Goal: Task Accomplishment & Management: Manage account settings

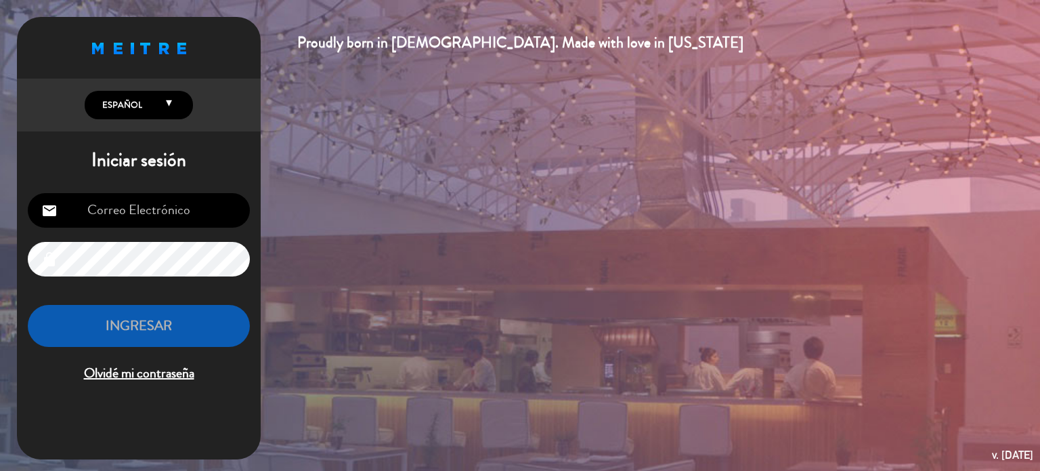
click at [421, 144] on div "Proudly born in [DEMOGRAPHIC_DATA]. Made with love in [US_STATE] English Españo…" at bounding box center [520, 235] width 1040 height 471
click at [160, 203] on input "email" at bounding box center [139, 210] width 222 height 35
type input "[EMAIL_ADDRESS][DOMAIN_NAME]"
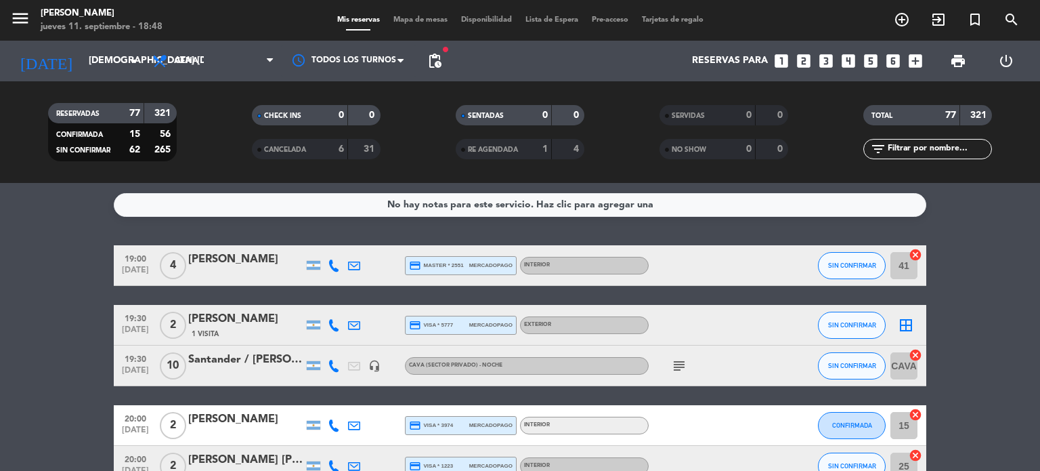
click at [415, 21] on span "Mapa de mesas" at bounding box center [421, 19] width 68 height 7
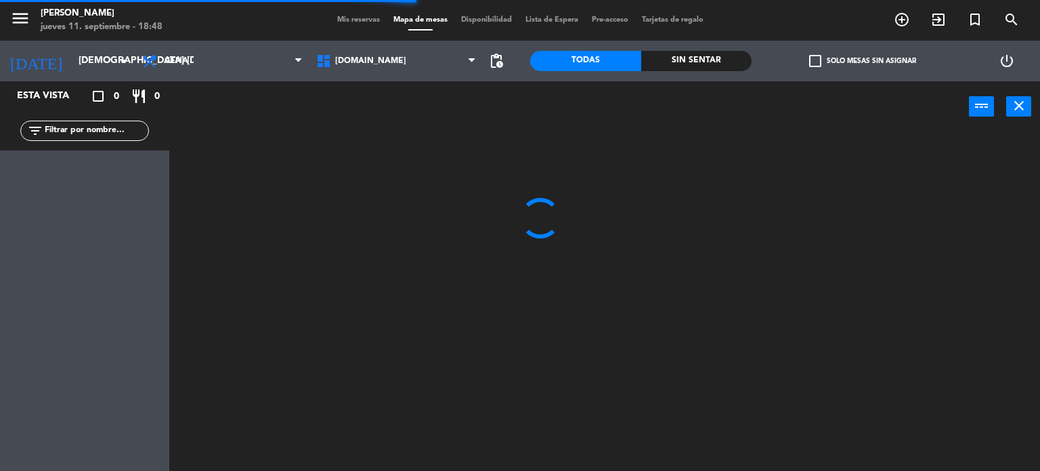
click at [710, 84] on div "power_input close" at bounding box center [569, 106] width 800 height 51
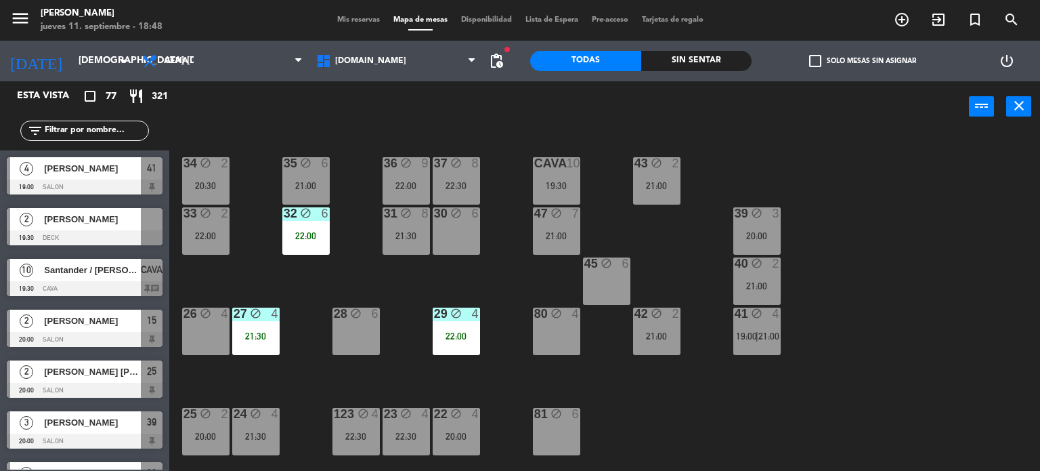
click at [583, 422] on div "34 block 2 20:30 35 block 6 21:00 36 block 9 22:00 43 block 2 21:00 37 block 8 …" at bounding box center [609, 302] width 861 height 339
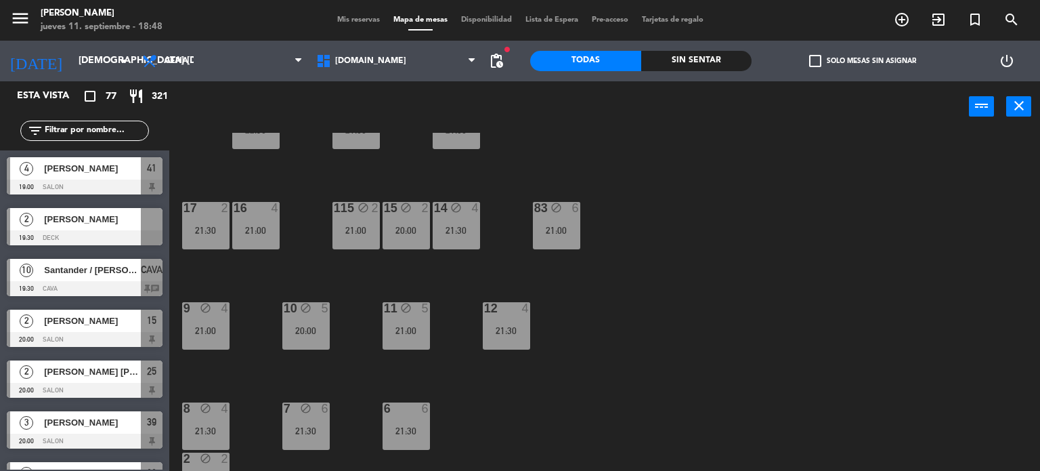
click at [723, 389] on div "34 block 2 20:30 35 block 6 21:00 36 block 9 22:00 43 block 2 21:00 37 block 8 …" at bounding box center [609, 302] width 861 height 339
click at [305, 324] on div "10 block 5 20:00" at bounding box center [305, 325] width 47 height 47
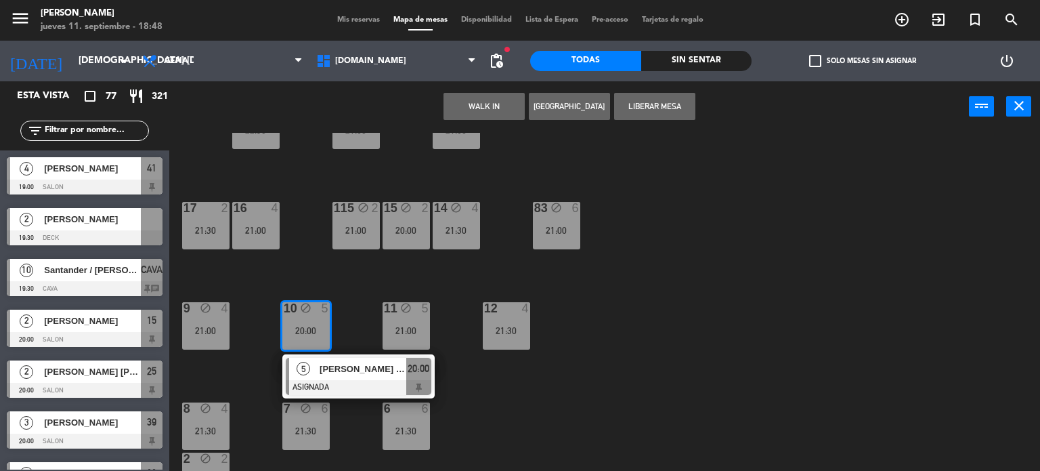
click at [360, 383] on div at bounding box center [359, 387] width 146 height 15
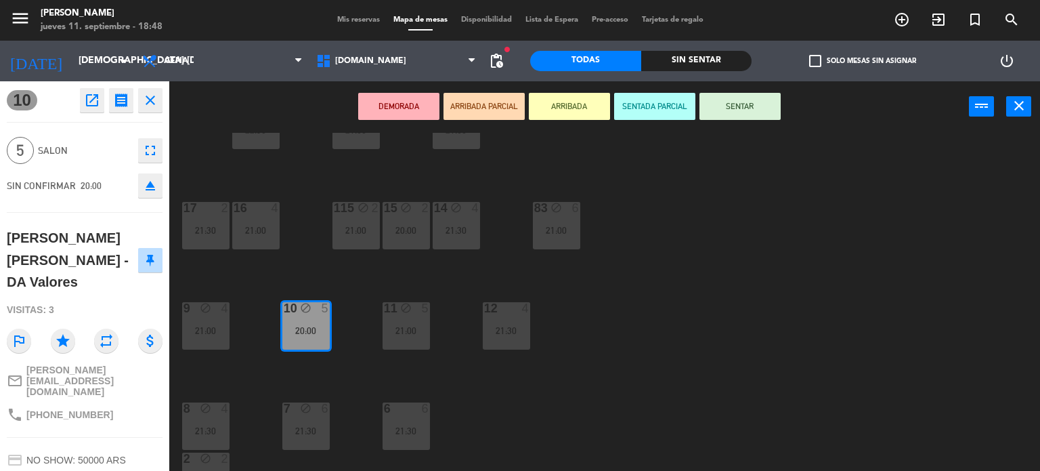
click at [149, 186] on icon "eject" at bounding box center [150, 185] width 16 height 16
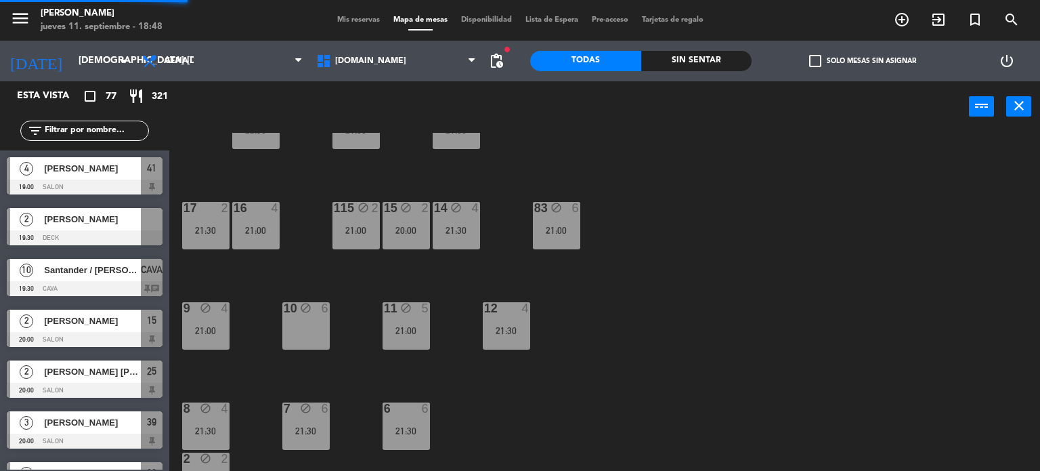
click at [328, 334] on div "10 block 6" at bounding box center [305, 325] width 47 height 47
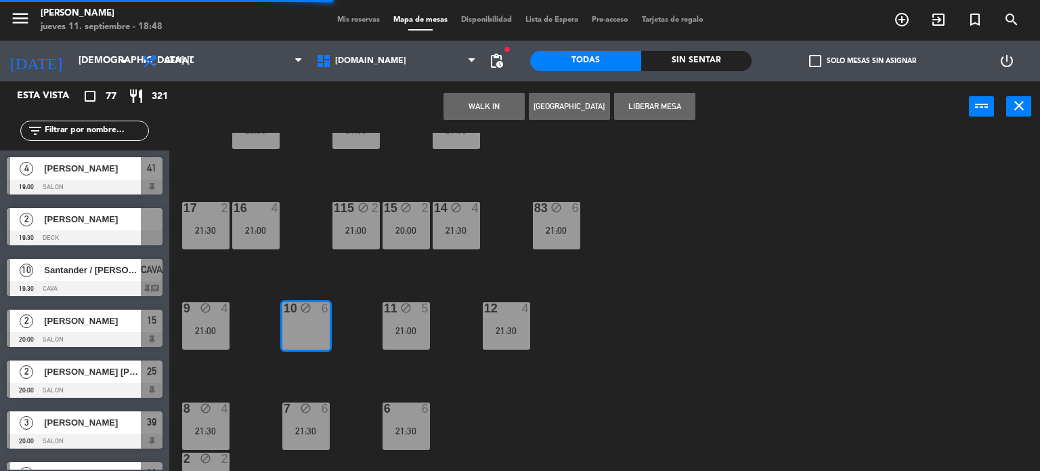
click at [488, 100] on button "WALK IN" at bounding box center [484, 106] width 81 height 27
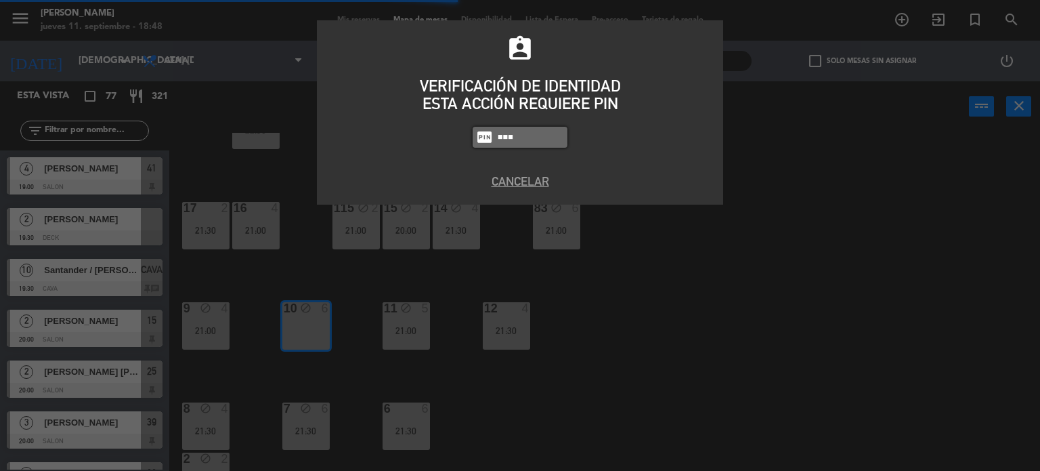
type input "3871"
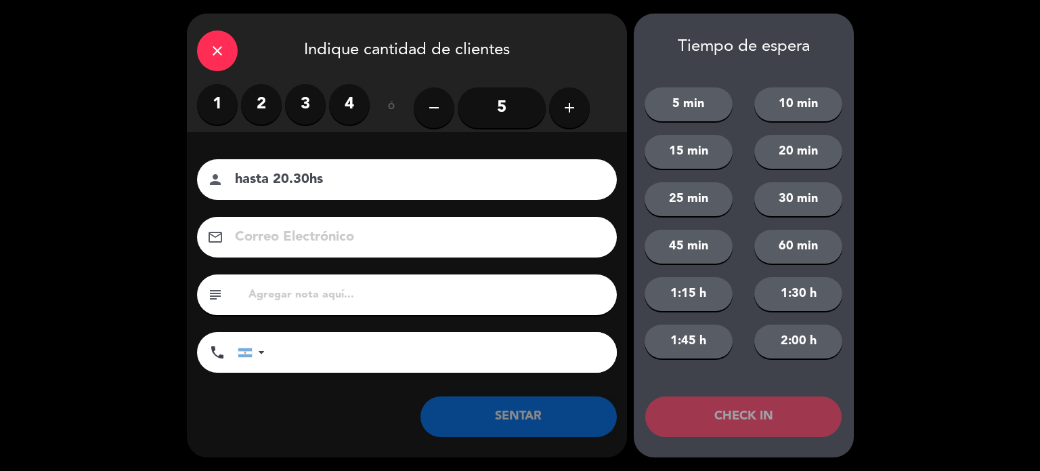
type input "hasta 20.30hs"
click at [488, 100] on input "5" at bounding box center [502, 107] width 88 height 41
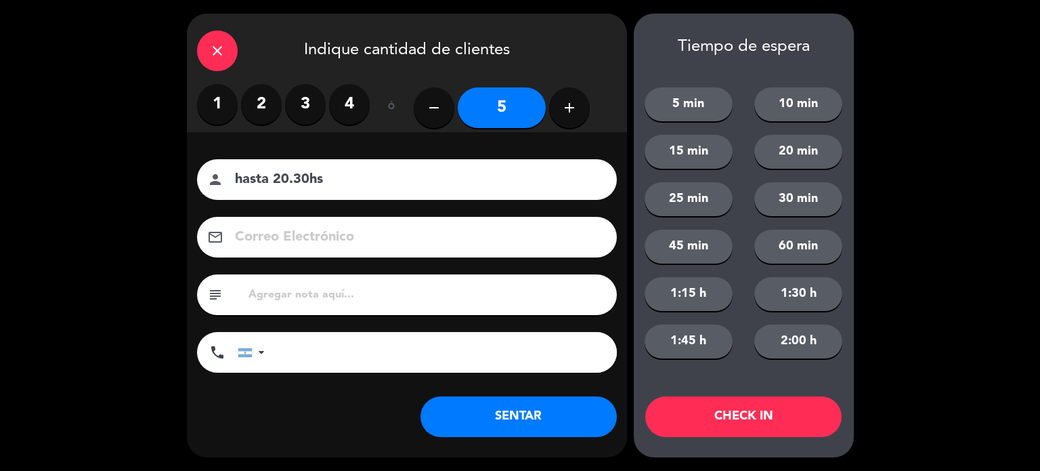
click at [561, 416] on button "SENTAR" at bounding box center [519, 416] width 196 height 41
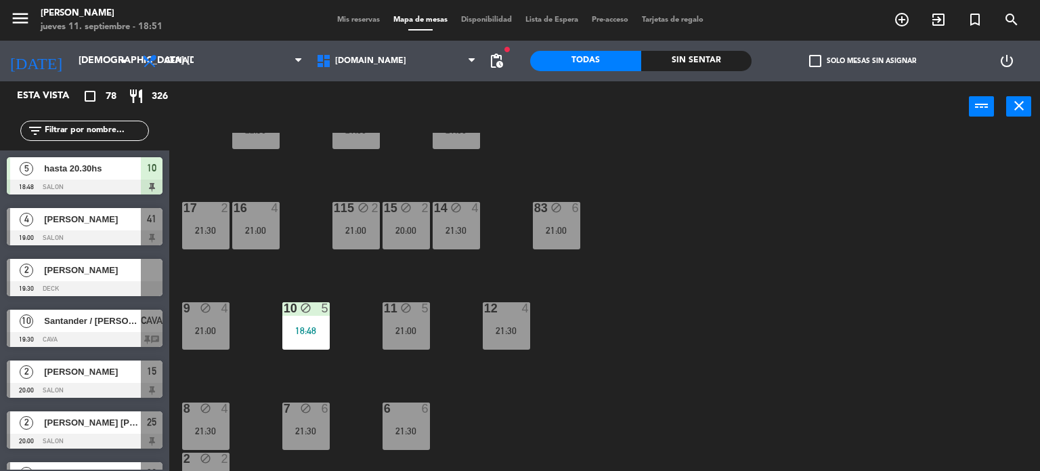
click at [889, 224] on div "34 block 2 20:30 35 block 6 21:00 36 block 9 22:00 43 block 2 21:00 37 block 8 …" at bounding box center [609, 302] width 861 height 339
click at [900, 20] on icon "add_circle_outline" at bounding box center [902, 20] width 16 height 16
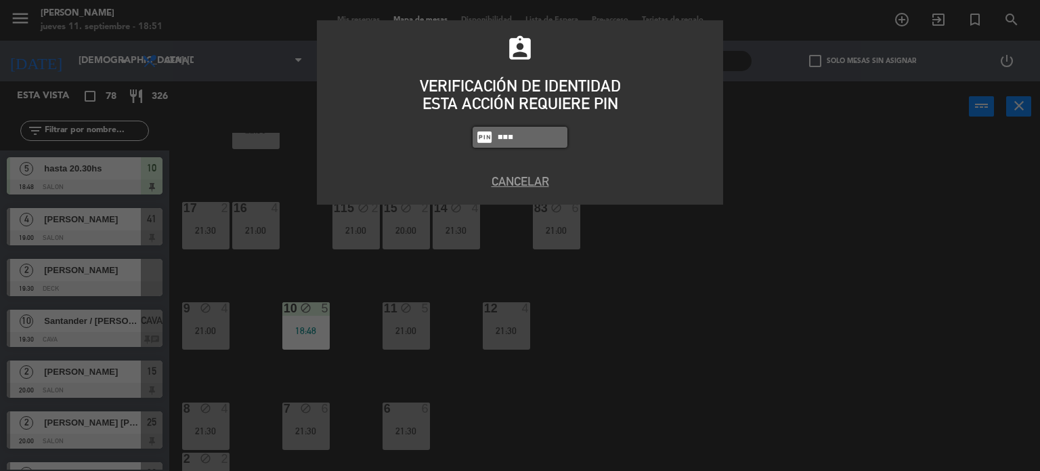
type input "3871"
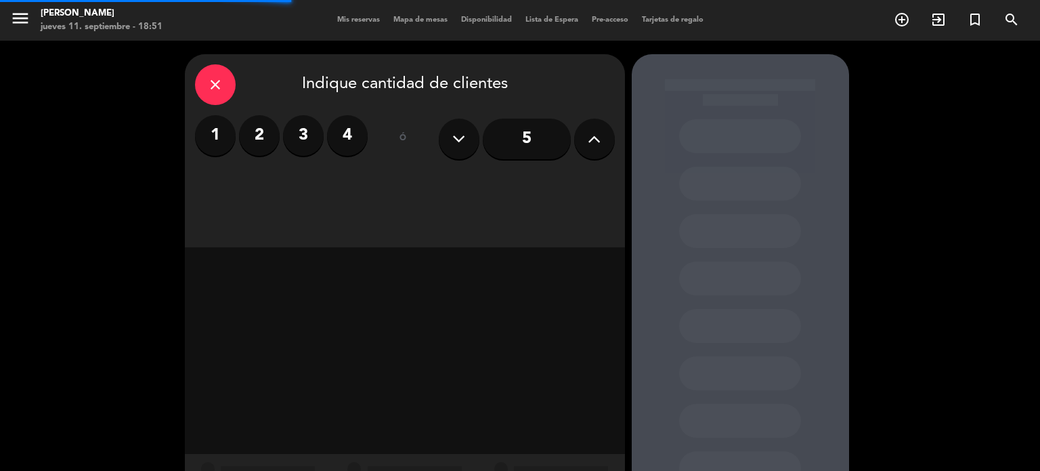
click at [361, 132] on label "4" at bounding box center [347, 135] width 41 height 41
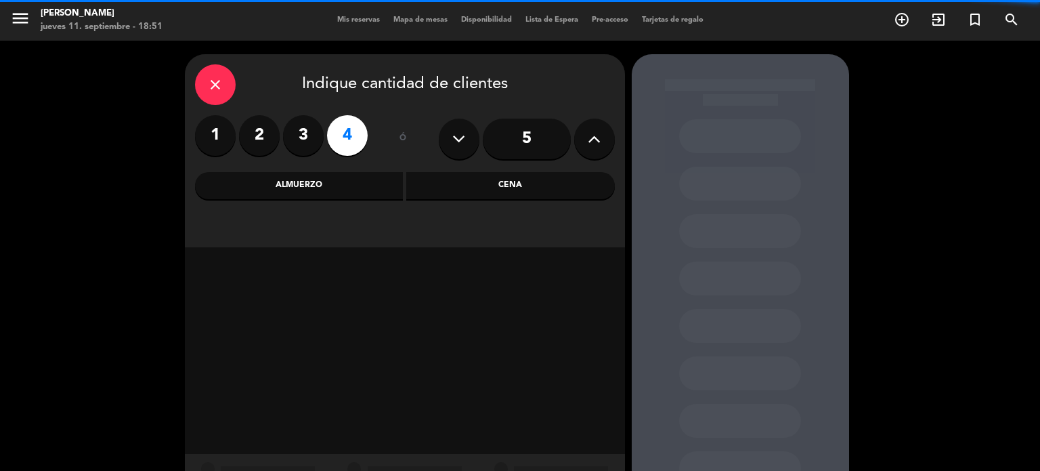
click at [475, 189] on div "Cena" at bounding box center [510, 185] width 209 height 27
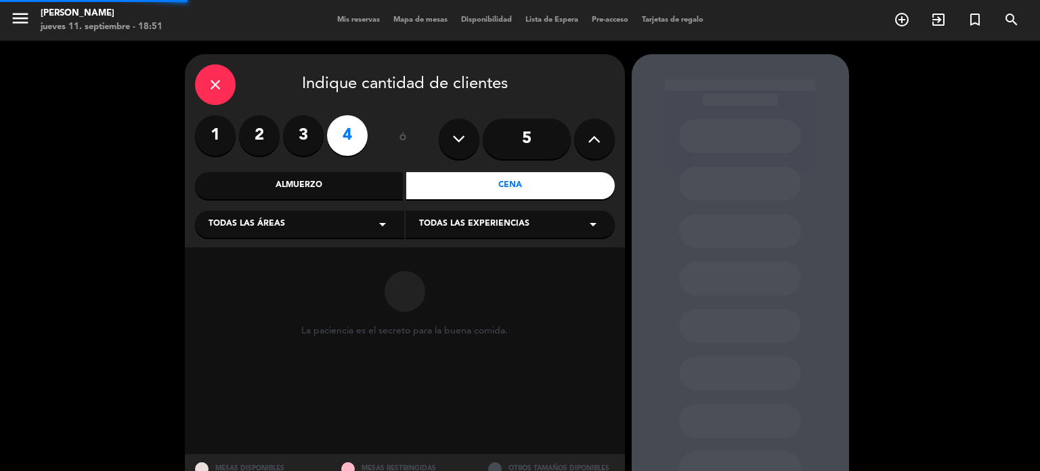
click at [320, 216] on div "Todas las áreas arrow_drop_down" at bounding box center [299, 224] width 209 height 27
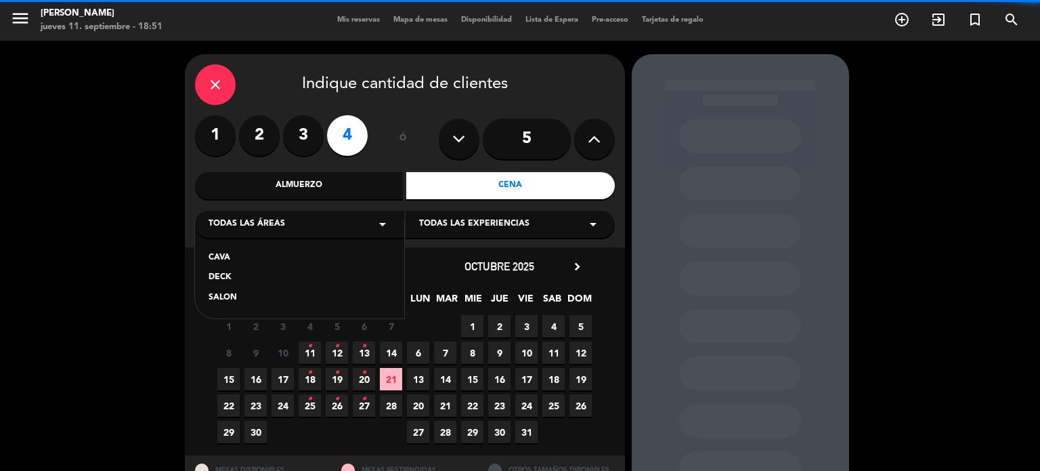
click at [237, 295] on div "SALON" at bounding box center [300, 298] width 182 height 14
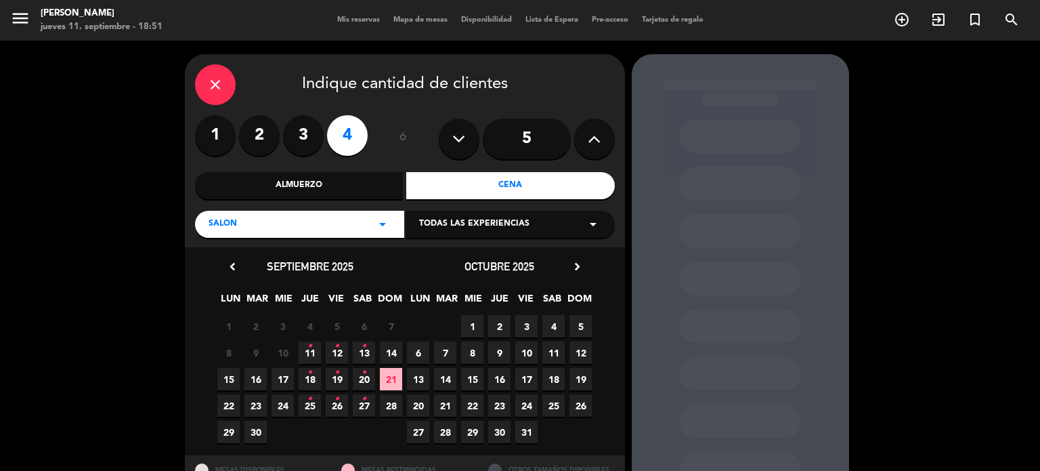
click at [314, 347] on span "11 •" at bounding box center [310, 352] width 22 height 22
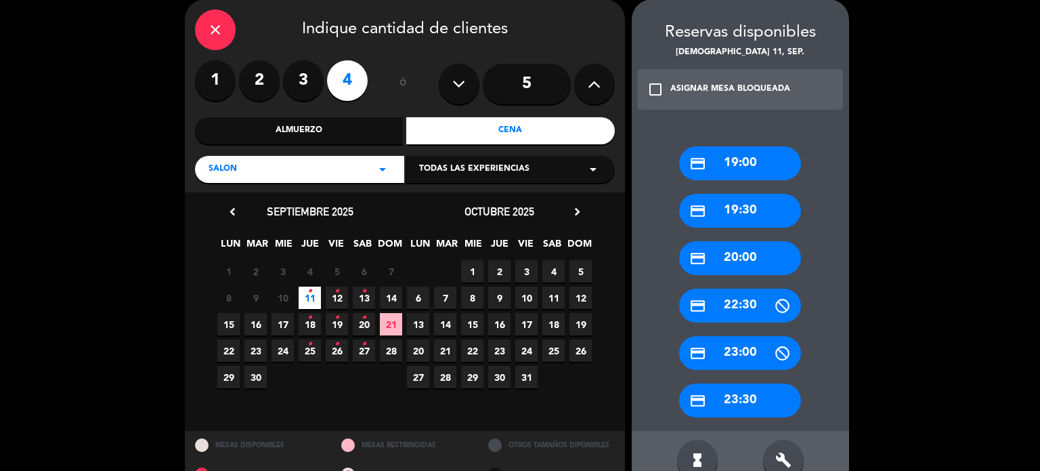
scroll to position [86, 0]
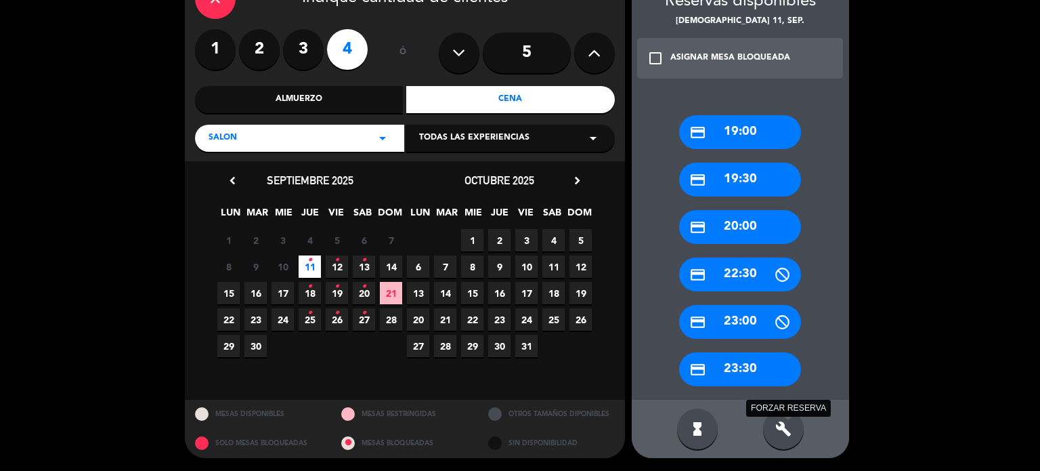
click at [781, 426] on icon "build" at bounding box center [784, 429] width 16 height 16
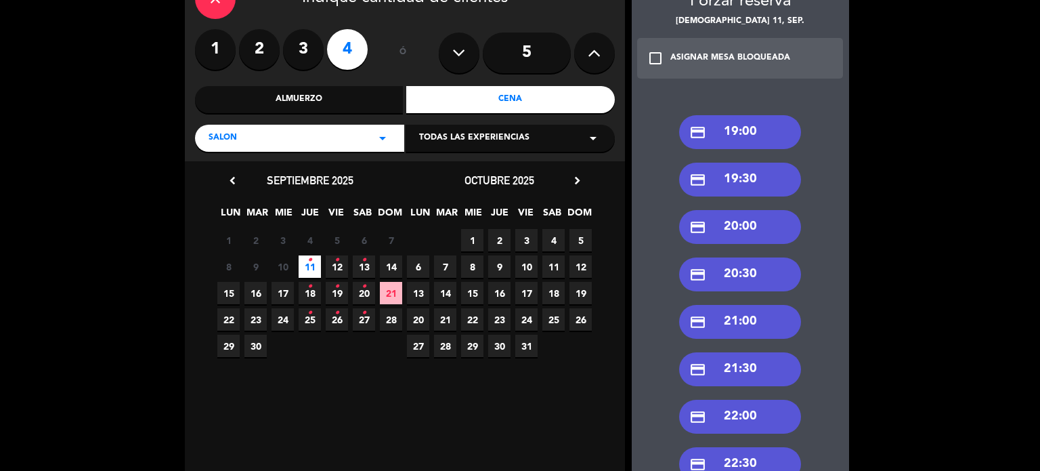
scroll to position [276, 0]
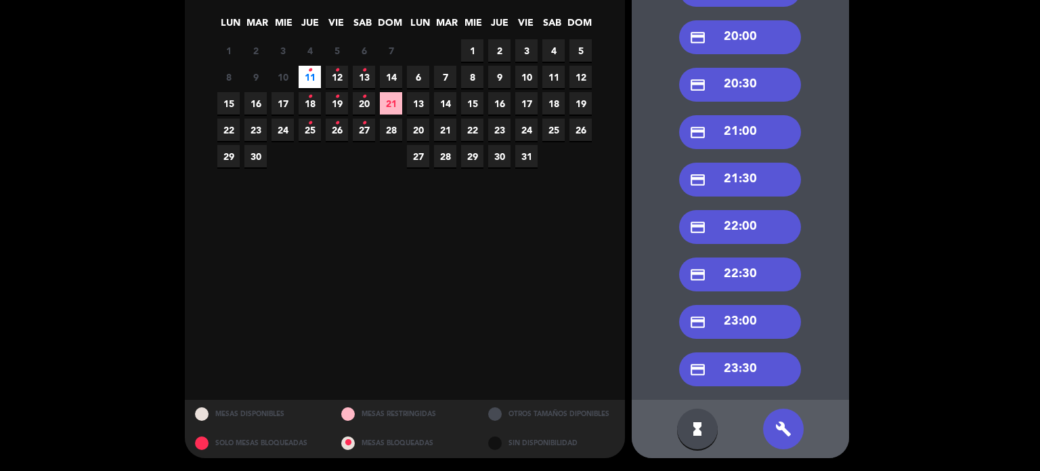
drag, startPoint x: 743, startPoint y: 276, endPoint x: 474, endPoint y: 155, distance: 294.7
click at [742, 276] on div "credit_card 22:30" at bounding box center [740, 274] width 122 height 34
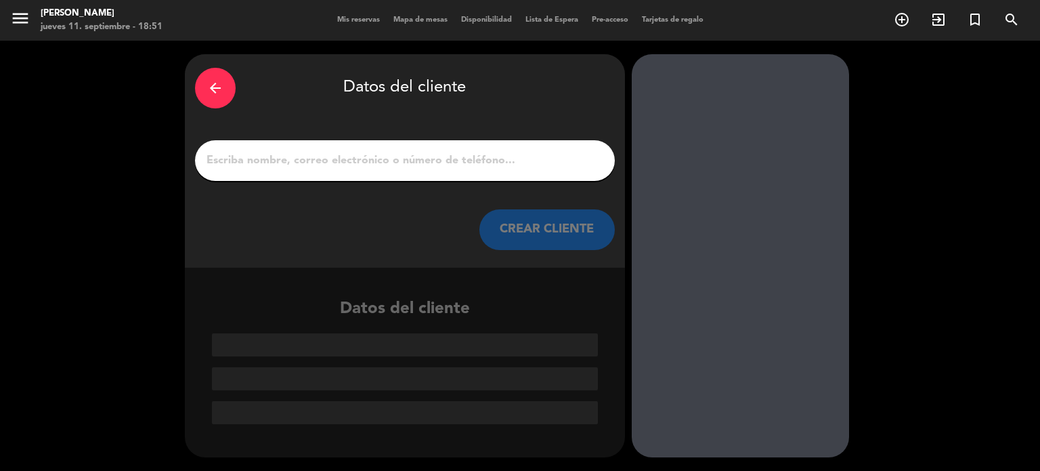
click at [438, 154] on input "1" at bounding box center [405, 160] width 400 height 19
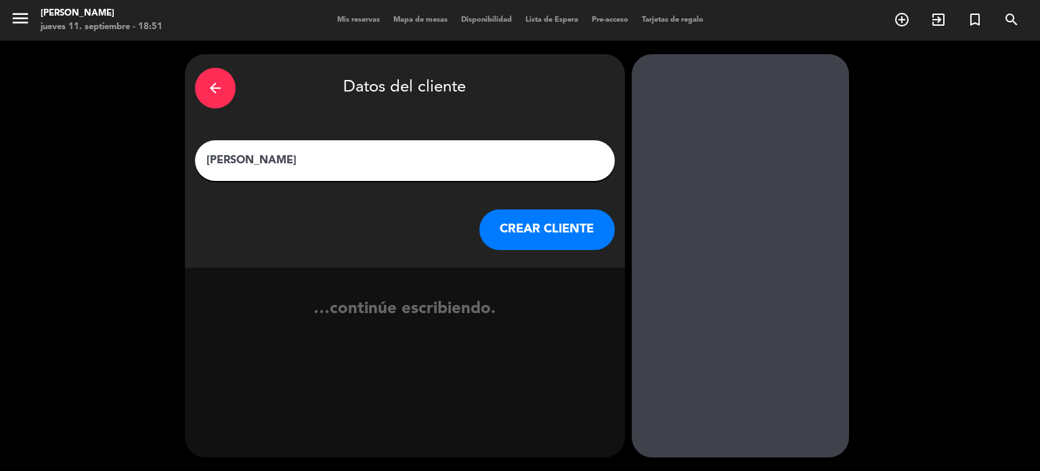
type input "[PERSON_NAME]"
click at [526, 215] on button "CREAR CLIENTE" at bounding box center [547, 229] width 135 height 41
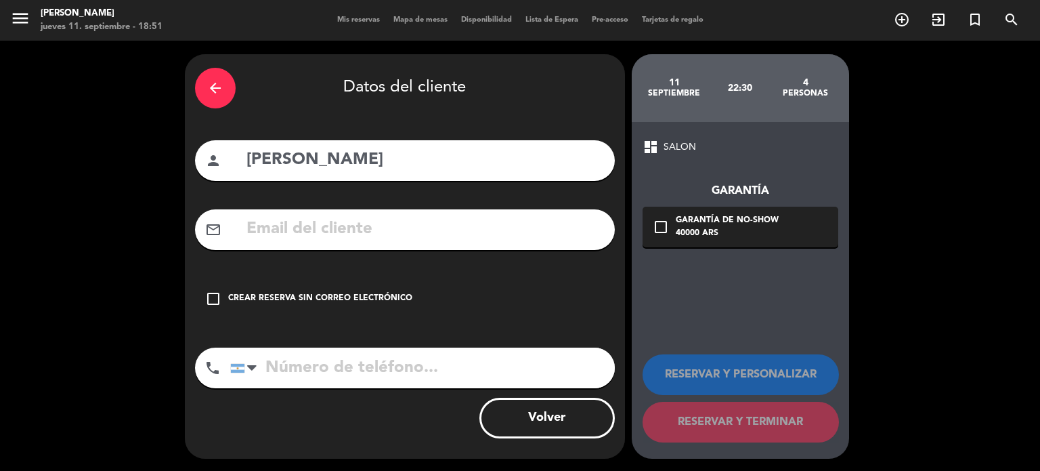
click at [428, 296] on div "check_box_outline_blank Crear reserva sin correo electrónico" at bounding box center [405, 298] width 420 height 41
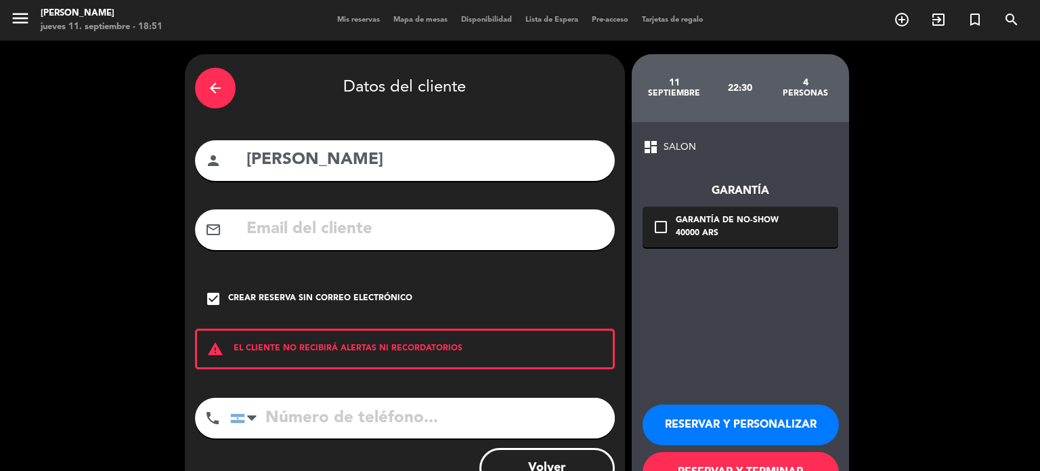
click at [735, 428] on button "RESERVAR Y PERSONALIZAR" at bounding box center [741, 424] width 196 height 41
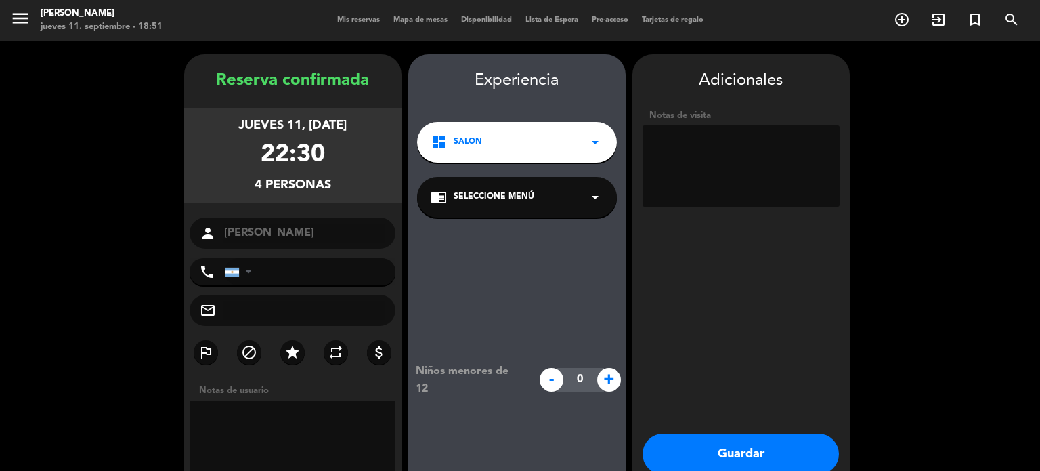
scroll to position [54, 0]
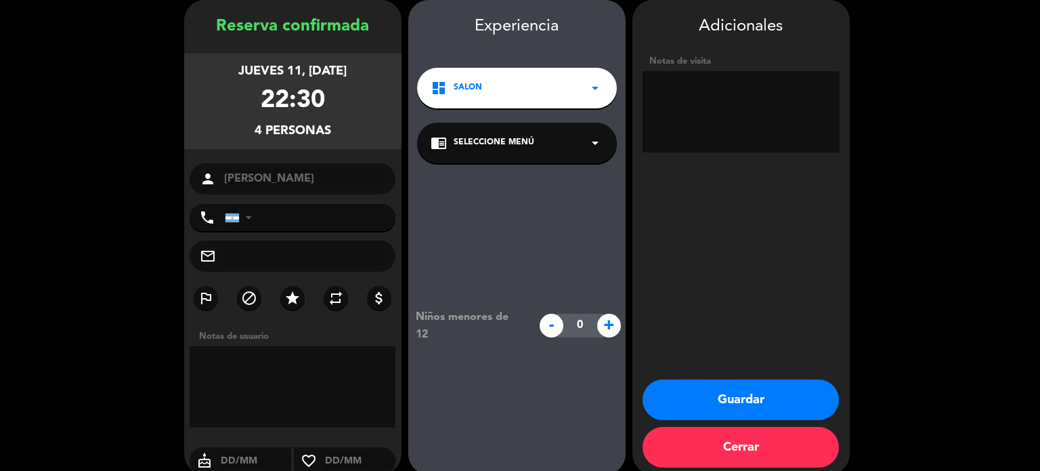
click at [801, 113] on textarea at bounding box center [741, 111] width 197 height 81
click at [694, 390] on button "Guardar" at bounding box center [741, 399] width 196 height 41
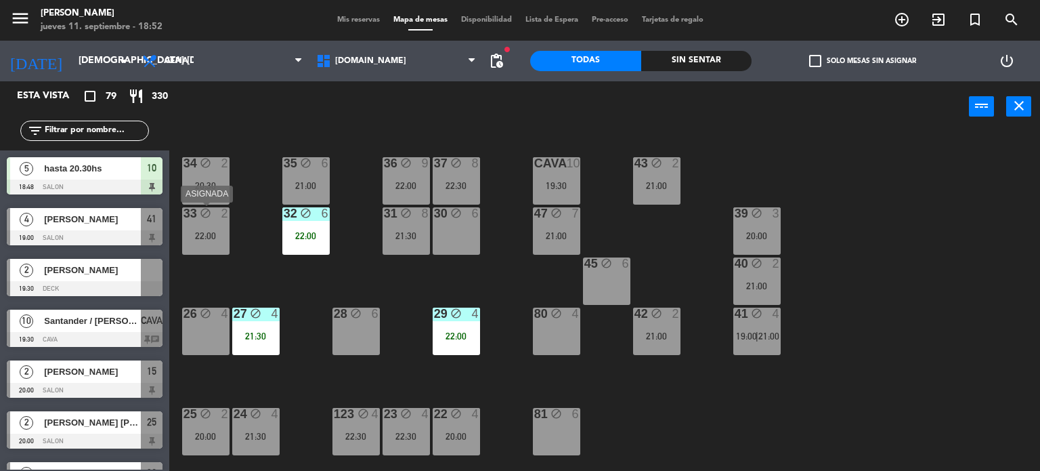
click at [222, 228] on div "33 block 2 22:00" at bounding box center [205, 230] width 47 height 47
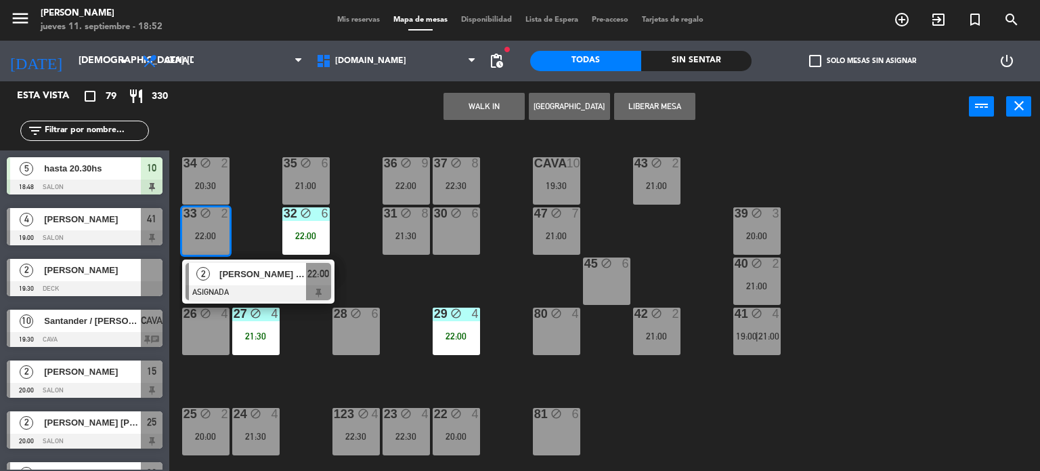
click at [250, 221] on div "34 block 2 20:30 35 block 6 21:00 36 block 9 22:00 43 block 2 21:00 37 block 8 …" at bounding box center [609, 302] width 861 height 339
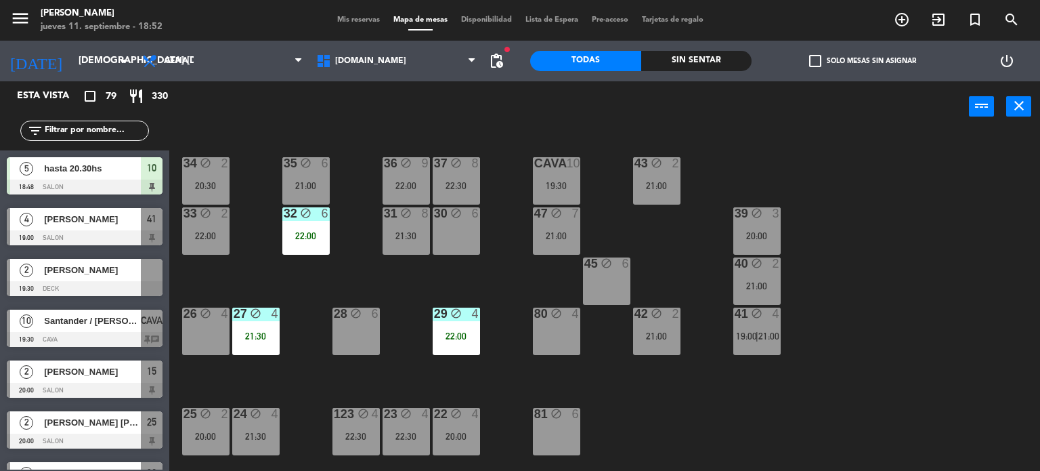
click at [122, 121] on div "filter_list" at bounding box center [84, 131] width 129 height 20
click at [129, 127] on input "text" at bounding box center [95, 130] width 105 height 15
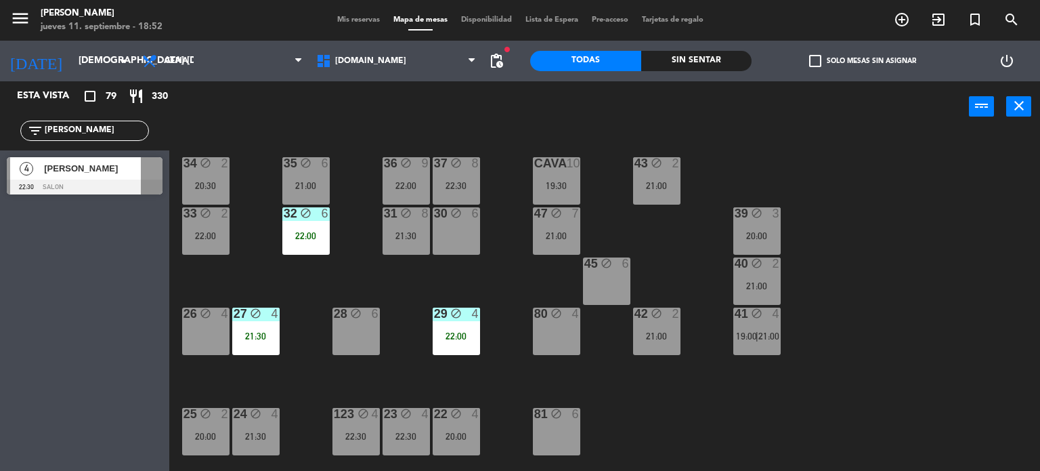
type input "[PERSON_NAME]"
click at [11, 260] on div "Esta vista crop_square 79 restaurant 330 filter_list willy 4 [PERSON_NAME] 22:3…" at bounding box center [84, 275] width 169 height 389
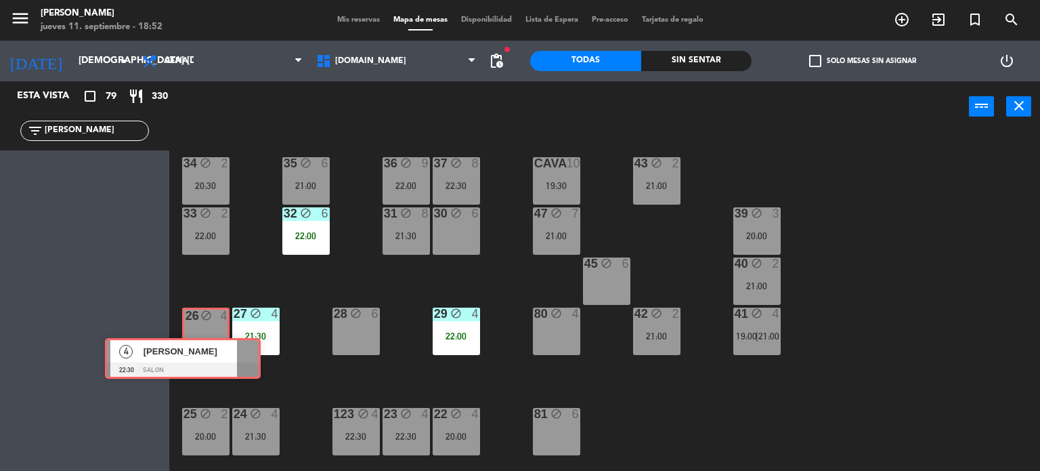
drag, startPoint x: 137, startPoint y: 203, endPoint x: 215, endPoint y: 353, distance: 169.3
click at [215, 353] on div "Esta vista crop_square 79 restaurant 330 filter_list willy 4 [PERSON_NAME] 22:3…" at bounding box center [520, 276] width 1040 height 390
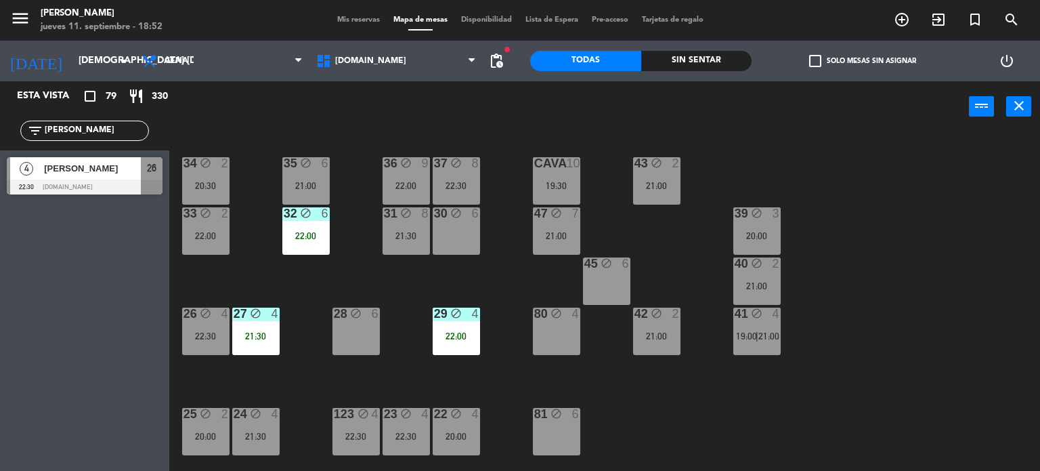
click at [206, 333] on div "22:30" at bounding box center [205, 335] width 47 height 9
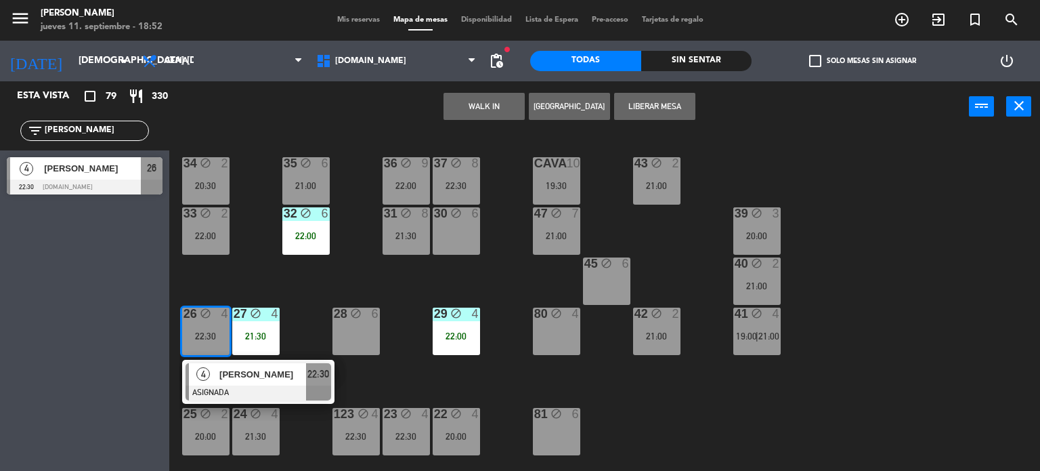
click at [228, 284] on div "34 block 2 20:30 35 block 6 21:00 36 block 9 22:00 43 block 2 21:00 37 block 8 …" at bounding box center [609, 302] width 861 height 339
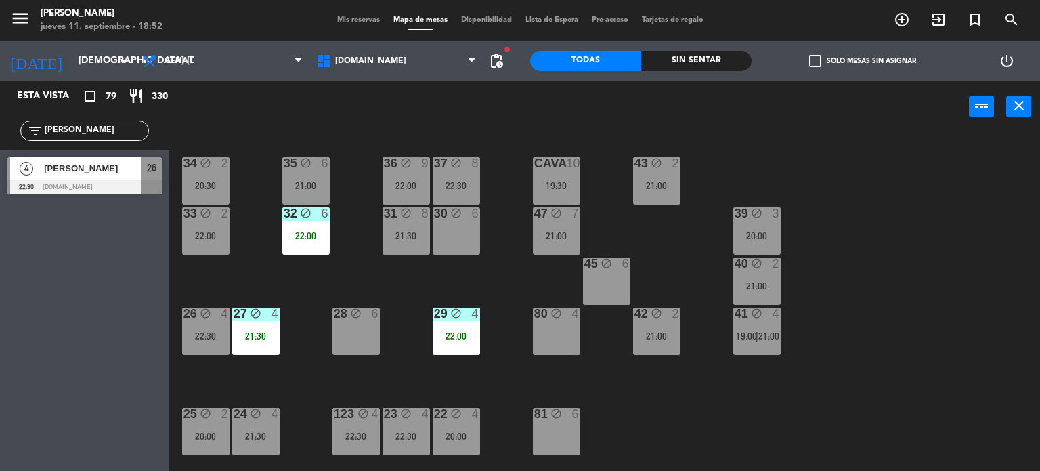
drag, startPoint x: 86, startPoint y: 127, endPoint x: 0, endPoint y: 125, distance: 86.0
click at [0, 125] on div "filter_list willy" at bounding box center [84, 130] width 169 height 39
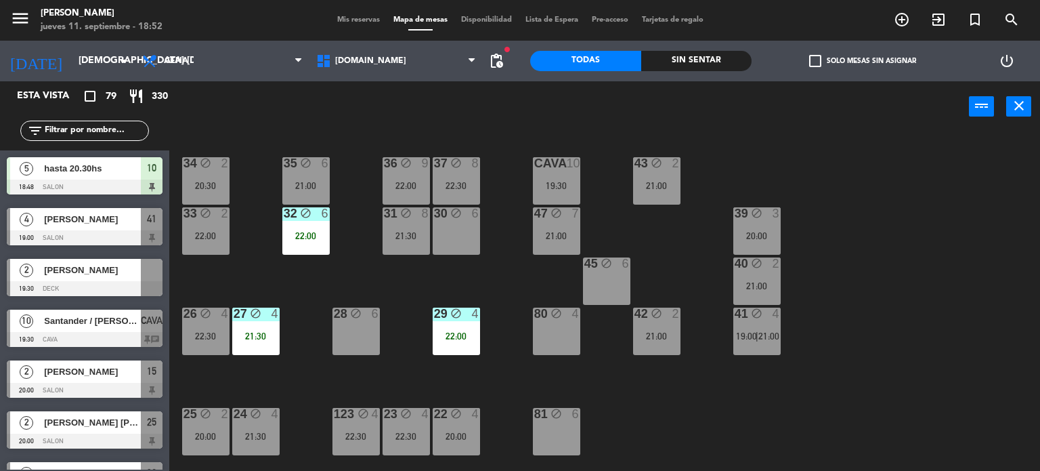
click at [485, 268] on div "34 block 2 20:30 35 block 6 21:00 36 block 9 22:00 43 block 2 21:00 37 block 8 …" at bounding box center [609, 302] width 861 height 339
click at [544, 275] on div "34 block 2 20:30 35 block 6 21:00 36 block 9 22:00 43 block 2 21:00 37 block 8 …" at bounding box center [609, 302] width 861 height 339
click at [541, 236] on div "21:00" at bounding box center [556, 235] width 47 height 9
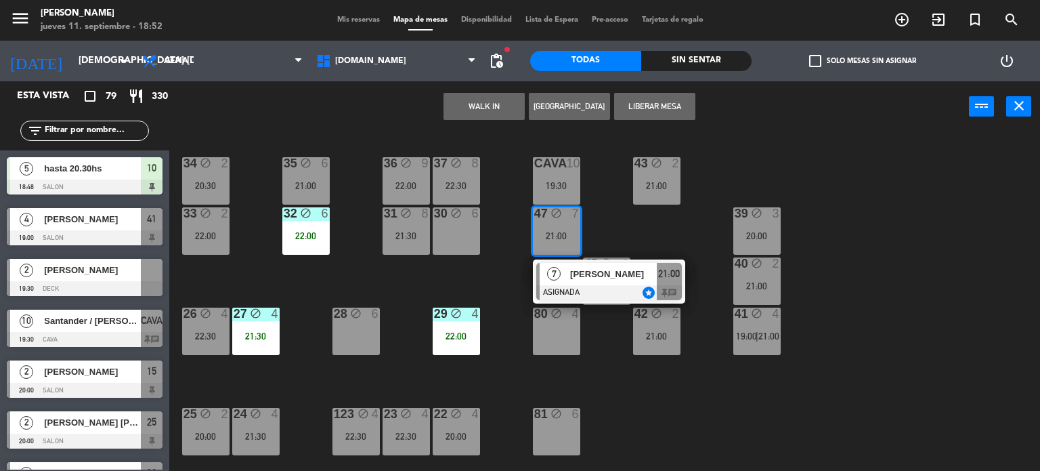
click at [487, 253] on div "34 block 2 20:30 35 block 6 21:00 36 block 9 22:00 43 block 2 21:00 37 block 8 …" at bounding box center [609, 302] width 861 height 339
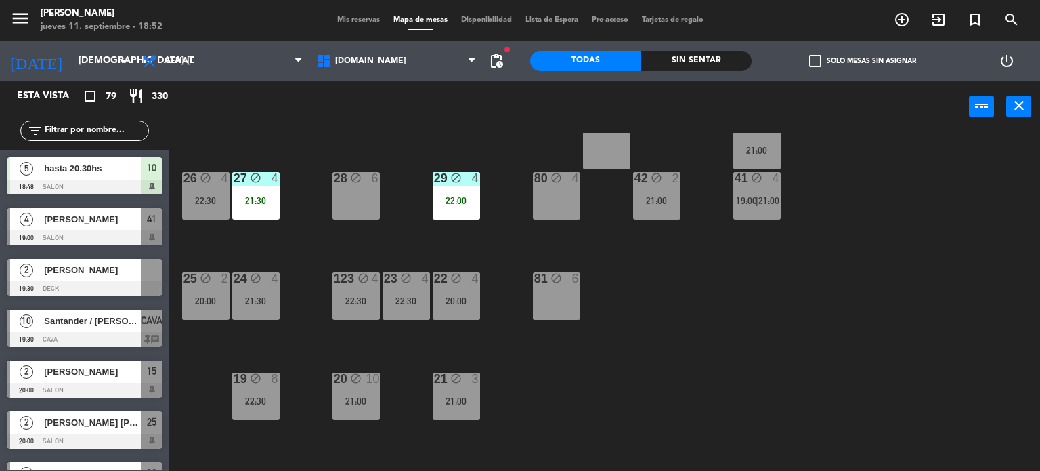
scroll to position [203, 0]
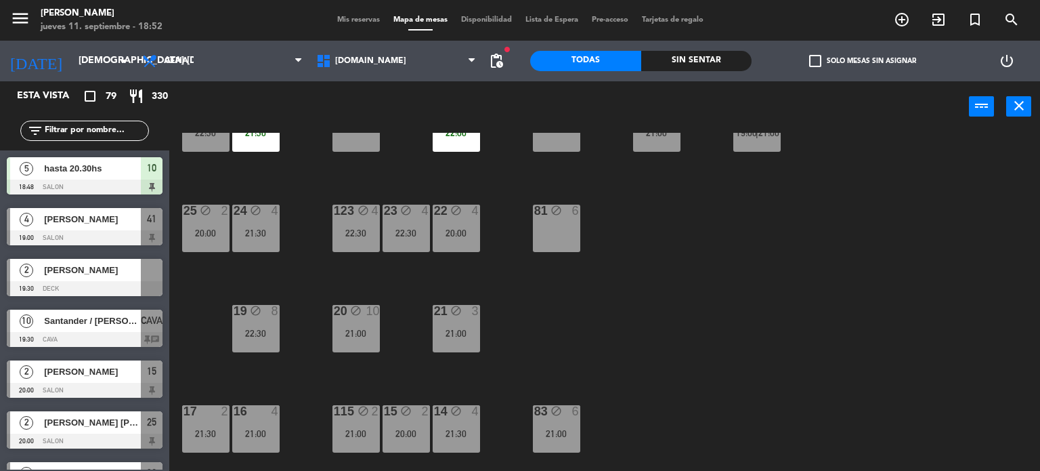
click at [722, 54] on div "Sin sentar" at bounding box center [696, 61] width 111 height 20
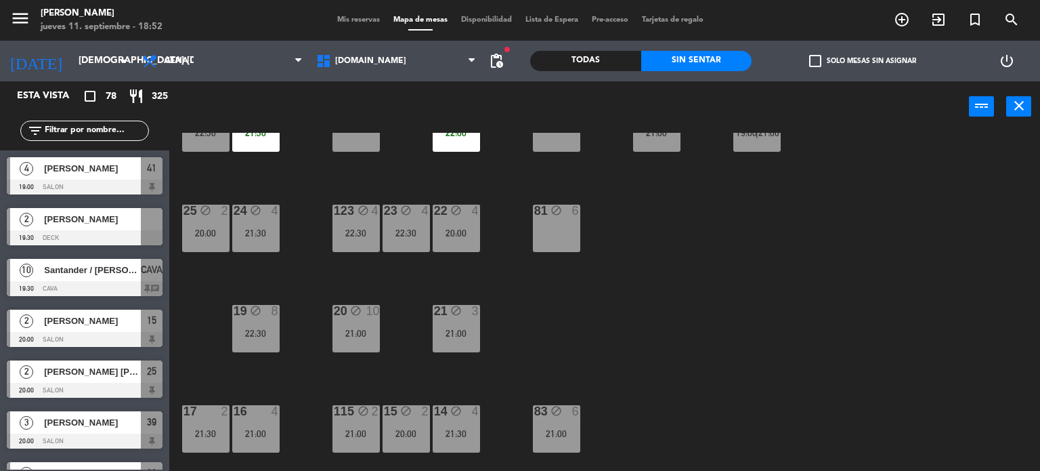
click at [831, 64] on label "check_box_outline_blank Solo mesas sin asignar" at bounding box center [862, 61] width 107 height 12
click at [863, 61] on input "check_box_outline_blank Solo mesas sin asignar" at bounding box center [863, 61] width 0 height 0
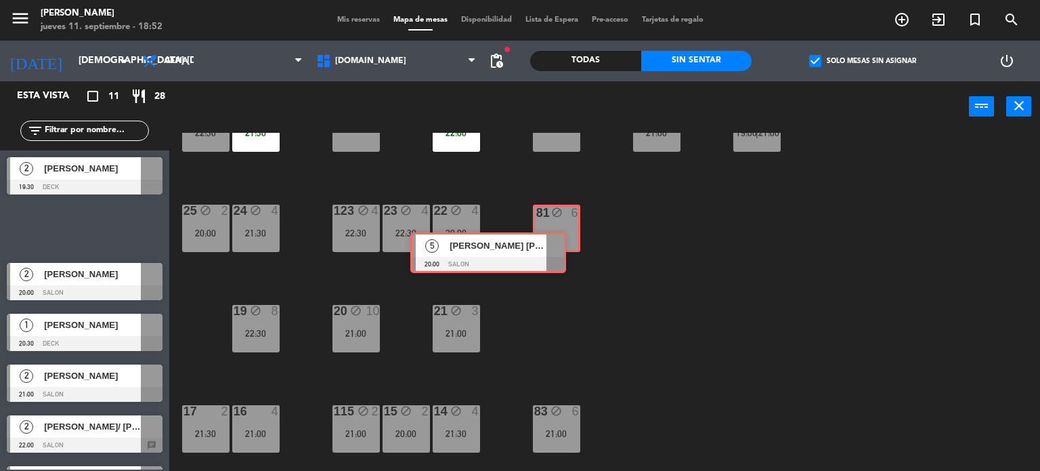
drag, startPoint x: 146, startPoint y: 213, endPoint x: 550, endPoint y: 238, distance: 404.5
click at [550, 238] on div "Esta vista crop_square 11 restaurant 28 filter_list 2 [PERSON_NAME] 19:30 DECK …" at bounding box center [520, 276] width 1040 height 390
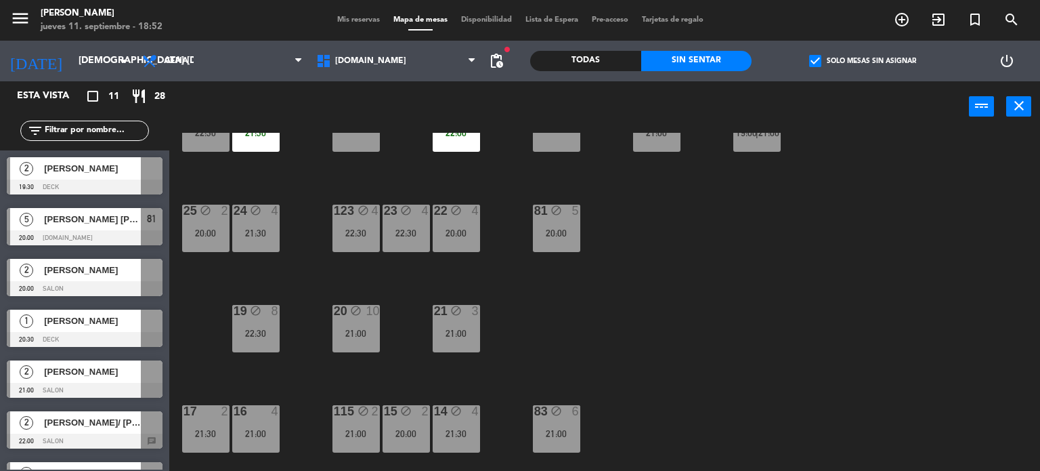
scroll to position [0, 0]
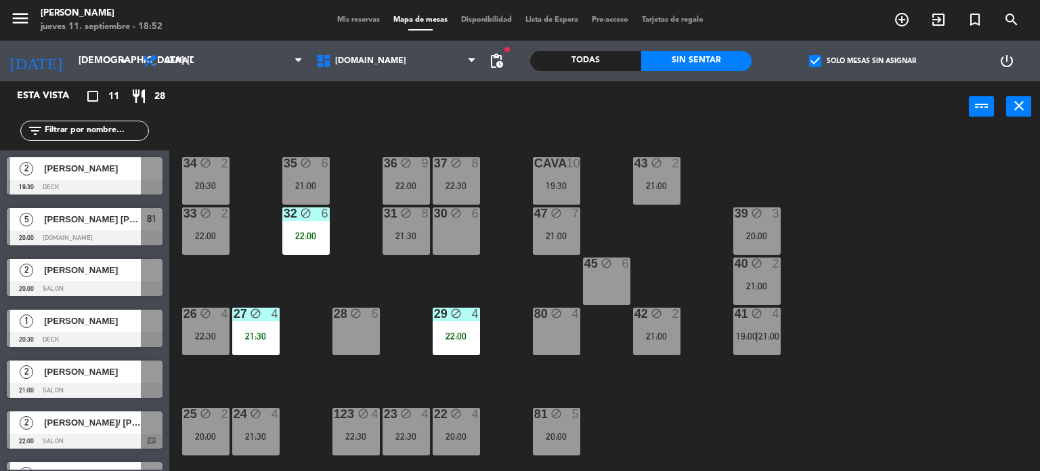
click at [863, 356] on div "34 block 2 20:30 35 block 6 21:00 36 block 9 22:00 43 block 2 21:00 37 block 8 …" at bounding box center [609, 302] width 861 height 339
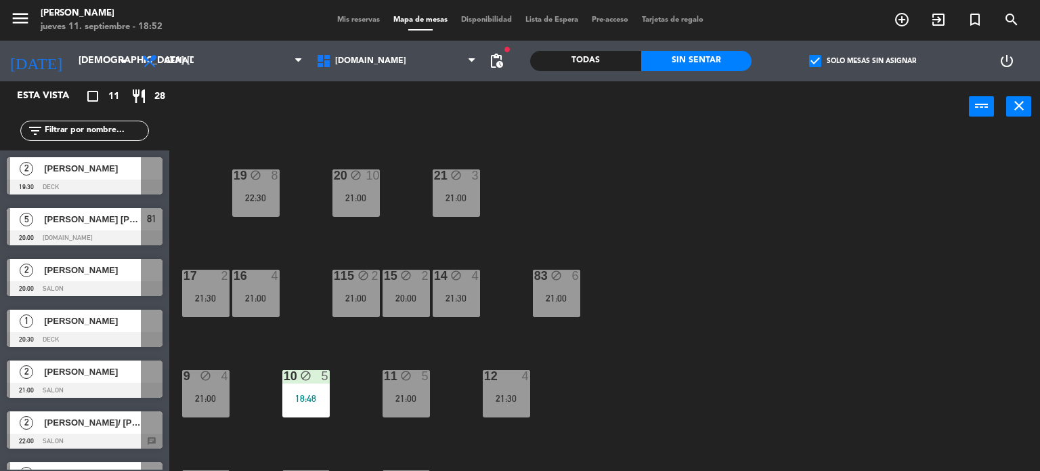
scroll to position [484, 0]
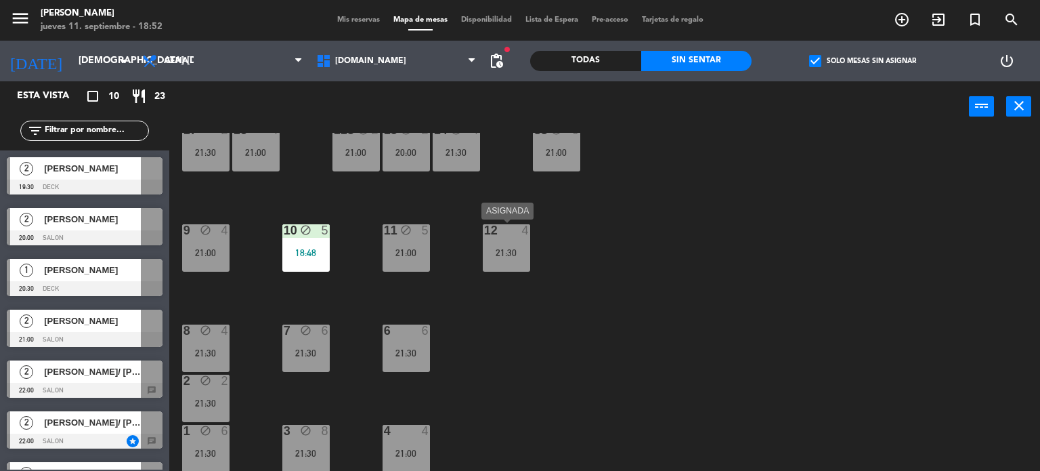
click at [527, 242] on div "12 4 21:30" at bounding box center [506, 247] width 47 height 47
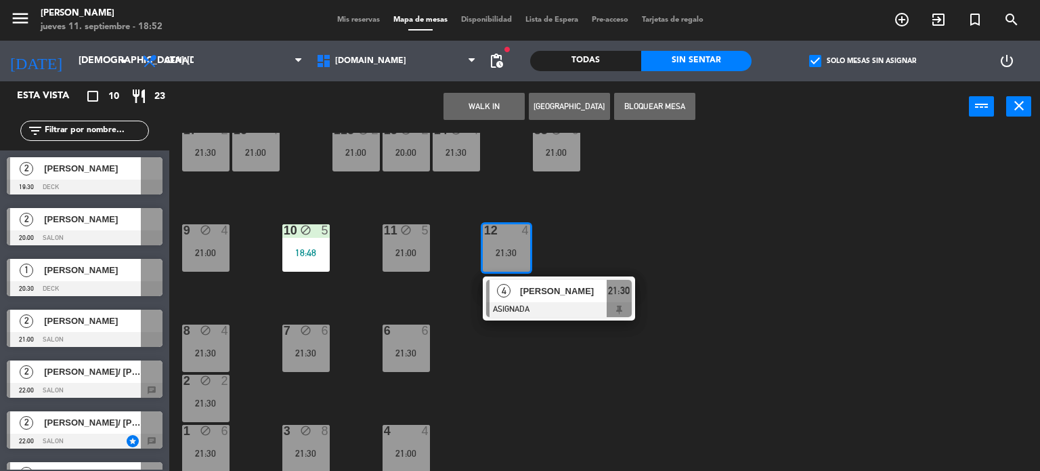
click at [646, 117] on button "Bloquear Mesa" at bounding box center [654, 106] width 81 height 27
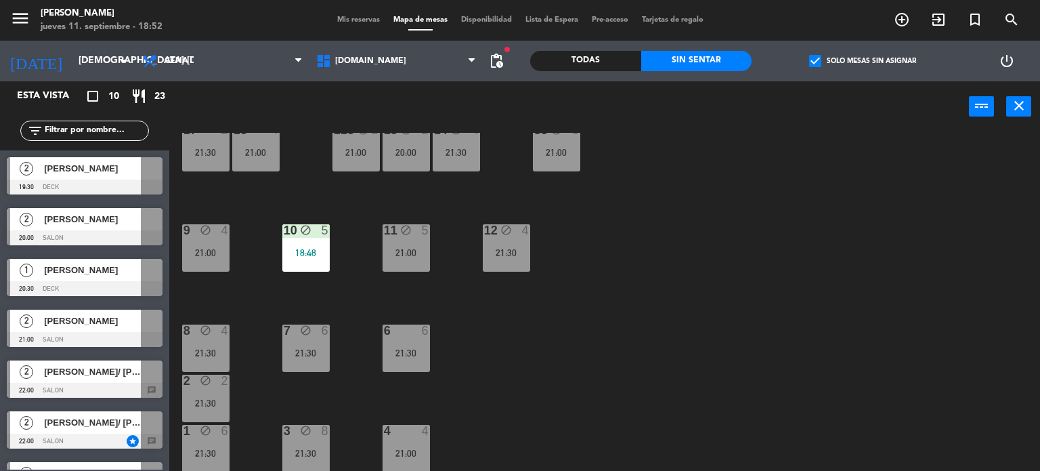
click at [650, 211] on div "34 block 2 20:30 35 block 6 21:00 36 block 9 22:00 43 block 2 21:00 37 block 8 …" at bounding box center [609, 302] width 861 height 339
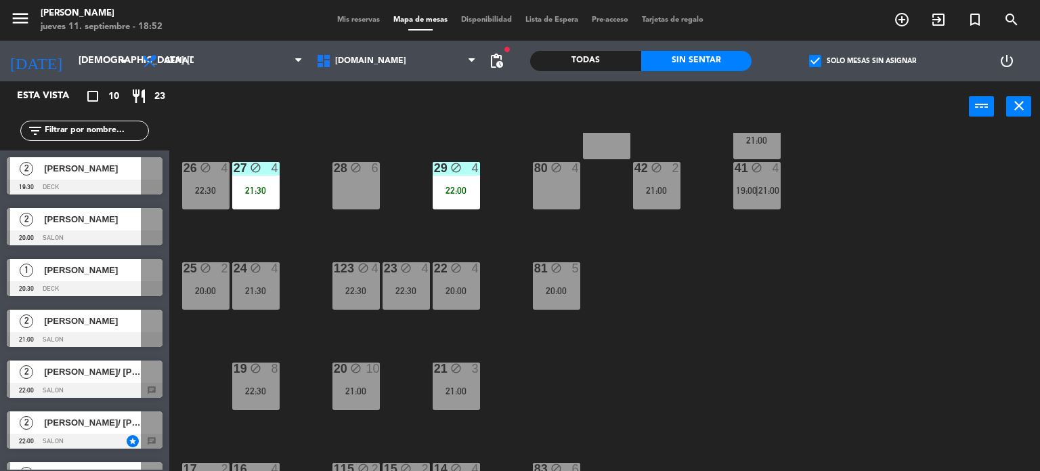
click at [562, 287] on div "20:00" at bounding box center [556, 290] width 47 height 9
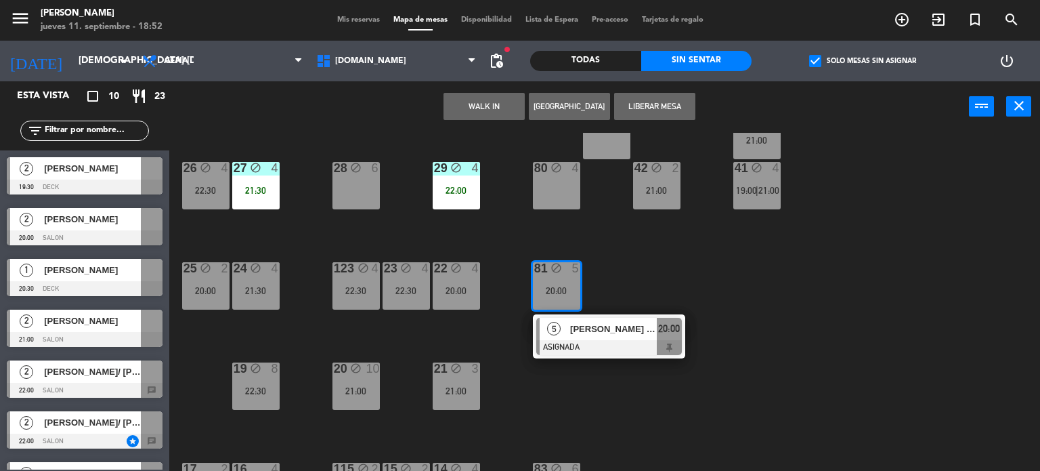
click at [733, 296] on div "34 block 2 20:30 35 block 6 21:00 36 block 9 22:00 43 block 2 21:00 37 block 8 …" at bounding box center [609, 302] width 861 height 339
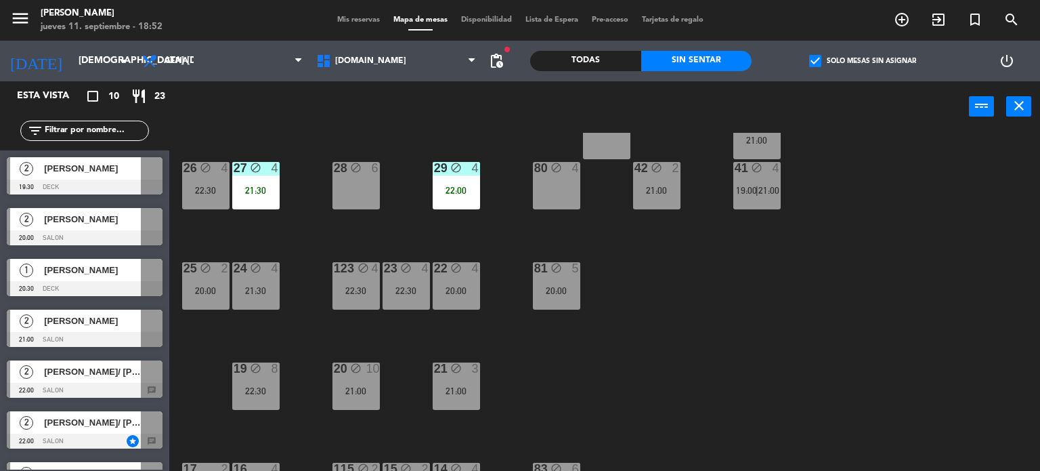
scroll to position [0, 0]
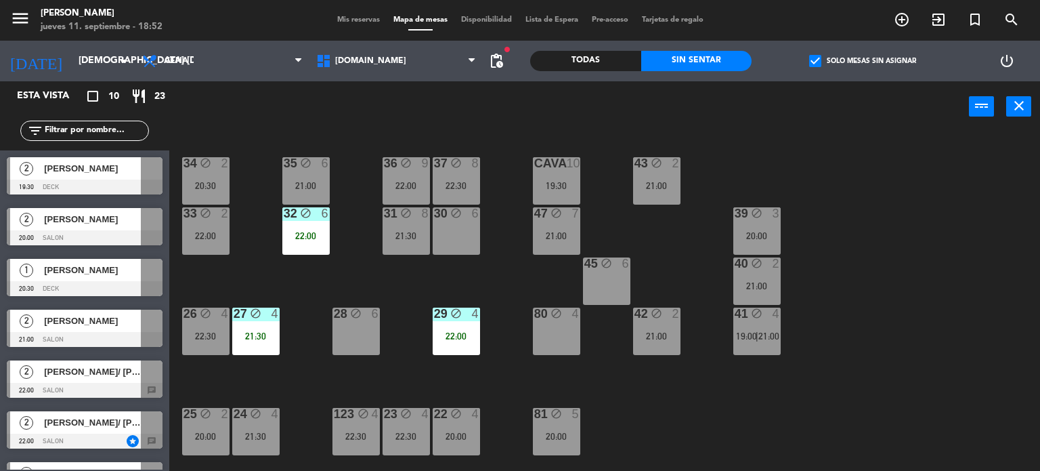
click at [752, 284] on div "21:00" at bounding box center [757, 285] width 47 height 9
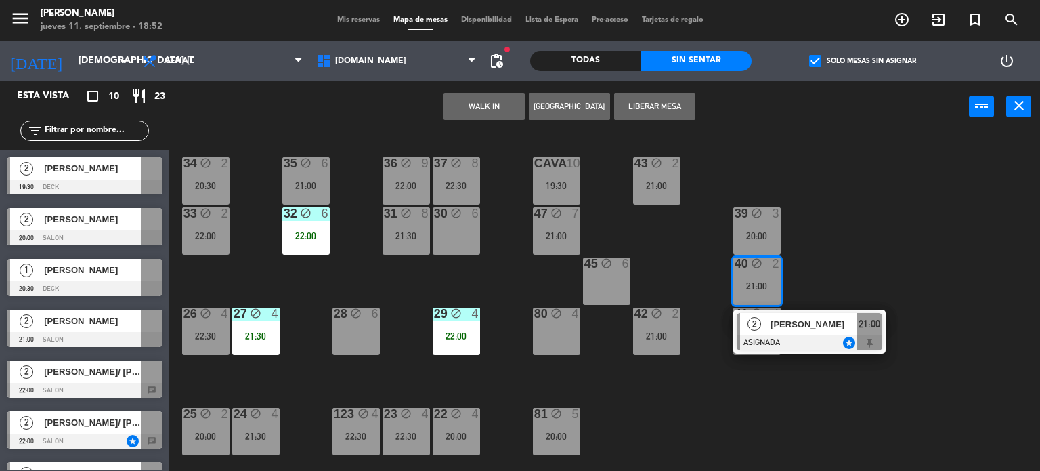
click at [834, 422] on div "34 block 2 20:30 35 block 6 21:00 36 block 9 22:00 43 block 2 21:00 37 block 8 …" at bounding box center [609, 302] width 861 height 339
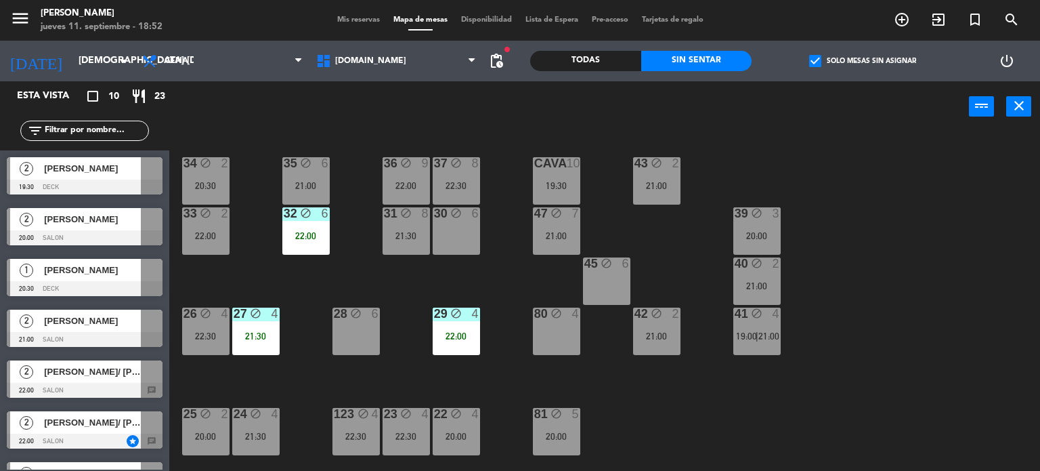
click at [656, 333] on div "21:00" at bounding box center [656, 335] width 47 height 9
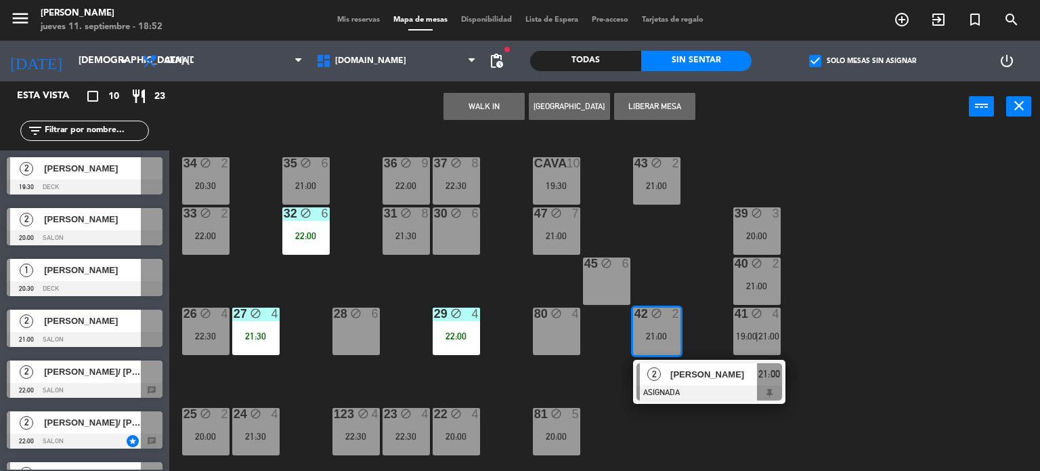
click at [732, 425] on div "34 block 2 20:30 35 block 6 21:00 36 block 9 22:00 43 block 2 21:00 37 block 8 …" at bounding box center [609, 302] width 861 height 339
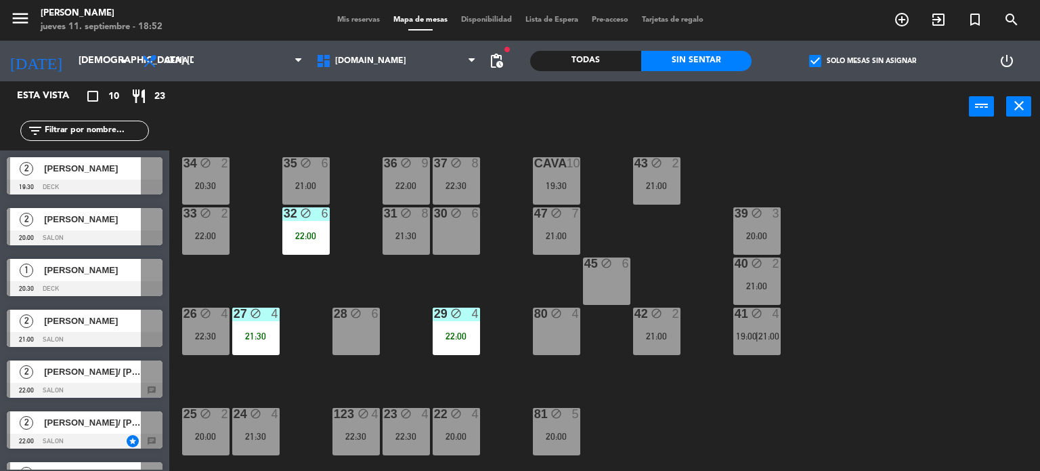
click at [398, 387] on div "34 block 2 20:30 35 block 6 21:00 36 block 9 22:00 43 block 2 21:00 37 block 8 …" at bounding box center [609, 302] width 861 height 339
click at [260, 392] on div "34 block 2 20:30 35 block 6 21:00 36 block 9 22:00 43 block 2 21:00 37 block 8 …" at bounding box center [609, 302] width 861 height 339
click at [770, 284] on div "21:00" at bounding box center [757, 285] width 47 height 9
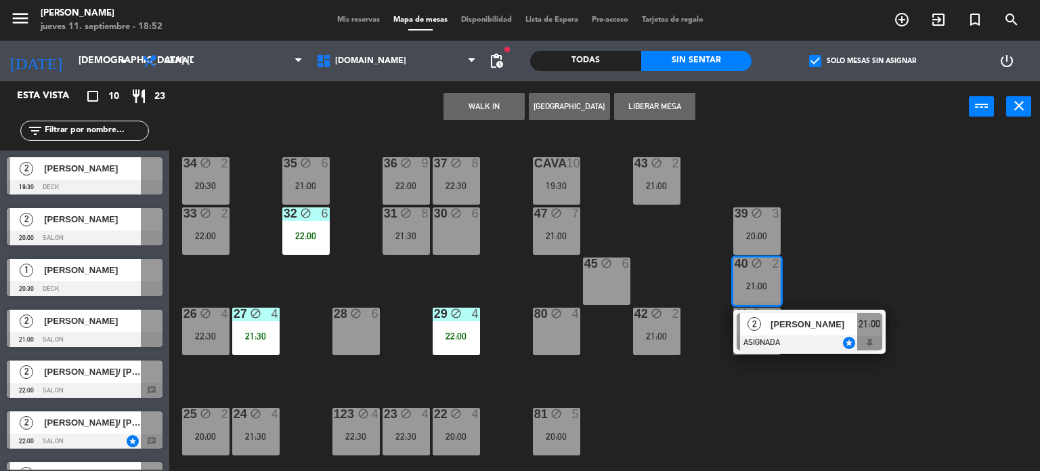
click at [672, 256] on div "34 block 2 20:30 35 block 6 21:00 36 block 9 22:00 43 block 2 21:00 37 block 8 …" at bounding box center [609, 302] width 861 height 339
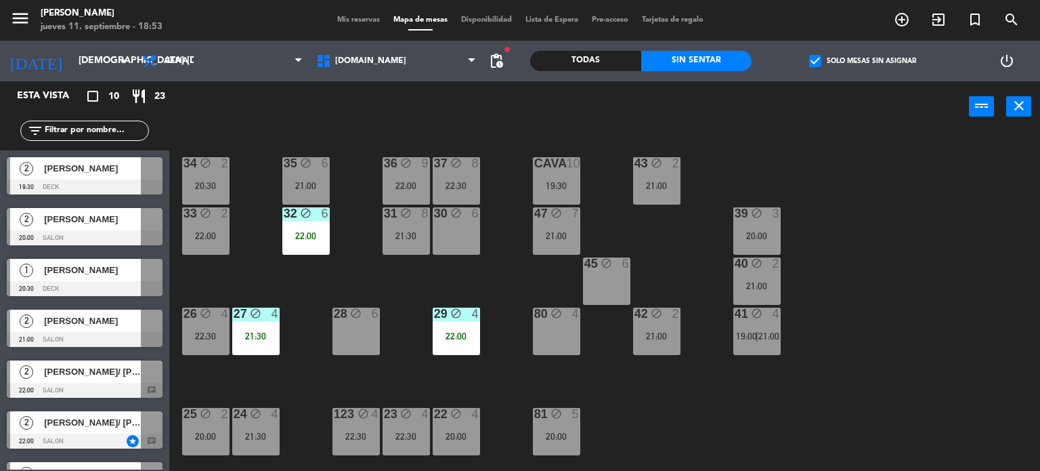
drag, startPoint x: 838, startPoint y: 316, endPoint x: 662, endPoint y: 314, distance: 175.4
click at [837, 316] on div "34 block 2 20:30 35 block 6 21:00 36 block 9 22:00 43 block 2 21:00 37 block 8 …" at bounding box center [609, 302] width 861 height 339
click at [654, 331] on div "21:00" at bounding box center [656, 335] width 47 height 9
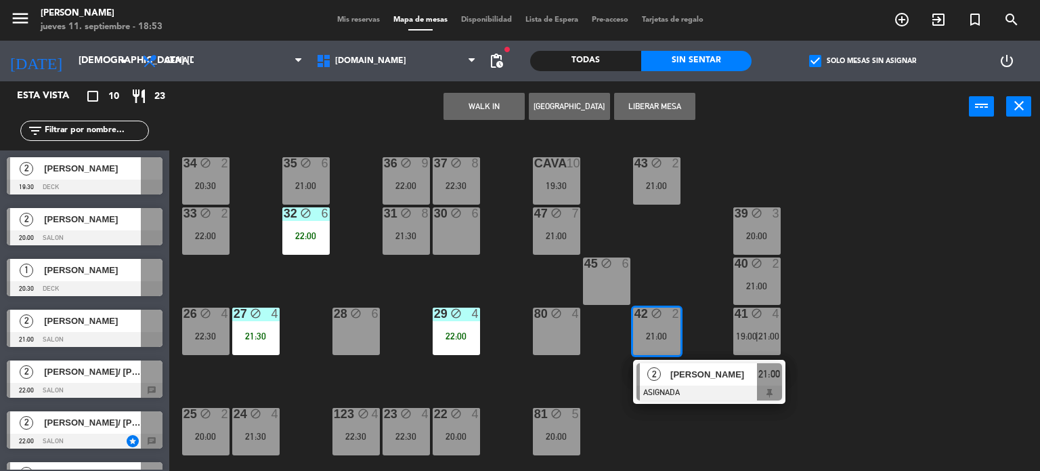
click at [673, 380] on span "[PERSON_NAME]" at bounding box center [714, 374] width 87 height 14
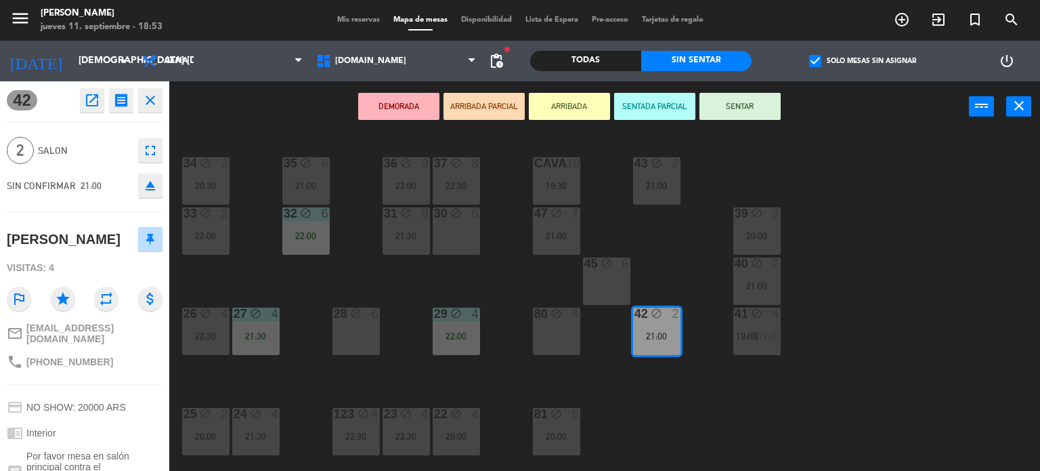
drag, startPoint x: 652, startPoint y: 398, endPoint x: 501, endPoint y: 353, distance: 157.7
click at [652, 398] on div "34 block 2 20:30 35 block 6 21:00 36 block 9 22:00 43 block 2 21:00 37 block 8 …" at bounding box center [609, 302] width 861 height 339
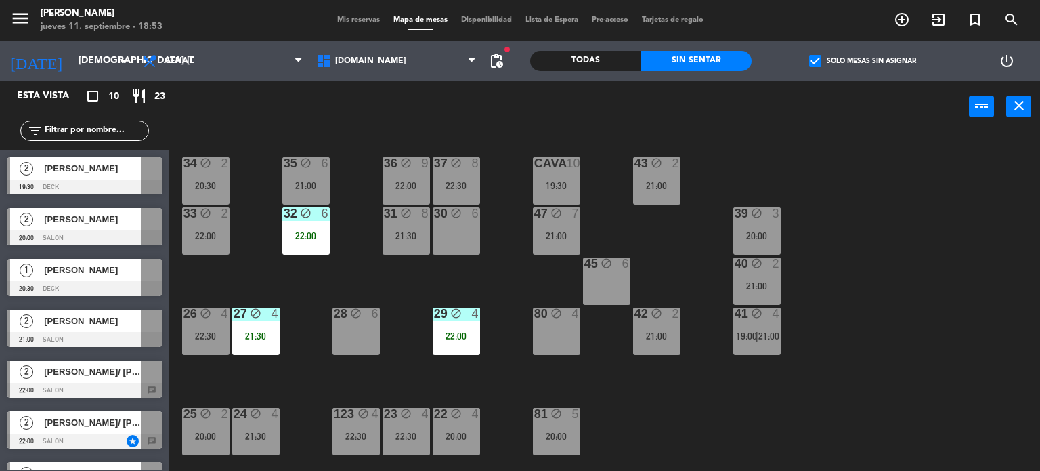
click at [476, 333] on div "22:00" at bounding box center [456, 335] width 47 height 9
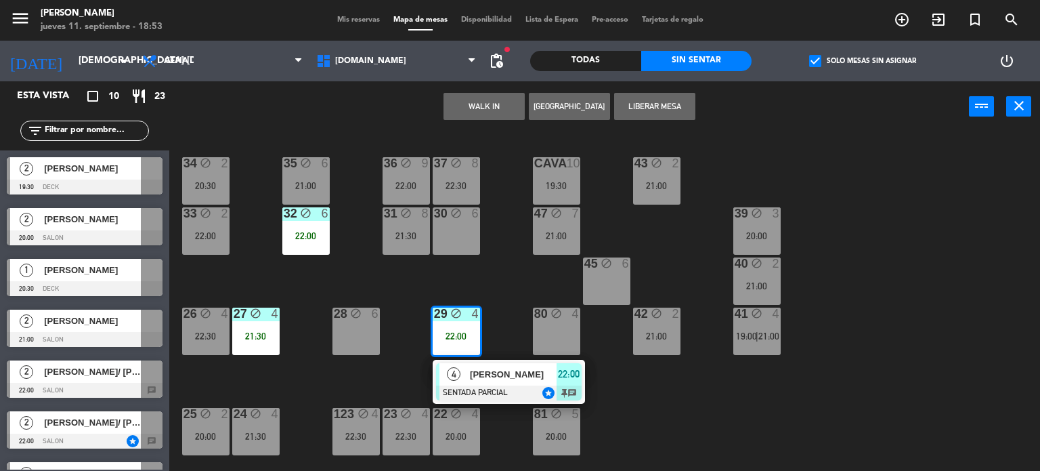
click at [643, 425] on div "34 block 2 20:30 35 block 6 21:00 36 block 9 22:00 43 block 2 21:00 37 block 8 …" at bounding box center [609, 302] width 861 height 339
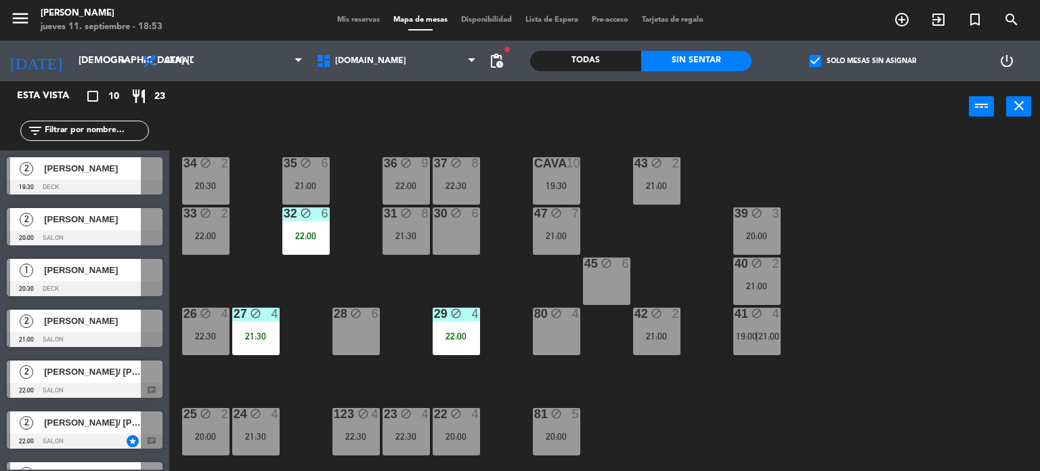
click at [390, 247] on div "31 block 8 21:30" at bounding box center [406, 230] width 47 height 47
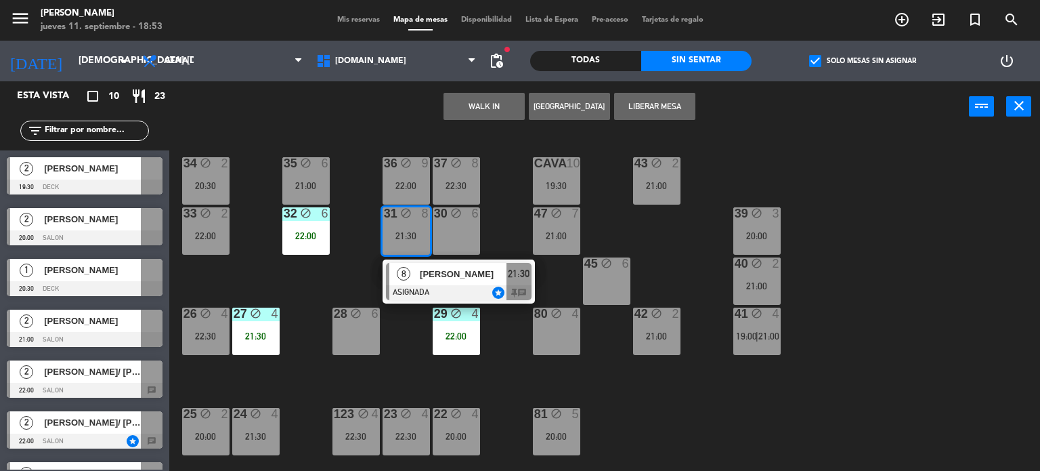
click at [342, 278] on div "34 block 2 20:30 35 block 6 21:00 36 block 9 22:00 43 block 2 21:00 37 block 8 …" at bounding box center [609, 302] width 861 height 339
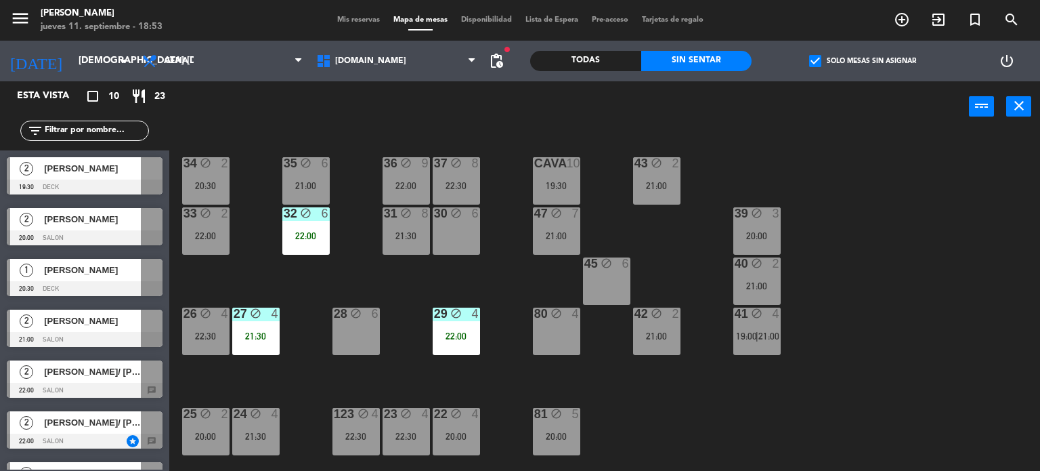
click at [405, 173] on div "36 block 9 22:00" at bounding box center [406, 180] width 47 height 47
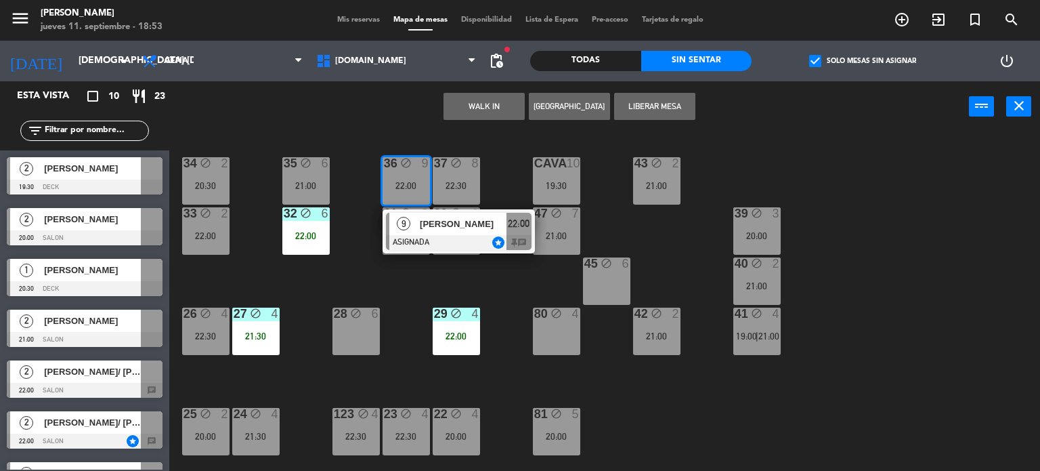
click at [420, 259] on div "34 block 2 20:30 35 block 6 21:00 36 block 9 22:00 9 [PERSON_NAME] ASIGNADA sta…" at bounding box center [609, 302] width 861 height 339
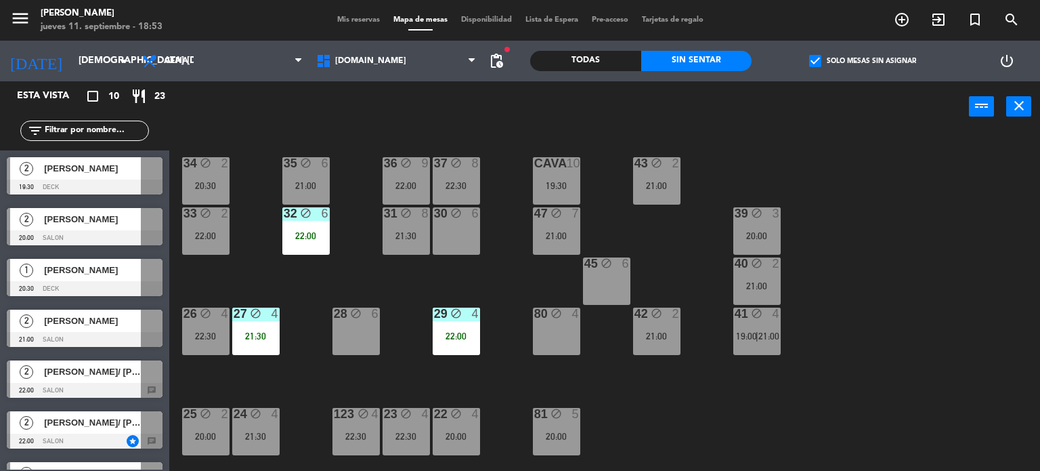
click at [331, 200] on div "34 block 2 20:30 35 block 6 21:00 36 block 9 22:00 43 block 2 21:00 37 block 8 …" at bounding box center [609, 302] width 861 height 339
click at [324, 186] on div "21:00" at bounding box center [305, 185] width 47 height 9
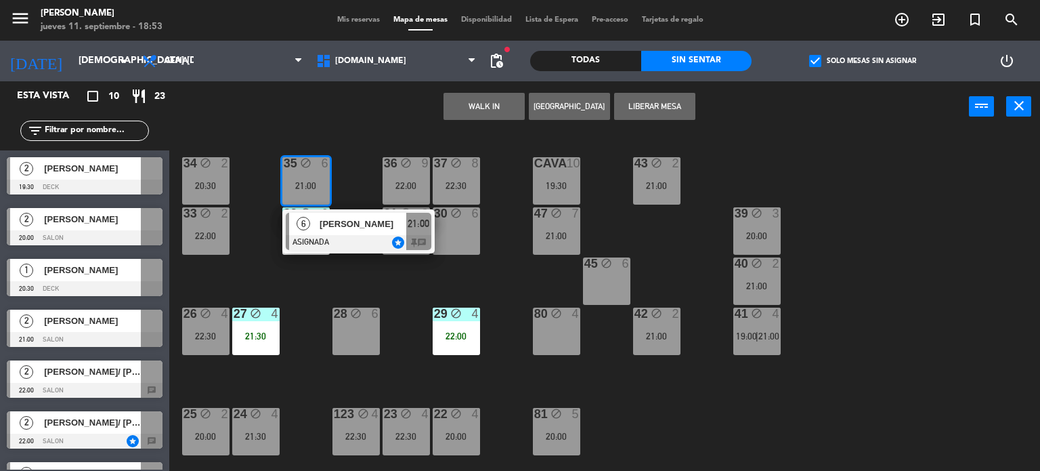
click at [373, 292] on div "34 block 2 20:30 35 block 6 21:00 6 [PERSON_NAME] ASIGNADA star 21:00 chat 36 b…" at bounding box center [609, 302] width 861 height 339
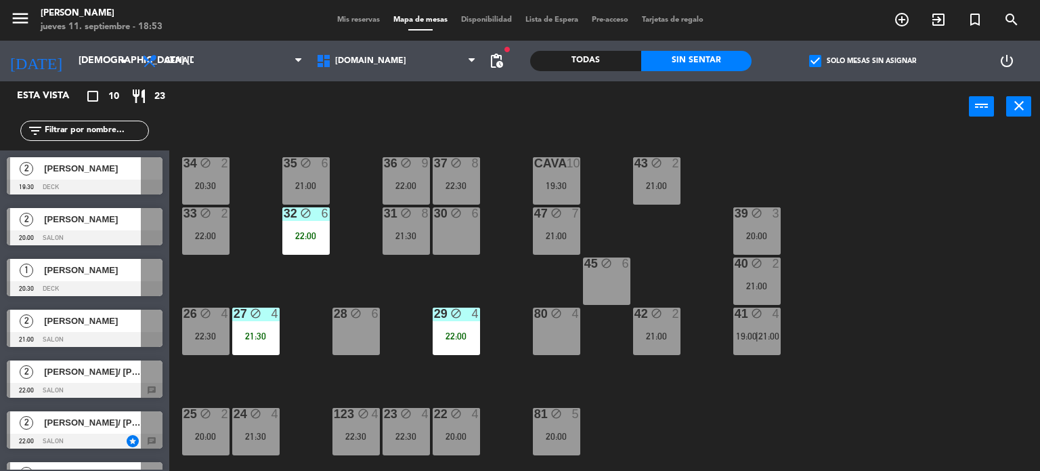
click at [856, 357] on div "34 block 2 20:30 35 block 6 21:00 36 block 9 22:00 43 block 2 21:00 37 block 8 …" at bounding box center [609, 302] width 861 height 339
click at [683, 387] on div "34 block 2 20:30 35 block 6 21:00 36 block 9 22:00 43 block 2 21:00 37 block 8 …" at bounding box center [609, 302] width 861 height 339
click at [622, 275] on div "45 block 6" at bounding box center [606, 280] width 47 height 47
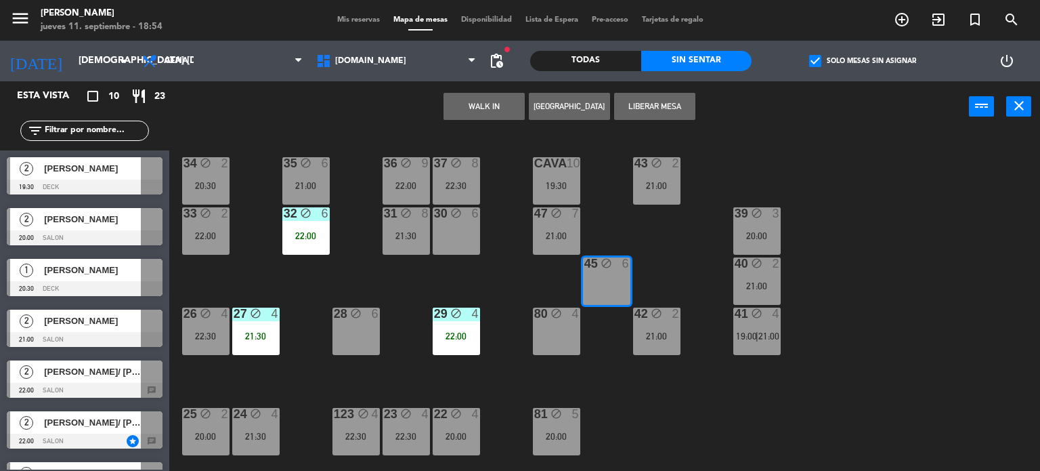
click at [671, 434] on div "34 block 2 20:30 35 block 6 21:00 36 block 9 22:00 43 block 2 21:00 37 block 8 …" at bounding box center [609, 302] width 861 height 339
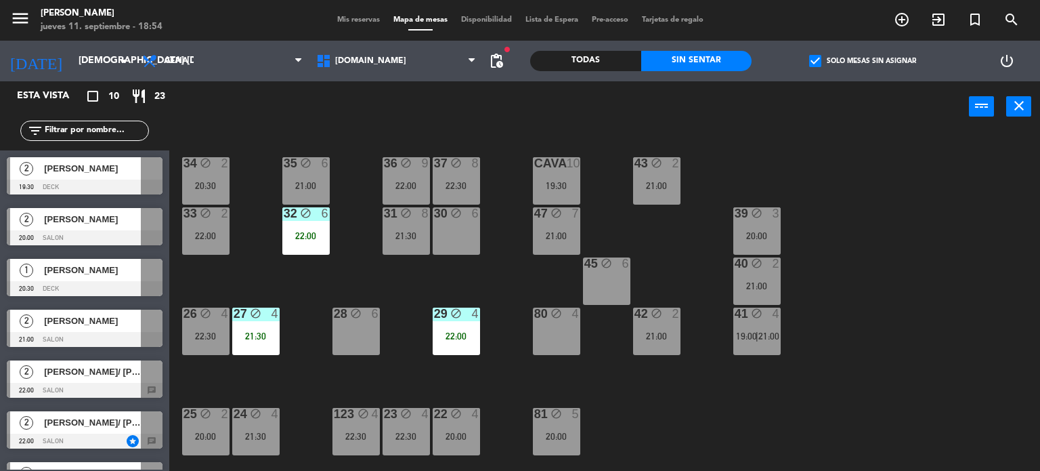
click at [564, 211] on div "block" at bounding box center [556, 213] width 22 height 13
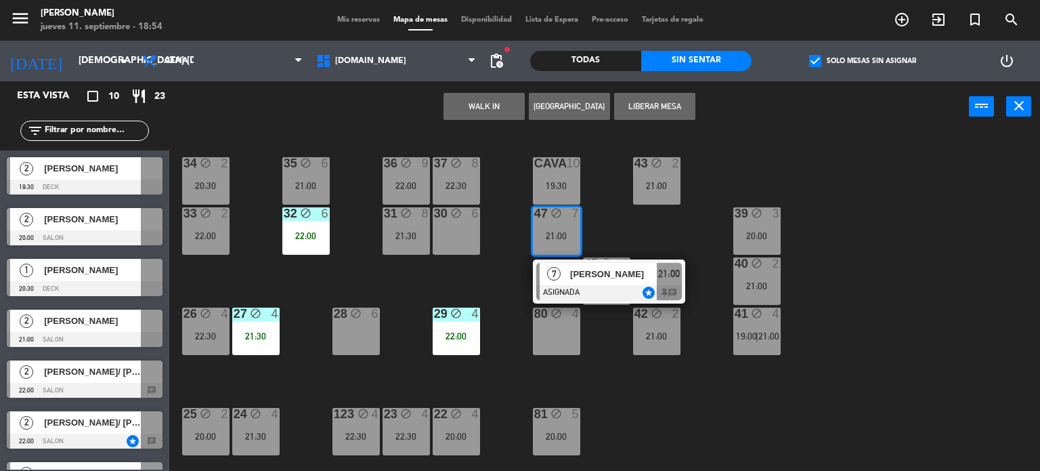
click at [679, 234] on div "34 block 2 20:30 35 block 6 21:00 36 block 9 22:00 43 block 2 21:00 37 block 8 …" at bounding box center [609, 302] width 861 height 339
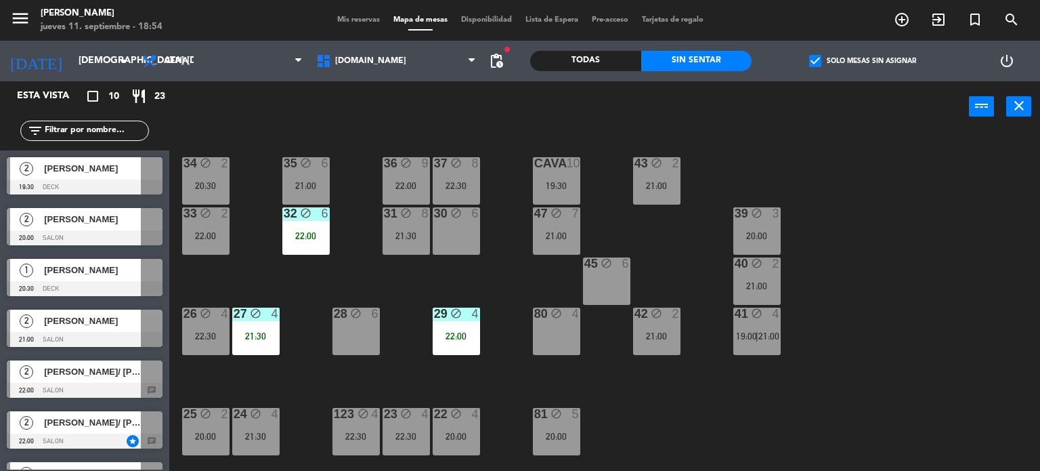
click at [709, 395] on div "34 block 2 20:30 35 block 6 21:00 36 block 9 22:00 43 block 2 21:00 37 block 8 …" at bounding box center [609, 302] width 861 height 339
click at [661, 326] on div "42 block 2 21:00" at bounding box center [656, 331] width 47 height 47
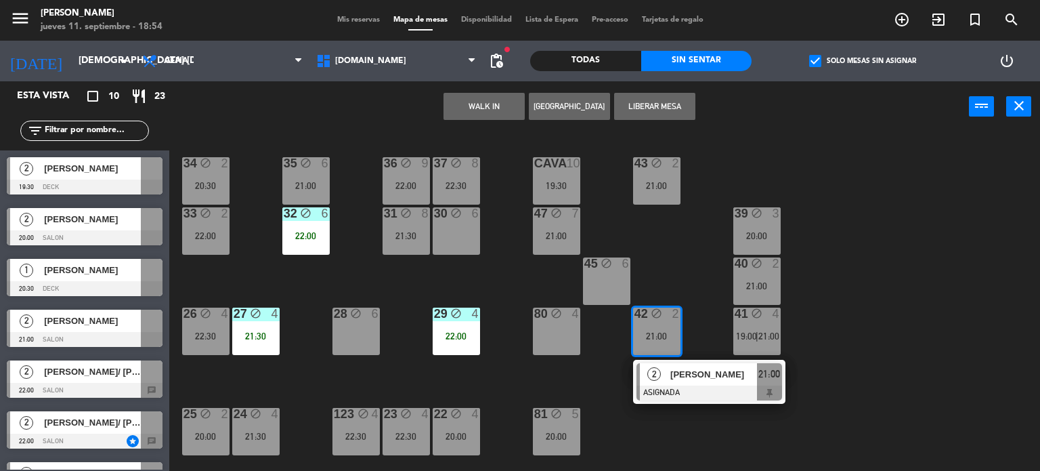
click at [672, 266] on div "34 block 2 20:30 35 block 6 21:00 36 block 9 22:00 43 block 2 21:00 37 block 8 …" at bounding box center [609, 302] width 861 height 339
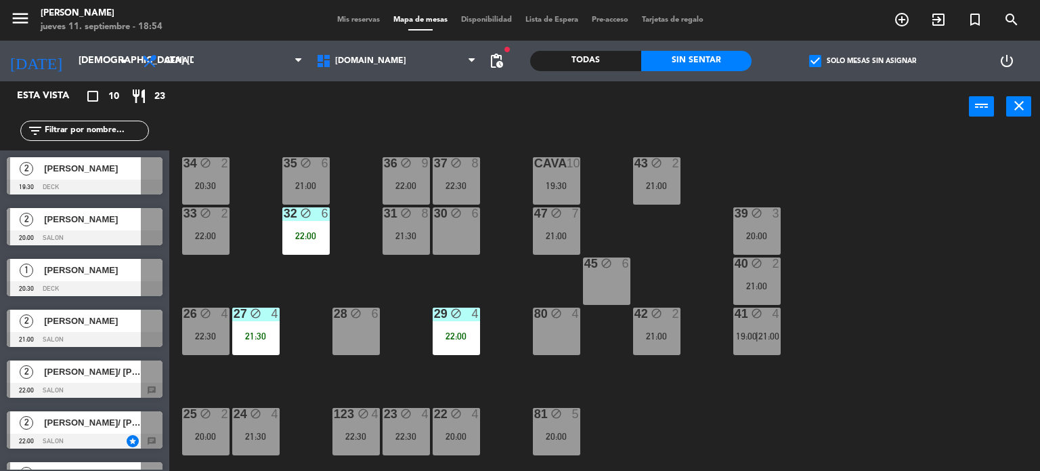
click at [656, 329] on div "42 block 2 21:00" at bounding box center [656, 331] width 47 height 47
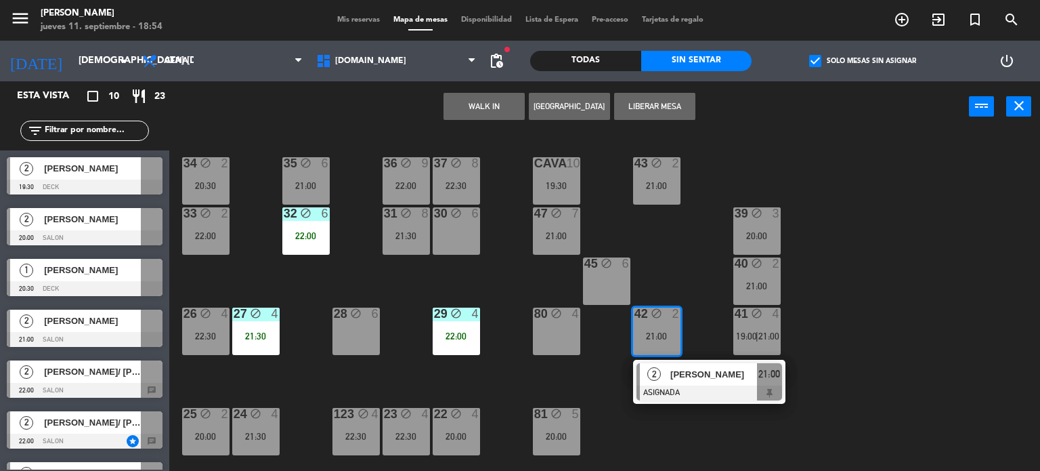
click at [840, 296] on div "34 block 2 20:30 35 block 6 21:00 36 block 9 22:00 43 block 2 21:00 37 block 8 …" at bounding box center [609, 302] width 861 height 339
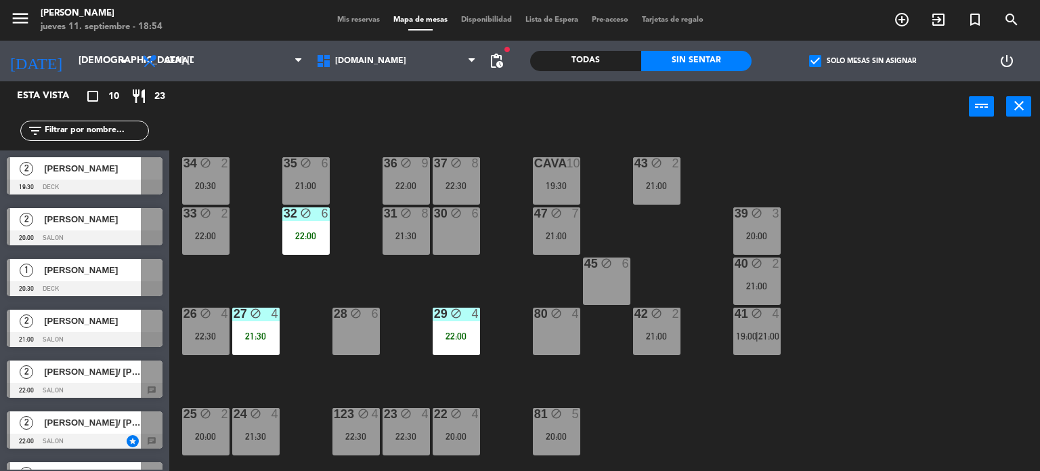
click at [826, 64] on label "check_box Solo mesas sin asignar" at bounding box center [862, 61] width 107 height 12
click at [863, 61] on input "check_box Solo mesas sin asignar" at bounding box center [863, 61] width 0 height 0
click at [585, 53] on div "Todas" at bounding box center [585, 61] width 111 height 20
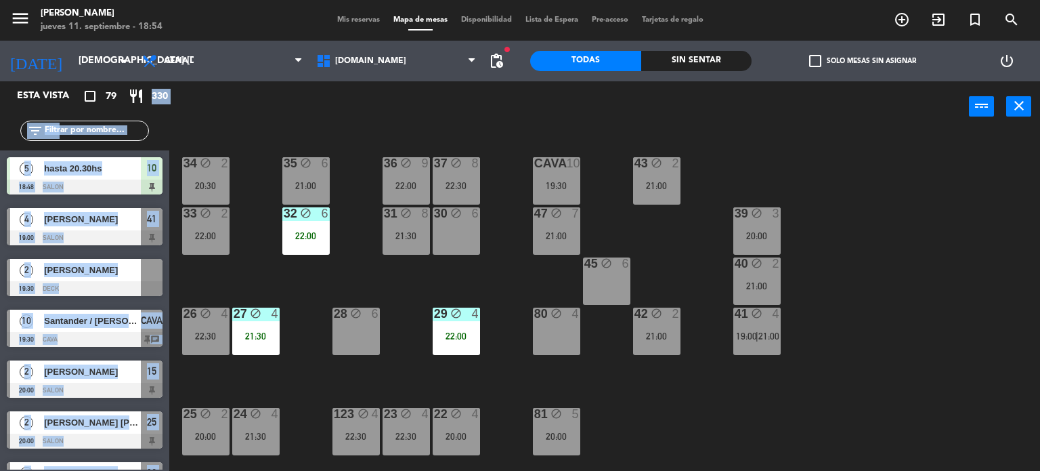
drag, startPoint x: 170, startPoint y: 98, endPoint x: 191, endPoint y: 98, distance: 21.0
click at [190, 98] on div "Esta vista crop_square 79 restaurant 330 filter_list 5 hasta 20.30hs 18:48 SALO…" at bounding box center [520, 276] width 1040 height 390
click at [191, 98] on div "power_input close" at bounding box center [569, 106] width 800 height 51
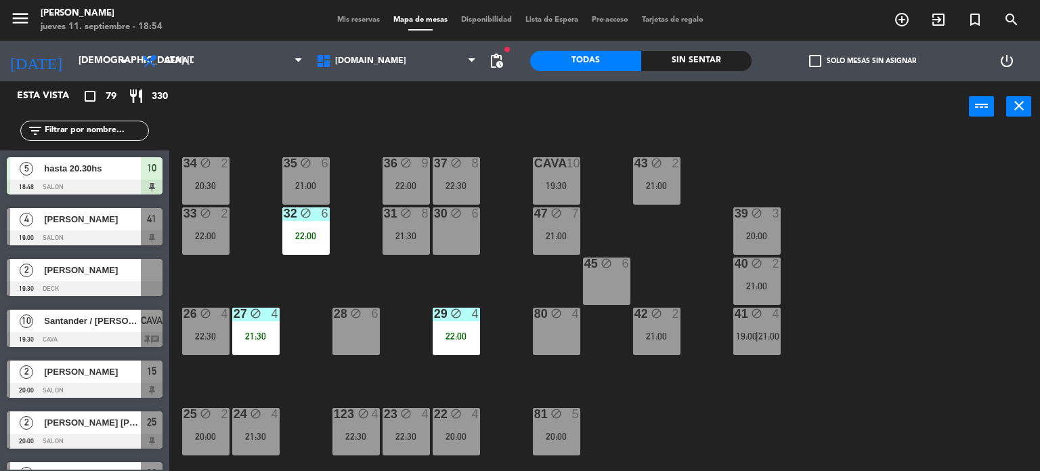
click at [264, 273] on div "34 block 2 20:30 35 block 6 21:00 36 block 9 22:00 43 block 2 21:00 37 block 8 …" at bounding box center [609, 302] width 861 height 339
click at [293, 194] on div "35 block 6 21:00" at bounding box center [305, 180] width 47 height 47
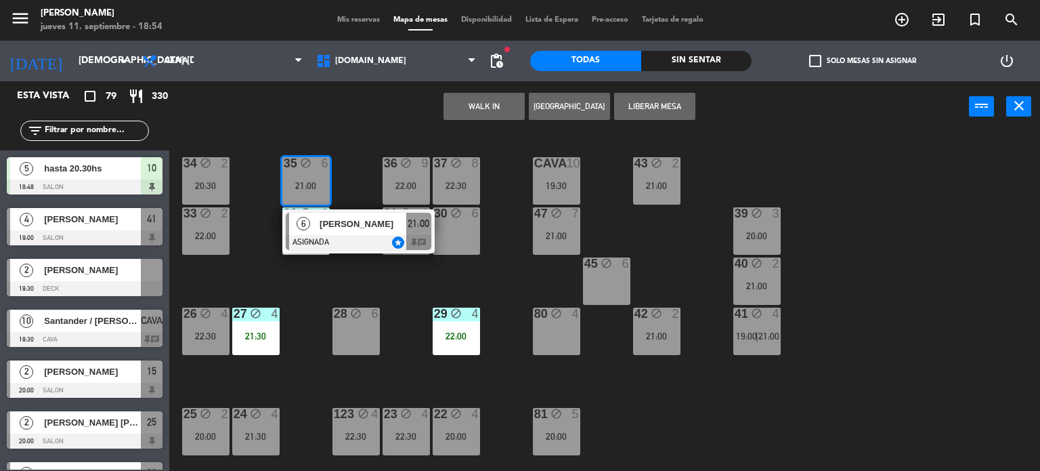
click at [379, 271] on div "34 block 2 20:30 35 block 6 21:00 6 [PERSON_NAME] ASIGNADA star 21:00 chat 36 b…" at bounding box center [609, 302] width 861 height 339
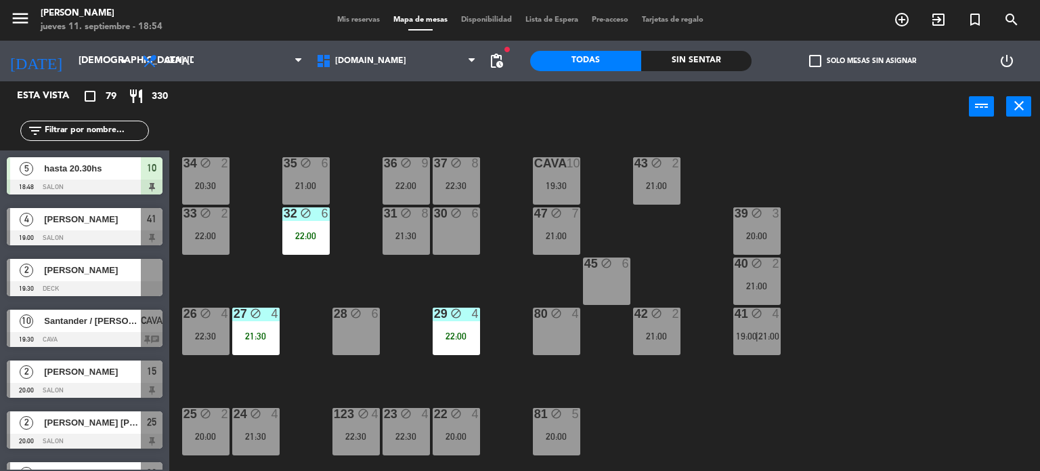
click at [387, 247] on div "31 block 8 21:30" at bounding box center [406, 230] width 47 height 47
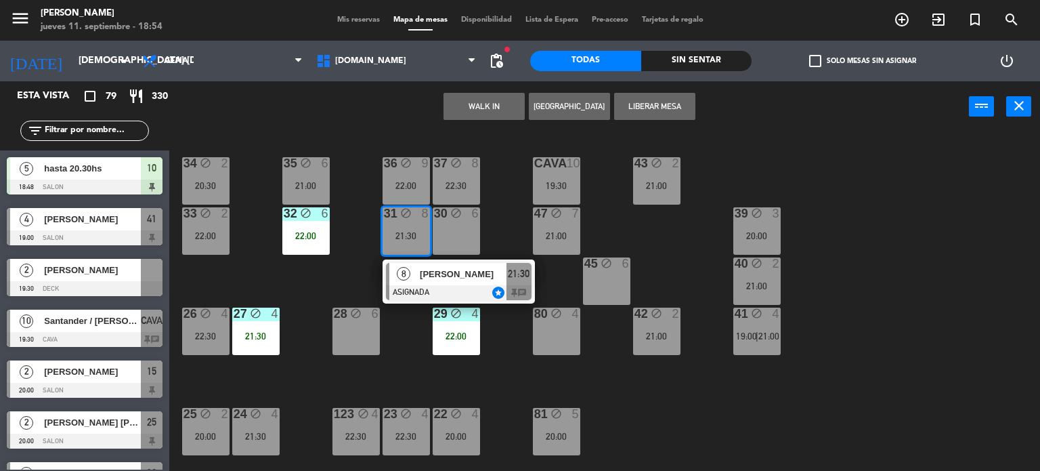
click at [427, 279] on span "[PERSON_NAME]" at bounding box center [463, 274] width 87 height 14
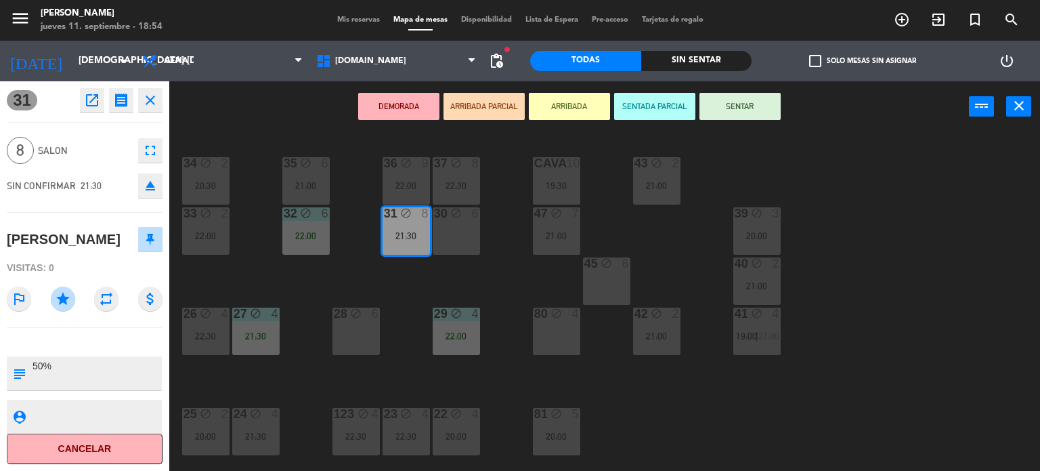
click at [427, 279] on div "34 block 2 20:30 35 block 6 21:00 36 block 9 22:00 43 block 2 21:00 37 block 8 …" at bounding box center [609, 302] width 861 height 339
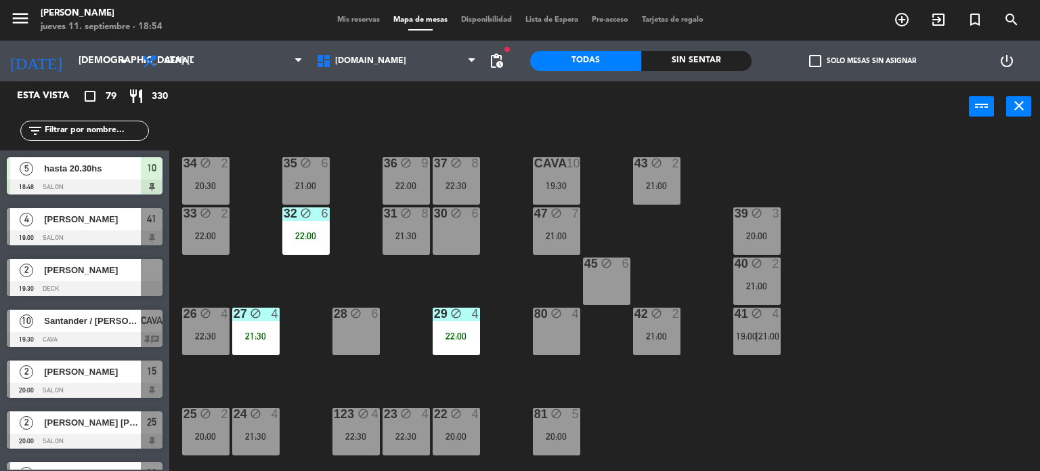
scroll to position [191, 0]
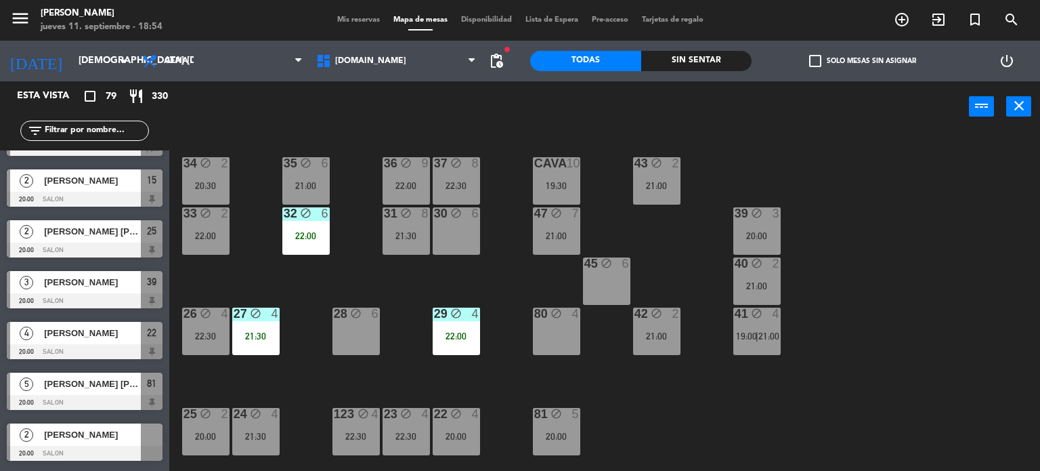
click at [400, 189] on div "22:00" at bounding box center [406, 185] width 47 height 9
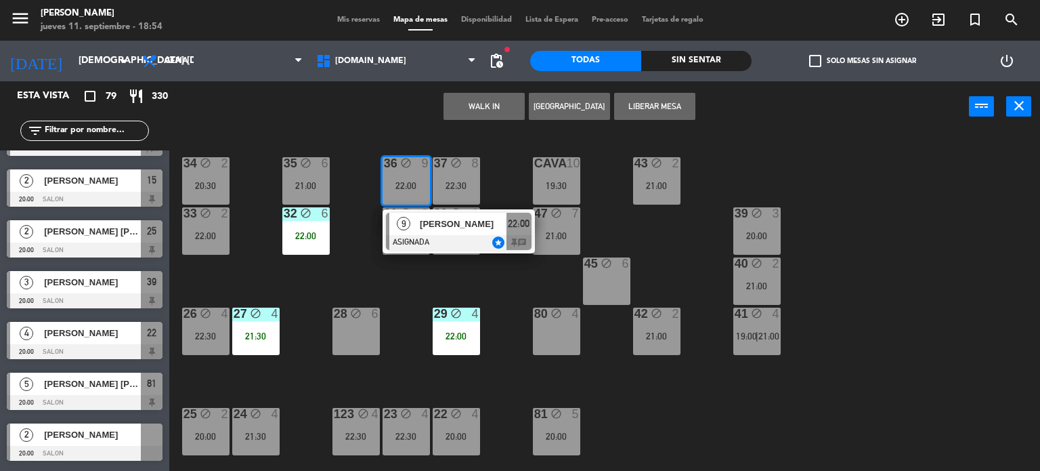
click at [430, 238] on div at bounding box center [459, 242] width 146 height 15
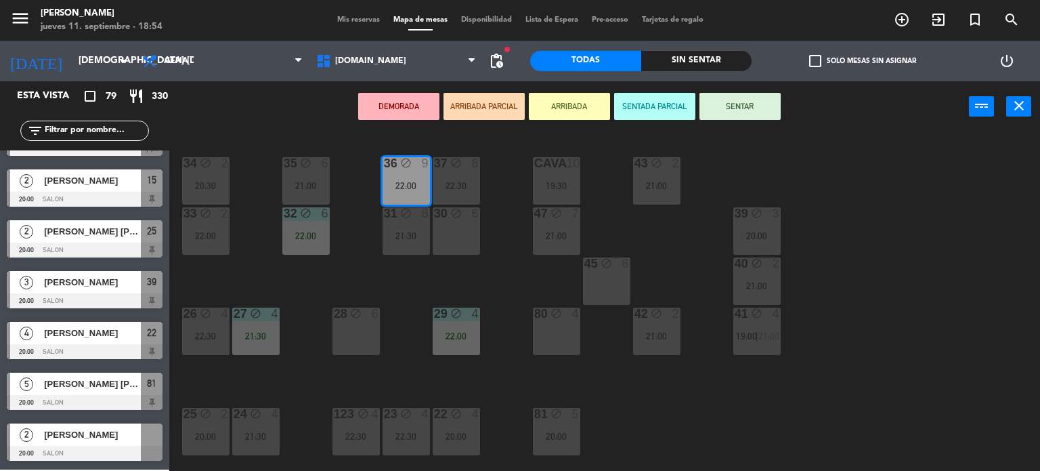
click at [484, 287] on div "34 block 2 20:30 35 block 6 21:00 36 block 9 22:00 43 block 2 21:00 37 block 8 …" at bounding box center [609, 302] width 861 height 339
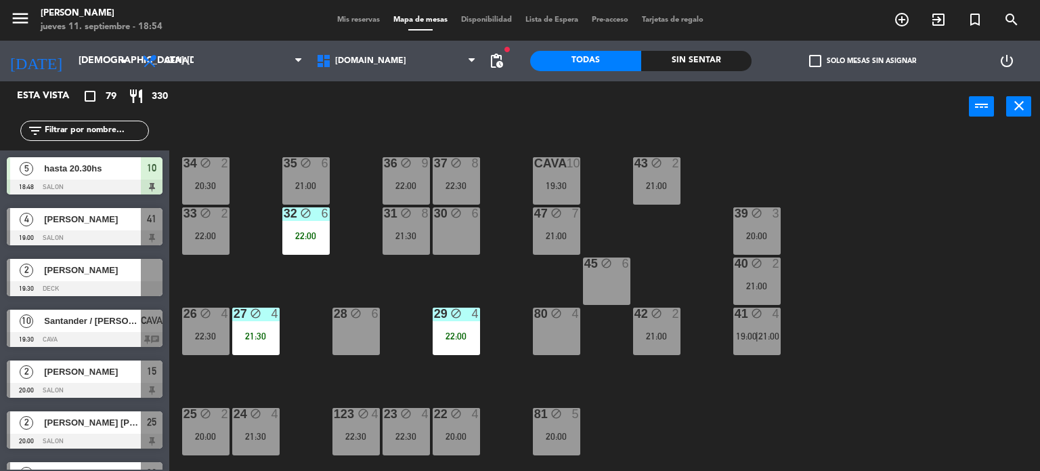
scroll to position [699, 0]
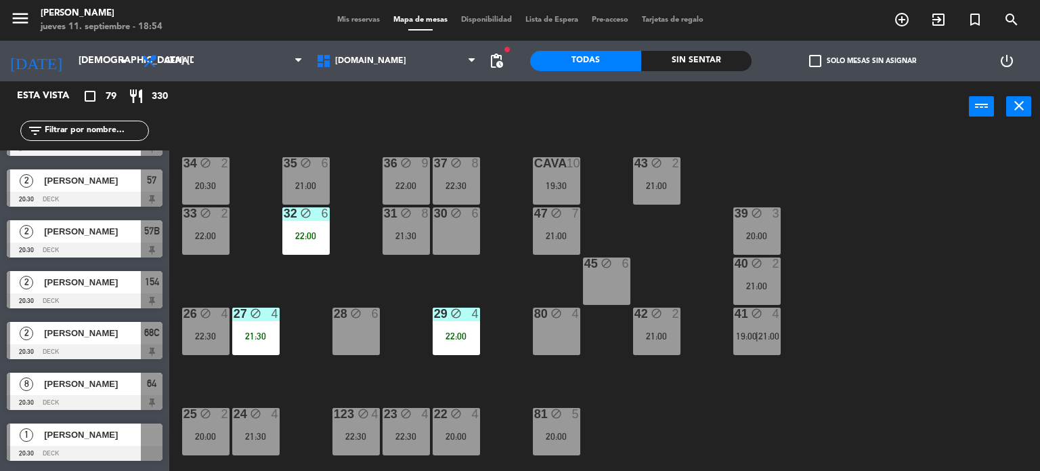
click at [448, 176] on div "37 block 8 22:30" at bounding box center [456, 180] width 47 height 47
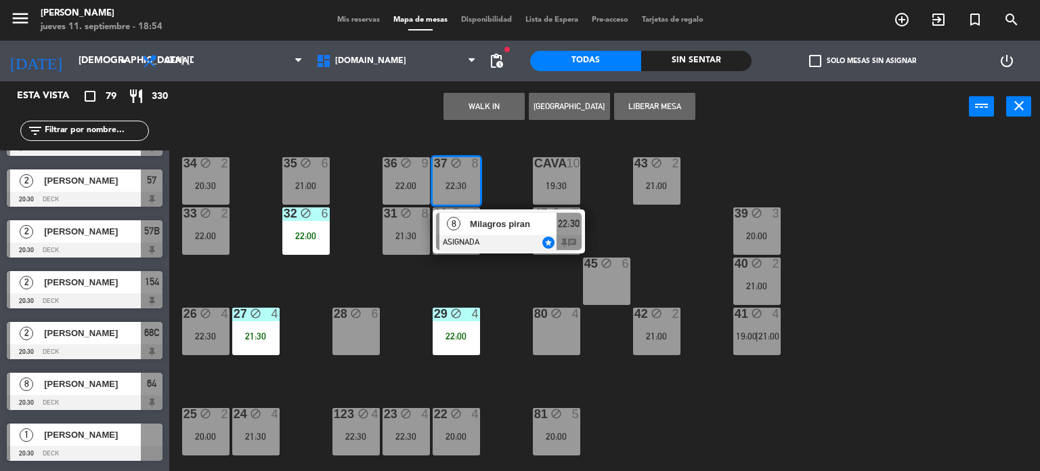
click at [483, 226] on span "Milagros piran" at bounding box center [513, 224] width 87 height 14
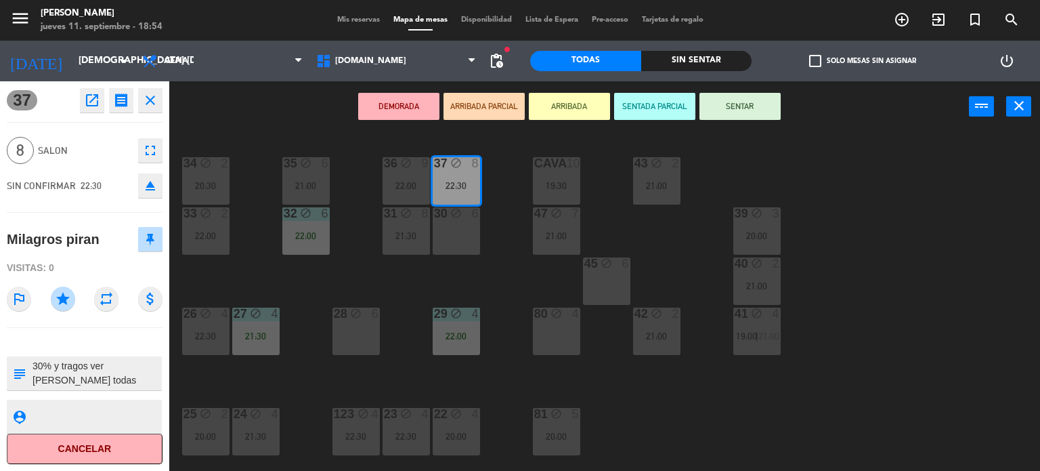
click at [496, 281] on div "34 block 2 20:30 35 block 6 21:00 36 block 9 22:00 43 block 2 21:00 37 block 8 …" at bounding box center [609, 302] width 861 height 339
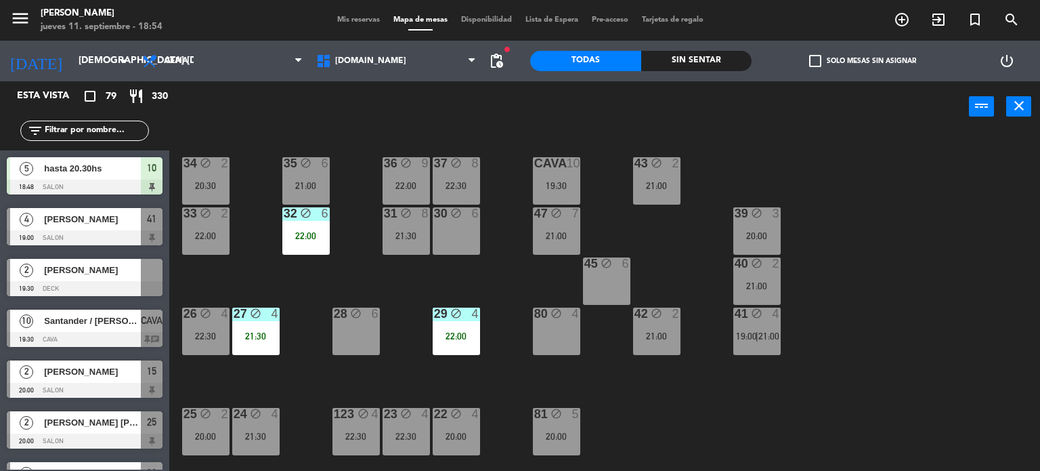
scroll to position [1105, 0]
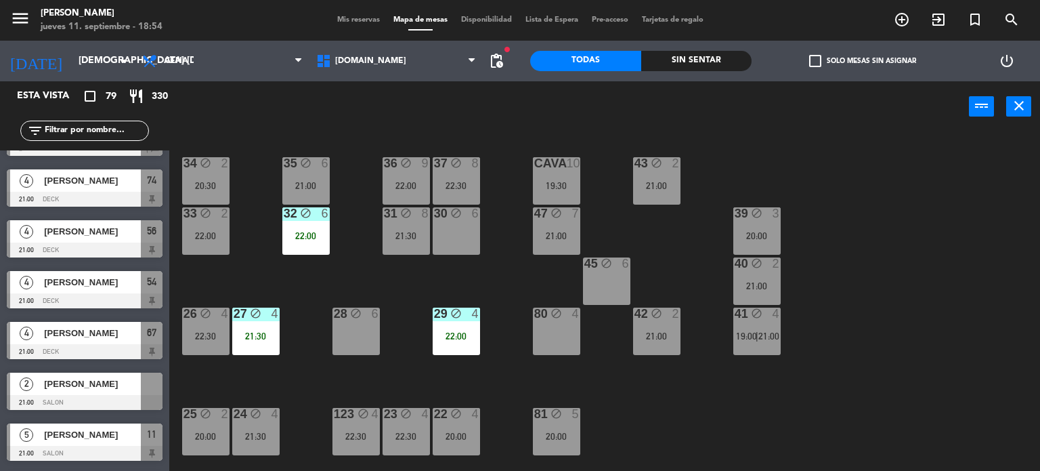
click at [238, 333] on div "21:30" at bounding box center [255, 335] width 47 height 9
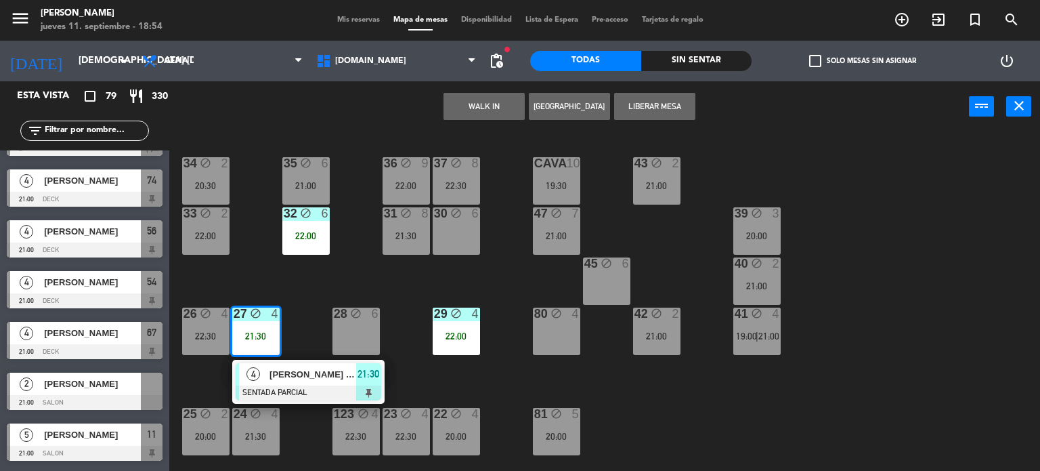
click at [312, 382] on div "[PERSON_NAME] INV PAO" at bounding box center [312, 374] width 88 height 22
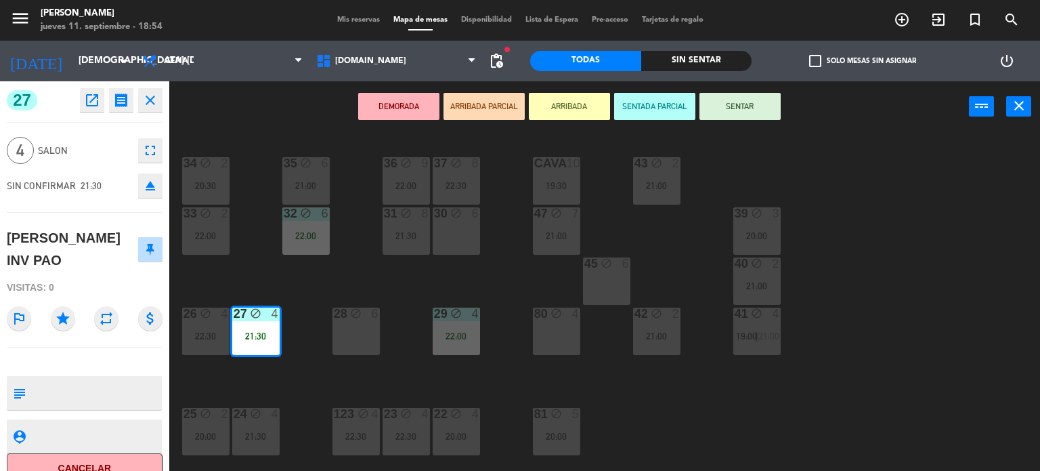
click at [305, 357] on div "34 block 2 20:30 35 block 6 21:00 36 block 9 22:00 43 block 2 21:00 37 block 8 …" at bounding box center [609, 302] width 861 height 339
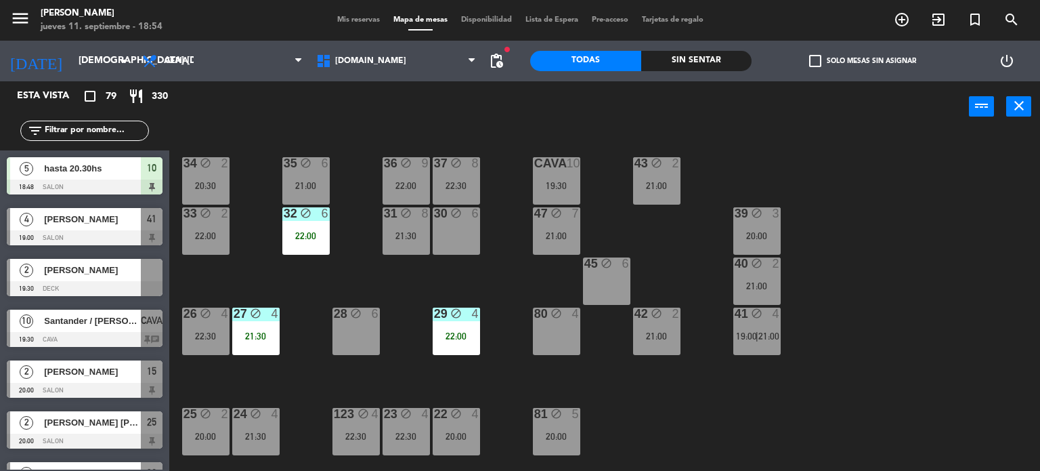
scroll to position [597, 0]
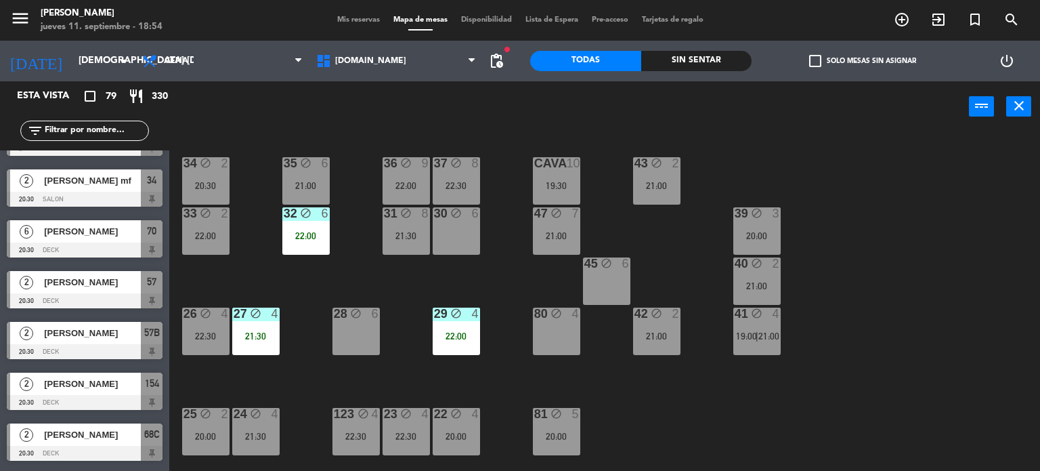
click at [452, 284] on div "34 block 2 20:30 35 block 6 21:00 36 block 9 22:00 43 block 2 21:00 37 block 8 …" at bounding box center [609, 302] width 861 height 339
click at [545, 248] on div "47 block 7 21:00" at bounding box center [556, 230] width 47 height 47
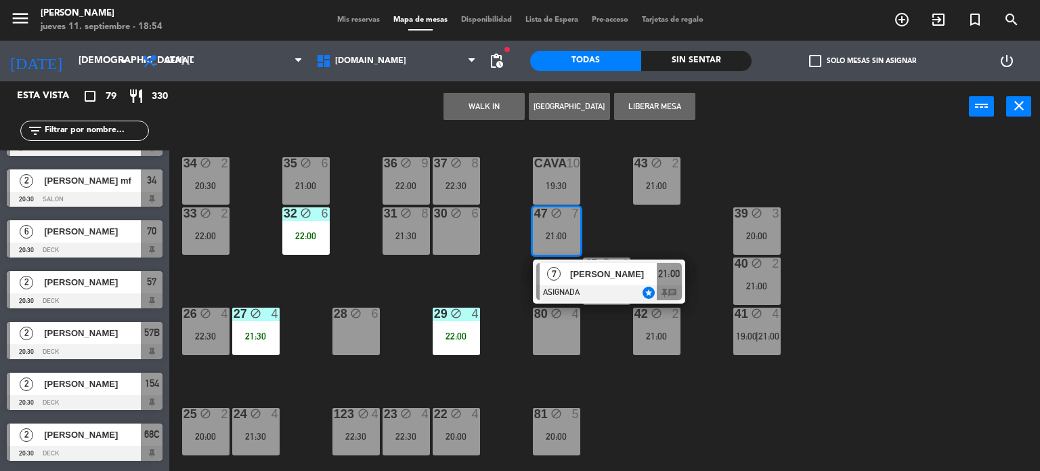
click at [564, 274] on div "7" at bounding box center [554, 274] width 29 height 22
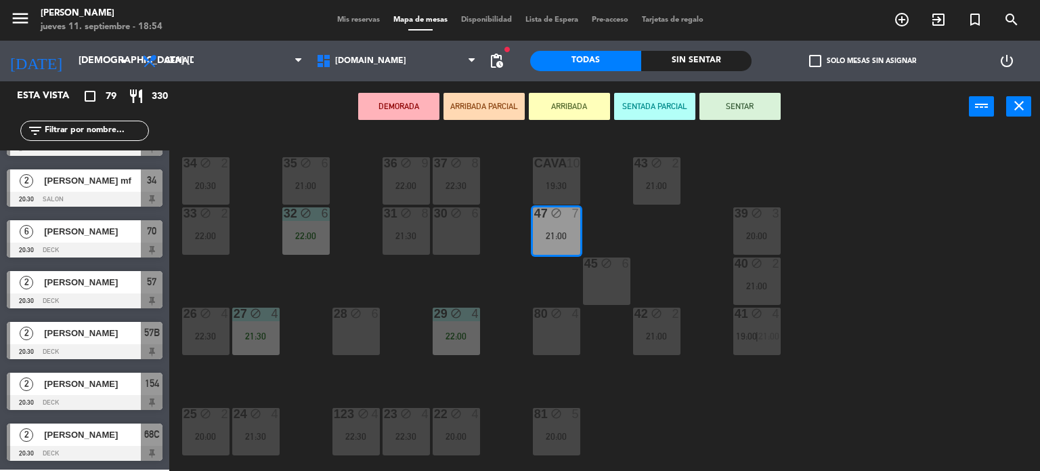
click at [505, 282] on div "34 block 2 20:30 35 block 6 21:00 36 block 9 22:00 43 block 2 21:00 37 block 8 …" at bounding box center [609, 302] width 861 height 339
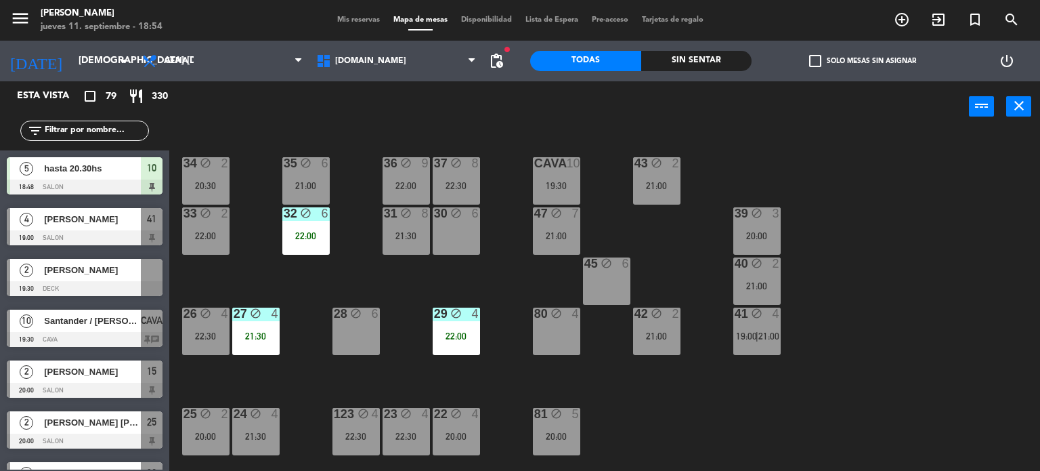
scroll to position [0, 0]
click at [650, 324] on div "42 block 2 21:00" at bounding box center [656, 331] width 47 height 47
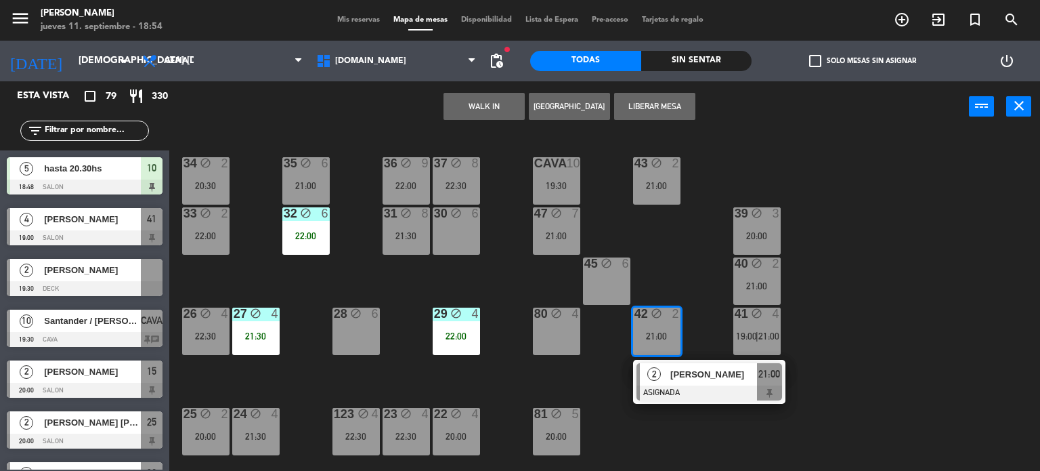
click at [684, 367] on span "[PERSON_NAME]" at bounding box center [714, 374] width 87 height 14
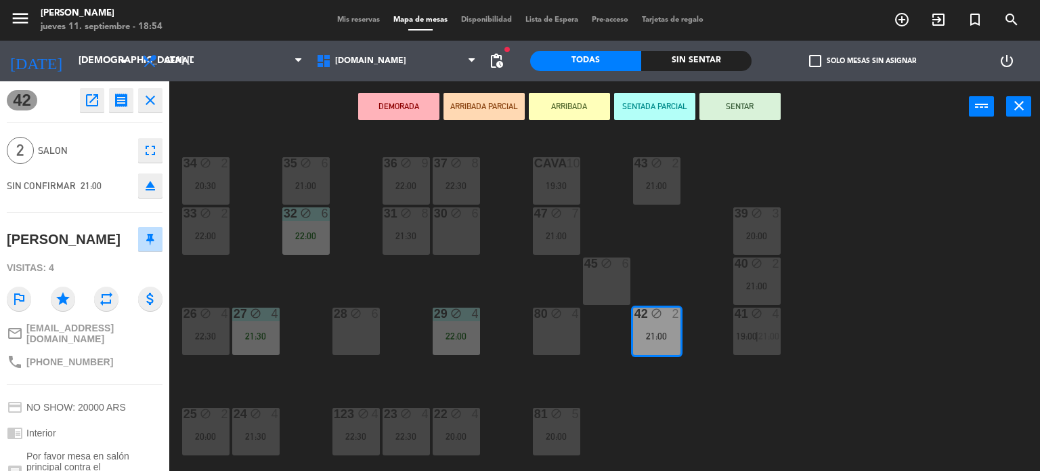
click at [705, 406] on div "34 block 2 20:30 35 block 6 21:00 36 block 9 22:00 43 block 2 21:00 37 block 8 …" at bounding box center [609, 302] width 861 height 339
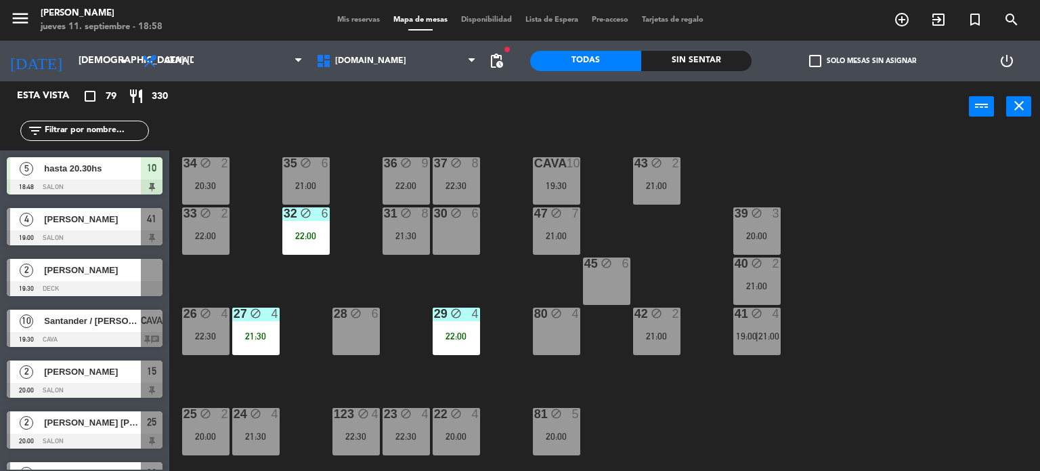
click at [858, 119] on div "power_input close" at bounding box center [569, 106] width 800 height 51
click at [721, 56] on div "Sin sentar" at bounding box center [696, 61] width 111 height 20
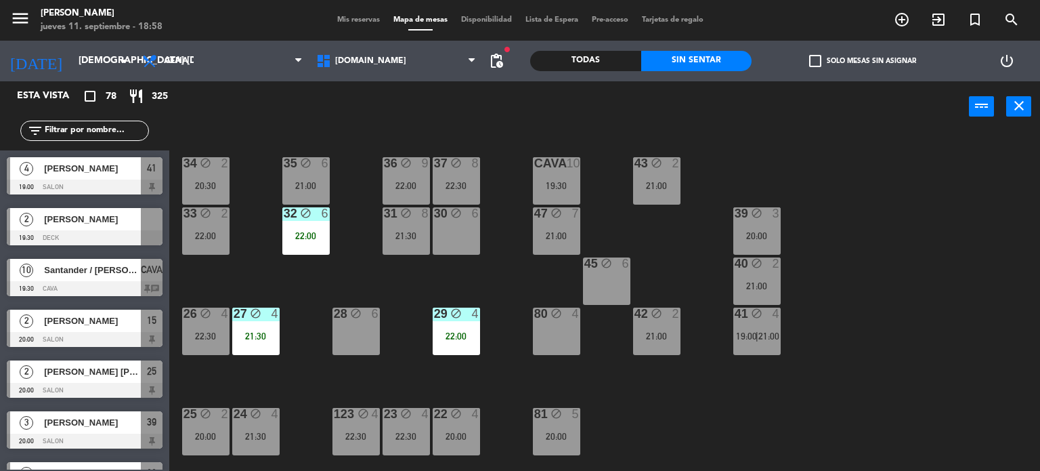
click at [826, 60] on label "check_box_outline_blank Solo mesas sin asignar" at bounding box center [862, 61] width 107 height 12
click at [863, 61] on input "check_box_outline_blank Solo mesas sin asignar" at bounding box center [863, 61] width 0 height 0
click at [792, 436] on div "34 block 2 20:30 35 block 6 21:00 36 block 9 22:00 43 block 2 21:00 37 block 8 …" at bounding box center [609, 302] width 861 height 339
click at [645, 332] on div "21:00" at bounding box center [656, 335] width 47 height 9
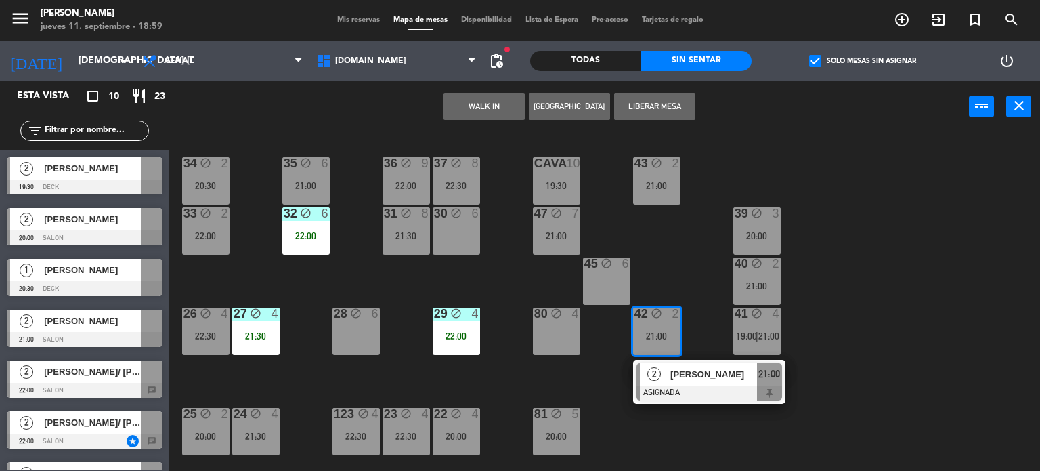
click at [647, 424] on div "34 block 2 20:30 35 block 6 21:00 36 block 9 22:00 43 block 2 21:00 37 block 8 …" at bounding box center [609, 302] width 861 height 339
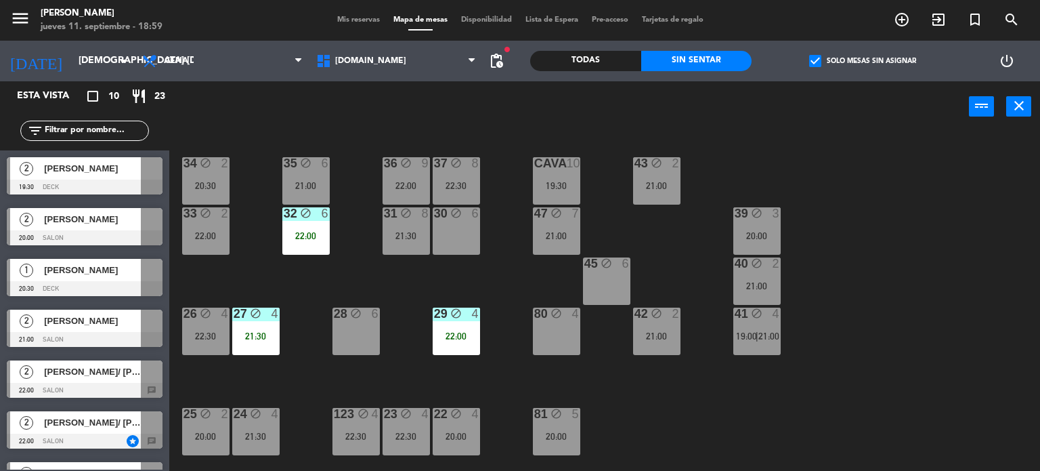
click at [748, 326] on div "41 block 4 19:00 | 21:00" at bounding box center [757, 331] width 47 height 47
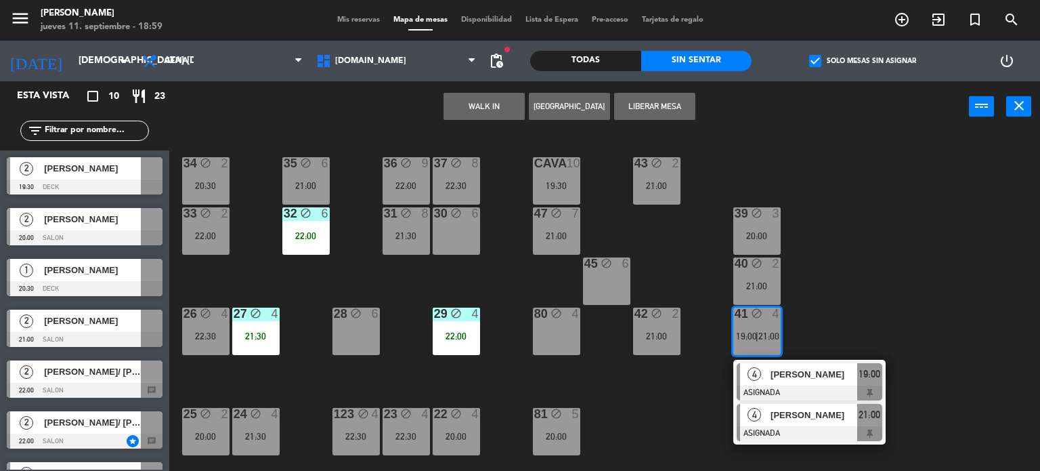
click at [842, 417] on span "[PERSON_NAME]" at bounding box center [814, 415] width 87 height 14
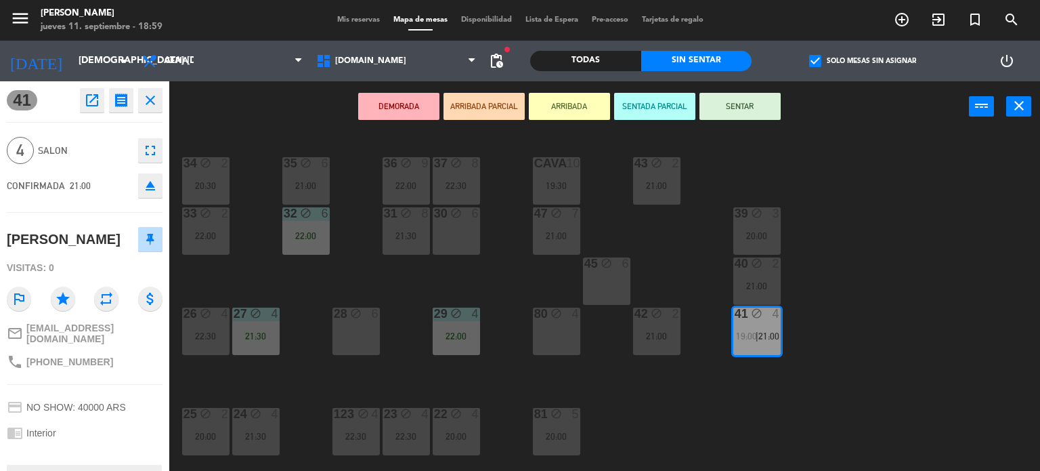
click at [763, 397] on div "34 block 2 20:30 35 block 6 21:00 36 block 9 22:00 43 block 2 21:00 37 block 8 …" at bounding box center [609, 302] width 861 height 339
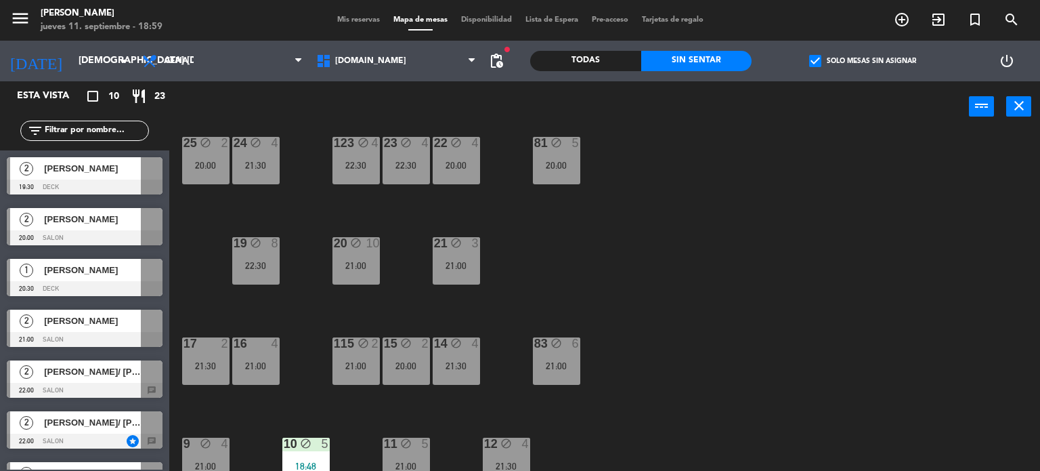
scroll to position [339, 0]
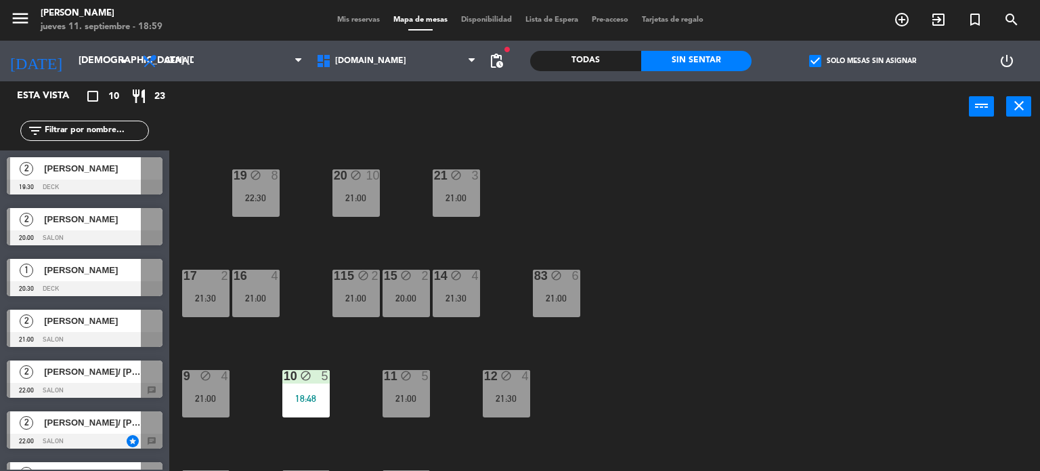
click at [418, 370] on div "5" at bounding box center [429, 376] width 22 height 13
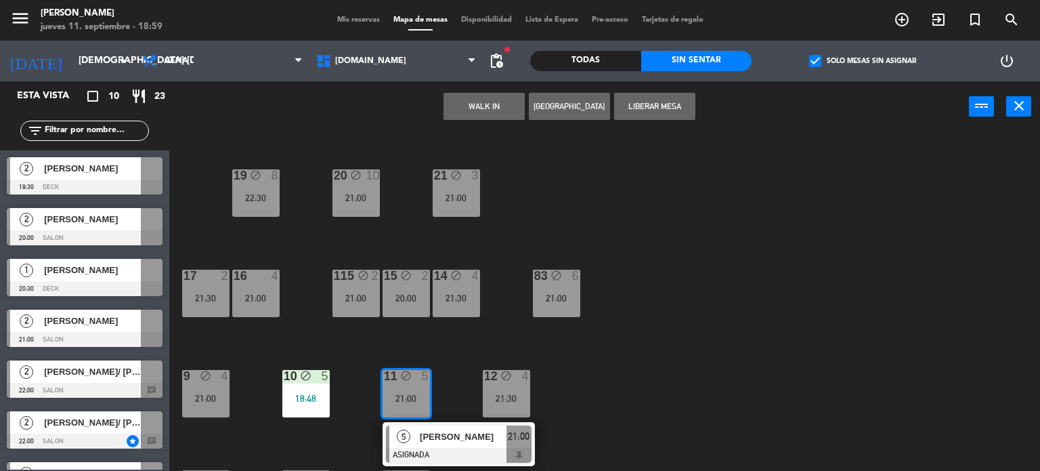
click at [617, 402] on div "34 block 2 20:30 35 block 6 21:00 36 block 9 22:00 43 block 2 21:00 37 block 8 …" at bounding box center [609, 302] width 861 height 339
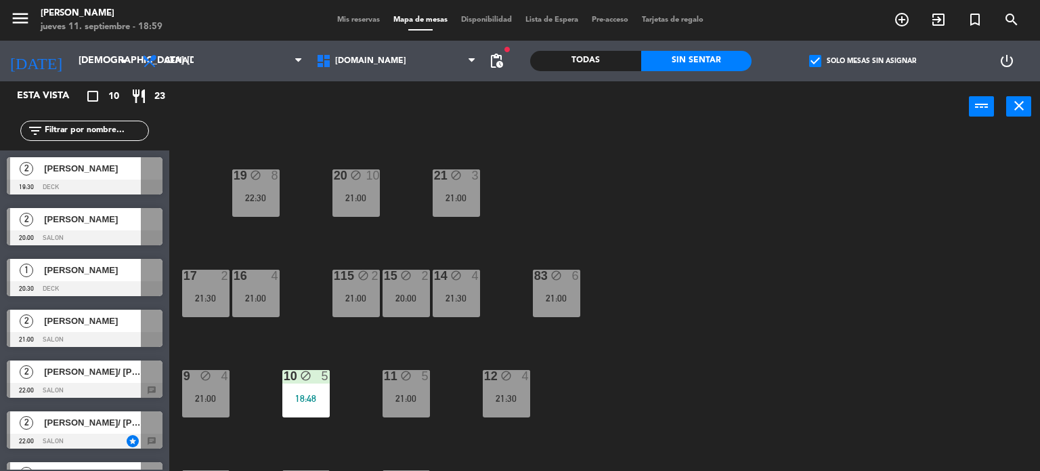
click at [385, 391] on div "11 block 5 21:00" at bounding box center [406, 393] width 47 height 47
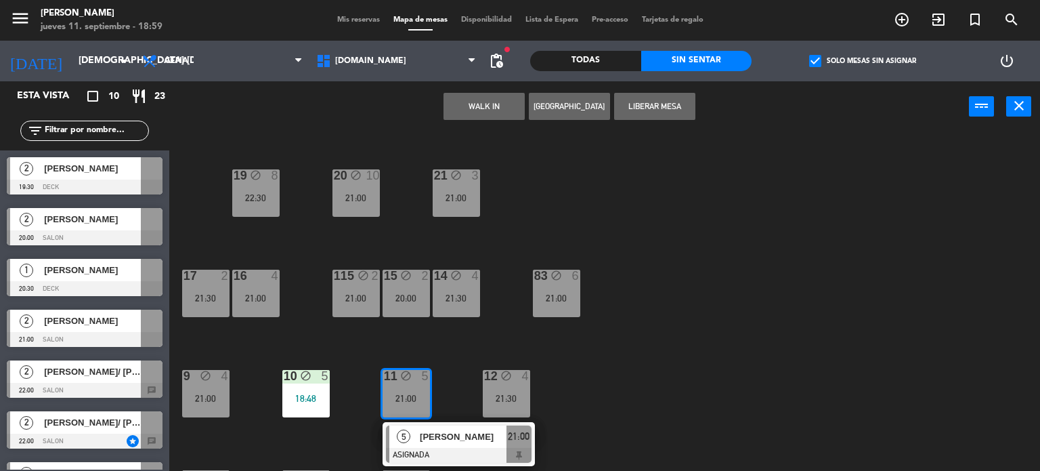
click at [443, 443] on div "[PERSON_NAME]" at bounding box center [463, 436] width 88 height 22
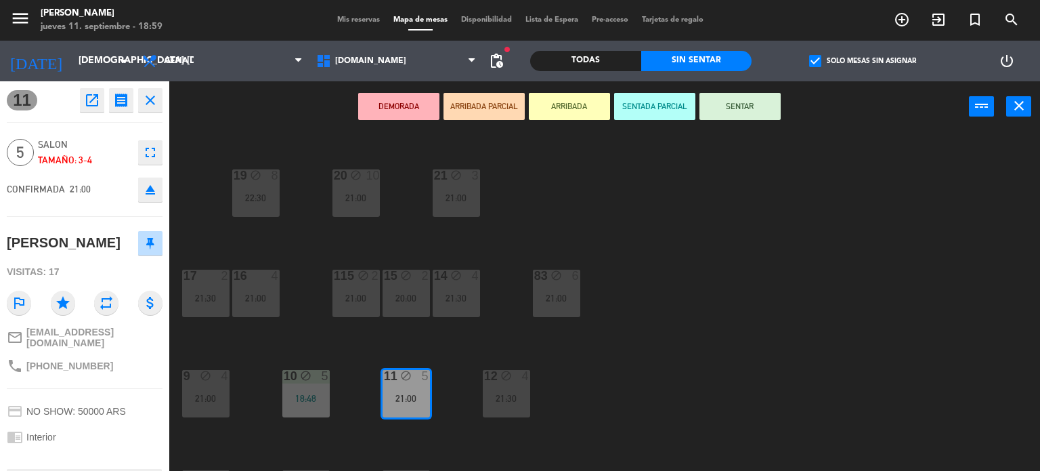
click at [152, 184] on icon "eject" at bounding box center [150, 190] width 16 height 16
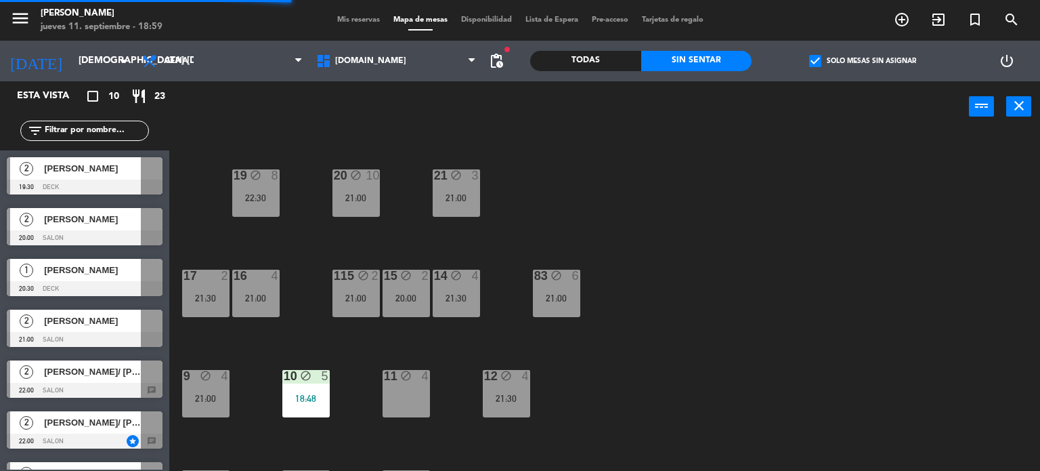
scroll to position [0, 0]
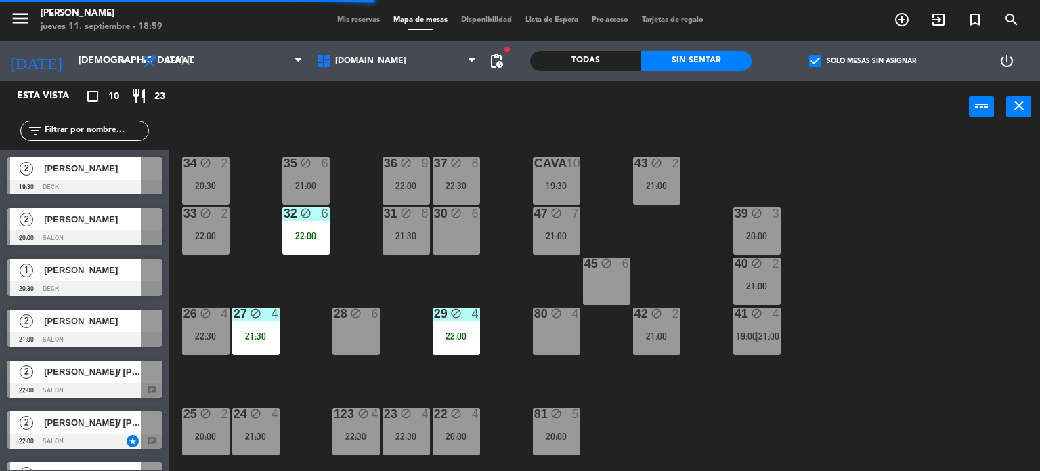
click at [752, 343] on div "41 block 4 19:00 | 21:00" at bounding box center [757, 331] width 47 height 47
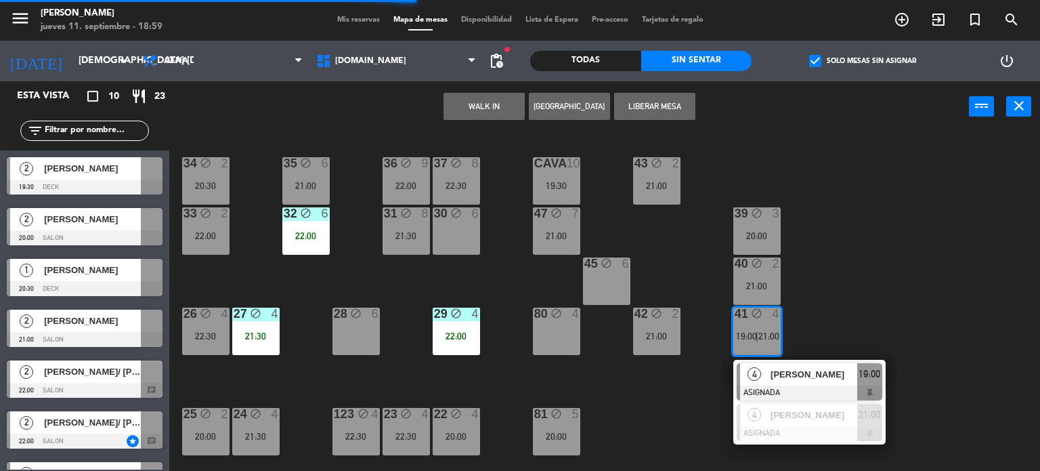
scroll to position [68, 0]
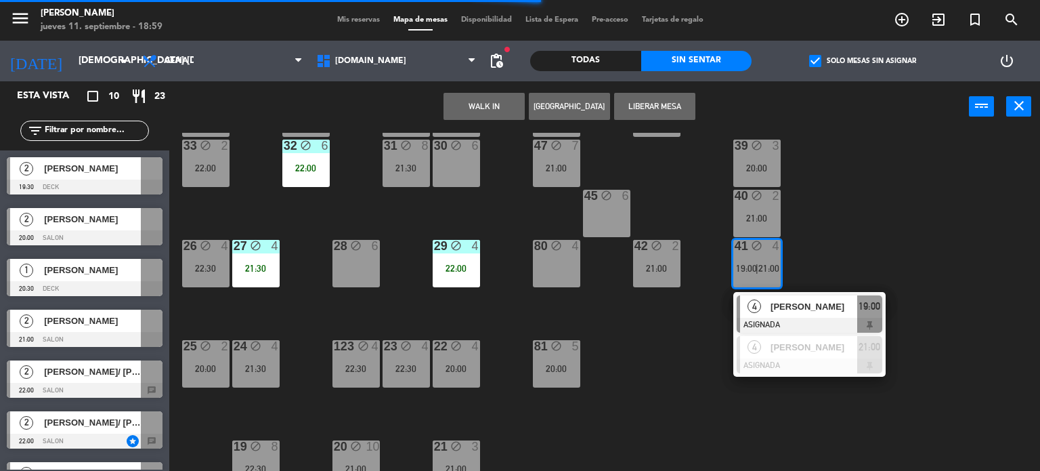
click at [790, 315] on div "[PERSON_NAME]" at bounding box center [813, 306] width 88 height 22
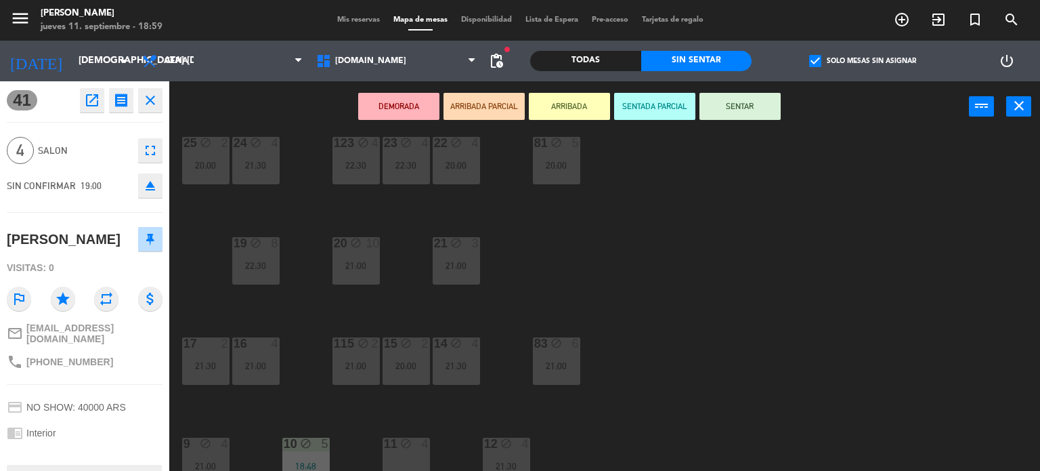
scroll to position [406, 0]
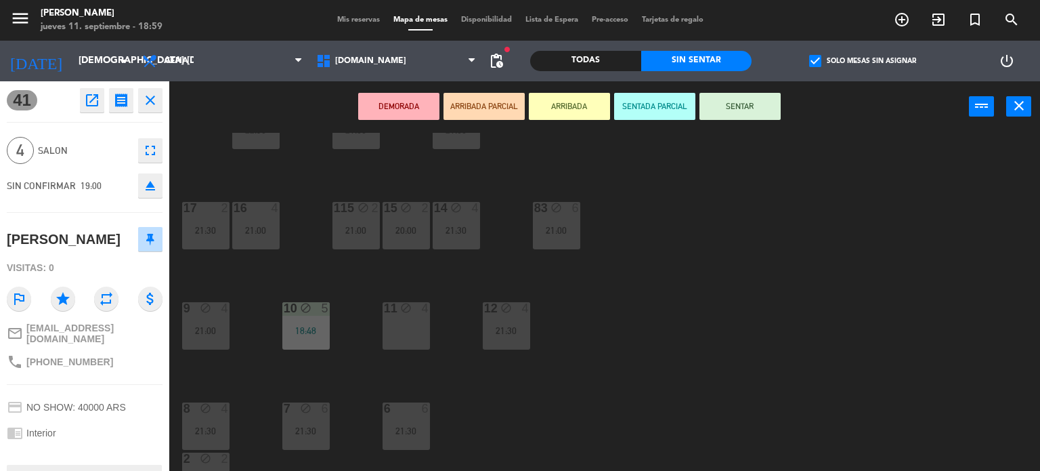
click at [408, 335] on div "11 block 4" at bounding box center [406, 325] width 47 height 47
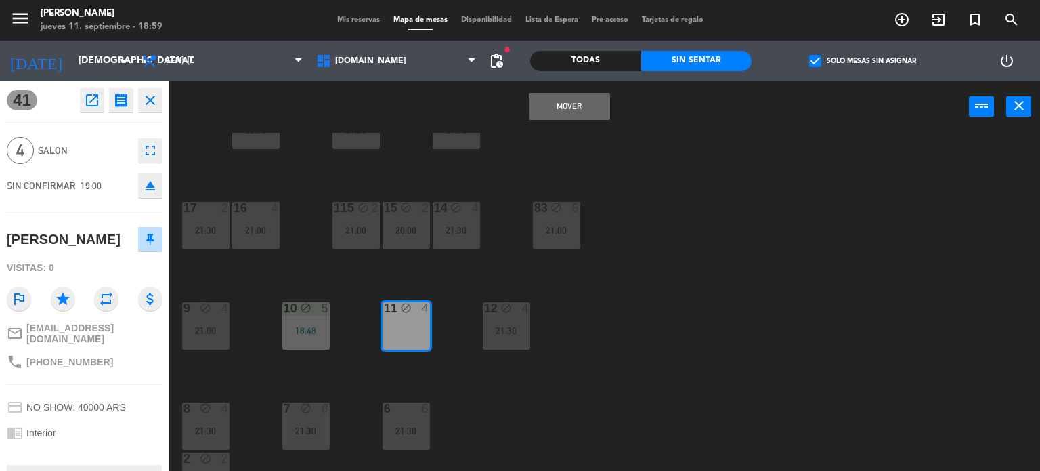
click at [586, 93] on button "Mover" at bounding box center [569, 106] width 81 height 27
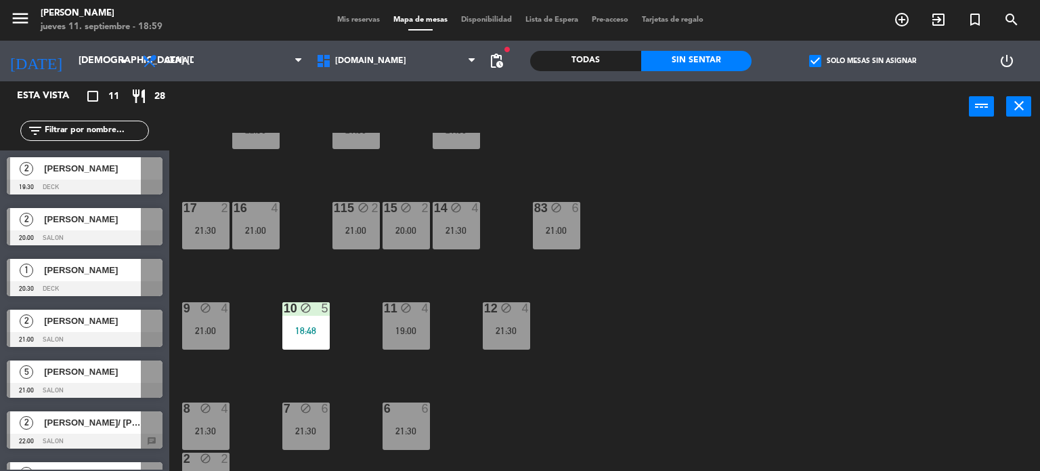
click at [816, 318] on div "34 block 2 20:30 35 block 6 21:00 36 block 9 22:00 43 block 2 21:00 37 block 8 …" at bounding box center [609, 302] width 861 height 339
click at [206, 327] on div "21:00" at bounding box center [205, 330] width 47 height 9
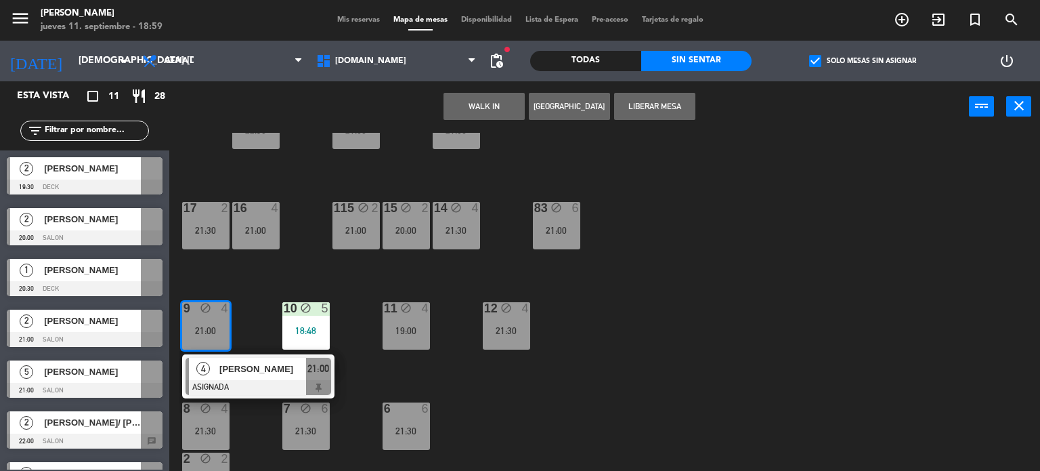
click at [471, 404] on div "34 block 2 20:30 35 block 6 21:00 36 block 9 22:00 43 block 2 21:00 37 block 8 …" at bounding box center [609, 302] width 861 height 339
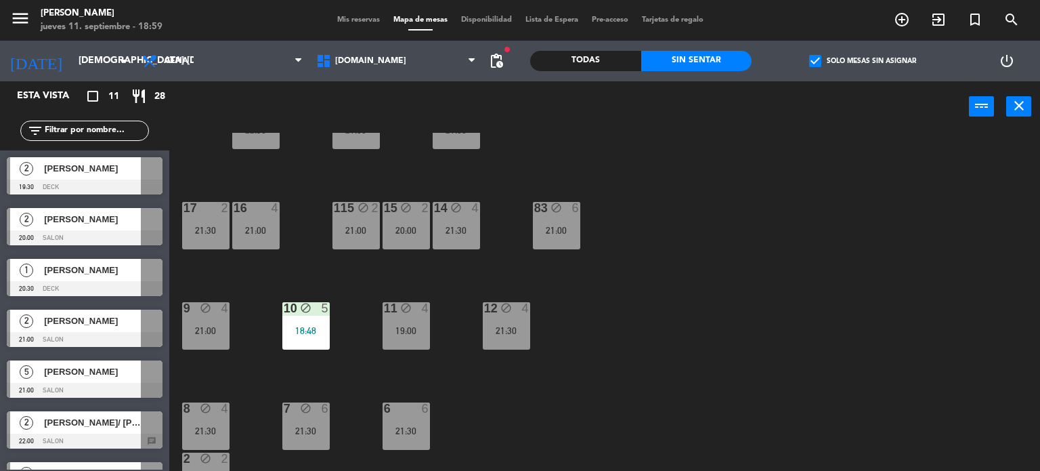
click at [412, 335] on div "19:00" at bounding box center [406, 330] width 47 height 9
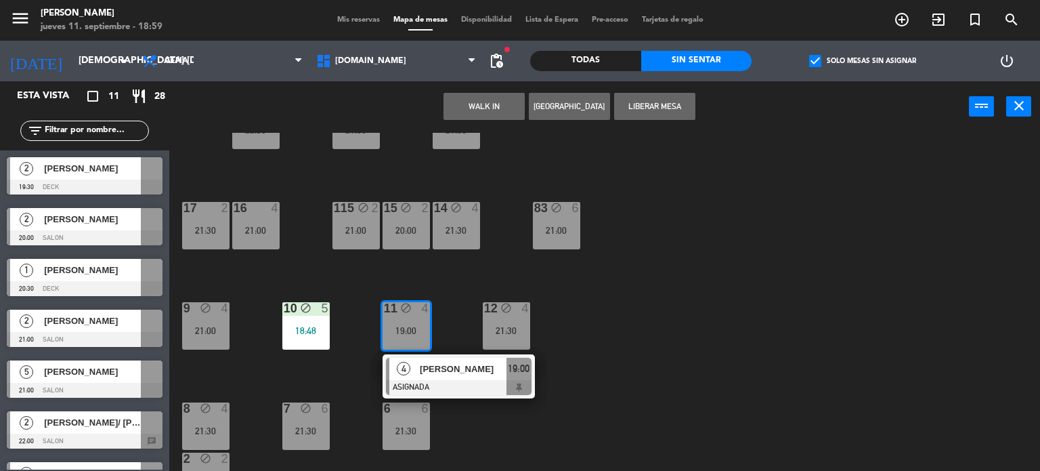
drag, startPoint x: 228, startPoint y: 383, endPoint x: 360, endPoint y: 369, distance: 133.5
click at [228, 383] on div "34 block 2 20:30 35 block 6 21:00 36 block 9 22:00 43 block 2 21:00 37 block 8 …" at bounding box center [609, 302] width 861 height 339
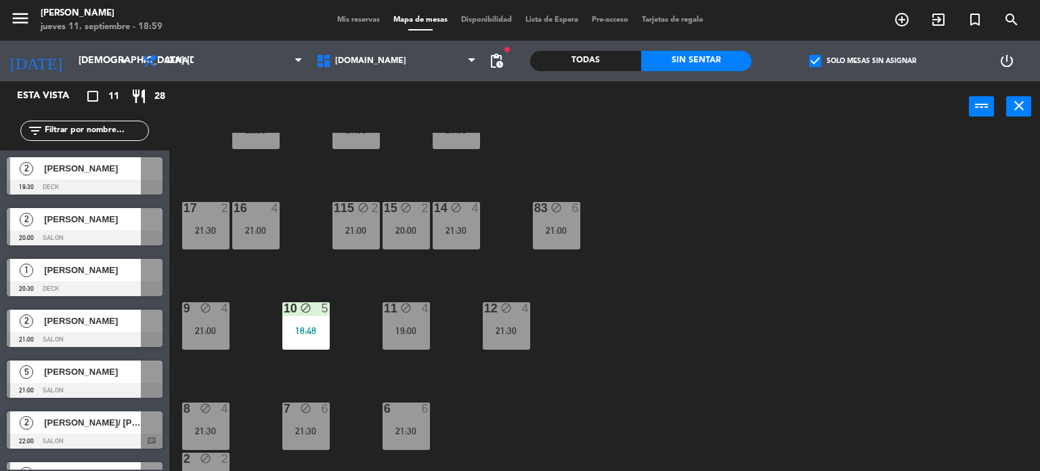
scroll to position [484, 0]
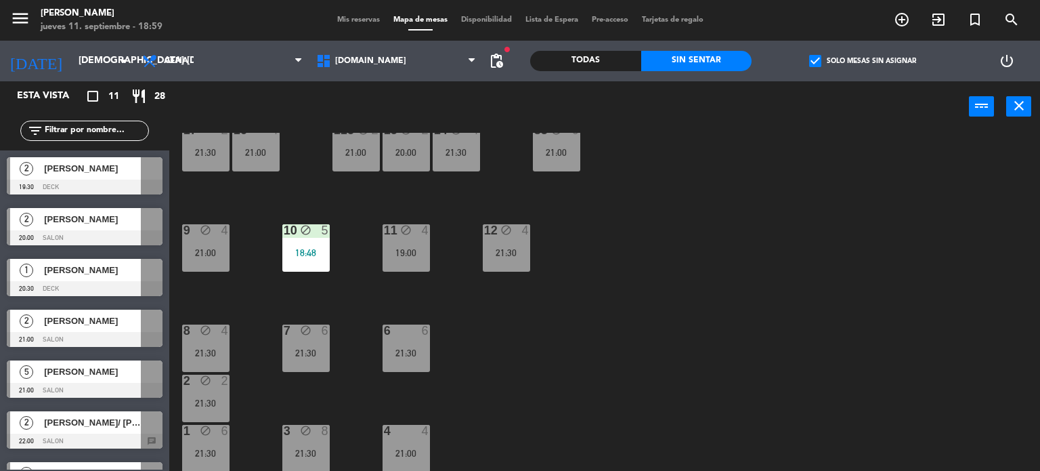
click at [499, 278] on div "34 block 2 20:30 35 block 6 21:00 36 block 9 22:00 43 block 2 21:00 37 block 8 …" at bounding box center [609, 302] width 861 height 339
click at [500, 270] on div "12 block 4 21:30" at bounding box center [506, 247] width 47 height 47
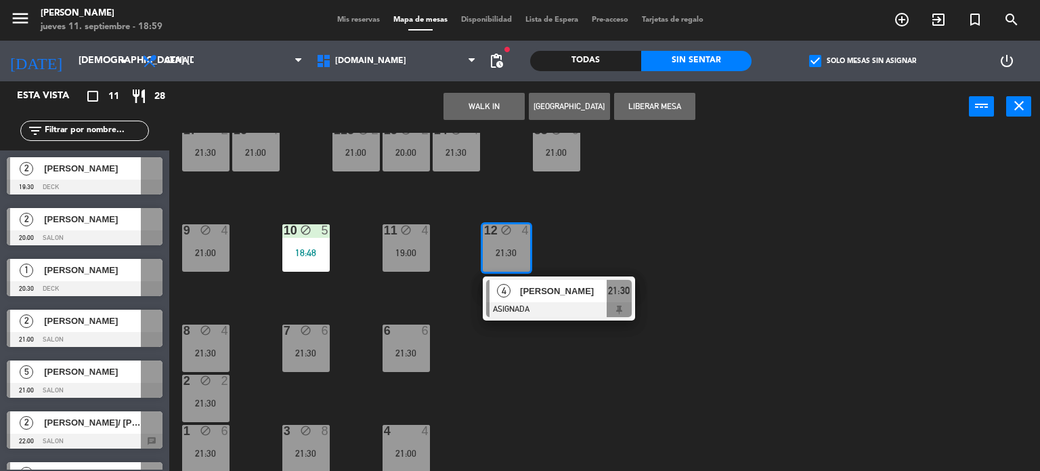
click at [509, 410] on div "34 block 2 20:30 35 block 6 21:00 36 block 9 22:00 43 block 2 21:00 37 block 8 …" at bounding box center [609, 302] width 861 height 339
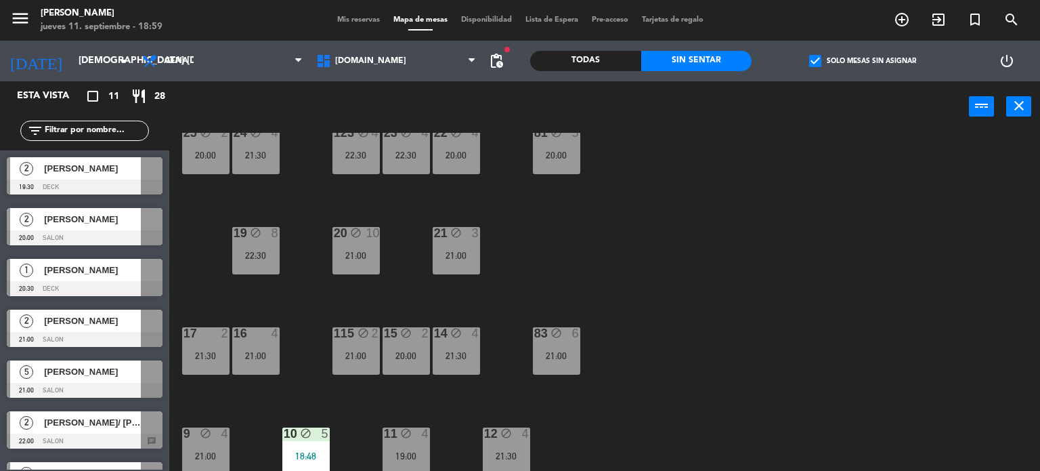
scroll to position [213, 0]
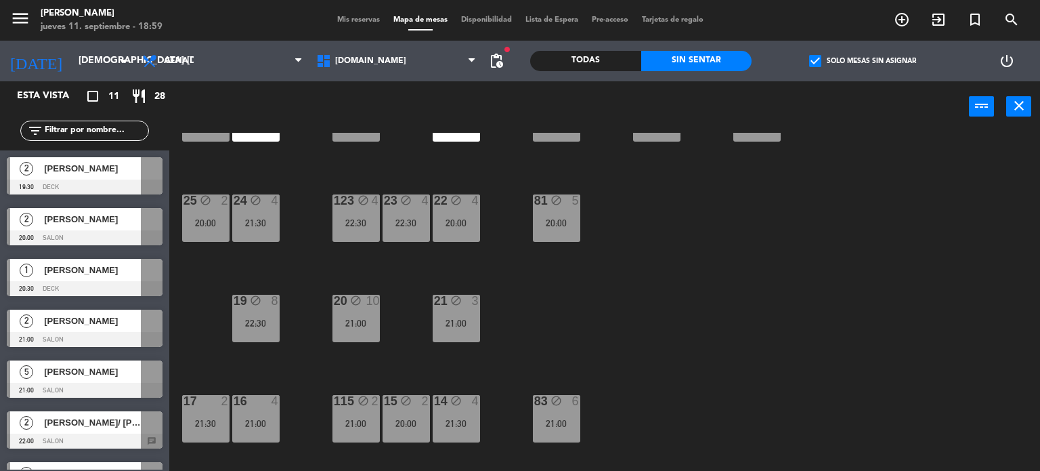
click at [457, 404] on icon "block" at bounding box center [456, 401] width 12 height 12
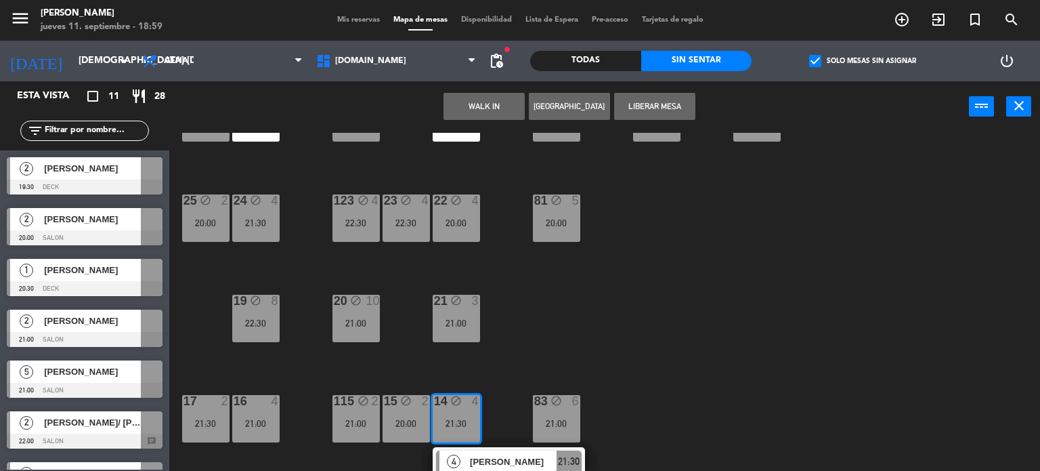
click at [684, 368] on div "34 block 2 20:30 35 block 6 21:00 36 block 9 22:00 43 block 2 21:00 37 block 8 …" at bounding box center [609, 302] width 861 height 339
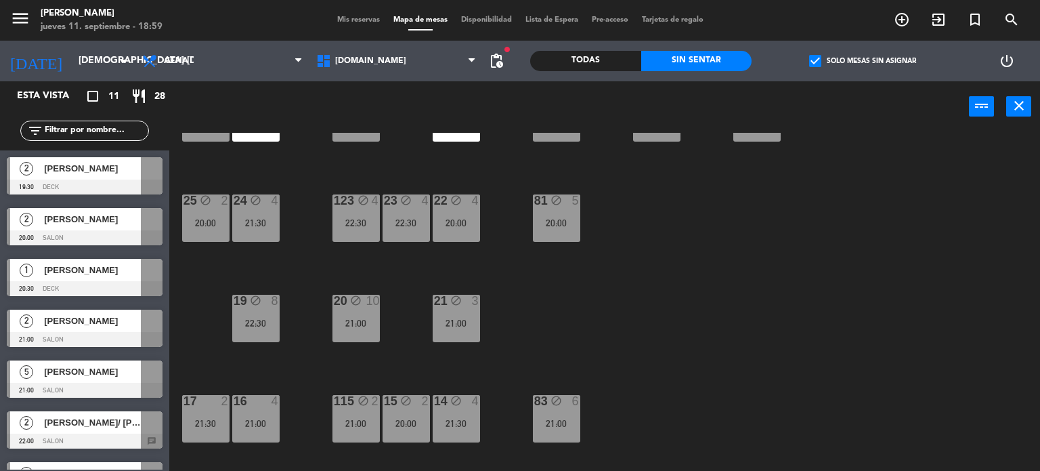
scroll to position [484, 0]
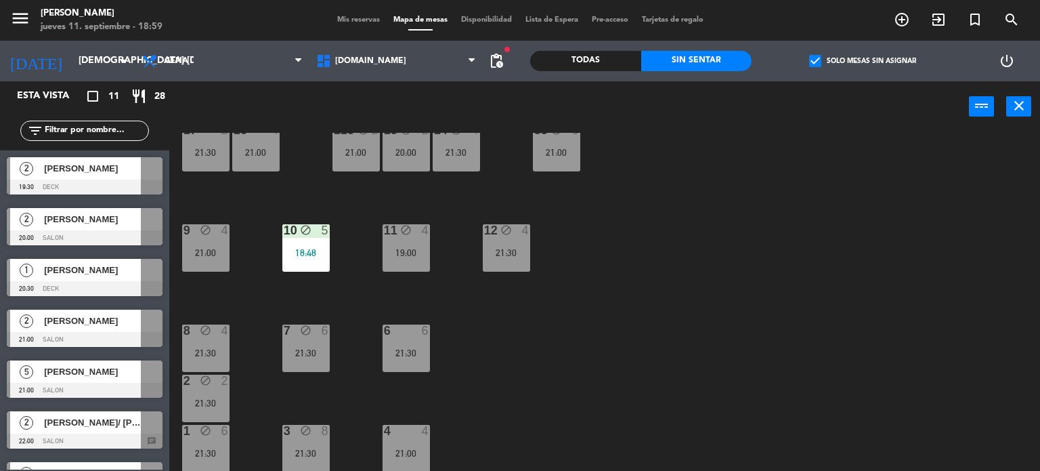
click at [447, 140] on div "14 block 4 21:30" at bounding box center [456, 147] width 47 height 47
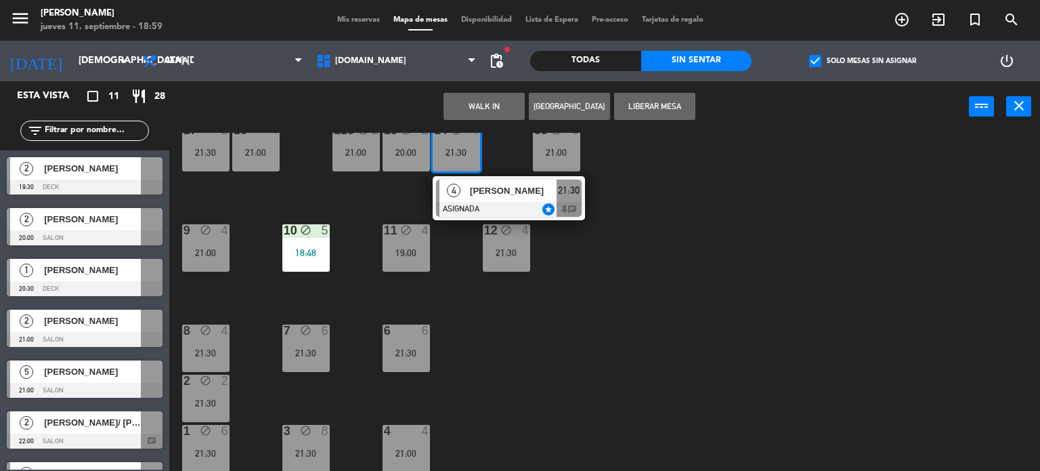
click at [487, 181] on div "[PERSON_NAME]" at bounding box center [513, 190] width 88 height 22
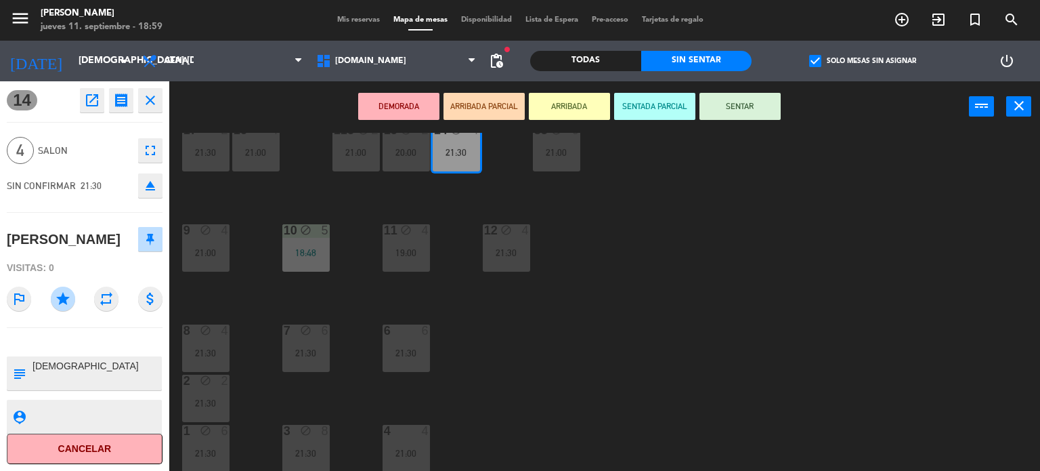
click at [629, 328] on div "34 block 2 20:30 35 block 6 21:00 36 block 9 22:00 43 block 2 21:00 37 block 8 …" at bounding box center [609, 302] width 861 height 339
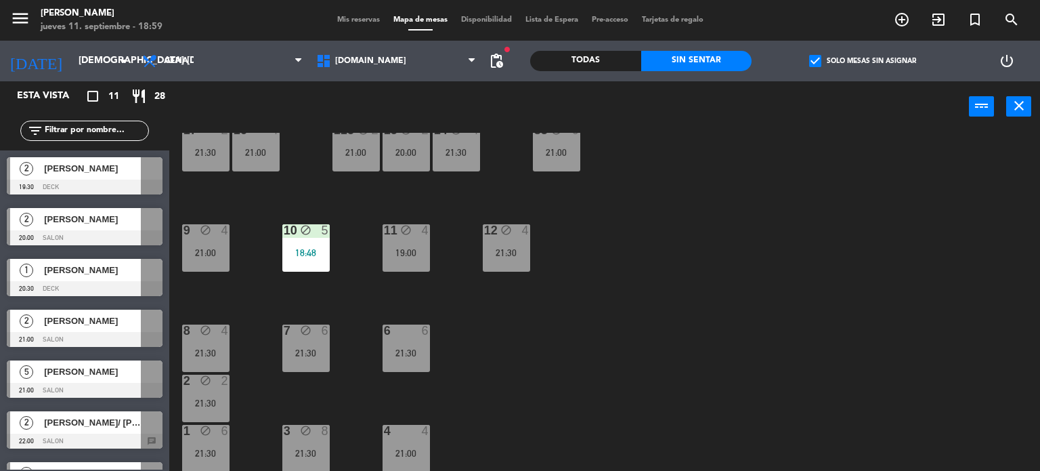
click at [399, 167] on div "15 block 2 20:00" at bounding box center [406, 147] width 47 height 47
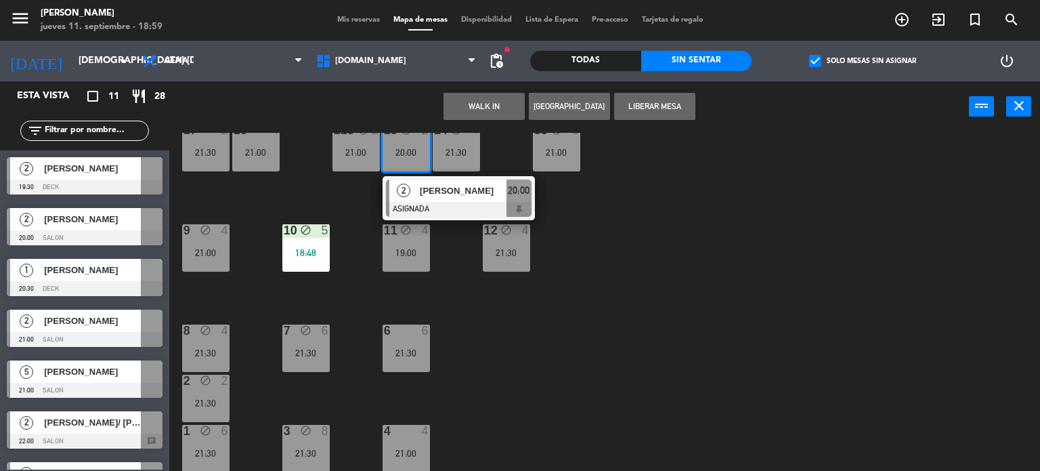
click at [431, 200] on div "[PERSON_NAME]" at bounding box center [463, 190] width 88 height 22
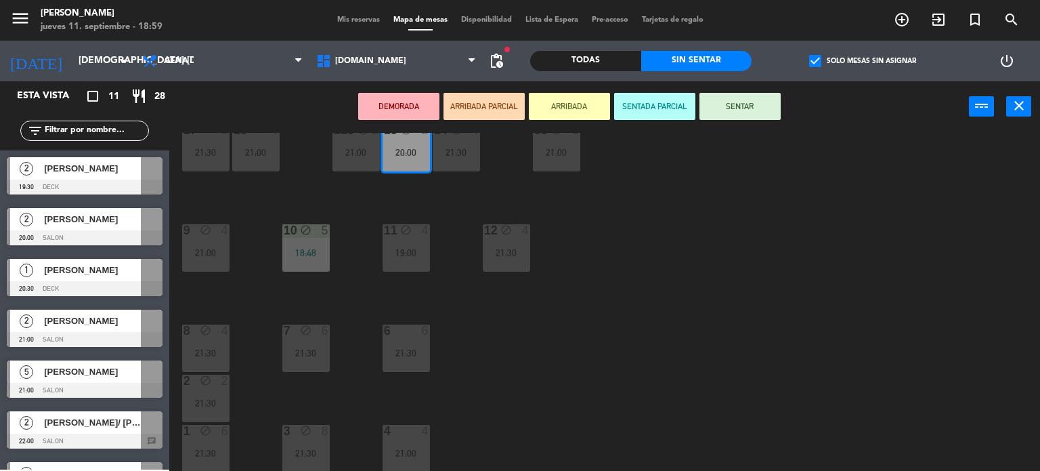
click at [780, 278] on div "34 block 2 20:30 35 block 6 21:00 36 block 9 22:00 43 block 2 21:00 37 block 8 …" at bounding box center [609, 302] width 861 height 339
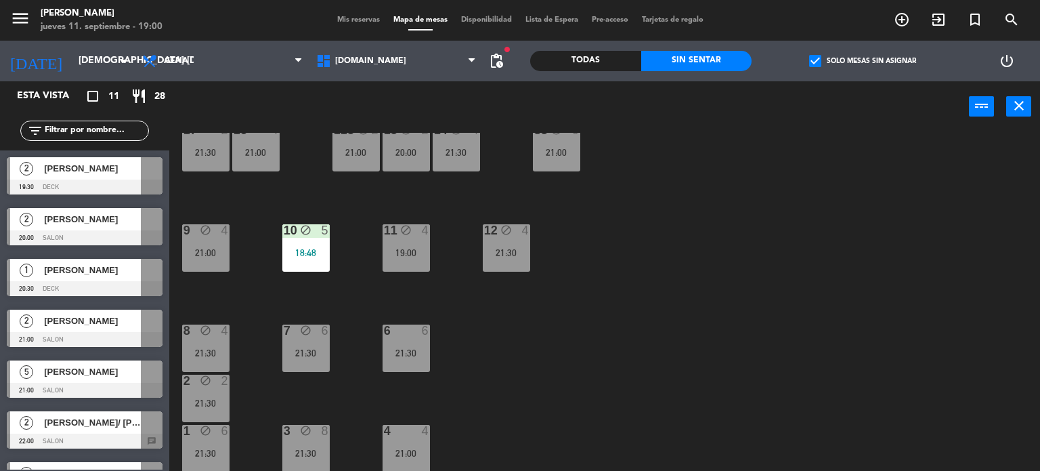
click at [780, 278] on div "34 block 2 20:30 35 block 6 21:00 36 block 9 22:00 43 block 2 21:00 37 block 8 …" at bounding box center [609, 302] width 861 height 339
click at [839, 52] on div "check_box Solo mesas sin asignar" at bounding box center [862, 61] width 221 height 41
click at [840, 62] on label "check_box Solo mesas sin asignar" at bounding box center [862, 61] width 107 height 12
click at [863, 61] on input "check_box Solo mesas sin asignar" at bounding box center [863, 61] width 0 height 0
click at [92, 131] on input "text" at bounding box center [95, 130] width 105 height 15
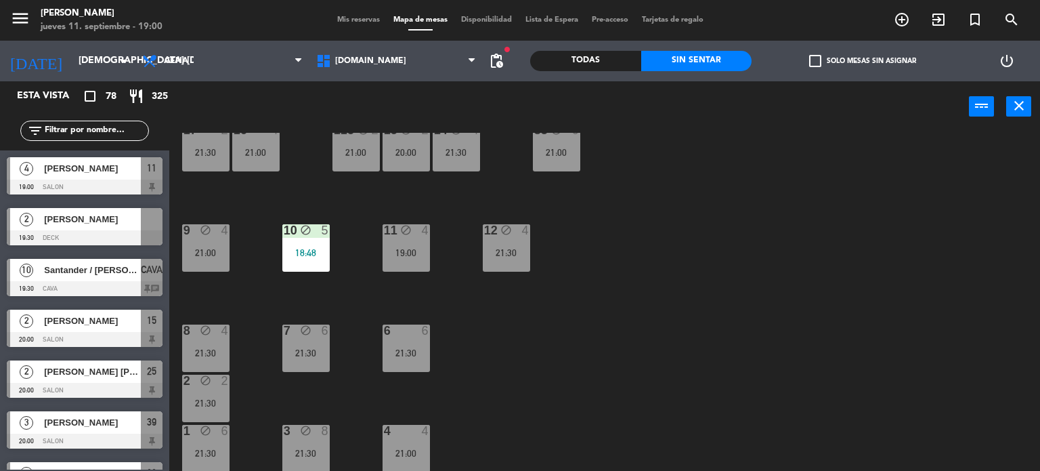
click at [647, 341] on div "34 block 2 20:30 35 block 6 21:00 36 block 9 22:00 43 block 2 21:00 37 block 8 …" at bounding box center [609, 302] width 861 height 339
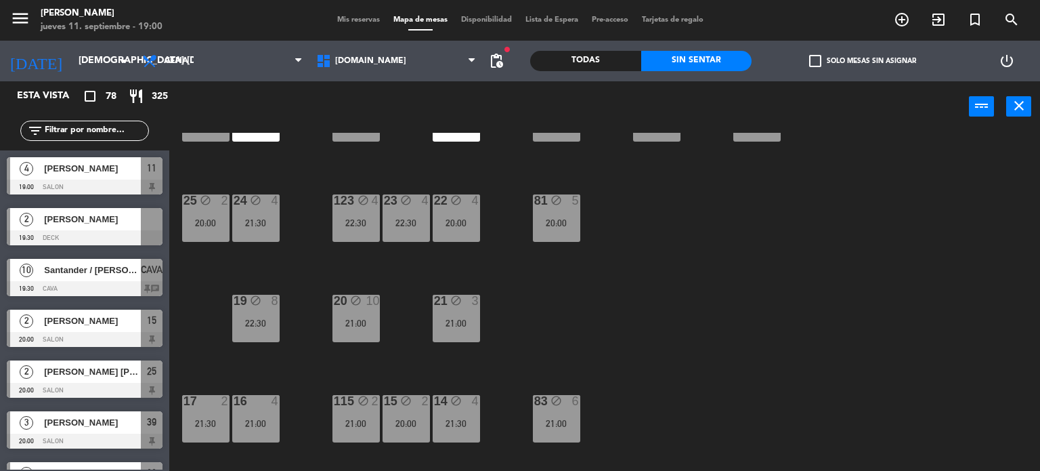
click at [473, 208] on div "22 block 4 20:00" at bounding box center [456, 217] width 47 height 47
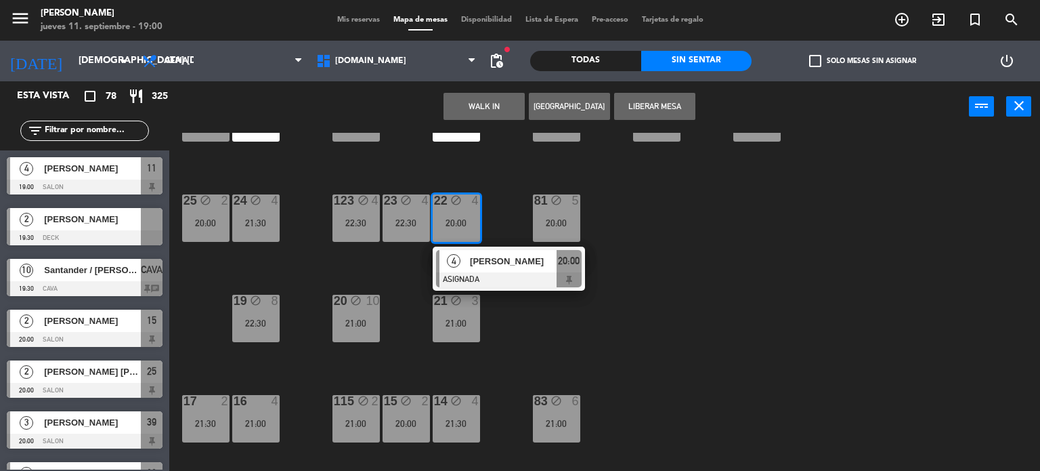
click at [515, 267] on span "[PERSON_NAME]" at bounding box center [513, 261] width 87 height 14
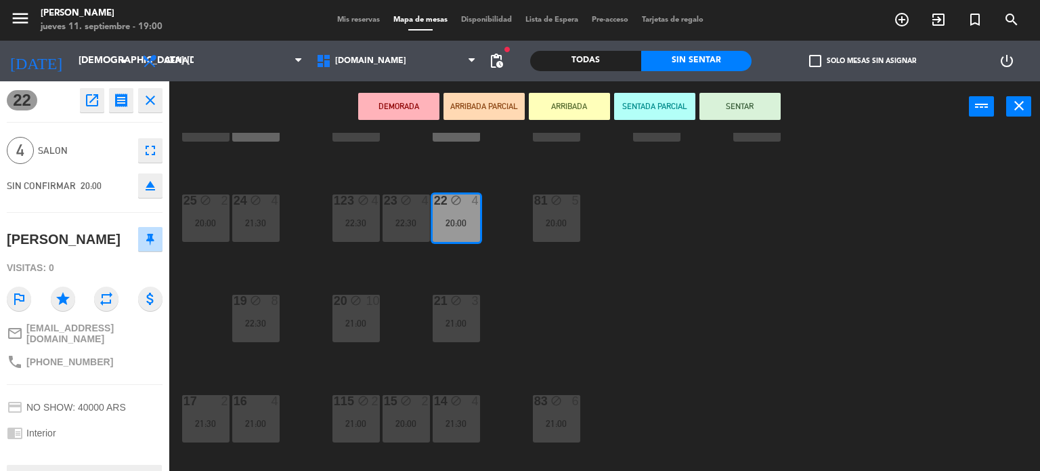
click at [152, 181] on icon "eject" at bounding box center [150, 185] width 16 height 16
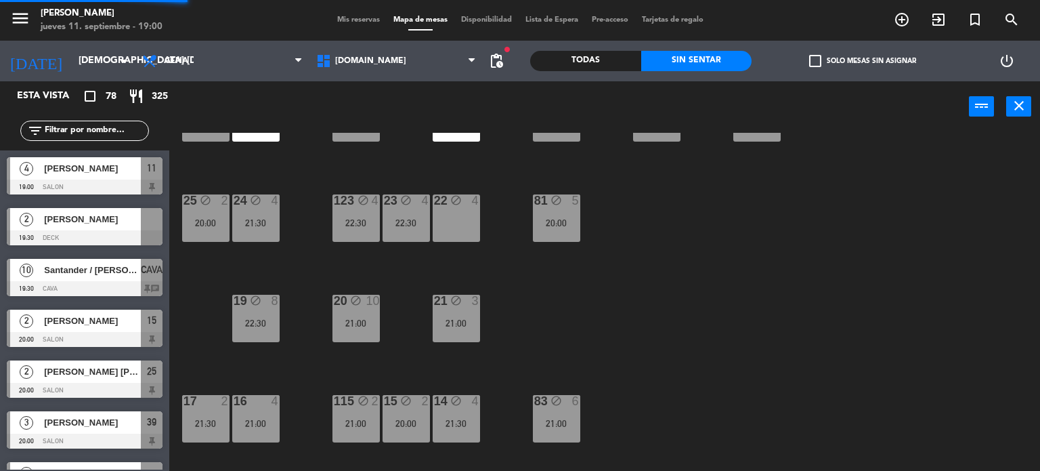
scroll to position [0, 0]
click at [224, 267] on div "34 block 2 20:30 35 block 6 21:00 36 block 9 22:00 43 block 2 21:00 37 block 8 …" at bounding box center [609, 302] width 861 height 339
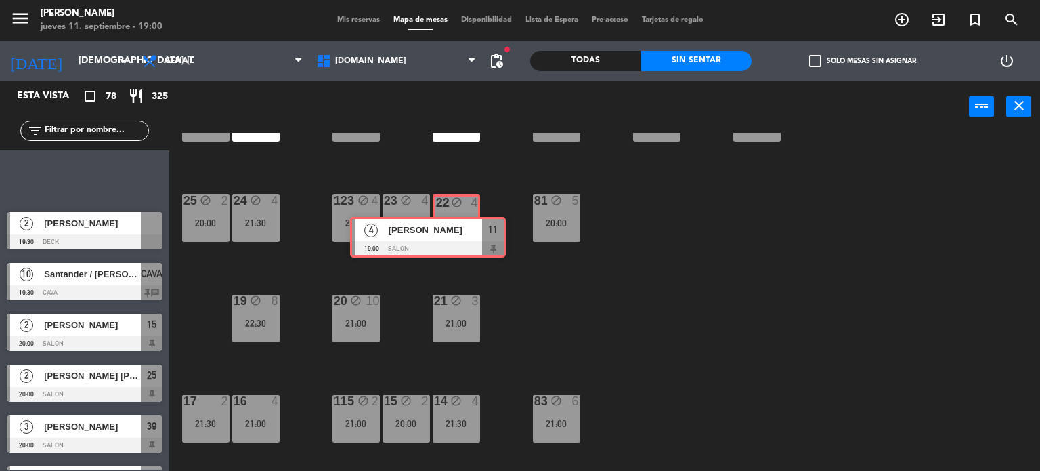
drag, startPoint x: 113, startPoint y: 171, endPoint x: 457, endPoint y: 232, distance: 348.7
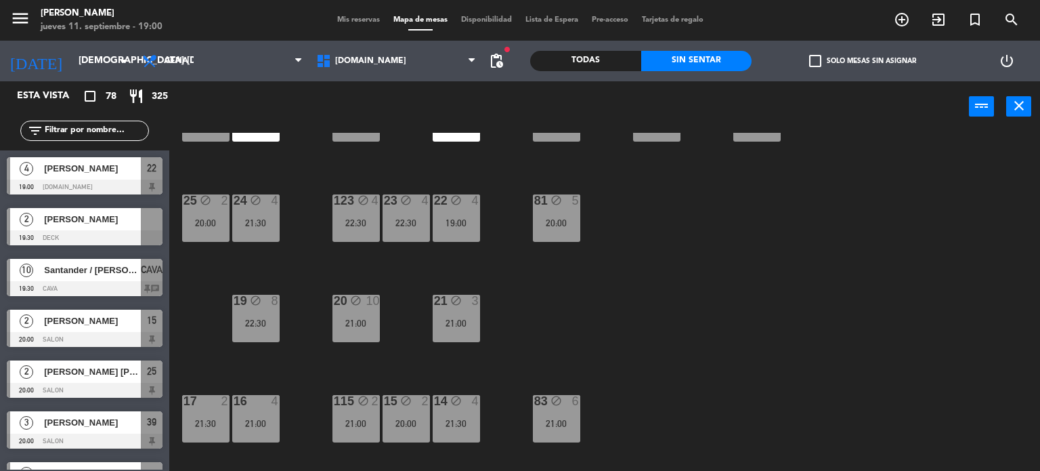
click at [467, 217] on div "19:00" at bounding box center [456, 222] width 47 height 10
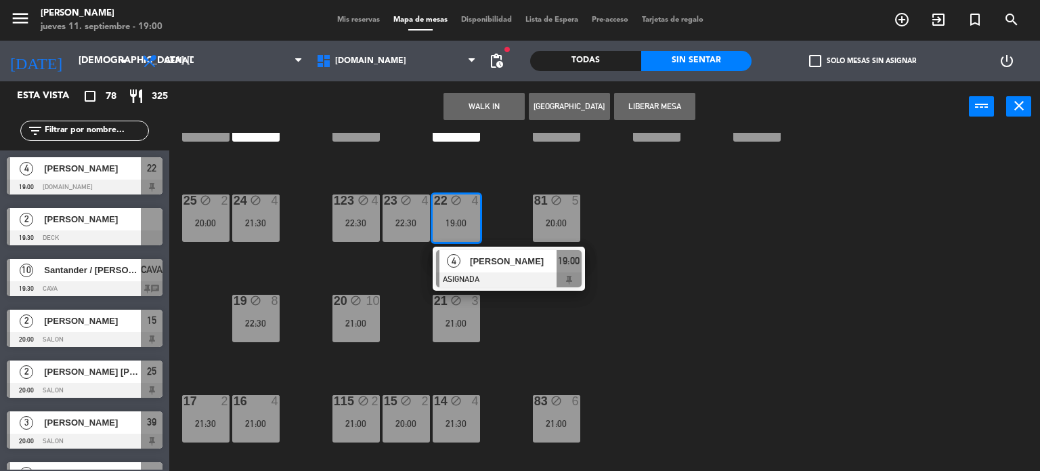
click at [486, 262] on span "[PERSON_NAME]" at bounding box center [513, 261] width 87 height 14
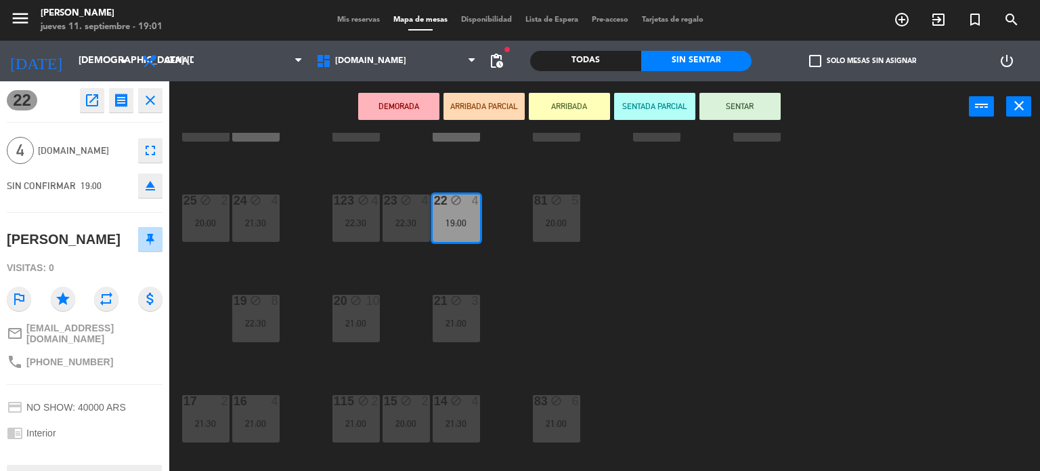
click at [744, 270] on div "34 block 2 20:30 35 block 6 21:00 36 block 9 22:00 43 block 2 21:00 37 block 8 …" at bounding box center [609, 302] width 861 height 339
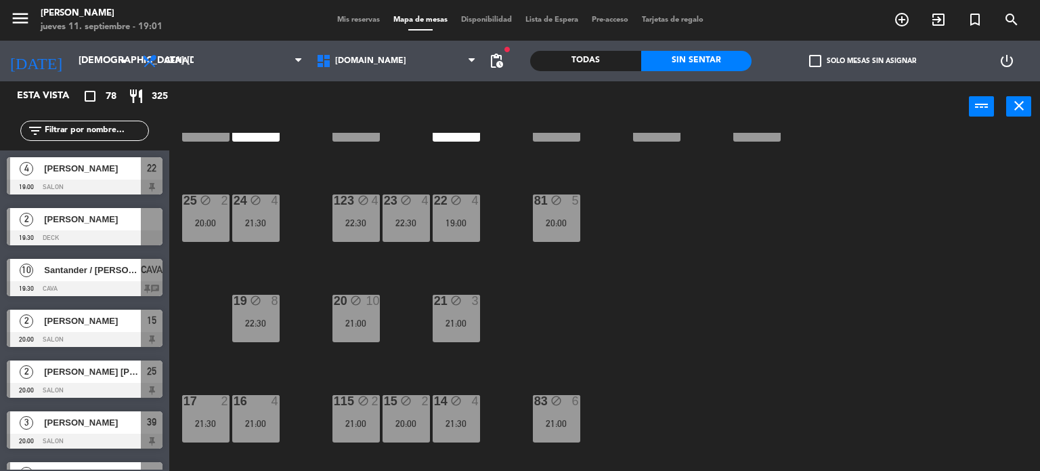
click at [459, 215] on div "22 block 4 19:00" at bounding box center [456, 217] width 47 height 47
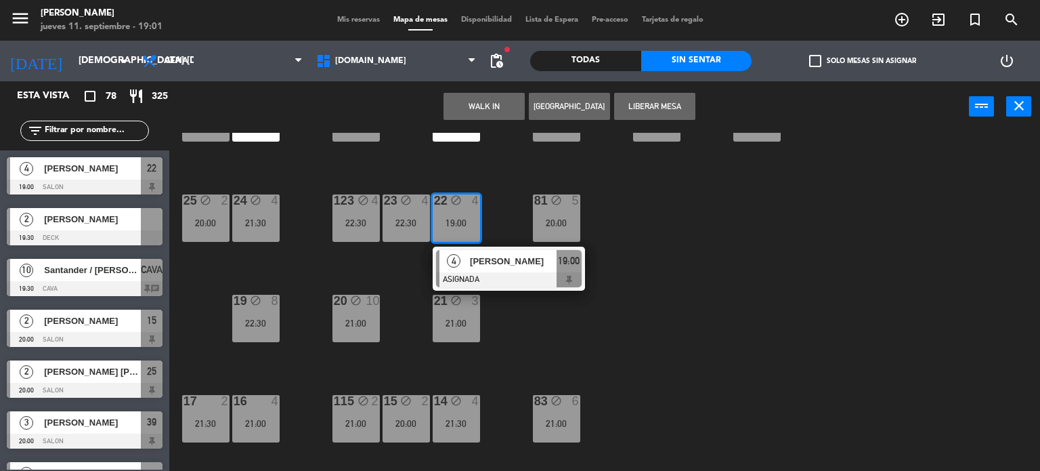
click at [490, 263] on span "[PERSON_NAME]" at bounding box center [513, 261] width 87 height 14
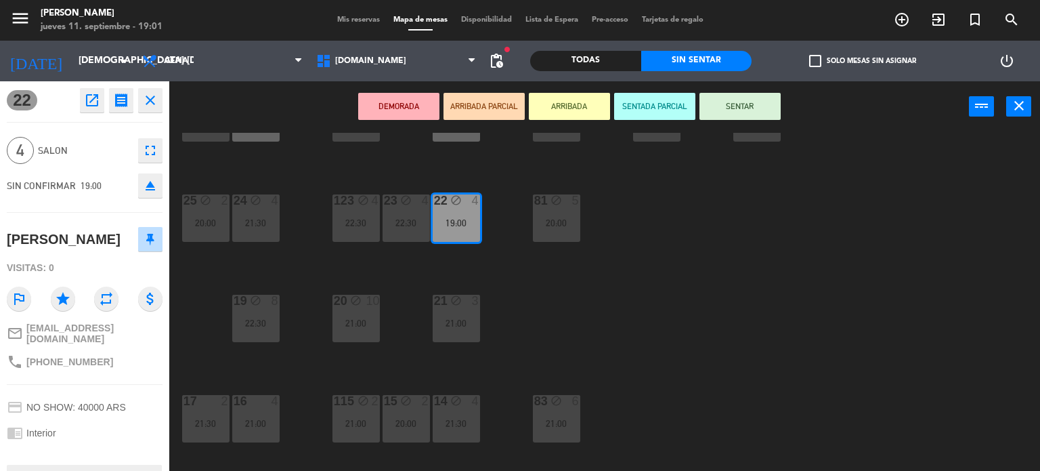
click at [744, 120] on div "DEMORADA ARRIBADA PARCIAL ARRIBADA SENTADA PARCIAL SENTAR power_input close" at bounding box center [569, 106] width 800 height 51
click at [681, 322] on div "34 block 2 20:30 35 block 6 21:00 36 block 9 22:00 43 block 2 21:00 37 block 8 …" at bounding box center [609, 302] width 861 height 339
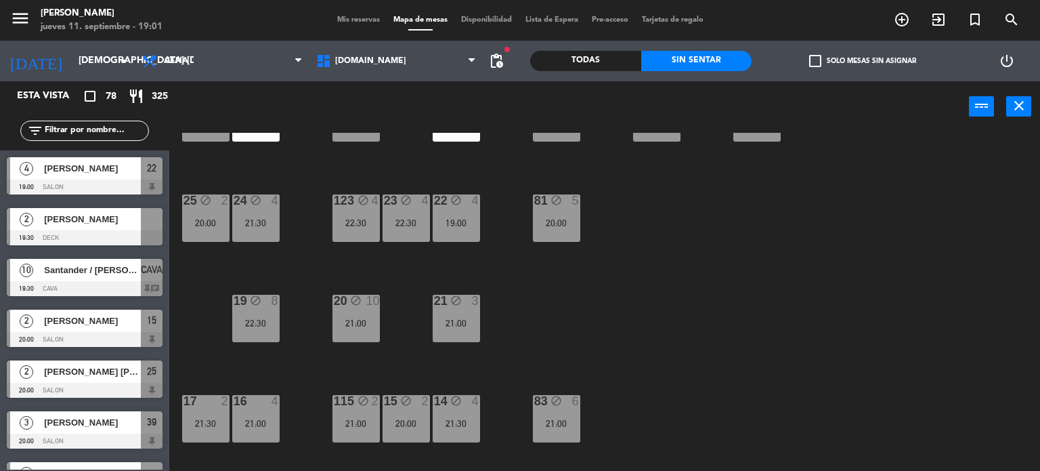
click at [467, 234] on div "22 block 4 19:00" at bounding box center [456, 217] width 47 height 47
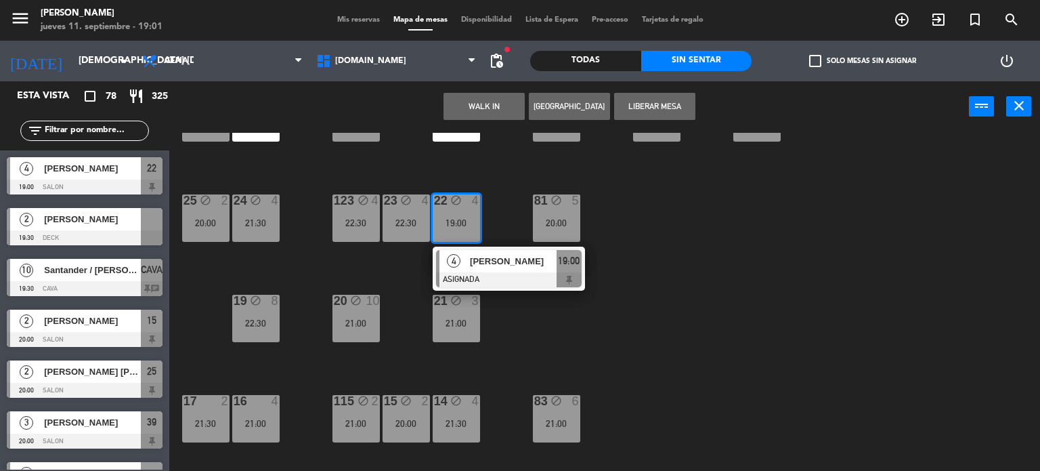
click at [515, 287] on div "4 [PERSON_NAME] ASIGNADA 19:00" at bounding box center [509, 269] width 152 height 44
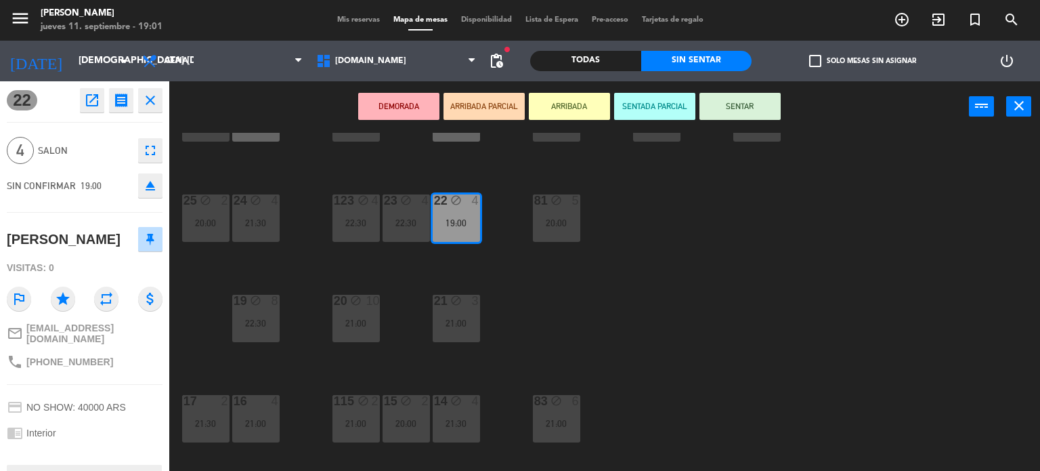
click at [404, 109] on button "DEMORADA" at bounding box center [398, 106] width 81 height 27
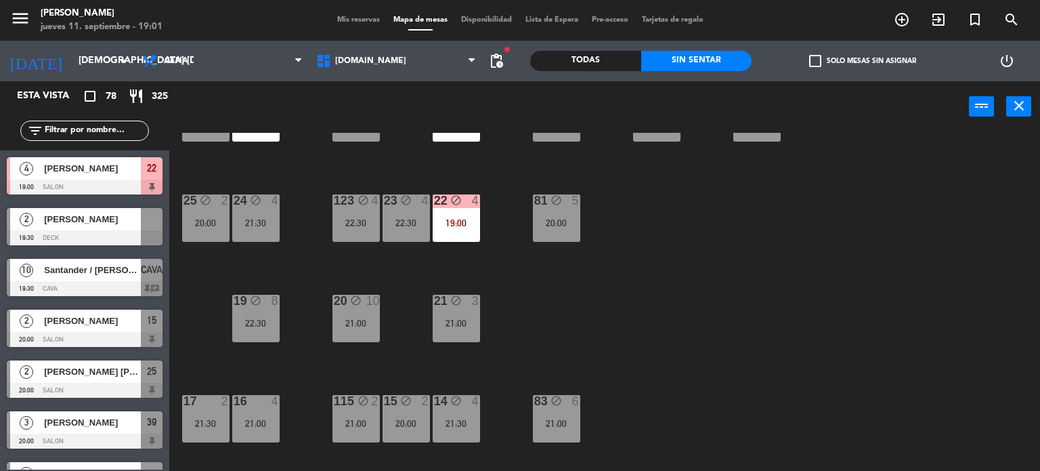
click at [610, 321] on div "34 block 2 20:30 35 block 6 21:00 36 block 9 22:00 43 block 2 21:00 37 block 8 …" at bounding box center [609, 302] width 861 height 339
click at [572, 259] on div "34 block 2 20:30 35 block 6 21:00 36 block 9 22:00 43 block 2 21:00 37 block 8 …" at bounding box center [609, 302] width 861 height 339
click at [933, 249] on div "34 block 2 20:30 35 block 6 21:00 36 block 9 22:00 43 block 2 21:00 37 block 8 …" at bounding box center [609, 302] width 861 height 339
click at [104, 56] on input "[DEMOGRAPHIC_DATA] [DATE]" at bounding box center [136, 61] width 129 height 24
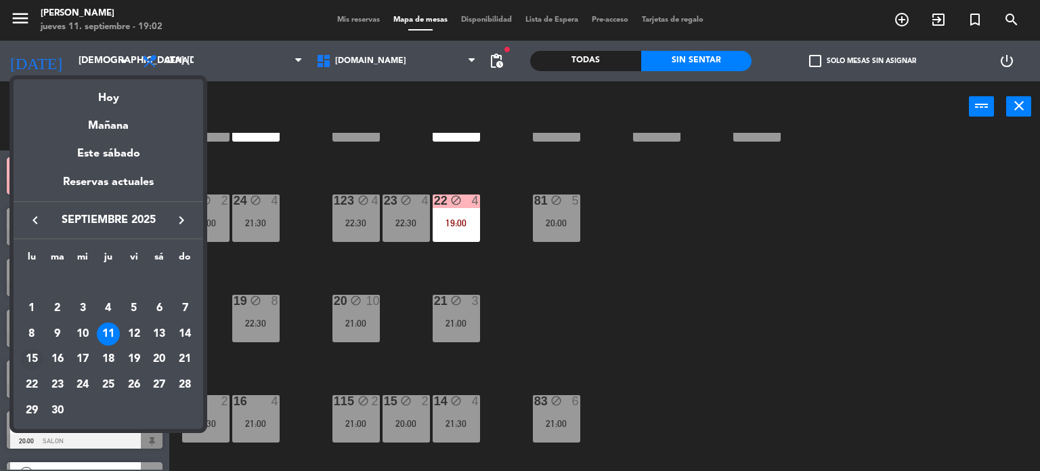
click at [38, 354] on div "15" at bounding box center [31, 359] width 23 height 23
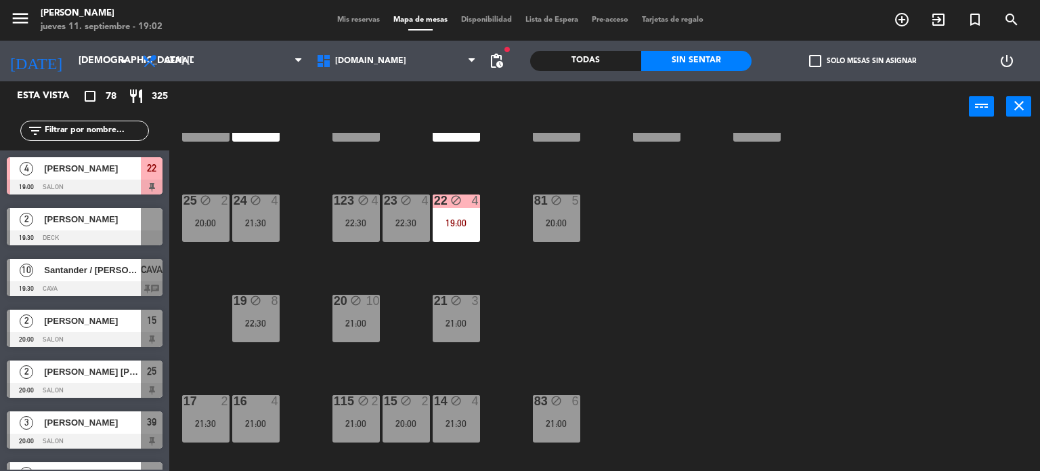
type input "lun. [DATE]"
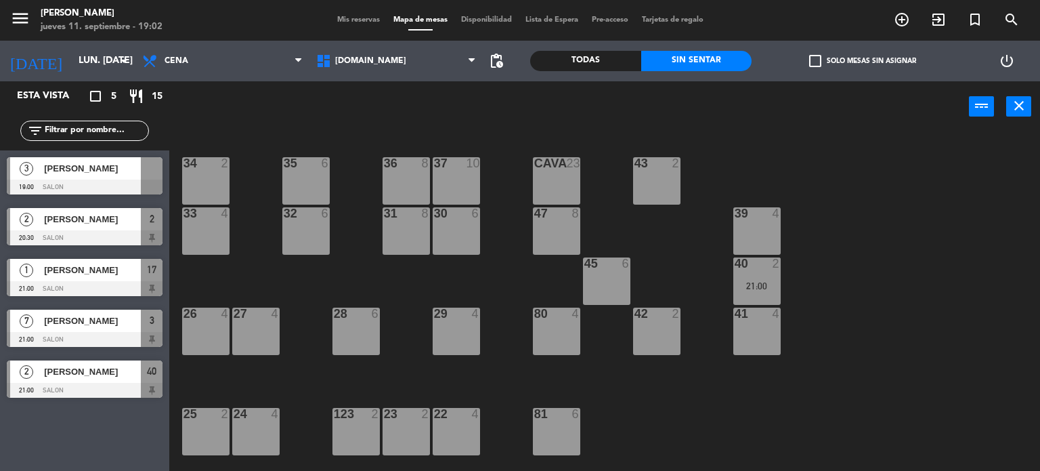
click at [604, 61] on div "Todas" at bounding box center [585, 61] width 111 height 20
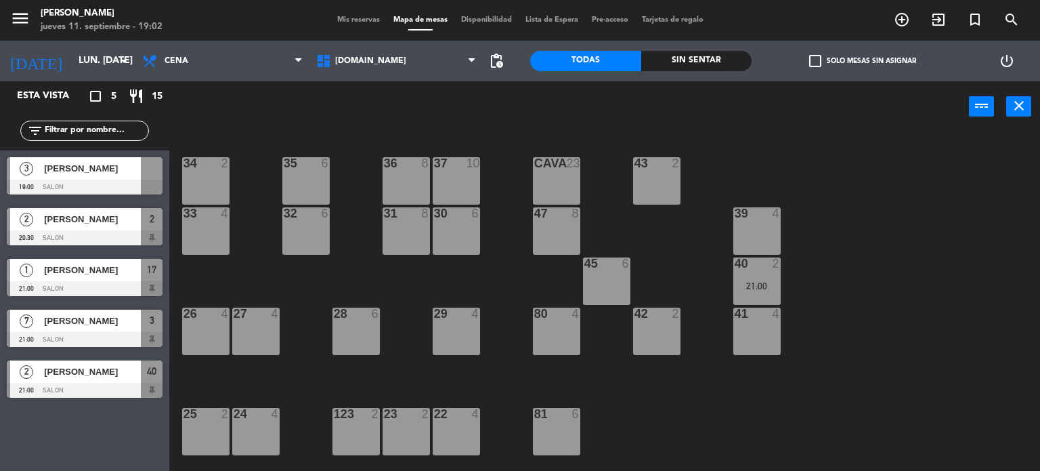
drag, startPoint x: 108, startPoint y: 132, endPoint x: 1040, endPoint y: 55, distance: 934.6
click at [108, 132] on input "text" at bounding box center [95, 130] width 105 height 15
click at [899, 20] on icon "add_circle_outline" at bounding box center [902, 20] width 16 height 16
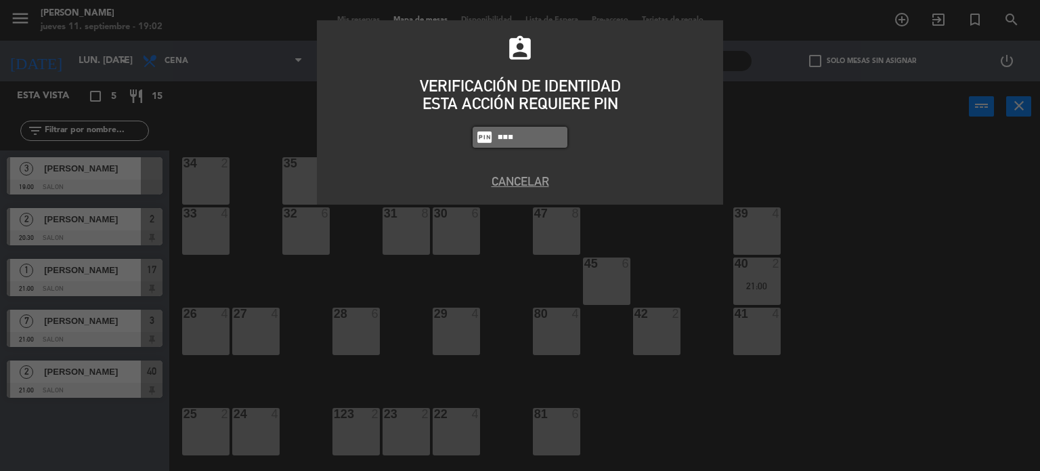
type input "3871"
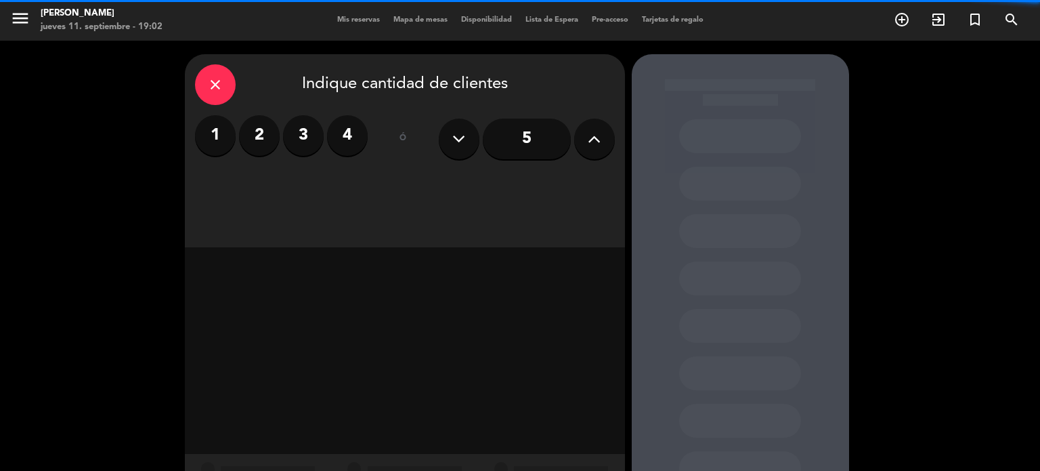
click at [298, 131] on label "3" at bounding box center [303, 135] width 41 height 41
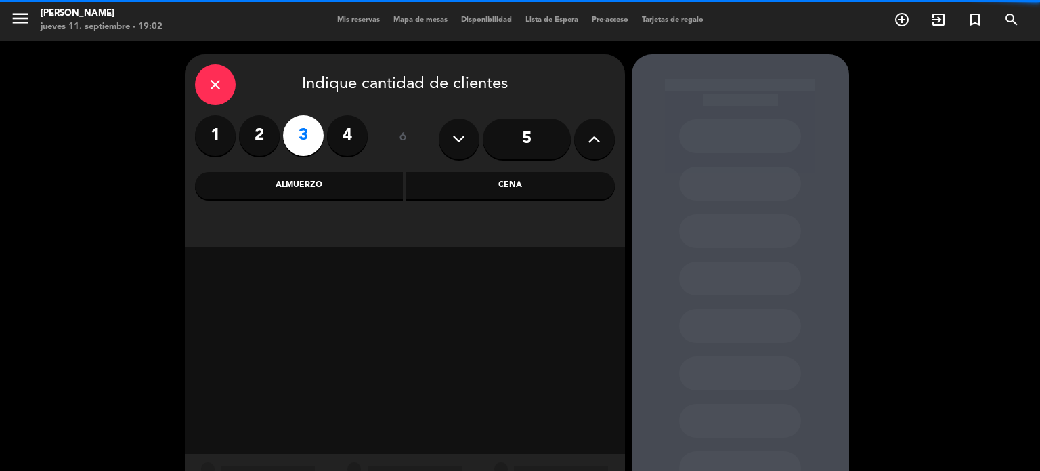
click at [518, 186] on div "Cena" at bounding box center [510, 185] width 209 height 27
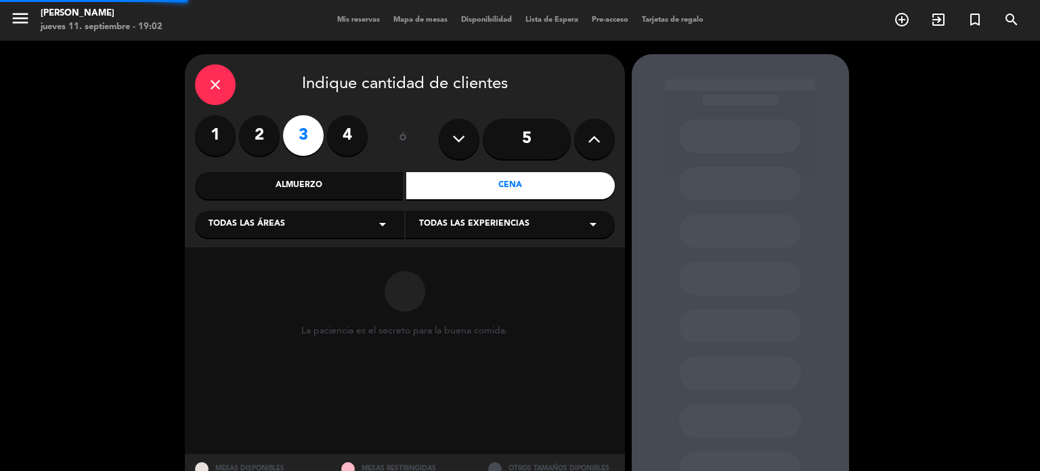
click at [331, 226] on div "Todas las áreas arrow_drop_down" at bounding box center [299, 224] width 209 height 27
click at [249, 297] on div "SALON" at bounding box center [300, 298] width 182 height 14
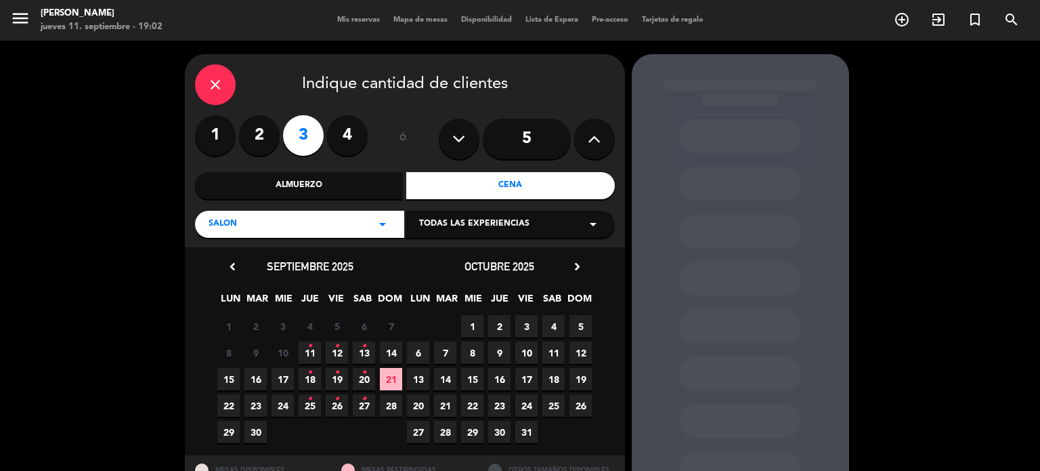
click at [229, 385] on span "15" at bounding box center [228, 379] width 22 height 22
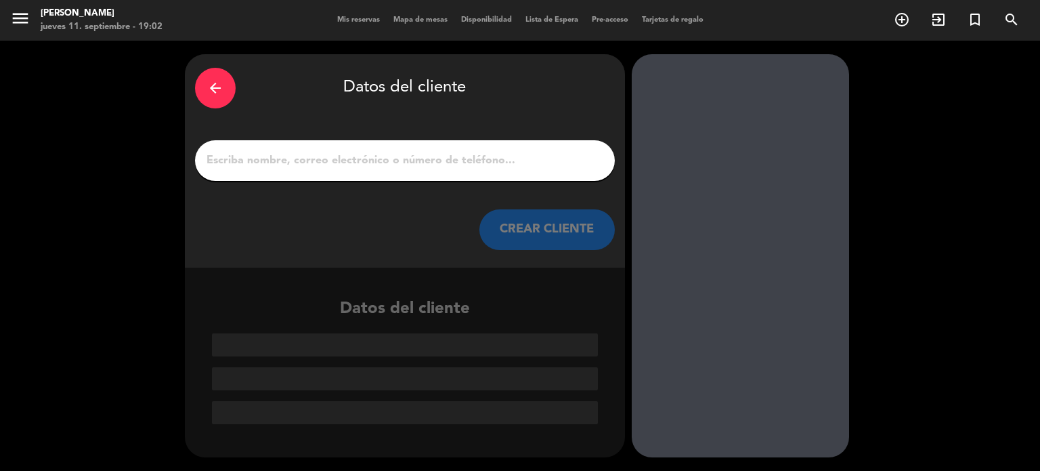
click at [206, 93] on div "arrow_back" at bounding box center [215, 88] width 41 height 41
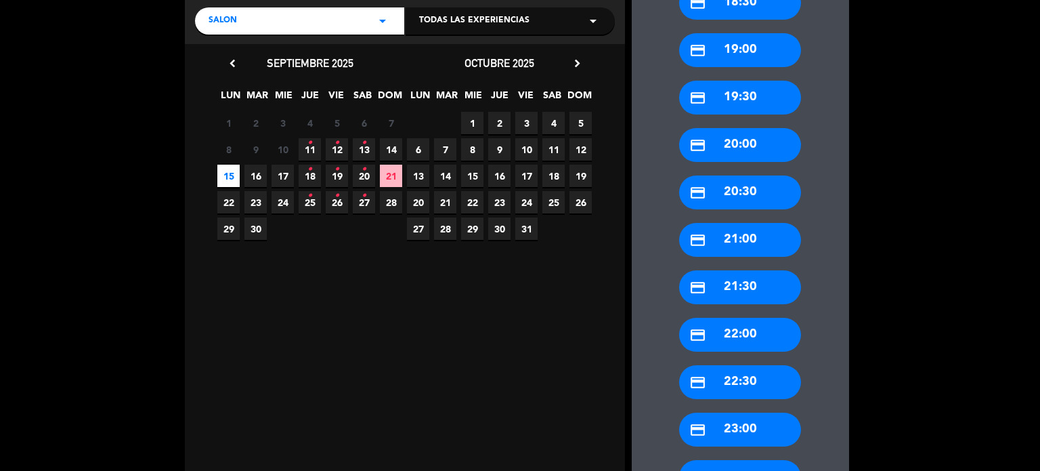
scroll to position [311, 0]
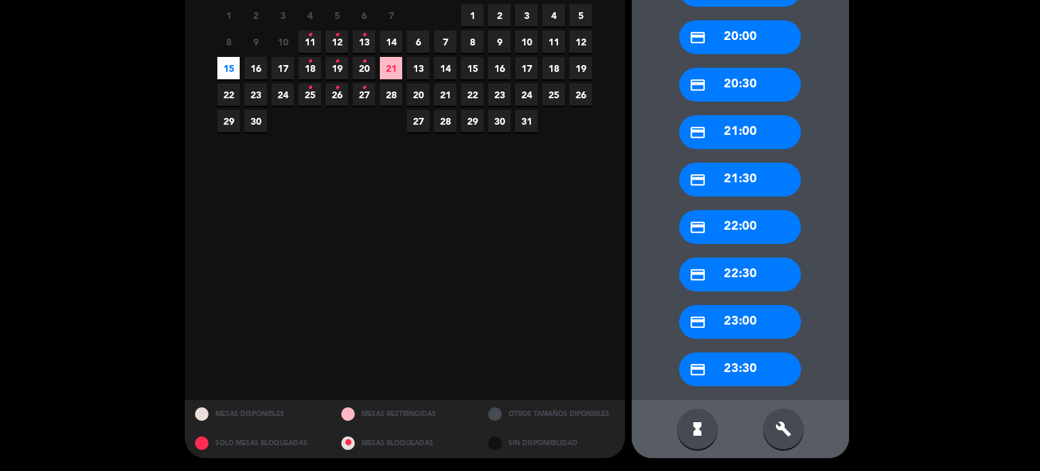
click at [791, 438] on div "build" at bounding box center [783, 428] width 41 height 41
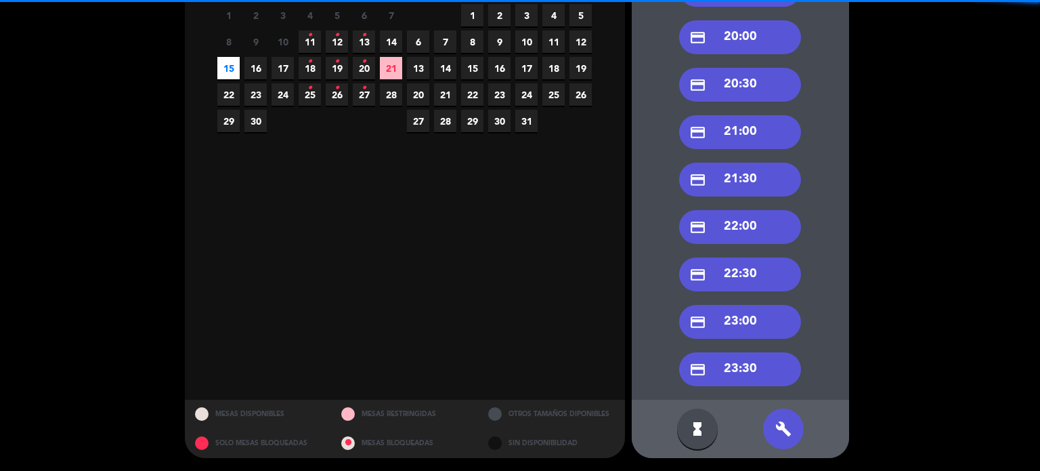
scroll to position [175, 0]
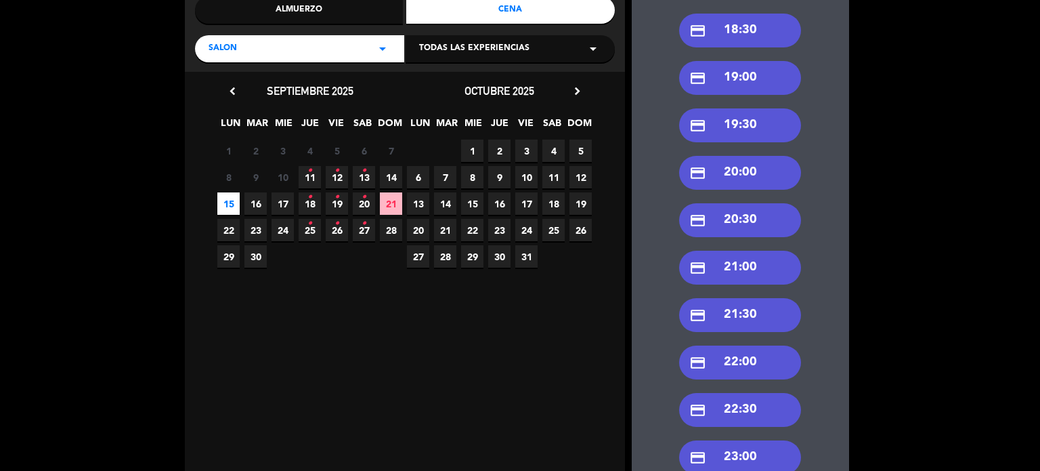
click at [759, 129] on div "credit_card 19:30" at bounding box center [740, 125] width 122 height 34
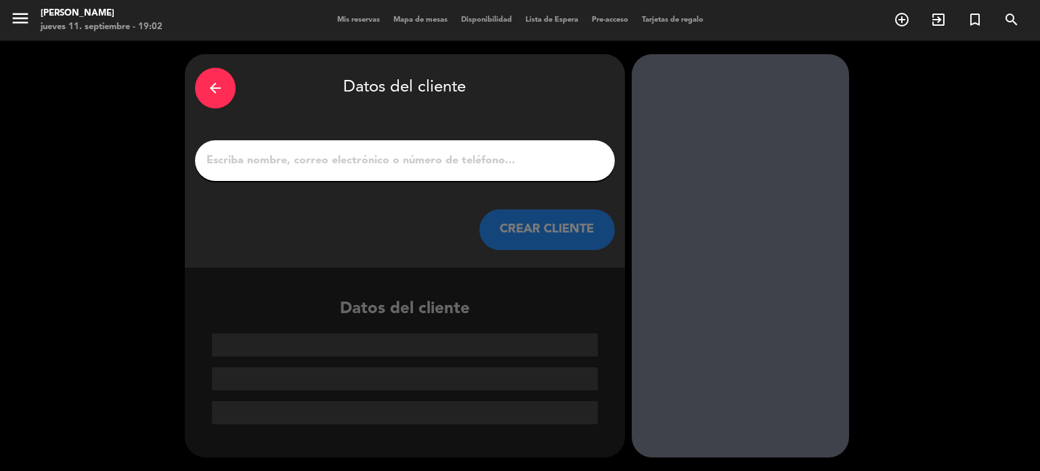
scroll to position [0, 0]
click at [439, 158] on input "1" at bounding box center [405, 160] width 400 height 19
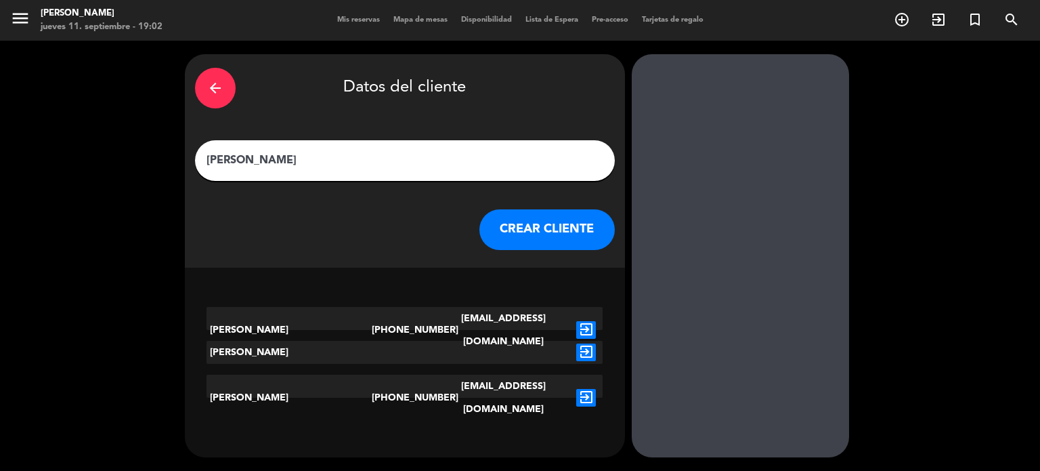
type input "[PERSON_NAME]"
click at [588, 321] on icon "exit_to_app" at bounding box center [586, 330] width 20 height 18
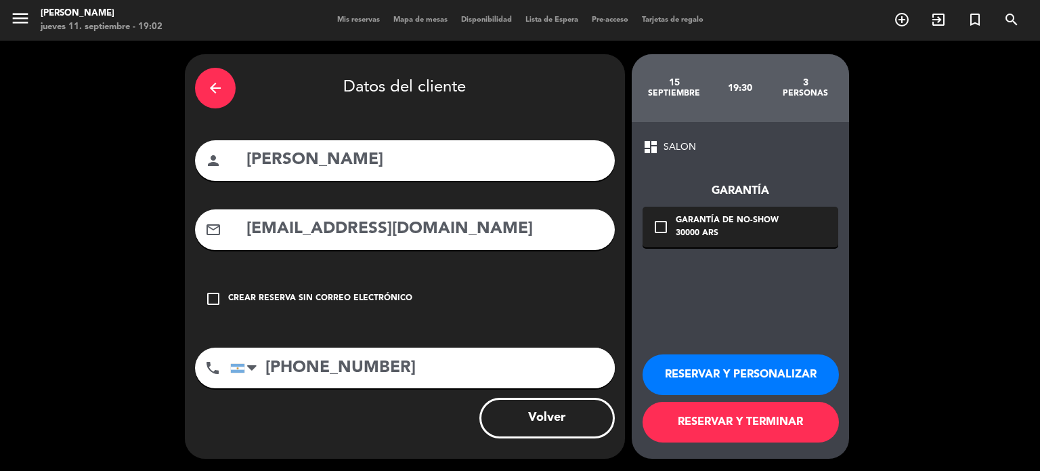
click at [744, 238] on div "30000 ARS" at bounding box center [727, 234] width 103 height 14
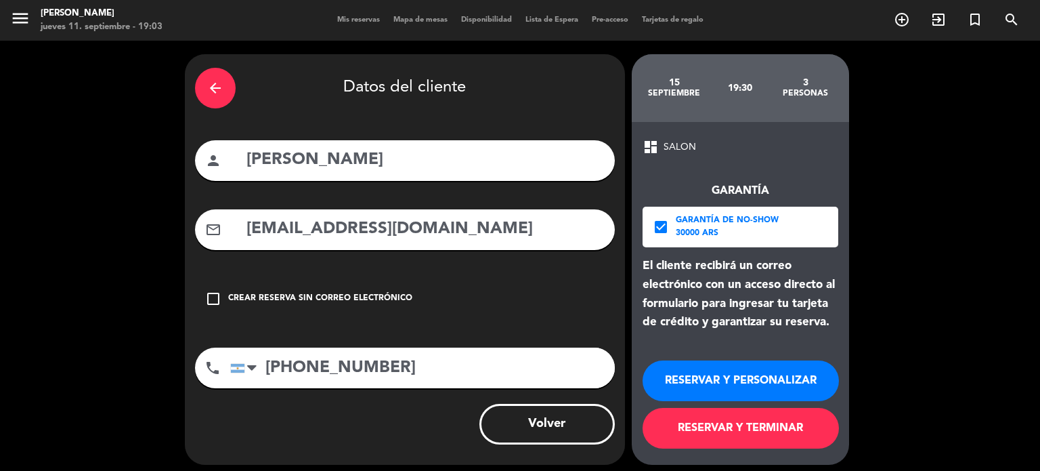
click at [753, 427] on button "RESERVAR Y TERMINAR" at bounding box center [741, 428] width 196 height 41
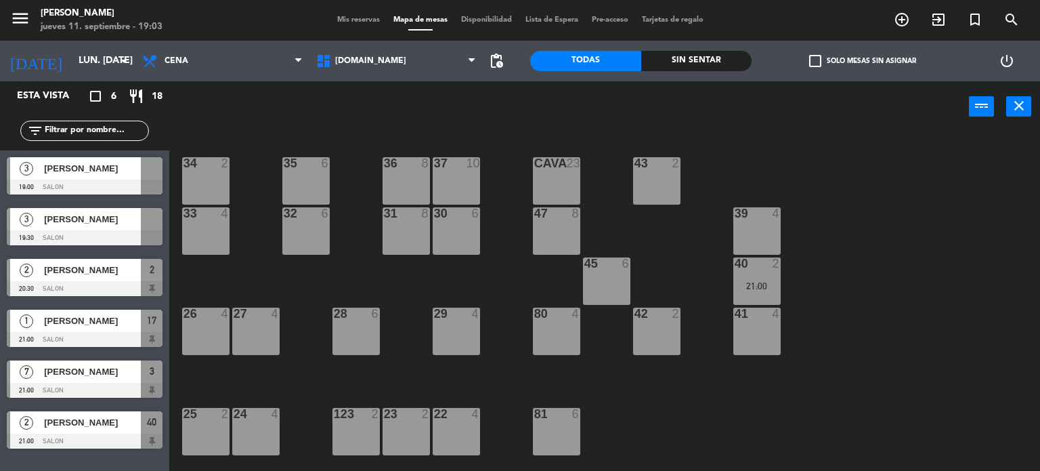
click at [118, 216] on span "[PERSON_NAME]" at bounding box center [92, 219] width 97 height 14
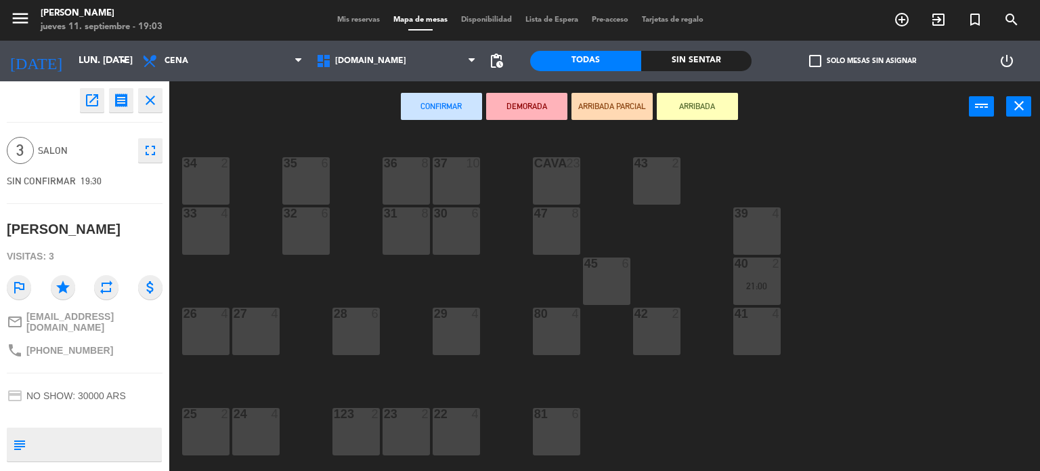
click at [259, 284] on div "34 2 35 6 36 8 43 2 37 10 CAVA 23 33 4 32 6 31 8 30 6 47 8 39 4 45 6 40 2 21:00…" at bounding box center [609, 302] width 861 height 339
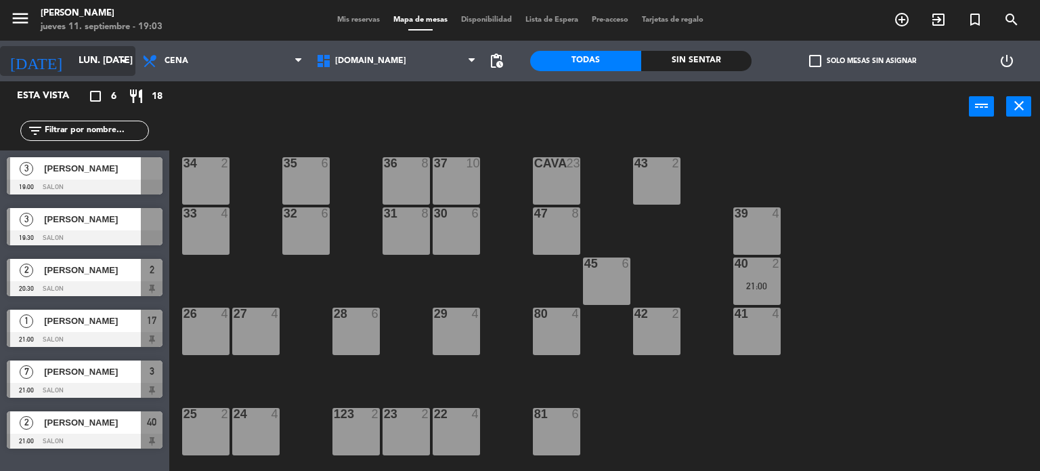
click at [72, 56] on input "lun. [DATE]" at bounding box center [136, 61] width 129 height 24
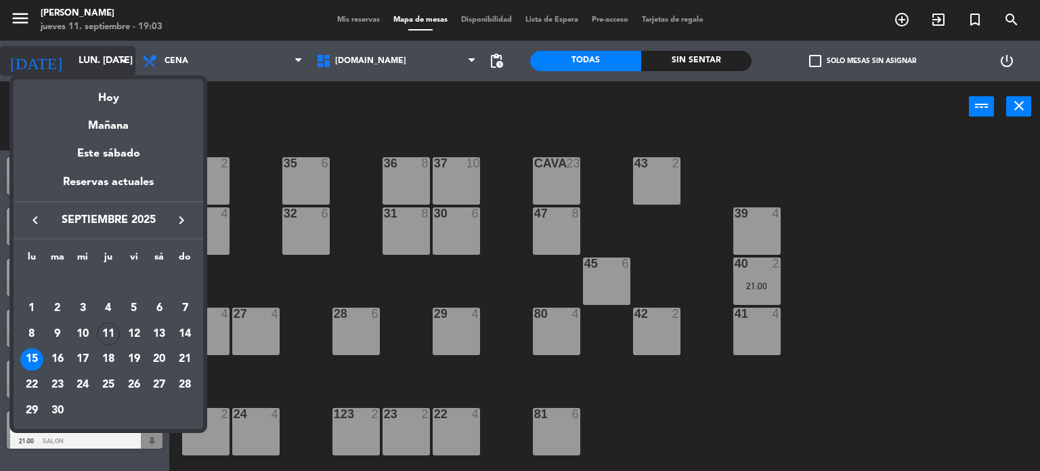
click at [102, 89] on div "Hoy" at bounding box center [109, 93] width 190 height 28
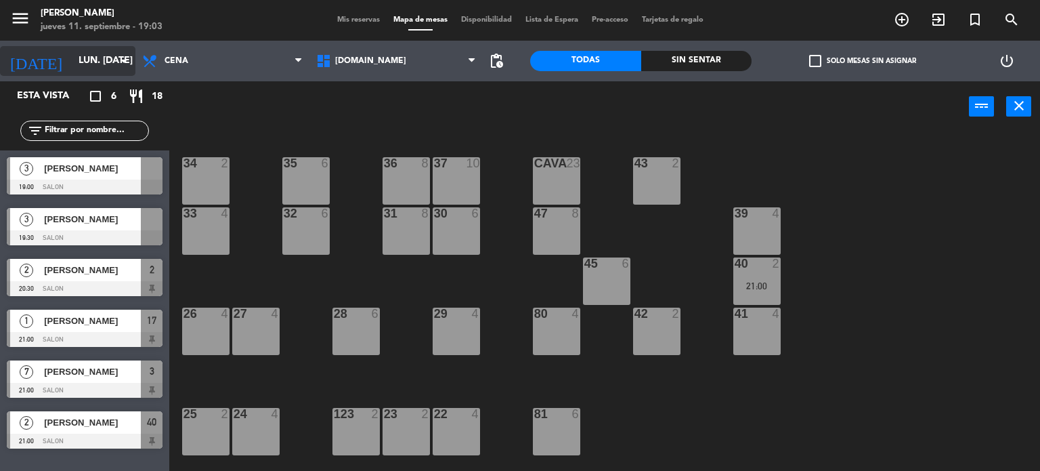
type input "[DEMOGRAPHIC_DATA] [DATE]"
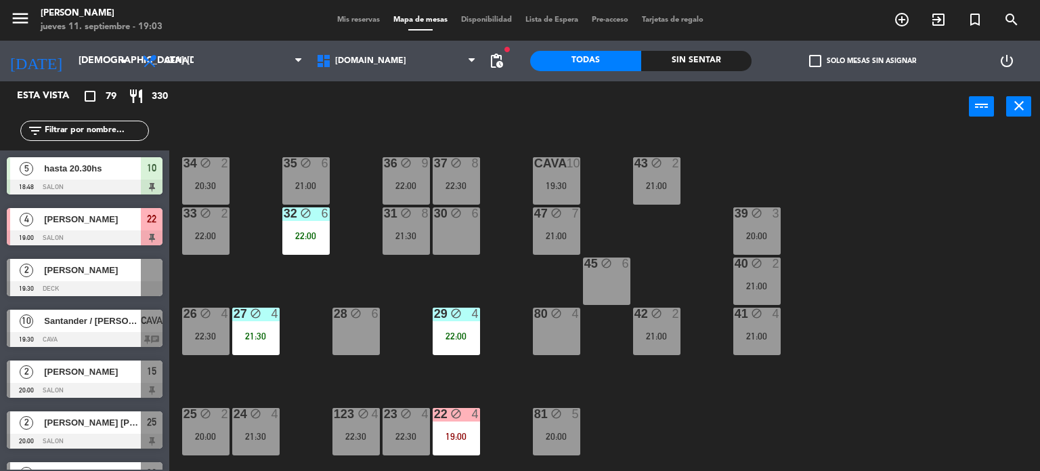
click at [694, 431] on div "34 block 2 20:30 35 block 6 21:00 36 block 9 22:00 43 block 2 21:00 37 block 8 …" at bounding box center [609, 302] width 861 height 339
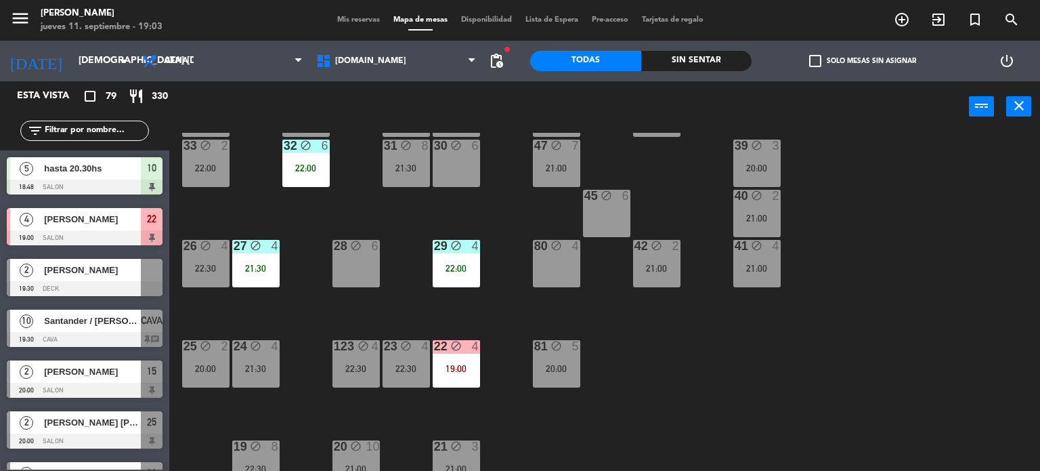
scroll to position [135, 0]
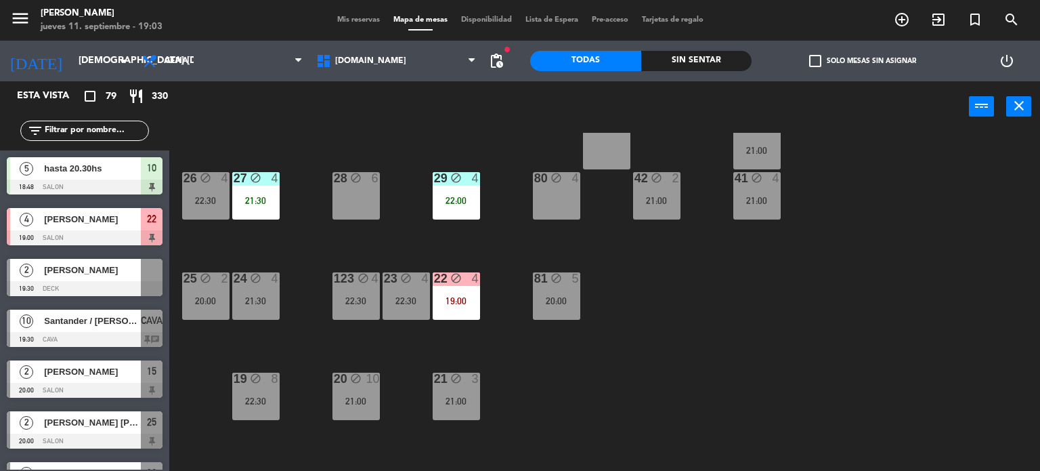
click at [201, 310] on div "25 block 2 20:00" at bounding box center [205, 295] width 47 height 47
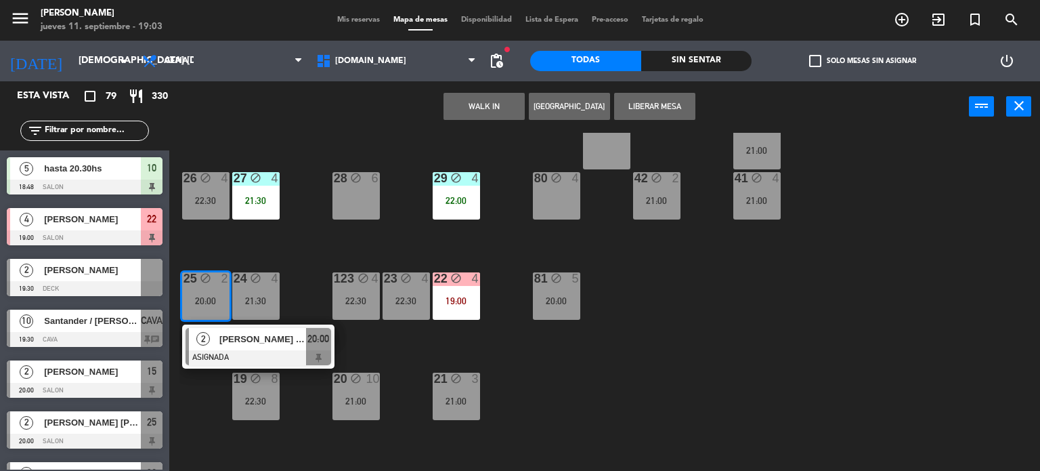
click at [704, 363] on div "34 block 2 20:30 35 block 6 21:00 36 block 9 22:00 43 block 2 21:00 37 block 8 …" at bounding box center [609, 302] width 861 height 339
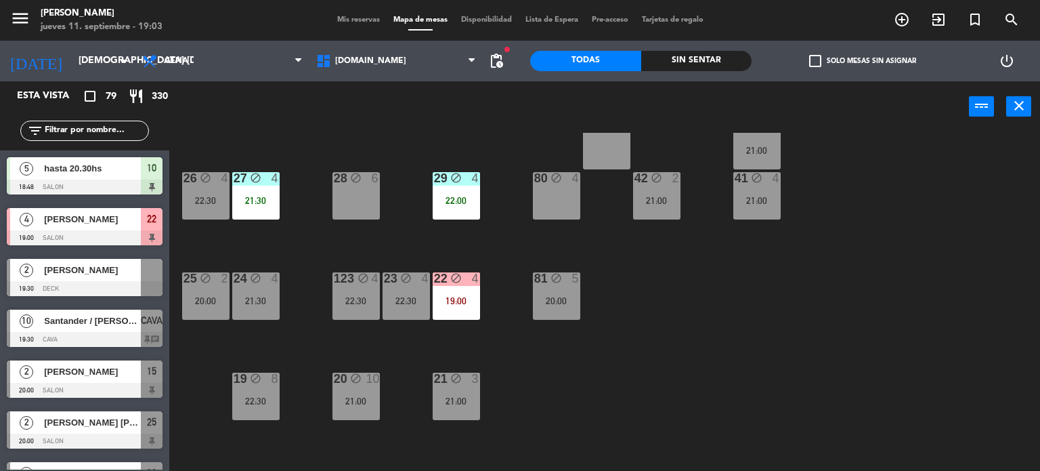
click at [192, 297] on div "20:00" at bounding box center [205, 300] width 47 height 9
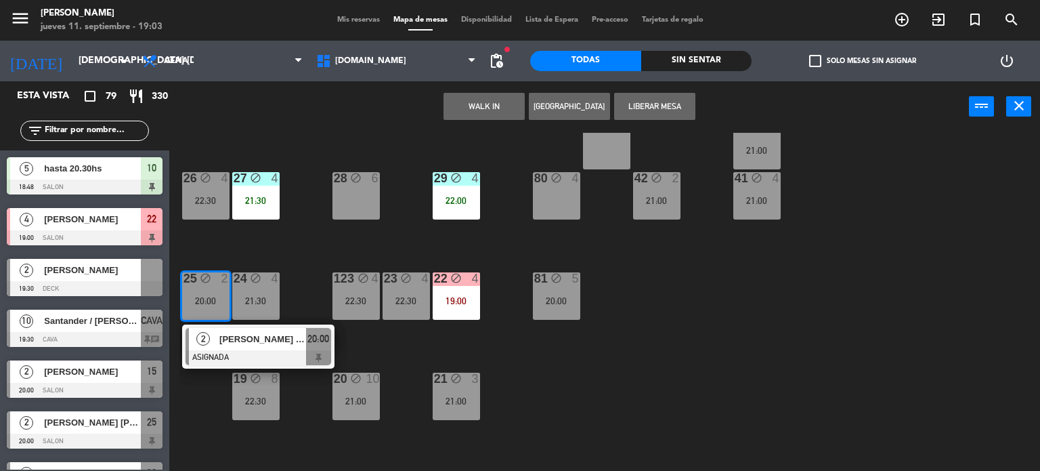
click at [261, 352] on div at bounding box center [259, 357] width 146 height 15
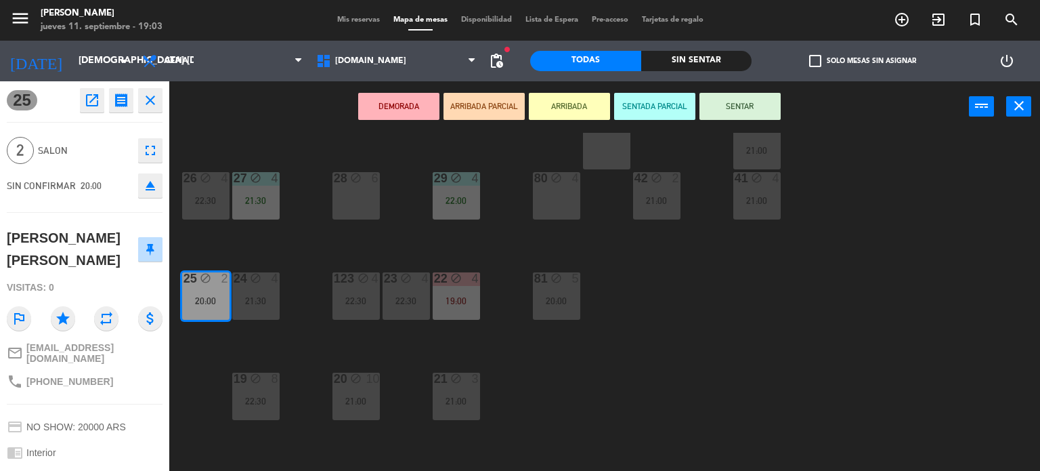
click at [161, 186] on button "eject" at bounding box center [150, 185] width 24 height 24
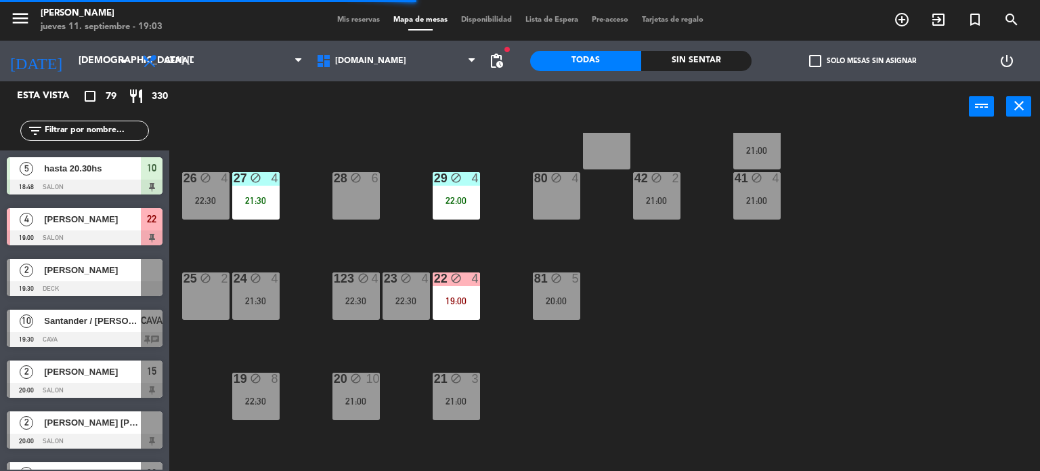
click at [207, 287] on div "25 block 2" at bounding box center [205, 295] width 47 height 47
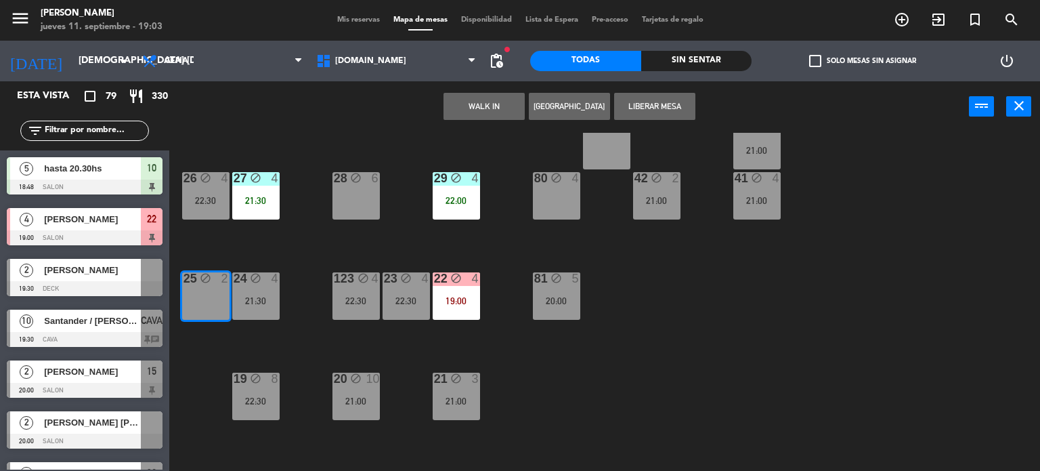
click at [743, 318] on div "34 block 2 20:30 35 block 6 21:00 36 block 9 22:00 43 block 2 21:00 37 block 8 …" at bounding box center [609, 302] width 861 height 339
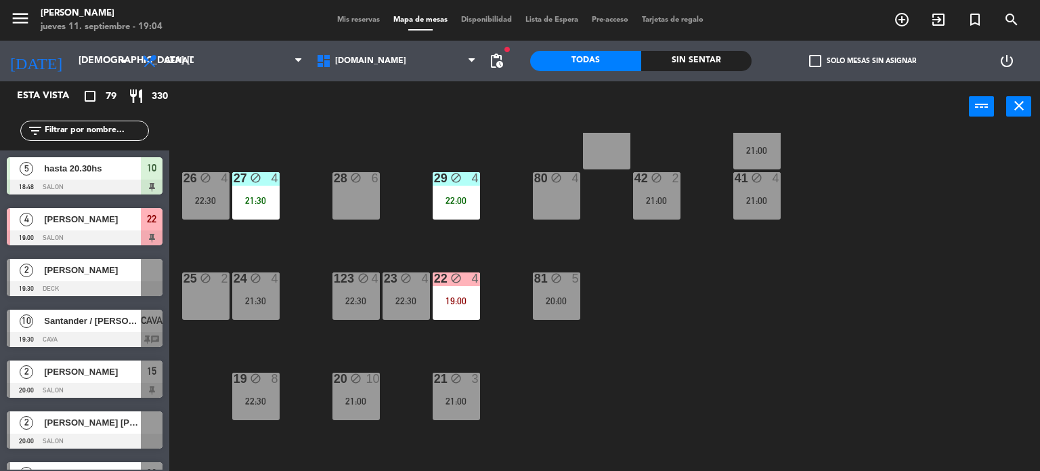
click at [701, 64] on div "Sin sentar" at bounding box center [696, 61] width 111 height 20
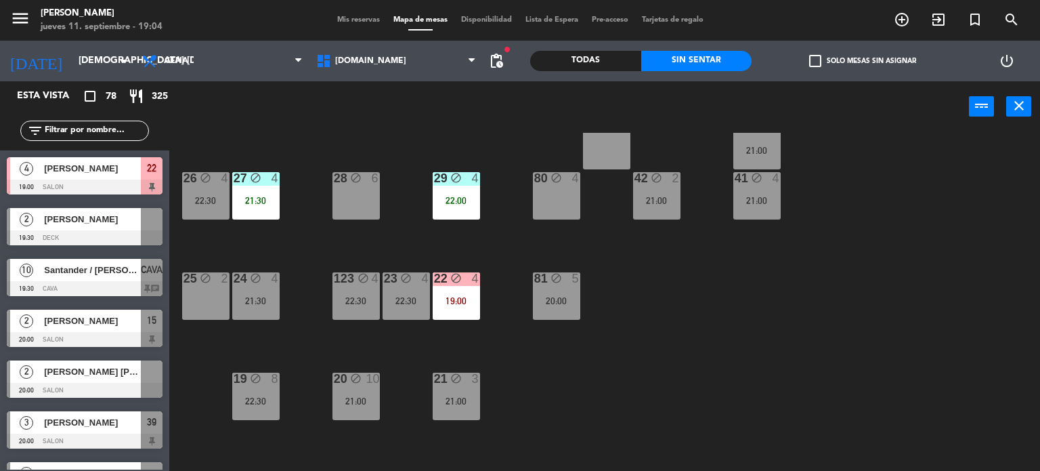
click at [879, 58] on label "check_box_outline_blank Solo mesas sin asignar" at bounding box center [862, 61] width 107 height 12
click at [863, 61] on input "check_box_outline_blank Solo mesas sin asignar" at bounding box center [863, 61] width 0 height 0
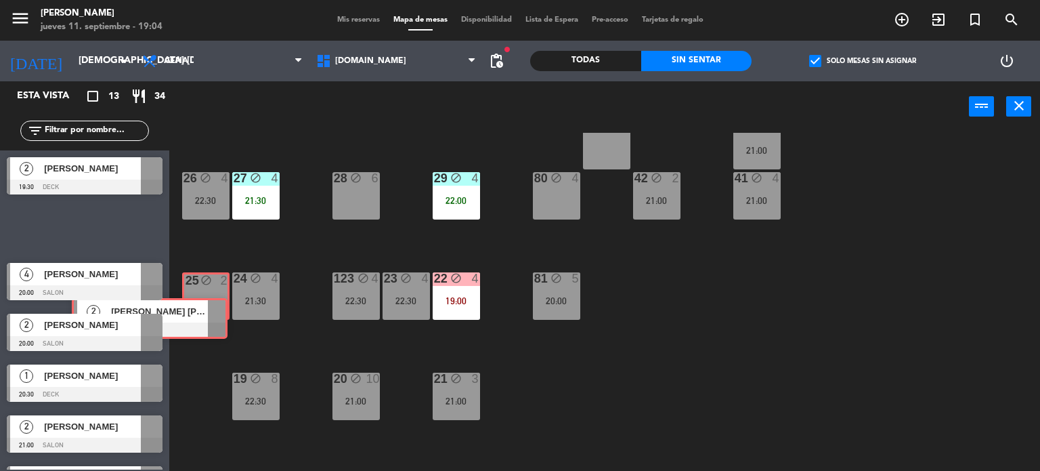
click at [206, 319] on div "Esta vista crop_square 13 restaurant 34 filter_list 2 [PERSON_NAME] 19:30 DECK …" at bounding box center [520, 276] width 1040 height 390
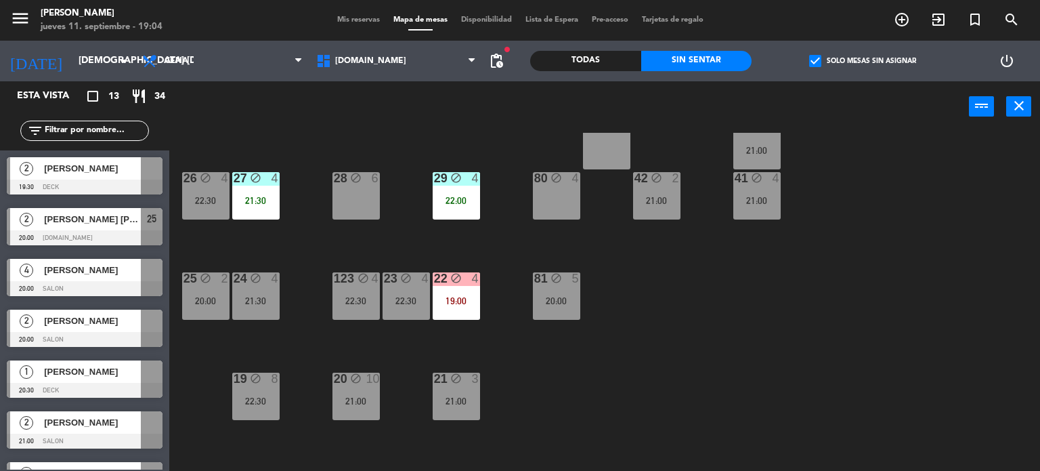
click at [650, 345] on div "34 block 2 20:30 35 block 6 21:00 36 block 9 22:00 43 block 2 21:00 37 block 8 …" at bounding box center [609, 302] width 861 height 339
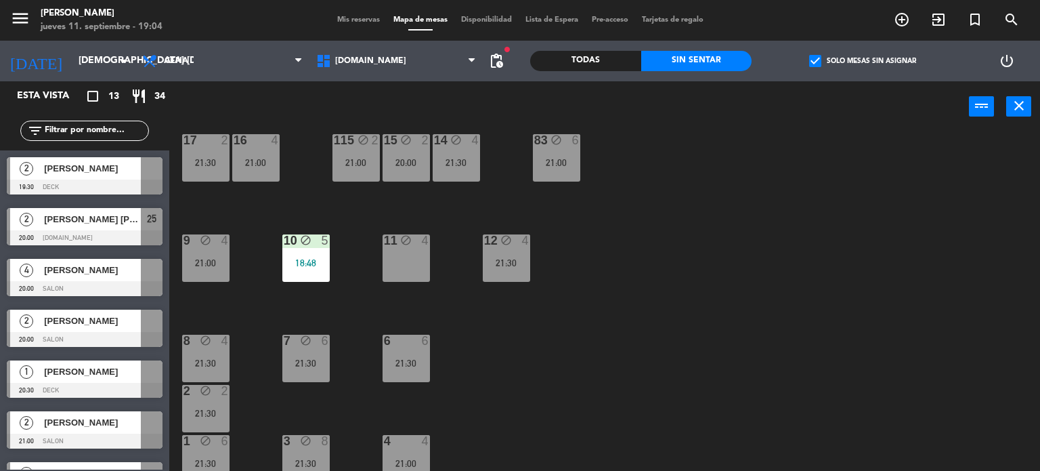
scroll to position [484, 0]
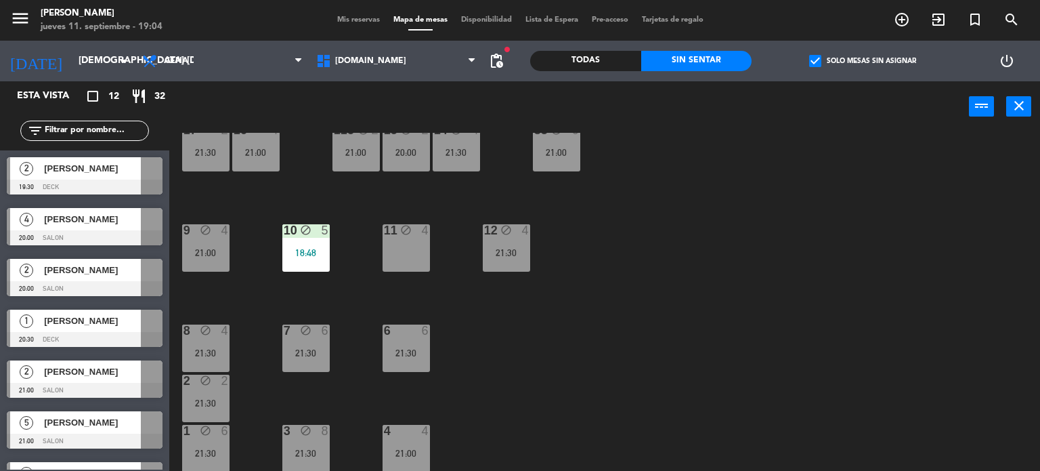
click at [746, 193] on div "34 block 2 20:30 35 block 6 21:00 36 block 9 22:00 43 block 2 21:00 37 block 8 …" at bounding box center [609, 302] width 861 height 339
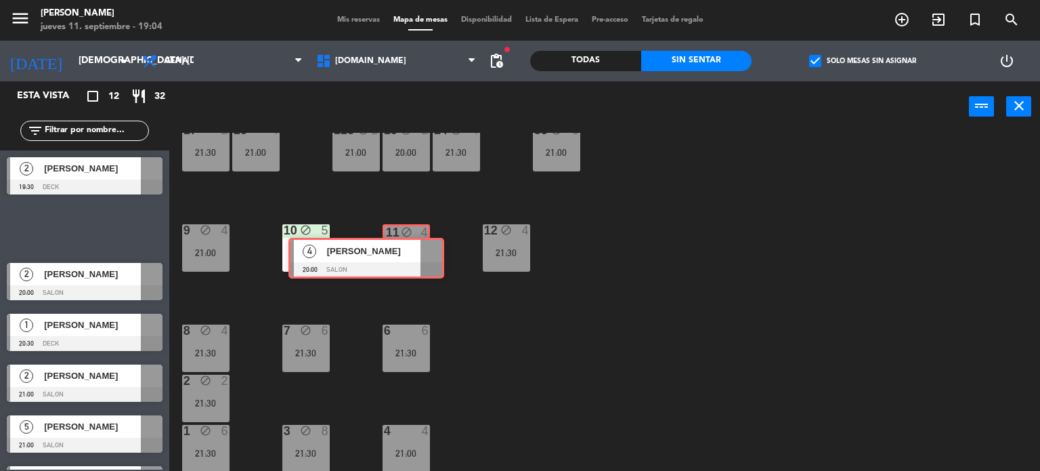
drag, startPoint x: 123, startPoint y: 230, endPoint x: 404, endPoint y: 260, distance: 283.4
click at [404, 260] on div "Esta vista crop_square 12 restaurant 32 filter_list 2 [PERSON_NAME] 19:30 DECK …" at bounding box center [520, 276] width 1040 height 390
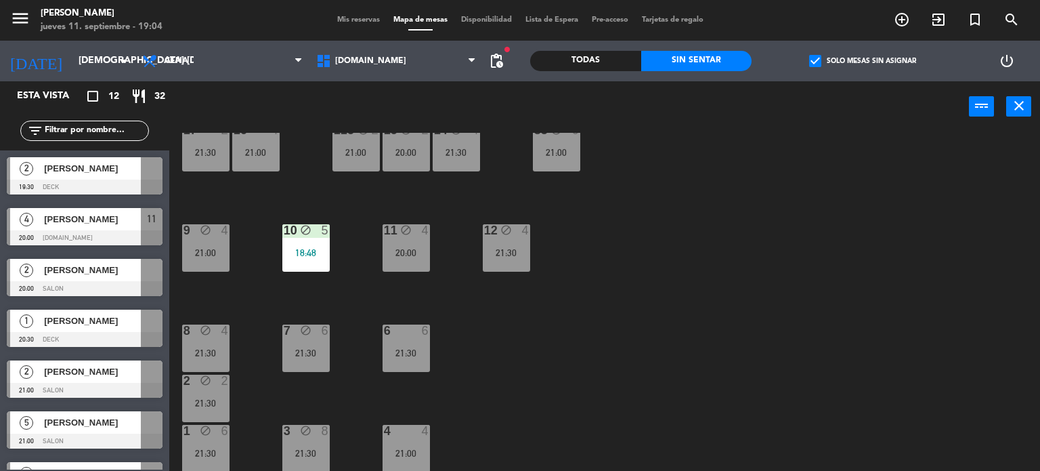
click at [568, 299] on div "34 block 2 20:30 35 block 6 21:00 36 block 9 22:00 43 block 2 21:00 37 block 8 …" at bounding box center [609, 302] width 861 height 339
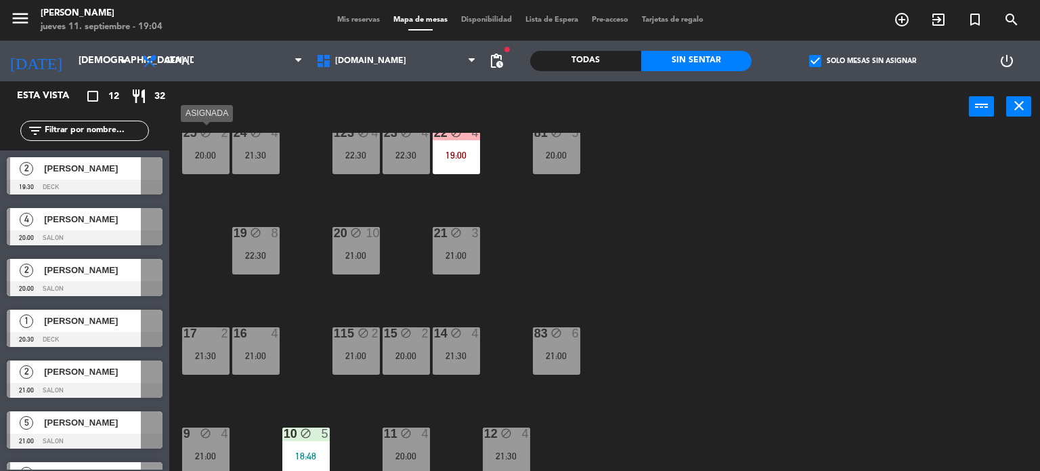
click at [214, 170] on div "25 block 2 20:00" at bounding box center [205, 150] width 47 height 47
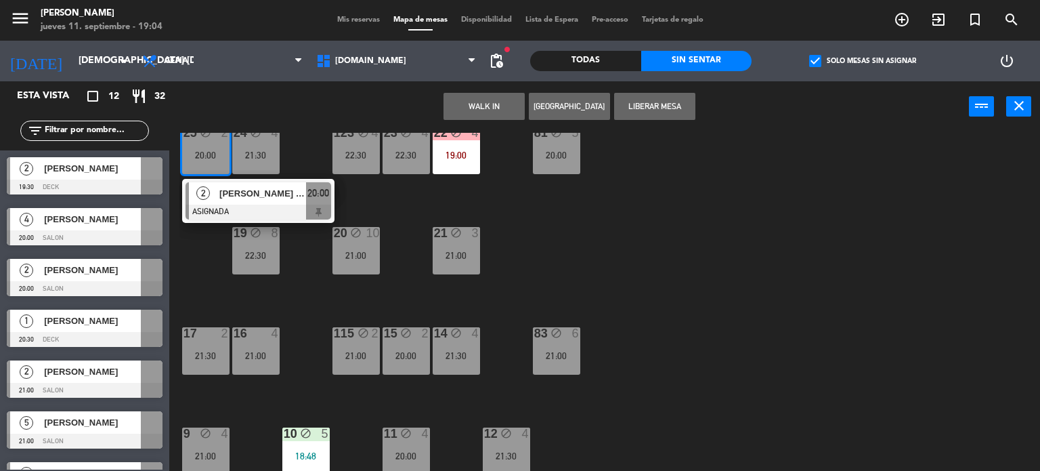
click at [949, 233] on div "34 block 2 20:30 35 block 6 21:00 36 block 9 22:00 43 block 2 21:00 37 block 8 …" at bounding box center [609, 302] width 861 height 339
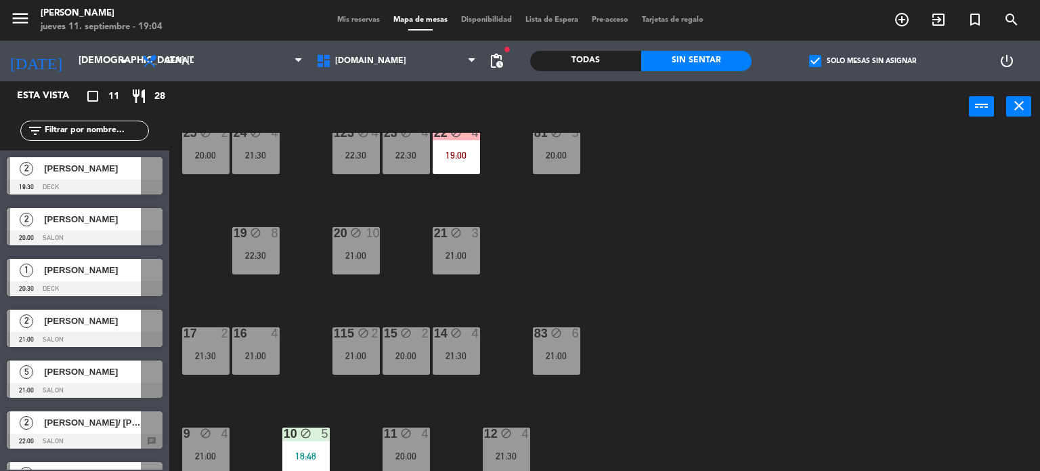
click at [787, 226] on div "34 block 2 20:30 35 block 6 21:00 36 block 9 22:00 43 block 2 21:00 37 block 8 …" at bounding box center [609, 302] width 861 height 339
click at [596, 211] on div "34 block 2 20:30 35 block 6 21:00 36 block 9 22:00 43 block 2 21:00 37 block 8 …" at bounding box center [609, 302] width 861 height 339
click at [917, 139] on div "34 block 2 20:30 35 block 6 21:00 36 block 9 22:00 43 block 2 21:00 37 block 8 …" at bounding box center [609, 302] width 861 height 339
click at [356, 49] on span "[DOMAIN_NAME]" at bounding box center [397, 61] width 174 height 30
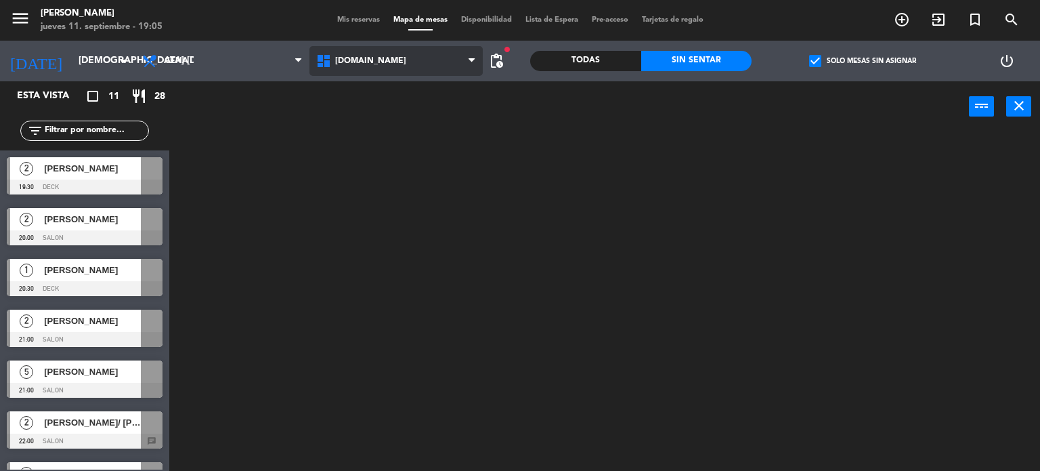
click at [368, 104] on ng-component "menu [PERSON_NAME] jueves 11. septiembre - 19:05 Mis reservas Mapa de mesas Dis…" at bounding box center [520, 235] width 1040 height 471
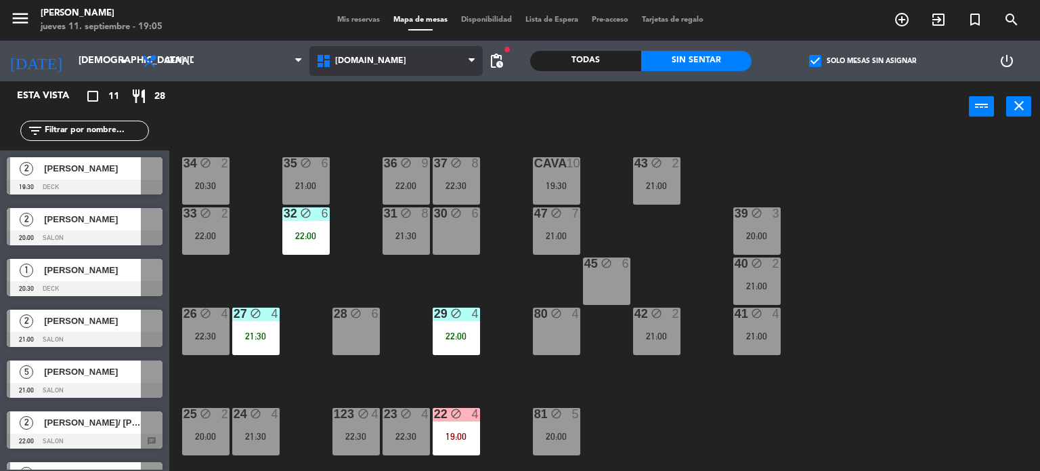
click at [358, 64] on span "[DOMAIN_NAME]" at bounding box center [370, 60] width 71 height 9
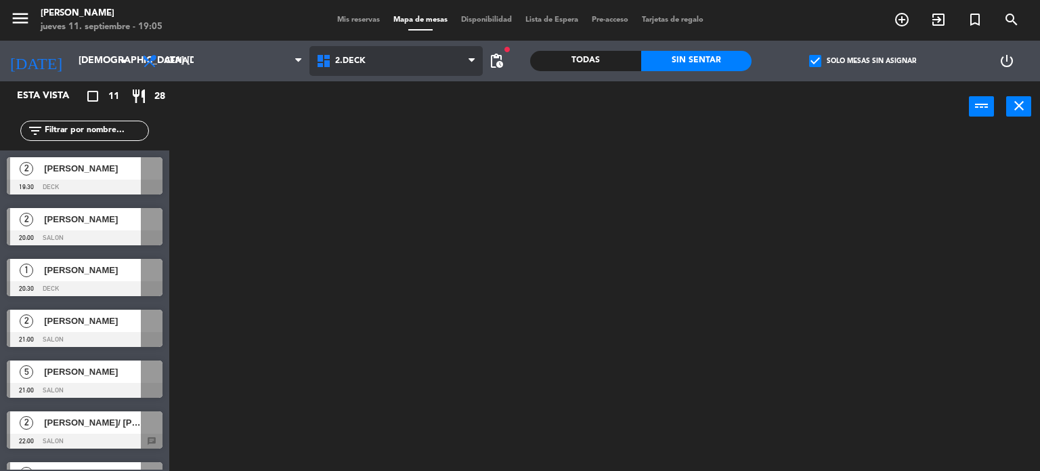
click at [375, 108] on ng-component "menu [PERSON_NAME] jueves 11. septiembre - 19:05 Mis reservas Mapa de mesas Dis…" at bounding box center [520, 235] width 1040 height 471
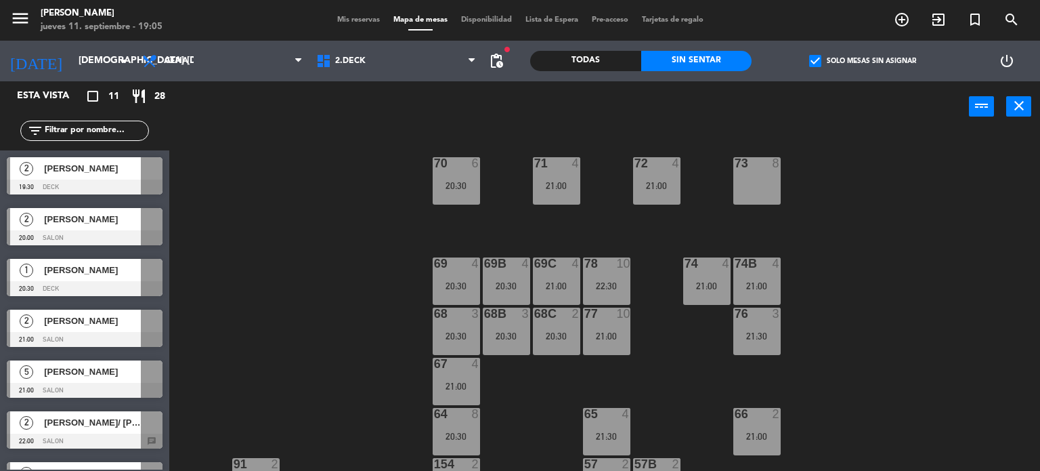
scroll to position [135, 0]
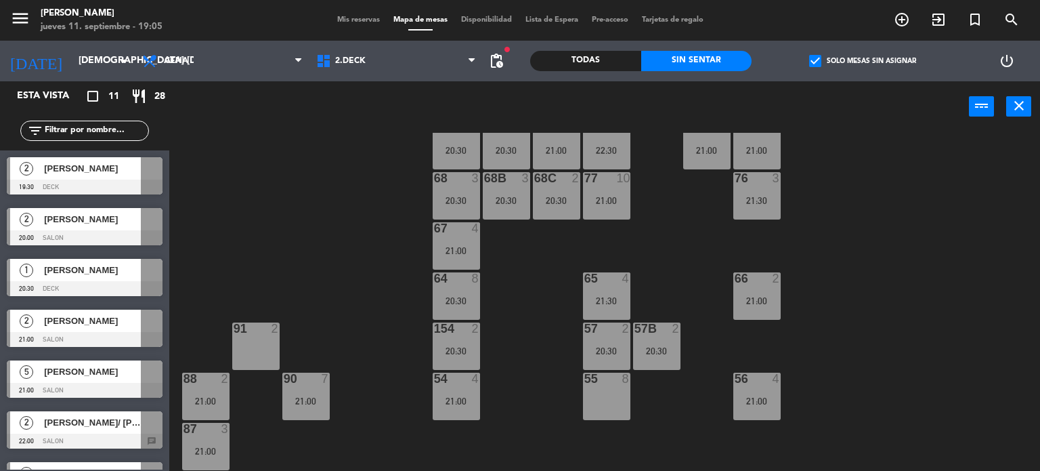
click at [442, 352] on div "20:30" at bounding box center [456, 350] width 47 height 9
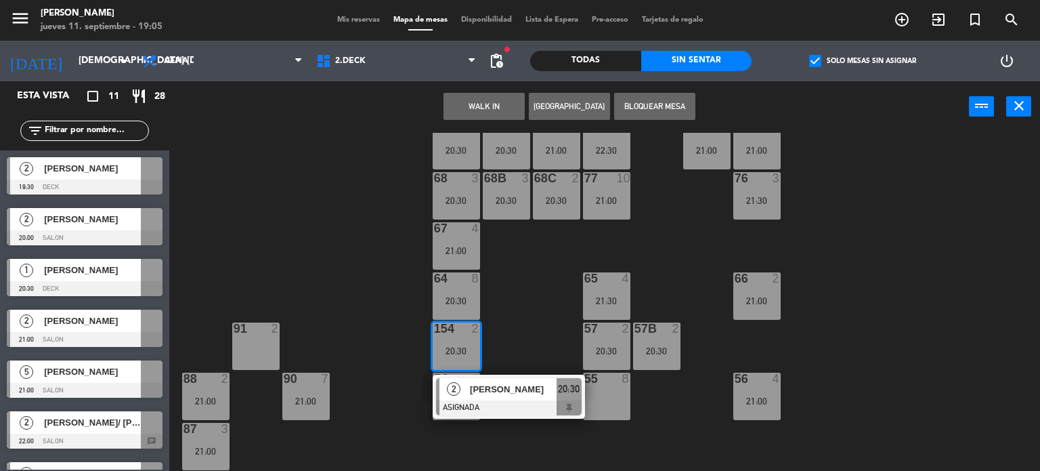
click at [255, 343] on div "91 2" at bounding box center [255, 345] width 47 height 47
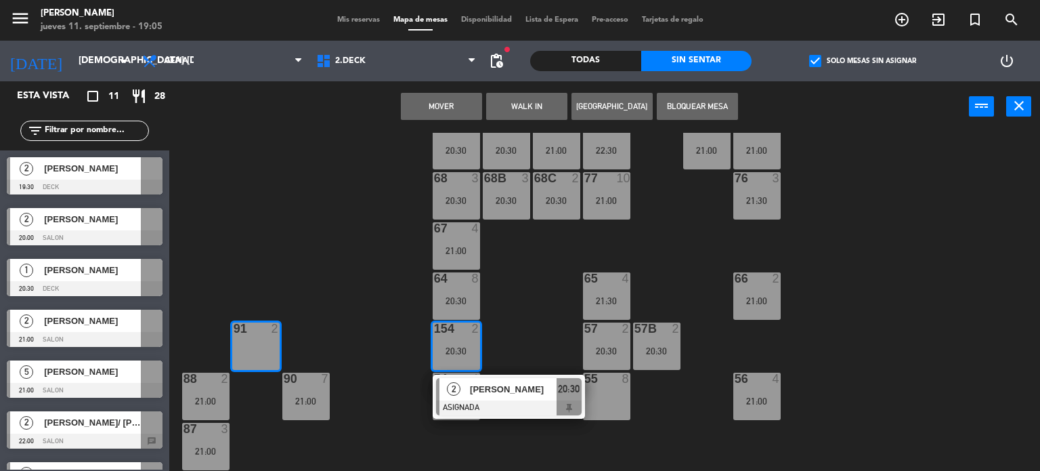
click at [439, 102] on button "Mover" at bounding box center [441, 106] width 81 height 27
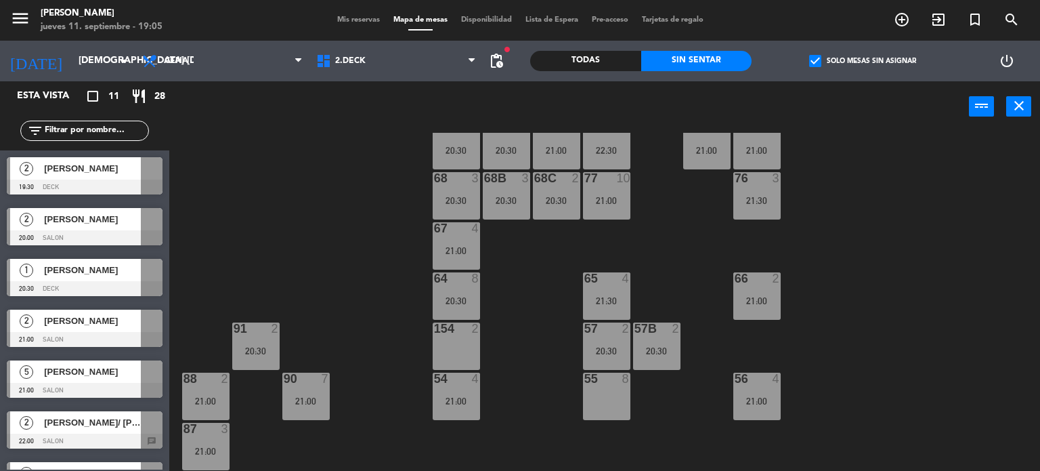
scroll to position [0, 0]
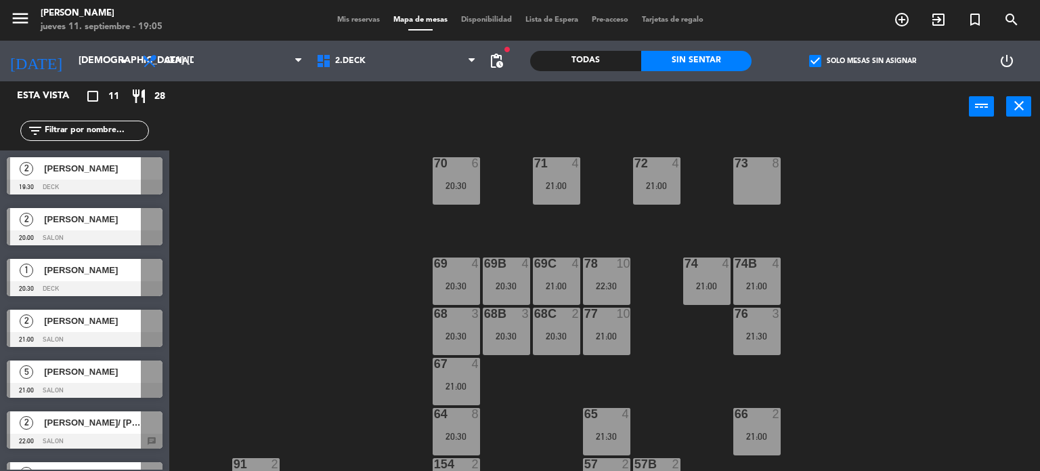
click at [599, 335] on div "21:00" at bounding box center [606, 335] width 47 height 9
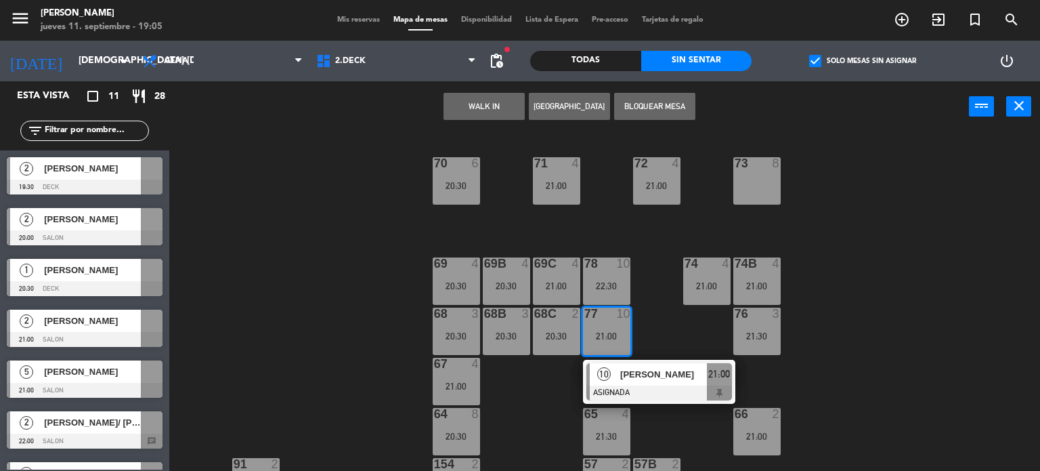
click at [620, 389] on div at bounding box center [660, 392] width 146 height 15
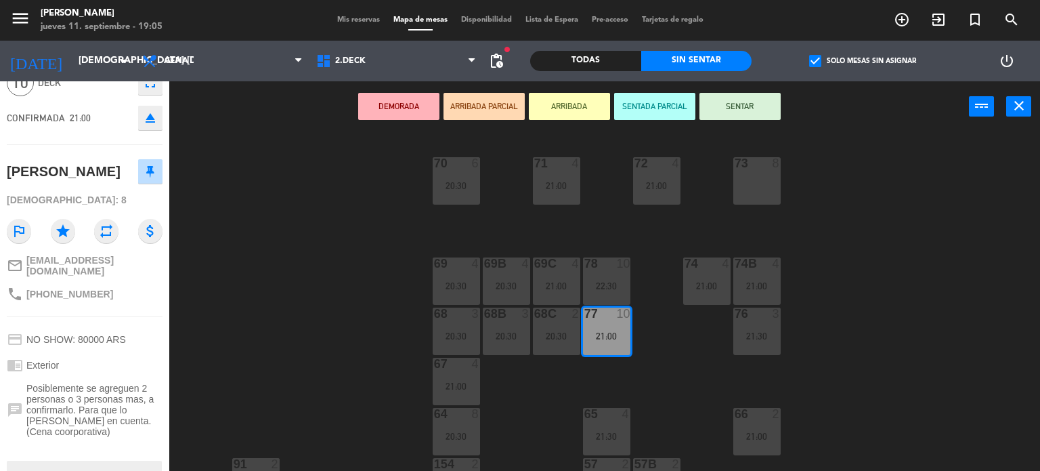
scroll to position [135, 0]
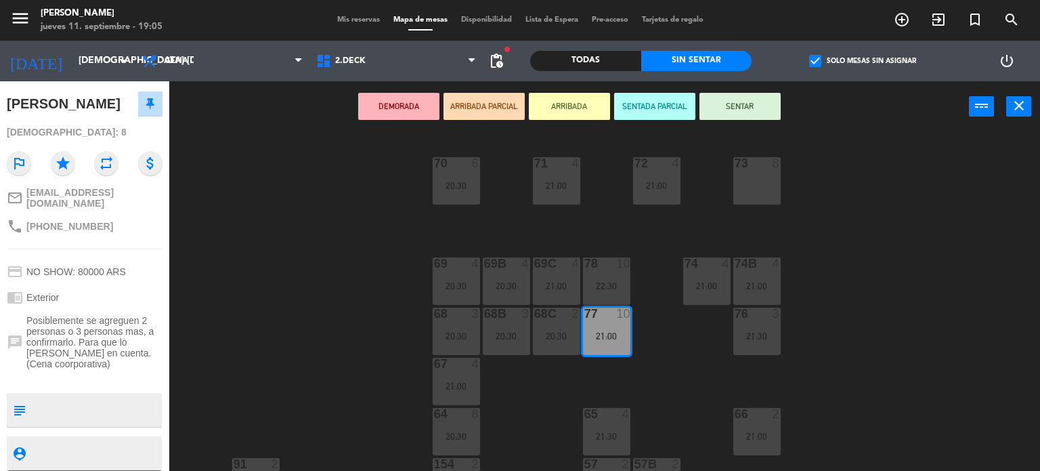
click at [336, 316] on div "71 4 21:00 72 4 21:00 73 8 70 6 20:30 74 4 21:00 74B 4 21:00 69 4 20:30 69B 4 2…" at bounding box center [609, 302] width 861 height 339
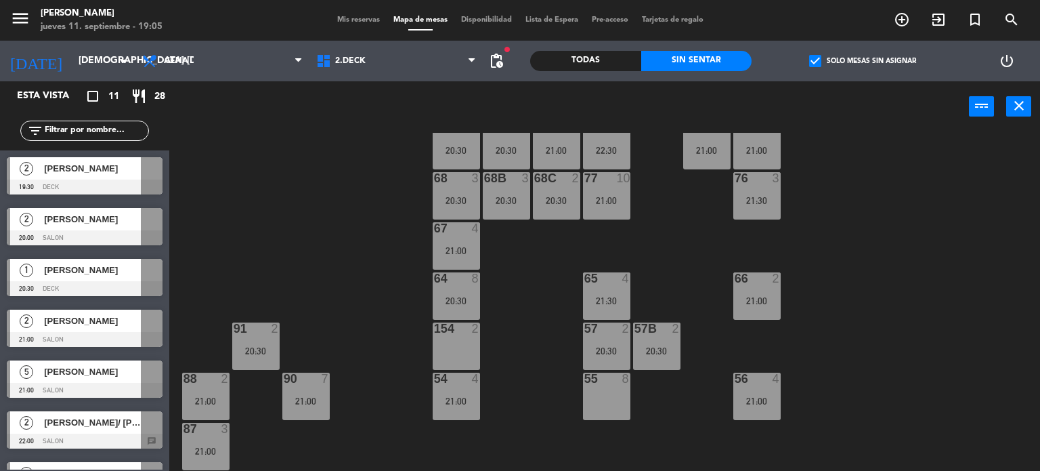
scroll to position [0, 0]
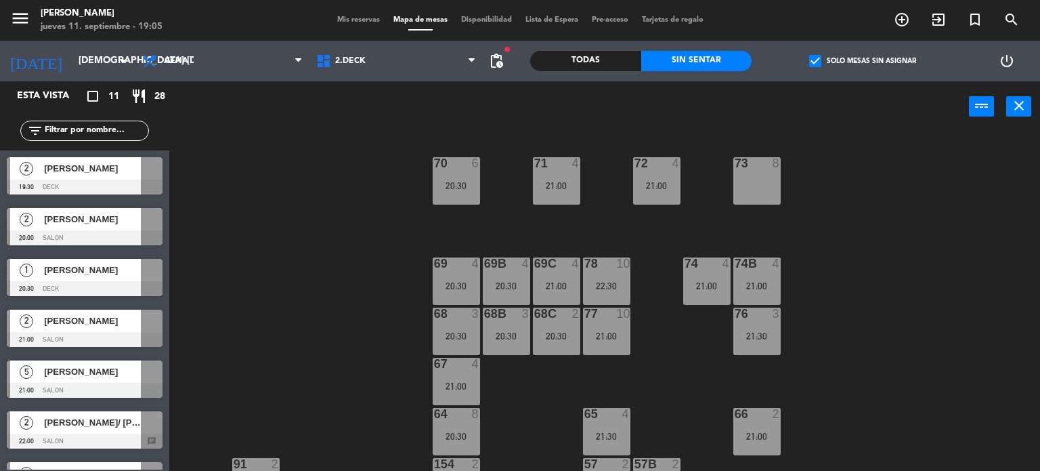
click at [624, 324] on div "77 10 21:00" at bounding box center [606, 331] width 47 height 47
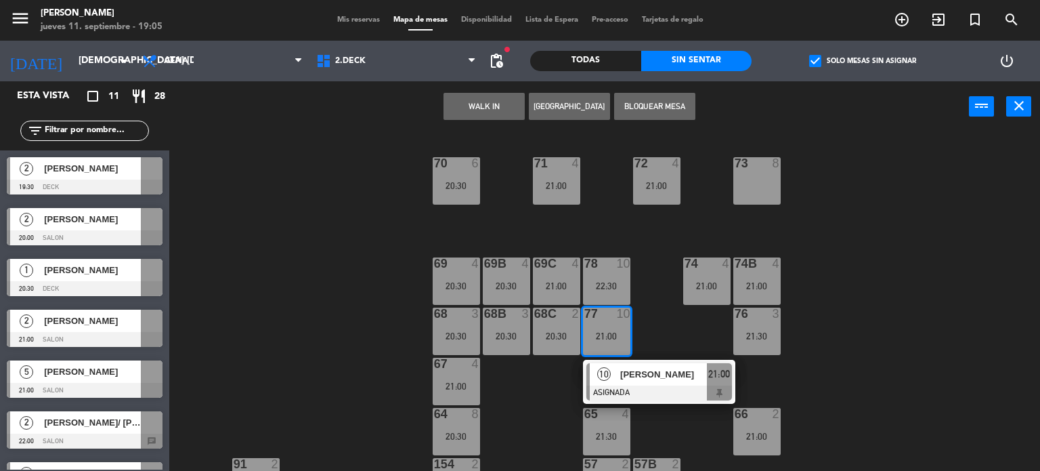
click at [643, 373] on span "[PERSON_NAME]" at bounding box center [663, 374] width 87 height 14
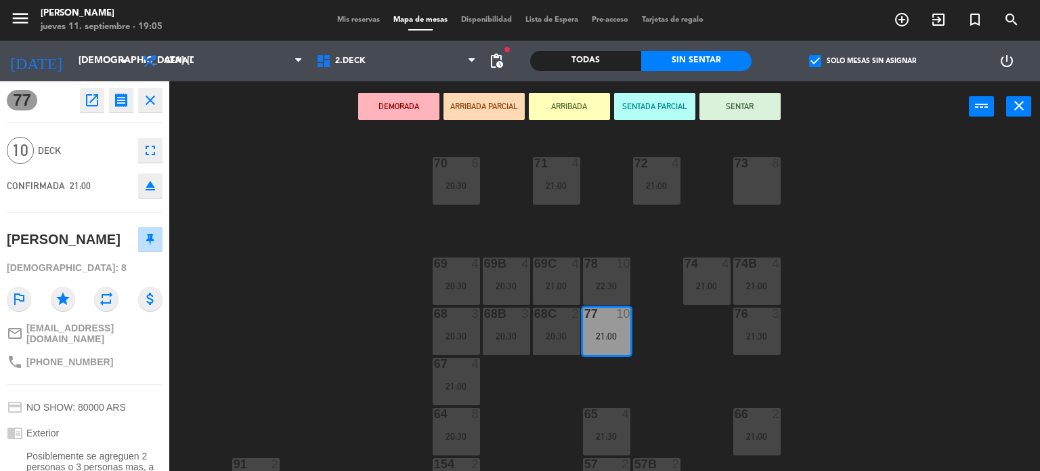
click at [643, 373] on div "71 4 21:00 72 4 21:00 73 8 70 6 20:30 74 4 21:00 74B 4 21:00 69 4 20:30 69B 4 2…" at bounding box center [609, 302] width 861 height 339
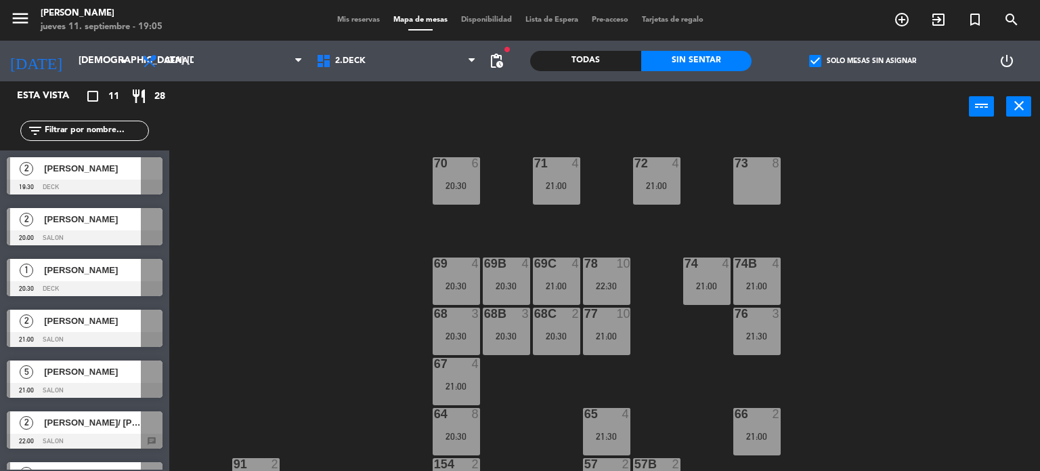
scroll to position [203, 0]
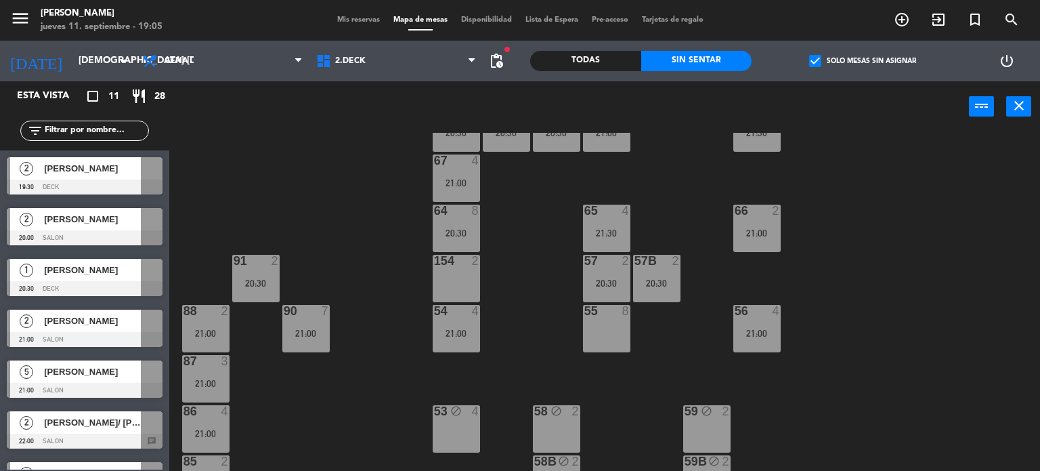
click at [476, 268] on div "154 2" at bounding box center [456, 278] width 47 height 47
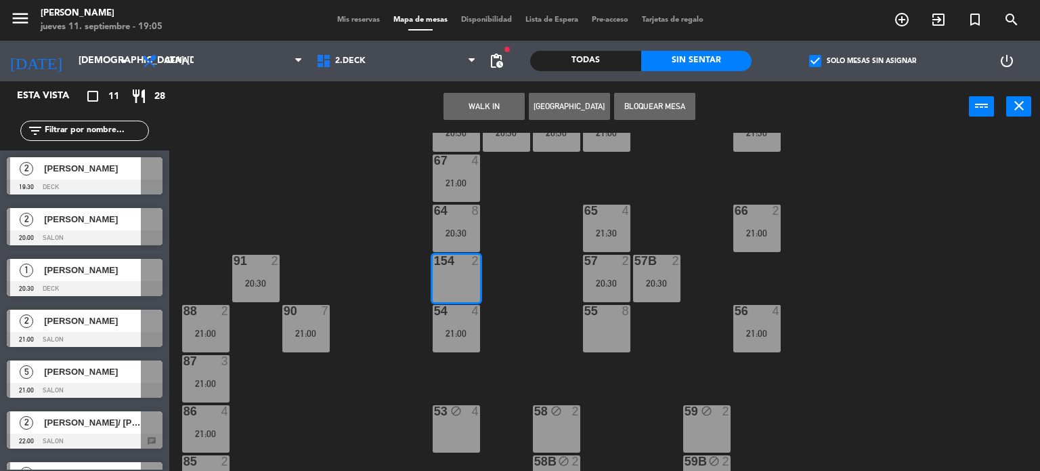
click at [473, 104] on button "WALK IN" at bounding box center [484, 106] width 81 height 27
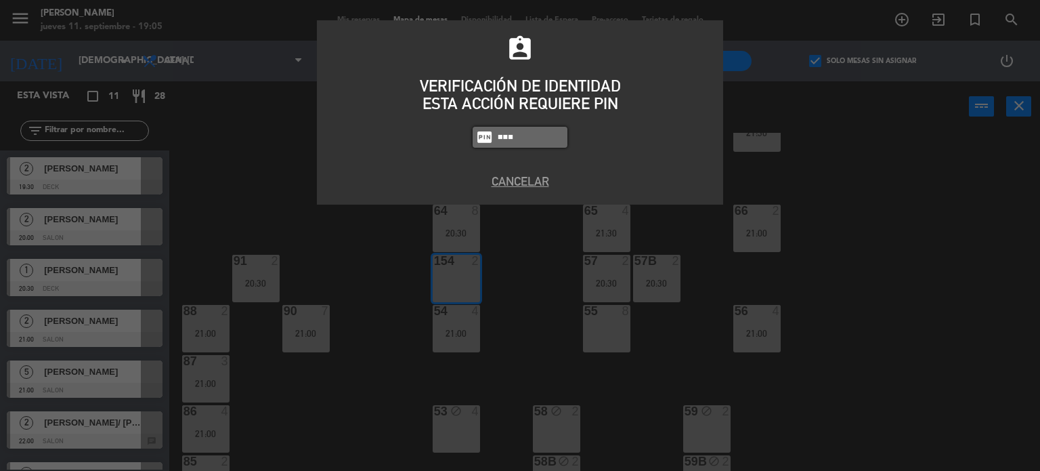
type input "3871"
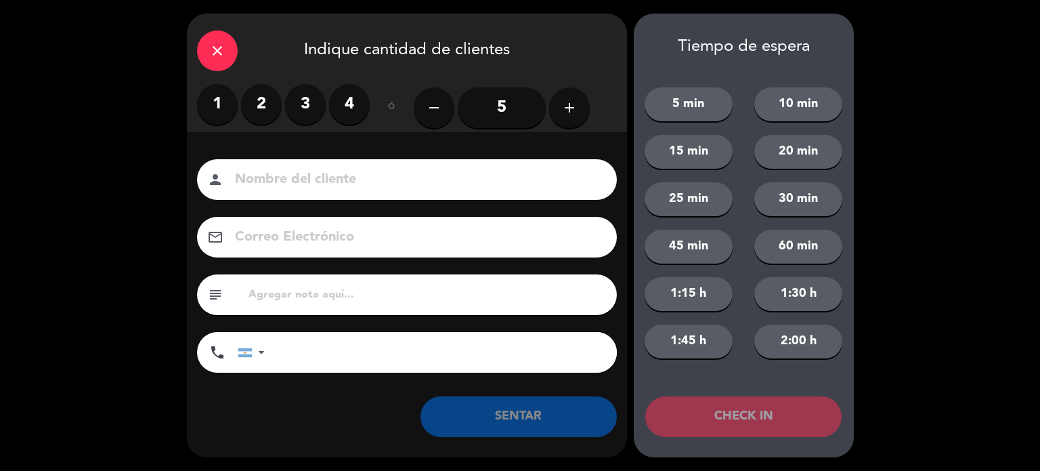
click at [274, 109] on label "2" at bounding box center [261, 104] width 41 height 41
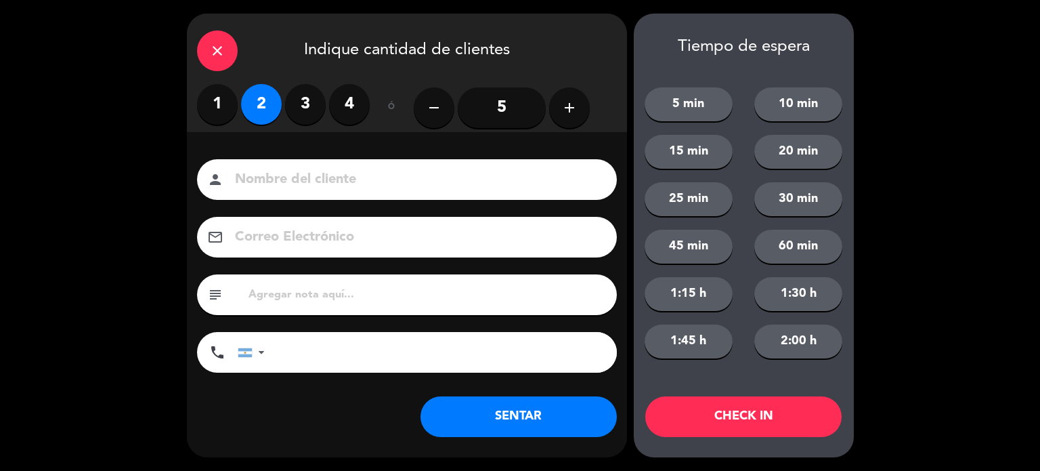
click at [536, 413] on button "SENTAR" at bounding box center [519, 416] width 196 height 41
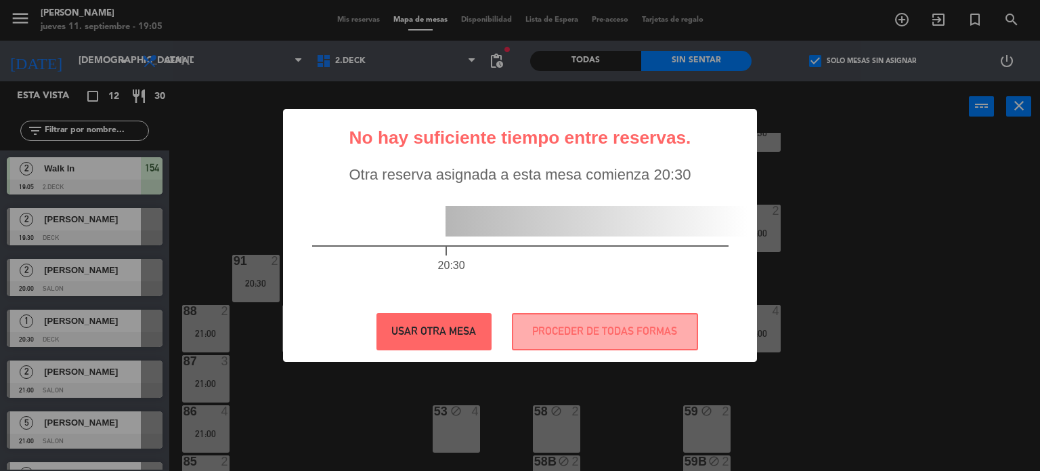
click at [454, 331] on button "USAR OTRA MESA" at bounding box center [434, 331] width 115 height 37
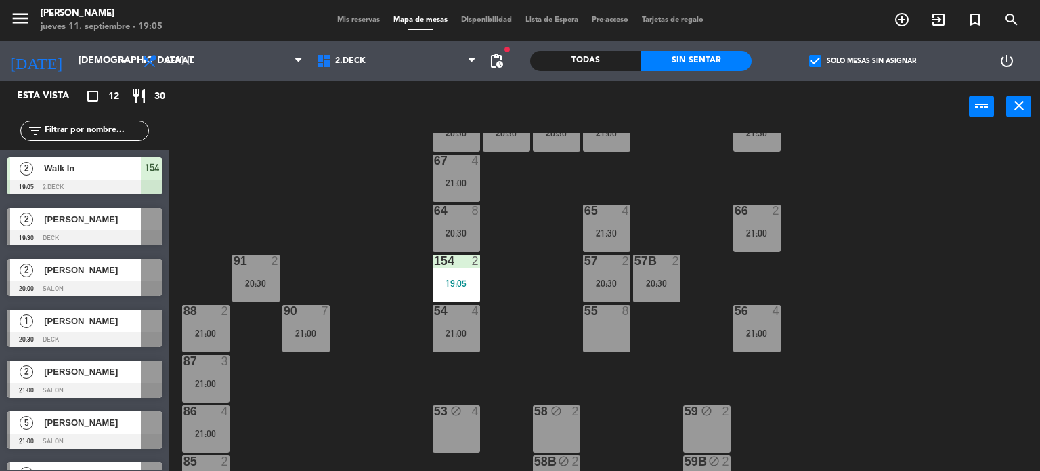
click at [393, 373] on div "71 4 21:00 72 4 21:00 73 8 70 6 20:30 74 4 21:00 74B 4 21:00 69 4 20:30 69B 4 2…" at bounding box center [609, 302] width 861 height 339
click at [501, 261] on div "71 4 21:00 72 4 21:00 73 8 70 6 20:30 74 4 21:00 74B 4 21:00 69 4 20:30 69B 4 2…" at bounding box center [609, 302] width 861 height 339
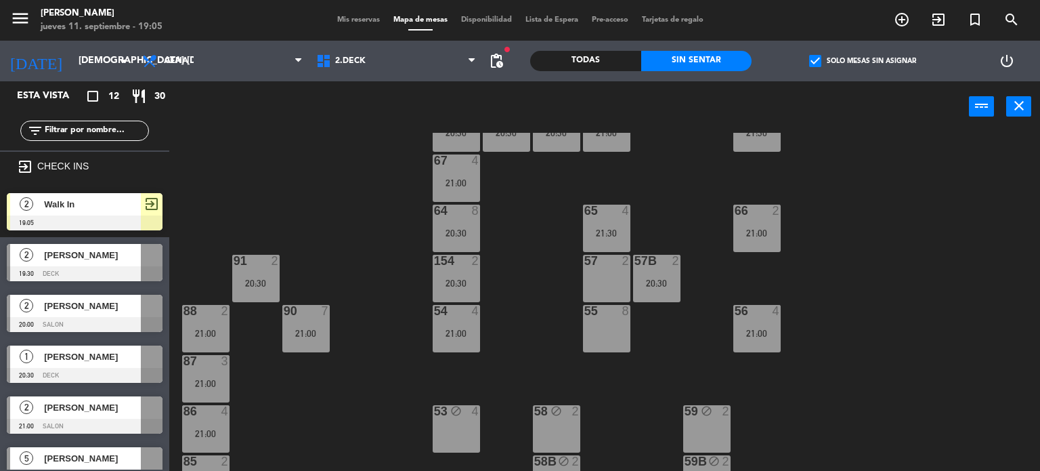
scroll to position [284, 0]
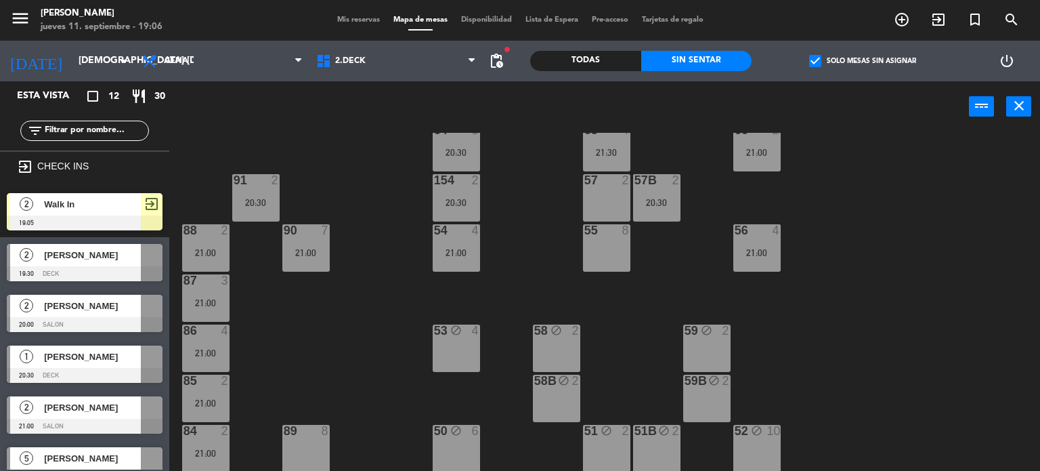
click at [610, 198] on div "57 2" at bounding box center [606, 197] width 47 height 47
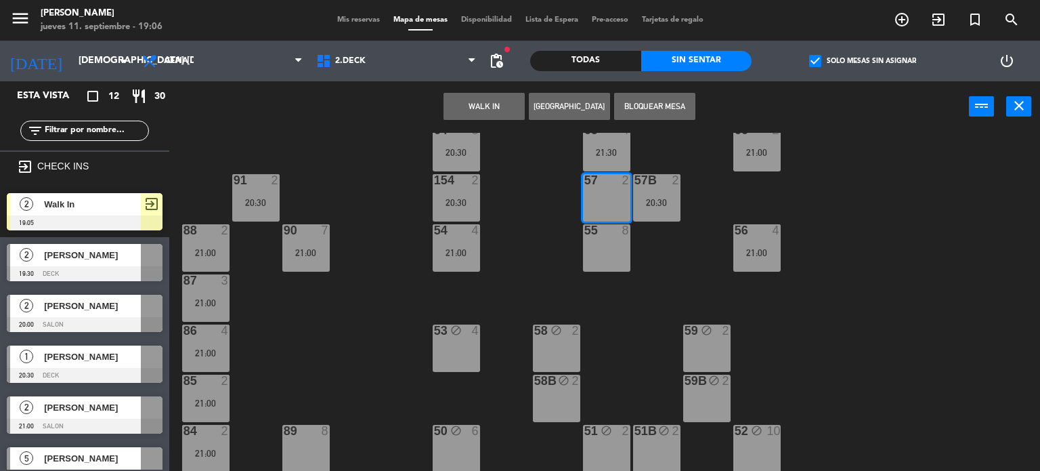
click at [683, 97] on button "Bloquear Mesa" at bounding box center [654, 106] width 81 height 27
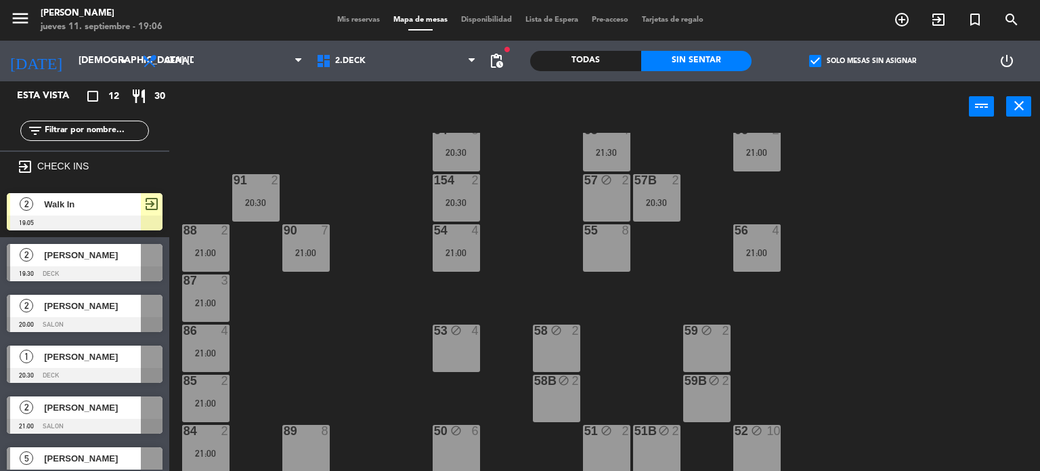
click at [322, 318] on div "71 4 21:00 72 4 21:00 73 8 70 6 20:30 74 4 21:00 74B 4 21:00 69 4 20:30 69B 4 2…" at bounding box center [609, 302] width 861 height 339
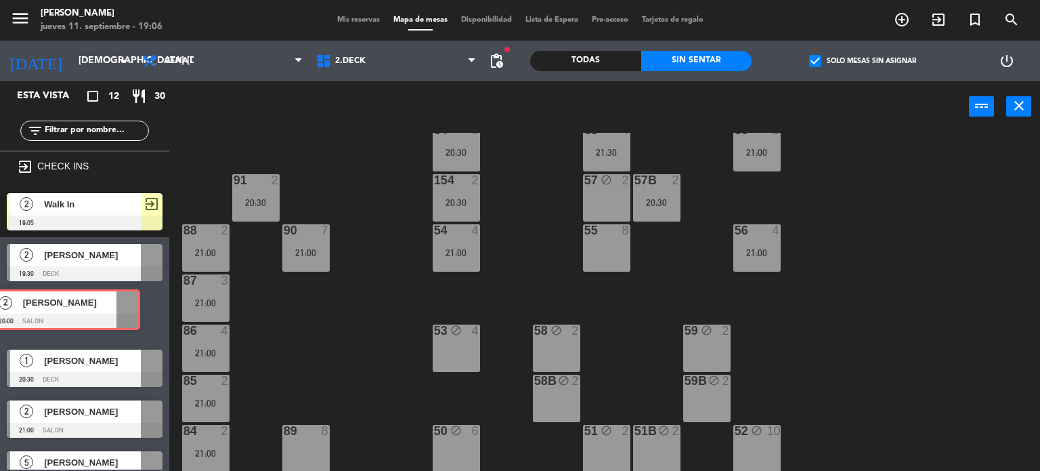
drag, startPoint x: 117, startPoint y: 311, endPoint x: 95, endPoint y: 306, distance: 22.8
click at [95, 306] on div "2 [PERSON_NAME] 20:00 SALON 2 [PERSON_NAME] 20:00 SALON" at bounding box center [84, 315] width 169 height 55
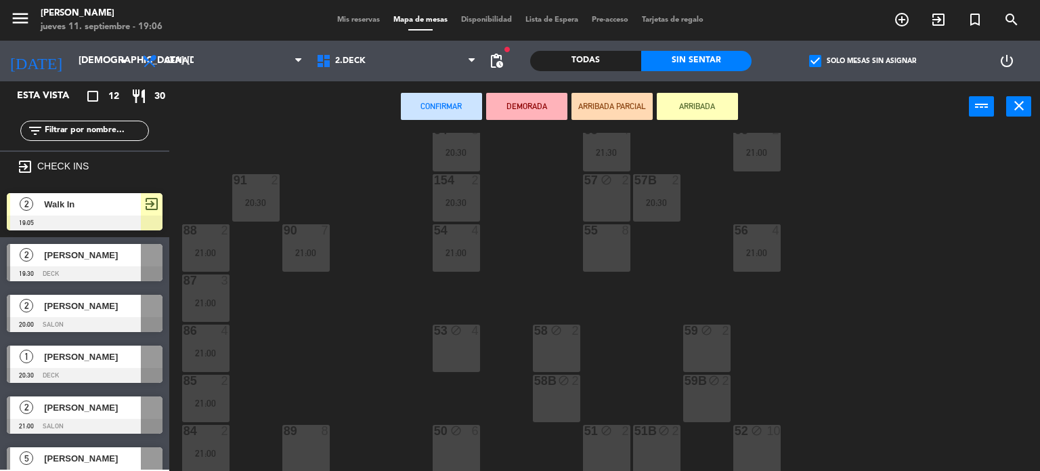
click at [316, 373] on div "71 4 21:00 72 4 21:00 73 8 70 6 20:30 74 4 21:00 74B 4 21:00 69 4 20:30 69B 4 2…" at bounding box center [609, 302] width 861 height 339
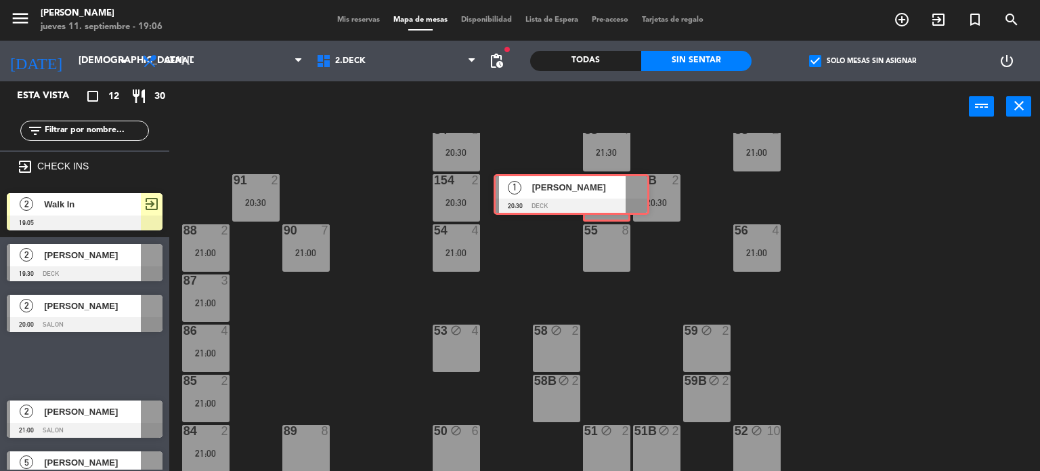
drag, startPoint x: 117, startPoint y: 360, endPoint x: 604, endPoint y: 189, distance: 516.1
click at [604, 189] on div "Esta vista crop_square 12 restaurant 30 filter_list exit_to_app CHECK INS 2 Wal…" at bounding box center [520, 276] width 1040 height 390
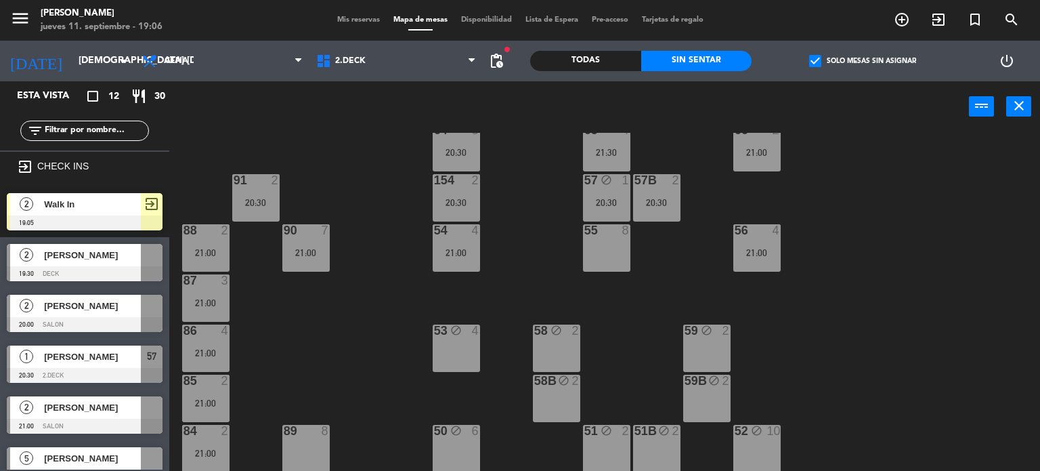
click at [417, 338] on div "71 4 21:00 72 4 21:00 73 8 70 6 20:30 74 4 21:00 74B 4 21:00 69 4 20:30 69B 4 2…" at bounding box center [609, 302] width 861 height 339
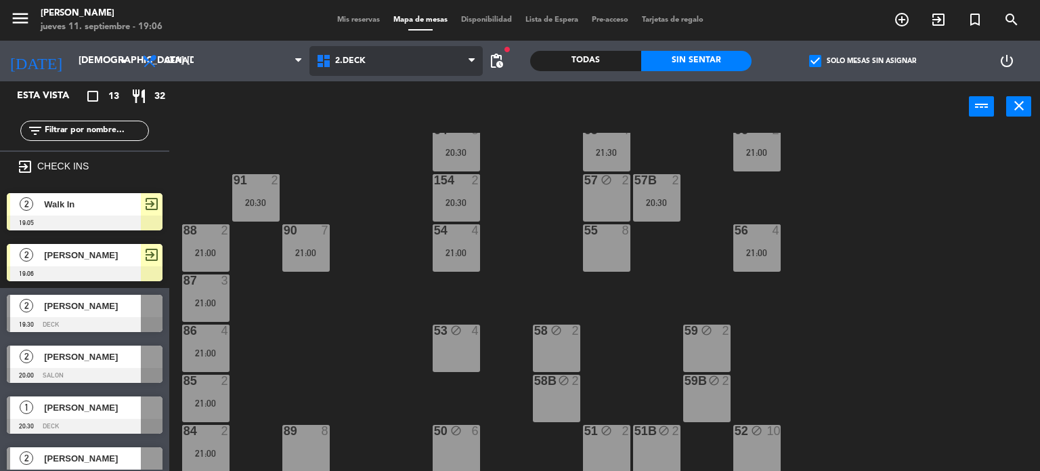
click at [406, 60] on span "2.DECK" at bounding box center [397, 61] width 174 height 30
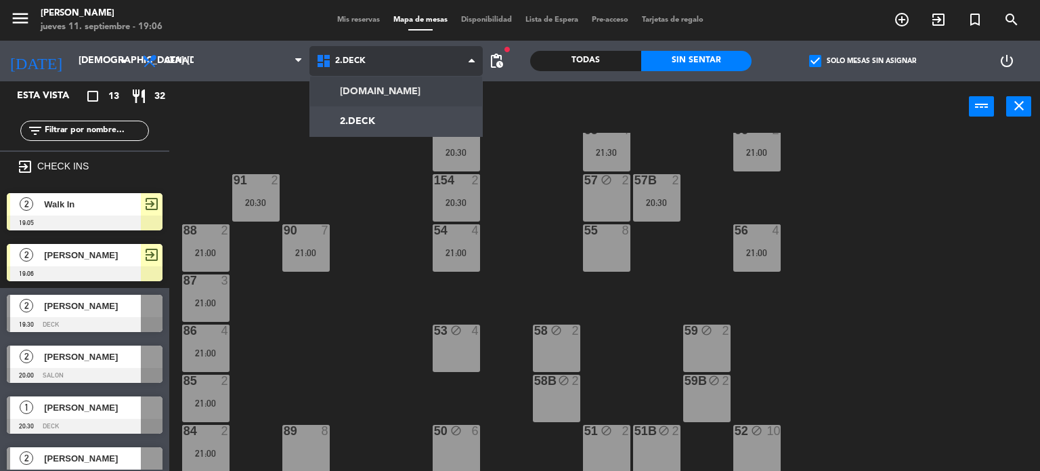
click at [417, 83] on ng-component "menu [PERSON_NAME] jueves 11. septiembre - 19:06 Mis reservas Mapa de mesas Dis…" at bounding box center [520, 235] width 1040 height 471
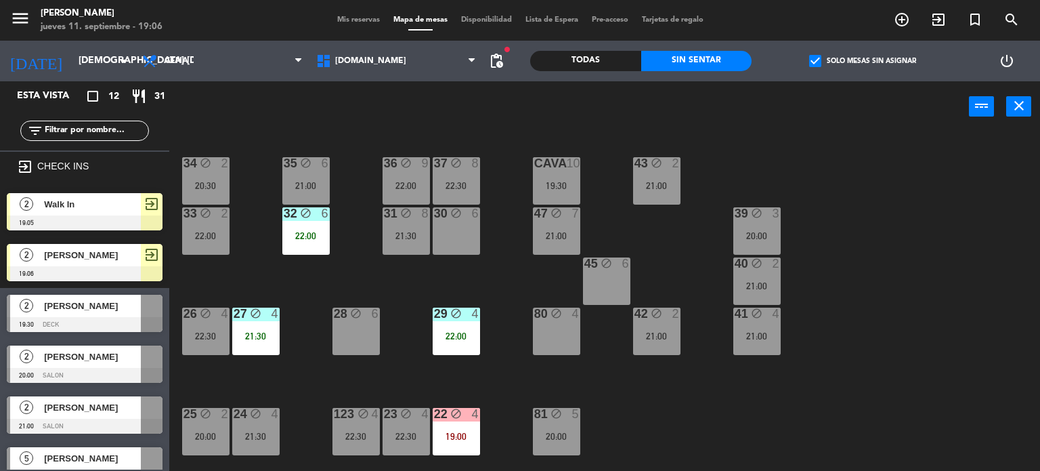
click at [833, 70] on div "check_box Solo mesas sin asignar" at bounding box center [862, 61] width 221 height 41
click at [872, 398] on div "34 block 2 20:30 35 block 6 21:00 36 block 9 22:00 43 block 2 21:00 37 block 8 …" at bounding box center [609, 302] width 861 height 339
click at [366, 66] on span "[DOMAIN_NAME]" at bounding box center [397, 61] width 174 height 30
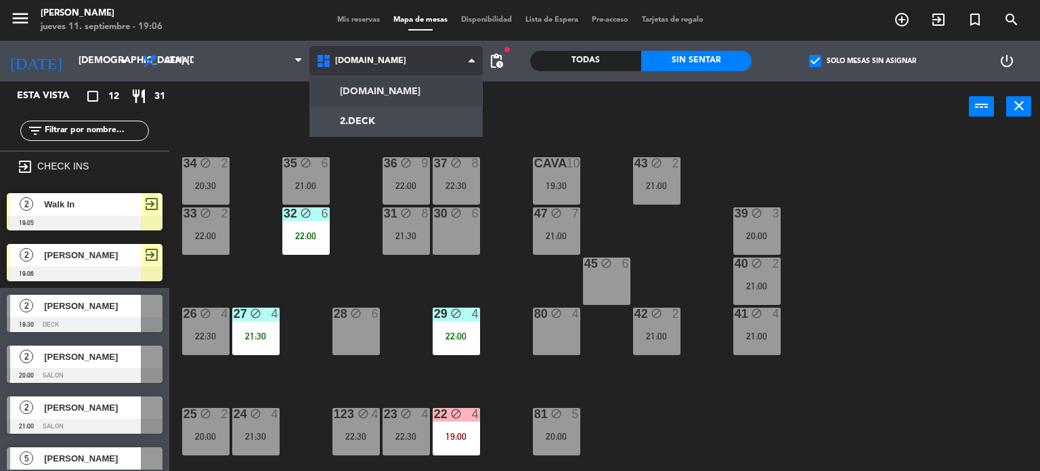
click at [377, 121] on ng-component "menu [PERSON_NAME] jueves 11. septiembre - 19:06 Mis reservas Mapa de mesas Dis…" at bounding box center [520, 235] width 1040 height 471
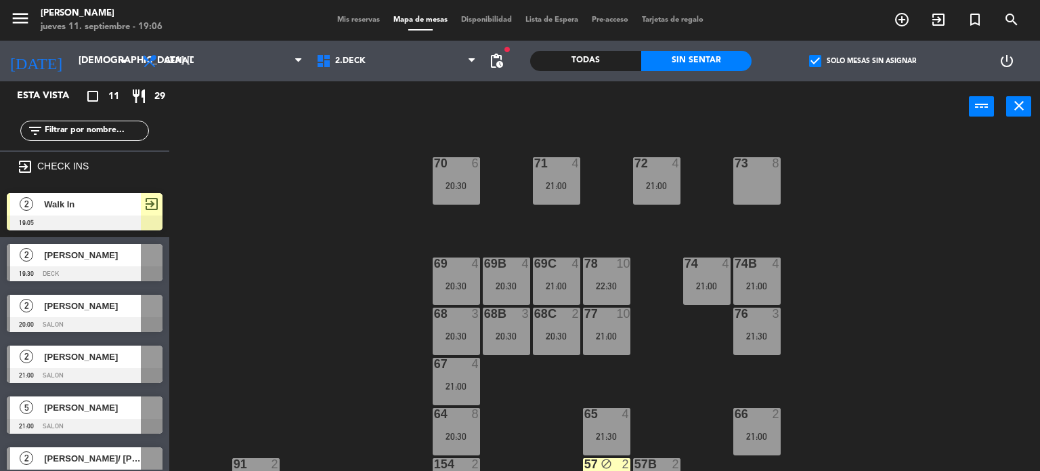
click at [746, 167] on div at bounding box center [757, 163] width 22 height 12
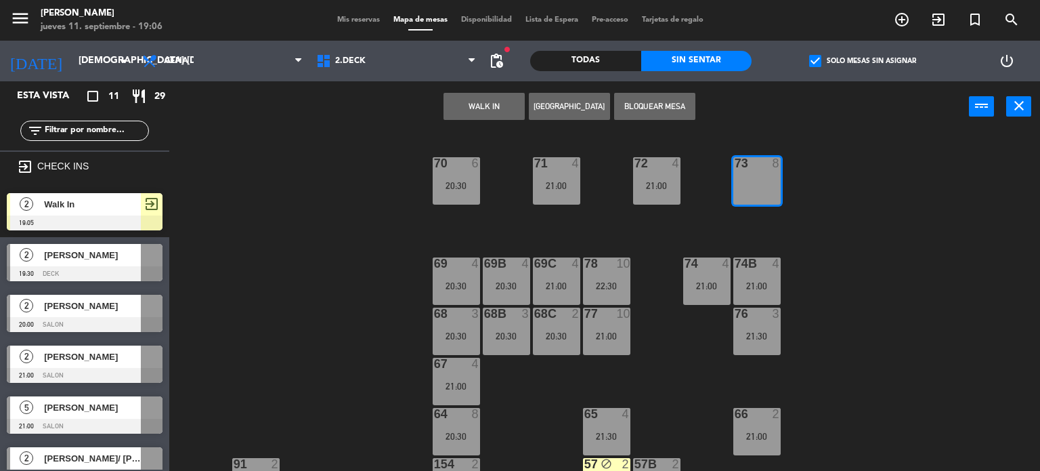
click at [658, 108] on button "Bloquear Mesa" at bounding box center [654, 106] width 81 height 27
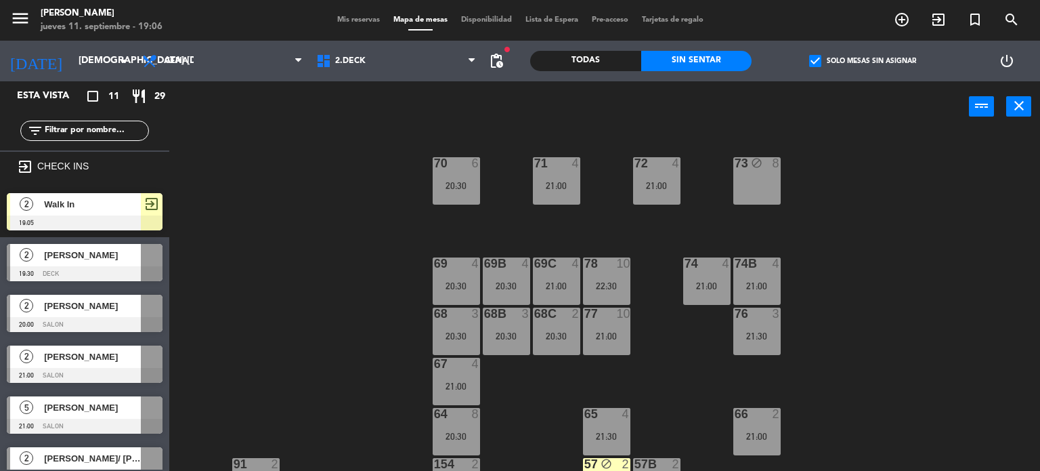
click at [855, 240] on div "71 4 21:00 72 4 21:00 73 block 8 70 6 20:30 74 4 21:00 74B 4 21:00 69 4 20:30 6…" at bounding box center [609, 302] width 861 height 339
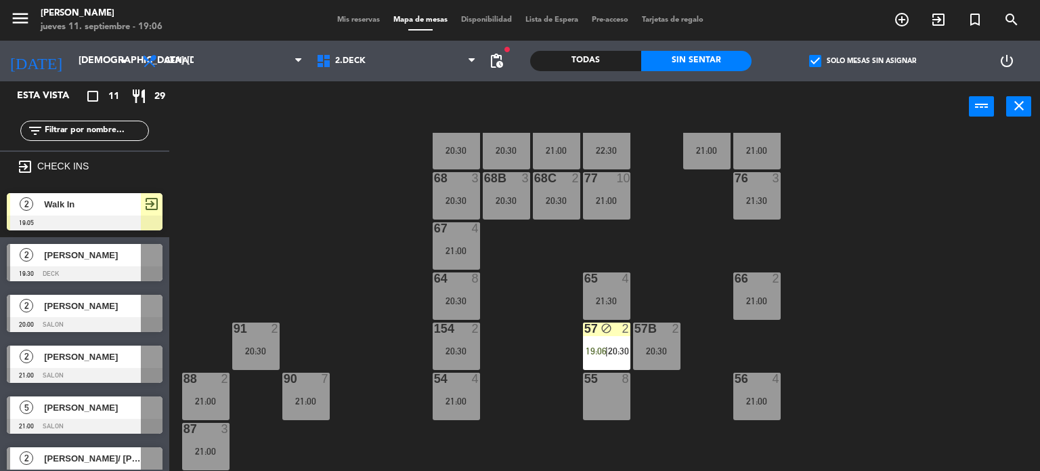
scroll to position [68, 0]
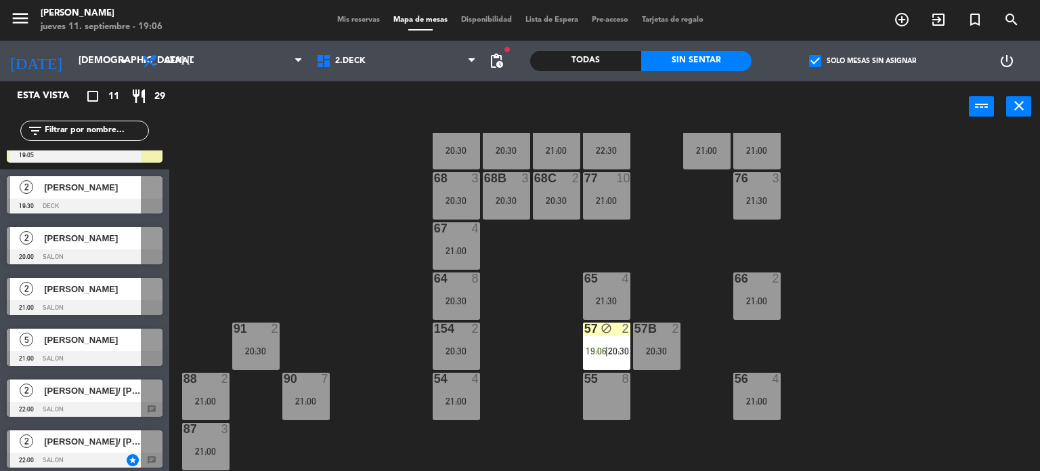
click at [587, 311] on div "65 4 21:30" at bounding box center [606, 295] width 47 height 47
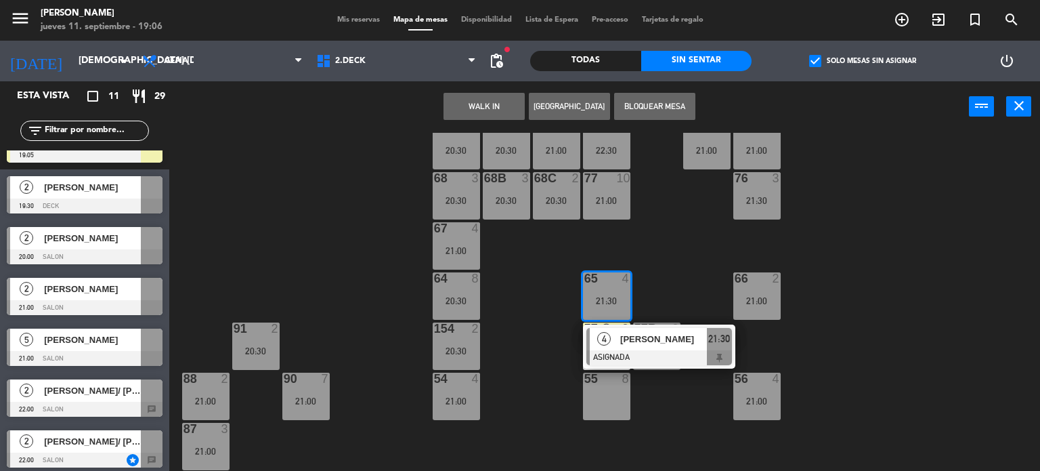
click at [536, 295] on div "71 4 21:00 72 4 21:00 73 block 8 70 6 20:30 74 4 21:00 74B 4 21:00 69 4 20:30 6…" at bounding box center [609, 302] width 861 height 339
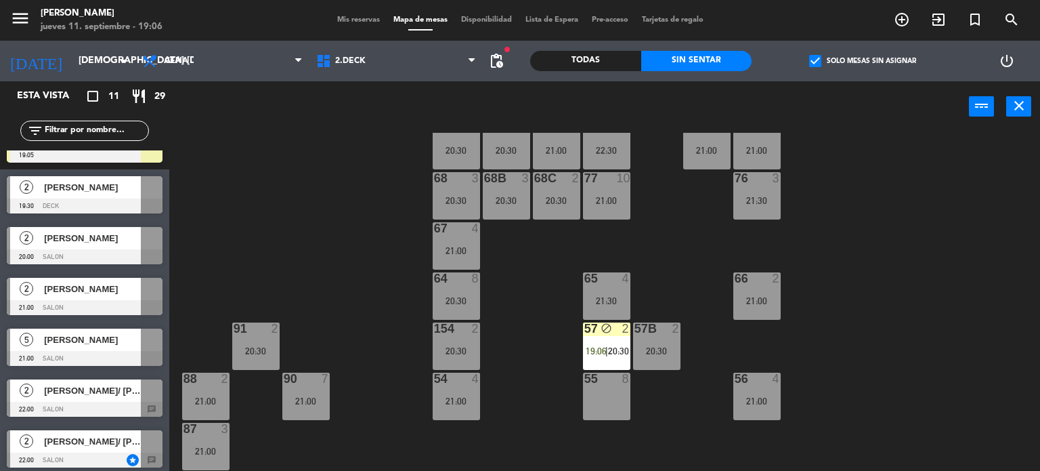
click at [596, 406] on div "55 8" at bounding box center [606, 396] width 47 height 47
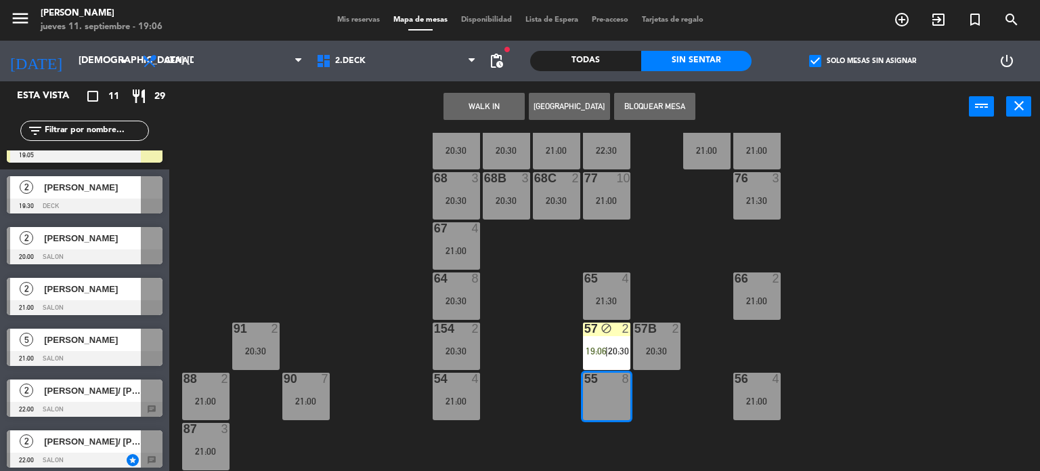
click at [654, 110] on button "Bloquear Mesa" at bounding box center [654, 106] width 81 height 27
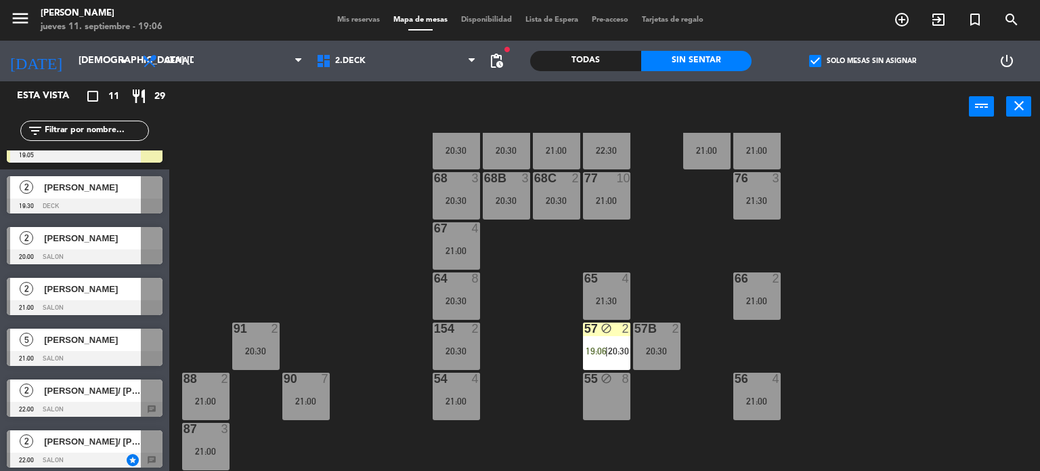
click at [614, 343] on div "57 block 2 19:06 | 20:30" at bounding box center [606, 345] width 47 height 47
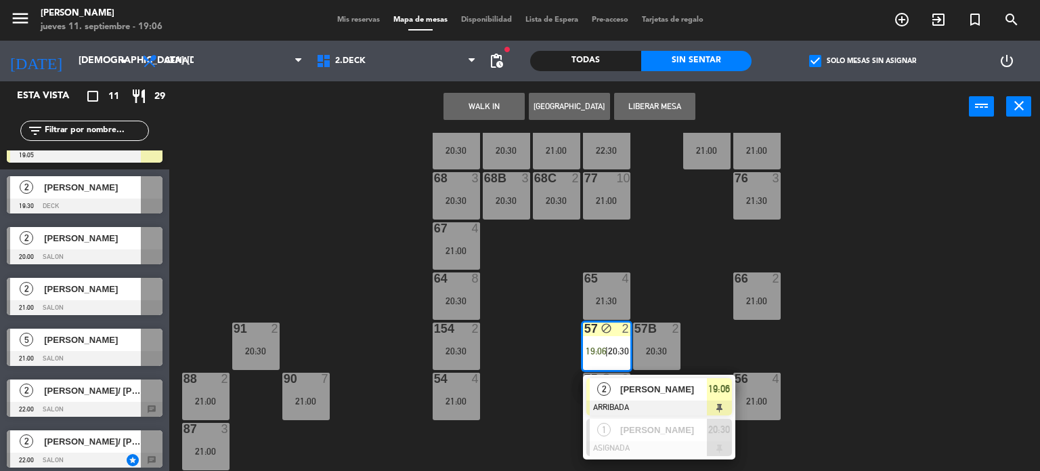
click at [690, 253] on div "71 4 21:00 72 4 21:00 73 block 8 70 6 20:30 74 4 21:00 74B 4 21:00 69 4 20:30 6…" at bounding box center [609, 302] width 861 height 339
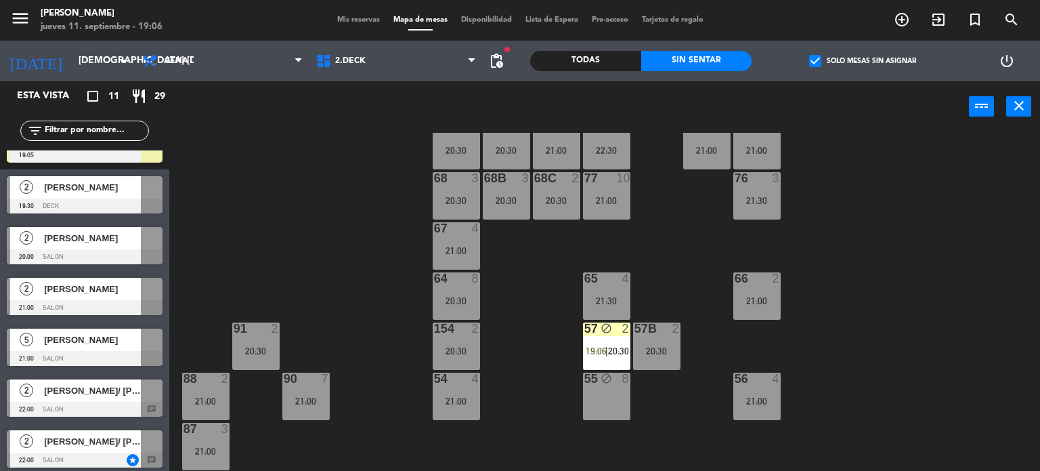
scroll to position [284, 0]
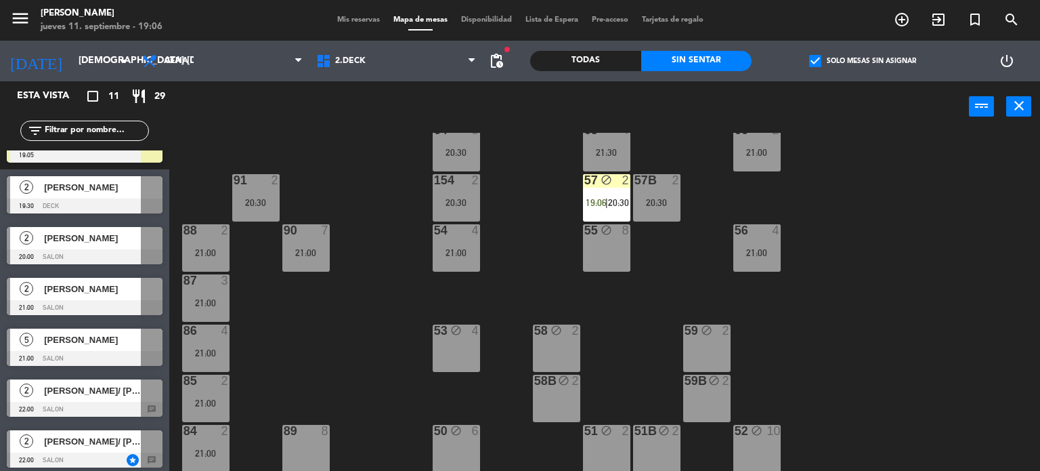
click at [478, 200] on div "20:30" at bounding box center [456, 202] width 47 height 9
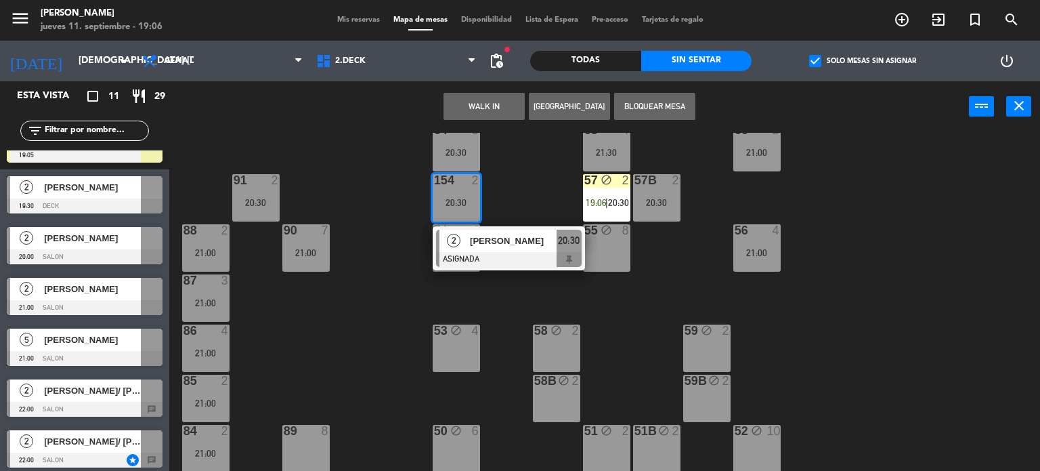
scroll to position [0, 0]
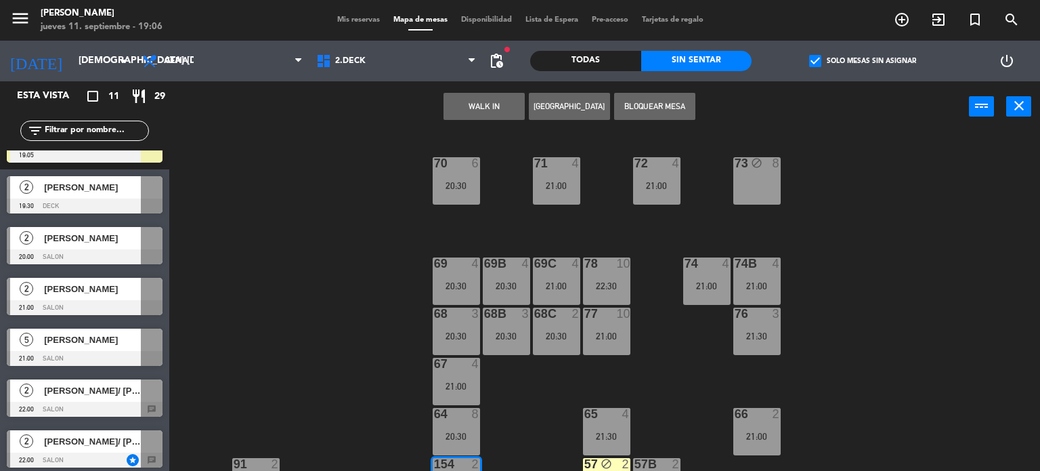
click at [664, 347] on div "71 4 21:00 72 4 21:00 73 block 8 70 6 20:30 74 4 21:00 74B 4 21:00 69 4 20:30 6…" at bounding box center [609, 302] width 861 height 339
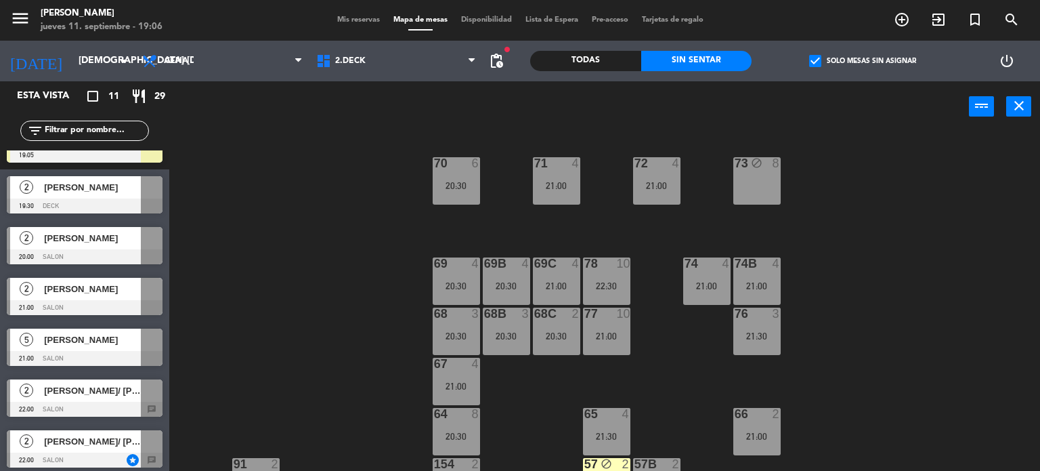
click at [571, 282] on div "21:00" at bounding box center [556, 285] width 47 height 9
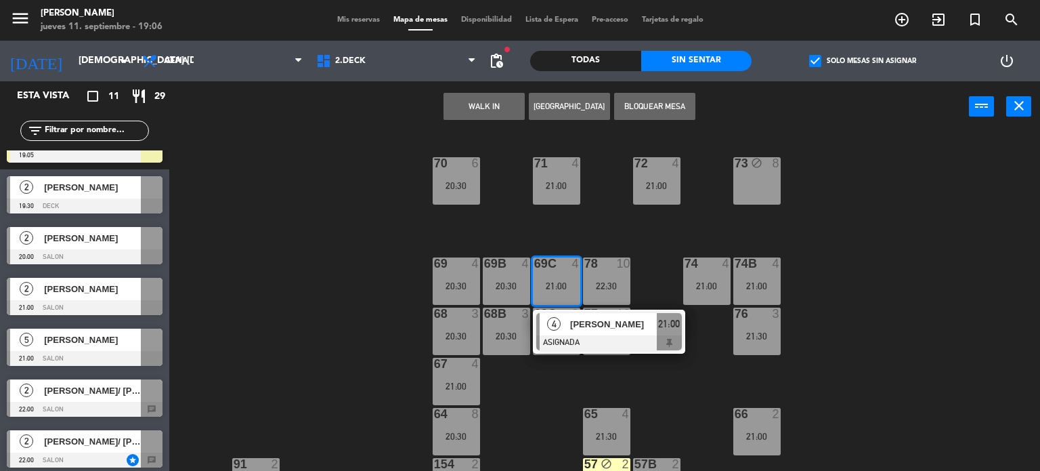
click at [577, 333] on div "[PERSON_NAME]" at bounding box center [613, 324] width 88 height 22
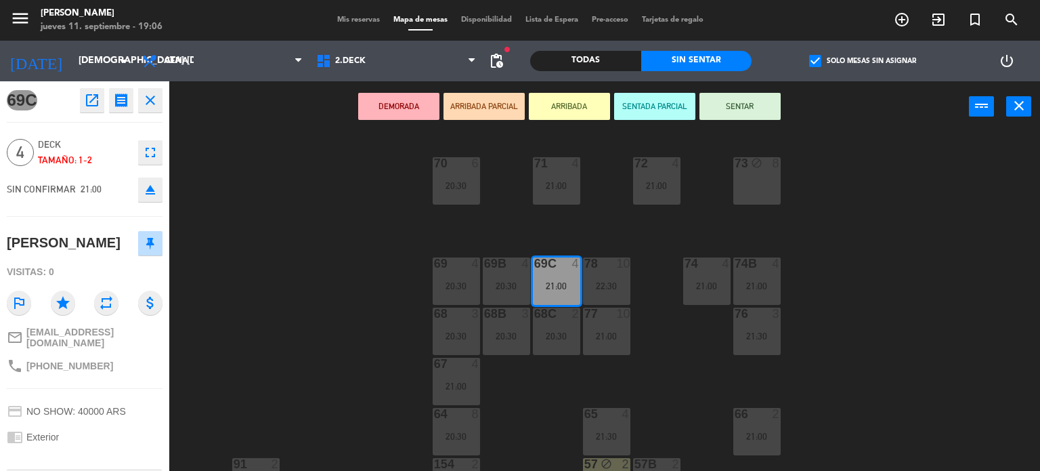
click at [553, 417] on div "71 4 21:00 72 4 21:00 73 block 8 70 6 20:30 74 4 21:00 74B 4 21:00 69 4 20:30 6…" at bounding box center [609, 302] width 861 height 339
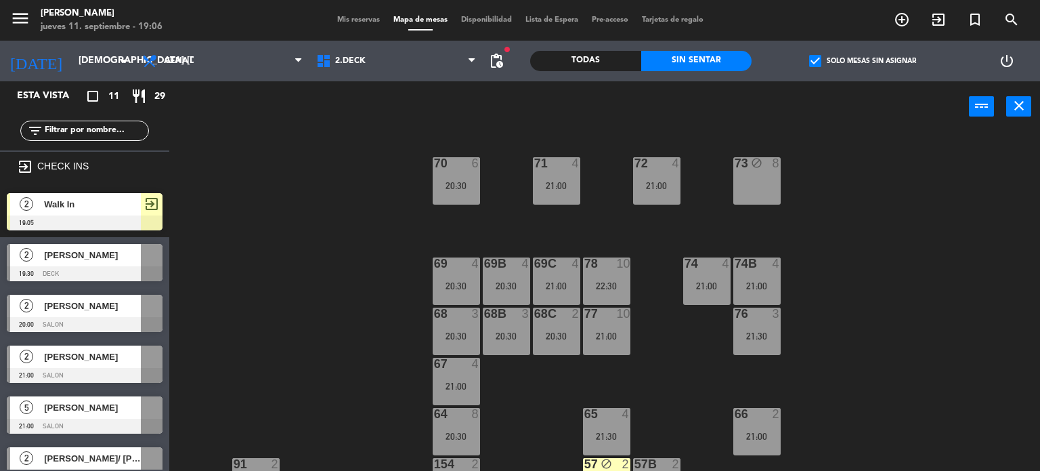
click at [533, 282] on div "21:00" at bounding box center [556, 285] width 47 height 9
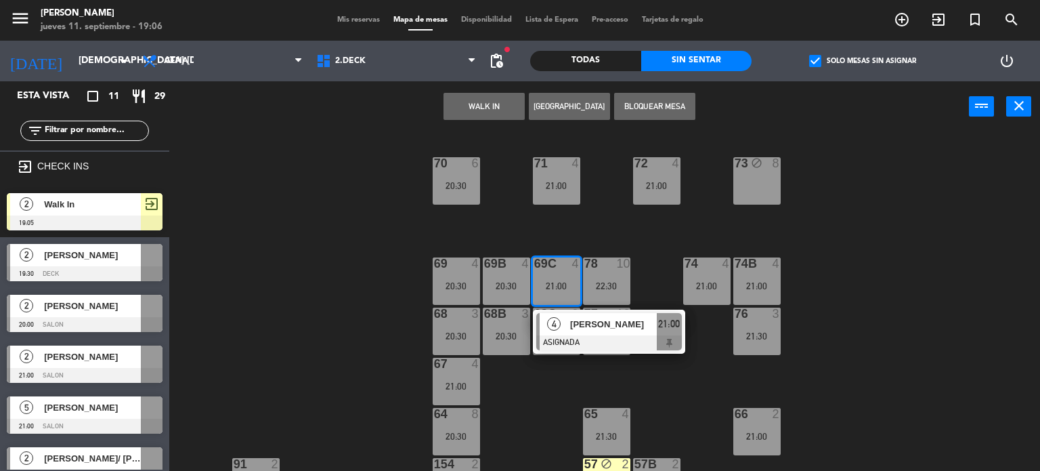
click at [507, 398] on div "71 4 21:00 72 4 21:00 73 block 8 70 6 20:30 74 4 21:00 74B 4 21:00 69 4 20:30 6…" at bounding box center [609, 302] width 861 height 339
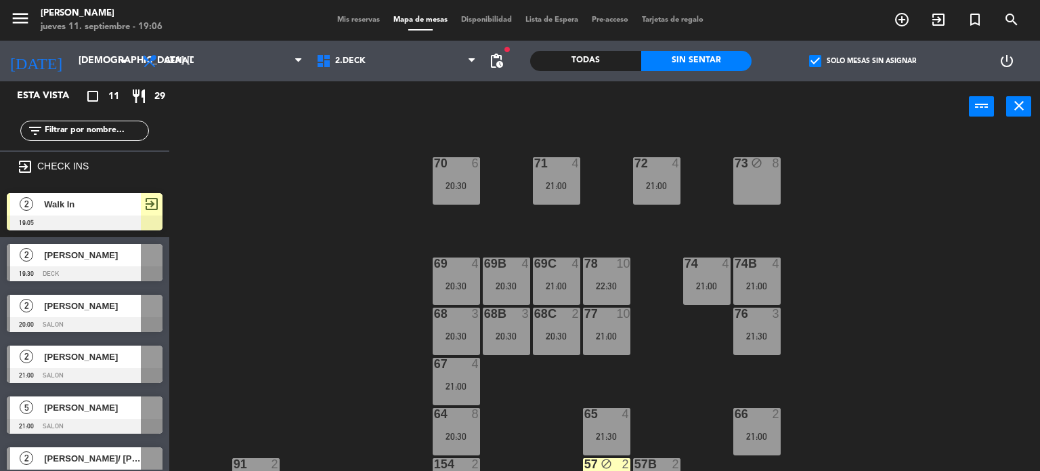
click at [495, 259] on div at bounding box center [506, 263] width 22 height 12
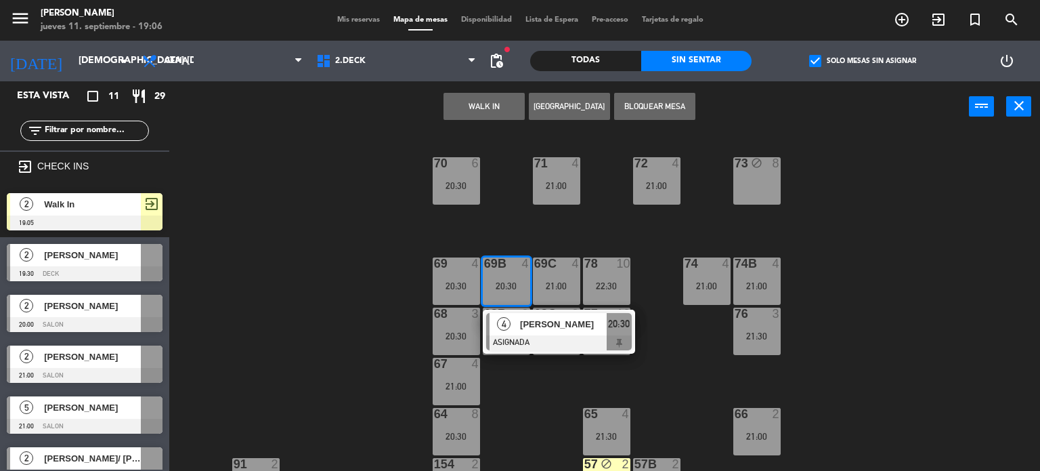
click at [553, 332] on div "[PERSON_NAME]" at bounding box center [563, 324] width 88 height 22
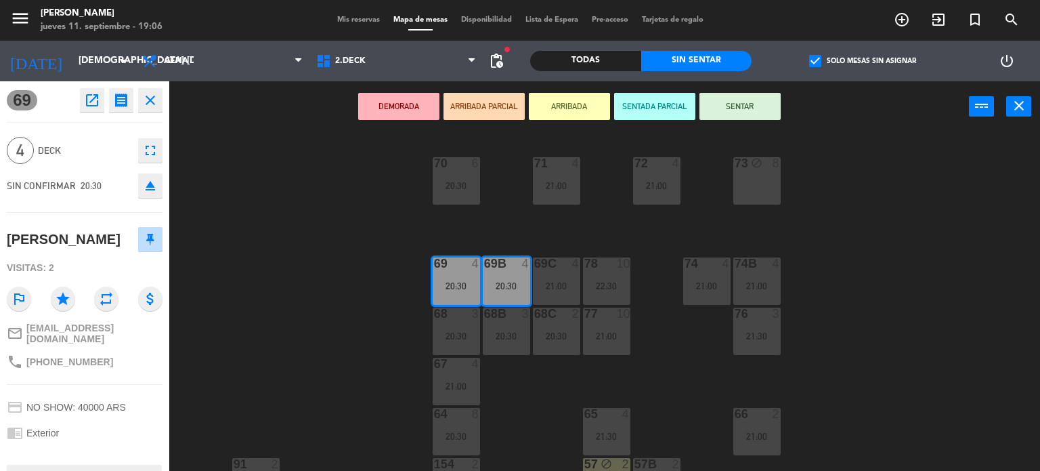
click at [561, 391] on div "71 4 21:00 72 4 21:00 73 block 8 70 6 20:30 74 4 21:00 74B 4 21:00 69 4 20:30 6…" at bounding box center [609, 302] width 861 height 339
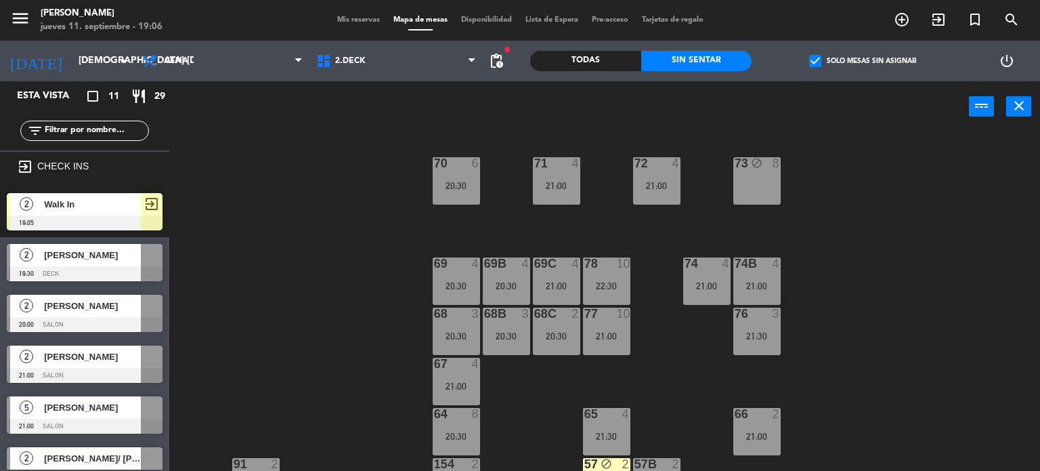
click at [576, 287] on div "21:00" at bounding box center [556, 285] width 47 height 9
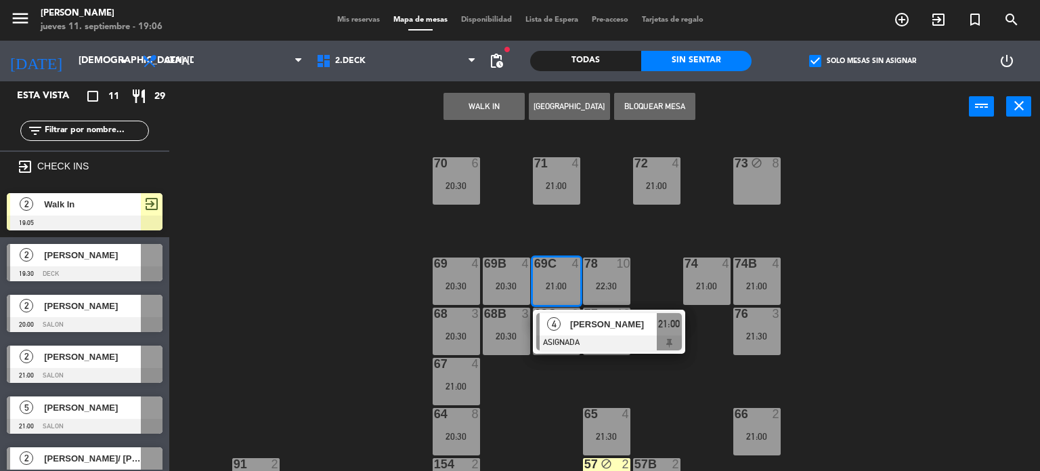
click at [585, 322] on span "[PERSON_NAME]" at bounding box center [613, 324] width 87 height 14
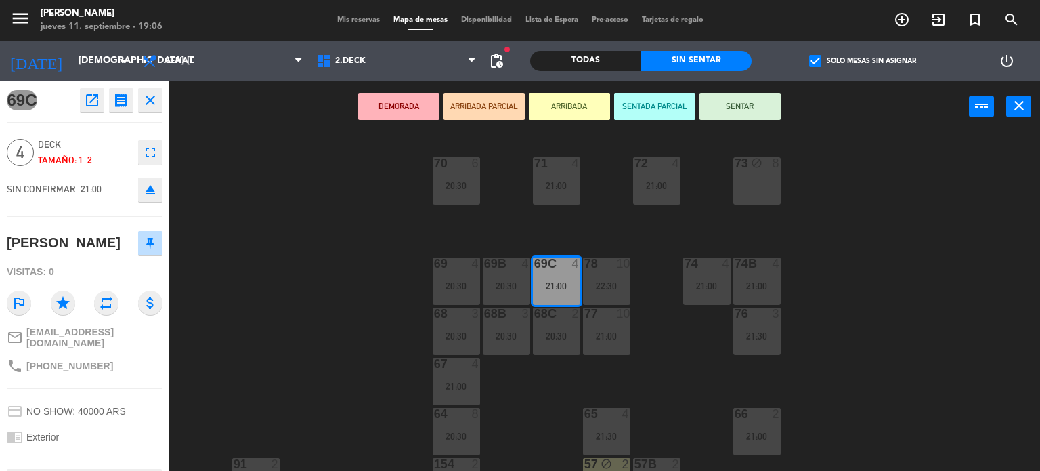
click at [517, 385] on div "71 4 21:00 72 4 21:00 73 block 8 70 6 20:30 74 4 21:00 74B 4 21:00 69 4 20:30 6…" at bounding box center [609, 302] width 861 height 339
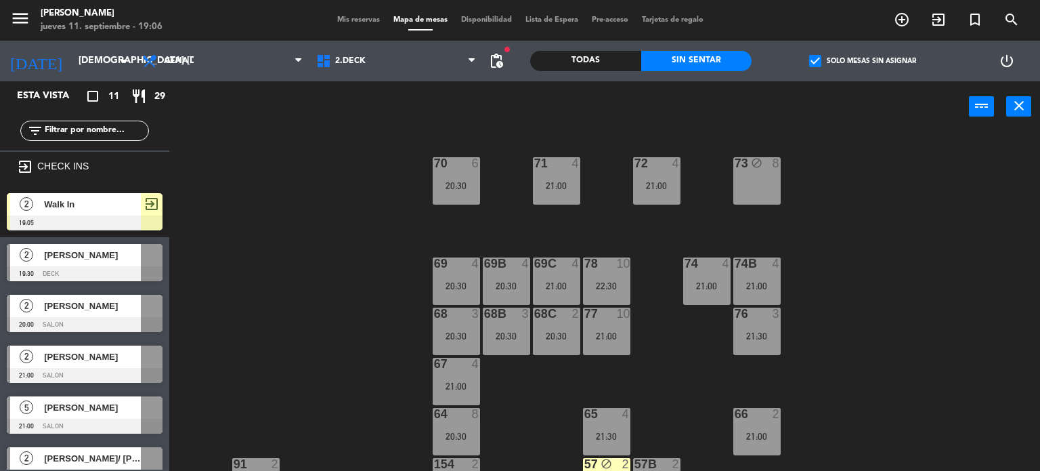
click at [469, 417] on div "8" at bounding box center [479, 414] width 22 height 12
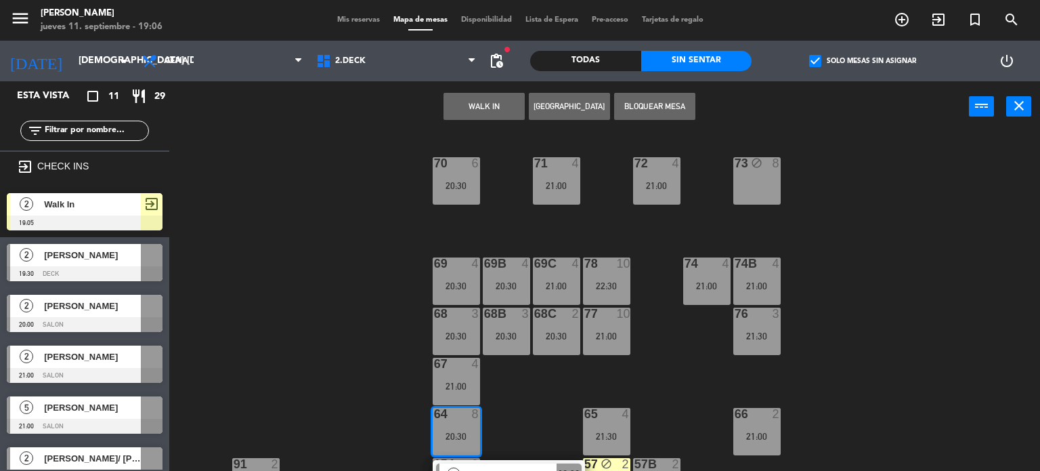
click at [561, 359] on div "71 4 21:00 72 4 21:00 73 block 8 70 6 20:30 74 4 21:00 74B 4 21:00 69 4 20:30 6…" at bounding box center [609, 302] width 861 height 339
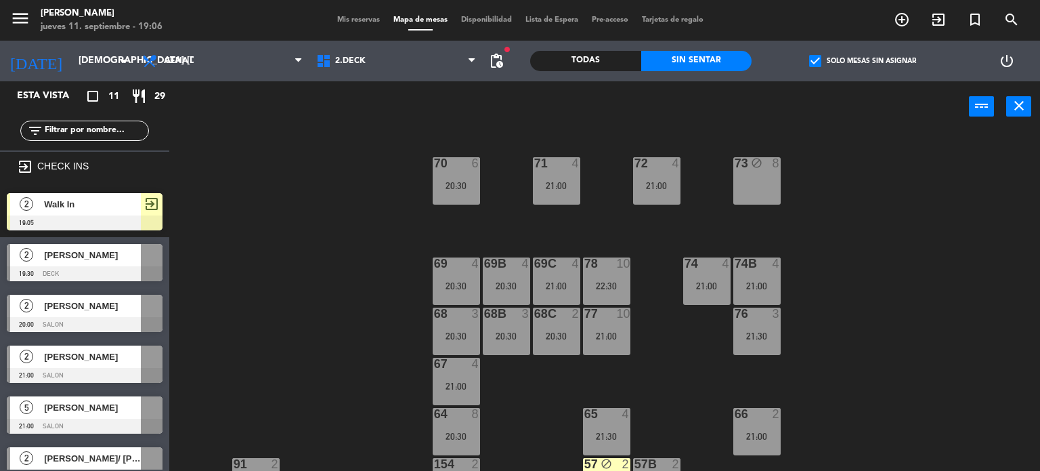
click at [523, 354] on div "68B 3 20:30" at bounding box center [506, 331] width 47 height 47
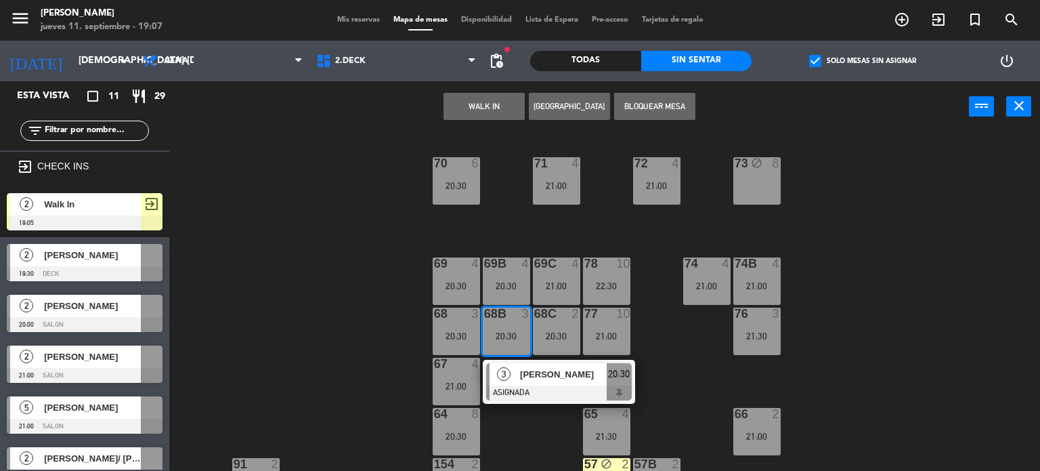
click at [561, 406] on div "71 4 21:00 72 4 21:00 73 block 8 70 6 20:30 74 4 21:00 74B 4 21:00 69 4 20:30 6…" at bounding box center [609, 302] width 861 height 339
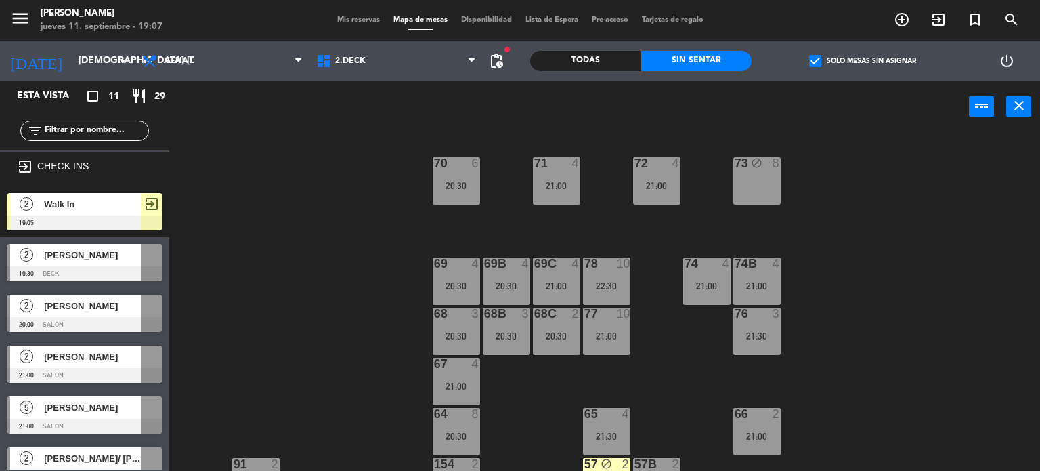
click at [553, 320] on div "68C 2 20:30" at bounding box center [556, 331] width 47 height 47
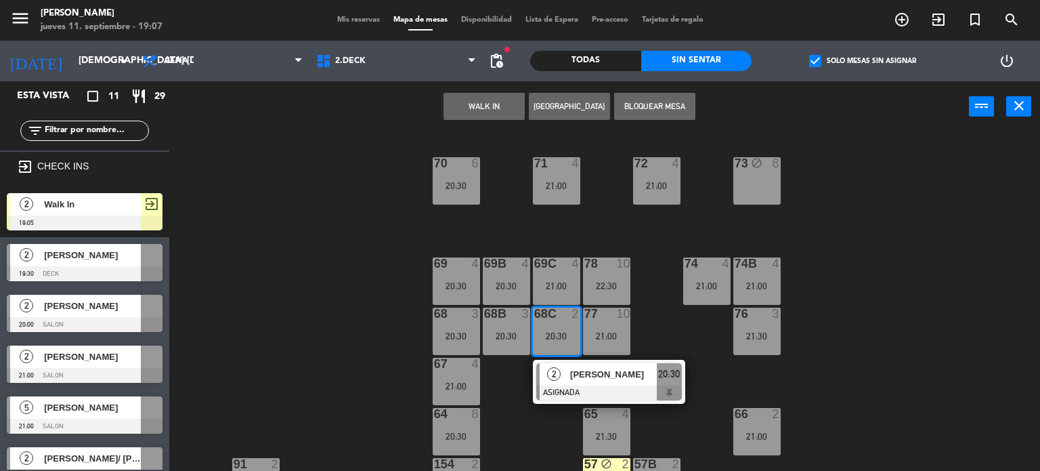
click at [515, 395] on div "71 4 21:00 72 4 21:00 73 block 8 70 6 20:30 74 4 21:00 74B 4 21:00 69 4 20:30 6…" at bounding box center [609, 302] width 861 height 339
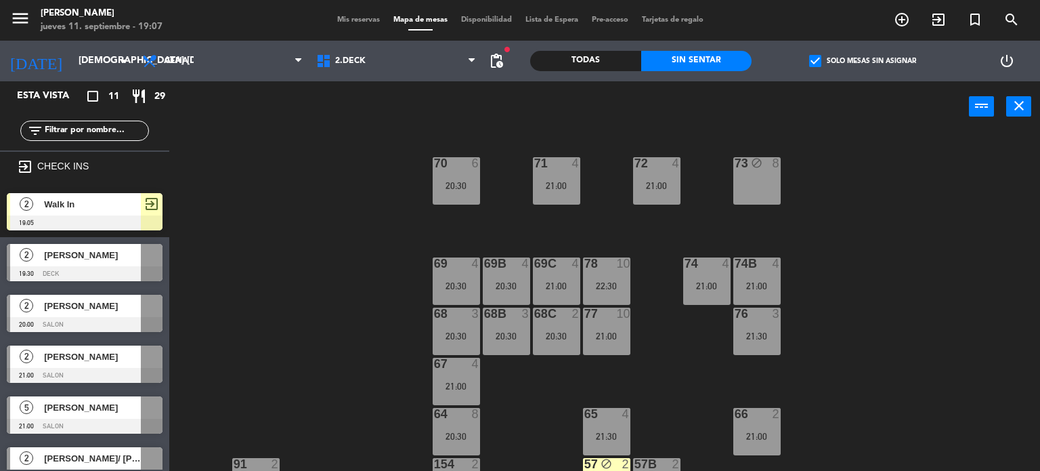
click at [563, 184] on div "21:00" at bounding box center [556, 185] width 47 height 9
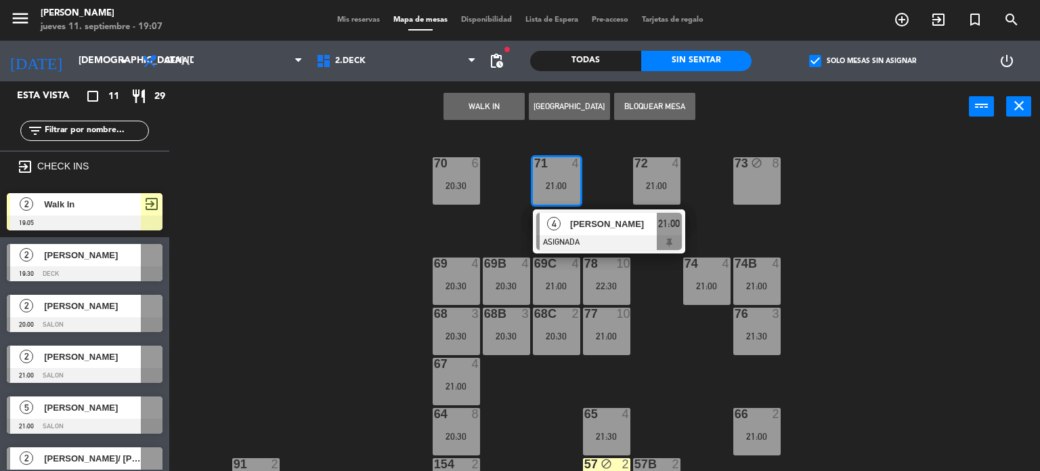
click at [614, 172] on div "71 4 21:00 4 [PERSON_NAME] ASIGNADA 21:00 72 4 21:00 73 block 8 70 6 20:30 74 4…" at bounding box center [609, 302] width 861 height 339
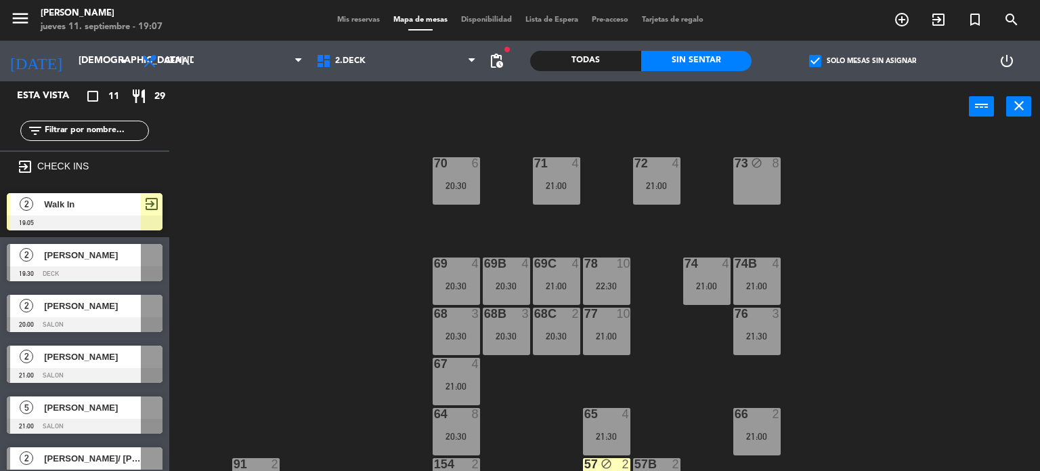
click at [559, 351] on div "68C 2 20:30" at bounding box center [556, 331] width 47 height 47
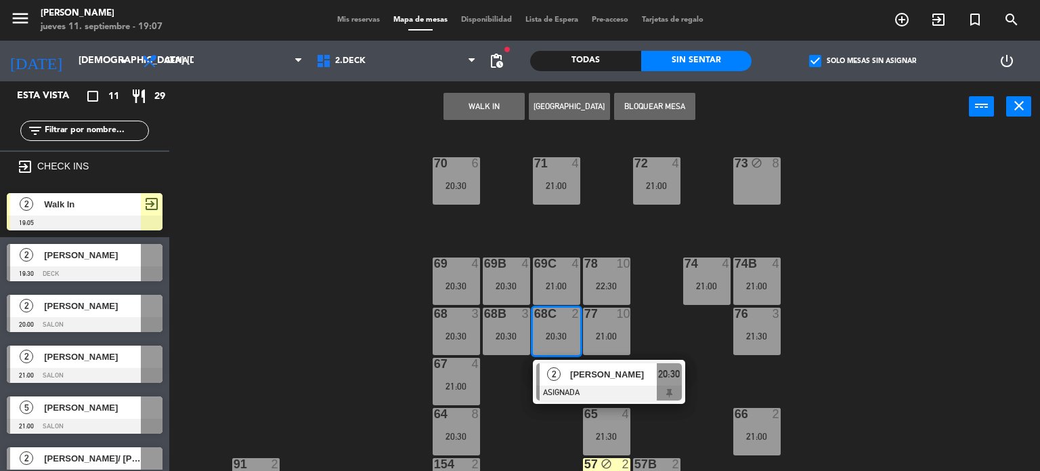
click at [538, 401] on div "2 [PERSON_NAME] ASIGNADA 20:30" at bounding box center [609, 382] width 152 height 44
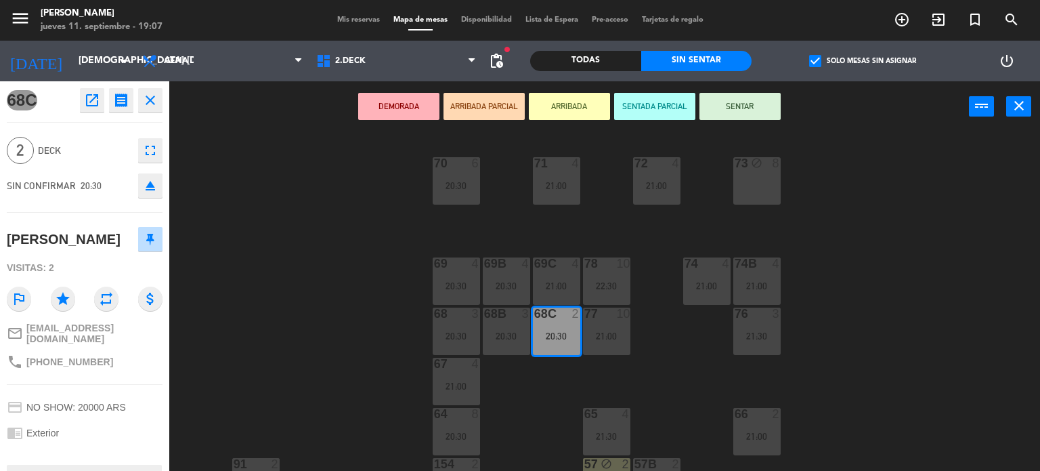
click at [742, 378] on div "71 4 21:00 72 4 21:00 73 block 8 70 6 20:30 74 4 21:00 74B 4 21:00 69 4 20:30 6…" at bounding box center [609, 302] width 861 height 339
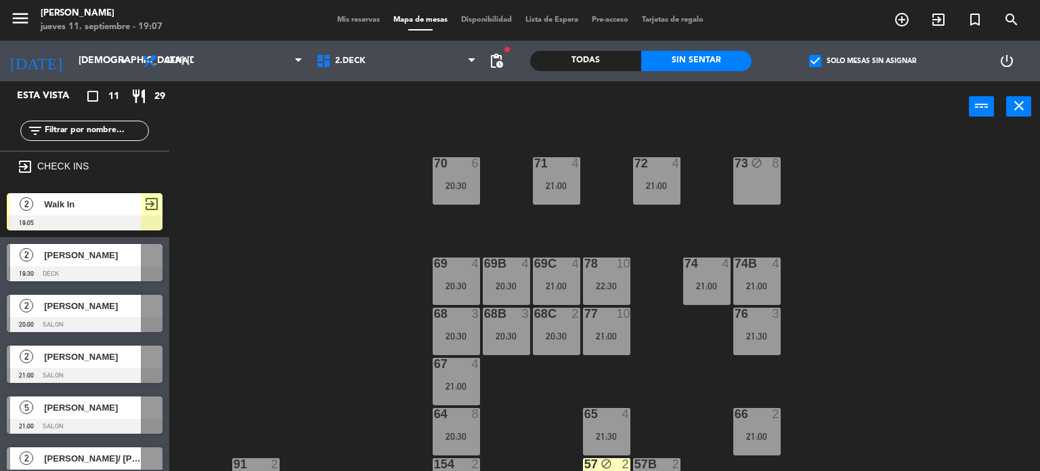
scroll to position [68, 0]
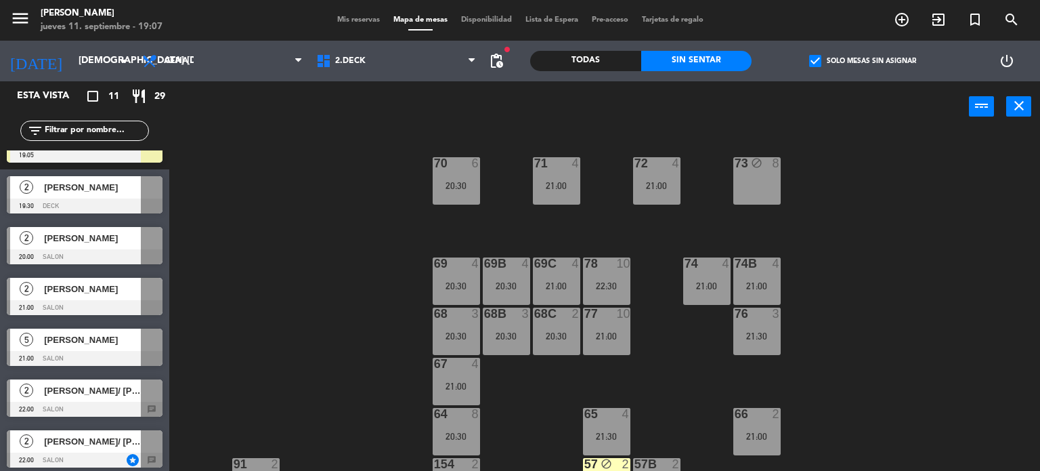
click at [849, 51] on div "check_box Solo mesas sin asignar" at bounding box center [862, 61] width 221 height 41
click at [858, 61] on label "check_box Solo mesas sin asignar" at bounding box center [862, 61] width 107 height 12
click at [863, 61] on input "check_box Solo mesas sin asignar" at bounding box center [863, 61] width 0 height 0
click at [606, 60] on div "Todas" at bounding box center [585, 61] width 111 height 20
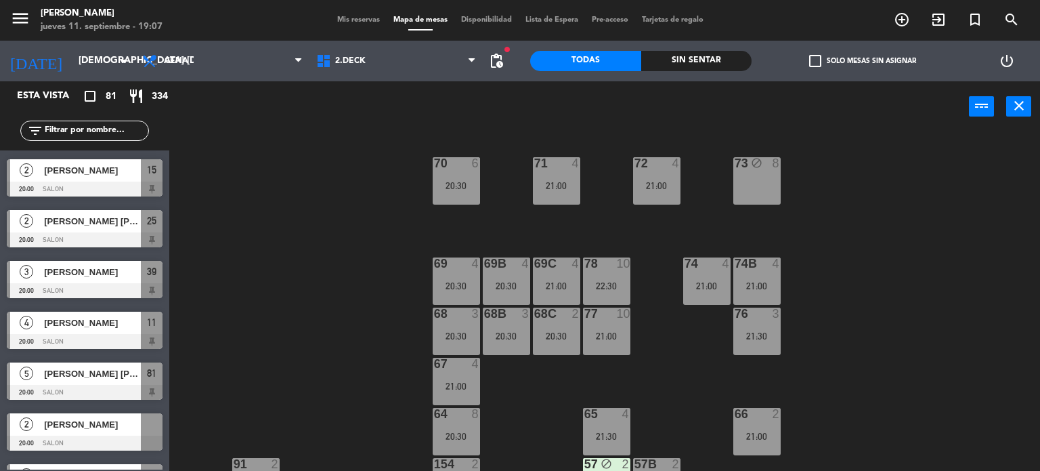
scroll to position [406, 0]
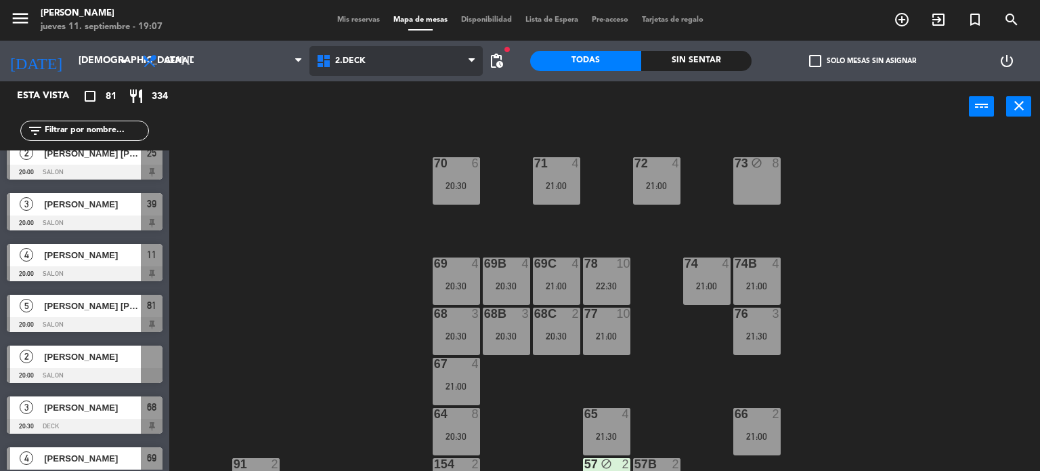
click at [371, 62] on span "2.DECK" at bounding box center [397, 61] width 174 height 30
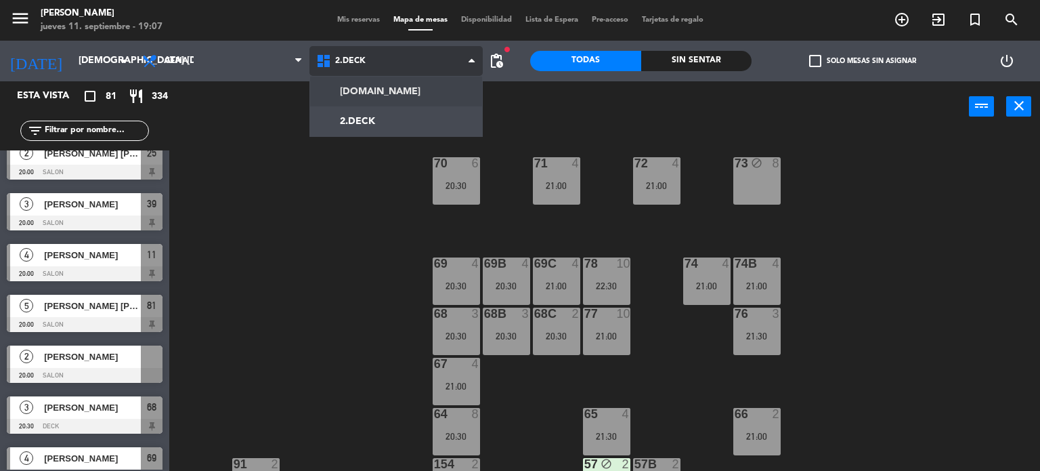
click at [375, 85] on ng-component "menu [PERSON_NAME] jueves 11. septiembre - 19:07 Mis reservas Mapa de mesas Dis…" at bounding box center [520, 235] width 1040 height 471
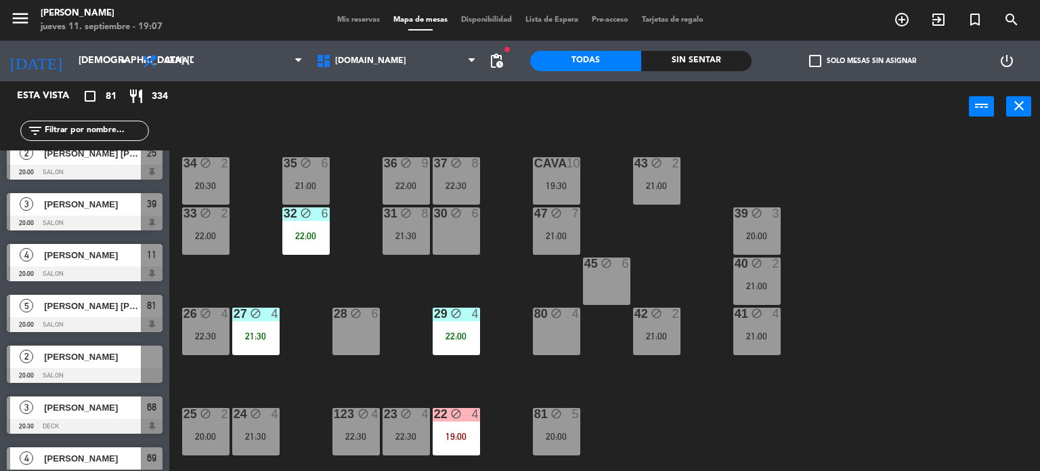
click at [690, 70] on div "Sin sentar" at bounding box center [696, 61] width 111 height 20
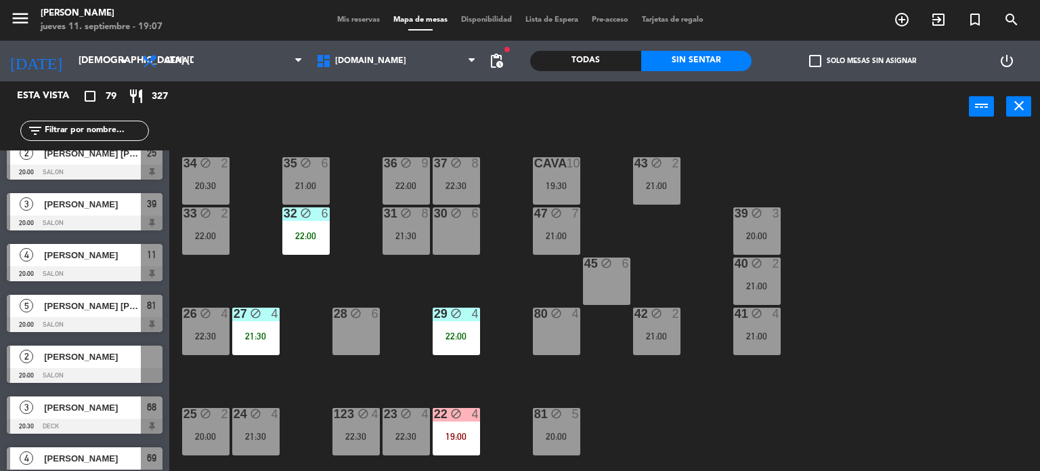
click at [823, 55] on label "check_box_outline_blank Solo mesas sin asignar" at bounding box center [862, 61] width 107 height 12
click at [863, 61] on input "check_box_outline_blank Solo mesas sin asignar" at bounding box center [863, 61] width 0 height 0
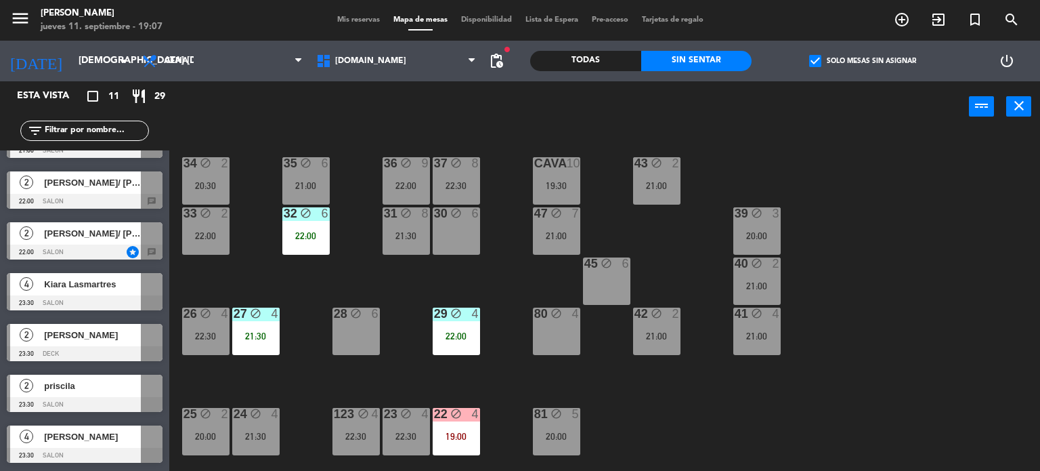
scroll to position [0, 0]
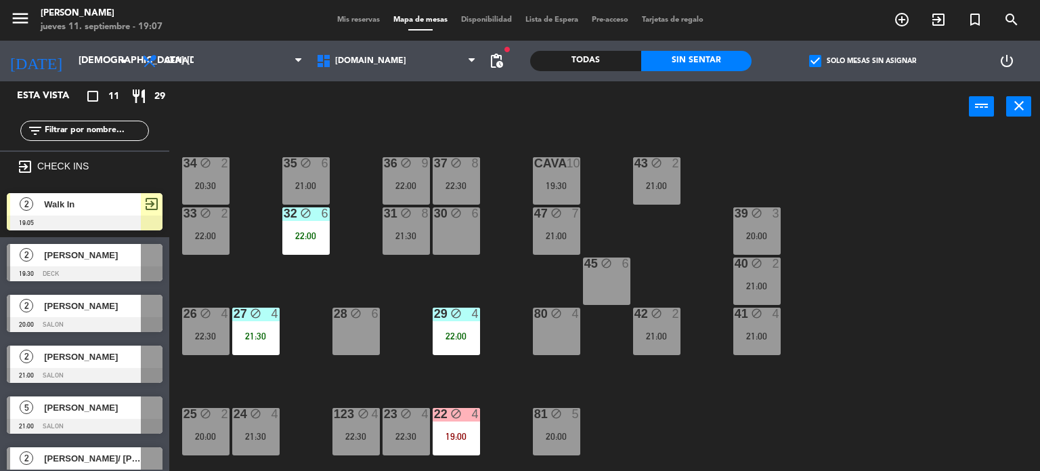
click at [270, 278] on div "34 block 2 20:30 35 block 6 21:00 36 block 9 22:00 43 block 2 21:00 37 block 8 …" at bounding box center [609, 302] width 861 height 339
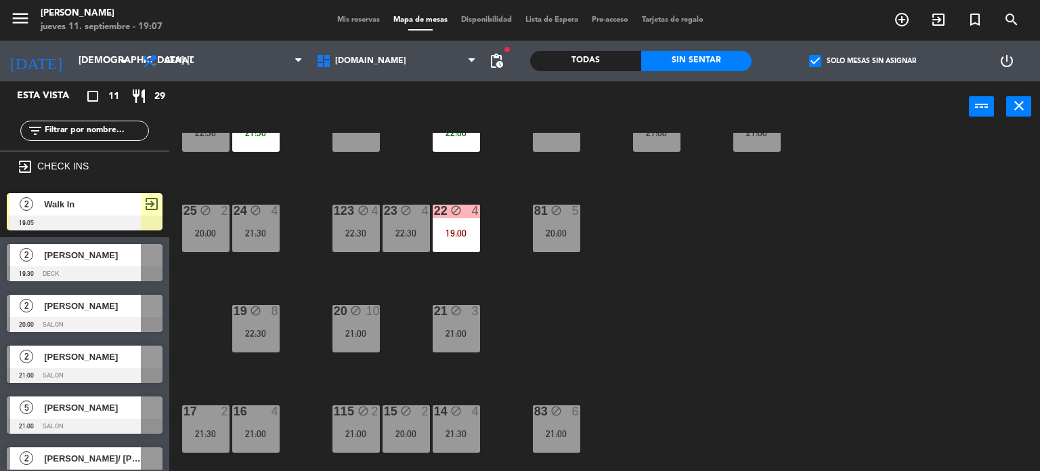
scroll to position [339, 0]
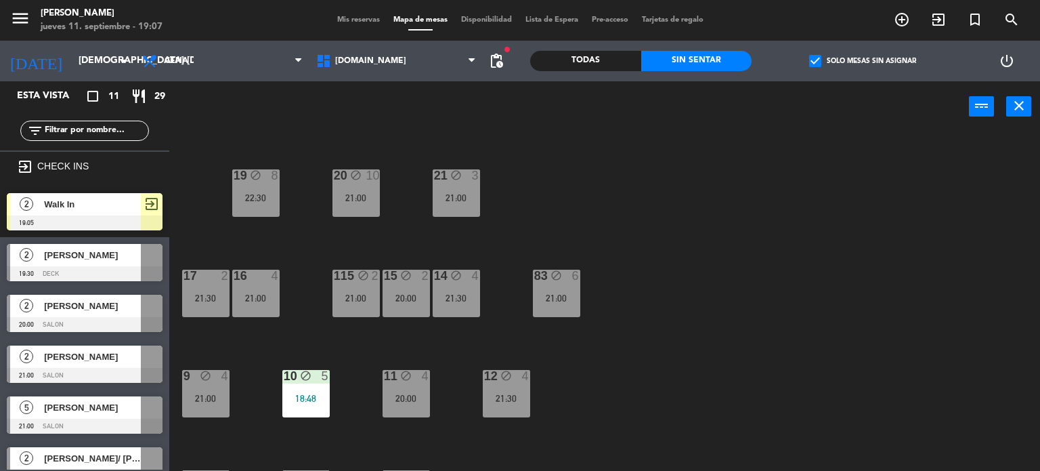
click at [425, 297] on div "20:00" at bounding box center [406, 297] width 47 height 9
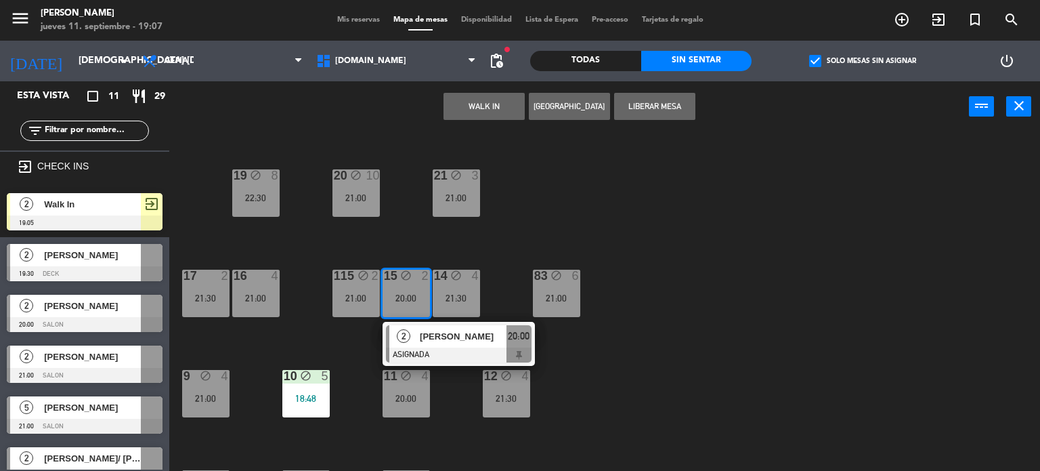
click at [709, 289] on div "34 block 2 20:30 35 block 6 21:00 36 block 9 22:00 43 block 2 21:00 37 block 8 …" at bounding box center [609, 302] width 861 height 339
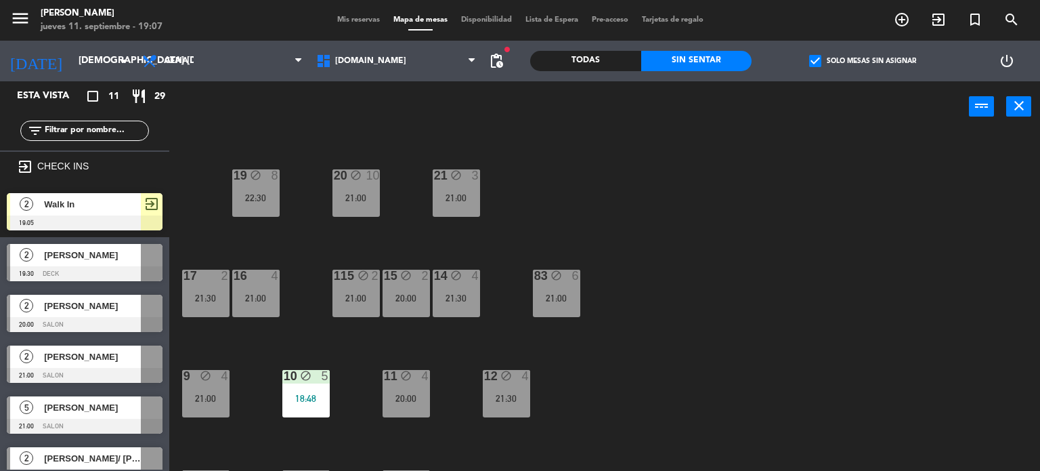
click at [465, 288] on div "14 block 4 21:30" at bounding box center [456, 293] width 47 height 47
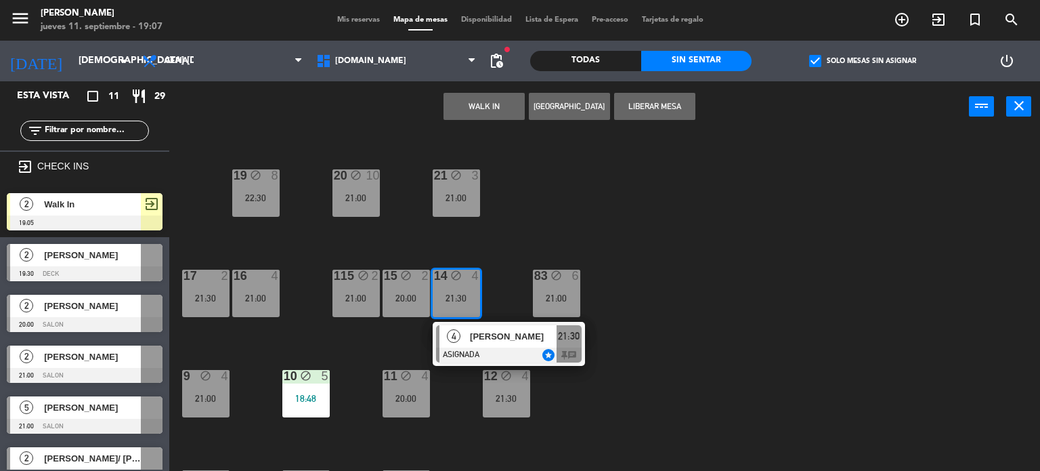
click at [510, 232] on div "34 block 2 20:30 35 block 6 21:00 36 block 9 22:00 43 block 2 21:00 37 block 8 …" at bounding box center [609, 302] width 861 height 339
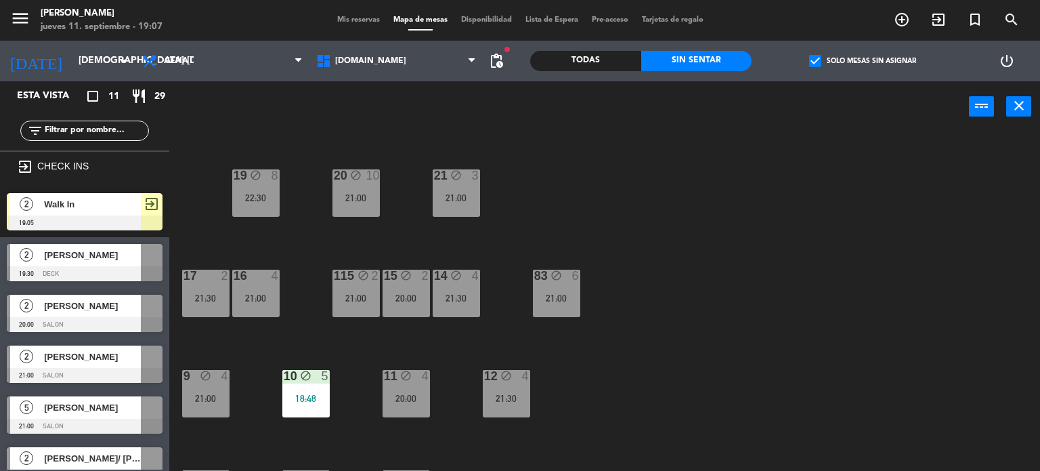
click at [467, 193] on div "21:00" at bounding box center [456, 197] width 47 height 9
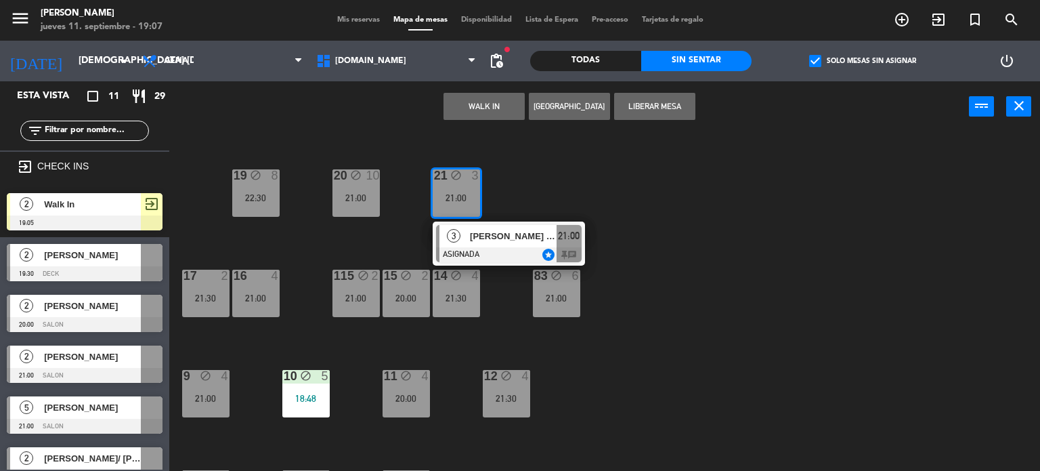
click at [560, 195] on div "34 block 2 20:30 35 block 6 21:00 36 block 9 22:00 43 block 2 21:00 37 block 8 …" at bounding box center [609, 302] width 861 height 339
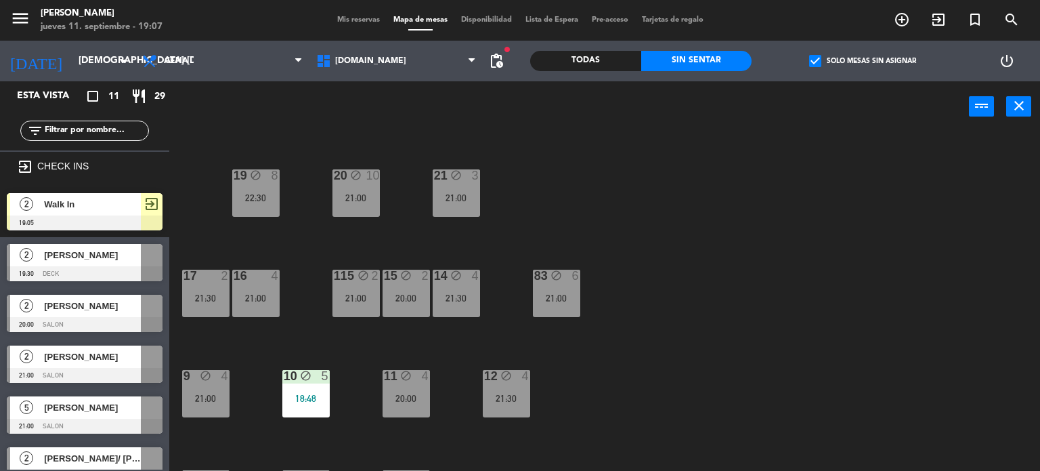
scroll to position [271, 0]
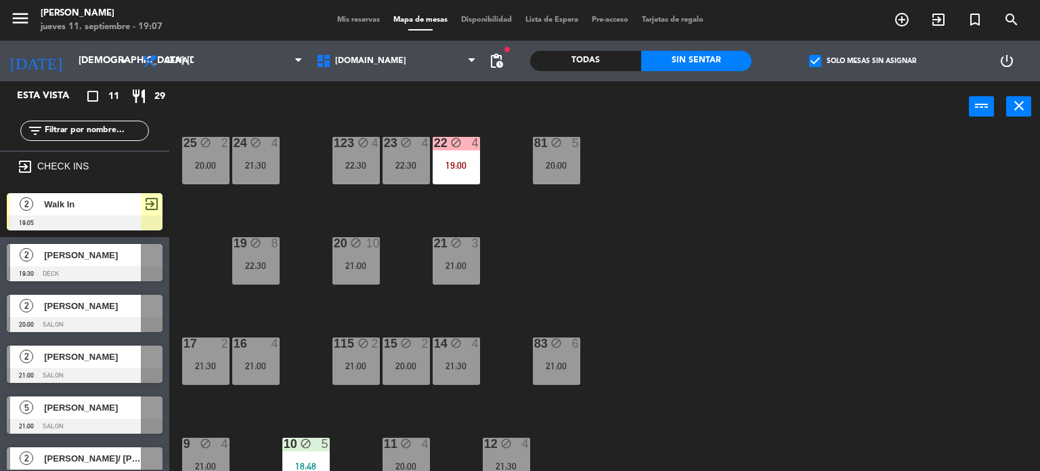
click at [459, 165] on div "19:00" at bounding box center [456, 165] width 47 height 9
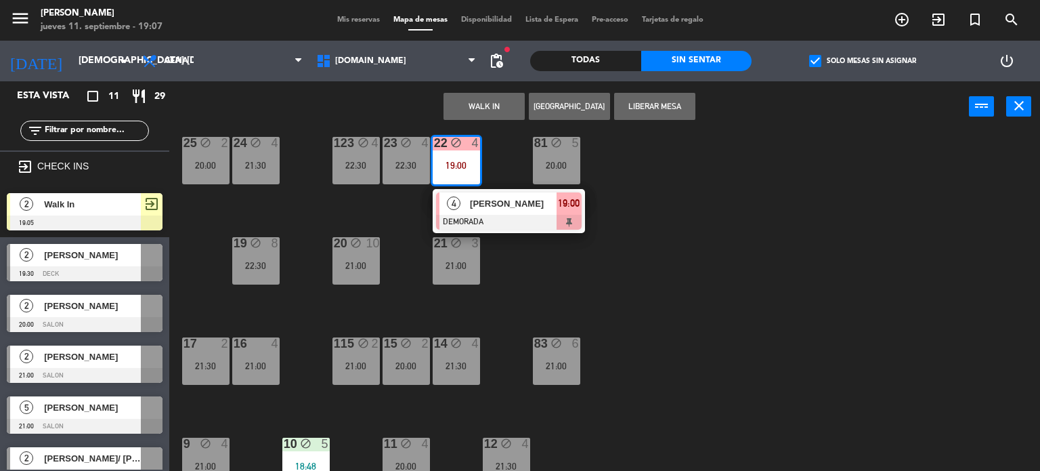
click at [583, 261] on div "34 block 2 20:30 35 block 6 21:00 36 block 9 22:00 43 block 2 21:00 37 block 8 …" at bounding box center [609, 302] width 861 height 339
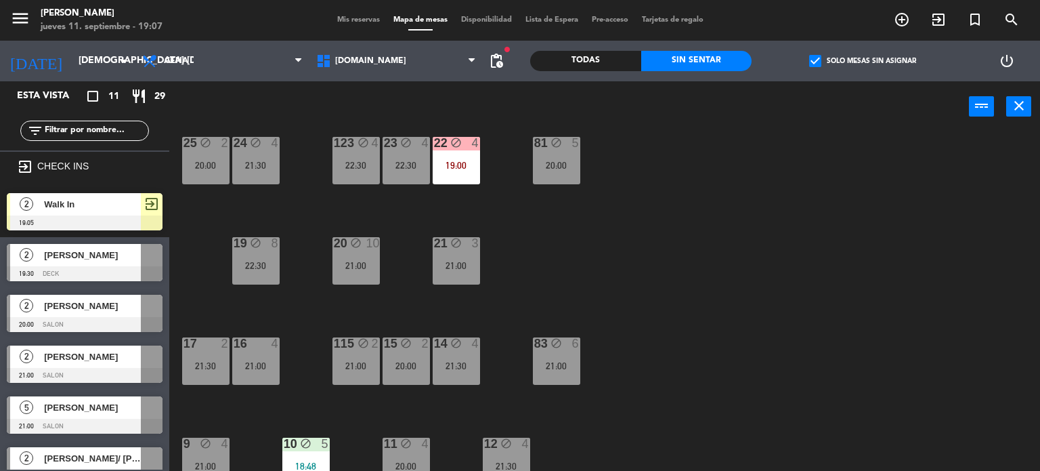
click at [362, 169] on div "22:30" at bounding box center [356, 165] width 47 height 9
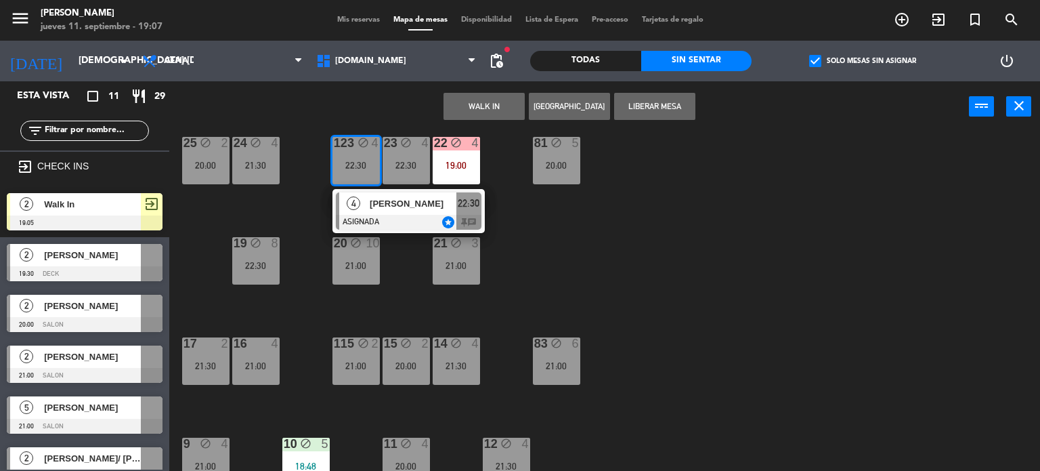
click at [402, 197] on span "[PERSON_NAME]" at bounding box center [413, 203] width 87 height 14
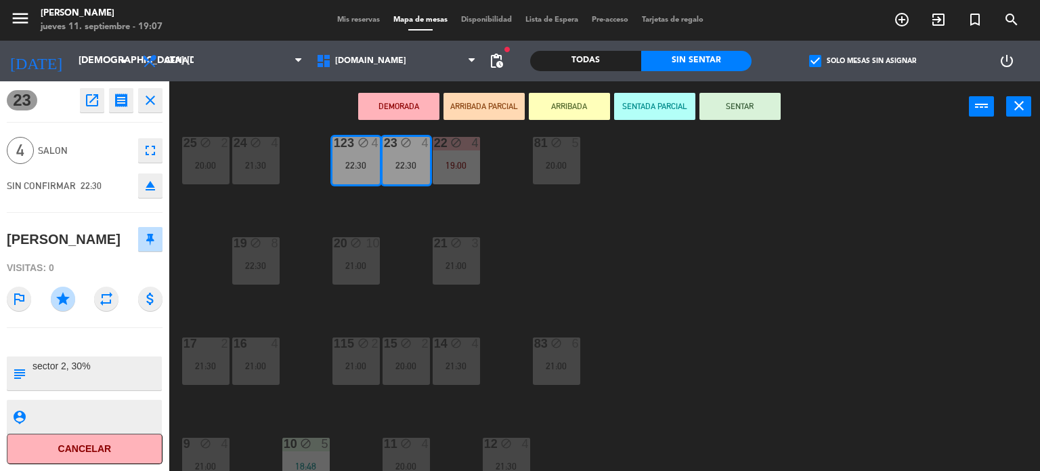
click at [506, 211] on div "34 block 2 20:30 35 block 6 21:00 36 block 9 22:00 43 block 2 21:00 37 block 8 …" at bounding box center [609, 302] width 861 height 339
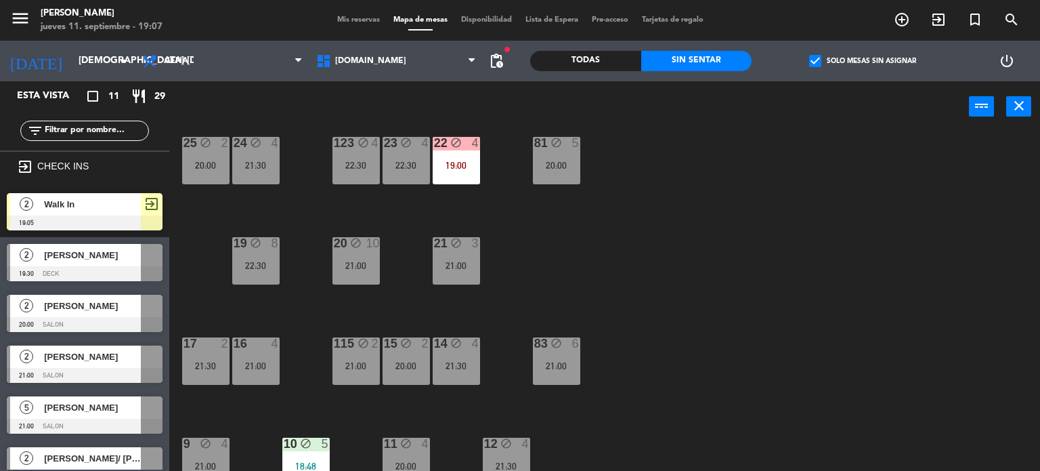
click at [256, 161] on div "21:30" at bounding box center [255, 165] width 47 height 9
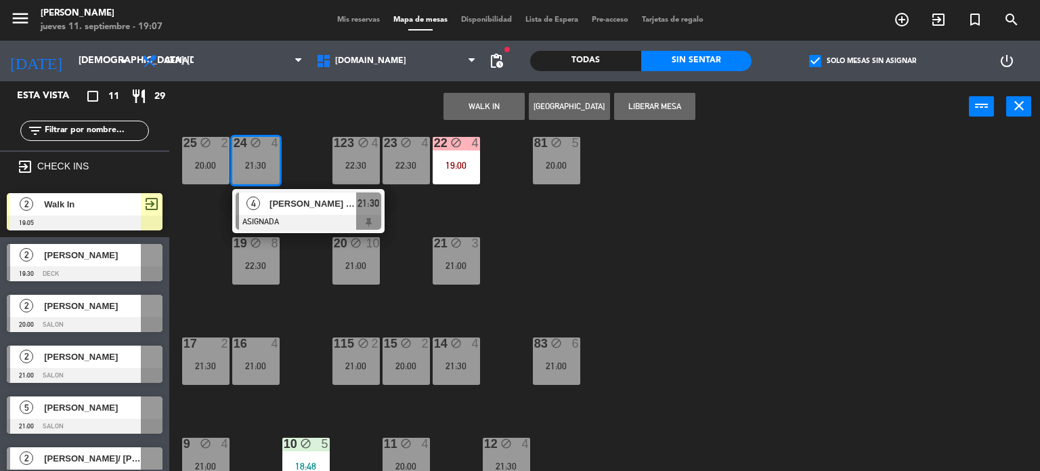
click at [601, 246] on div "34 block 2 20:30 35 block 6 21:00 36 block 9 22:00 43 block 2 21:00 37 block 8 …" at bounding box center [609, 302] width 861 height 339
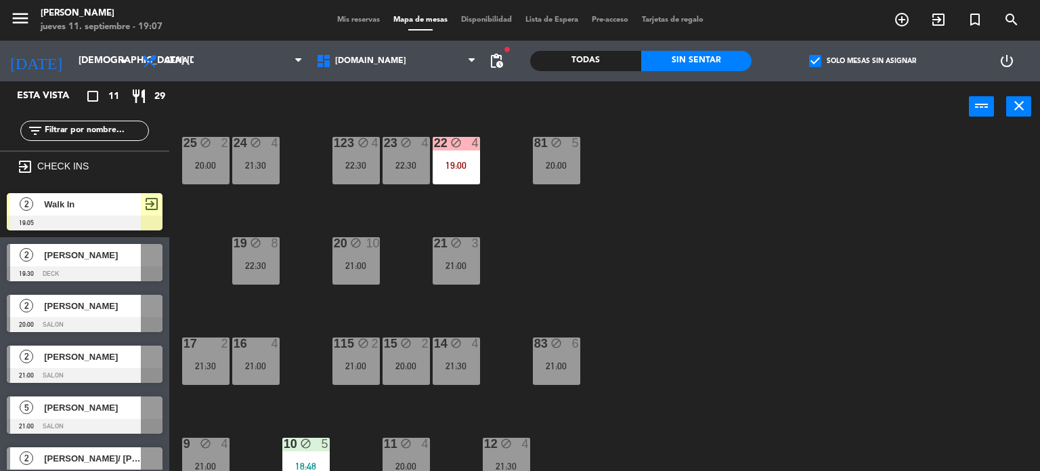
click at [502, 232] on div "34 block 2 20:30 35 block 6 21:00 36 block 9 22:00 43 block 2 21:00 37 block 8 …" at bounding box center [609, 302] width 861 height 339
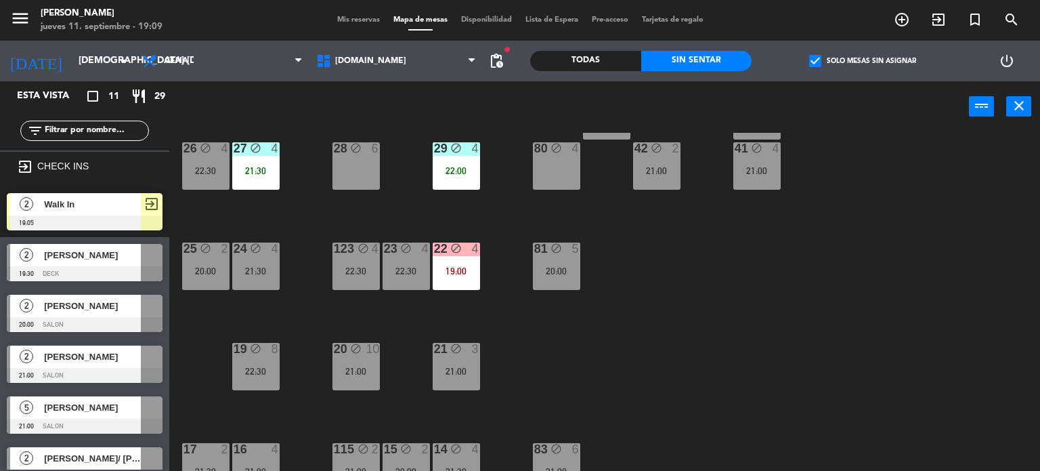
click at [610, 356] on div "34 block 2 20:30 35 block 6 21:00 36 block 9 22:00 43 block 2 21:00 37 block 8 …" at bounding box center [609, 302] width 861 height 339
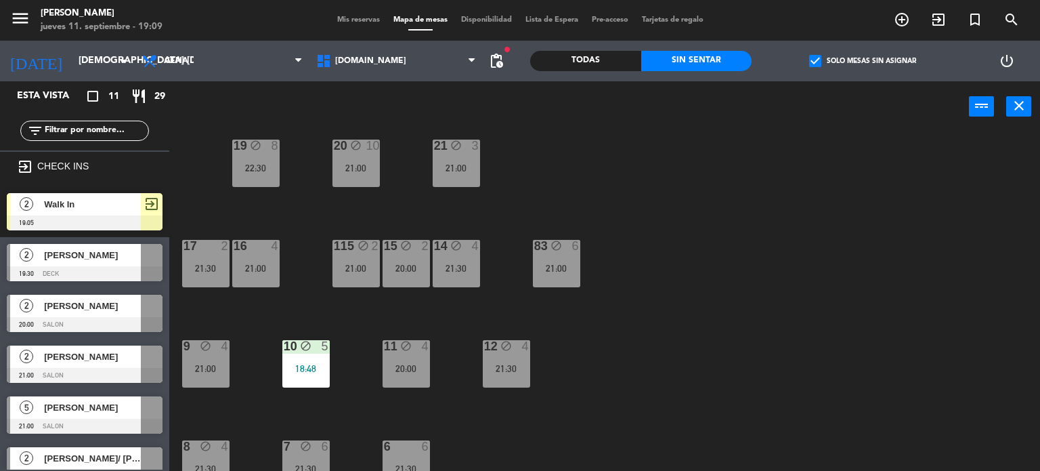
scroll to position [484, 0]
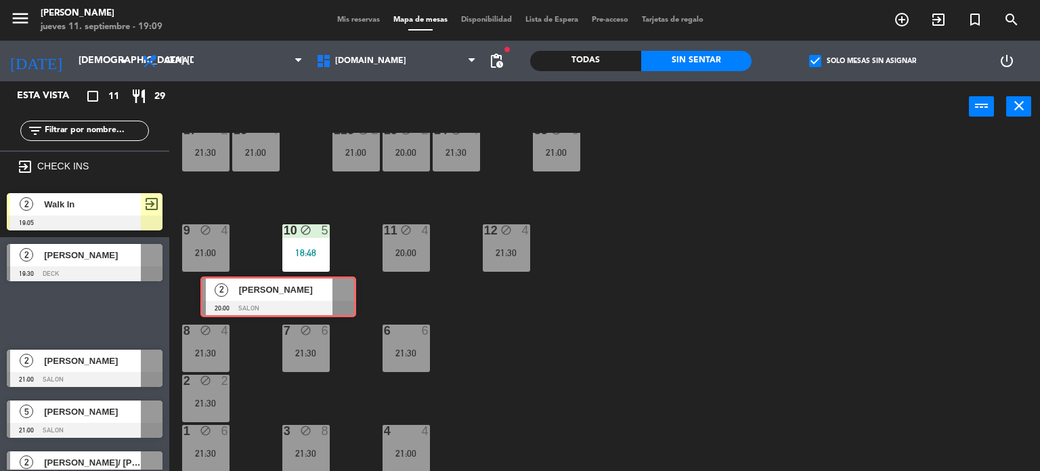
drag, startPoint x: 130, startPoint y: 313, endPoint x: 324, endPoint y: 295, distance: 194.5
click at [324, 295] on div "Esta vista crop_square 11 restaurant 29 filter_list exit_to_app CHECK INS 2 Wal…" at bounding box center [520, 276] width 1040 height 390
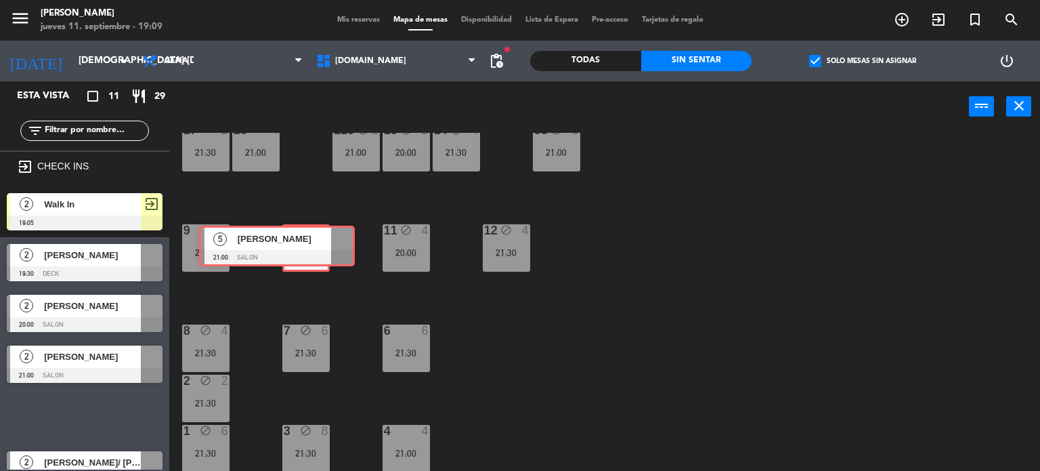
drag, startPoint x: 106, startPoint y: 413, endPoint x: 298, endPoint y: 243, distance: 256.7
click at [298, 243] on div "Esta vista crop_square 11 restaurant 29 filter_list exit_to_app CHECK INS 2 Wal…" at bounding box center [520, 276] width 1040 height 390
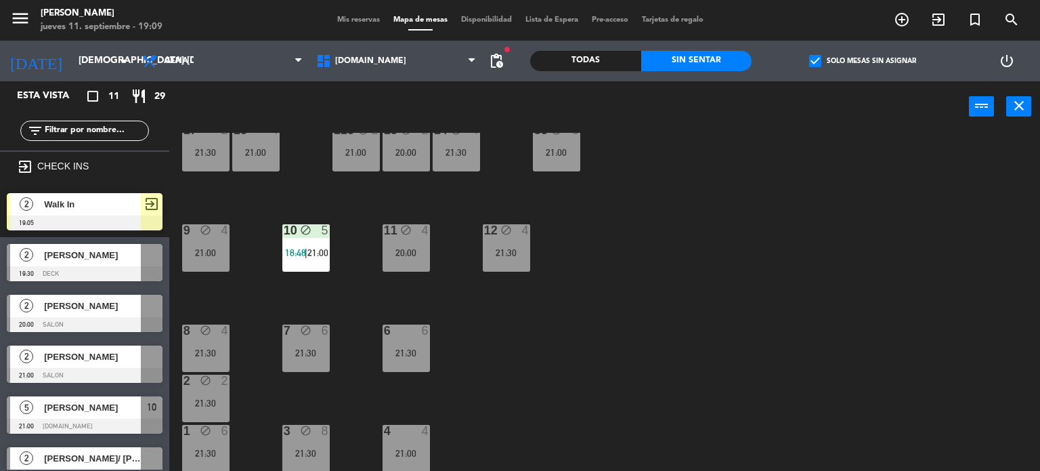
click at [506, 337] on div "34 block 2 20:30 35 block 6 21:00 36 block 9 22:00 43 block 2 21:00 37 block 8 …" at bounding box center [609, 302] width 861 height 339
click at [303, 362] on div "7 block 6 21:30" at bounding box center [305, 347] width 47 height 47
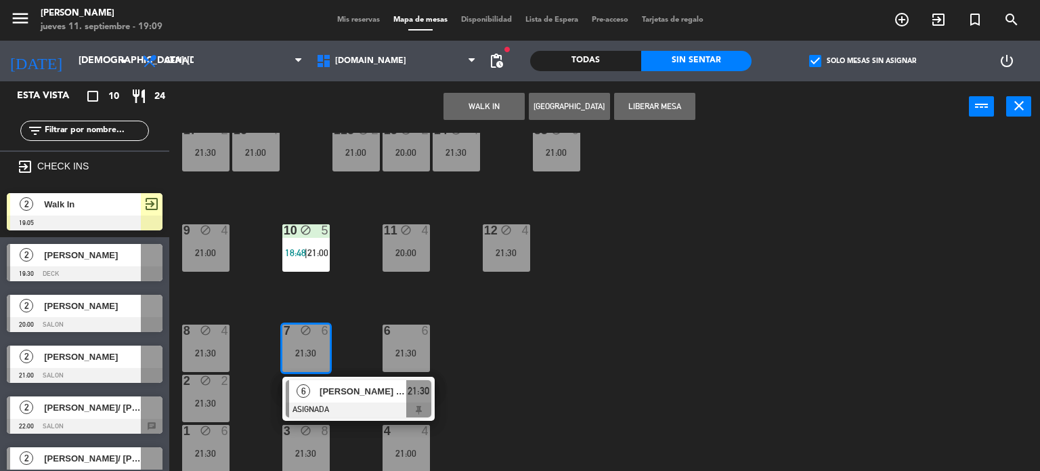
click at [581, 367] on div "34 block 2 20:30 35 block 6 21:00 36 block 9 22:00 43 block 2 21:00 37 block 8 …" at bounding box center [609, 302] width 861 height 339
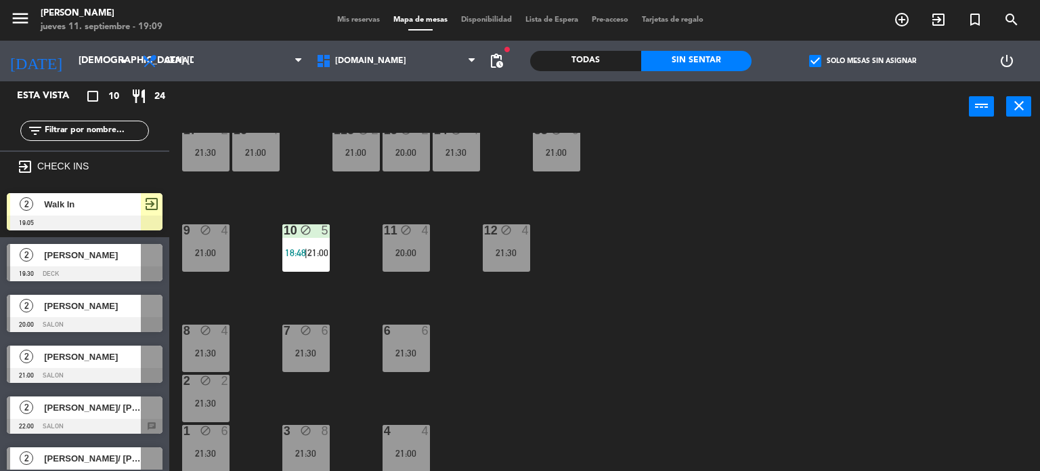
click at [215, 448] on div "21:30" at bounding box center [205, 452] width 47 height 9
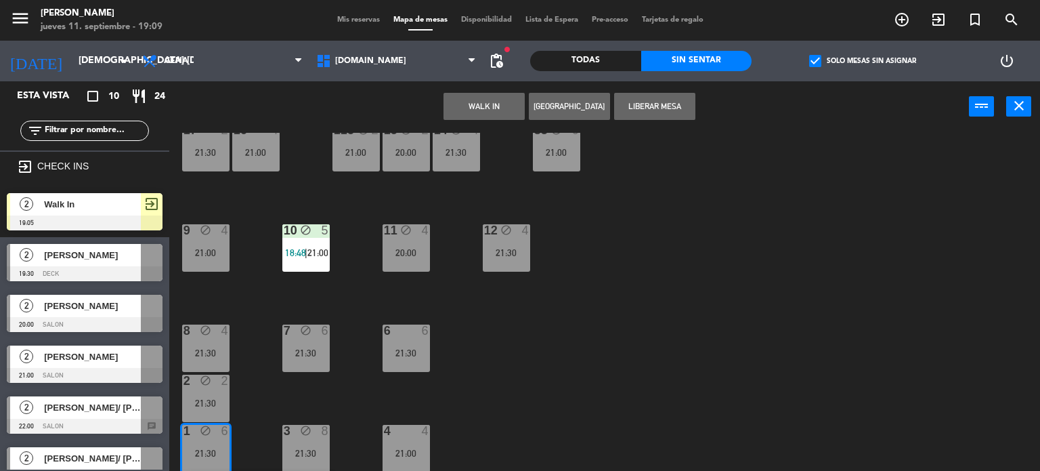
click at [552, 392] on div "34 block 2 20:30 35 block 6 21:00 36 block 9 22:00 43 block 2 21:00 37 block 8 …" at bounding box center [609, 302] width 861 height 339
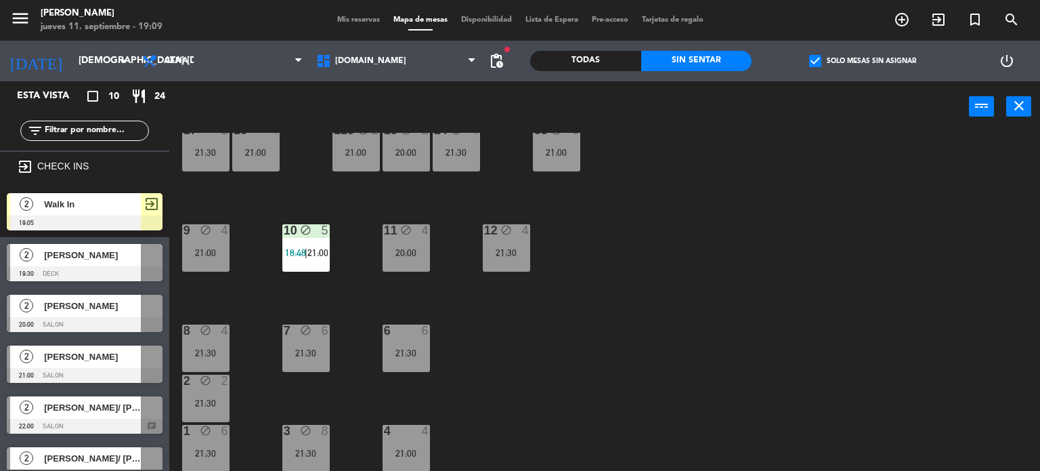
click at [518, 238] on div "12 block 4 21:30" at bounding box center [506, 247] width 47 height 47
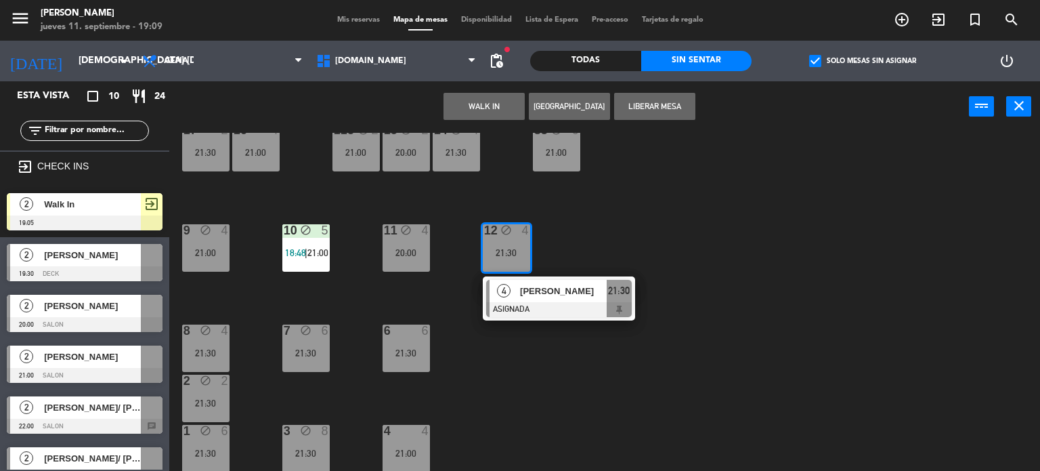
click at [263, 411] on div "34 block 2 20:30 35 block 6 21:00 36 block 9 22:00 43 block 2 21:00 37 block 8 …" at bounding box center [609, 302] width 861 height 339
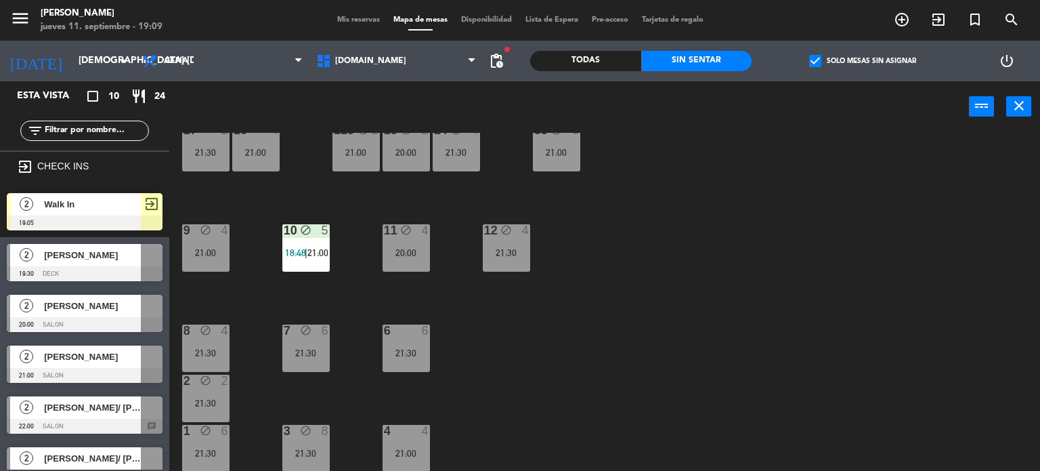
click at [210, 444] on div "1 block 6 21:30" at bounding box center [205, 448] width 47 height 47
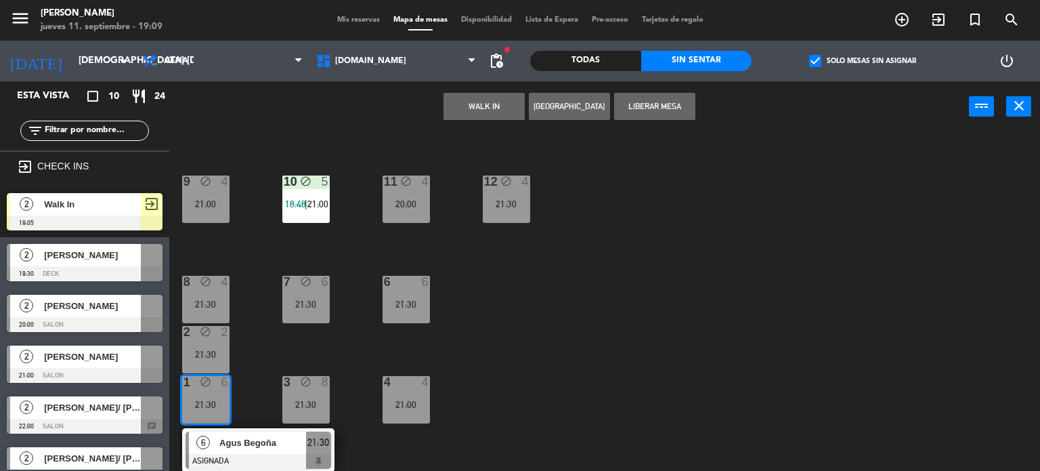
click at [257, 439] on span "Agus Begoña" at bounding box center [262, 443] width 87 height 14
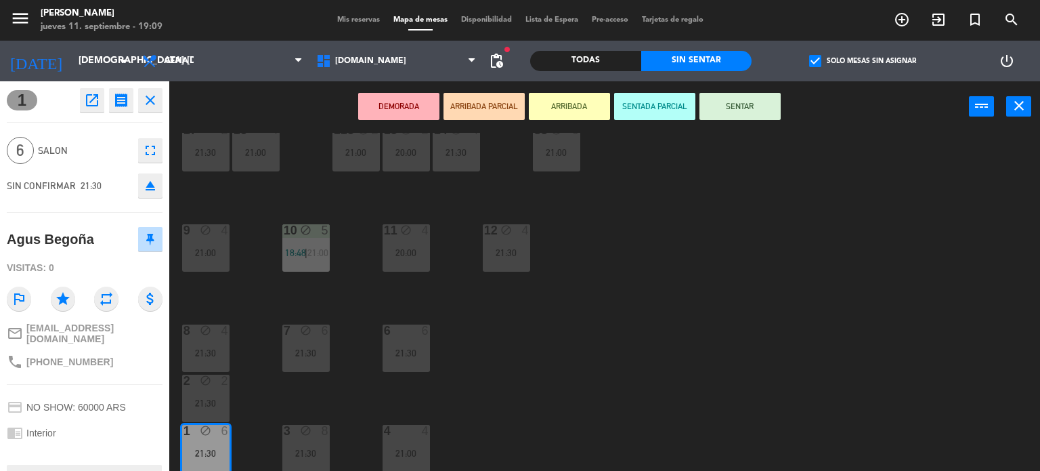
click at [472, 405] on div "34 block 2 20:30 35 block 6 21:00 36 block 9 22:00 43 block 2 21:00 37 block 8 …" at bounding box center [609, 302] width 861 height 339
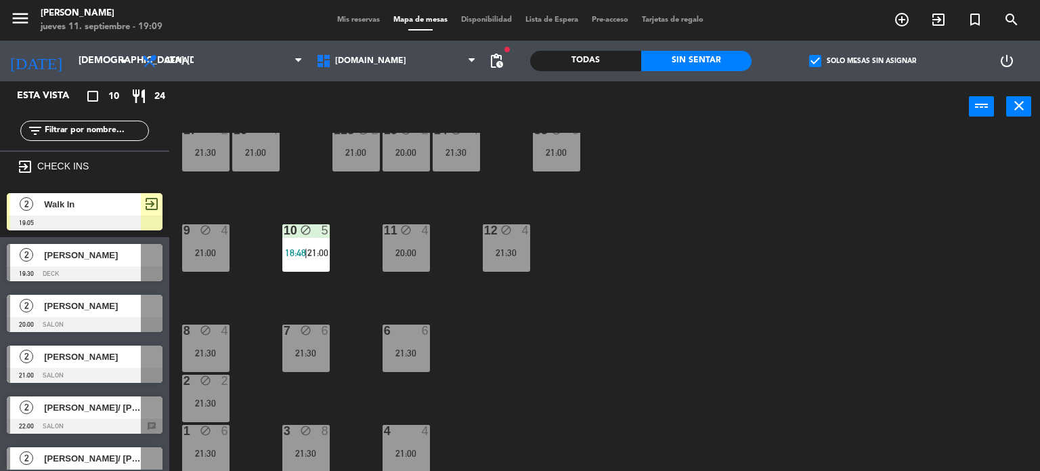
scroll to position [349, 0]
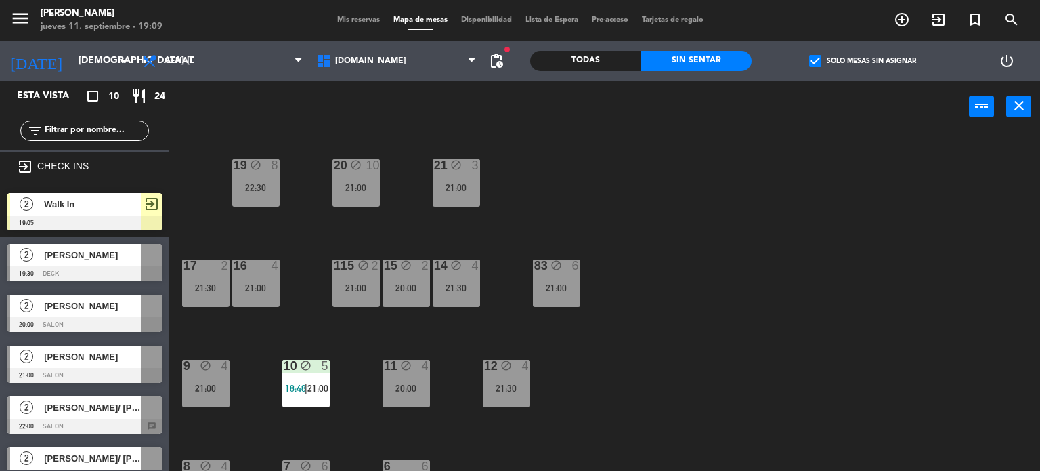
click at [567, 237] on div "34 block 2 20:30 35 block 6 21:00 36 block 9 22:00 43 block 2 21:00 37 block 8 …" at bounding box center [609, 302] width 861 height 339
click at [565, 277] on div "83 block 6 21:00" at bounding box center [556, 282] width 47 height 47
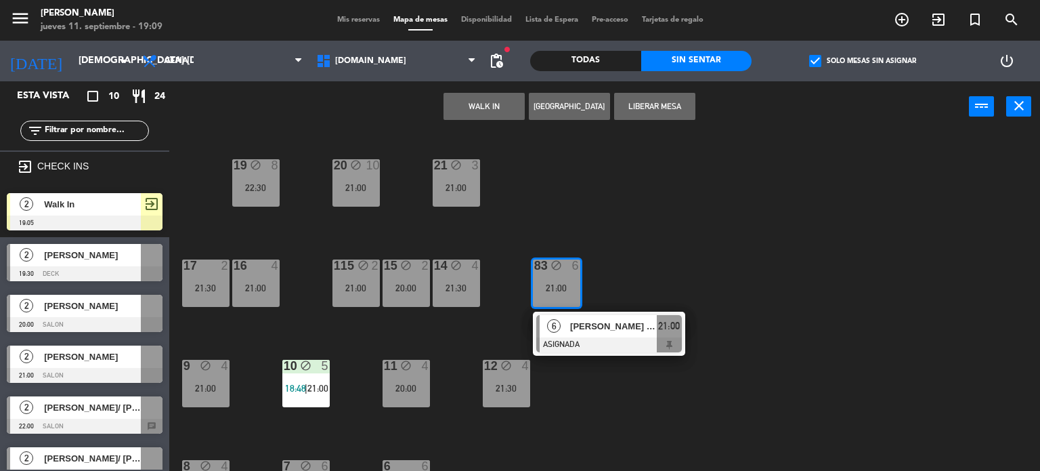
click at [621, 251] on div "34 block 2 20:30 35 block 6 21:00 36 block 9 22:00 43 block 2 21:00 37 block 8 …" at bounding box center [609, 302] width 861 height 339
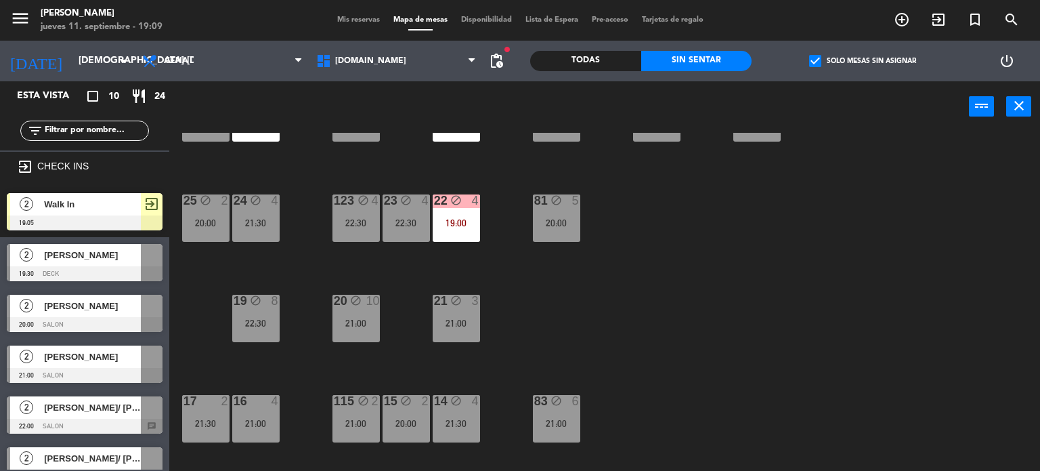
click at [586, 224] on div "34 block 2 20:30 35 block 6 21:00 36 block 9 22:00 43 block 2 21:00 37 block 8 …" at bounding box center [609, 302] width 861 height 339
click at [572, 219] on div "20:00" at bounding box center [556, 222] width 47 height 9
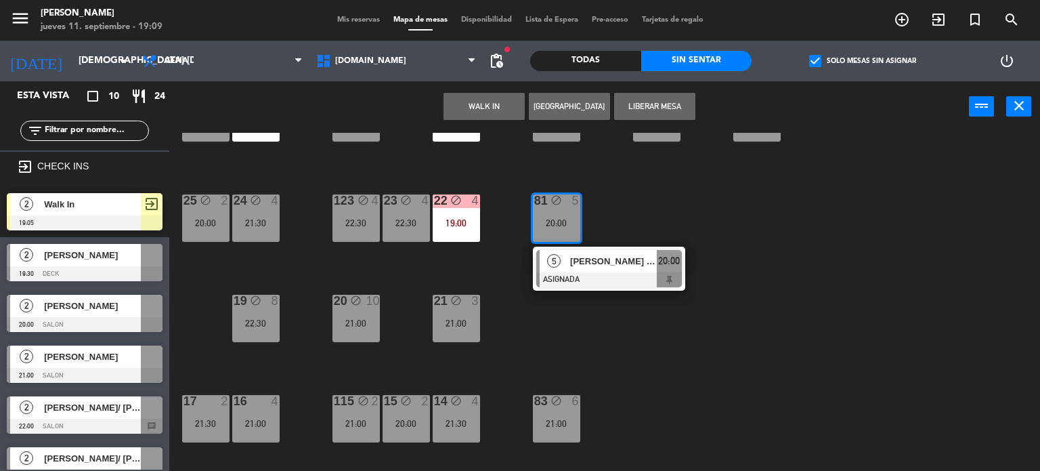
scroll to position [484, 0]
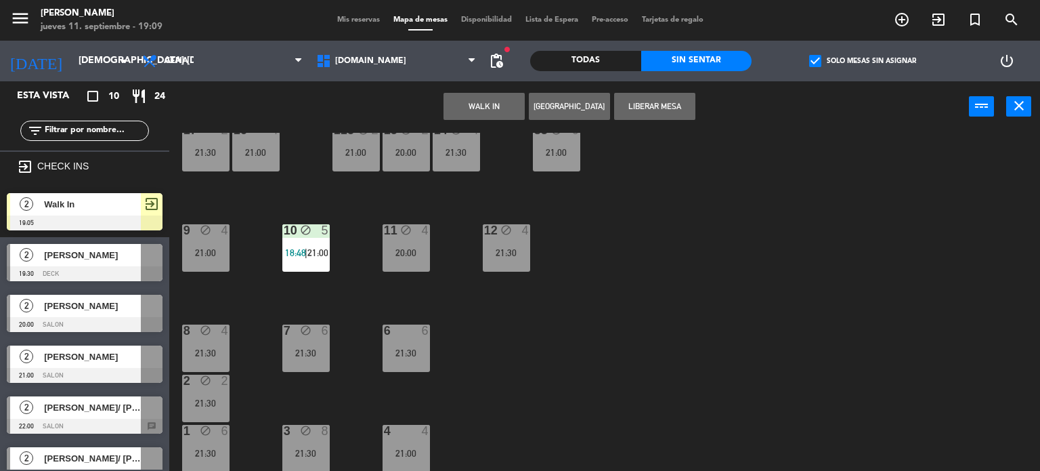
click at [208, 436] on div "block" at bounding box center [205, 431] width 22 height 13
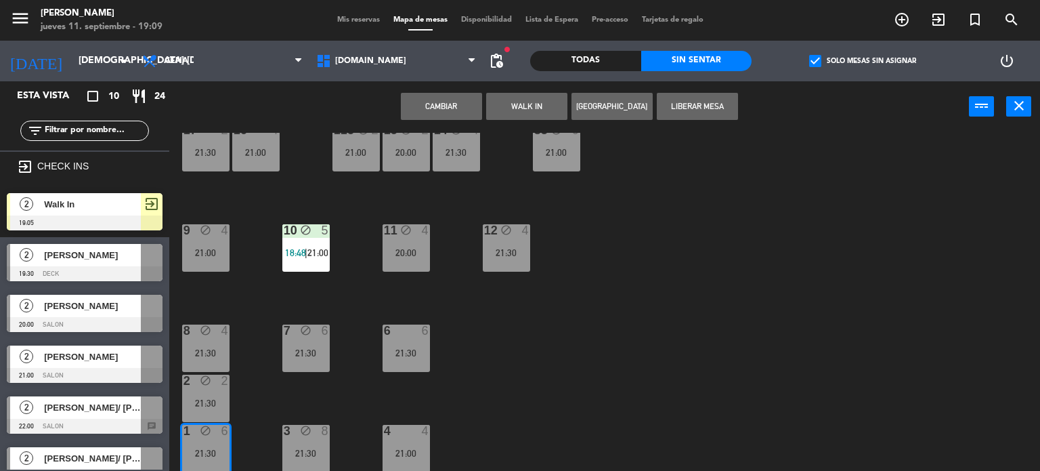
click at [438, 110] on button "Cambiar" at bounding box center [441, 106] width 81 height 27
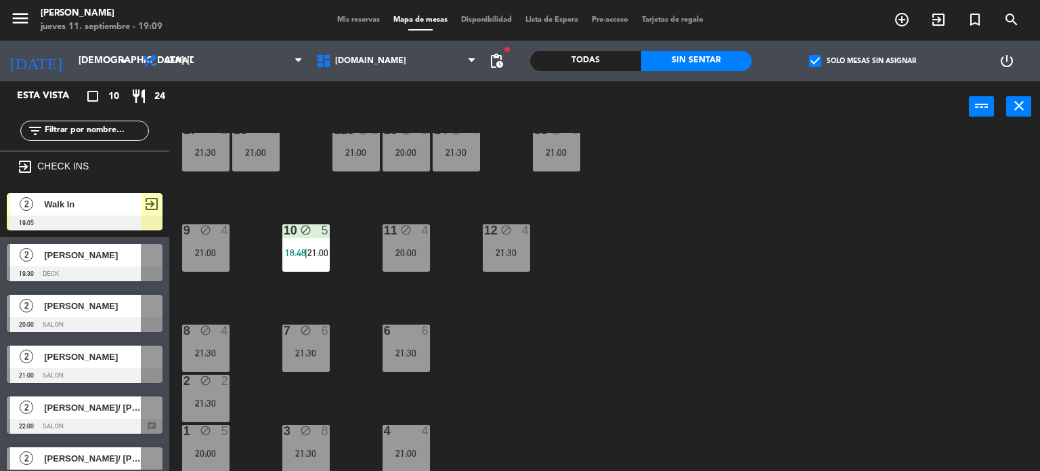
scroll to position [281, 0]
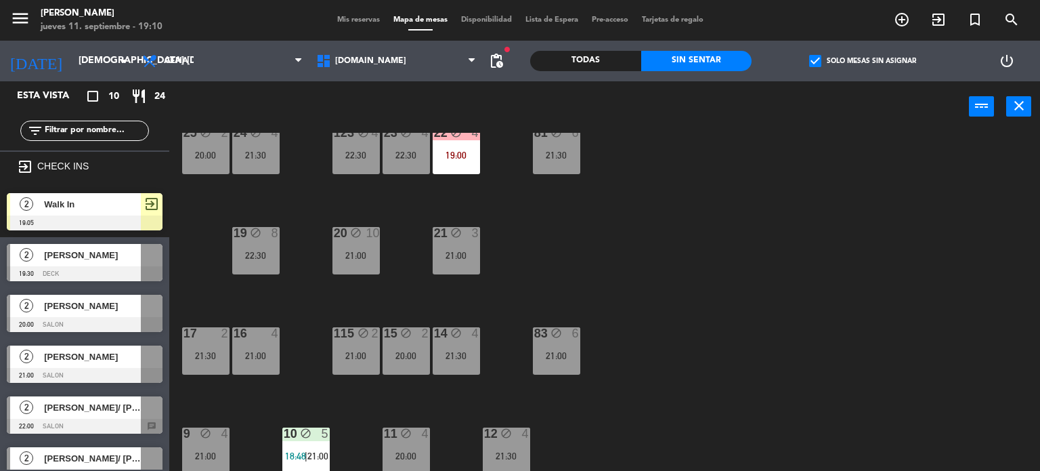
click at [858, 203] on div "34 block 2 20:30 35 block 6 21:00 36 block 9 22:00 43 block 2 21:00 37 block 8 …" at bounding box center [609, 302] width 861 height 339
click at [297, 415] on div "34 block 2 20:30 35 block 6 21:00 36 block 9 22:00 43 block 2 21:00 37 block 8 …" at bounding box center [609, 302] width 861 height 339
click at [396, 368] on div "15 block 2 20:00" at bounding box center [406, 350] width 47 height 47
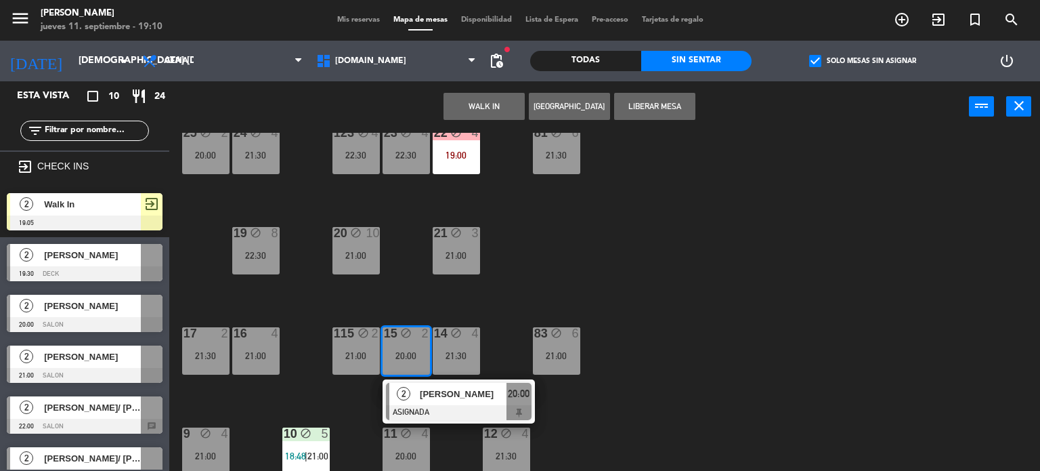
click at [320, 406] on div "34 block 2 20:30 35 block 6 21:00 36 block 9 22:00 43 block 2 21:00 37 block 8 …" at bounding box center [609, 302] width 861 height 339
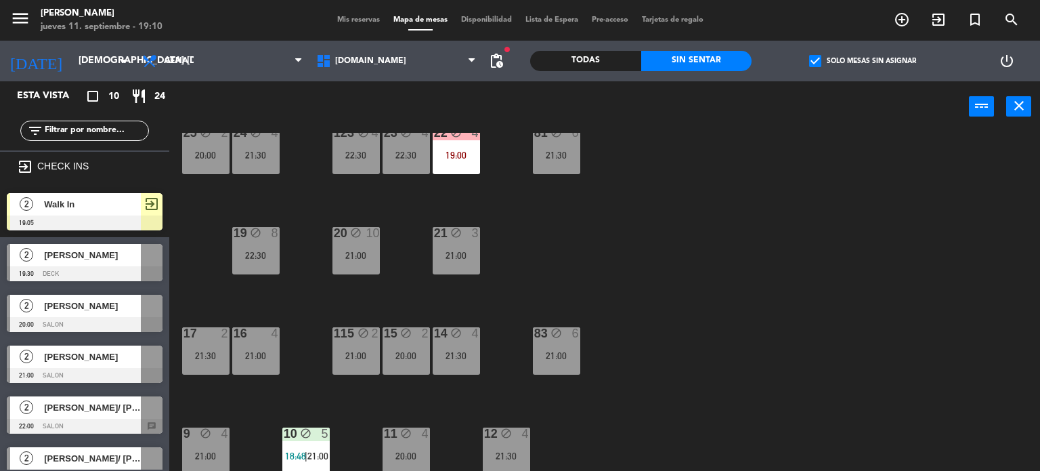
click at [126, 415] on div "[PERSON_NAME]/ [PERSON_NAME]" at bounding box center [92, 407] width 98 height 22
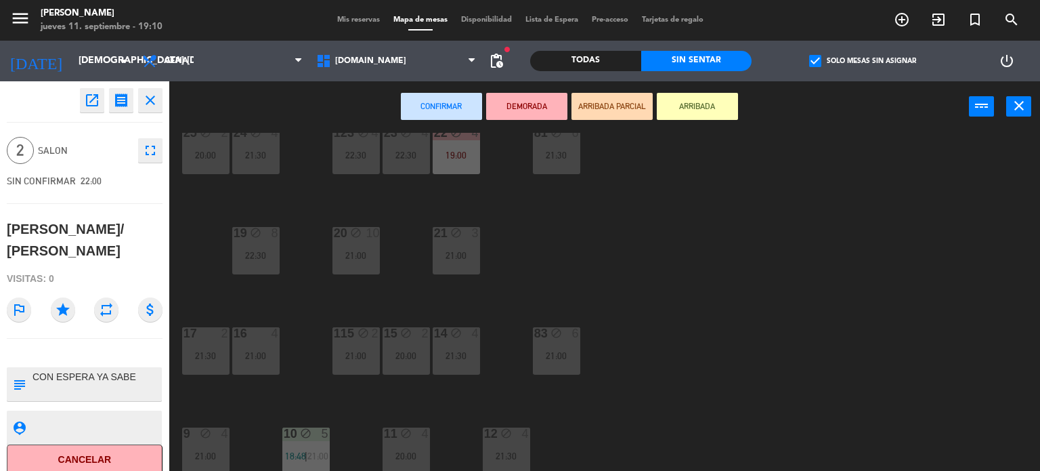
click at [246, 398] on div "34 block 2 20:30 35 block 6 21:00 36 block 9 22:00 43 block 2 21:00 37 block 8 …" at bounding box center [609, 302] width 861 height 339
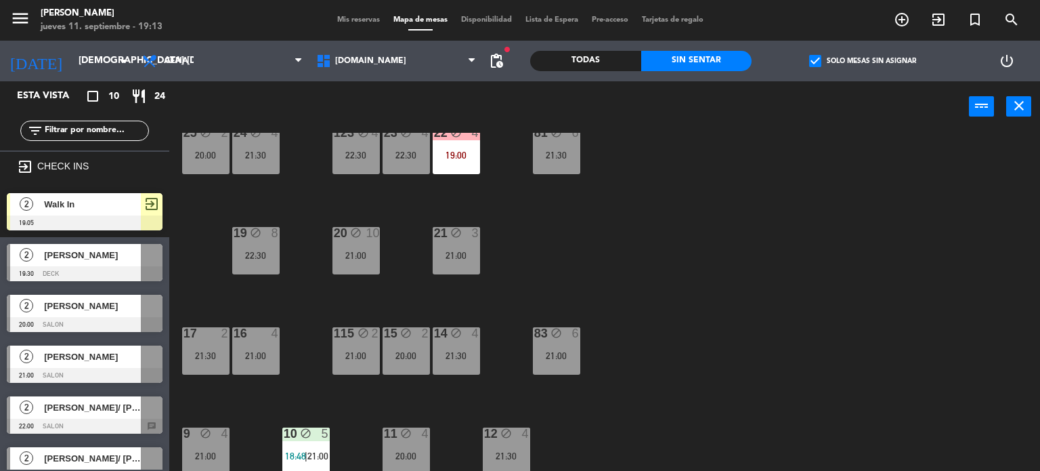
click at [853, 341] on div "34 block 2 20:30 35 block 6 21:00 36 block 9 22:00 43 block 2 21:00 37 block 8 …" at bounding box center [609, 302] width 861 height 339
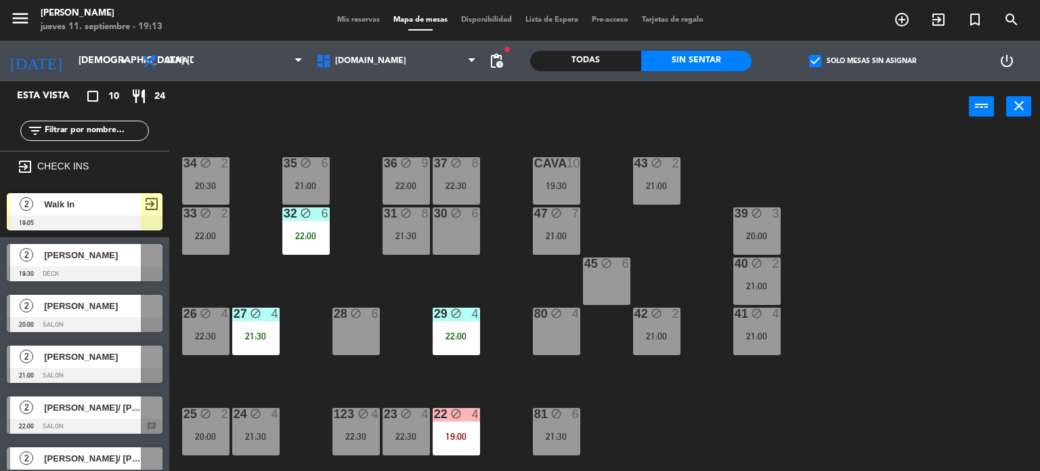
click at [832, 62] on label "check_box Solo mesas sin asignar" at bounding box center [862, 61] width 107 height 12
click at [863, 61] on input "check_box Solo mesas sin asignar" at bounding box center [863, 61] width 0 height 0
click at [285, 259] on div "34 block 2 20:30 35 block 6 21:00 36 block 9 22:00 43 block 2 21:00 37 block 8 …" at bounding box center [609, 302] width 861 height 339
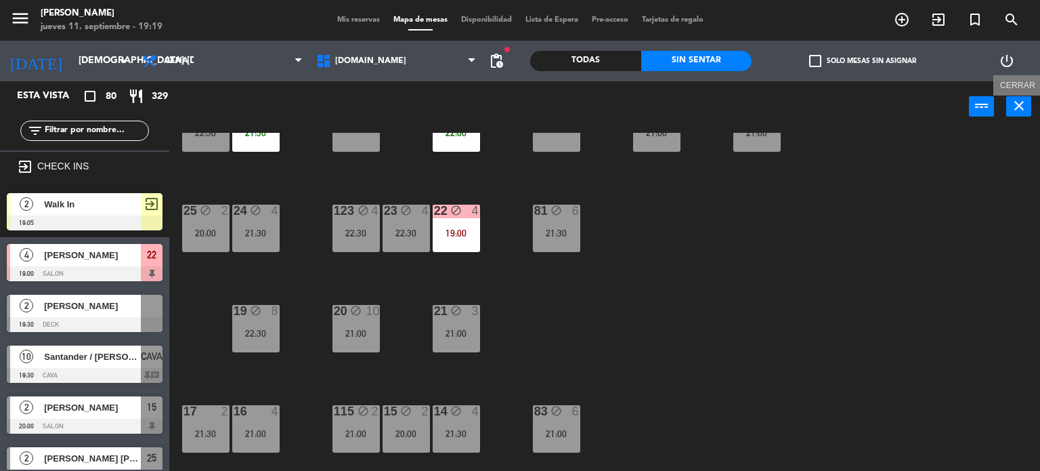
click at [765, 301] on div "34 block 2 20:30 35 block 6 21:00 36 block 9 22:00 43 block 2 21:00 37 block 8 …" at bounding box center [609, 302] width 861 height 339
click at [737, 319] on div "34 block 2 20:30 35 block 6 21:00 36 block 9 22:00 43 block 2 21:00 37 block 8 …" at bounding box center [609, 302] width 861 height 339
click at [867, 270] on div "34 block 2 20:30 35 block 6 21:00 36 block 9 22:00 43 block 2 21:00 37 block 8 …" at bounding box center [609, 302] width 861 height 339
click at [853, 59] on label "check_box_outline_blank Solo mesas sin asignar" at bounding box center [862, 61] width 107 height 12
click at [863, 61] on input "check_box_outline_blank Solo mesas sin asignar" at bounding box center [863, 61] width 0 height 0
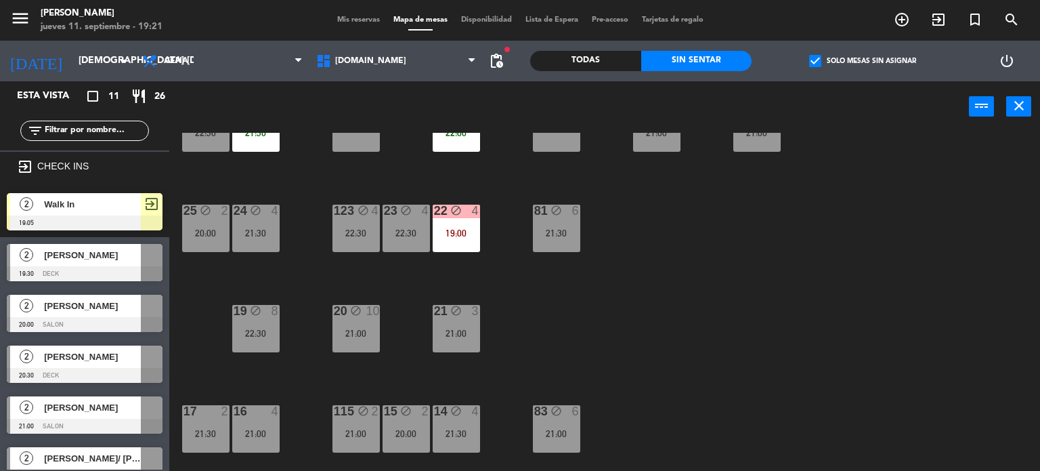
click at [853, 59] on label "check_box Solo mesas sin asignar" at bounding box center [862, 61] width 107 height 12
click at [863, 61] on input "check_box Solo mesas sin asignar" at bounding box center [863, 61] width 0 height 0
click at [916, 353] on div "34 block 2 20:30 35 block 6 21:00 36 block 9 22:00 43 block 2 21:00 37 block 8 …" at bounding box center [609, 302] width 861 height 339
click at [131, 271] on div at bounding box center [85, 273] width 156 height 15
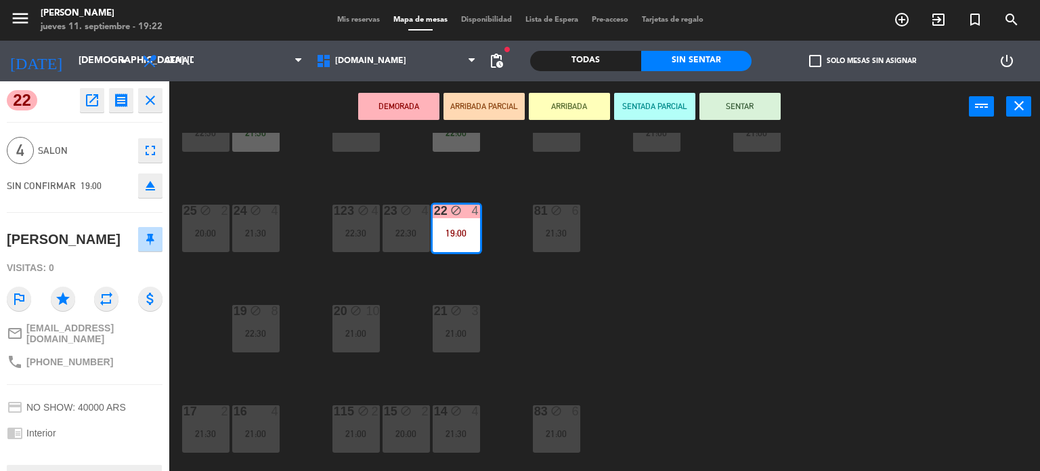
click at [704, 337] on div "34 block 2 20:30 35 block 6 21:00 36 block 9 22:00 43 block 2 21:00 37 block 8 …" at bounding box center [609, 302] width 861 height 339
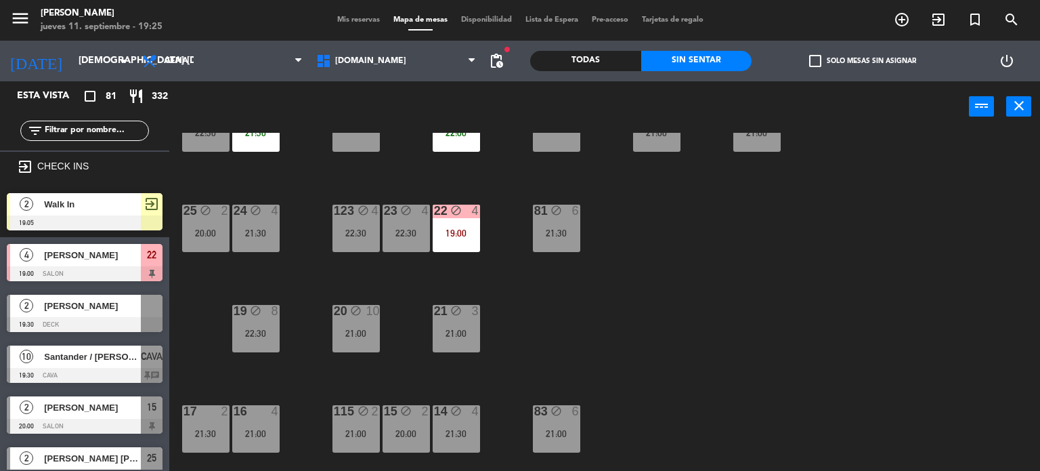
click at [68, 127] on input "text" at bounding box center [95, 130] width 105 height 15
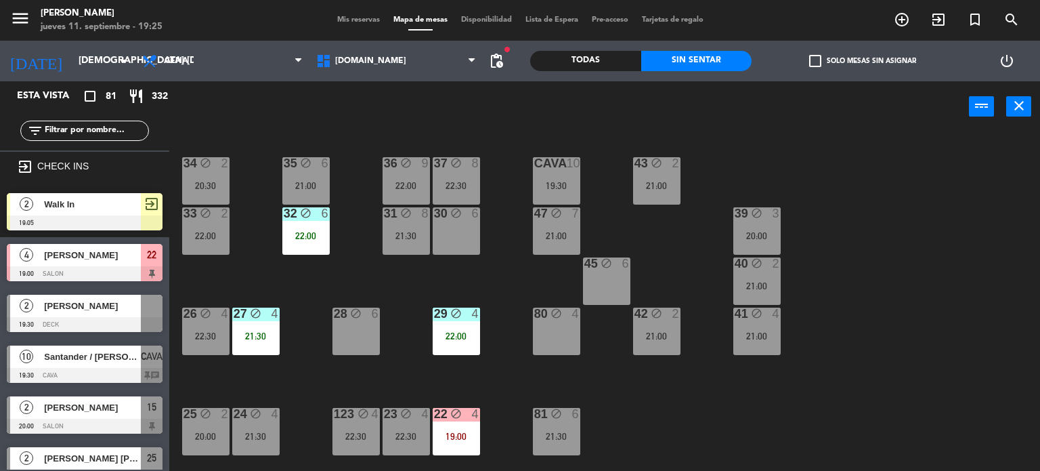
click at [878, 318] on div "34 block 2 20:30 35 block 6 21:00 36 block 9 22:00 43 block 2 21:00 37 block 8 …" at bounding box center [609, 302] width 861 height 339
click at [575, 175] on div "CAVA 10 19:30" at bounding box center [556, 180] width 47 height 47
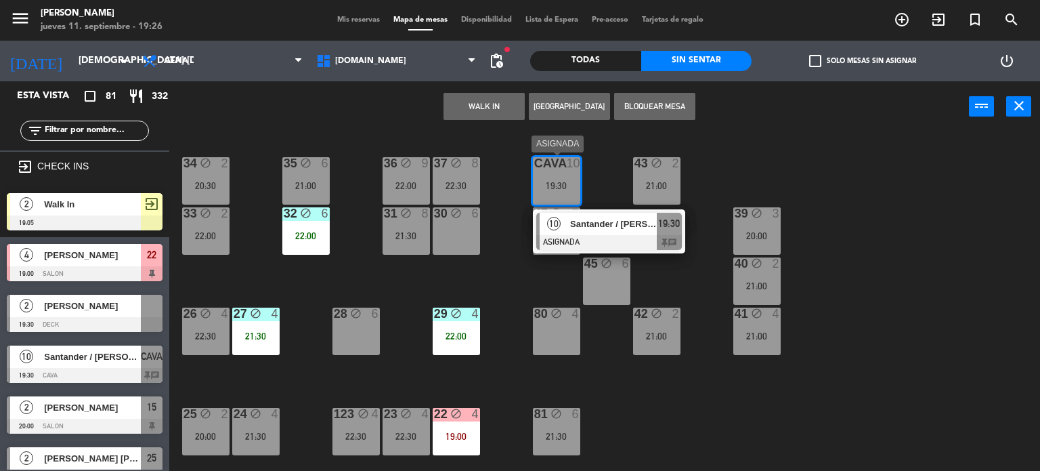
click at [575, 235] on div at bounding box center [609, 242] width 146 height 15
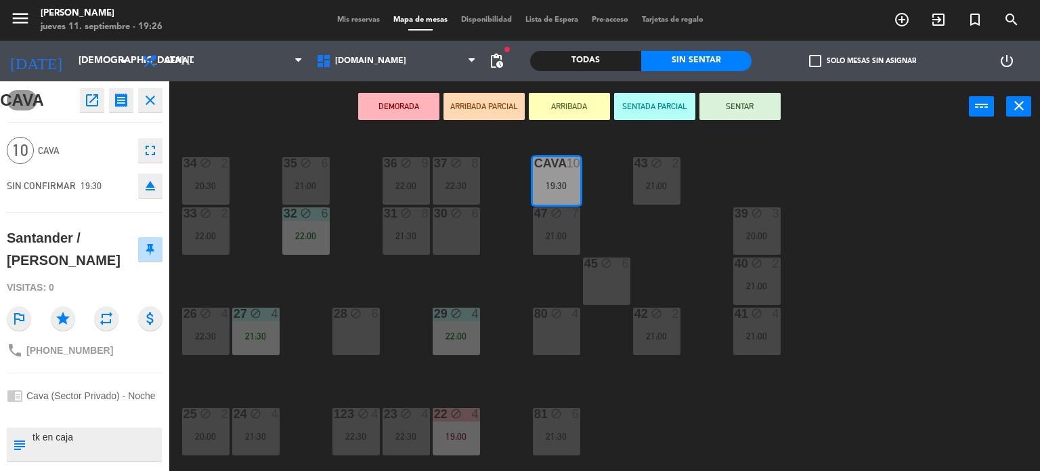
click at [506, 110] on button "ARRIBADA PARCIAL" at bounding box center [484, 106] width 81 height 27
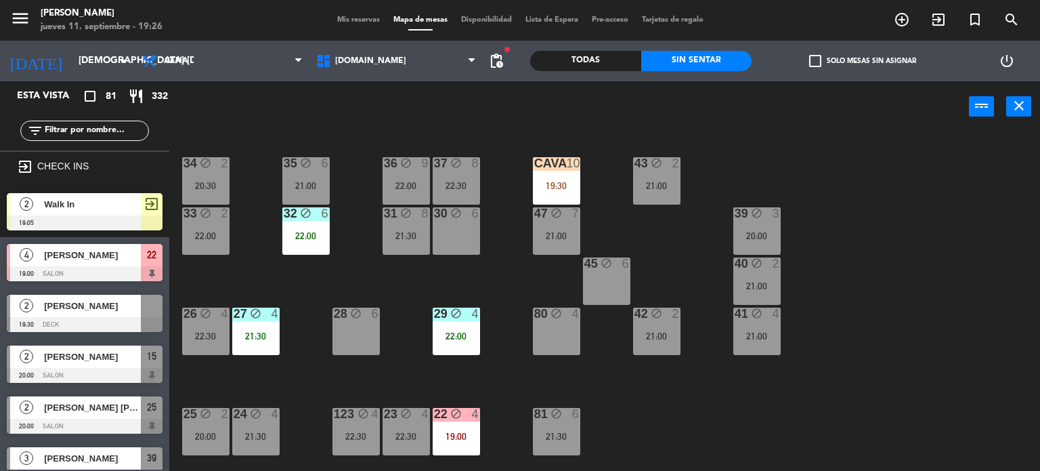
click at [877, 202] on div "34 block 2 20:30 35 block 6 21:00 36 block 9 22:00 43 block 2 21:00 37 block 8 …" at bounding box center [609, 302] width 861 height 339
click at [537, 181] on div "19:30" at bounding box center [556, 185] width 47 height 9
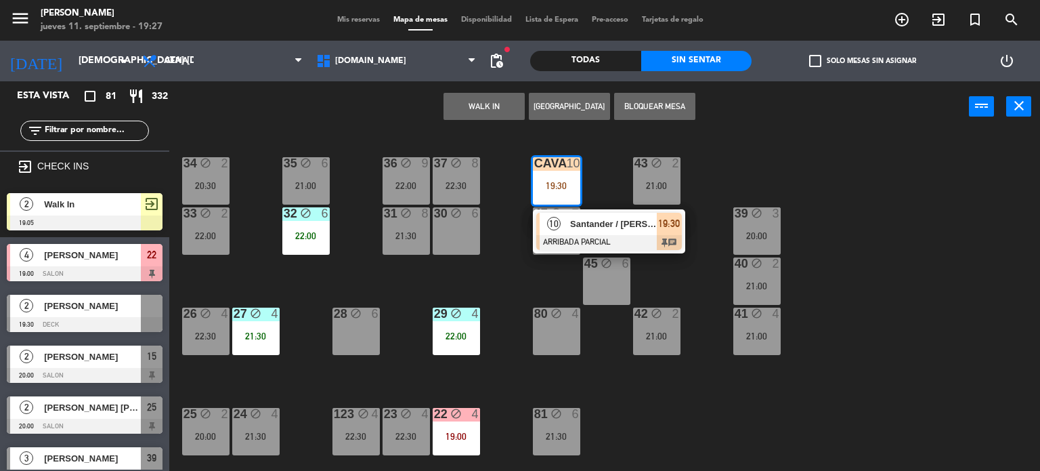
click at [843, 202] on div "34 block 2 20:30 35 block 6 21:00 36 block 9 22:00 43 block 2 21:00 37 block 8 …" at bounding box center [609, 302] width 861 height 339
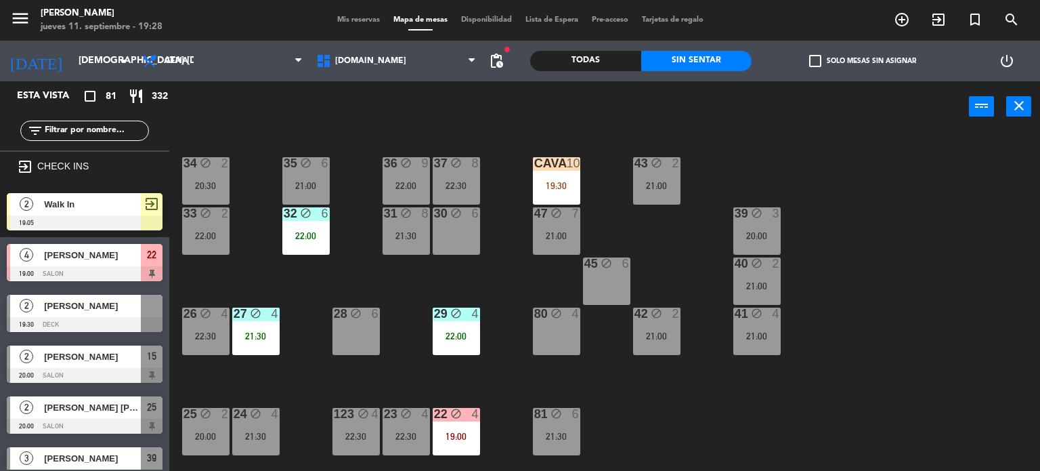
click at [889, 290] on div "34 block 2 20:30 35 block 6 21:00 36 block 9 22:00 43 block 2 21:00 37 block 8 …" at bounding box center [609, 302] width 861 height 339
click at [125, 131] on input "text" at bounding box center [95, 130] width 105 height 15
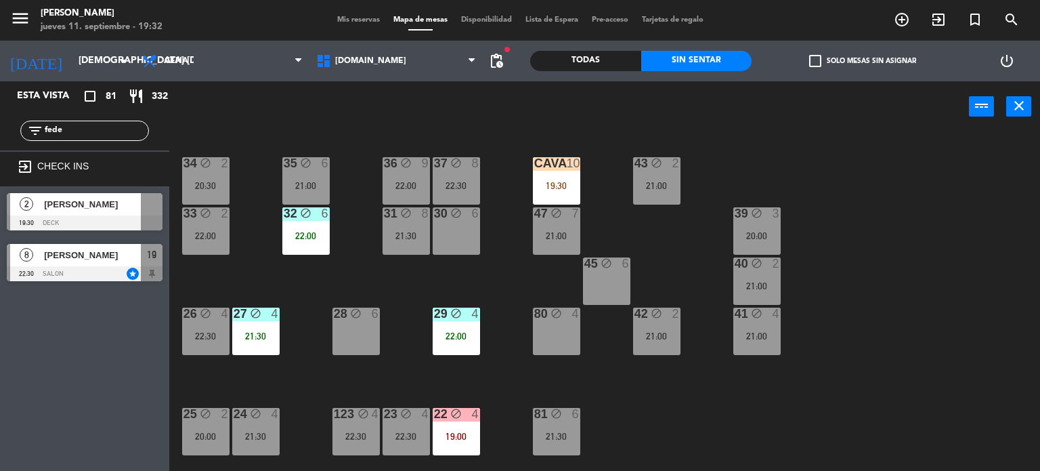
type input "fede"
click at [116, 349] on div "Esta vista crop_square 81 restaurant 332 filter_list fede exit_to_app CHECK INS…" at bounding box center [84, 275] width 169 height 389
click at [92, 211] on div "[PERSON_NAME]" at bounding box center [92, 204] width 98 height 22
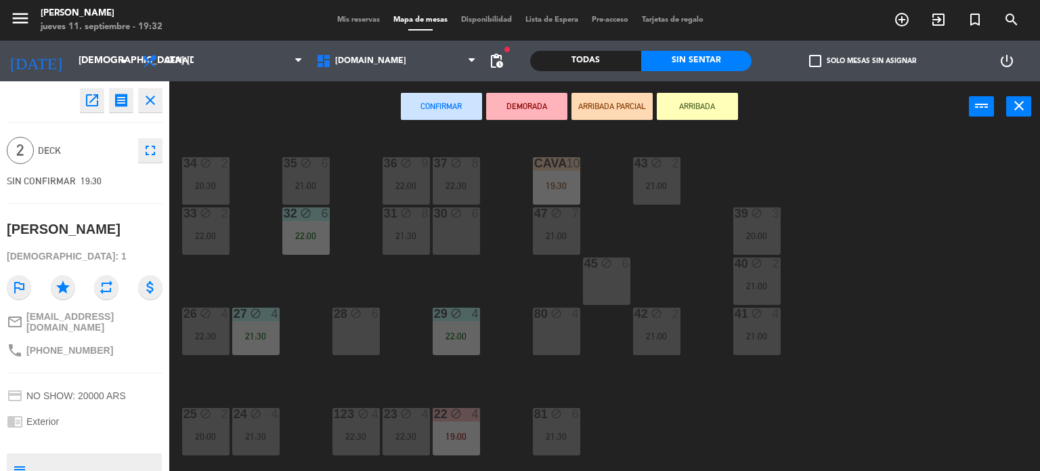
click at [618, 119] on button "ARRIBADA PARCIAL" at bounding box center [612, 106] width 81 height 27
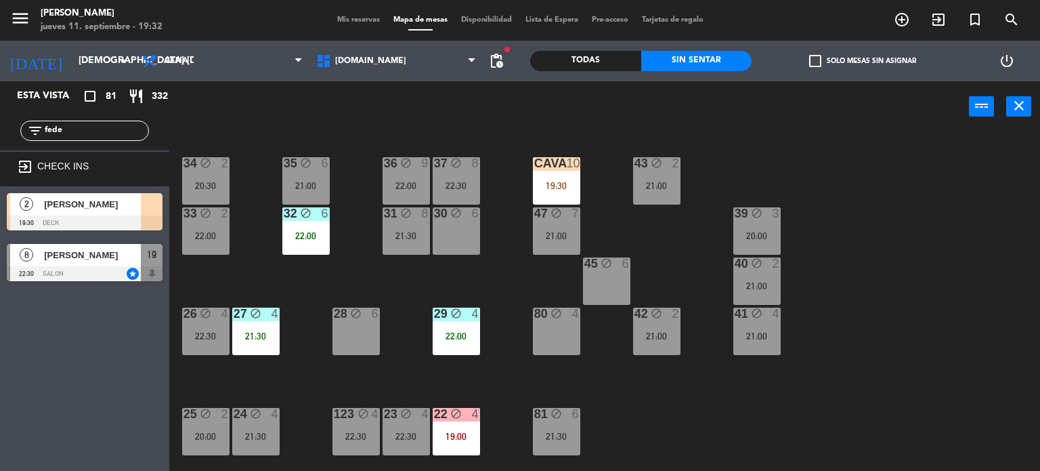
click at [918, 198] on div "34 block 2 20:30 35 block 6 21:00 36 block 9 22:00 43 block 2 21:00 37 block 8 …" at bounding box center [609, 302] width 861 height 339
click at [117, 268] on div at bounding box center [85, 273] width 156 height 15
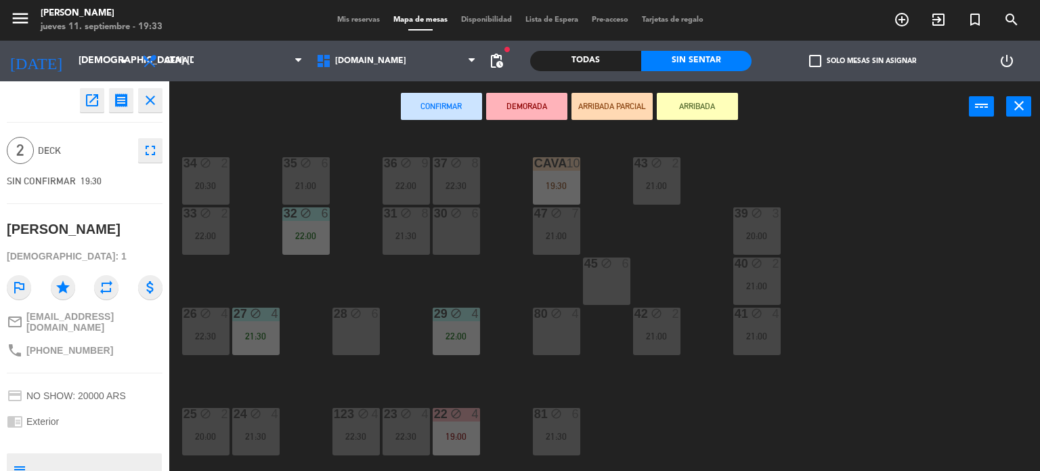
scroll to position [91, 0]
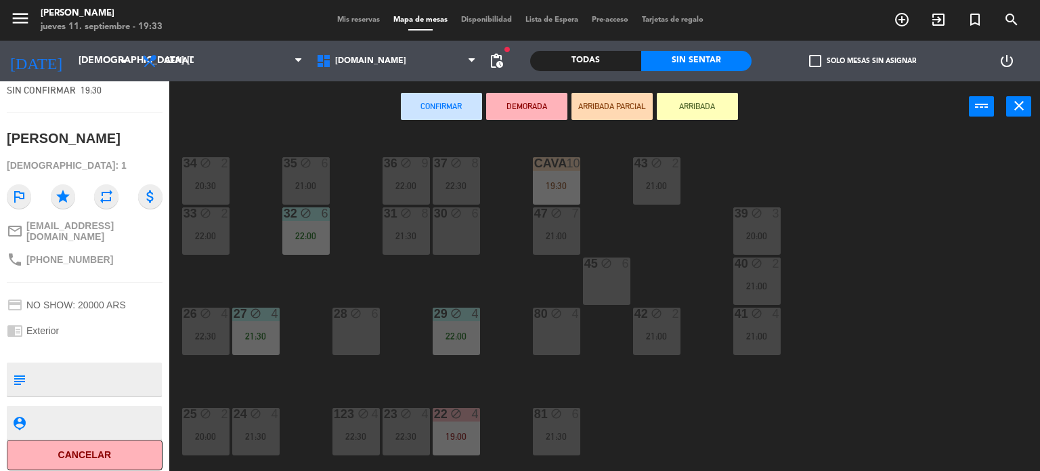
click at [942, 269] on div "34 block 2 20:30 35 block 6 21:00 36 block 9 22:00 43 block 2 21:00 37 block 8 …" at bounding box center [609, 302] width 861 height 339
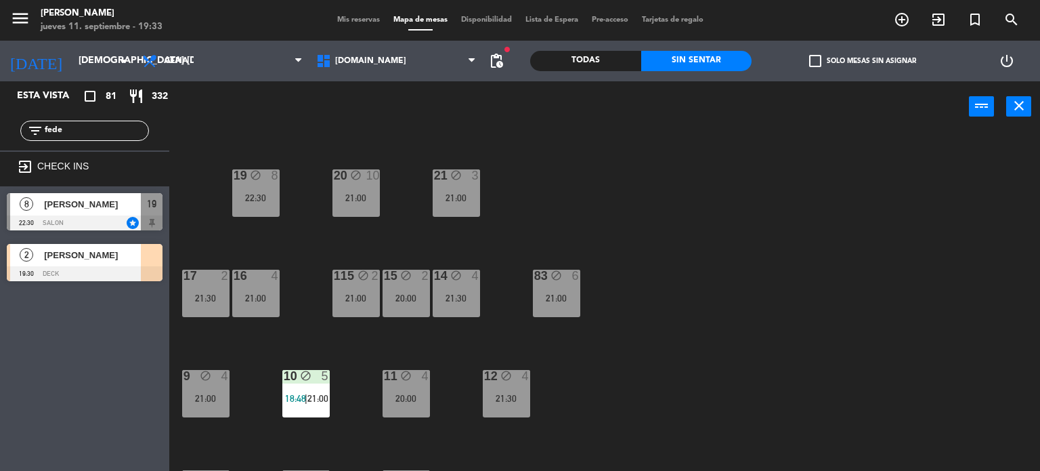
scroll to position [484, 0]
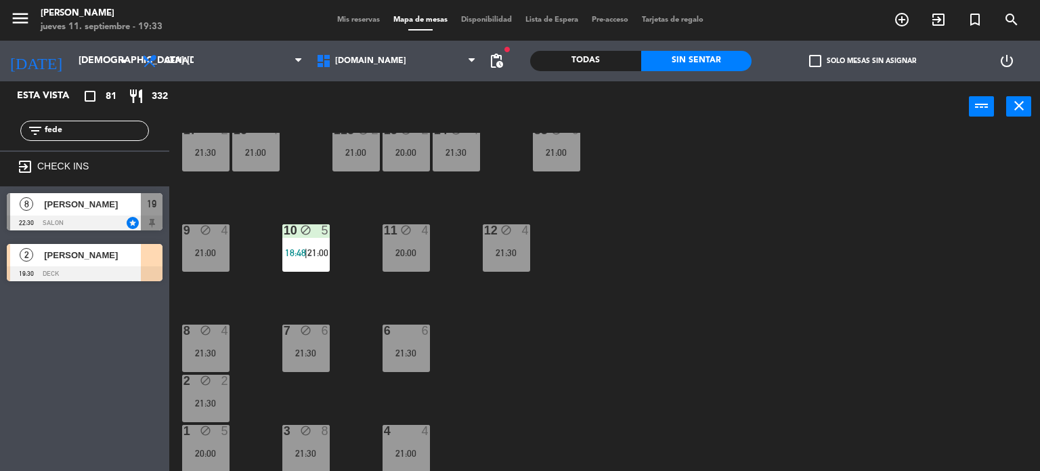
click at [121, 132] on input "fede" at bounding box center [95, 130] width 105 height 15
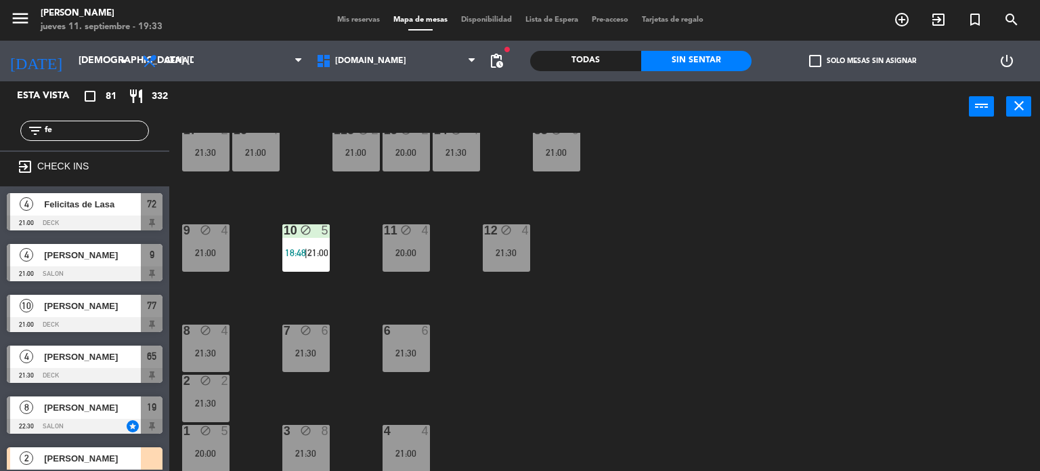
type input "f"
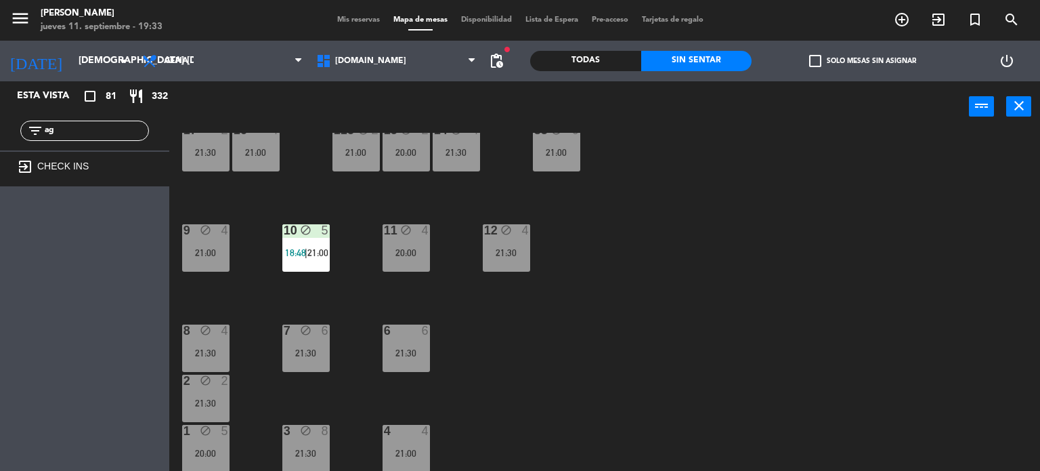
type input "a"
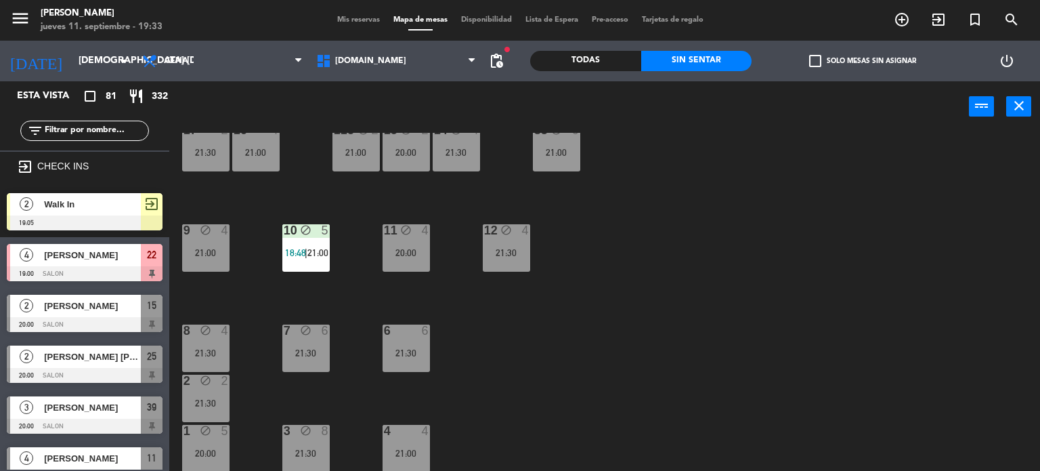
click at [754, 254] on div "34 block 2 20:30 35 block 6 21:00 36 block 9 22:00 43 block 2 21:00 37 block 8 …" at bounding box center [609, 302] width 861 height 339
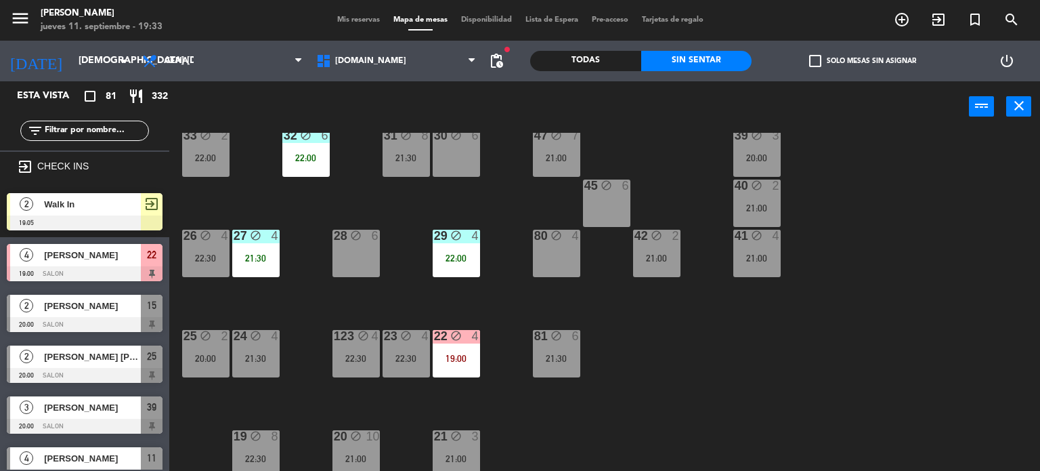
scroll to position [0, 0]
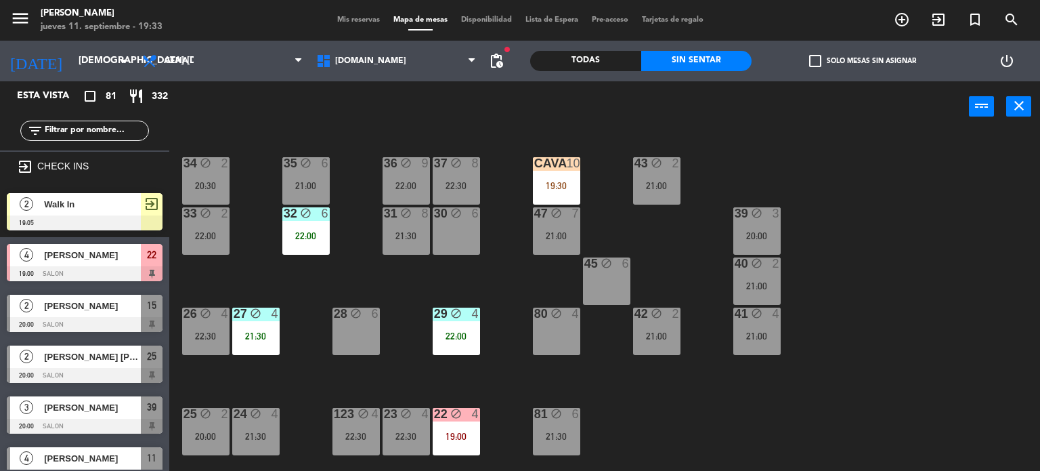
click at [564, 181] on div "19:30" at bounding box center [556, 185] width 47 height 9
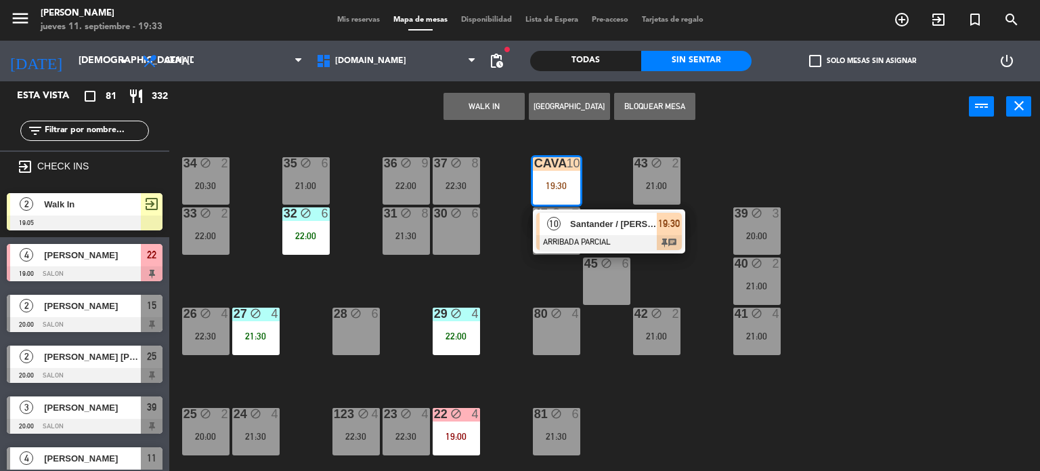
click at [590, 237] on div at bounding box center [609, 242] width 146 height 15
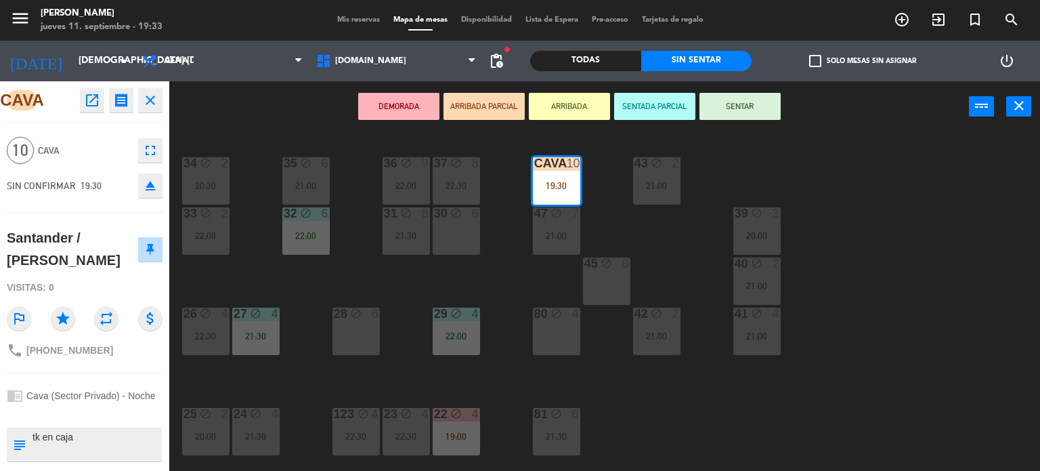
click at [1015, 245] on div "34 block 2 20:30 35 block 6 21:00 36 block 9 22:00 43 block 2 21:00 37 block 8 …" at bounding box center [609, 302] width 861 height 339
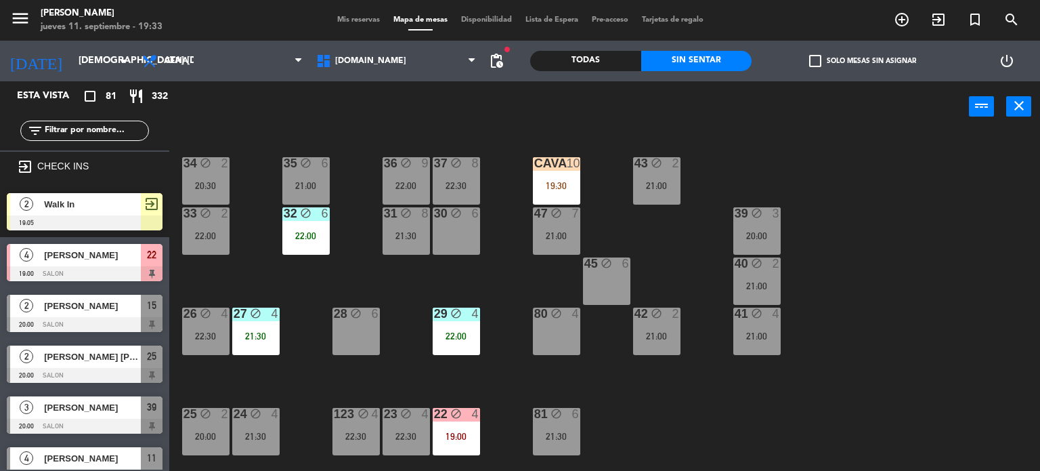
scroll to position [1408, 0]
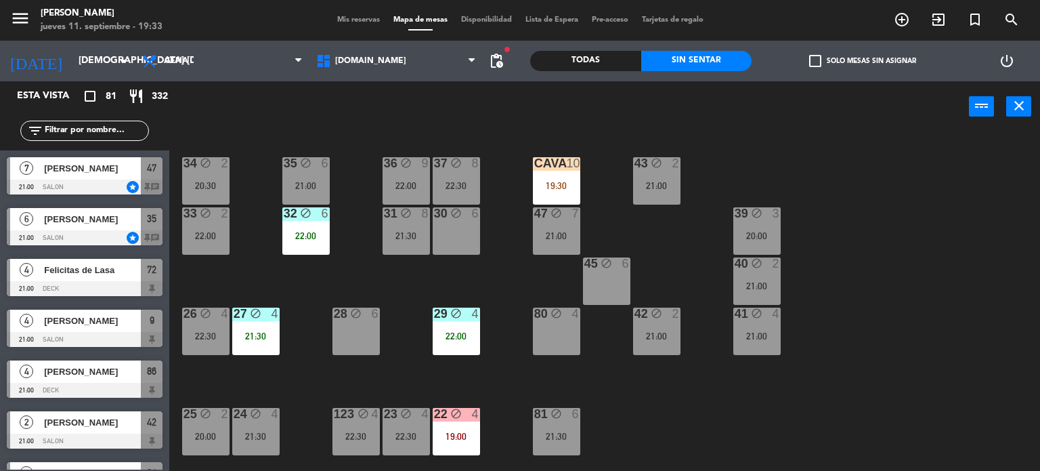
click at [981, 358] on div "34 block 2 20:30 35 block 6 21:00 36 block 9 22:00 43 block 2 21:00 37 block 8 …" at bounding box center [609, 302] width 861 height 339
click at [547, 175] on div "CAVA 10 19:30" at bounding box center [556, 180] width 47 height 47
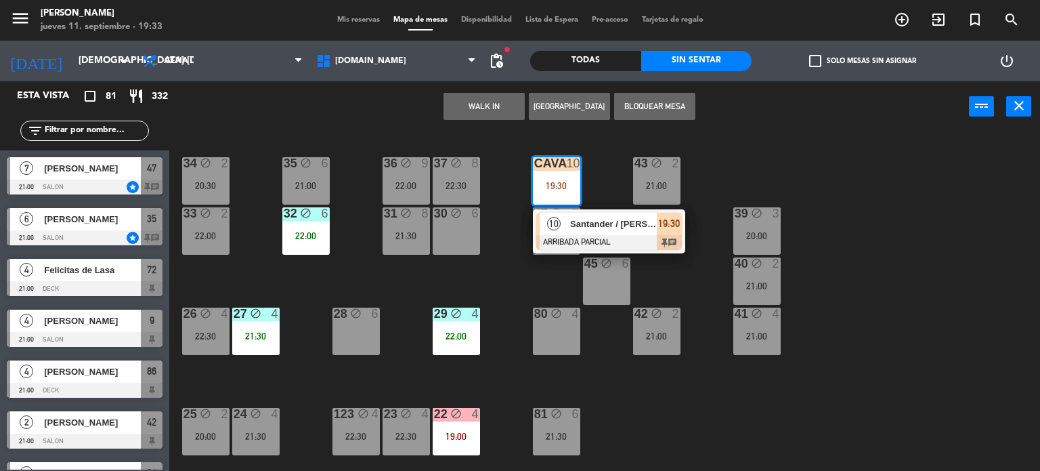
click at [587, 233] on div "10 Santander / [PERSON_NAME] ARRIBADA PARCIAL 19:30 chat" at bounding box center [609, 231] width 173 height 44
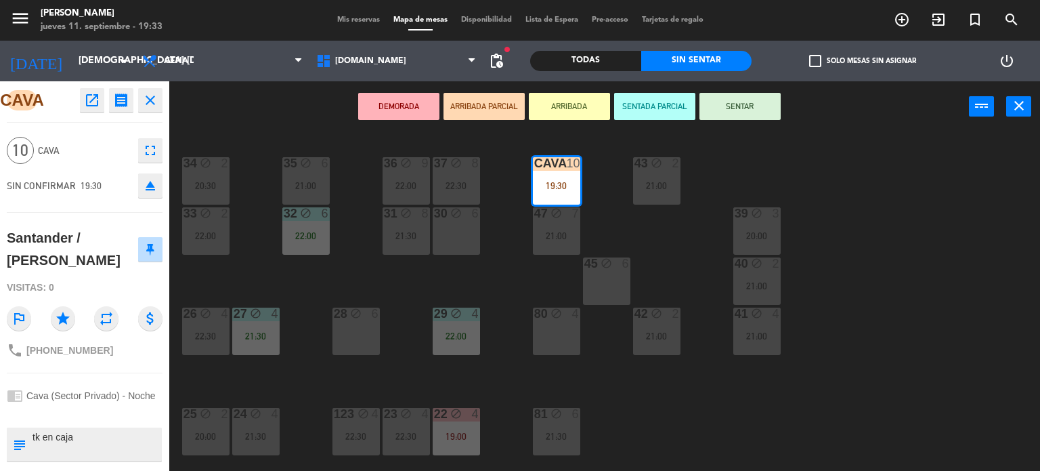
click at [753, 105] on button "SENTAR" at bounding box center [740, 106] width 81 height 27
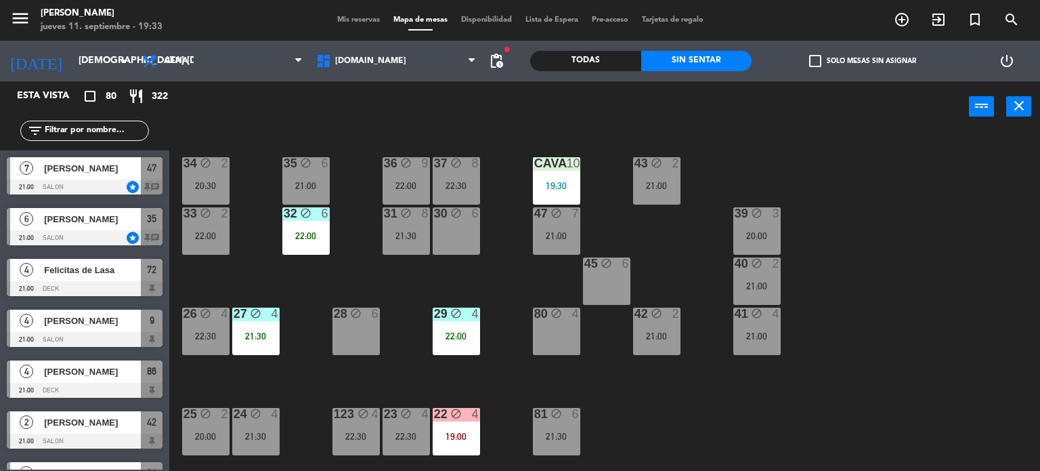
click at [98, 130] on input "text" at bounding box center [95, 130] width 105 height 15
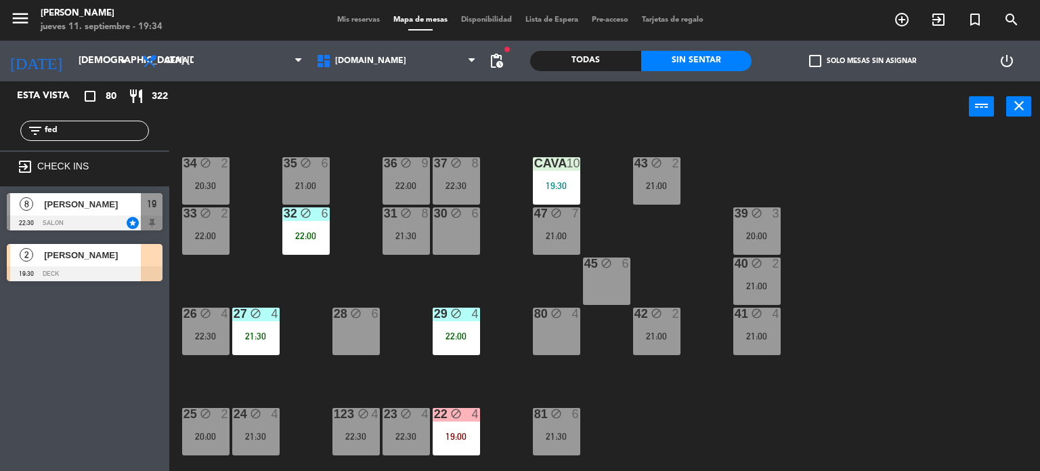
type input "fed"
click at [34, 431] on div "Esta vista crop_square 80 restaurant 322 filter_list fed exit_to_app CHECK INS …" at bounding box center [84, 275] width 169 height 389
click at [137, 262] on div "[PERSON_NAME]" at bounding box center [92, 255] width 98 height 22
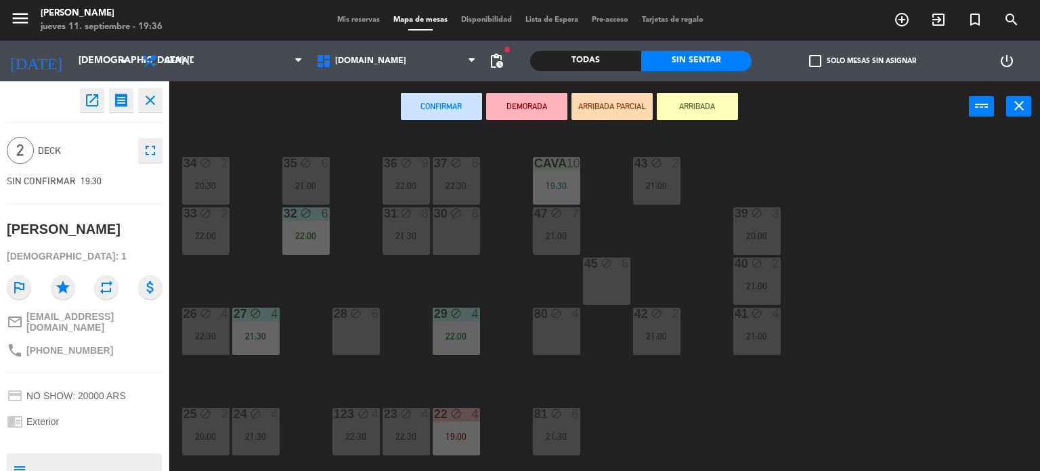
click at [697, 107] on button "ARRIBADA" at bounding box center [697, 106] width 81 height 27
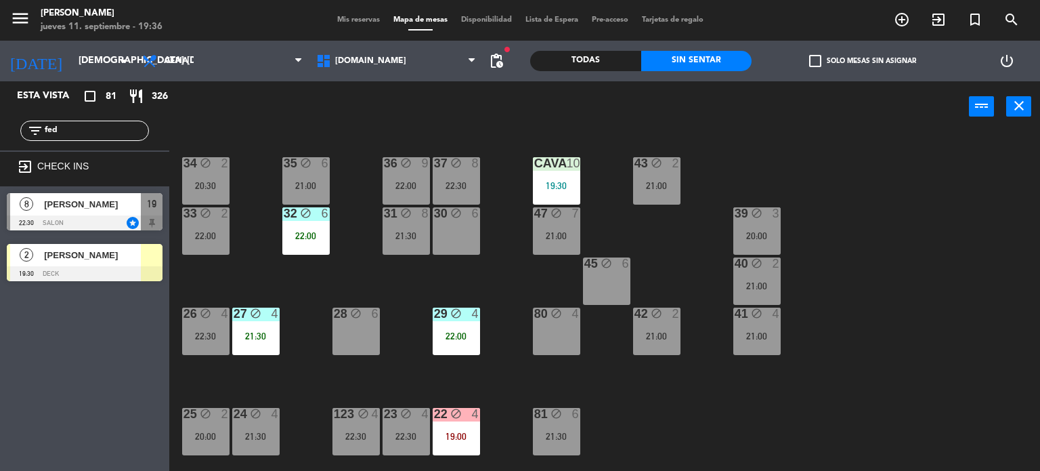
click at [113, 213] on div "[PERSON_NAME]" at bounding box center [92, 204] width 98 height 22
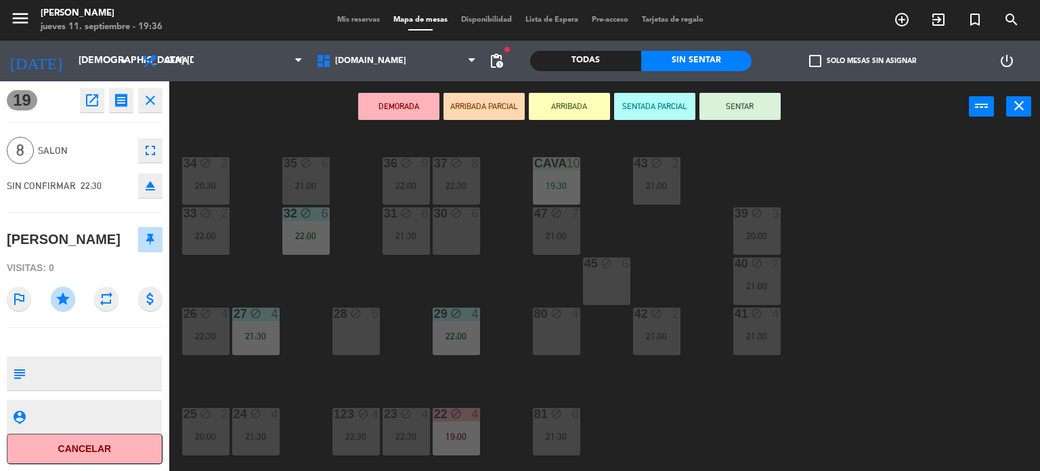
click at [157, 192] on icon "eject" at bounding box center [150, 185] width 16 height 16
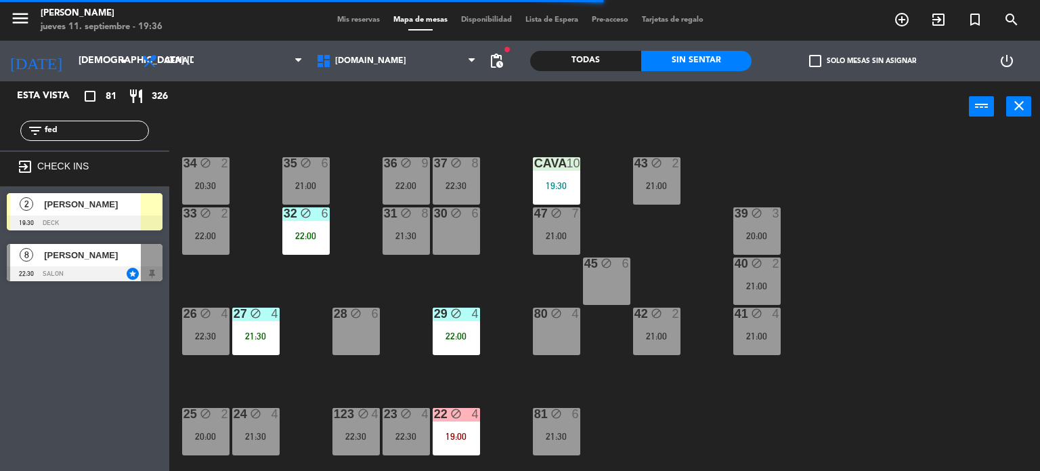
click at [125, 215] on div at bounding box center [85, 222] width 156 height 15
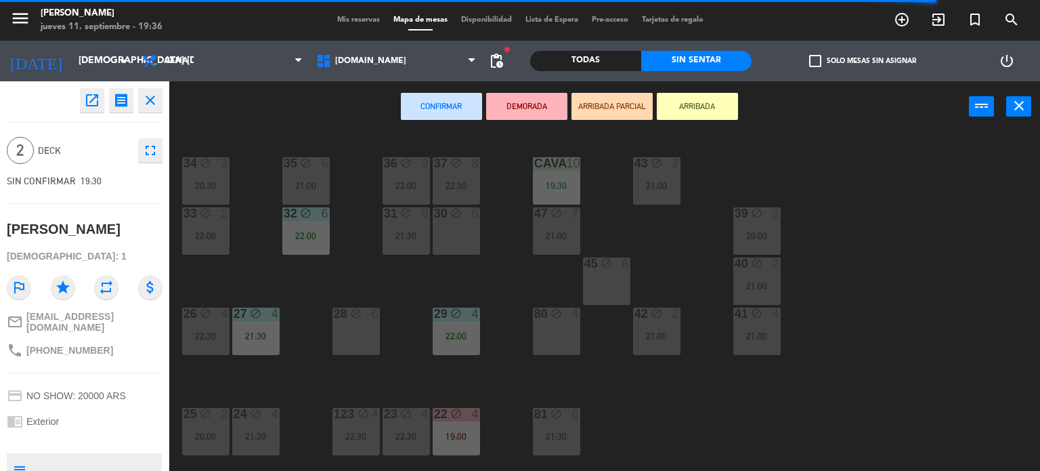
click at [702, 110] on button "ARRIBADA" at bounding box center [697, 106] width 81 height 27
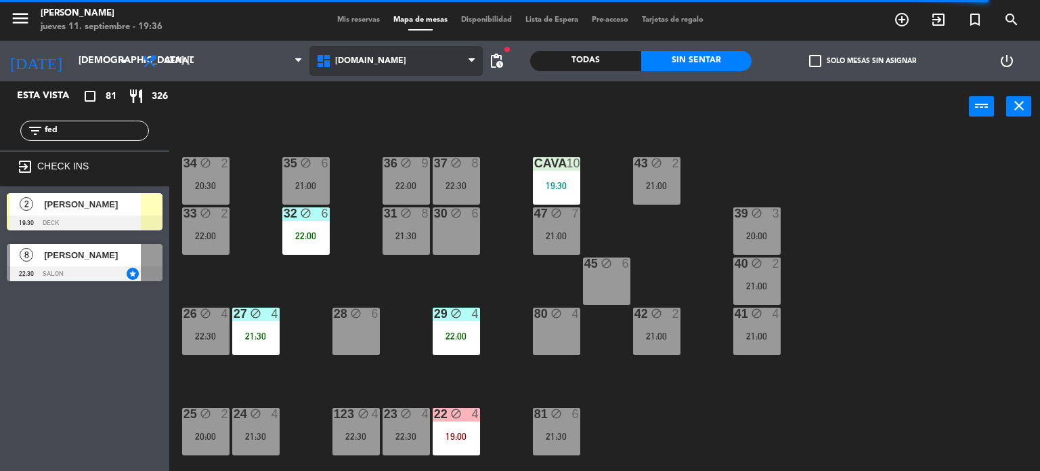
click at [368, 46] on span "[DOMAIN_NAME]" at bounding box center [397, 61] width 174 height 30
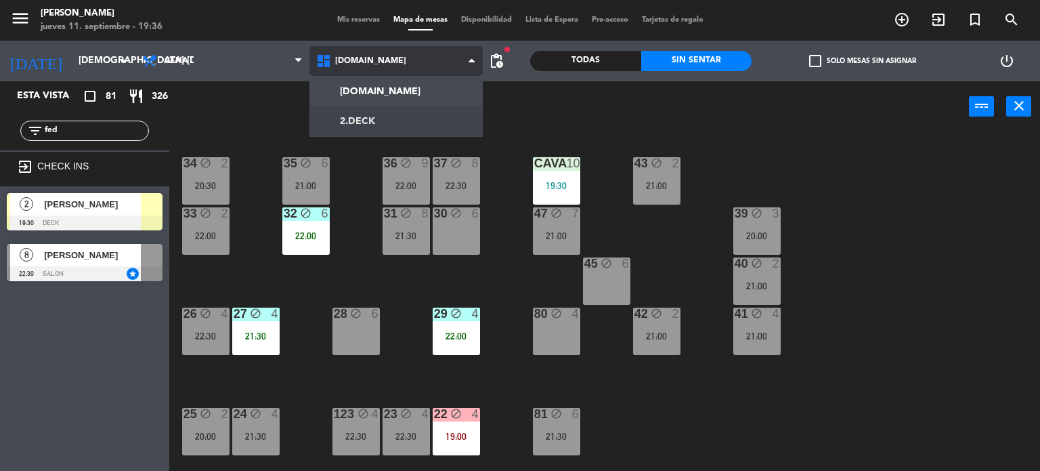
click at [393, 126] on ng-component "menu [PERSON_NAME] jueves 11. septiembre - 19:36 Mis reservas Mapa de mesas Dis…" at bounding box center [520, 235] width 1040 height 471
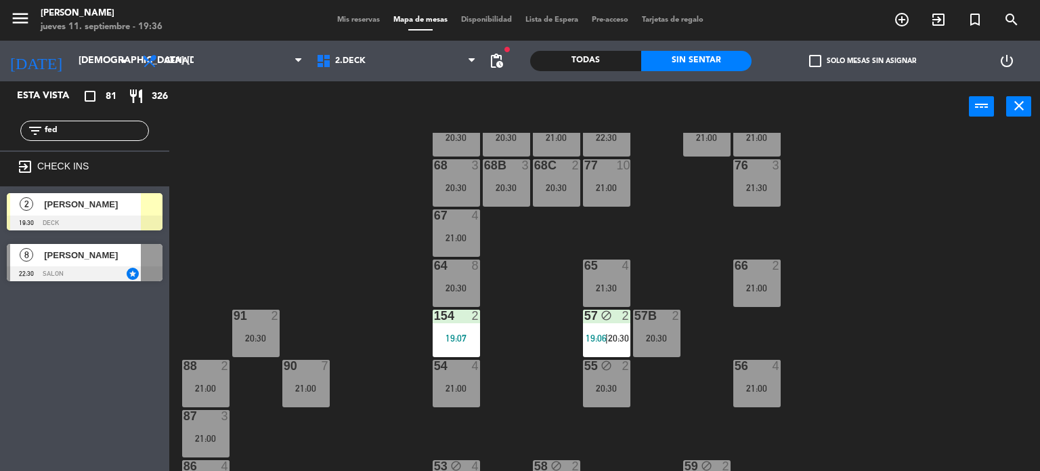
scroll to position [284, 0]
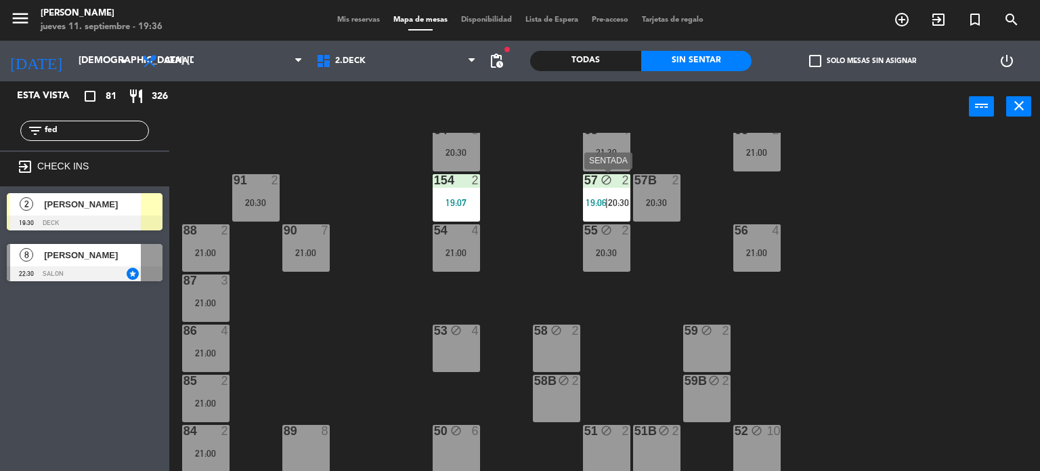
click at [616, 197] on span "20:30" at bounding box center [618, 202] width 21 height 11
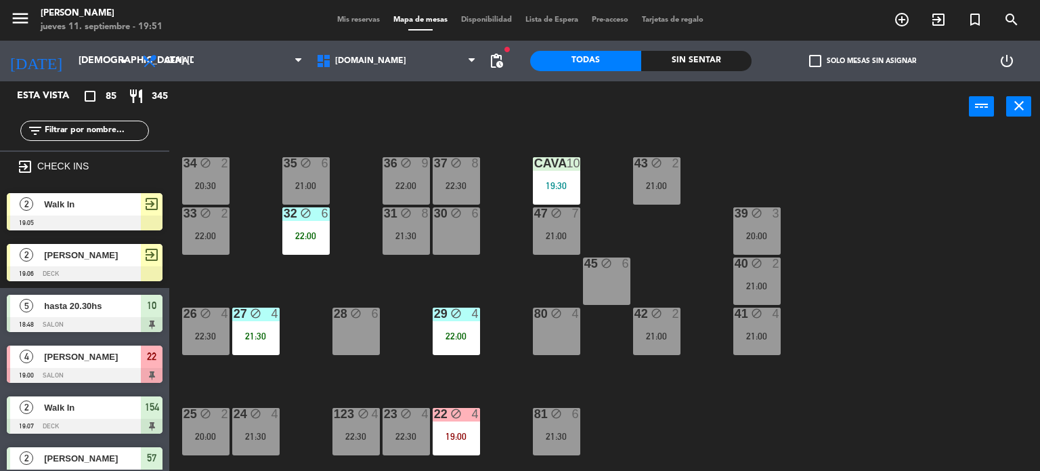
drag, startPoint x: 718, startPoint y: 58, endPoint x: 791, endPoint y: 64, distance: 73.4
click at [718, 59] on div "Sin sentar" at bounding box center [696, 61] width 111 height 20
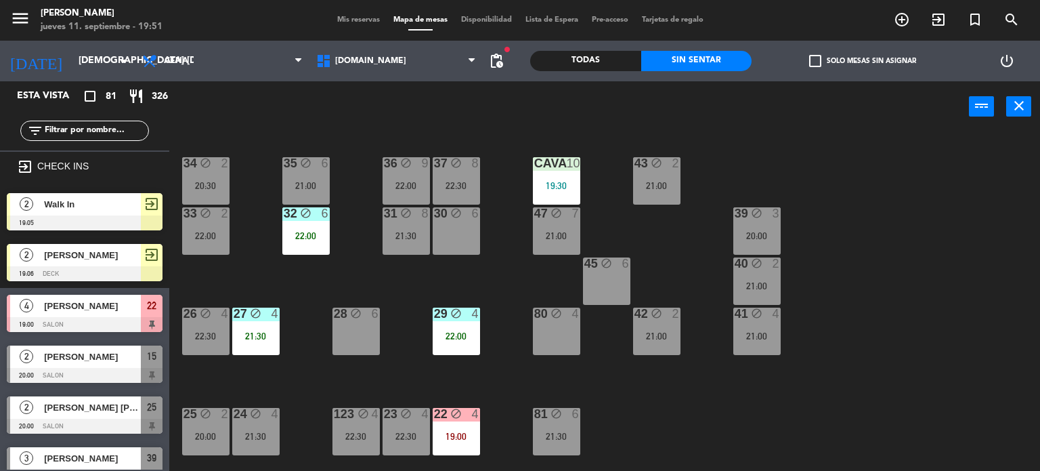
click at [846, 64] on label "check_box_outline_blank Solo mesas sin asignar" at bounding box center [862, 61] width 107 height 12
click at [863, 61] on input "check_box_outline_blank Solo mesas sin asignar" at bounding box center [863, 61] width 0 height 0
click at [241, 324] on div "27 block 4 21:30" at bounding box center [255, 331] width 47 height 47
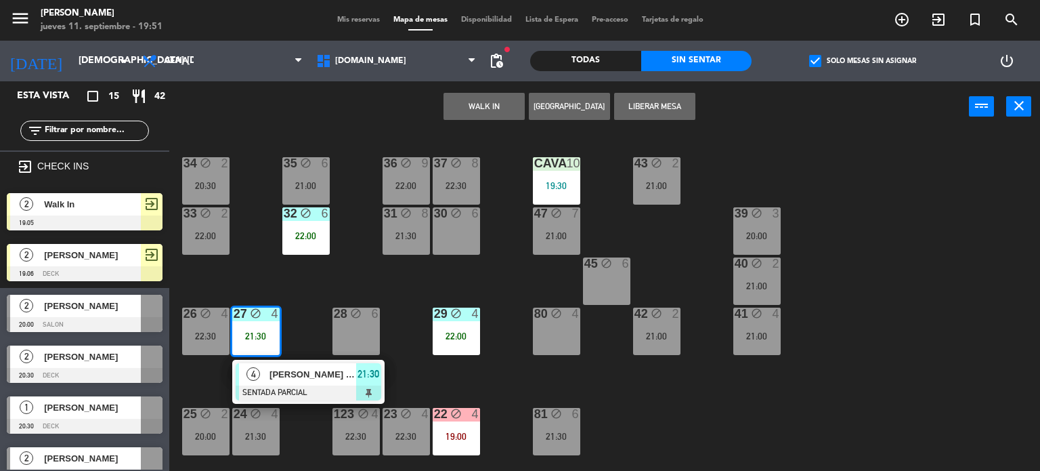
click at [291, 308] on div "34 block 2 20:30 35 block 6 21:00 36 block 9 22:00 43 block 2 21:00 37 block 8 …" at bounding box center [609, 302] width 861 height 339
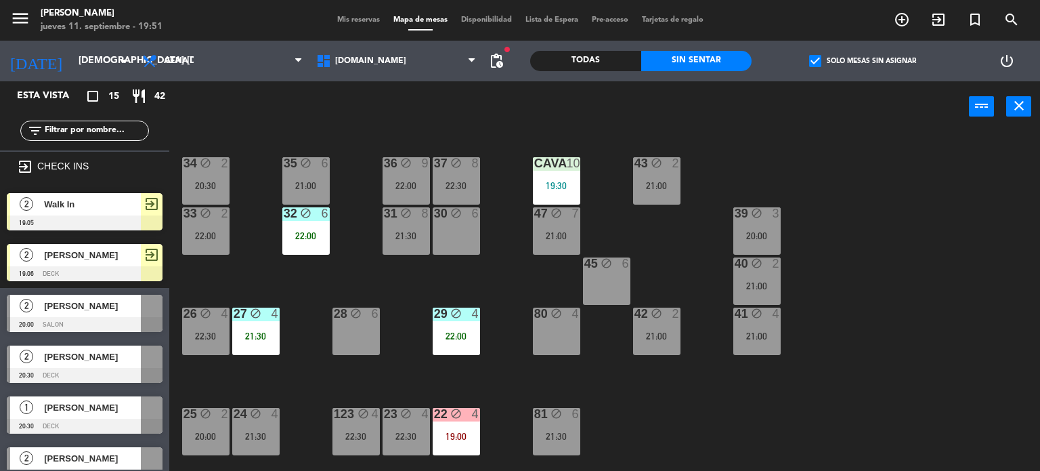
click at [409, 327] on div "34 block 2 20:30 35 block 6 21:00 36 block 9 22:00 43 block 2 21:00 37 block 8 …" at bounding box center [609, 302] width 861 height 339
click at [463, 340] on div "22:00" at bounding box center [456, 335] width 47 height 9
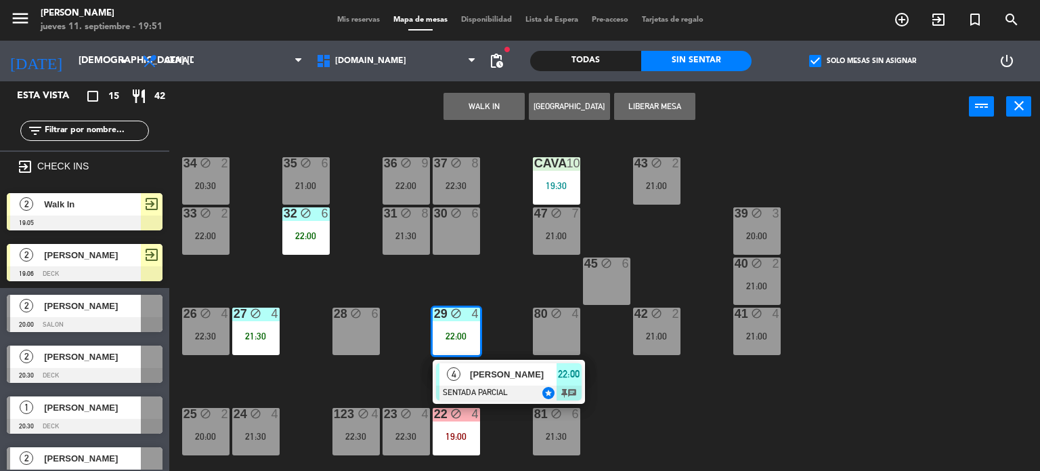
click at [402, 387] on div "34 block 2 20:30 35 block 6 21:00 36 block 9 22:00 43 block 2 21:00 37 block 8 …" at bounding box center [609, 302] width 861 height 339
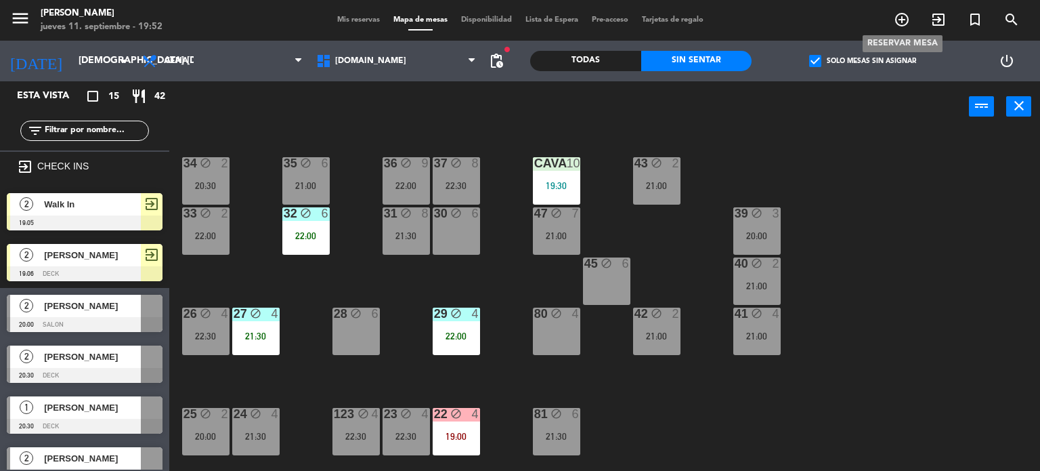
click at [908, 24] on icon "add_circle_outline" at bounding box center [902, 20] width 16 height 16
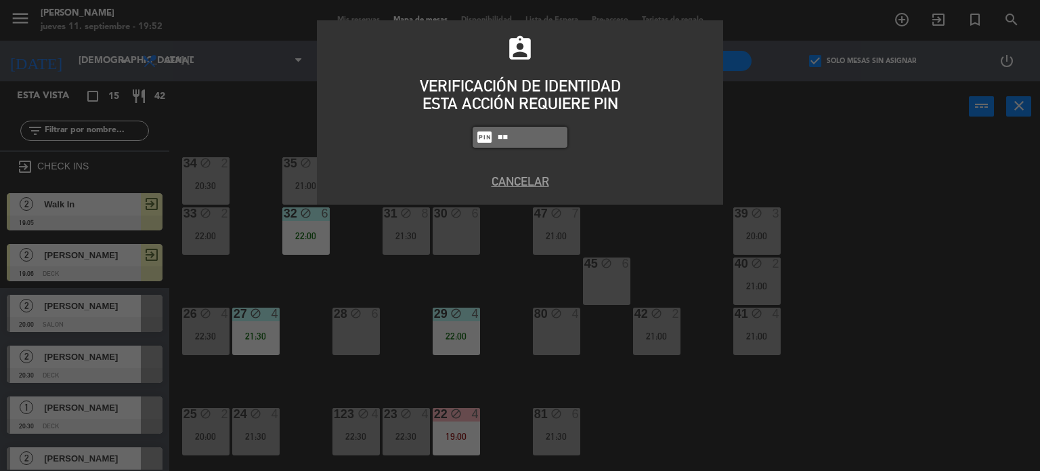
type input "3"
type input "3871"
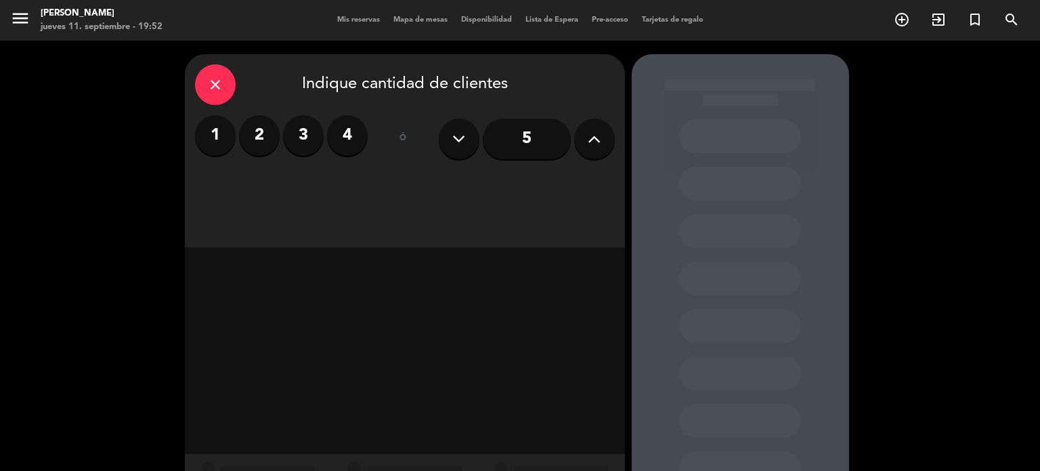
click at [350, 132] on label "4" at bounding box center [347, 135] width 41 height 41
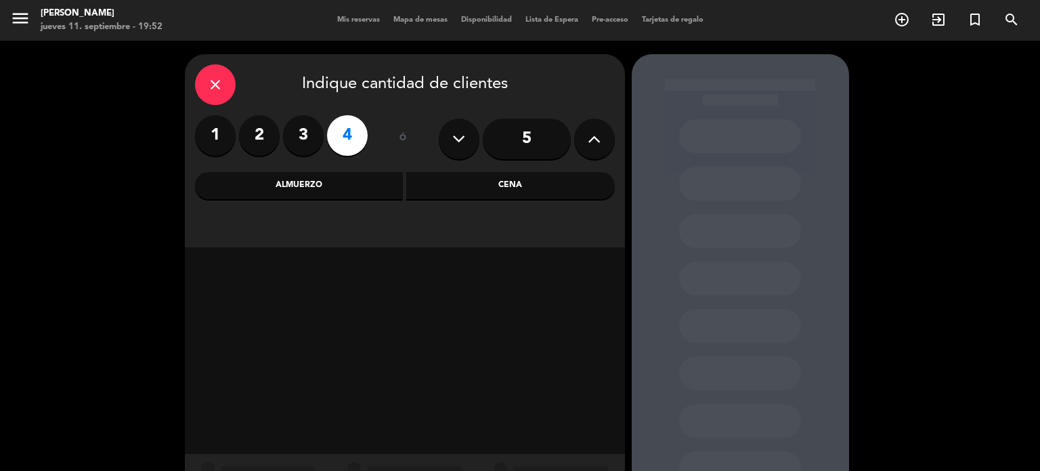
click at [500, 205] on div "close Indique cantidad de clientes 1 2 3 4 ó 5 Almuerzo Cena" at bounding box center [405, 150] width 440 height 193
click at [490, 186] on div "Cena" at bounding box center [510, 185] width 209 height 27
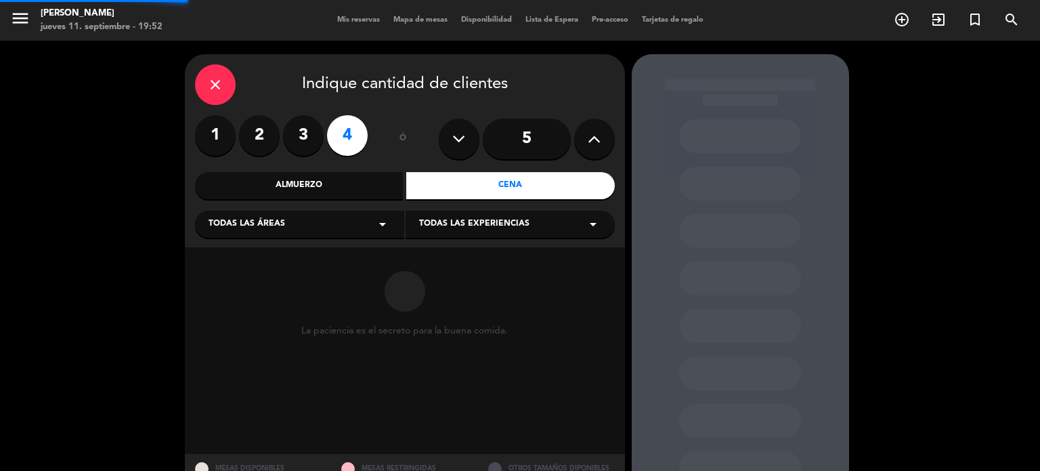
click at [310, 216] on div "Todas las áreas arrow_drop_down" at bounding box center [299, 224] width 209 height 27
click at [236, 306] on div "CAVA DECK SALON" at bounding box center [299, 270] width 209 height 98
click at [234, 296] on div "SALON" at bounding box center [300, 298] width 182 height 14
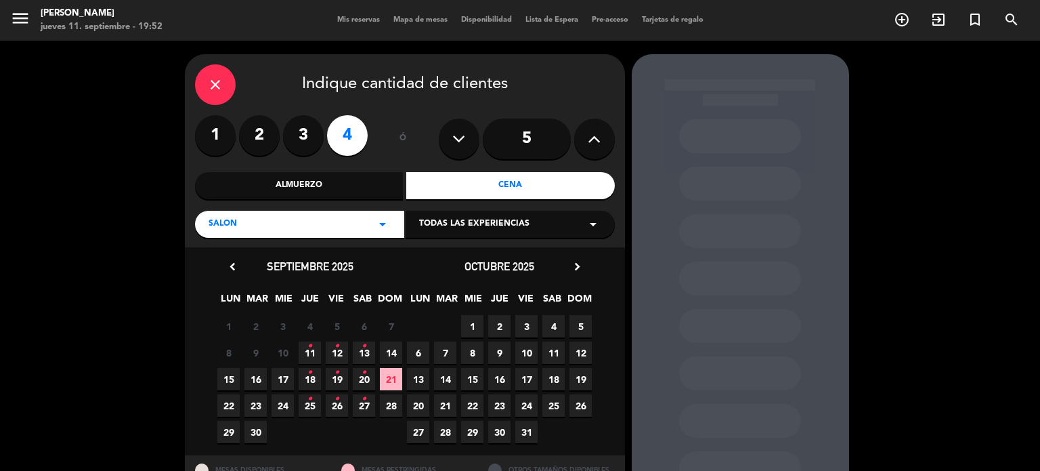
click at [311, 352] on icon "•" at bounding box center [310, 346] width 5 height 22
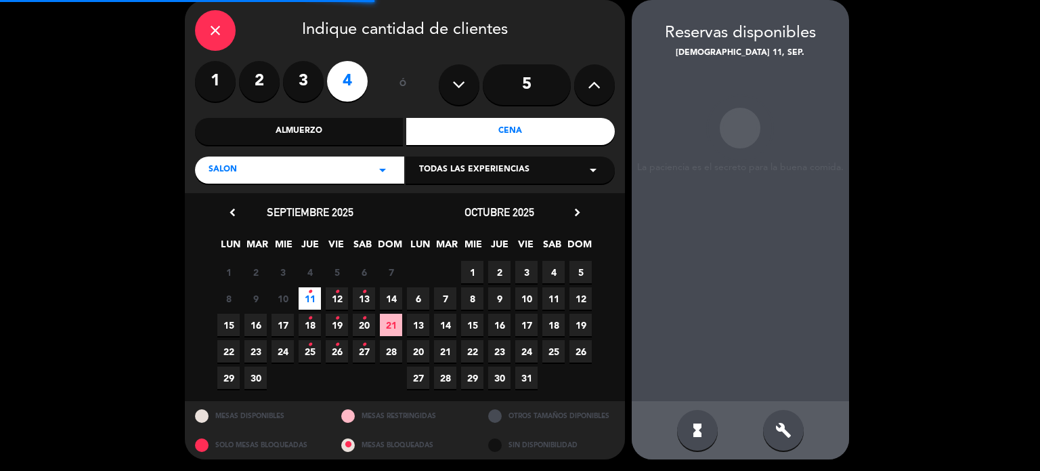
scroll to position [55, 0]
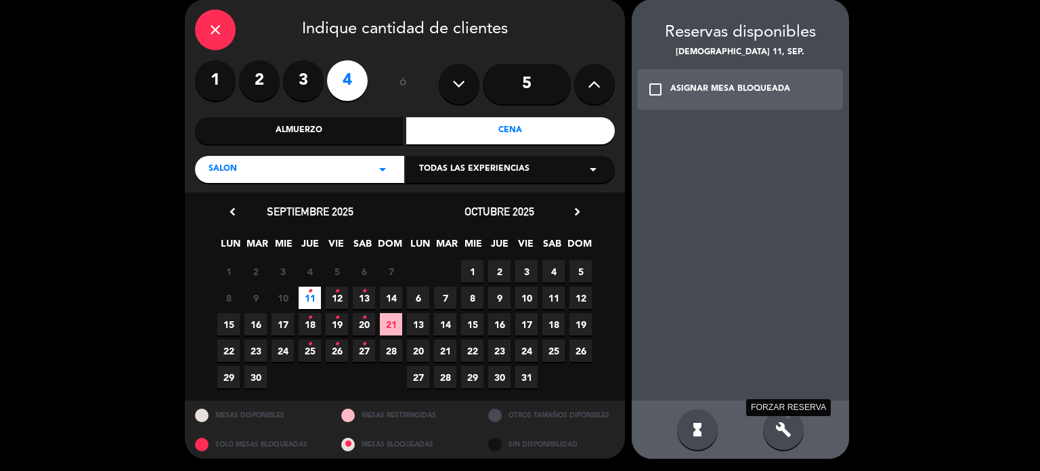
click at [785, 434] on icon "build" at bounding box center [784, 429] width 16 height 16
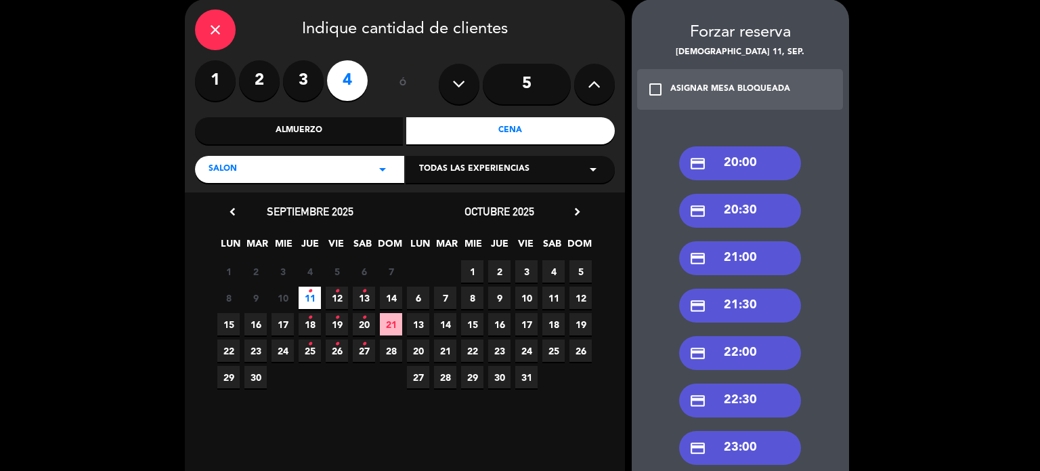
scroll to position [123, 0]
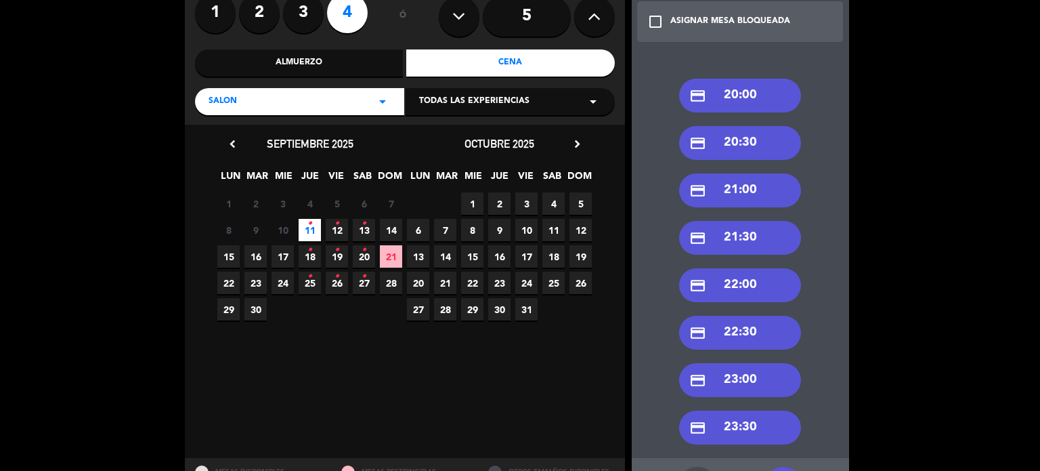
drag, startPoint x: 748, startPoint y: 283, endPoint x: 477, endPoint y: 161, distance: 297.4
click at [746, 283] on div "credit_card 22:00" at bounding box center [740, 285] width 122 height 34
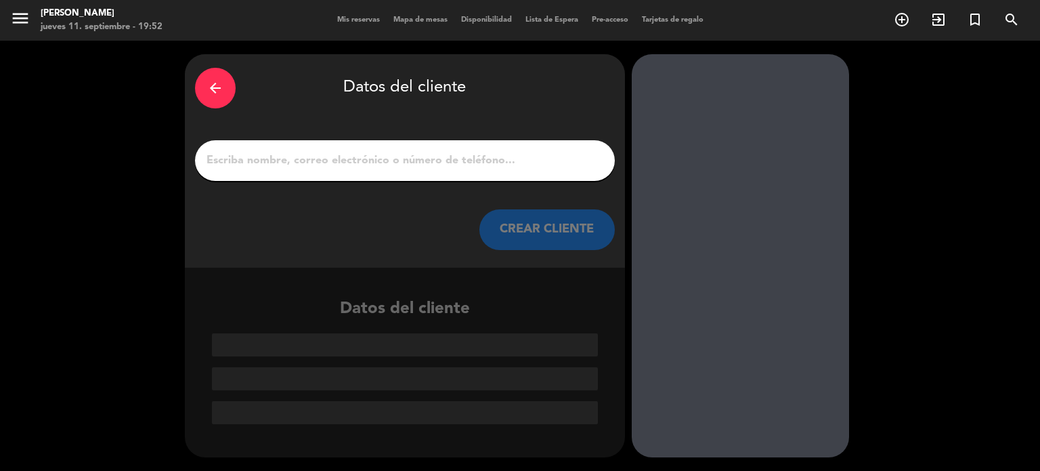
click at [469, 156] on input "1" at bounding box center [405, 160] width 400 height 19
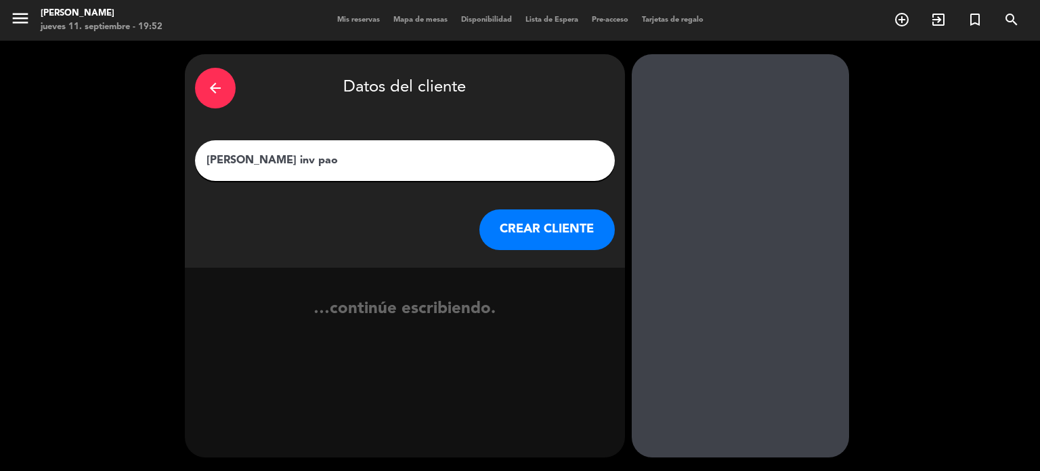
type input "alina andrada inv pao"
click at [574, 224] on button "CREAR CLIENTE" at bounding box center [547, 229] width 135 height 41
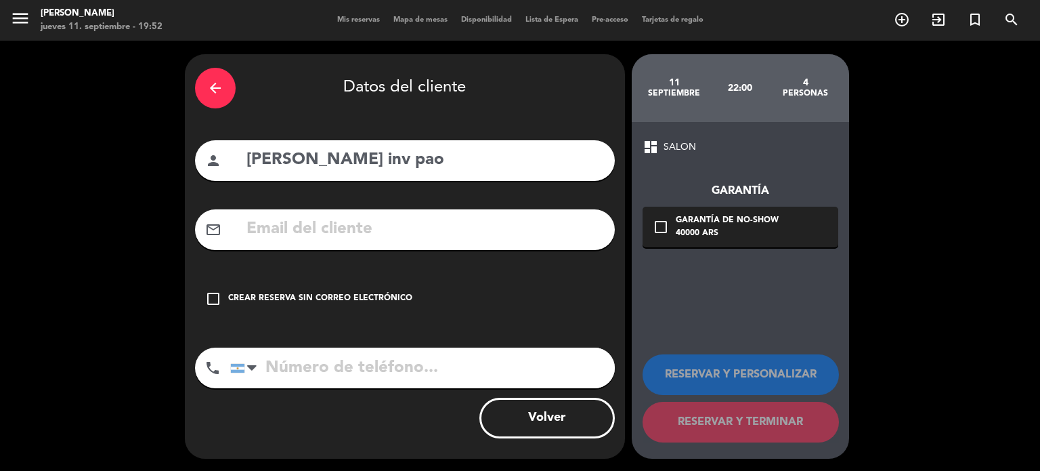
click at [391, 310] on div "check_box_outline_blank Crear reserva sin correo electrónico" at bounding box center [405, 298] width 420 height 41
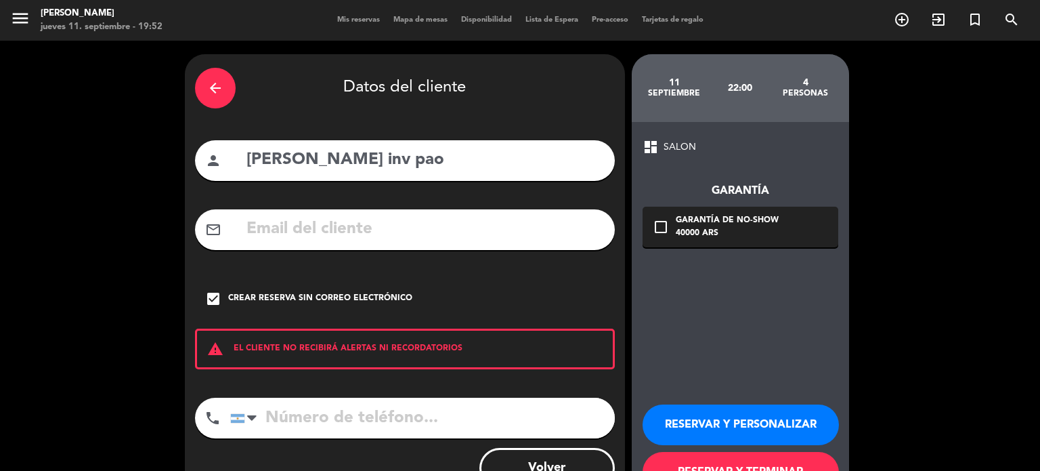
click at [788, 465] on button "RESERVAR Y TERMINAR" at bounding box center [741, 472] width 196 height 41
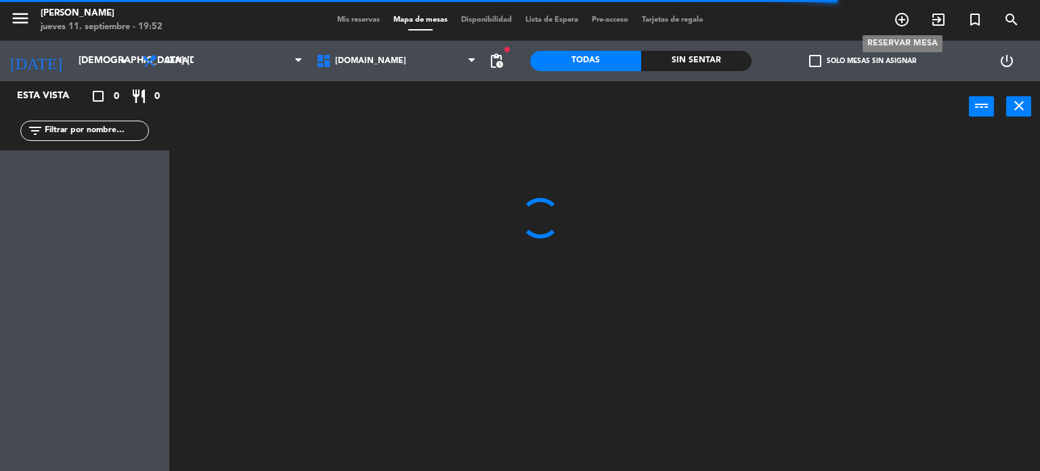
click at [891, 20] on span "add_circle_outline" at bounding box center [902, 19] width 37 height 23
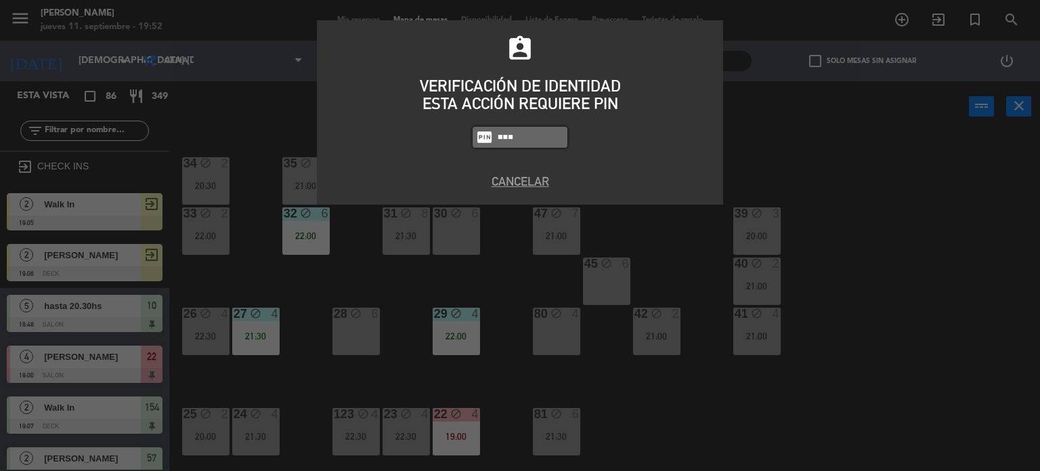
type input "3871"
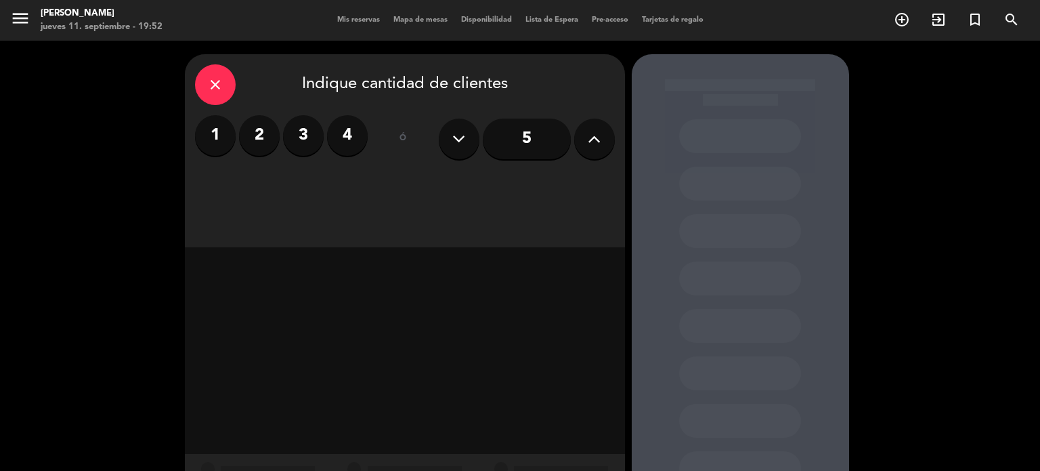
click at [263, 133] on label "2" at bounding box center [259, 135] width 41 height 41
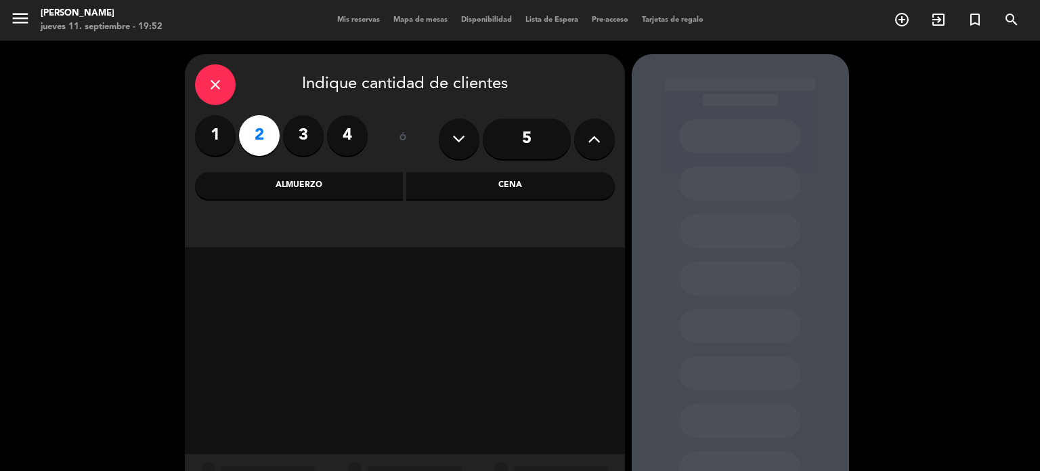
click at [527, 181] on div "Cena" at bounding box center [510, 185] width 209 height 27
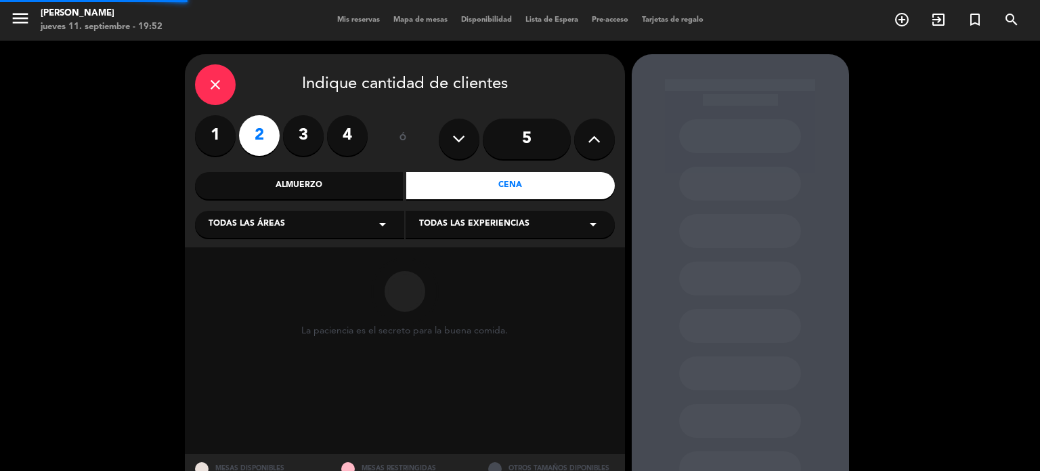
click at [317, 230] on div "Todas las áreas arrow_drop_down" at bounding box center [299, 224] width 209 height 27
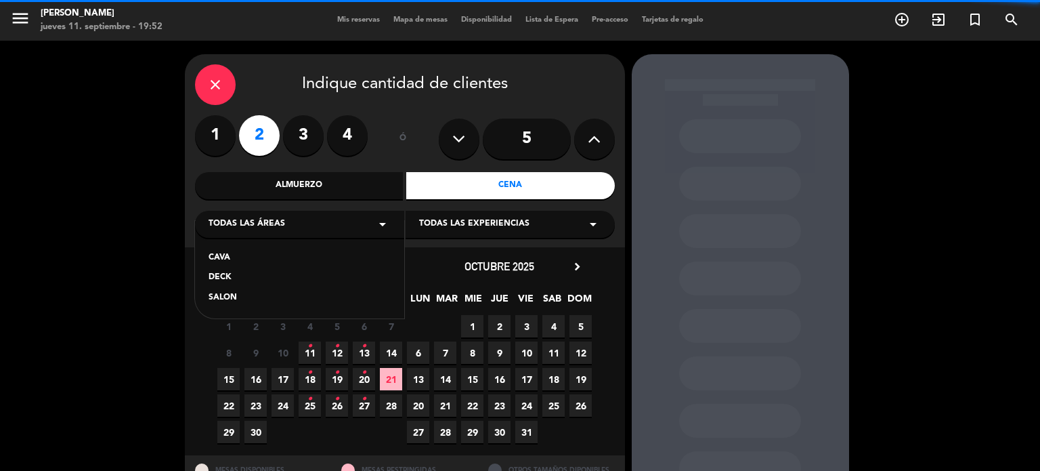
click at [245, 300] on div "SALON" at bounding box center [300, 298] width 182 height 14
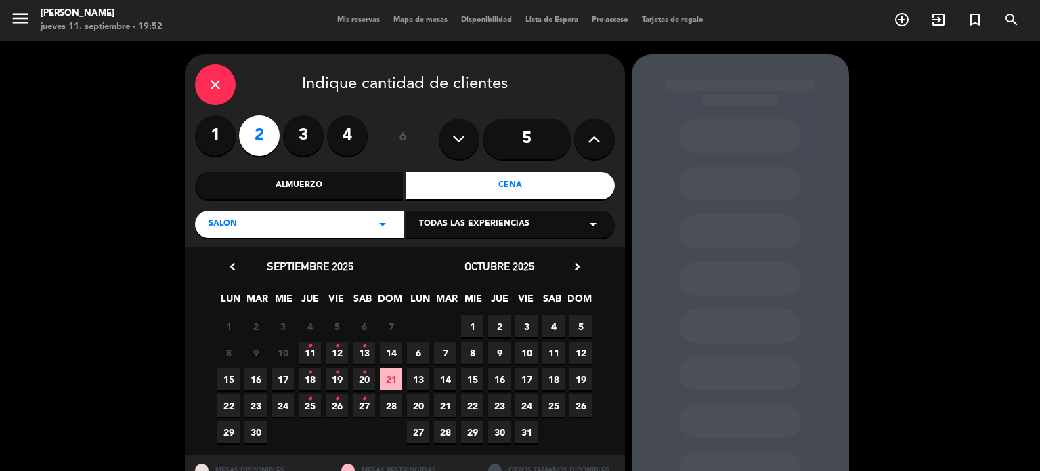
click at [336, 352] on icon "•" at bounding box center [337, 346] width 5 height 22
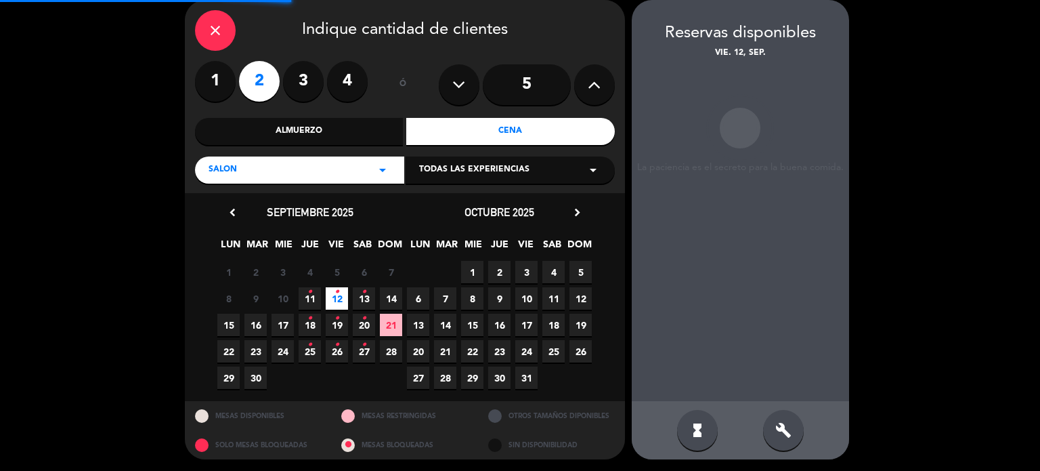
click at [772, 436] on div "build" at bounding box center [783, 430] width 41 height 41
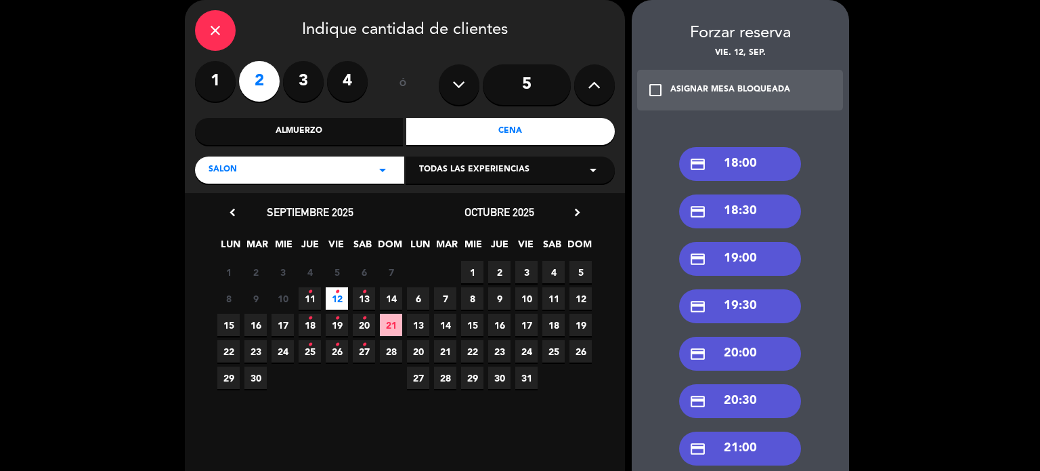
scroll to position [371, 0]
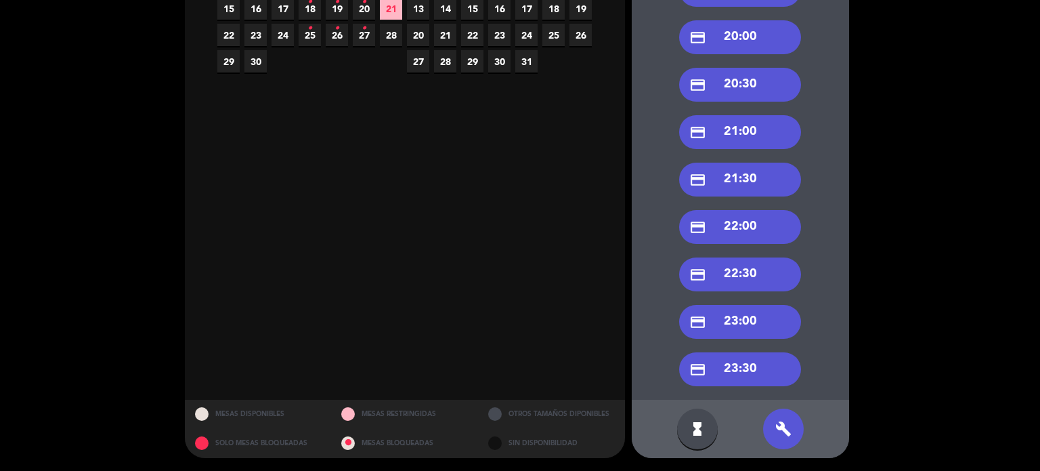
click at [759, 221] on div "credit_card 22:00" at bounding box center [740, 227] width 122 height 34
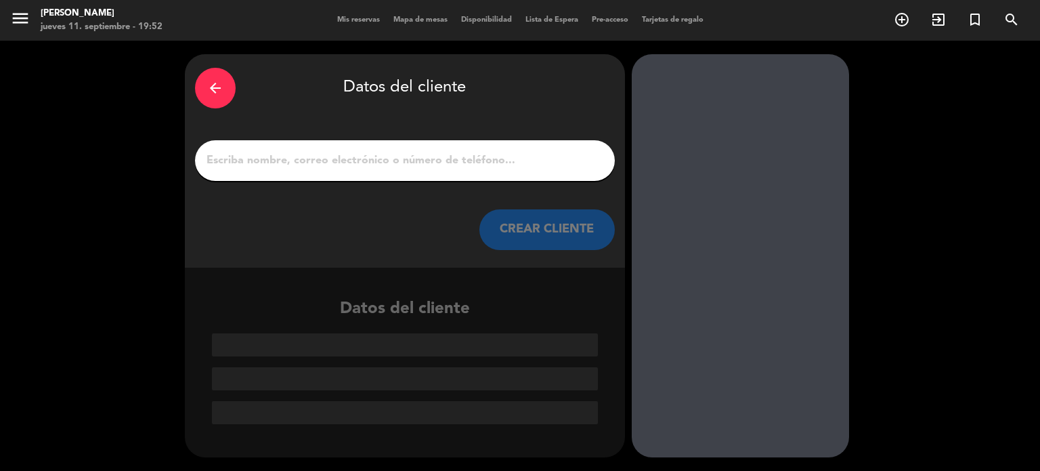
scroll to position [0, 0]
click at [363, 164] on input "1" at bounding box center [405, 160] width 400 height 19
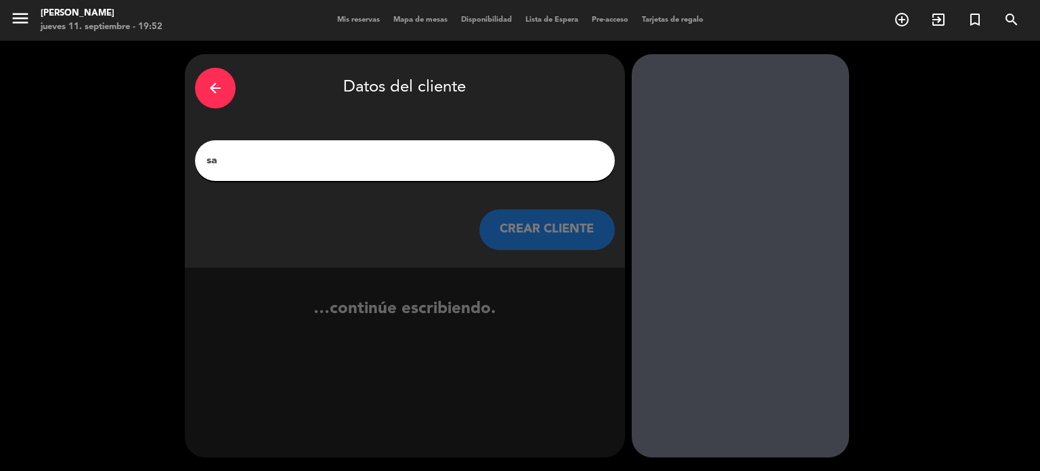
type input "s"
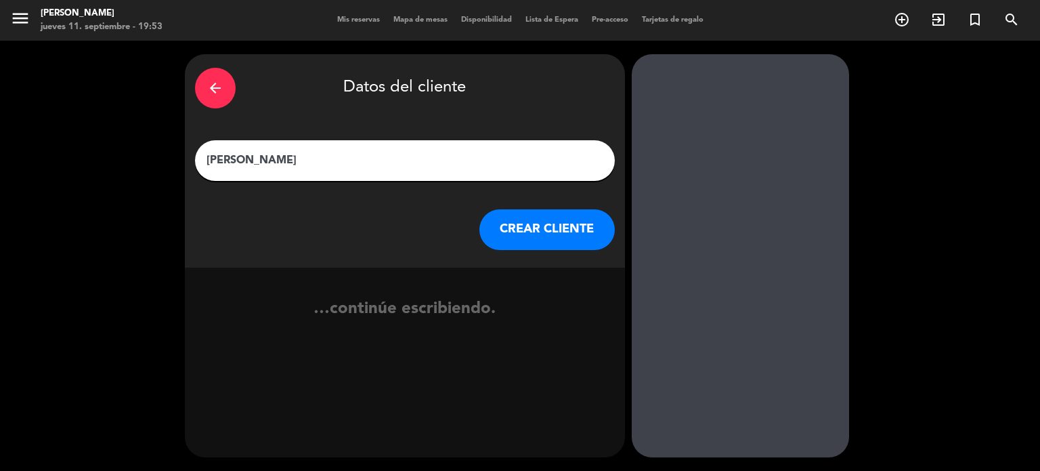
type input "juan marcos balabanian"
click at [534, 212] on button "CREAR CLIENTE" at bounding box center [547, 229] width 135 height 41
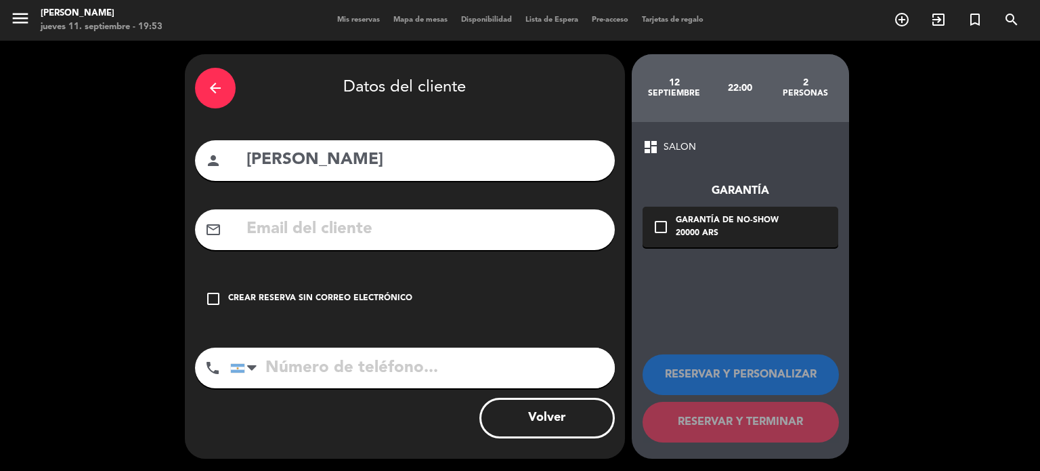
click at [507, 312] on div "check_box_outline_blank Crear reserva sin correo electrónico" at bounding box center [405, 298] width 420 height 41
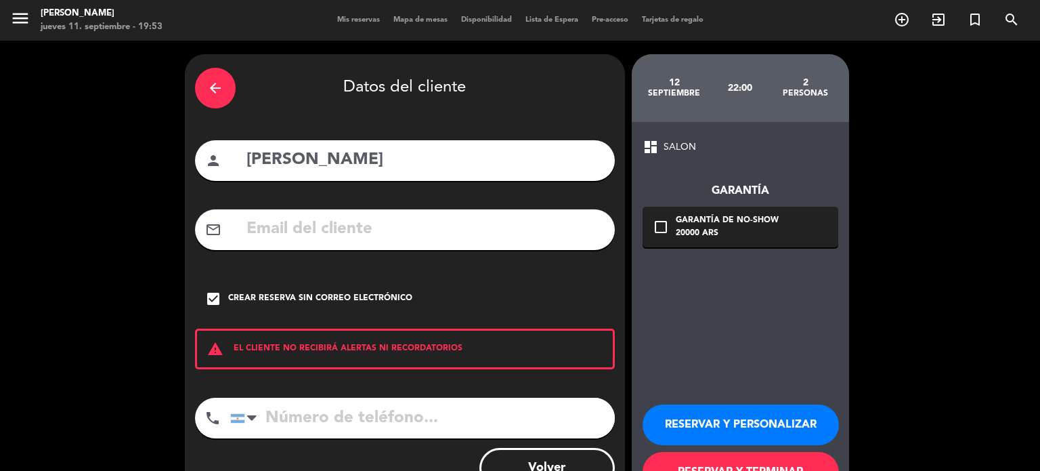
click at [753, 426] on button "RESERVAR Y PERSONALIZAR" at bounding box center [741, 424] width 196 height 41
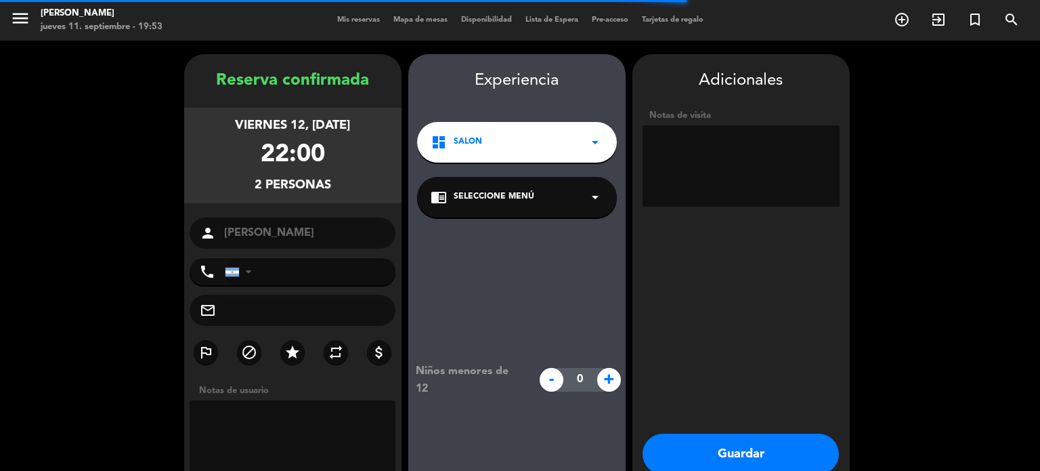
scroll to position [54, 0]
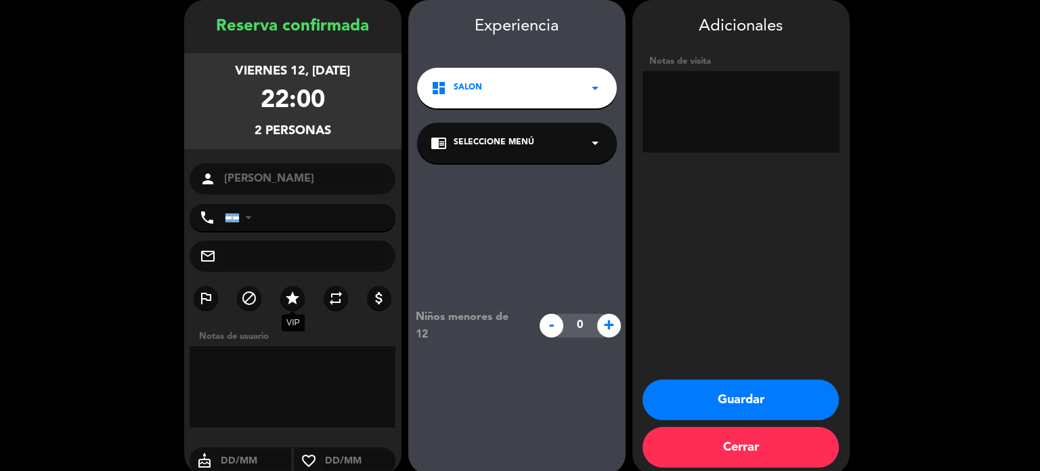
click at [287, 299] on icon "star" at bounding box center [292, 298] width 16 height 16
click at [742, 104] on textarea at bounding box center [741, 111] width 197 height 81
type textarea "a"
type textarea "pagan"
click at [801, 382] on button "Guardar" at bounding box center [741, 399] width 196 height 41
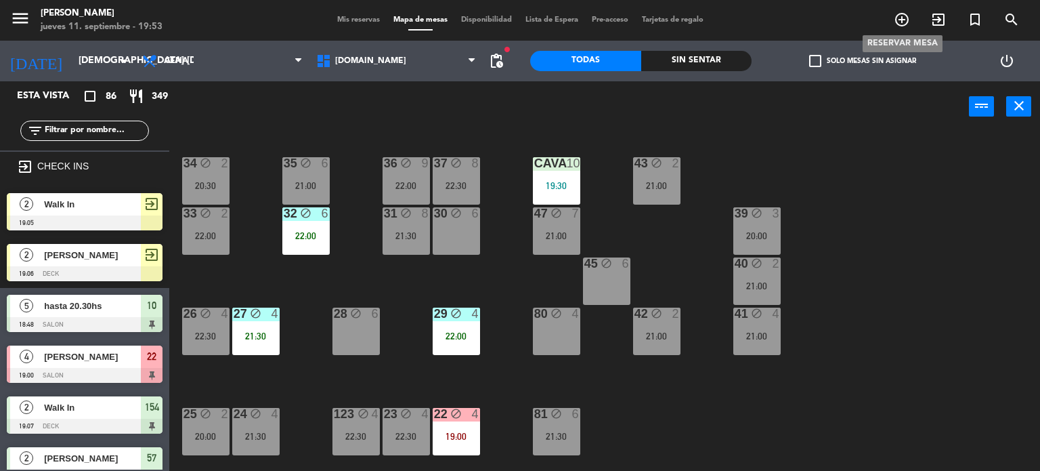
click at [904, 25] on icon "add_circle_outline" at bounding box center [902, 20] width 16 height 16
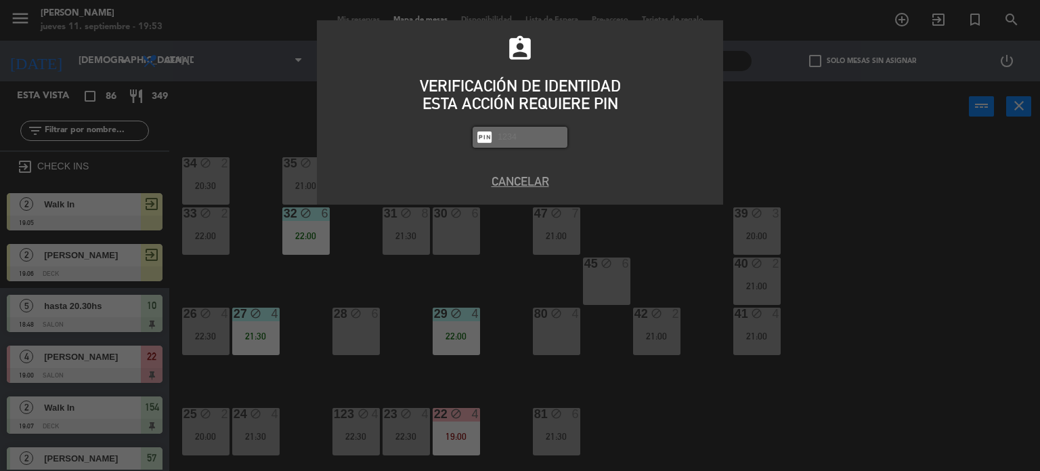
click at [545, 144] on input "text" at bounding box center [530, 137] width 68 height 16
type input "3871"
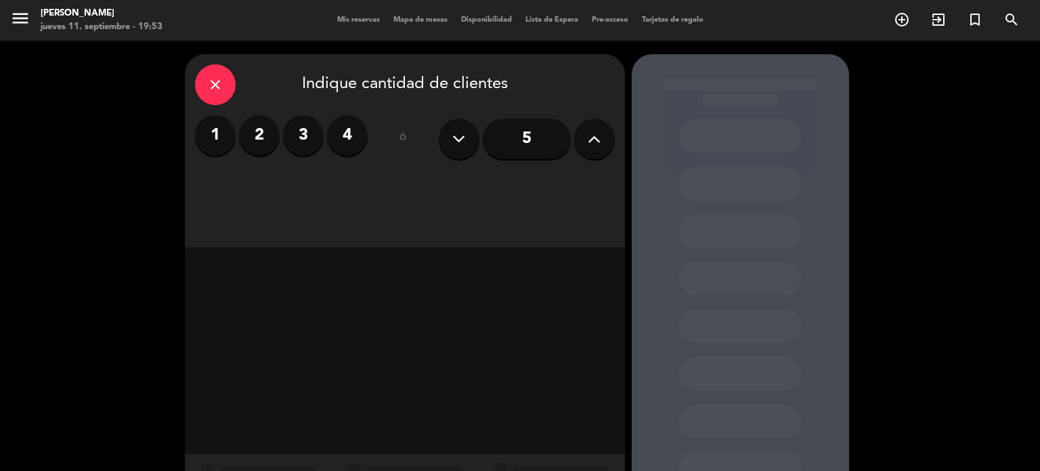
click at [568, 146] on input "5" at bounding box center [527, 139] width 88 height 41
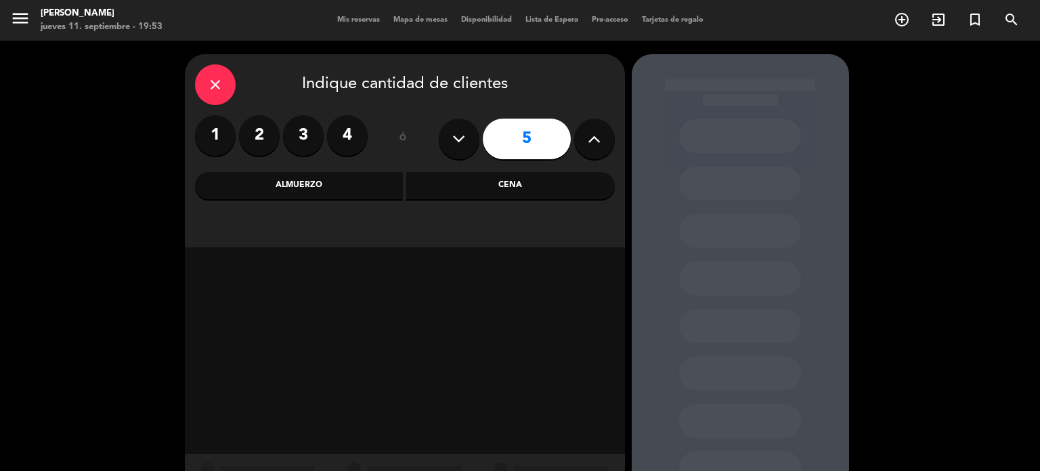
click at [569, 146] on input "5" at bounding box center [527, 139] width 88 height 41
click at [586, 146] on button at bounding box center [594, 139] width 41 height 41
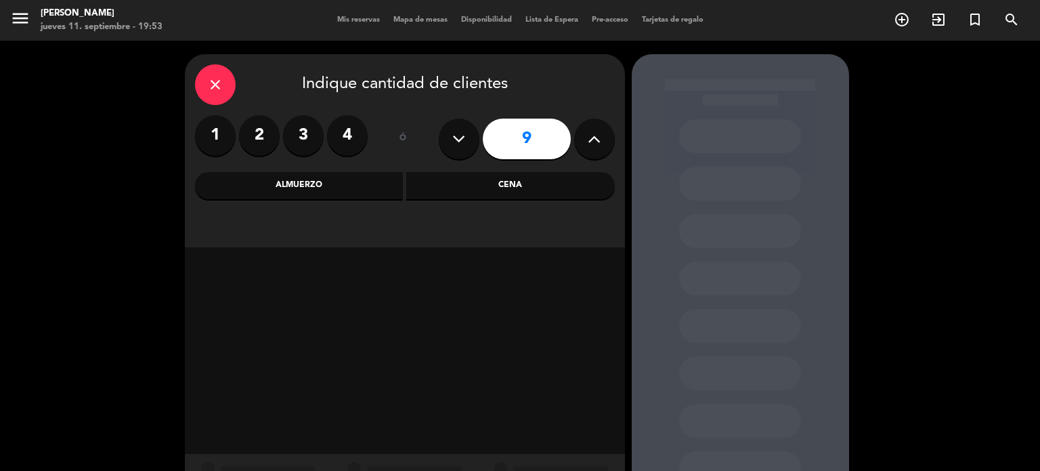
click at [586, 146] on button at bounding box center [594, 139] width 41 height 41
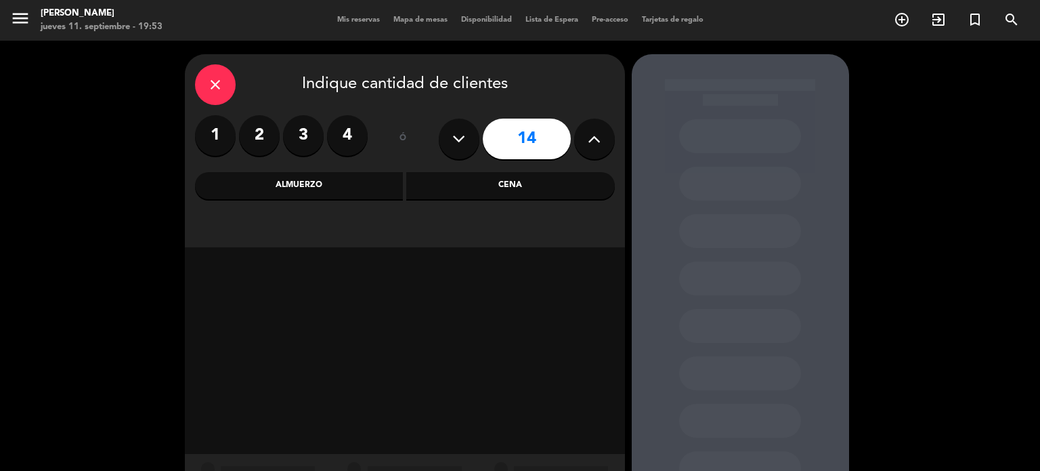
click at [586, 146] on button at bounding box center [594, 139] width 41 height 41
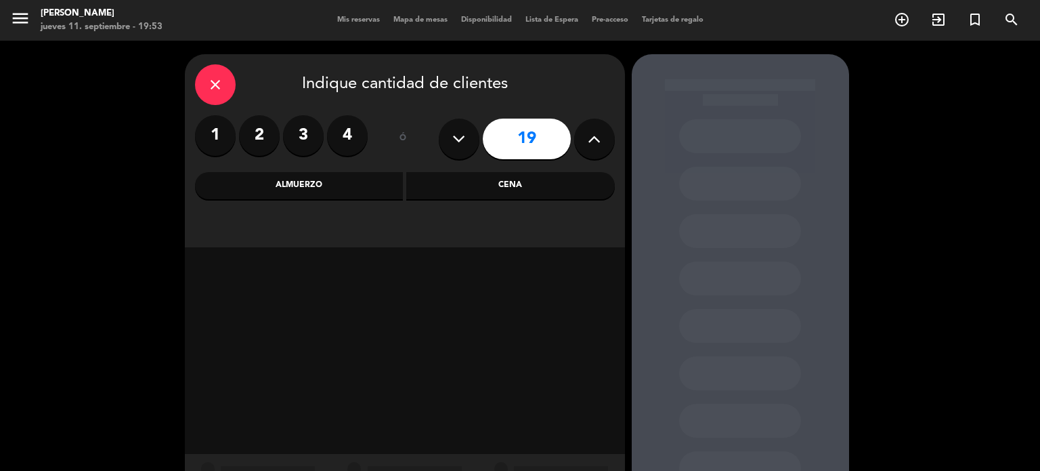
click at [586, 146] on button at bounding box center [594, 139] width 41 height 41
type input "20"
click at [536, 178] on div "Cena" at bounding box center [510, 185] width 209 height 27
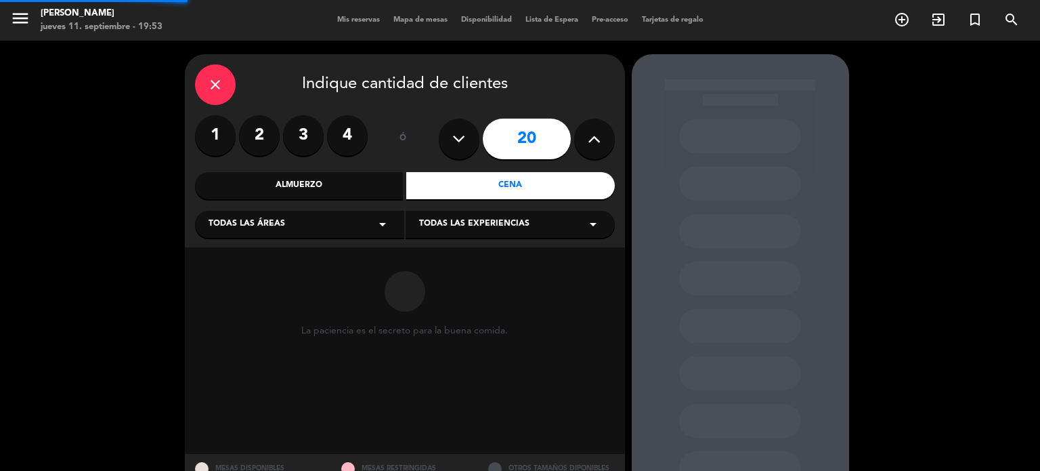
click at [321, 228] on div "Todas las áreas arrow_drop_down" at bounding box center [299, 224] width 209 height 27
click at [266, 297] on div "SALON" at bounding box center [300, 298] width 182 height 14
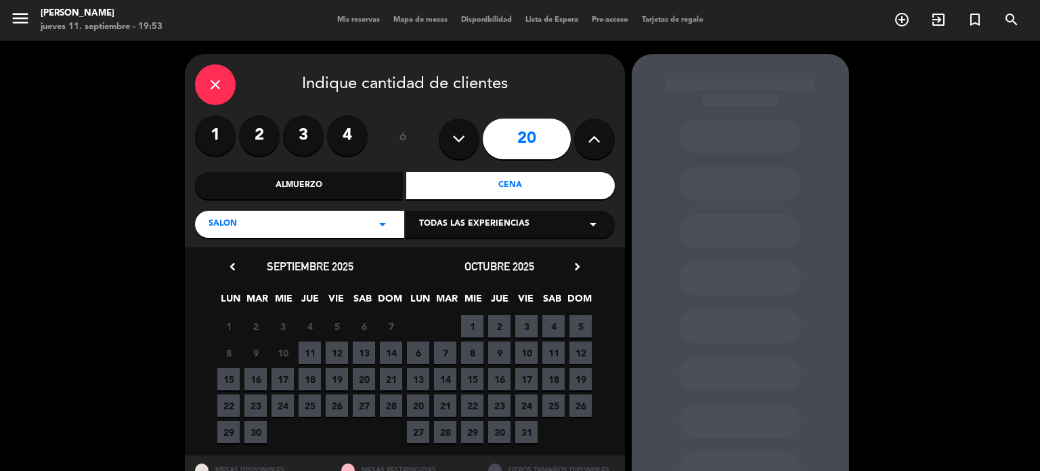
click at [306, 349] on span "11" at bounding box center [310, 352] width 22 height 22
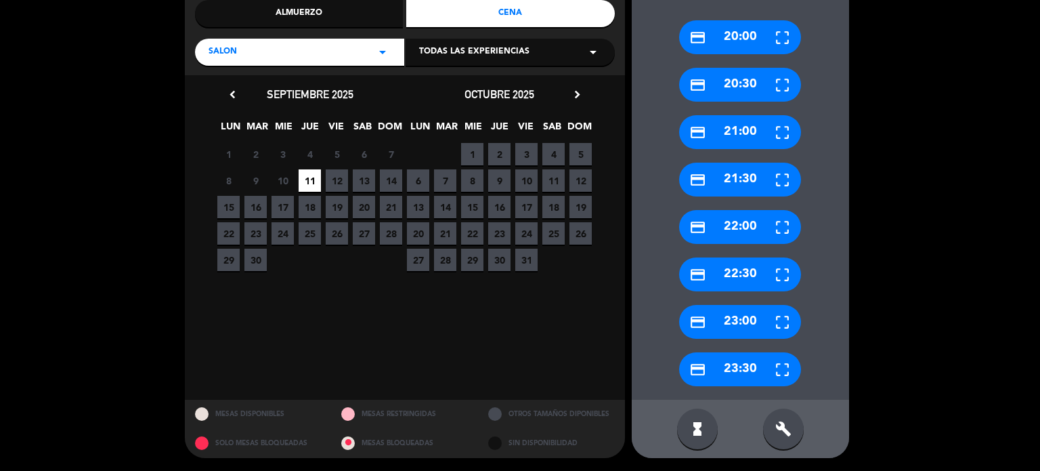
click at [371, 177] on span "13" at bounding box center [364, 180] width 22 height 22
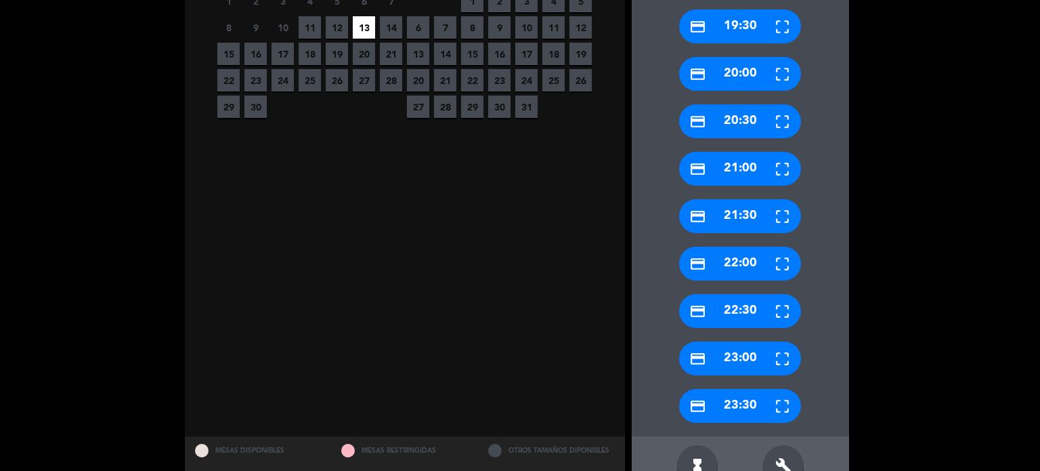
scroll to position [362, 0]
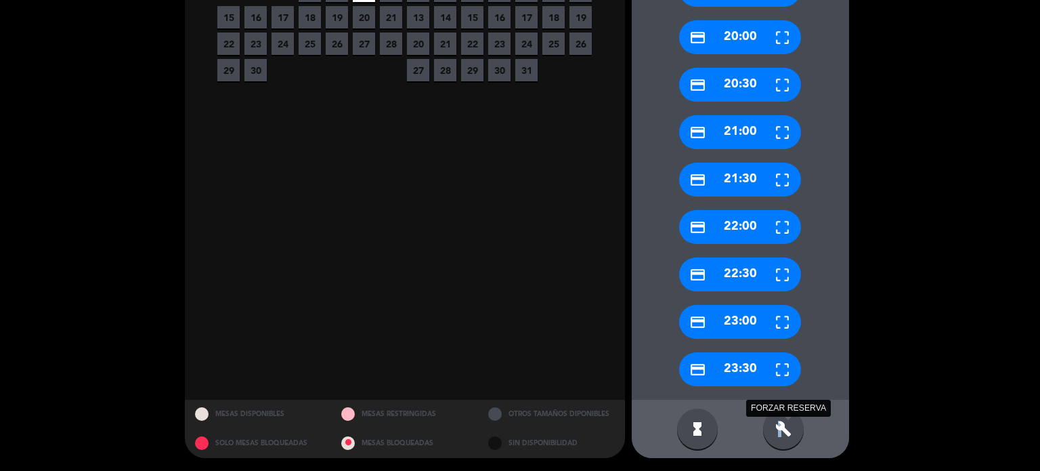
drag, startPoint x: 780, startPoint y: 433, endPoint x: 788, endPoint y: 421, distance: 14.1
click at [780, 433] on icon "build" at bounding box center [784, 429] width 16 height 16
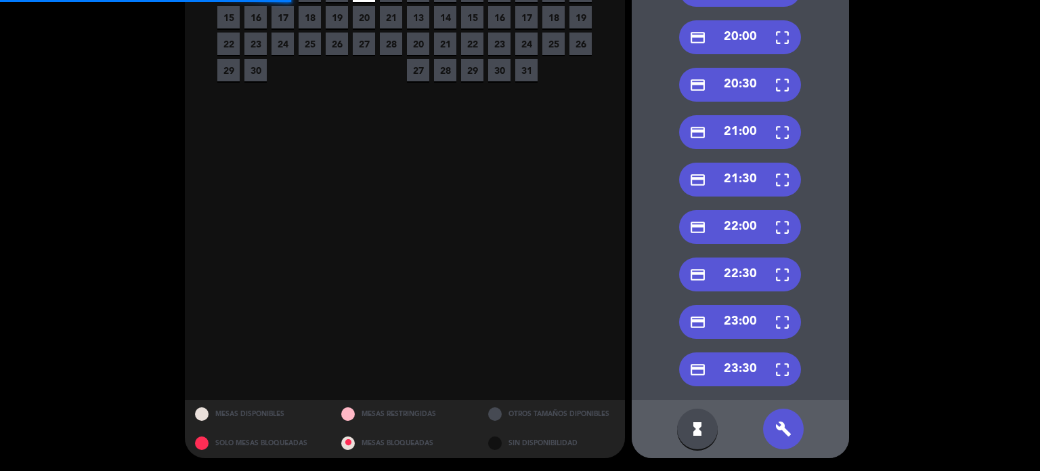
click at [762, 224] on div "credit_card 22:00" at bounding box center [740, 227] width 122 height 34
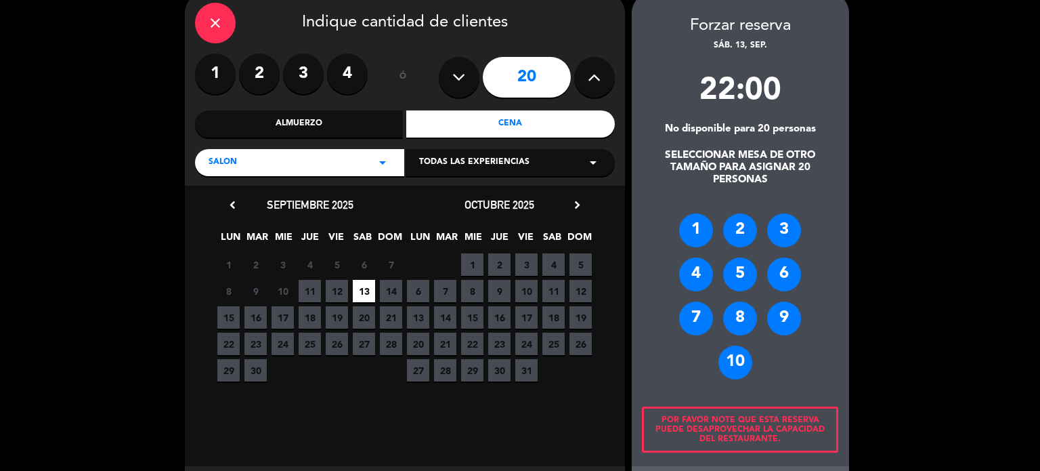
scroll to position [129, 0]
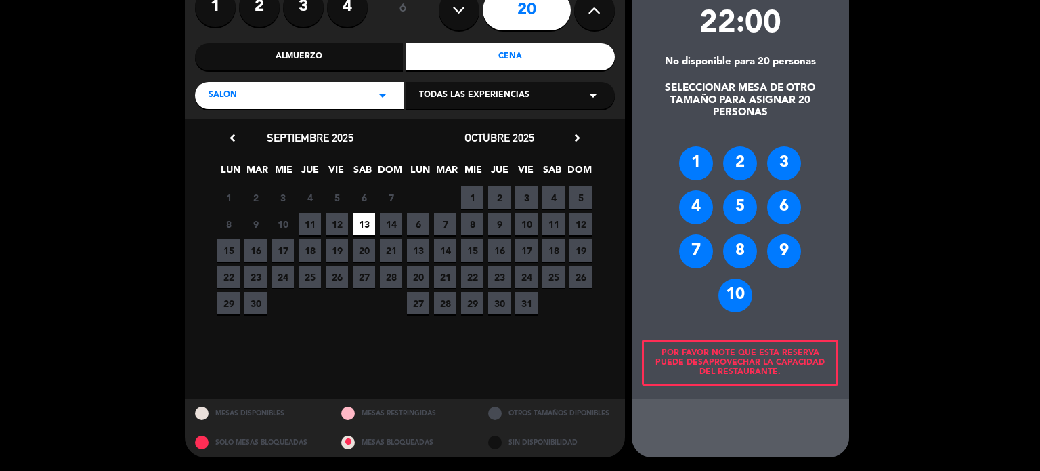
click at [773, 373] on div "Por favor note que esta reserva puede desaprovechar la capacidad del restaurant…" at bounding box center [740, 362] width 196 height 46
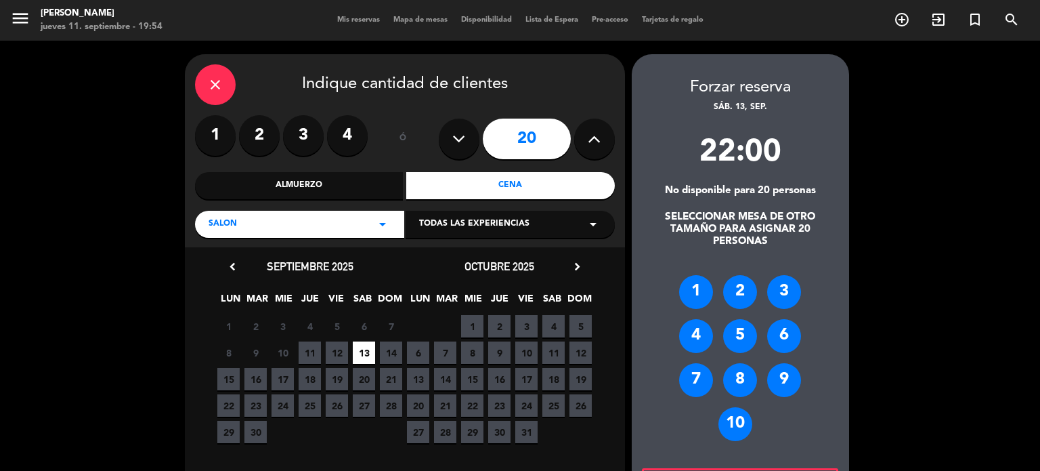
click at [219, 83] on icon "close" at bounding box center [215, 85] width 16 height 16
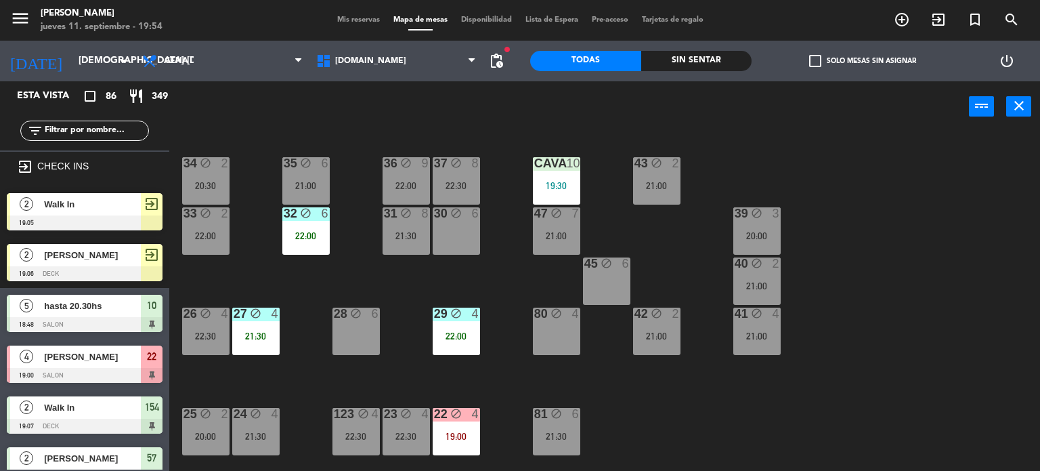
click at [113, 126] on input "text" at bounding box center [95, 130] width 105 height 15
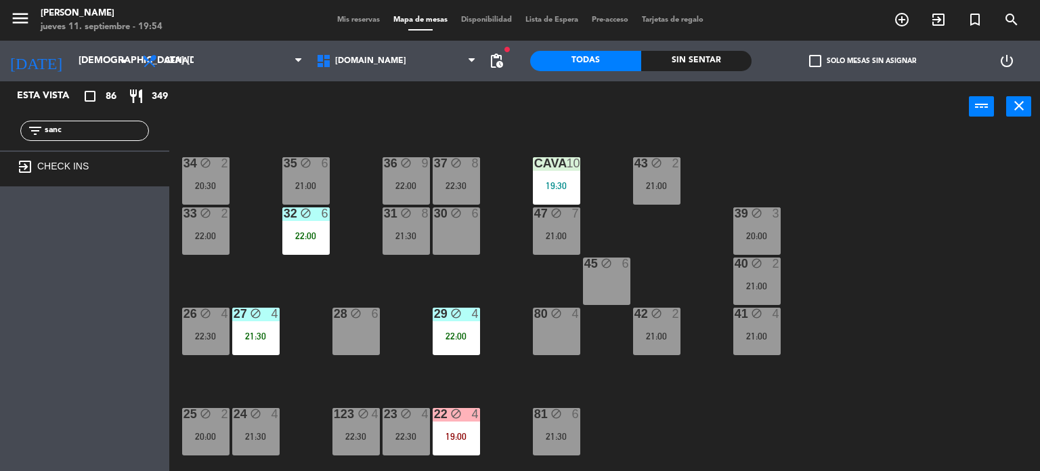
drag, startPoint x: 113, startPoint y: 126, endPoint x: 0, endPoint y: 117, distance: 113.5
click at [0, 117] on div "filter_list sanc" at bounding box center [84, 130] width 169 height 39
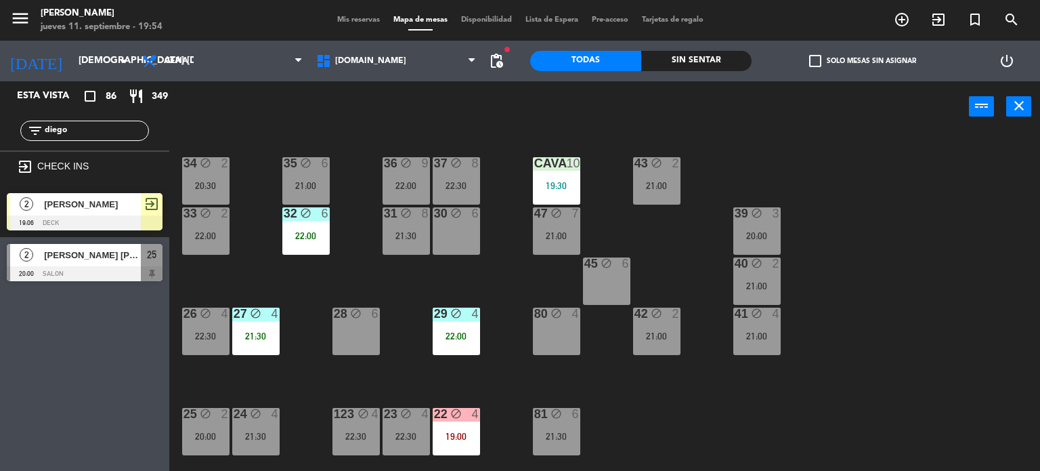
type input "diego"
drag, startPoint x: 84, startPoint y: 365, endPoint x: 85, endPoint y: 280, distance: 84.7
click at [84, 360] on div "Esta vista crop_square 86 restaurant 349 filter_list diego exit_to_app CHECK IN…" at bounding box center [84, 275] width 169 height 389
click at [85, 266] on div at bounding box center [85, 273] width 156 height 15
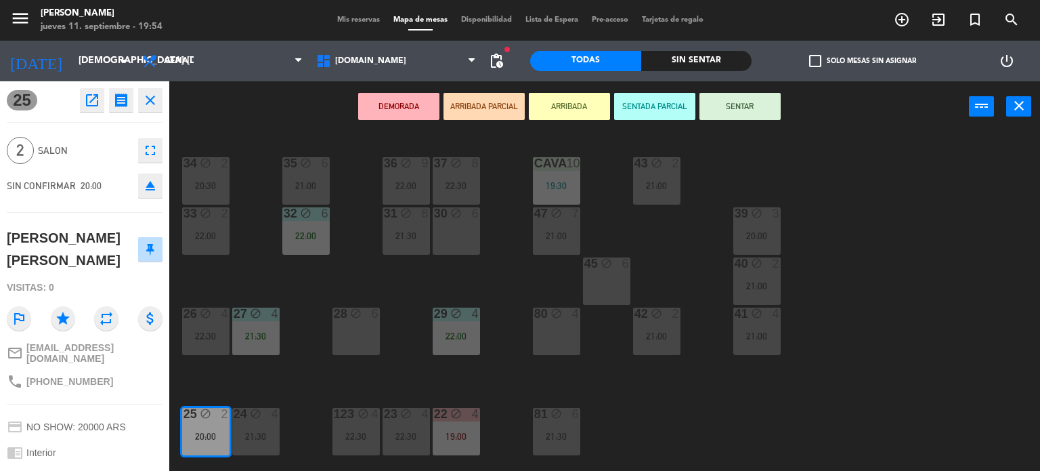
click at [255, 265] on div "34 block 2 20:30 35 block 6 21:00 36 block 9 22:00 43 block 2 21:00 37 block 8 …" at bounding box center [609, 302] width 861 height 339
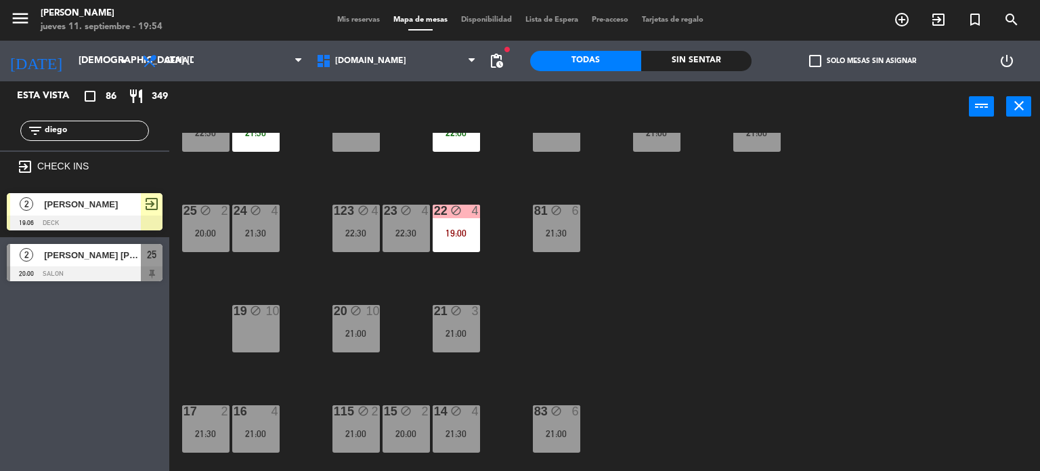
click at [157, 263] on div "25" at bounding box center [152, 255] width 22 height 22
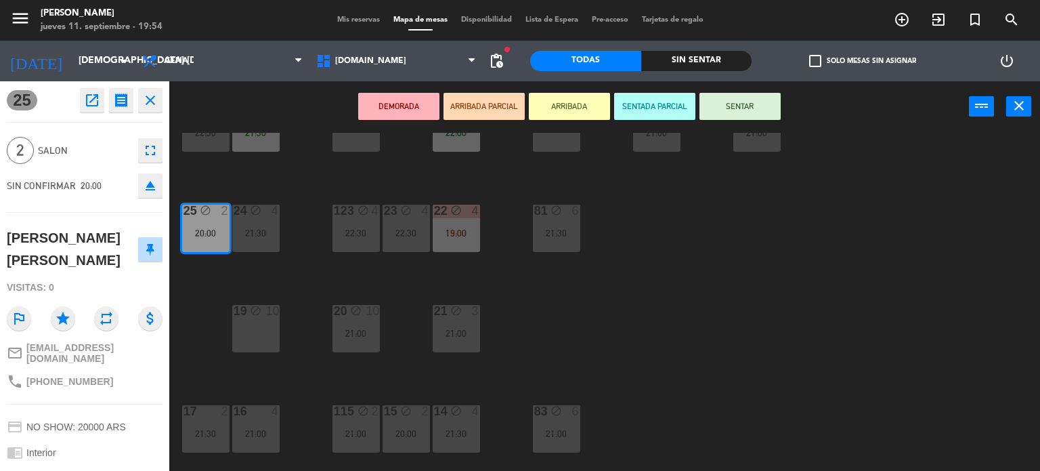
click at [760, 101] on button "SENTAR" at bounding box center [740, 106] width 81 height 27
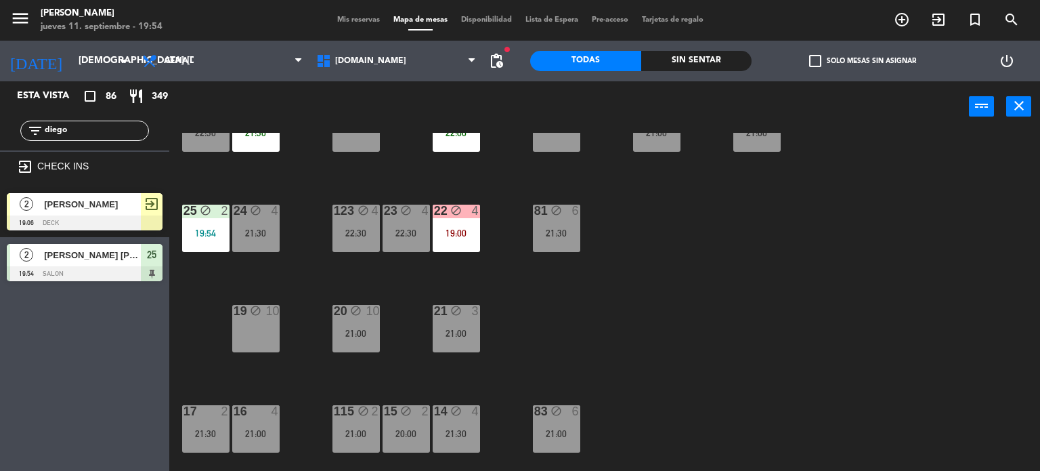
click at [912, 32] on div "add_circle_outline exit_to_app turned_in_not search" at bounding box center [957, 20] width 146 height 24
click at [22, 60] on icon "[DATE]" at bounding box center [36, 61] width 72 height 30
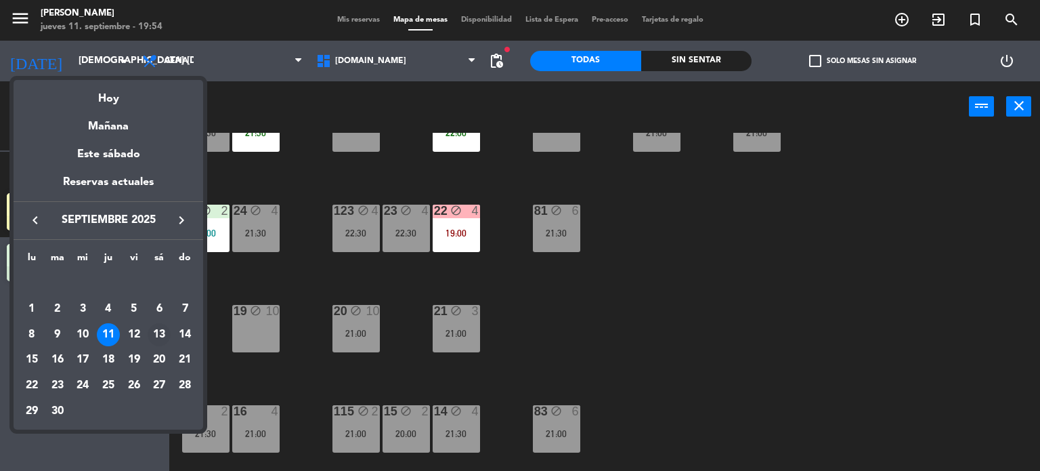
click at [161, 330] on div "13" at bounding box center [159, 334] width 23 height 23
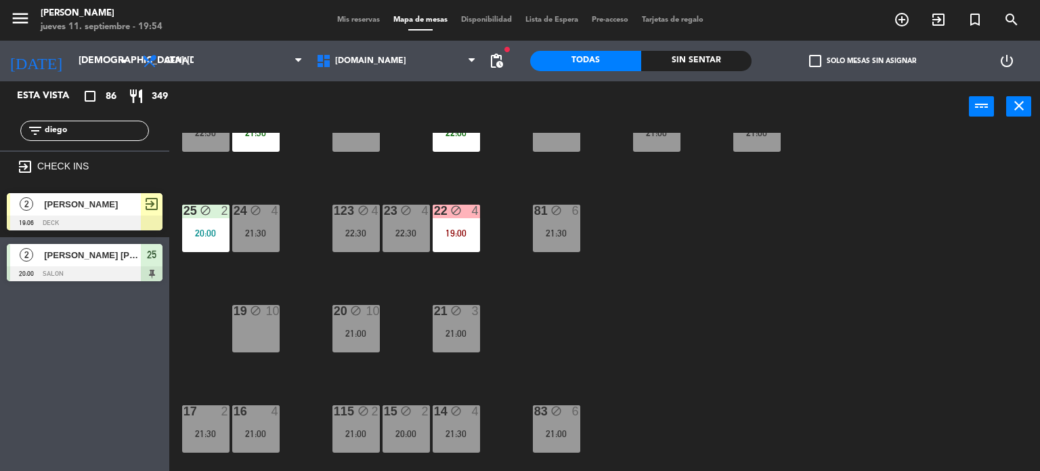
type input "sáb. 13 sep."
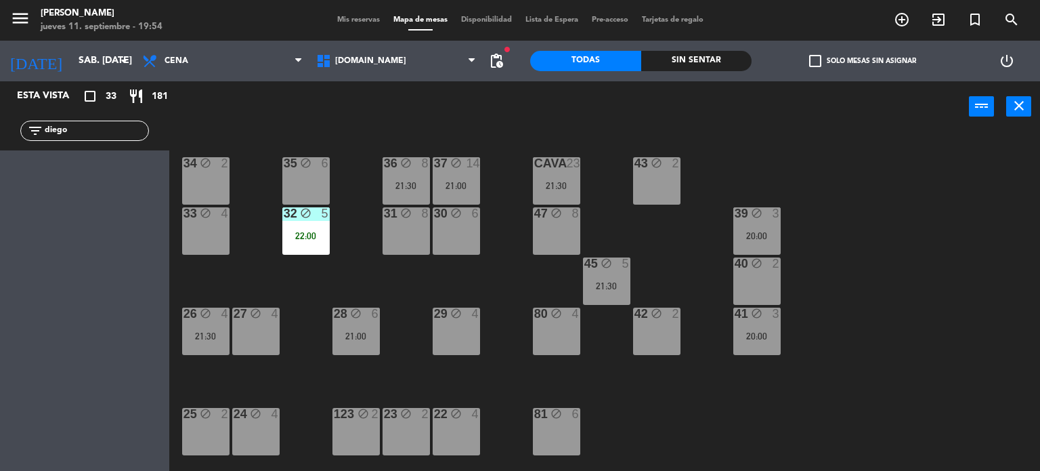
scroll to position [271, 0]
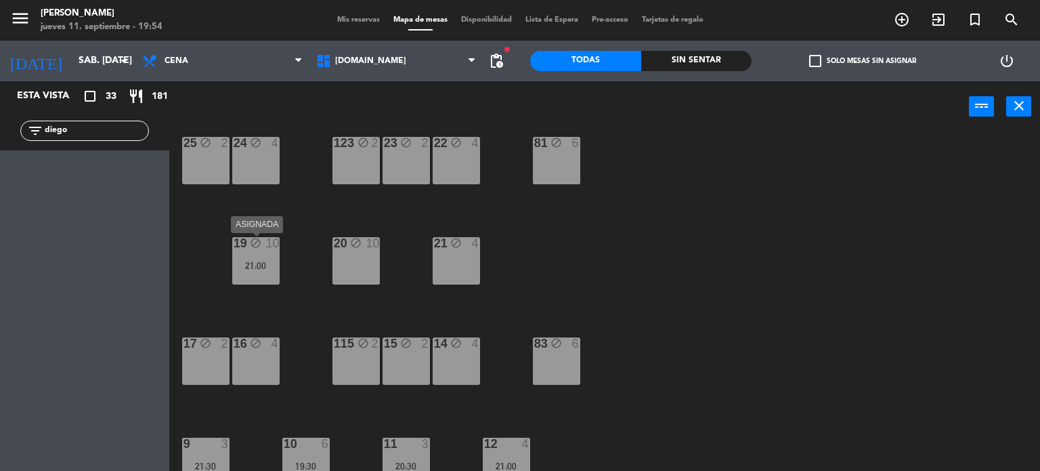
click at [255, 278] on div "19 block 10 21:00" at bounding box center [255, 260] width 47 height 47
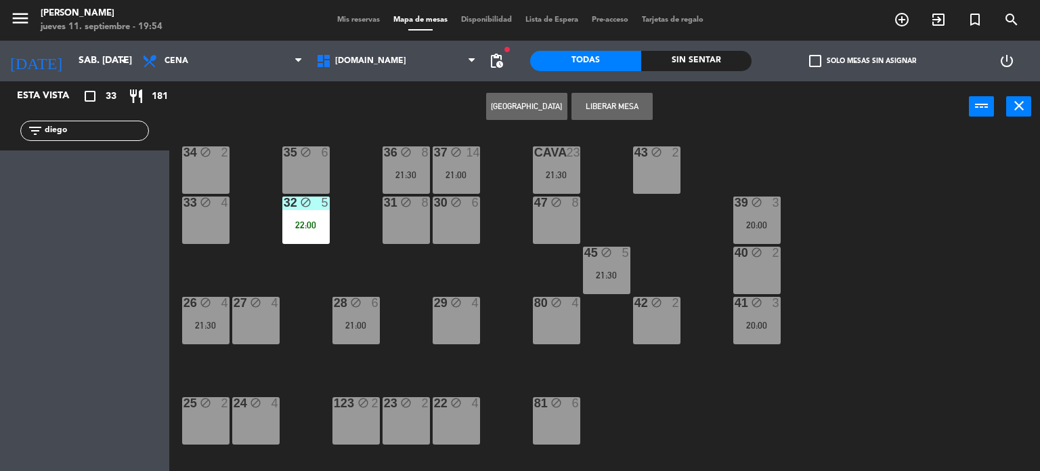
scroll to position [0, 0]
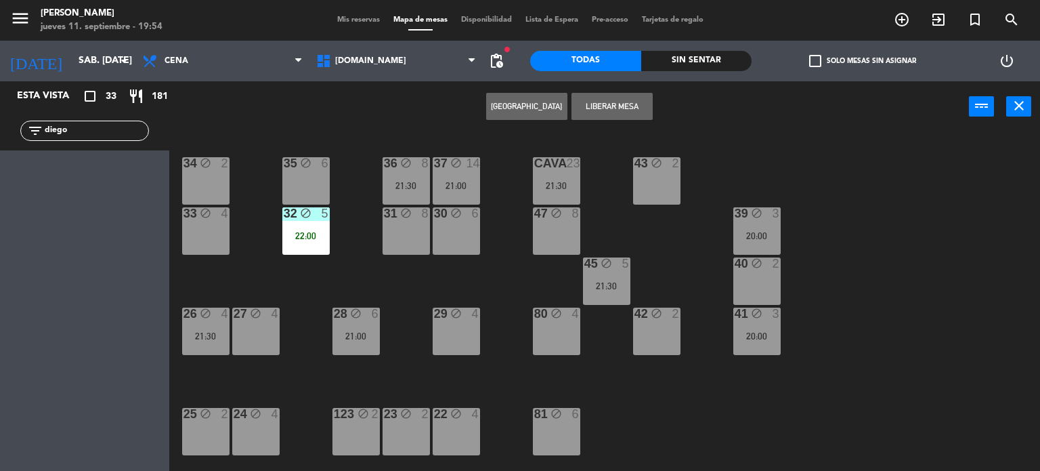
click at [532, 227] on div "34 block 2 35 block 6 36 block 8 21:30 43 block 2 37 block 14 21:00 CAVA 23 21:…" at bounding box center [609, 302] width 861 height 339
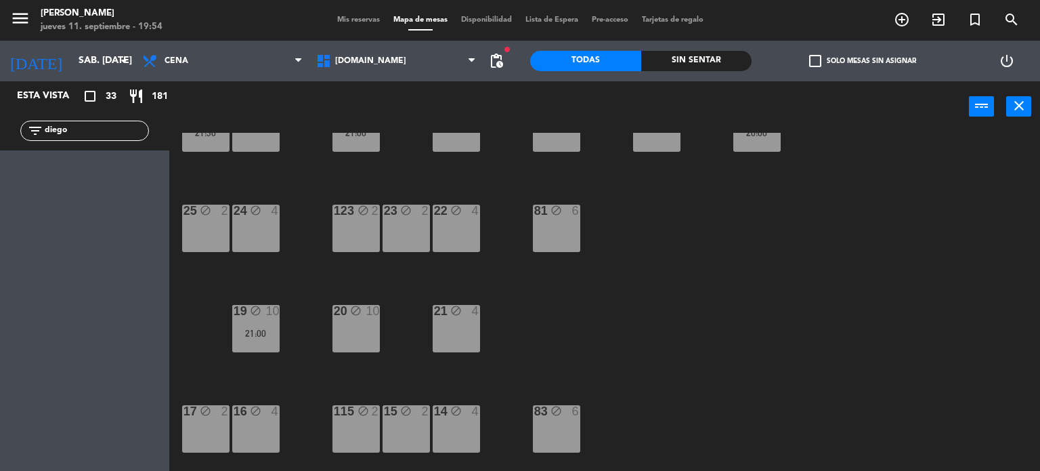
click at [263, 336] on div "21:00" at bounding box center [255, 333] width 47 height 9
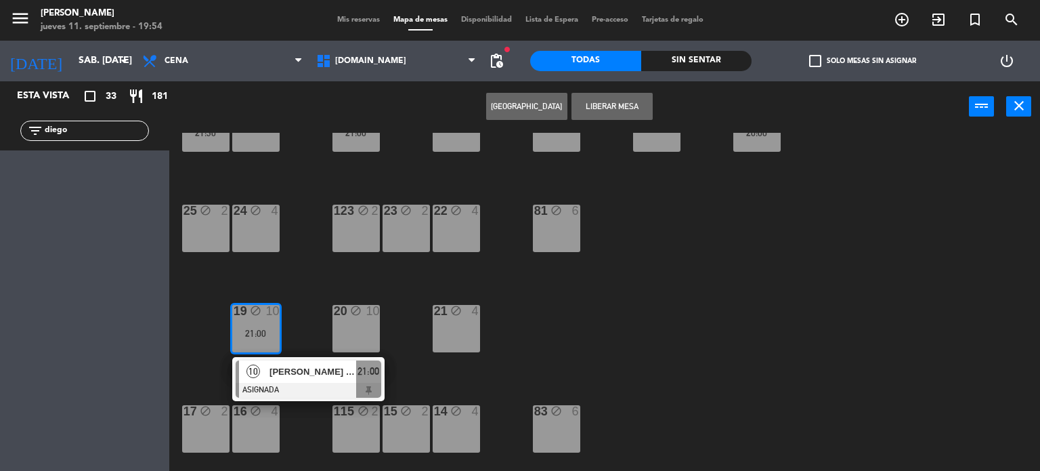
scroll to position [0, 0]
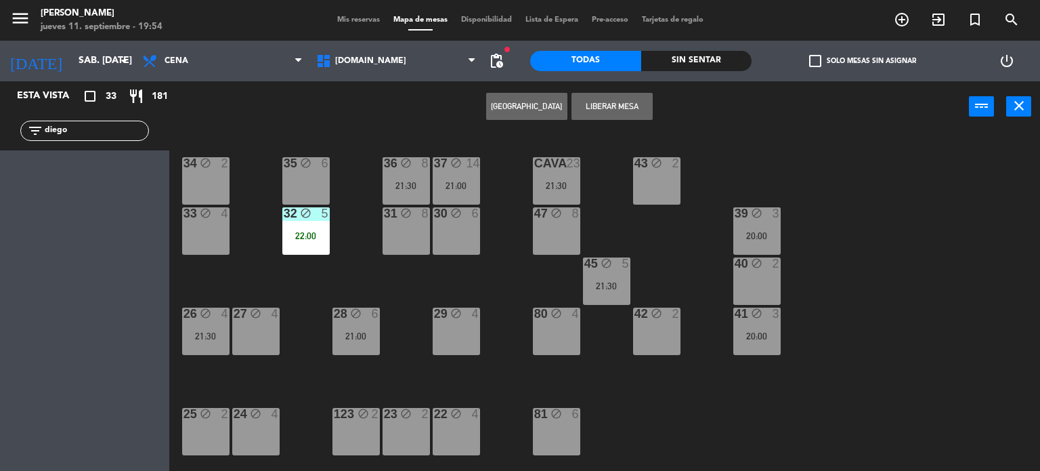
click at [576, 232] on div "47 block 8" at bounding box center [556, 230] width 47 height 47
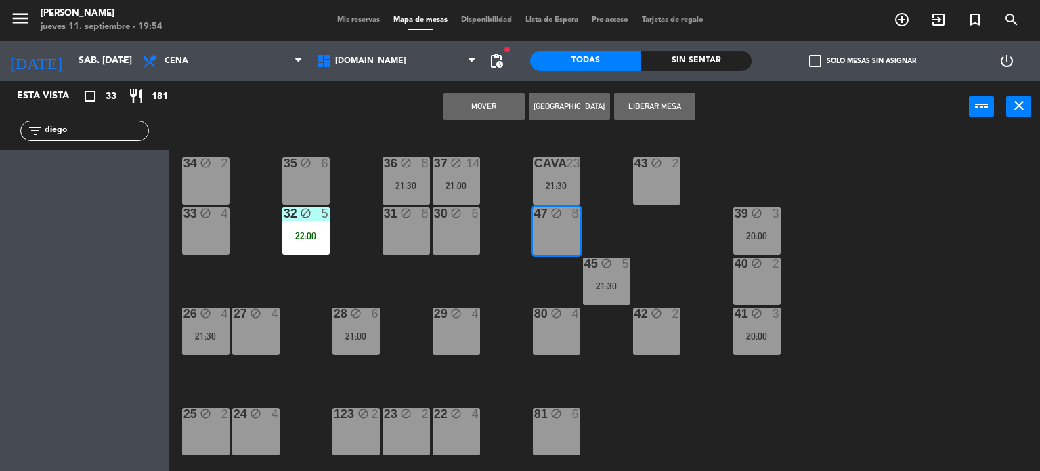
click at [482, 106] on button "Mover" at bounding box center [484, 106] width 81 height 27
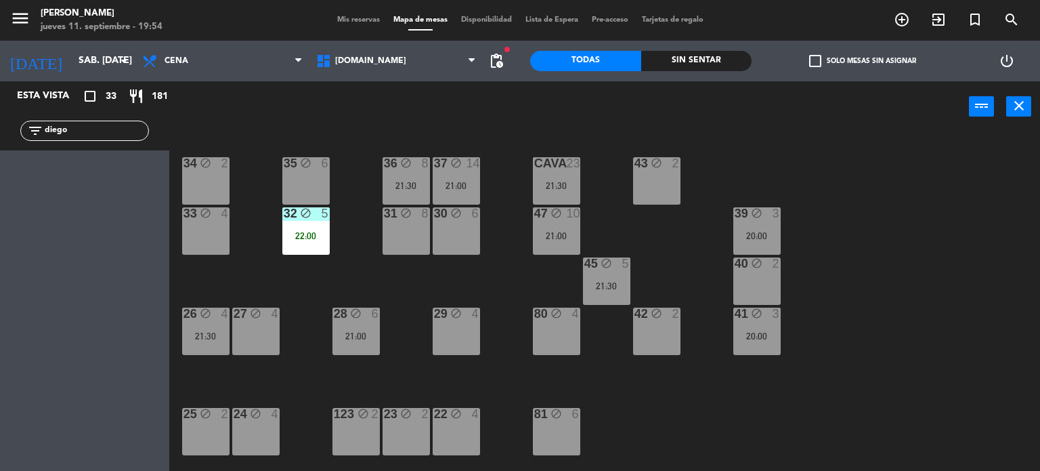
scroll to position [271, 0]
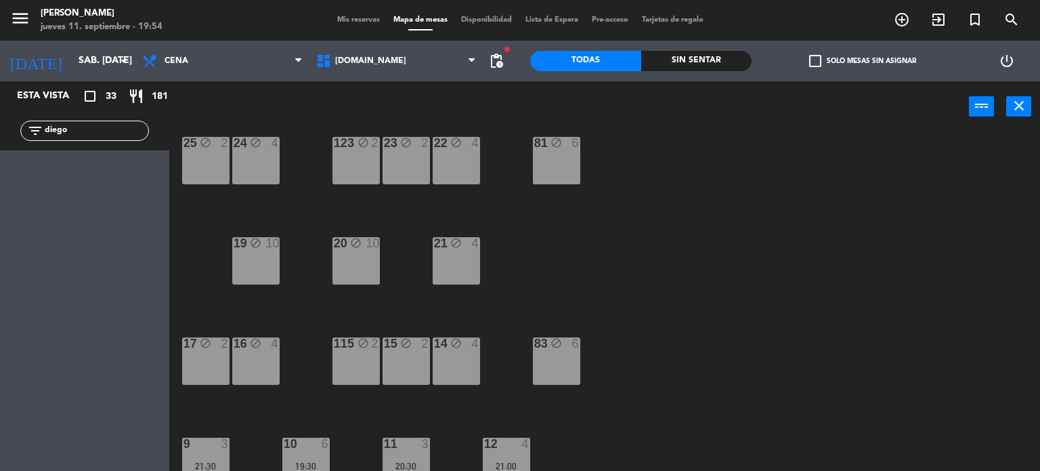
click at [346, 272] on div "20 block 10" at bounding box center [356, 260] width 47 height 47
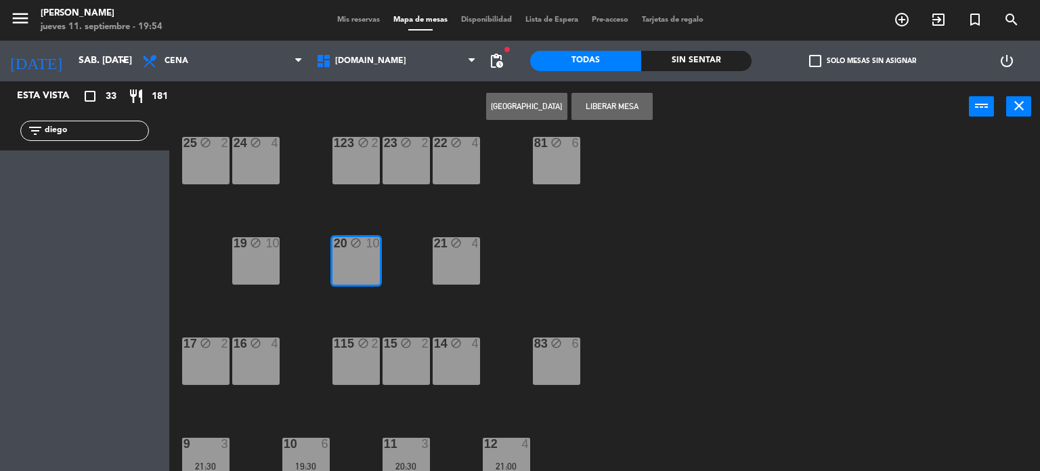
click at [267, 257] on div "19 block 10" at bounding box center [255, 260] width 47 height 47
click at [534, 108] on button "[GEOGRAPHIC_DATA]" at bounding box center [526, 106] width 81 height 27
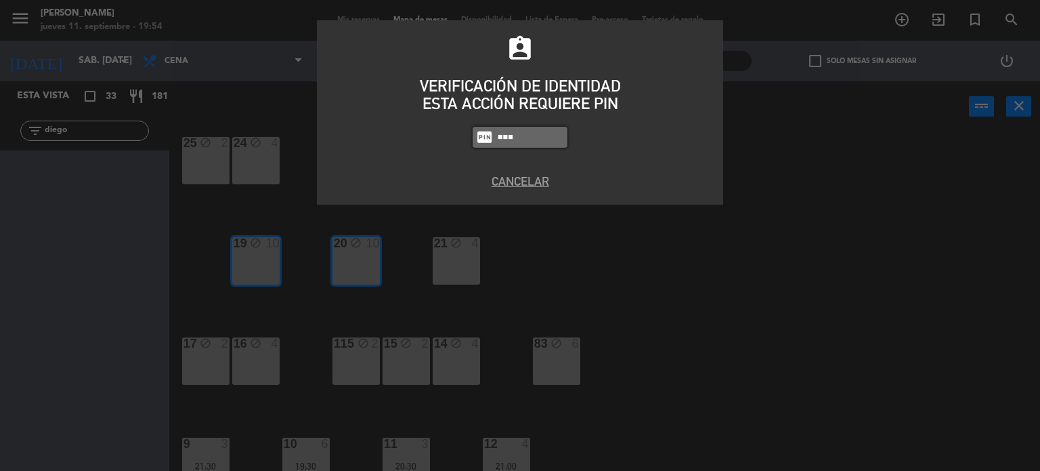
type input "3871"
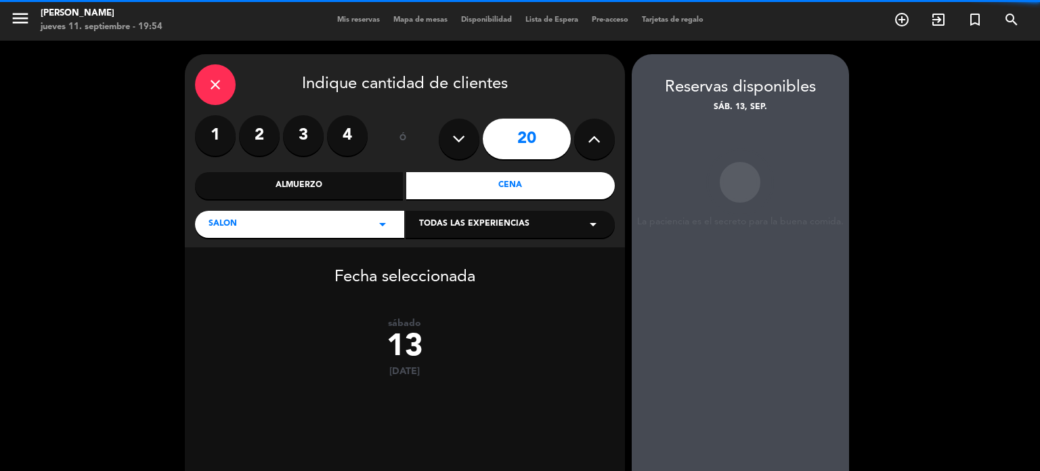
click at [205, 85] on div "close" at bounding box center [215, 84] width 41 height 41
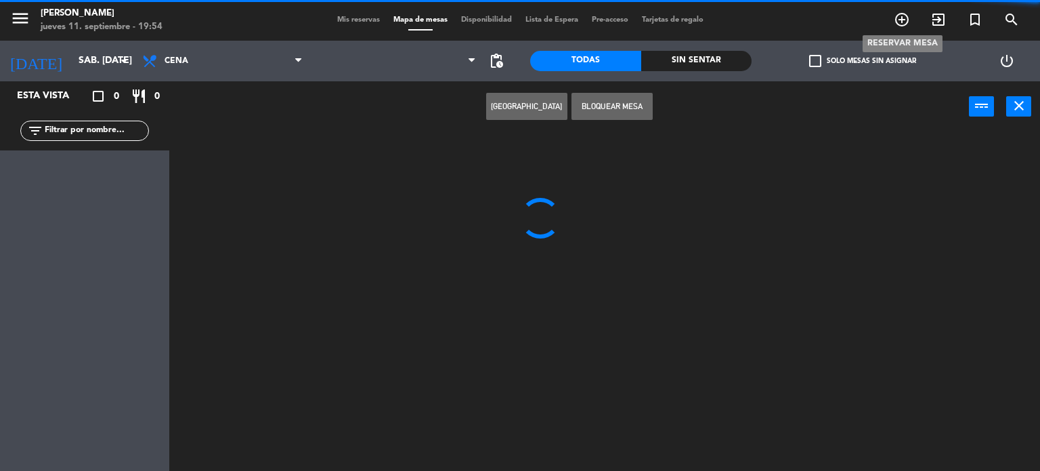
click at [903, 17] on icon "add_circle_outline" at bounding box center [902, 20] width 16 height 16
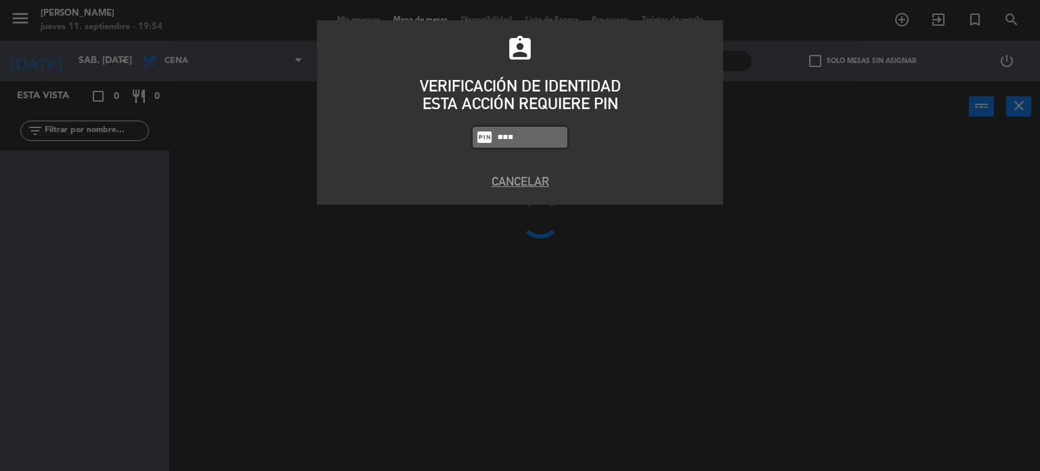
type input "3871"
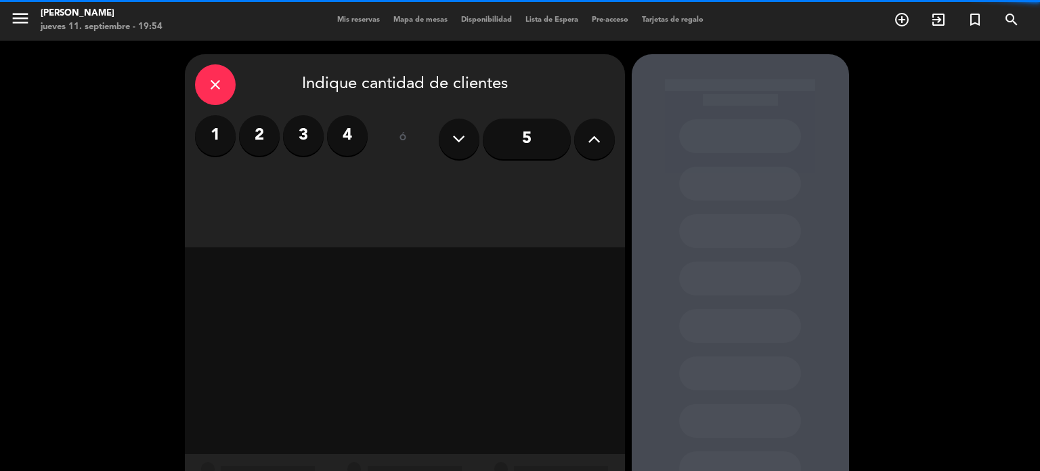
click at [599, 137] on icon at bounding box center [594, 139] width 13 height 20
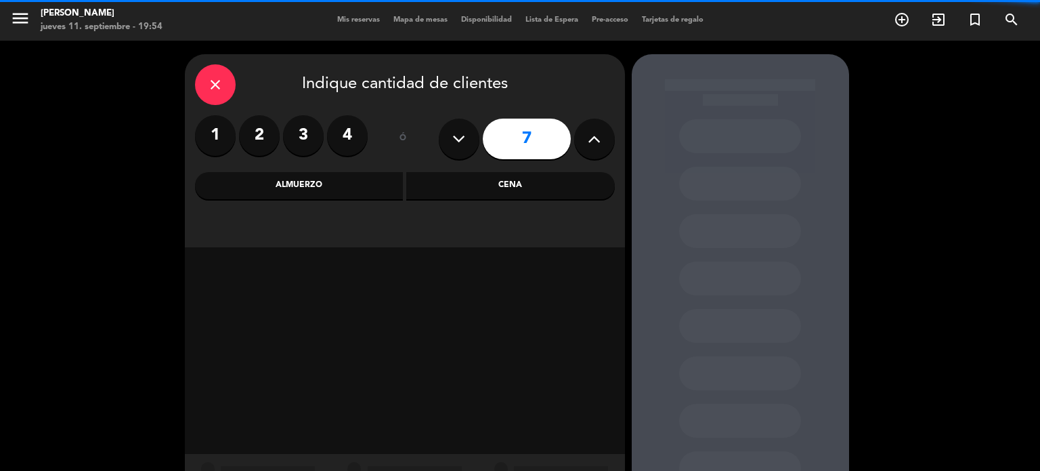
click at [599, 137] on icon at bounding box center [594, 139] width 13 height 20
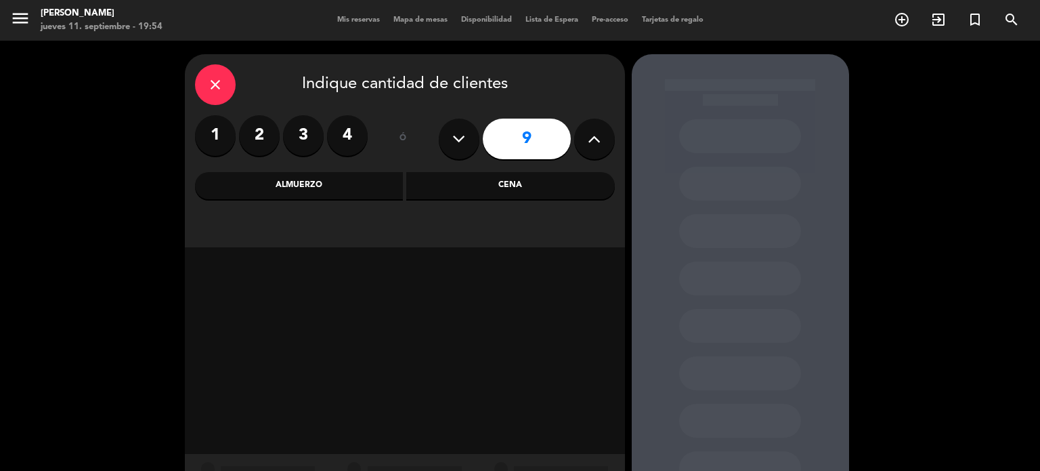
click at [599, 137] on icon at bounding box center [594, 139] width 13 height 20
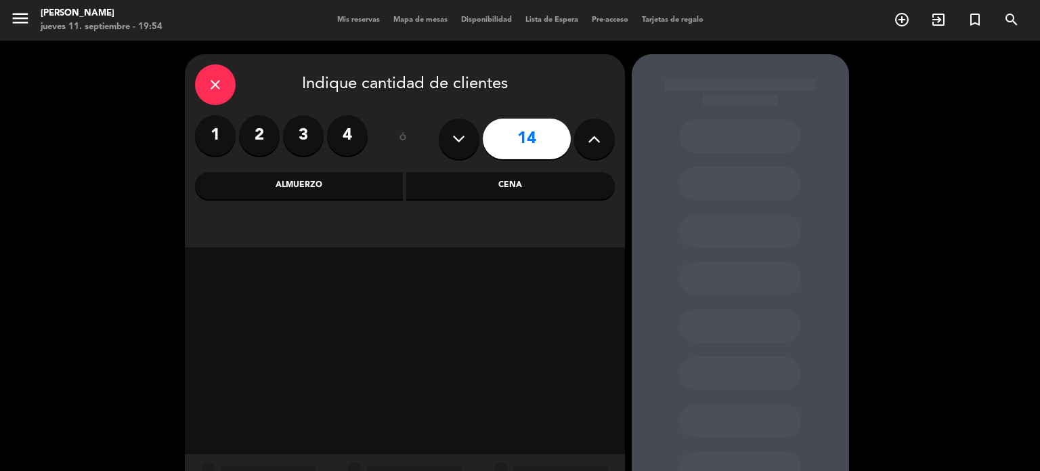
click at [599, 137] on icon at bounding box center [594, 139] width 13 height 20
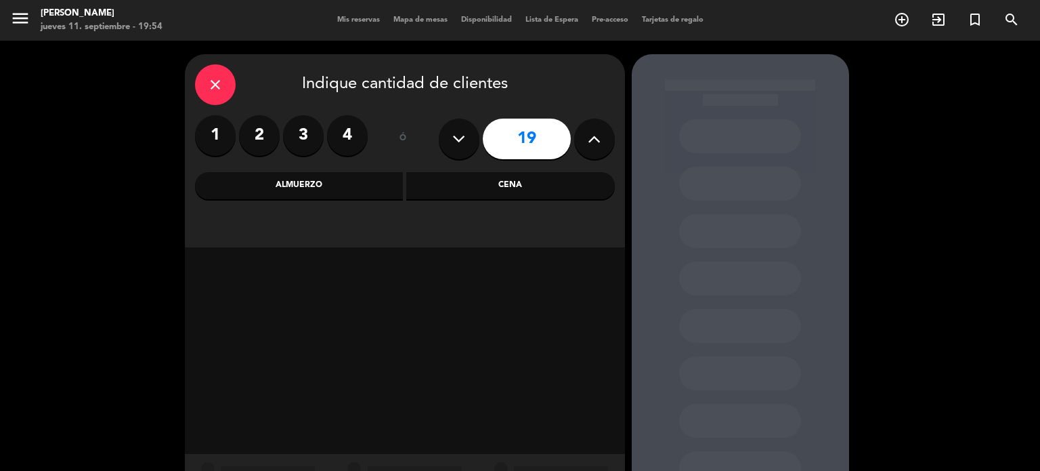
click at [597, 137] on icon at bounding box center [594, 139] width 13 height 20
type input "20"
click at [526, 185] on div "Cena" at bounding box center [510, 185] width 209 height 27
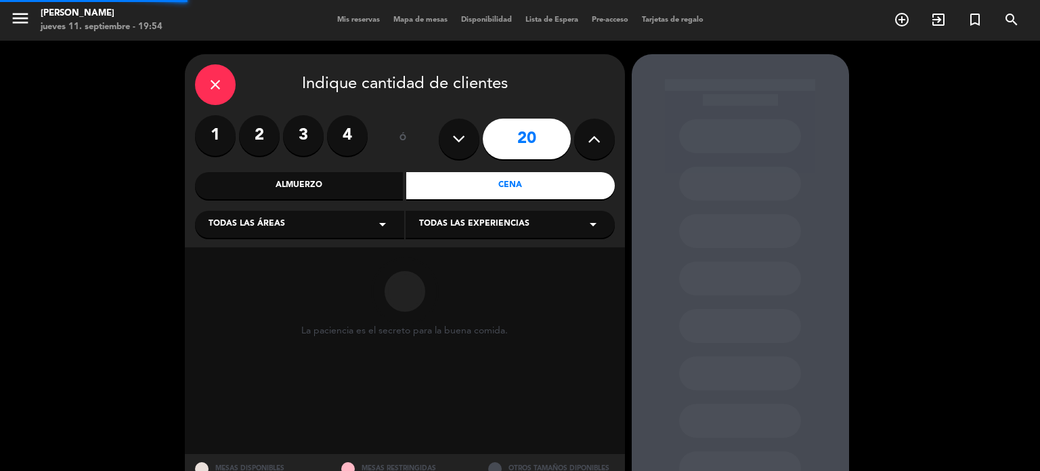
click at [358, 225] on div "Todas las áreas arrow_drop_down" at bounding box center [299, 224] width 209 height 27
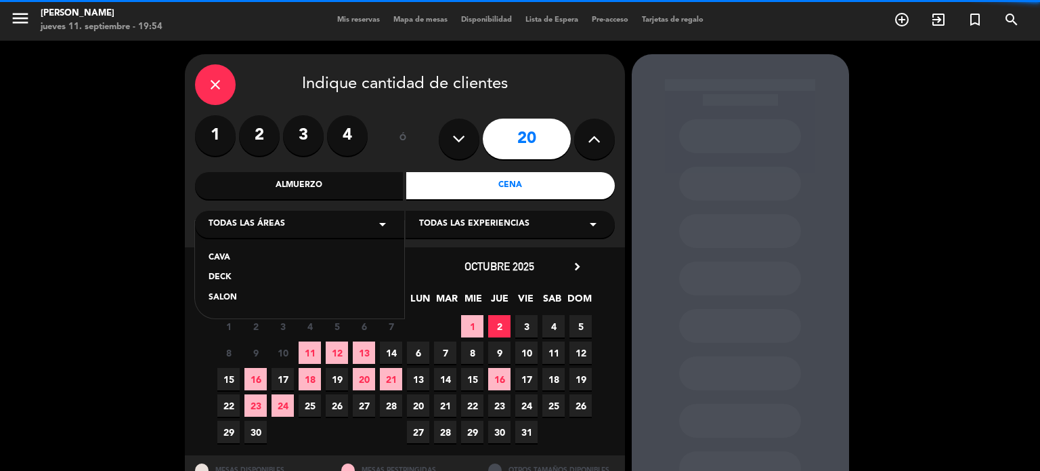
click at [276, 299] on div "SALON" at bounding box center [300, 298] width 182 height 14
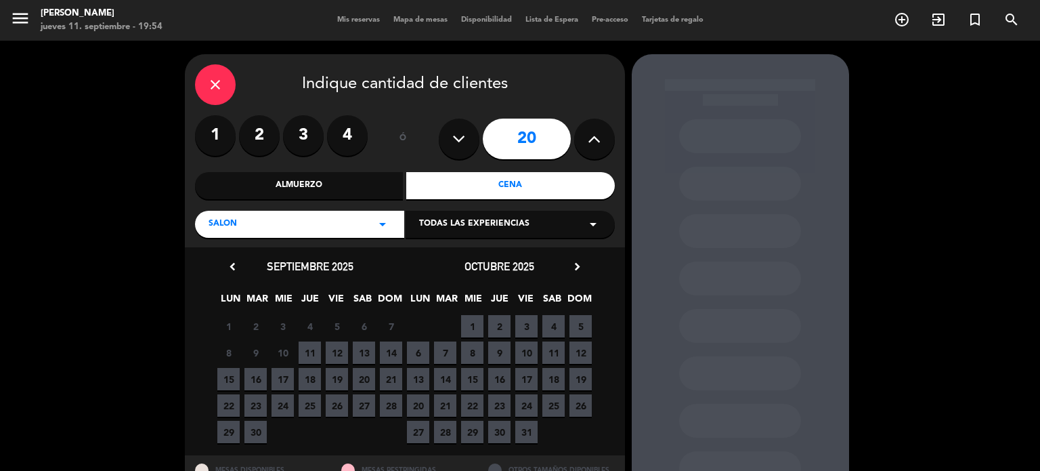
click at [368, 375] on span "20" at bounding box center [364, 379] width 22 height 22
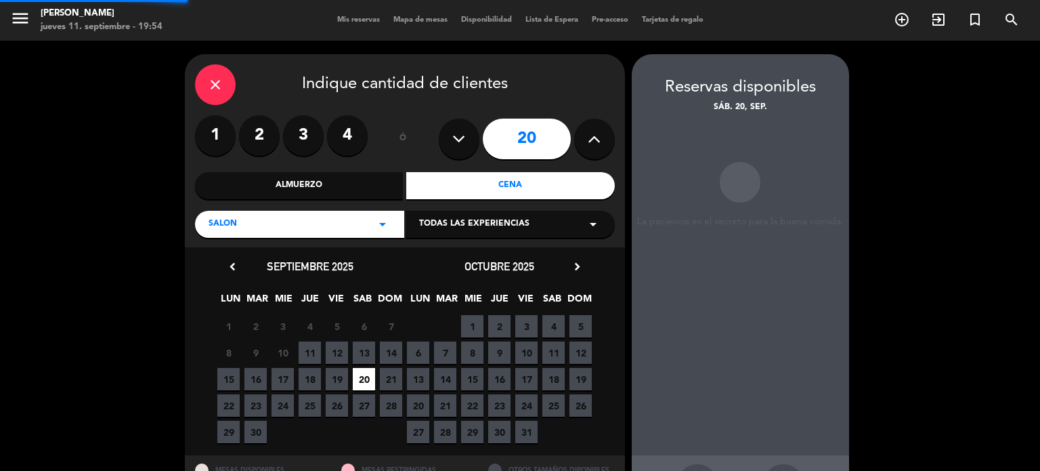
scroll to position [54, 0]
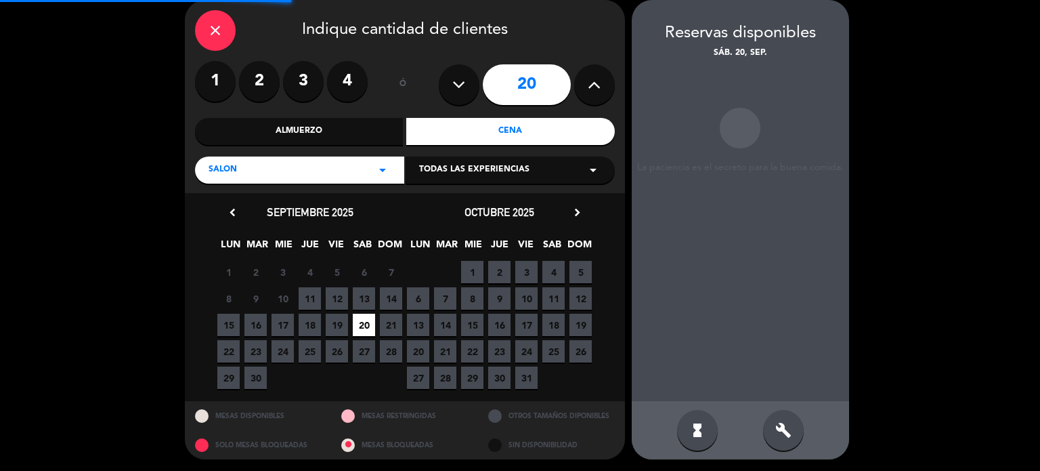
click at [797, 438] on div "build" at bounding box center [783, 430] width 41 height 41
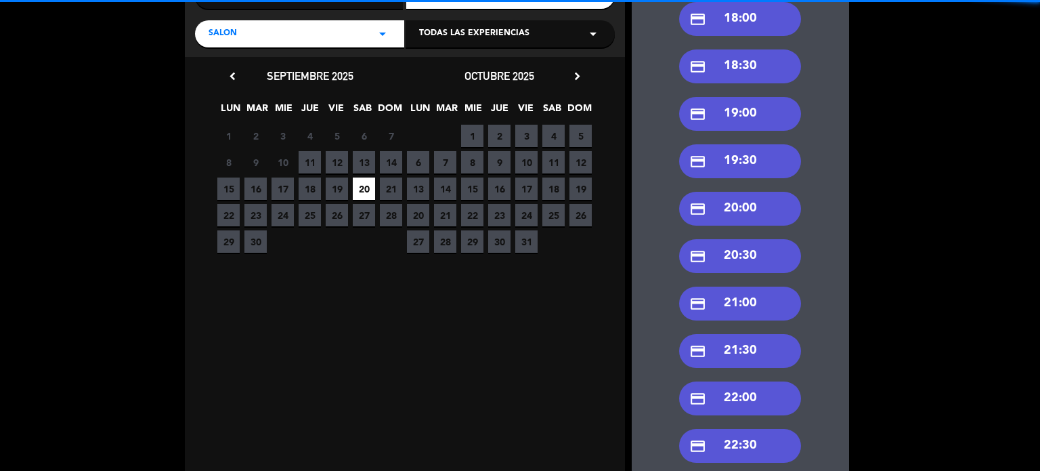
scroll to position [362, 0]
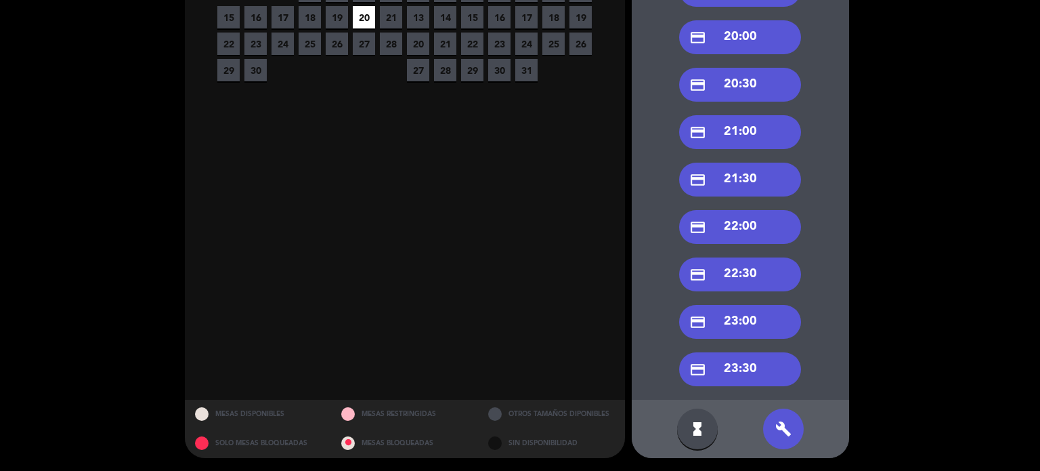
click at [772, 227] on div "credit_card 22:00" at bounding box center [740, 227] width 122 height 34
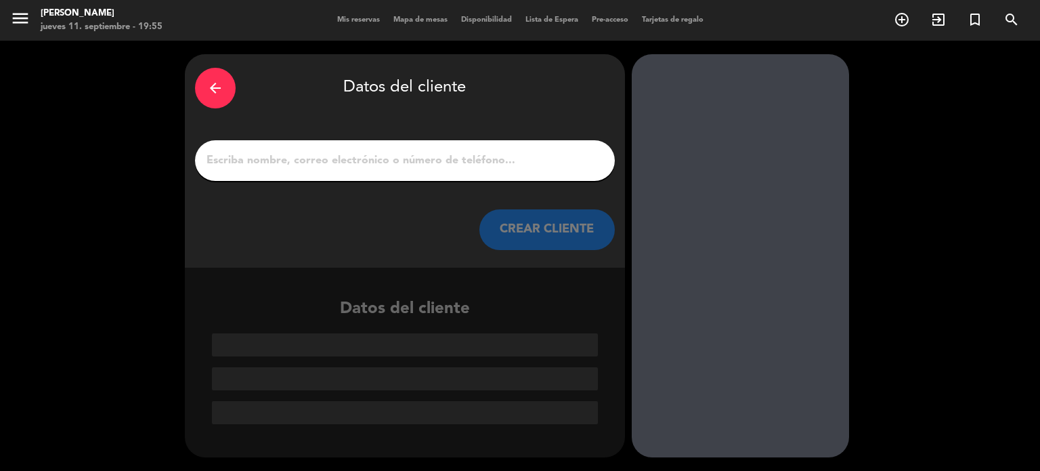
scroll to position [0, 0]
click at [322, 161] on input "1" at bounding box center [405, 160] width 400 height 19
click at [359, 154] on input "1" at bounding box center [405, 160] width 400 height 19
click at [360, 157] on input "1" at bounding box center [405, 160] width 400 height 19
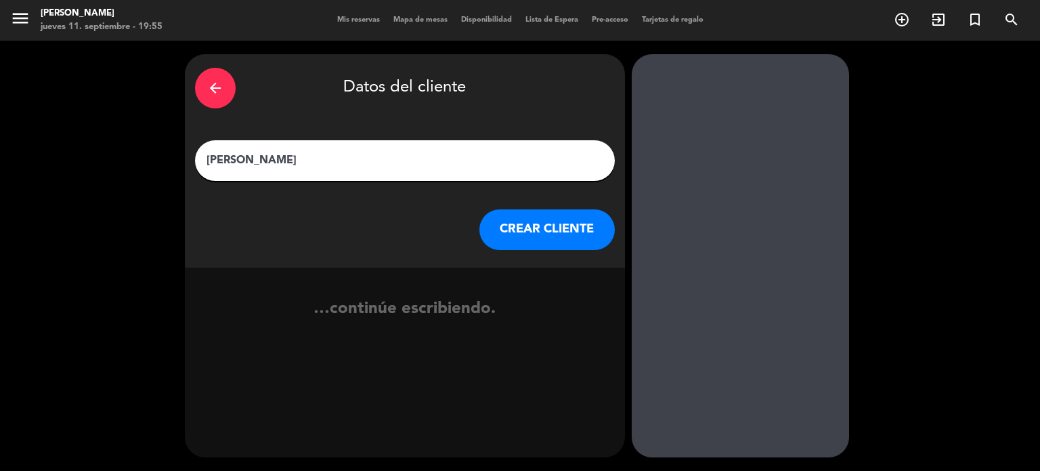
type input "savastano"
click at [531, 240] on button "CREAR CLIENTE" at bounding box center [547, 229] width 135 height 41
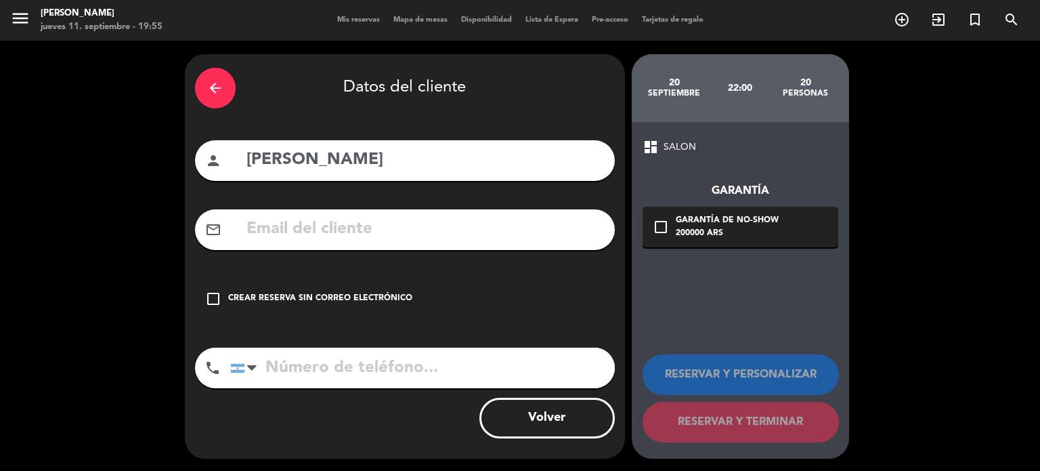
click at [452, 272] on div "arrow_back Datos del cliente person savastano mail_outline check_box_outline_bl…" at bounding box center [405, 256] width 440 height 404
click at [439, 312] on div "check_box_outline_blank Crear reserva sin correo electrónico" at bounding box center [405, 298] width 420 height 41
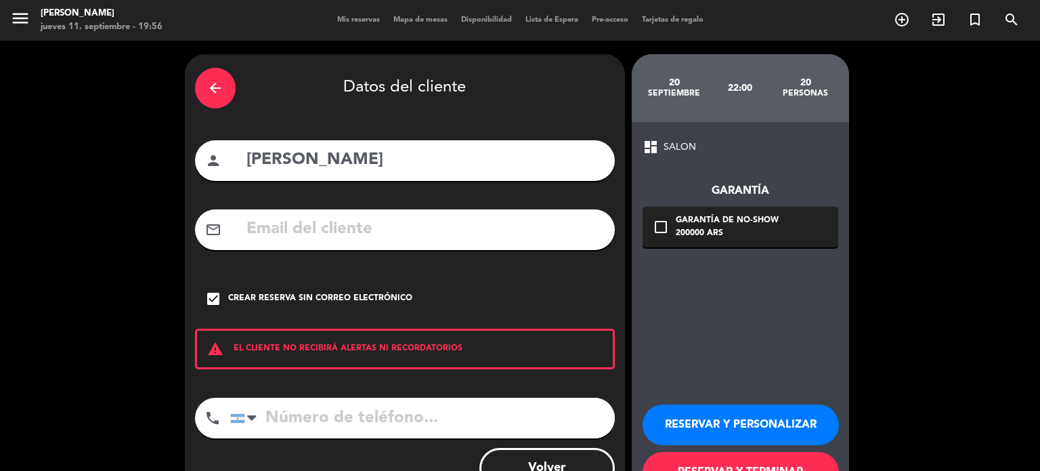
click at [743, 415] on button "RESERVAR Y PERSONALIZAR" at bounding box center [741, 424] width 196 height 41
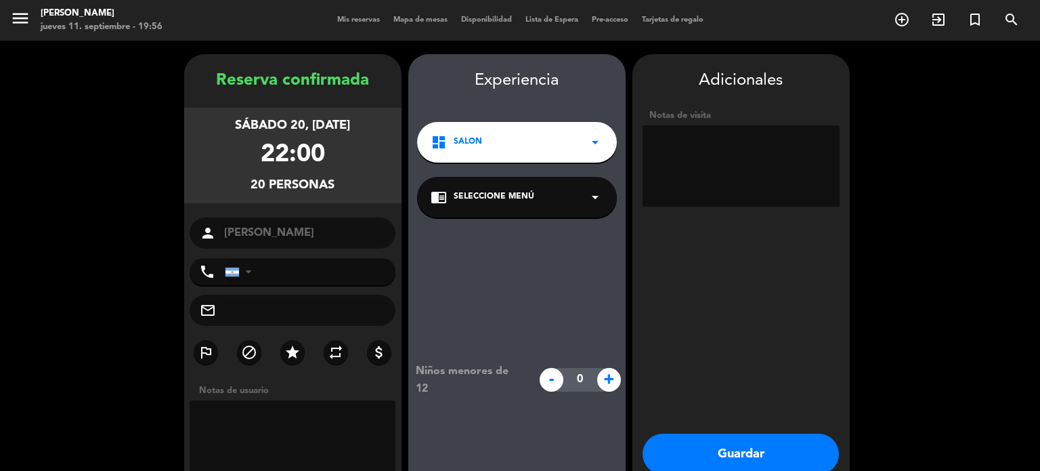
scroll to position [54, 0]
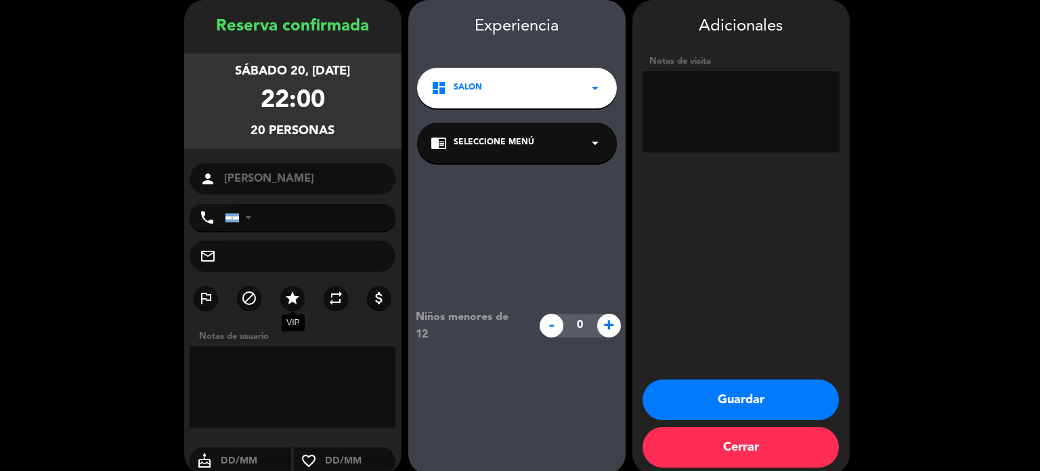
click at [301, 292] on label "star" at bounding box center [292, 298] width 24 height 24
drag, startPoint x: 862, startPoint y: 97, endPoint x: 778, endPoint y: 109, distance: 84.9
click at [862, 97] on booking-confirmed "Reserva confirmada sábado 20, sep. 2025 22:00 20 personas person savastano phon…" at bounding box center [520, 237] width 1013 height 474
click at [778, 109] on textarea at bounding box center [741, 111] width 197 height 81
type textarea "pagan, mesa del medio"
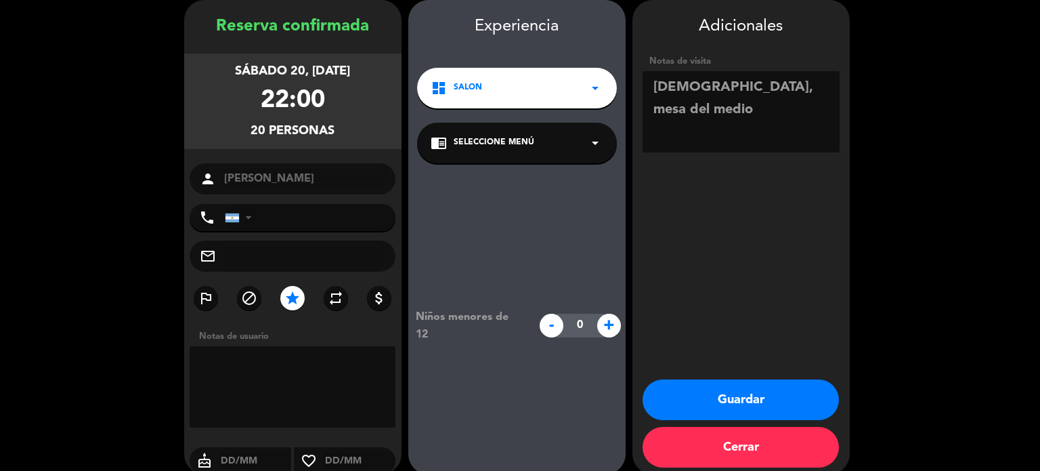
click at [764, 411] on button "Guardar" at bounding box center [741, 399] width 196 height 41
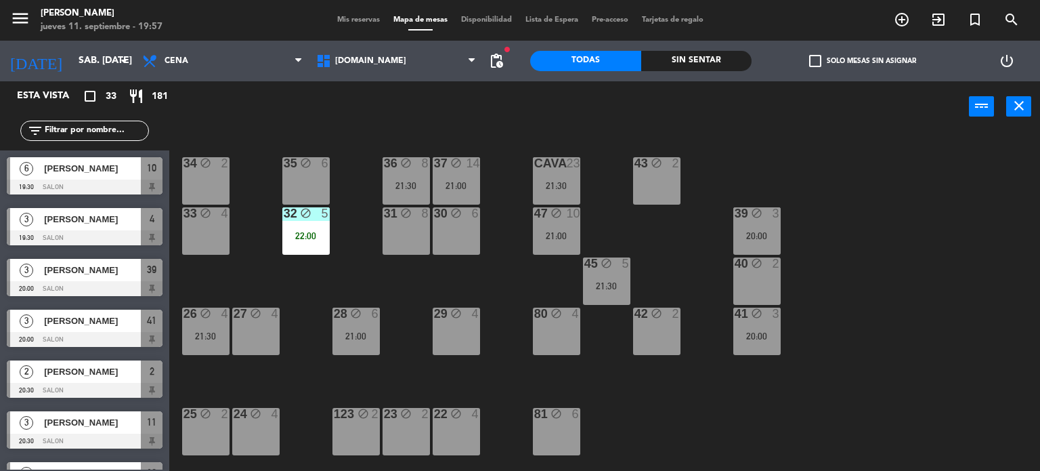
click at [101, 39] on div "menu Gardiner jueves 11. septiembre - 19:57 Mis reservas Mapa de mesas Disponib…" at bounding box center [520, 20] width 1040 height 41
click at [101, 45] on div "today sáb. 13 sep. arrow_drop_down" at bounding box center [67, 61] width 135 height 41
click at [102, 58] on input "sáb. 13 sep." at bounding box center [136, 61] width 129 height 24
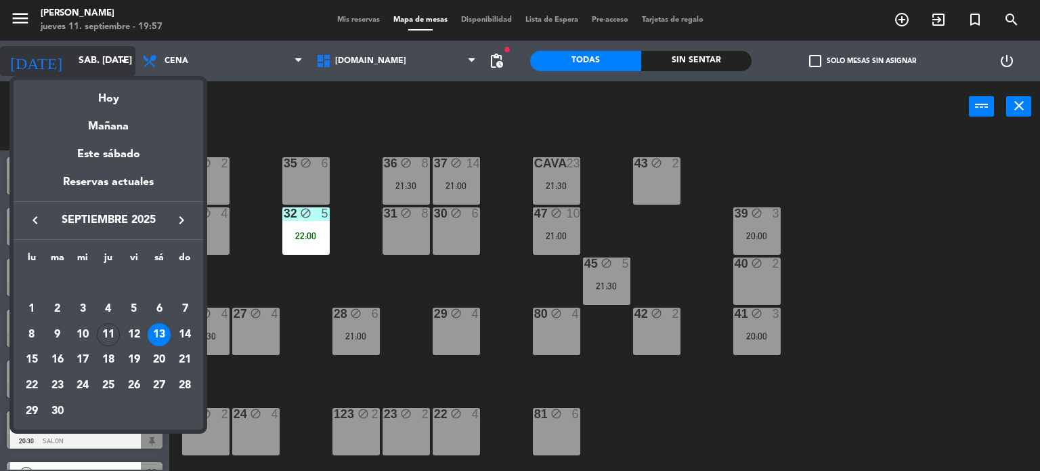
click at [121, 95] on div "Hoy" at bounding box center [109, 94] width 190 height 28
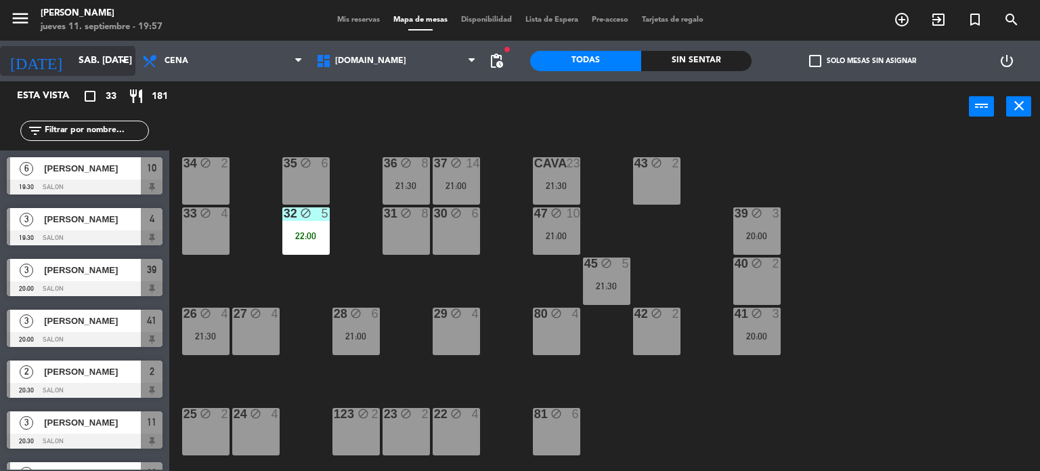
type input "[DEMOGRAPHIC_DATA] [DATE]"
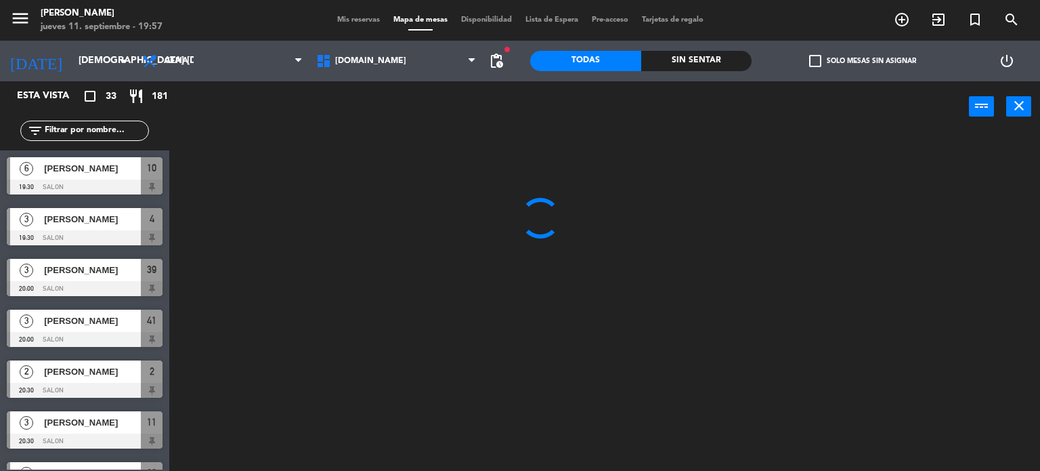
drag, startPoint x: 709, startPoint y: 66, endPoint x: 817, endPoint y: 64, distance: 108.4
click at [710, 66] on div "Sin sentar" at bounding box center [696, 61] width 111 height 20
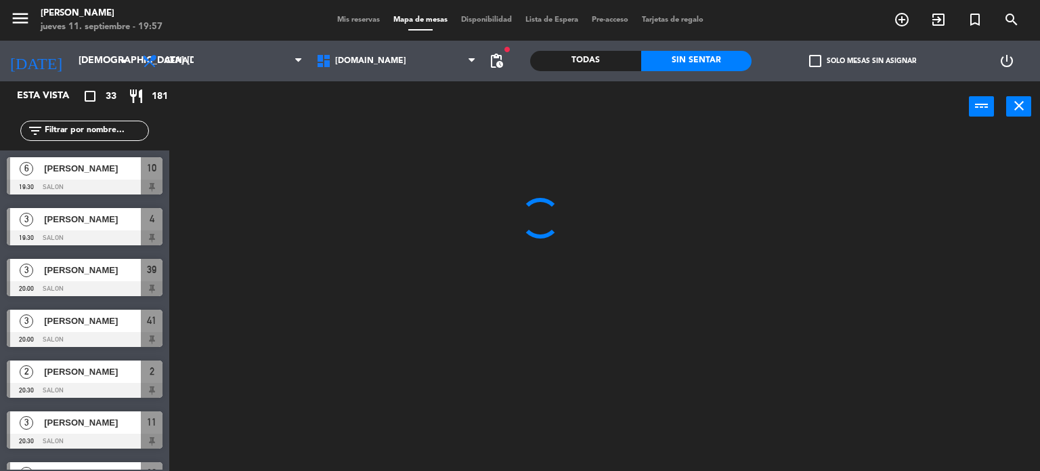
click at [817, 64] on span "check_box_outline_blank" at bounding box center [815, 61] width 12 height 12
click at [863, 61] on input "check_box_outline_blank Solo mesas sin asignar" at bounding box center [863, 61] width 0 height 0
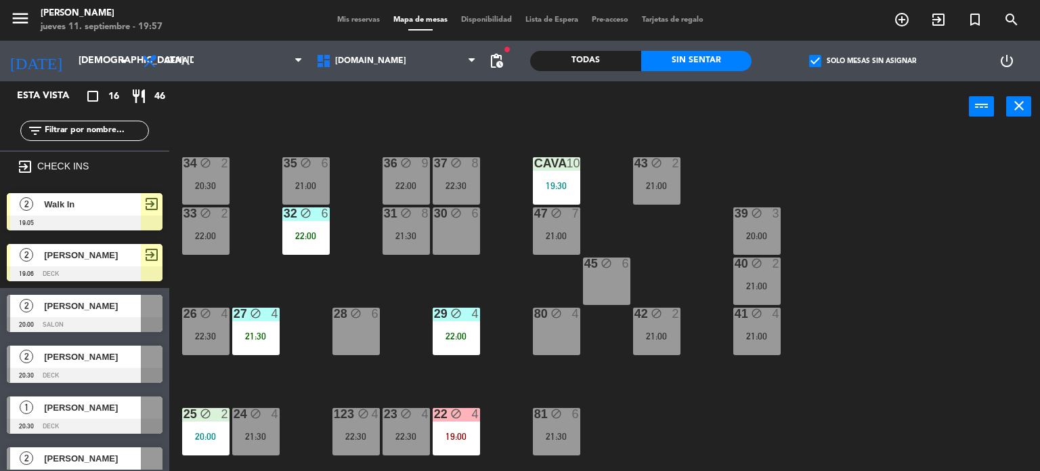
drag, startPoint x: 669, startPoint y: 358, endPoint x: 767, endPoint y: 142, distance: 238.0
click at [671, 358] on div "34 block 2 20:30 35 block 6 21:00 36 block 9 22:00 43 block 2 21:00 37 block 8 …" at bounding box center [609, 302] width 861 height 339
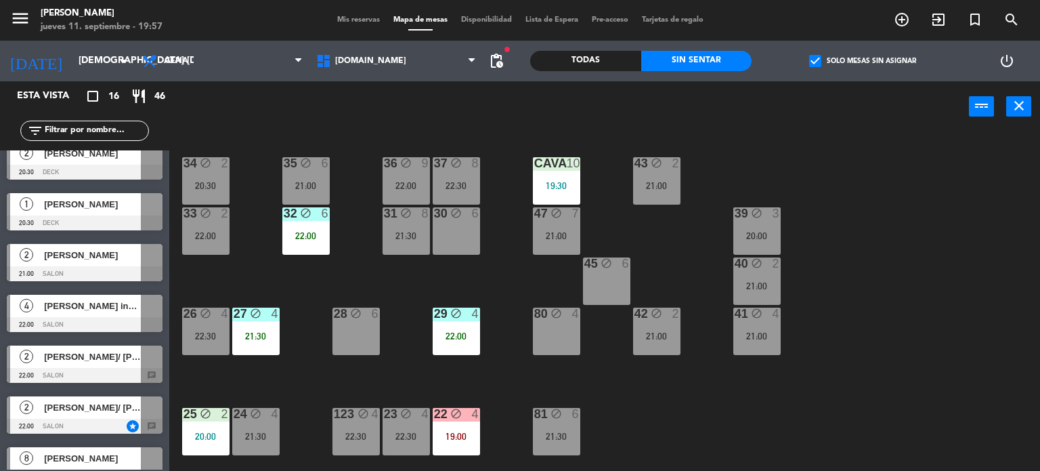
scroll to position [271, 0]
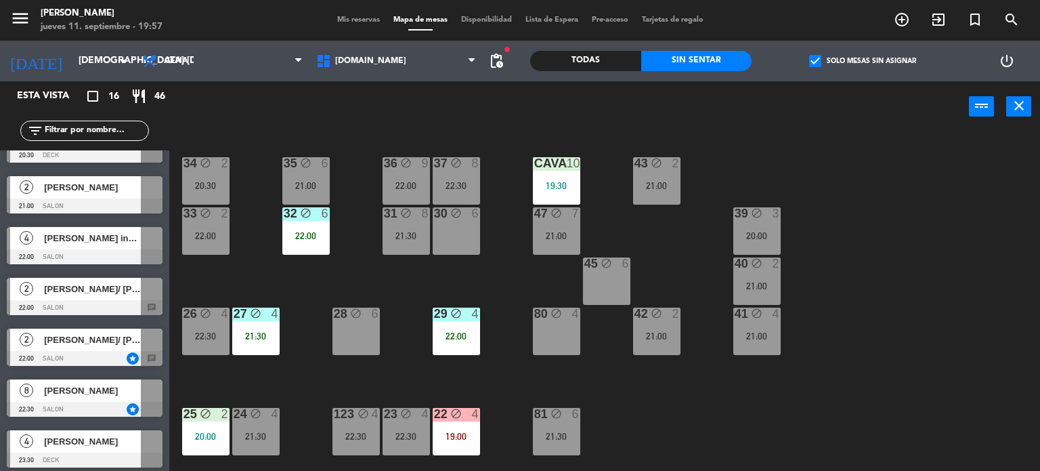
click at [108, 236] on span "alina andrada inv pao" at bounding box center [92, 238] width 97 height 14
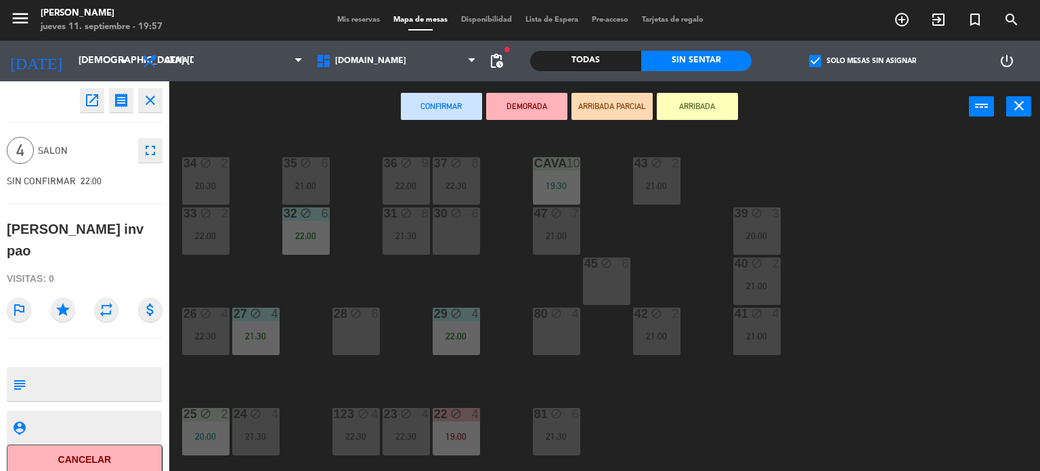
click at [70, 297] on icon "star" at bounding box center [63, 309] width 24 height 24
click at [87, 370] on textarea at bounding box center [95, 384] width 129 height 28
type textarea "sin cargo"
click at [83, 322] on div "open_in_new receipt 10:00 PM jue., 11 sep. 4 personas alina andrada inv pao clo…" at bounding box center [84, 275] width 169 height 389
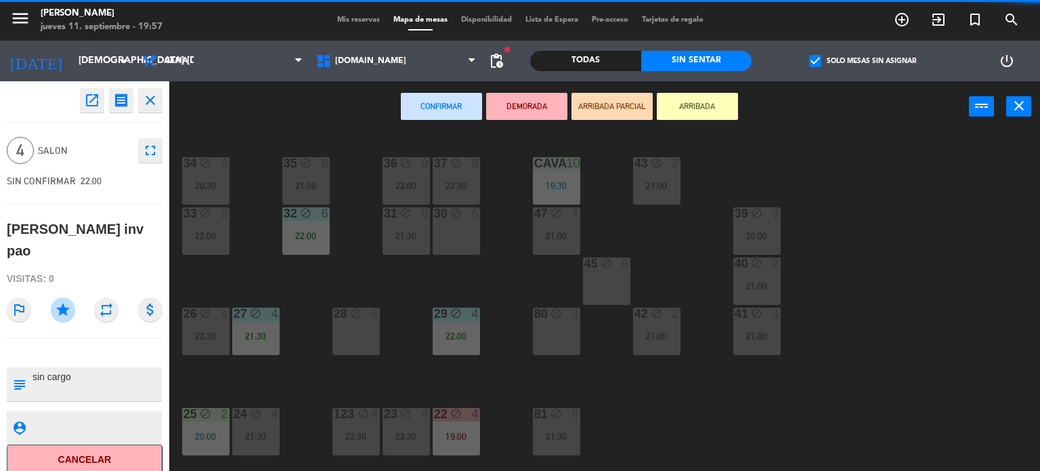
click at [460, 271] on div "34 block 2 20:30 35 block 6 21:00 36 block 9 22:00 43 block 2 21:00 37 block 8 …" at bounding box center [609, 302] width 861 height 339
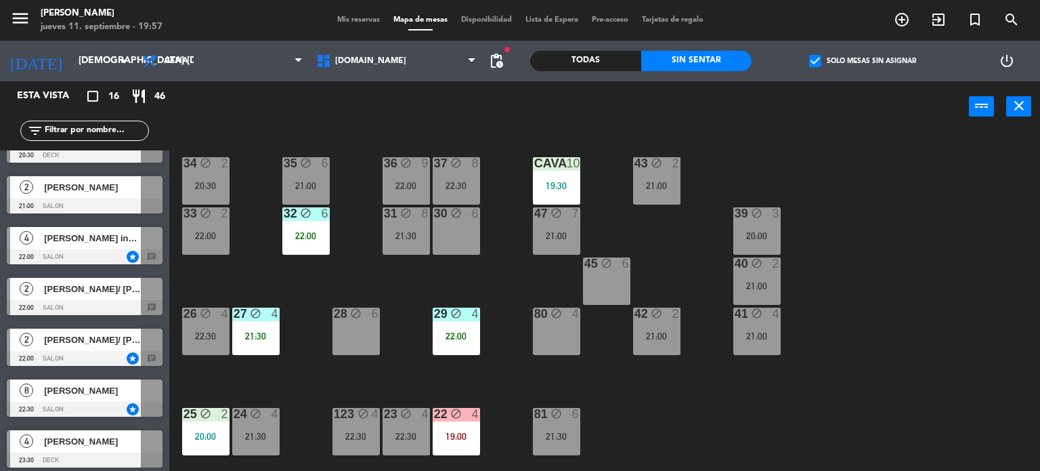
scroll to position [474, 0]
click at [264, 318] on div "block" at bounding box center [256, 314] width 22 height 13
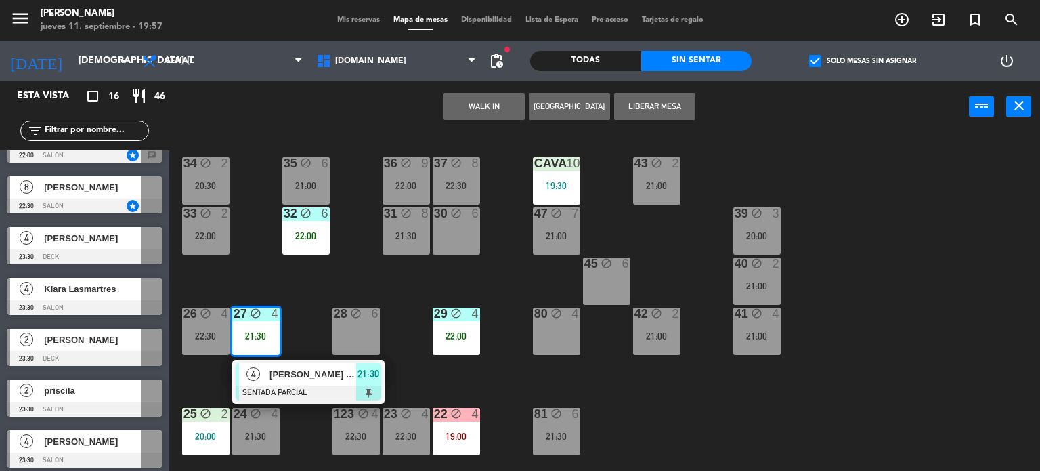
click at [463, 226] on div "30 block 6" at bounding box center [456, 230] width 47 height 47
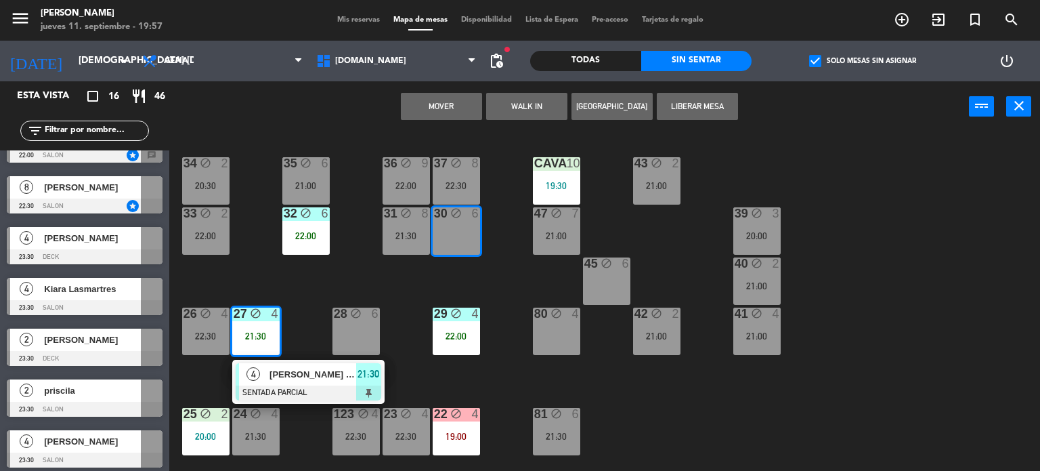
click at [431, 106] on button "Mover" at bounding box center [441, 106] width 81 height 27
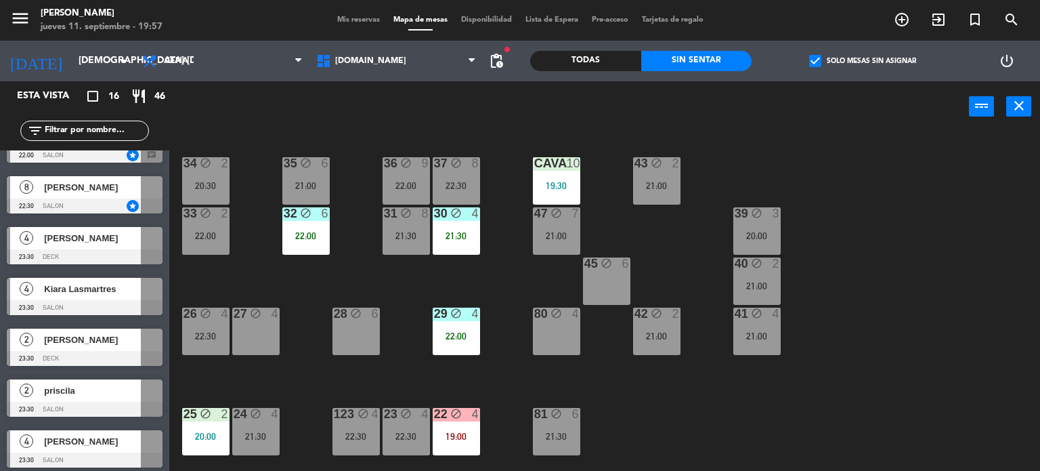
click at [124, 131] on input "text" at bounding box center [95, 130] width 105 height 15
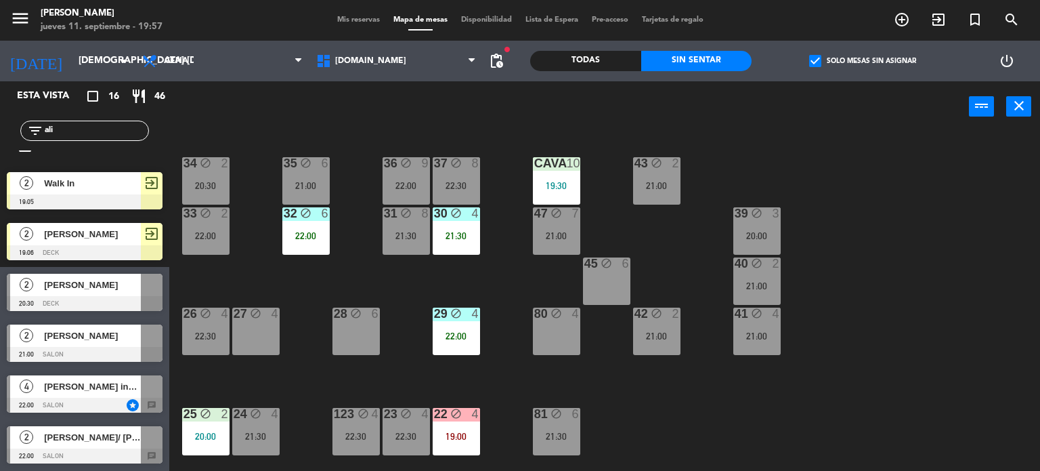
scroll to position [0, 0]
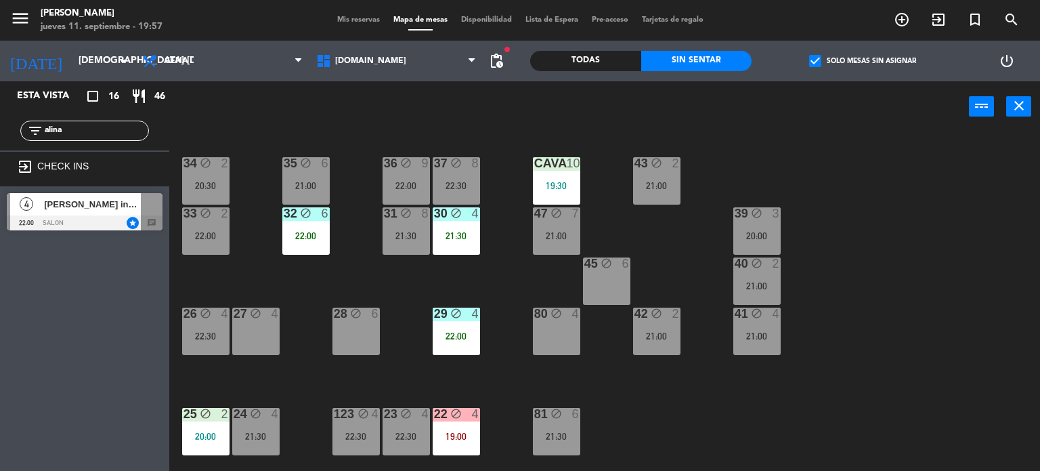
type input "alina"
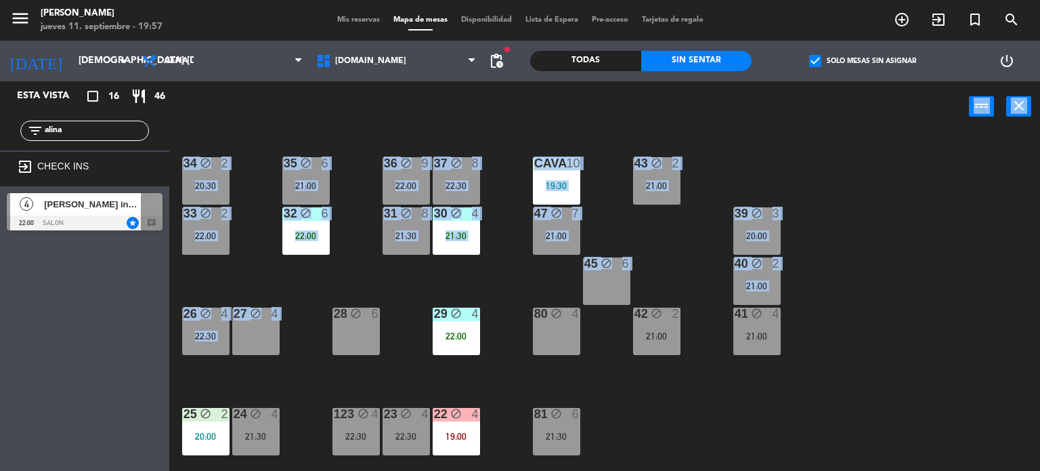
drag, startPoint x: 133, startPoint y: 201, endPoint x: 257, endPoint y: 338, distance: 185.1
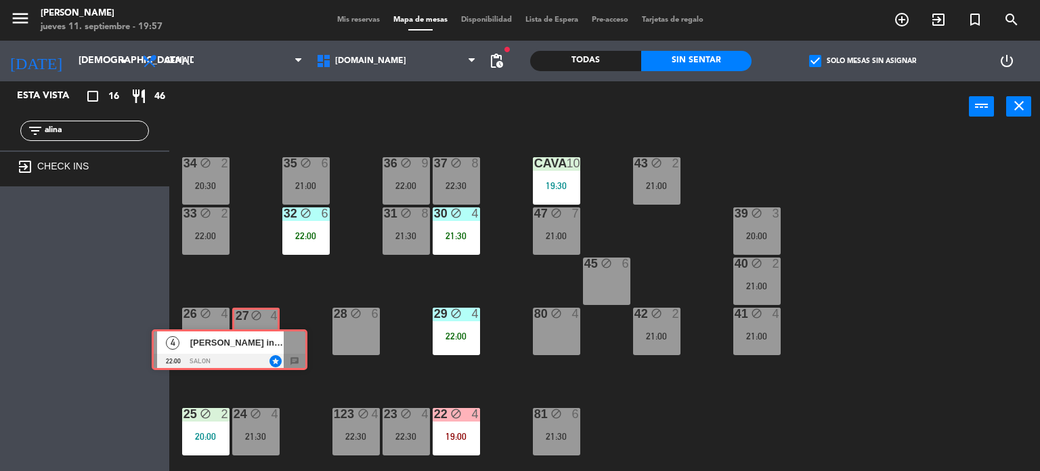
drag, startPoint x: 148, startPoint y: 236, endPoint x: 263, endPoint y: 345, distance: 158.6
click at [263, 345] on div "Esta vista crop_square 16 restaurant 46 filter_list alina exit_to_app CHECK INS…" at bounding box center [520, 276] width 1040 height 390
click at [260, 345] on div "27 block 4" at bounding box center [255, 333] width 43 height 47
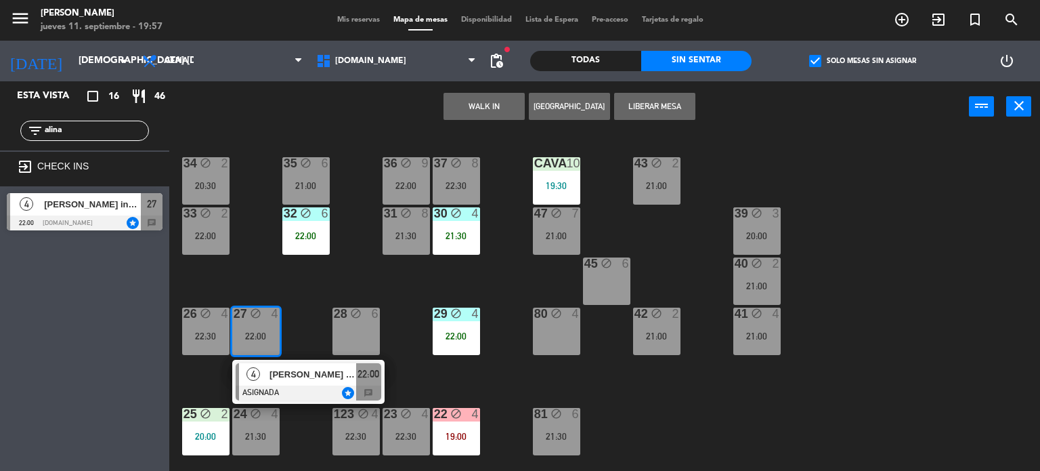
click at [313, 384] on div "alina andrada inv pao" at bounding box center [312, 374] width 88 height 22
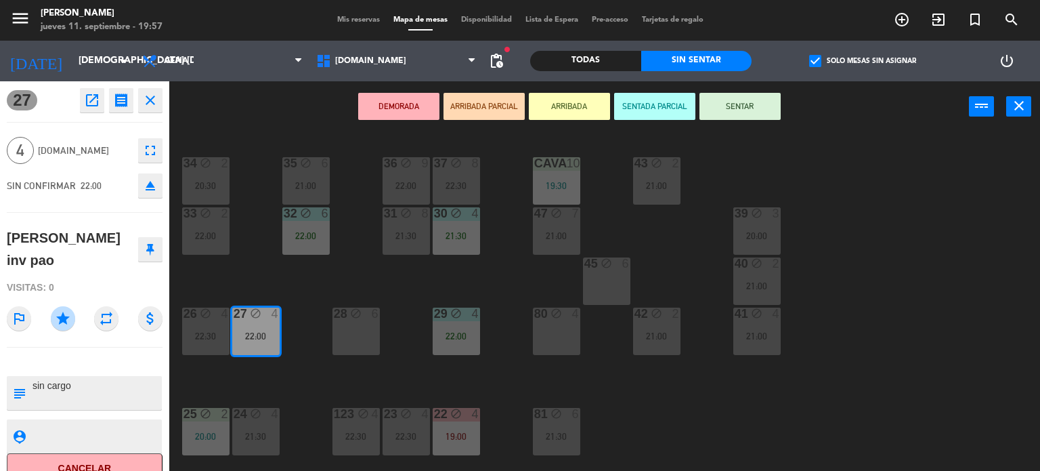
click at [663, 107] on button "SENTADA PARCIAL" at bounding box center [654, 106] width 81 height 27
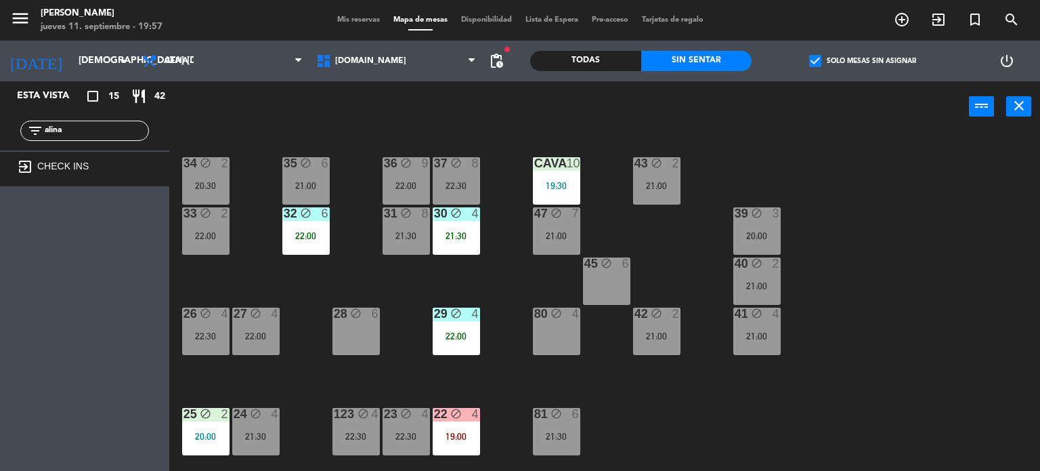
click at [445, 273] on div "34 block 2 20:30 35 block 6 21:00 36 block 9 22:00 43 block 2 21:00 37 block 8 …" at bounding box center [609, 302] width 861 height 339
click at [418, 247] on div "31 block 8 21:30" at bounding box center [406, 230] width 47 height 47
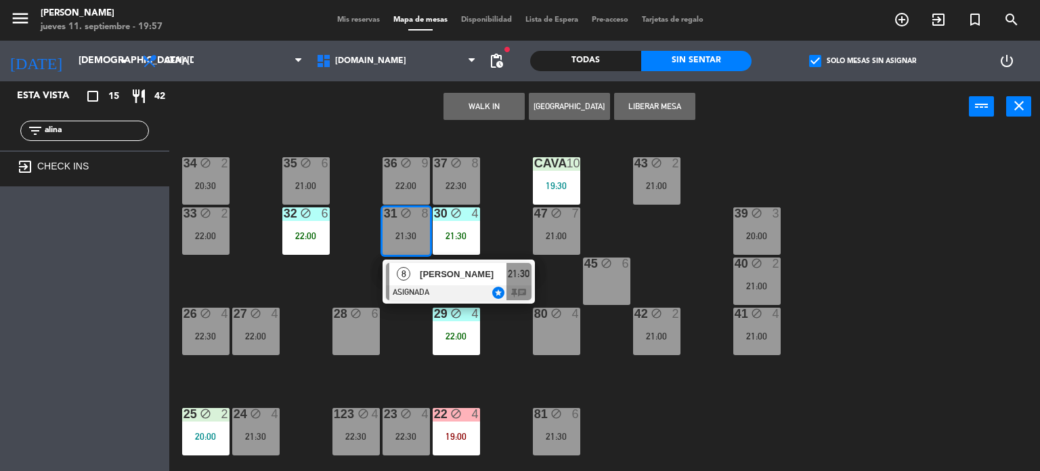
click at [362, 284] on div "34 block 2 20:30 35 block 6 21:00 36 block 9 22:00 43 block 2 21:00 37 block 8 …" at bounding box center [609, 302] width 861 height 339
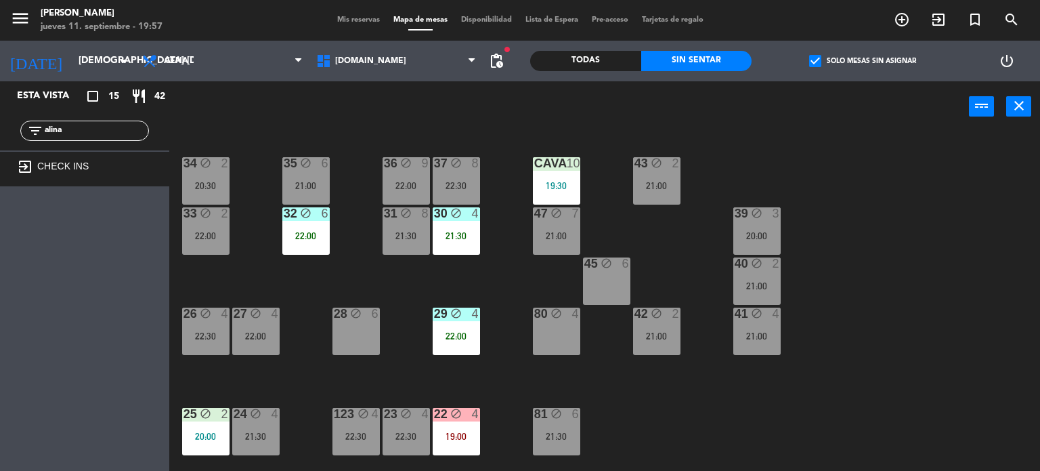
click at [317, 175] on div "35 block 6 21:00" at bounding box center [305, 180] width 47 height 47
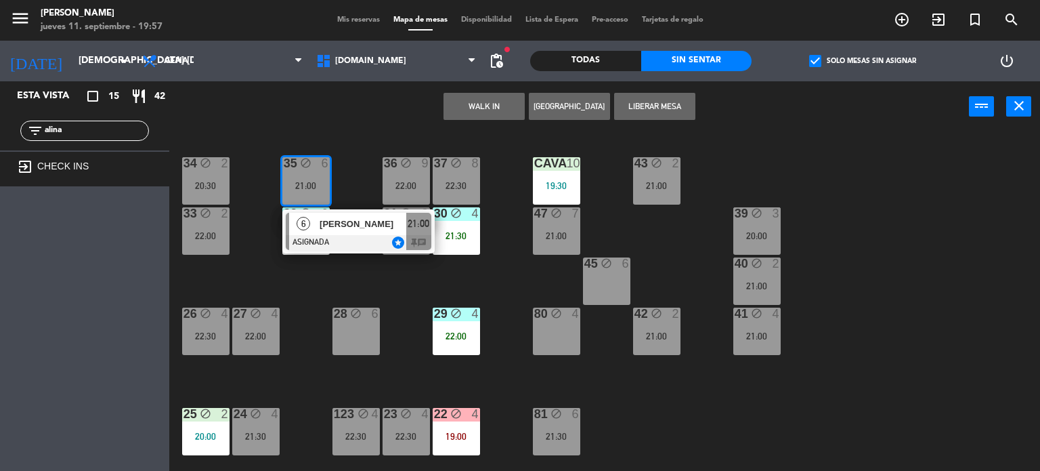
click at [358, 294] on div "34 block 2 20:30 35 block 6 21:00 6 EZEQUIEL GRANDIO ASIGNADA star 21:00 chat 3…" at bounding box center [609, 302] width 861 height 339
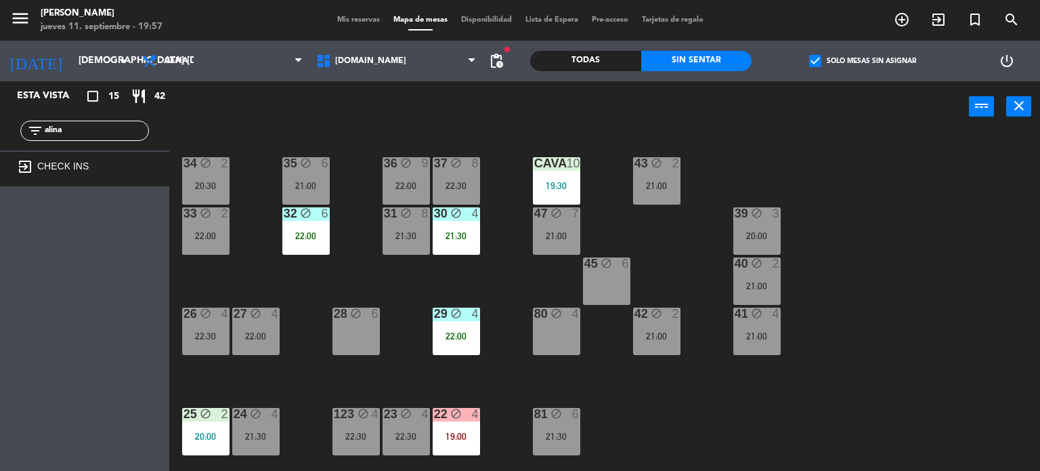
click at [461, 178] on div "37 block 8 22:30" at bounding box center [456, 180] width 47 height 47
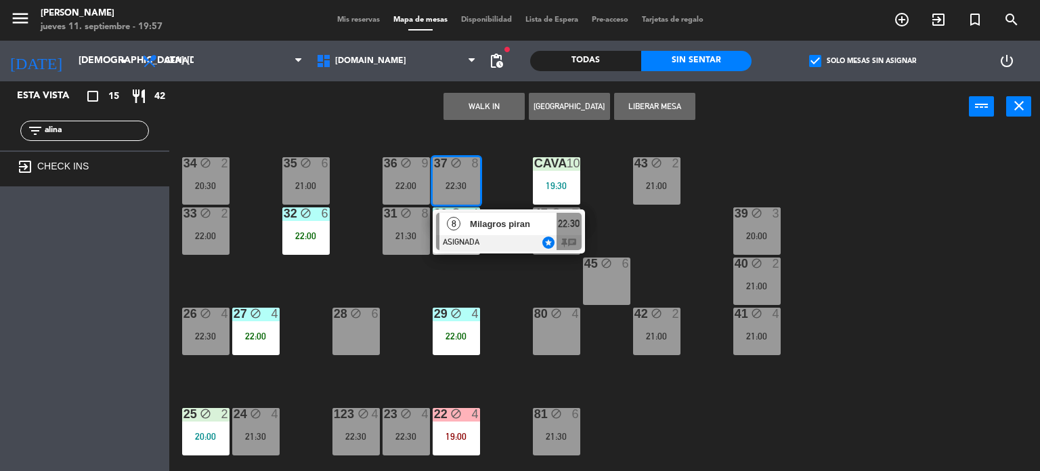
click at [498, 295] on div "34 block 2 20:30 35 block 6 21:00 36 block 9 22:00 43 block 2 21:00 37 block 8 …" at bounding box center [609, 302] width 861 height 339
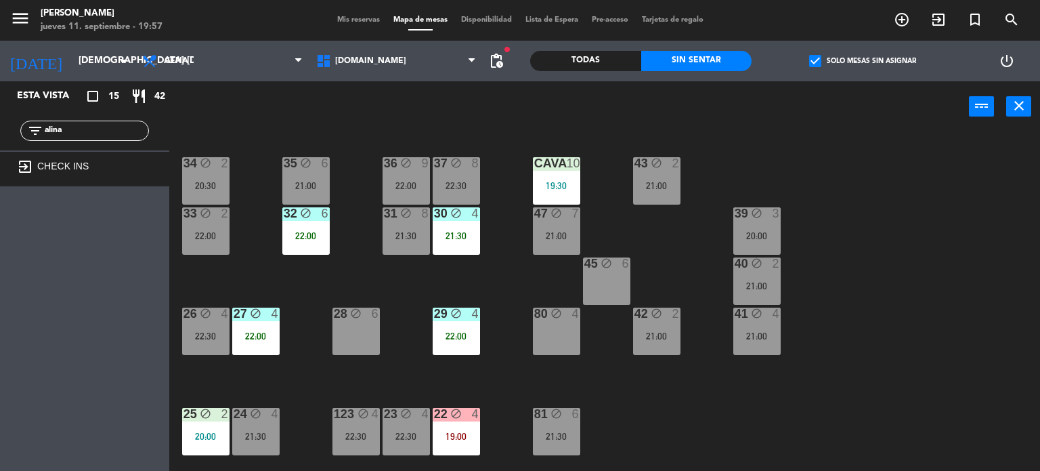
click at [415, 155] on div "34 block 2 20:30 35 block 6 21:00 36 block 9 22:00 43 block 2 21:00 37 block 8 …" at bounding box center [609, 302] width 861 height 339
click at [417, 181] on div "22:00" at bounding box center [406, 185] width 47 height 9
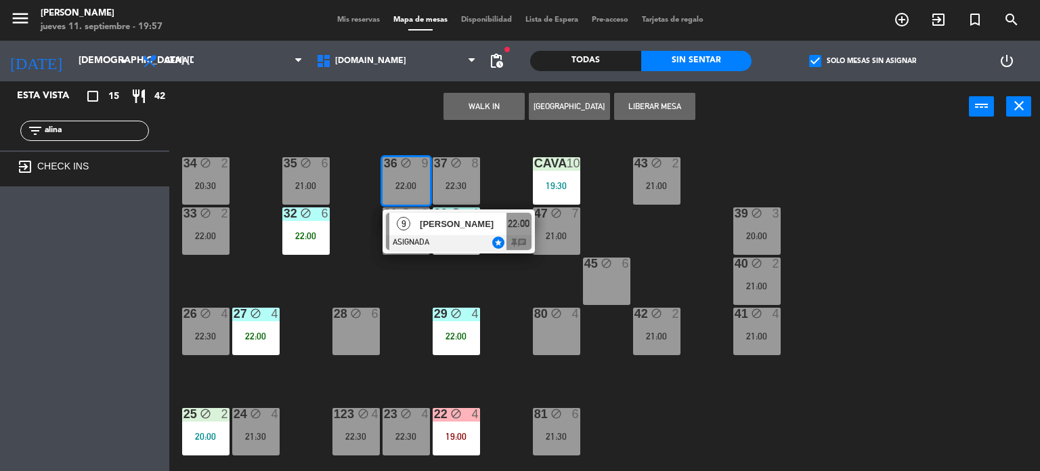
click at [480, 308] on div "4" at bounding box center [476, 314] width 8 height 12
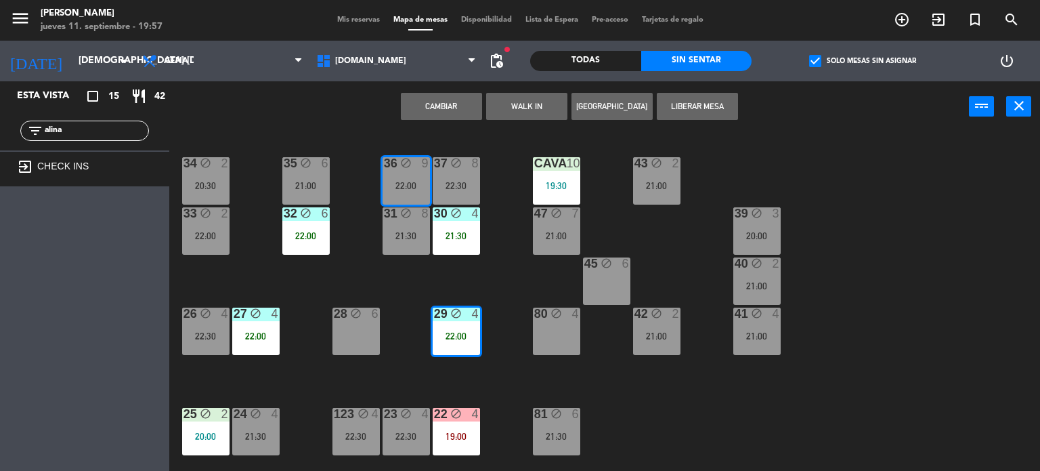
click at [572, 229] on div "47 block 7 21:00" at bounding box center [556, 230] width 47 height 47
click at [482, 278] on div "34 block 2 20:30 35 block 6 21:00 36 block 9 22:00 43 block 2 21:00 37 block 8 …" at bounding box center [609, 302] width 861 height 339
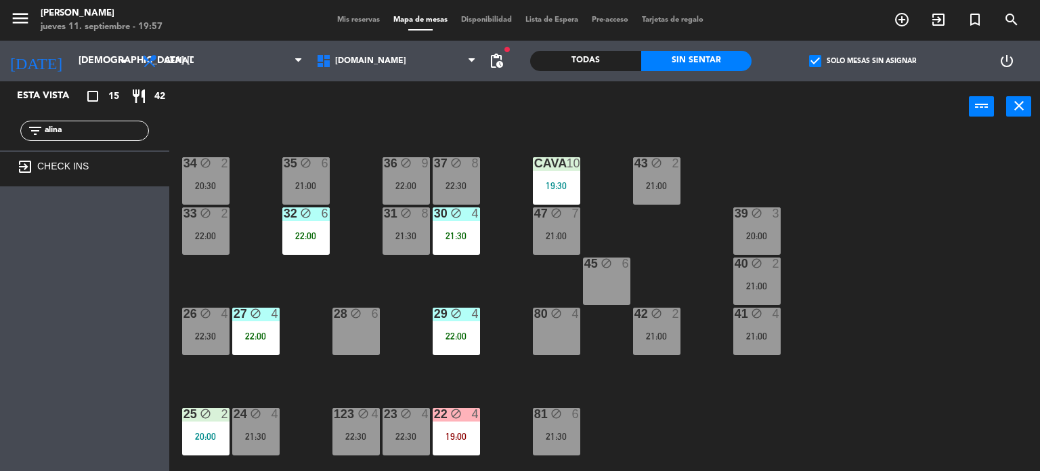
click at [550, 228] on div "47 block 7 21:00" at bounding box center [556, 230] width 47 height 47
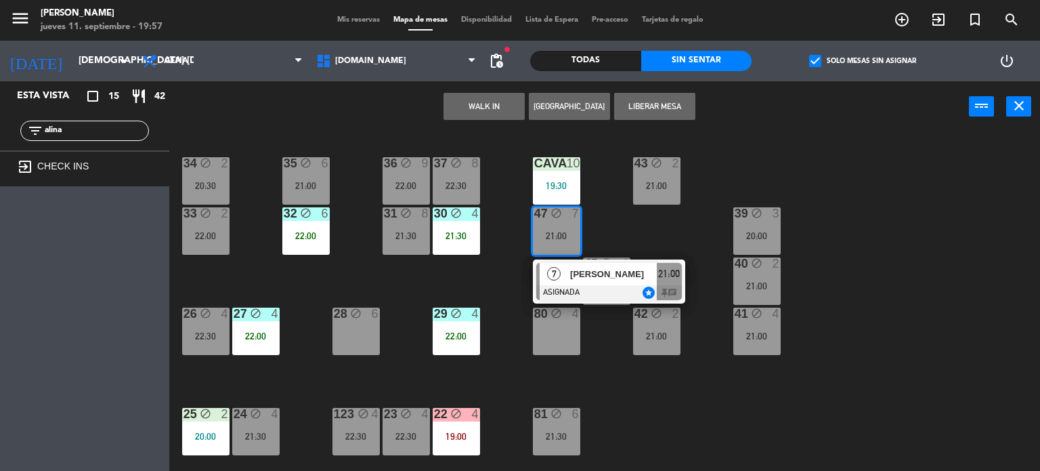
click at [460, 276] on div "34 block 2 20:30 35 block 6 21:00 36 block 9 22:00 43 block 2 21:00 37 block 8 …" at bounding box center [609, 302] width 861 height 339
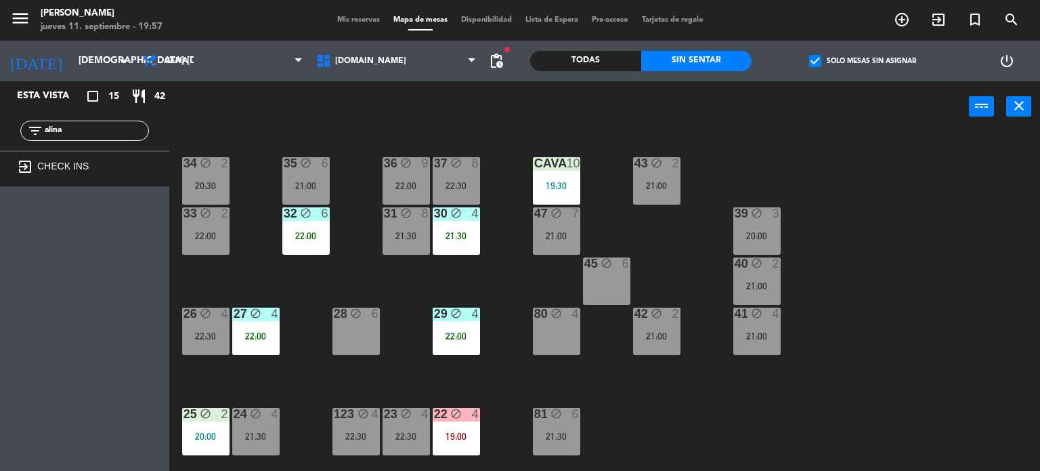
click at [452, 251] on div "30 block 4 21:30" at bounding box center [456, 230] width 47 height 47
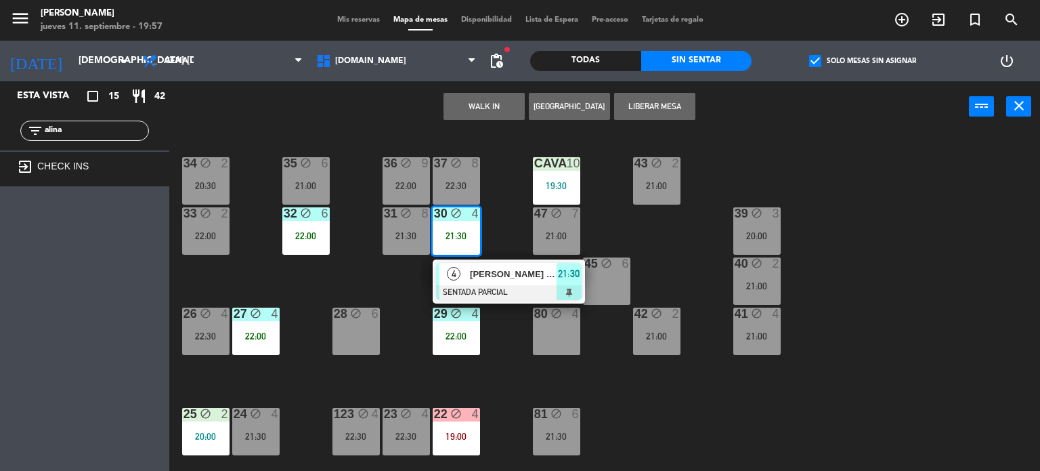
click at [344, 284] on div "34 block 2 20:30 35 block 6 21:00 36 block 9 22:00 43 block 2 21:00 37 block 8 …" at bounding box center [609, 302] width 861 height 339
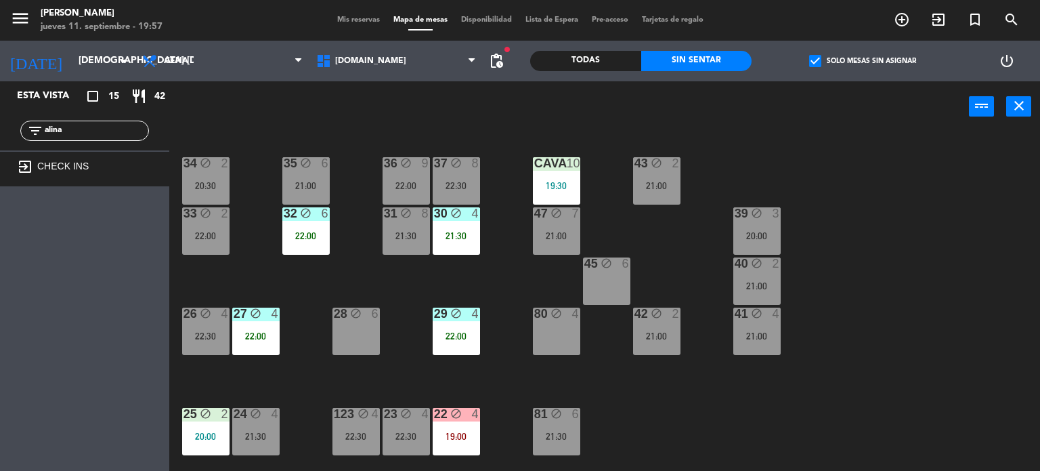
click at [463, 283] on div "34 block 2 20:30 35 block 6 21:00 36 block 9 22:00 43 block 2 21:00 37 block 8 …" at bounding box center [609, 302] width 861 height 339
click at [450, 236] on div "21:30" at bounding box center [456, 235] width 47 height 9
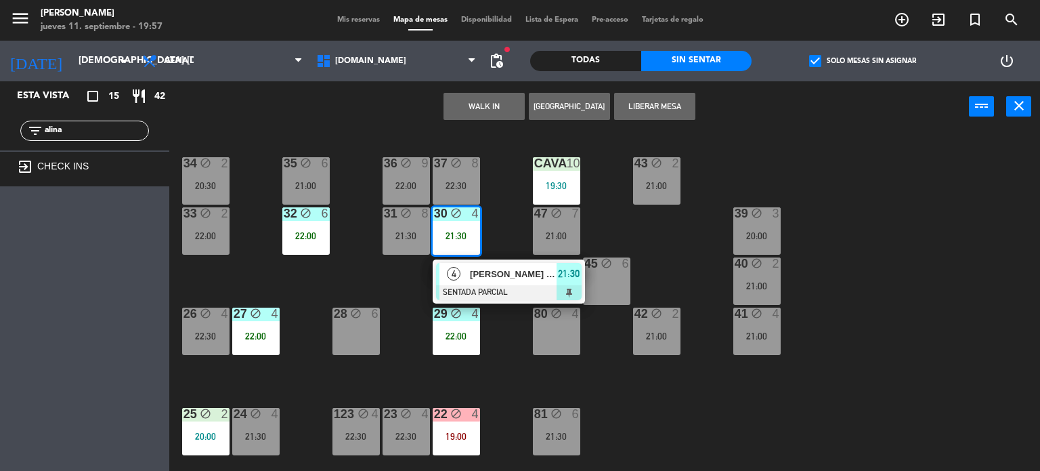
click at [385, 282] on div "34 block 2 20:30 35 block 6 21:00 36 block 9 22:00 43 block 2 21:00 37 block 8 …" at bounding box center [609, 302] width 861 height 339
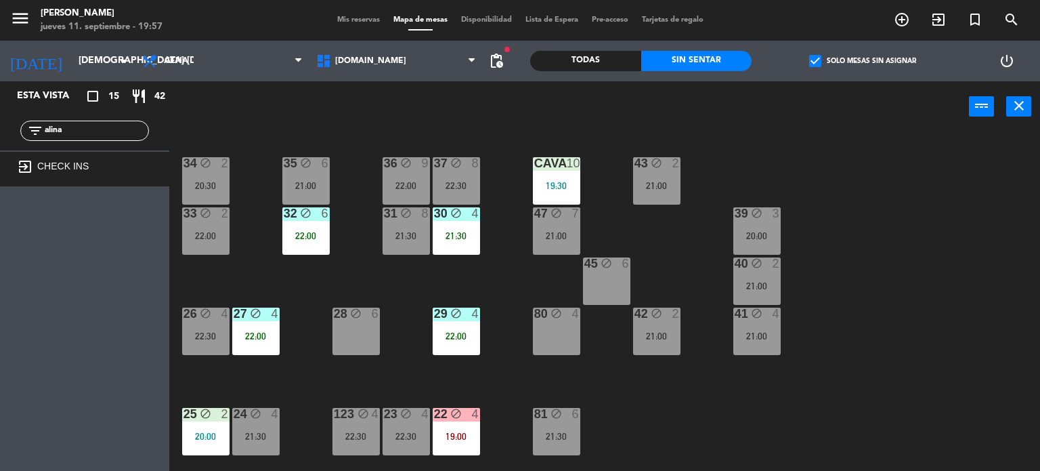
click at [389, 235] on div "21:30" at bounding box center [406, 235] width 47 height 9
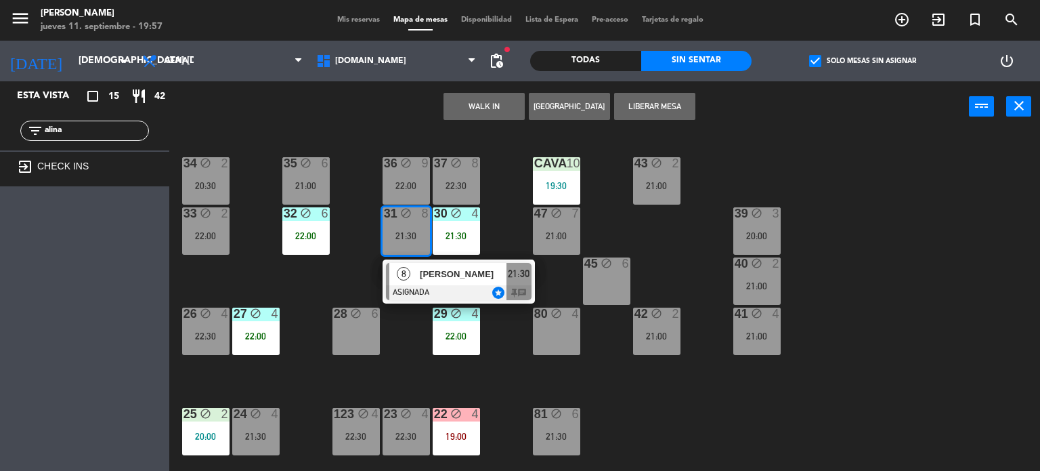
click at [346, 263] on div "34 block 2 20:30 35 block 6 21:00 36 block 9 22:00 43 block 2 21:00 37 block 8 …" at bounding box center [609, 302] width 861 height 339
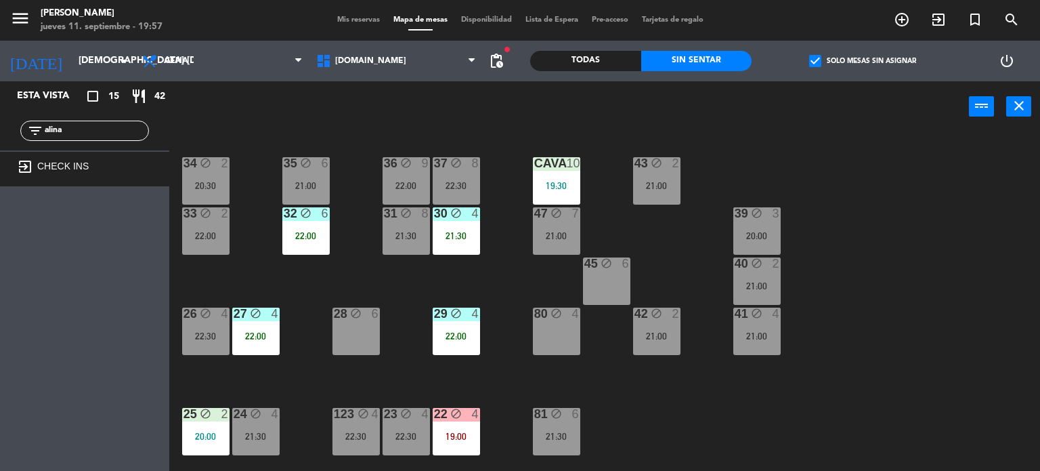
click at [320, 231] on div "22:00" at bounding box center [305, 235] width 47 height 9
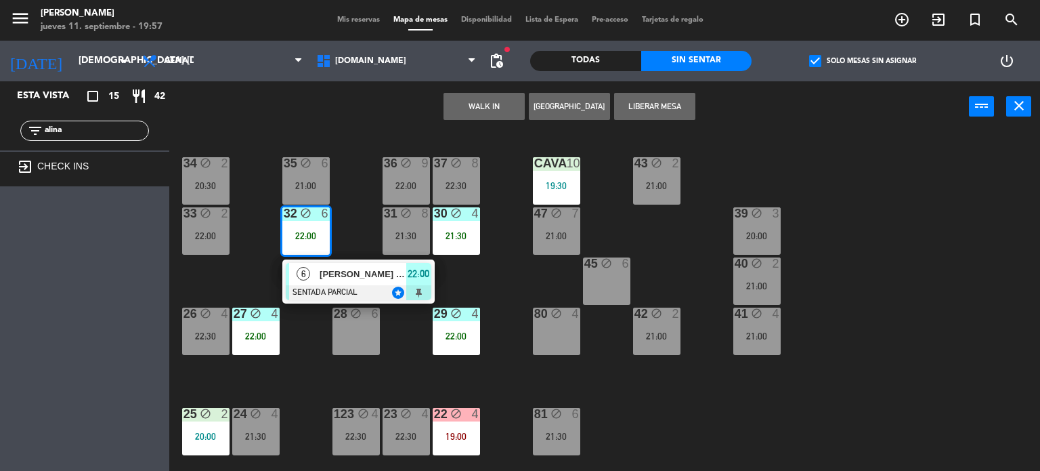
click at [368, 278] on span "[PERSON_NAME] inv pao" at bounding box center [363, 274] width 87 height 14
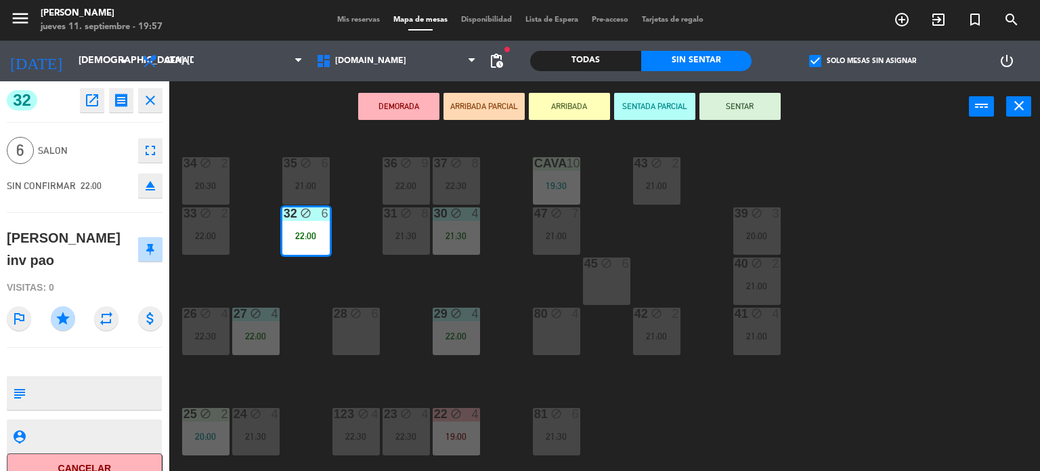
click at [346, 268] on div "34 block 2 20:30 35 block 6 21:00 36 block 9 22:00 43 block 2 21:00 37 block 8 …" at bounding box center [609, 302] width 861 height 339
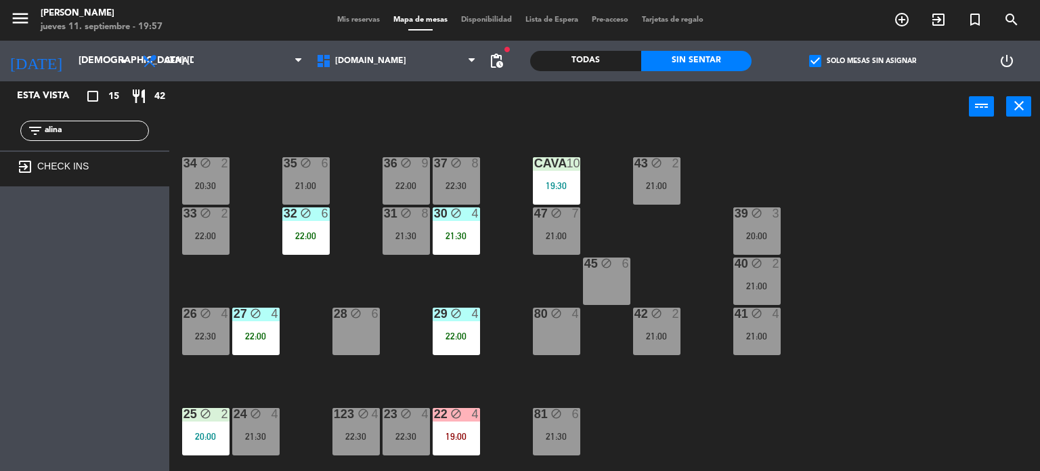
click at [217, 231] on div "22:00" at bounding box center [205, 235] width 47 height 9
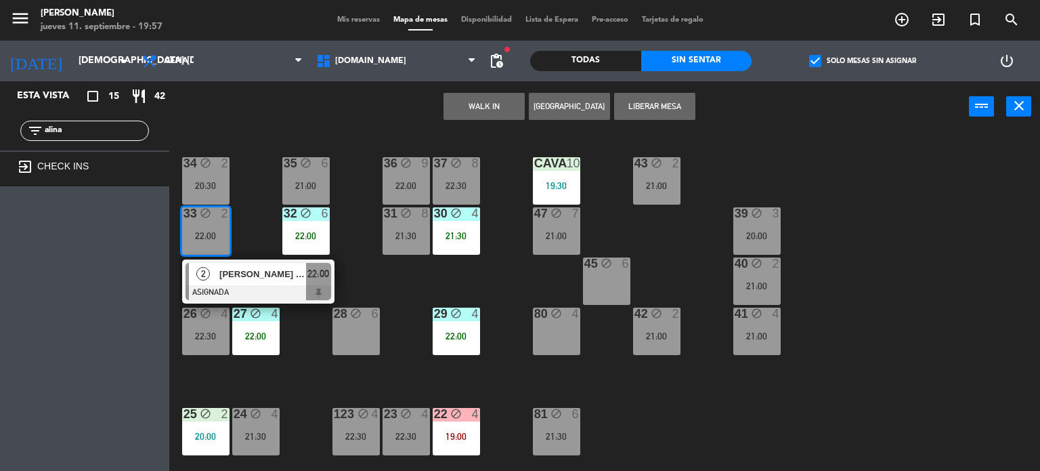
click at [259, 221] on div "34 block 2 20:30 35 block 6 21:00 36 block 9 22:00 43 block 2 21:00 37 block 8 …" at bounding box center [609, 302] width 861 height 339
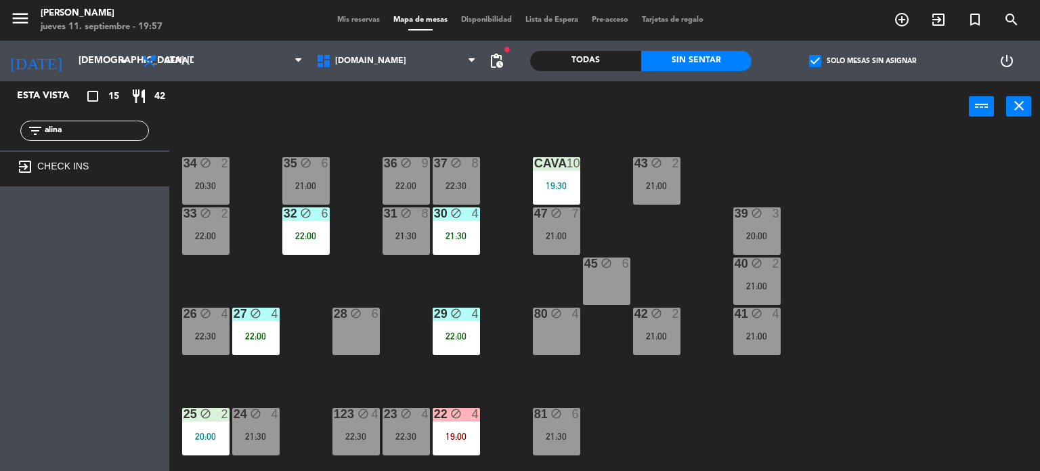
click at [190, 287] on div "34 block 2 20:30 35 block 6 21:00 36 block 9 22:00 43 block 2 21:00 37 block 8 …" at bounding box center [609, 302] width 861 height 339
click at [208, 322] on div "26 block 4 22:30" at bounding box center [205, 331] width 47 height 47
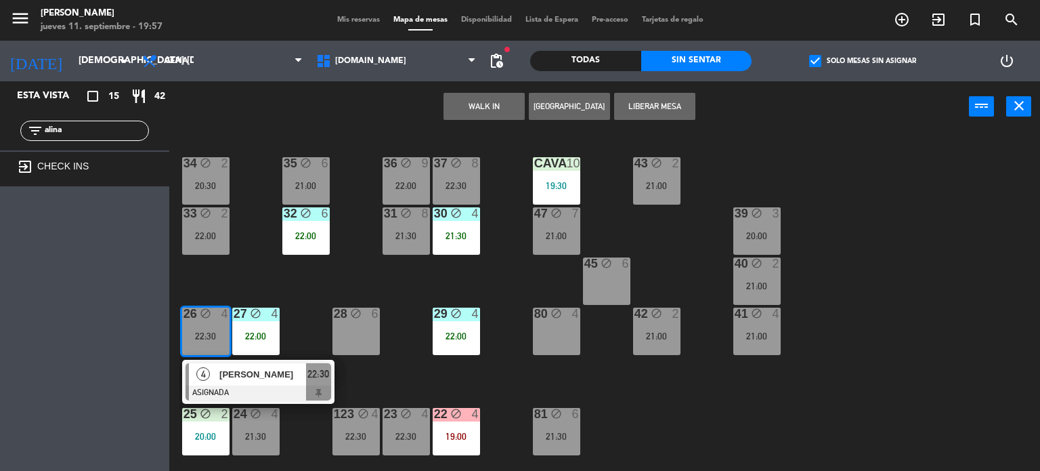
click at [220, 259] on div "34 block 2 20:30 35 block 6 21:00 36 block 9 22:00 43 block 2 21:00 37 block 8 …" at bounding box center [609, 302] width 861 height 339
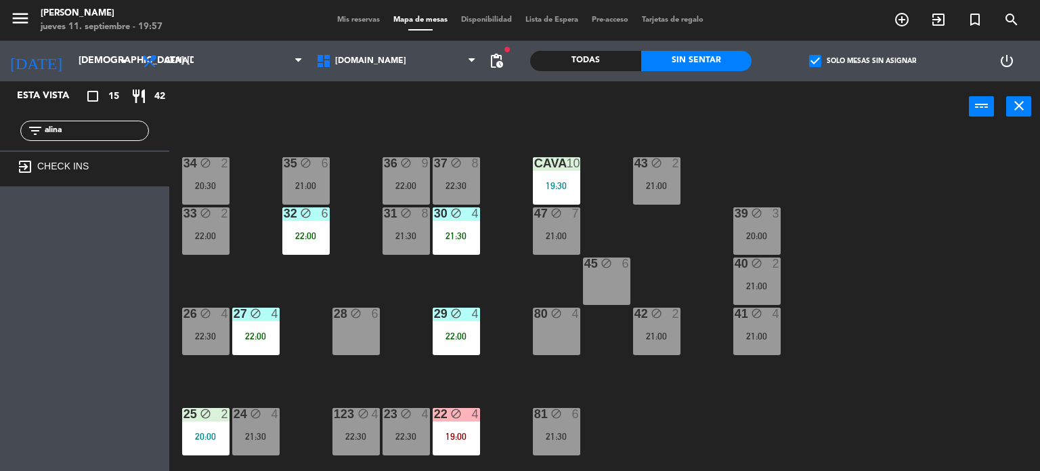
click at [206, 333] on div "22:30" at bounding box center [205, 335] width 47 height 9
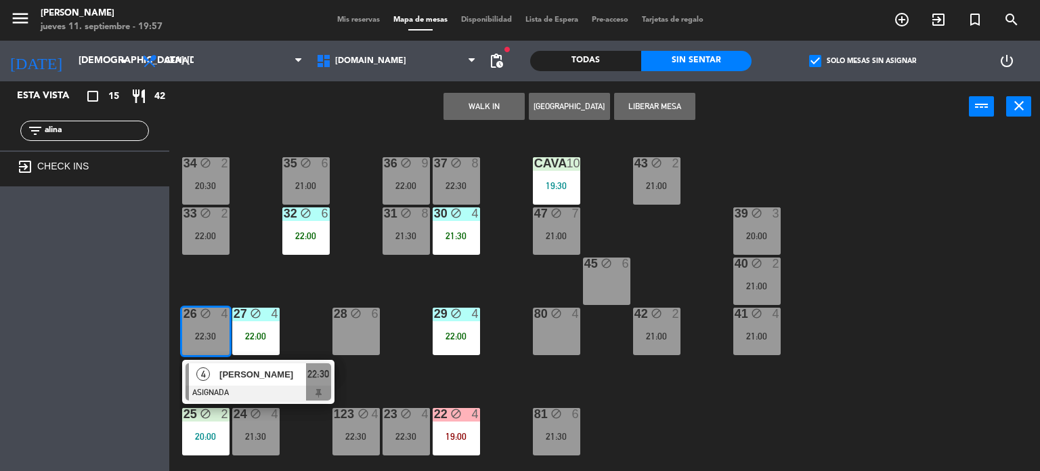
click at [230, 273] on div "34 block 2 20:30 35 block 6 21:00 36 block 9 22:00 43 block 2 21:00 37 block 8 …" at bounding box center [609, 302] width 861 height 339
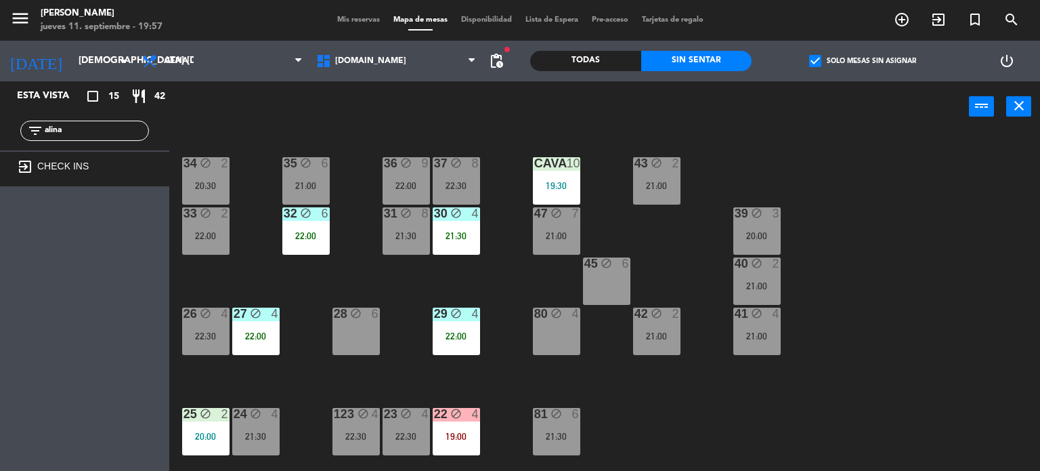
click at [213, 324] on div "26 block 4 22:30" at bounding box center [205, 331] width 47 height 47
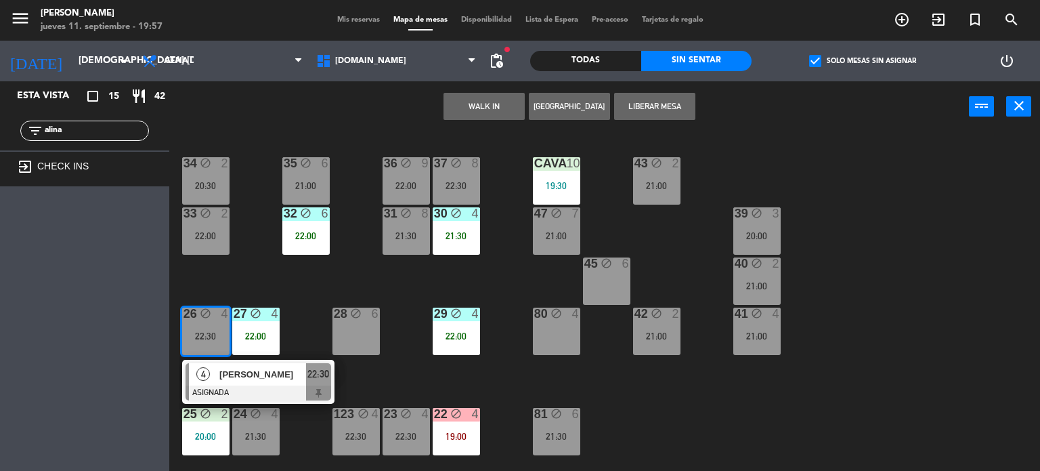
click at [228, 284] on div "34 block 2 20:30 35 block 6 21:00 36 block 9 22:00 43 block 2 21:00 37 block 8 …" at bounding box center [609, 302] width 861 height 339
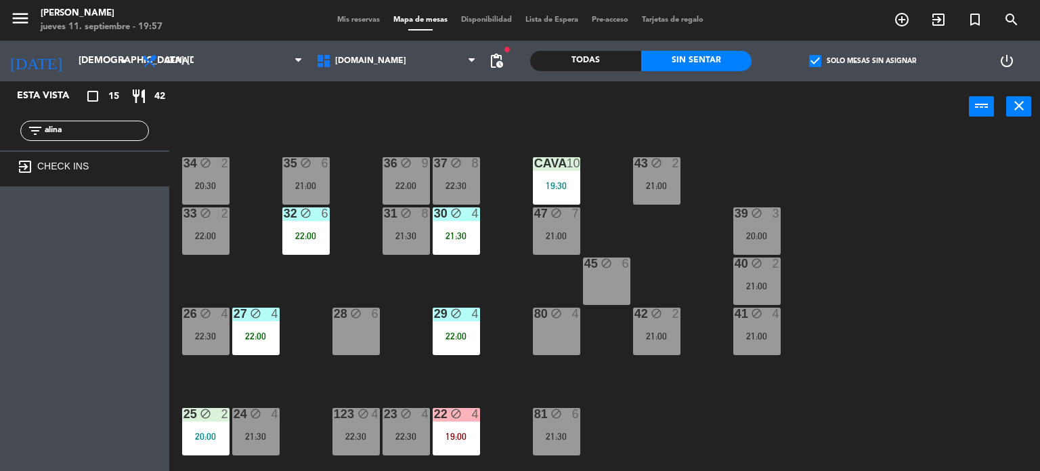
click at [452, 321] on div "29 block 4 22:00" at bounding box center [456, 331] width 47 height 47
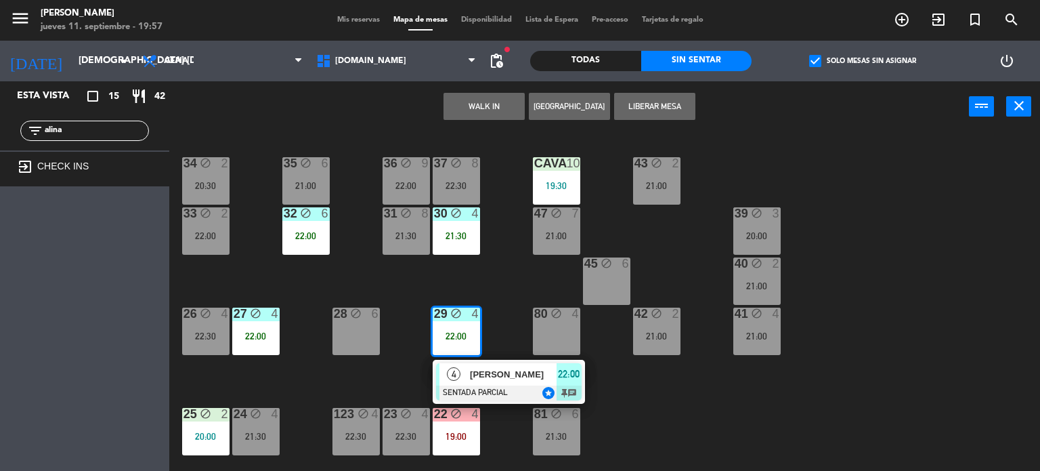
click at [307, 291] on div "34 block 2 20:30 35 block 6 21:00 36 block 9 22:00 43 block 2 21:00 37 block 8 …" at bounding box center [609, 302] width 861 height 339
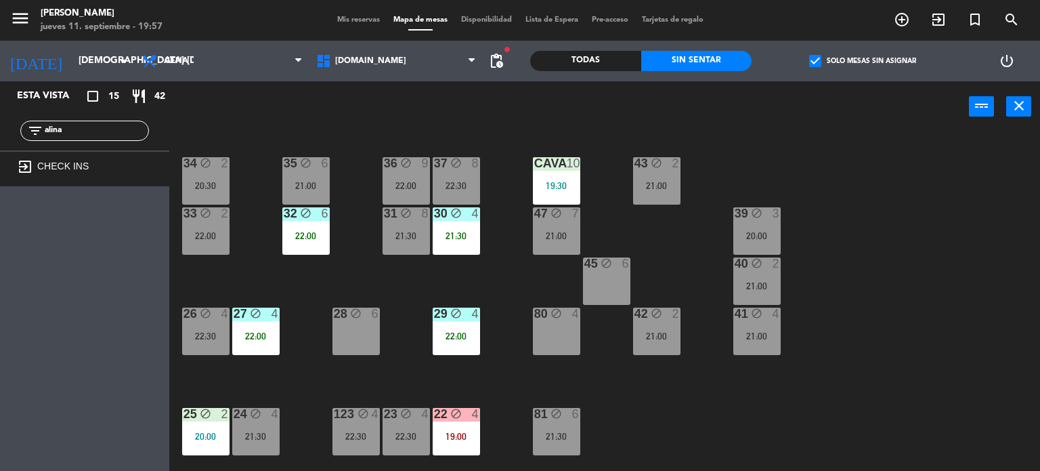
click at [450, 332] on div "22:00" at bounding box center [456, 335] width 47 height 9
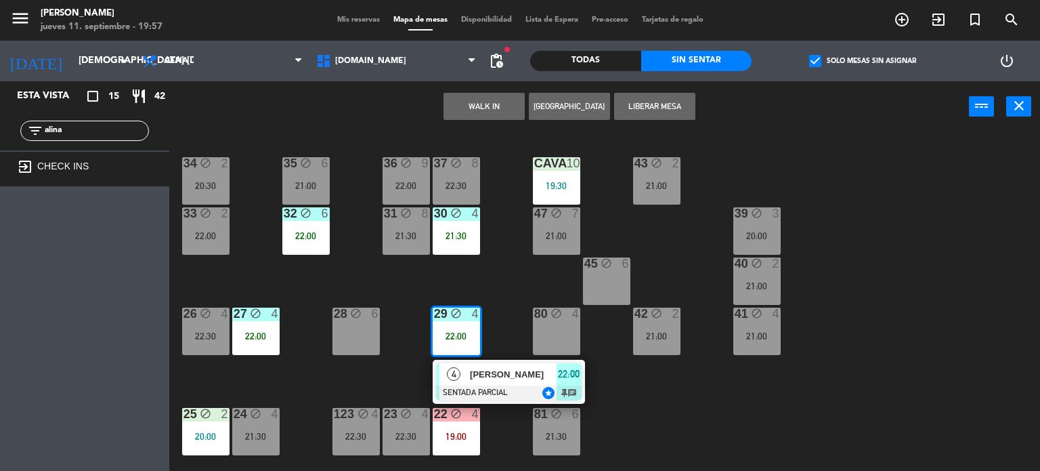
click at [483, 381] on div "[PERSON_NAME]" at bounding box center [513, 374] width 88 height 22
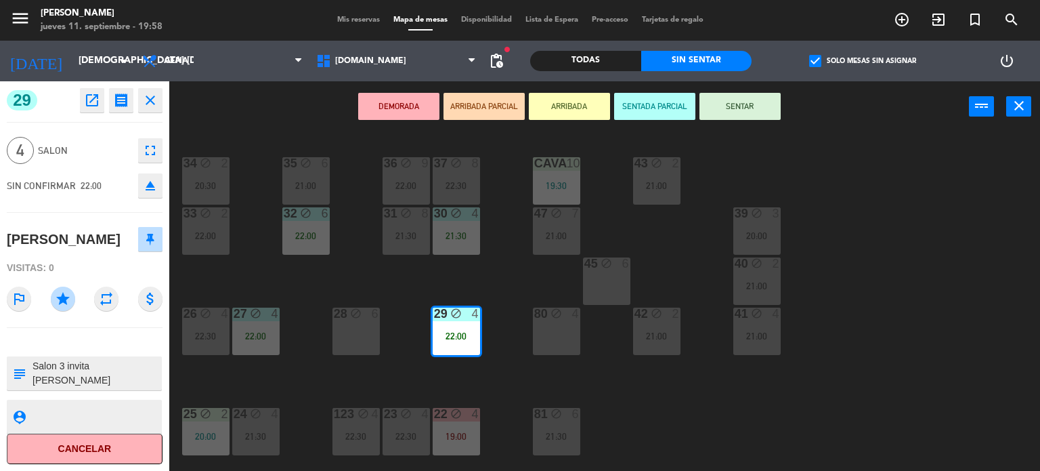
click at [401, 380] on div "34 block 2 20:30 35 block 6 21:00 36 block 9 22:00 43 block 2 21:00 37 block 8 …" at bounding box center [609, 302] width 861 height 339
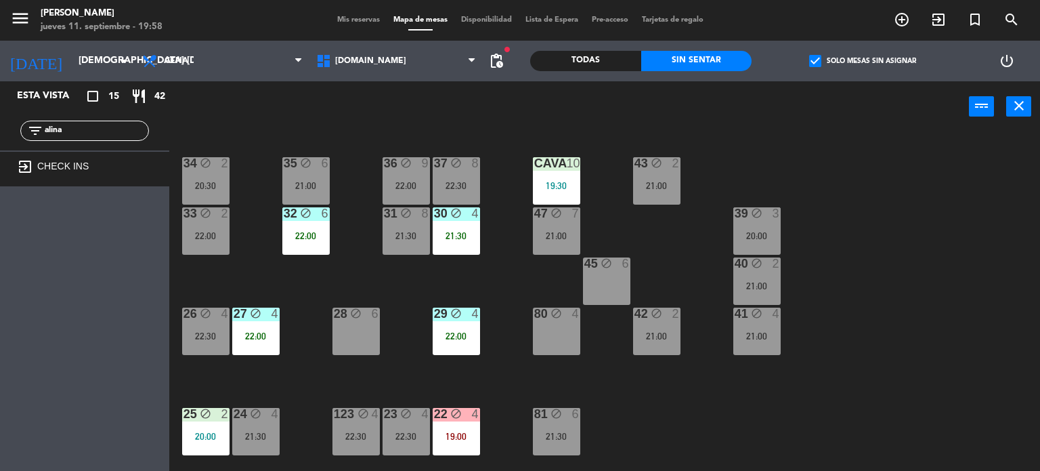
click at [242, 337] on div "22:00" at bounding box center [255, 335] width 47 height 9
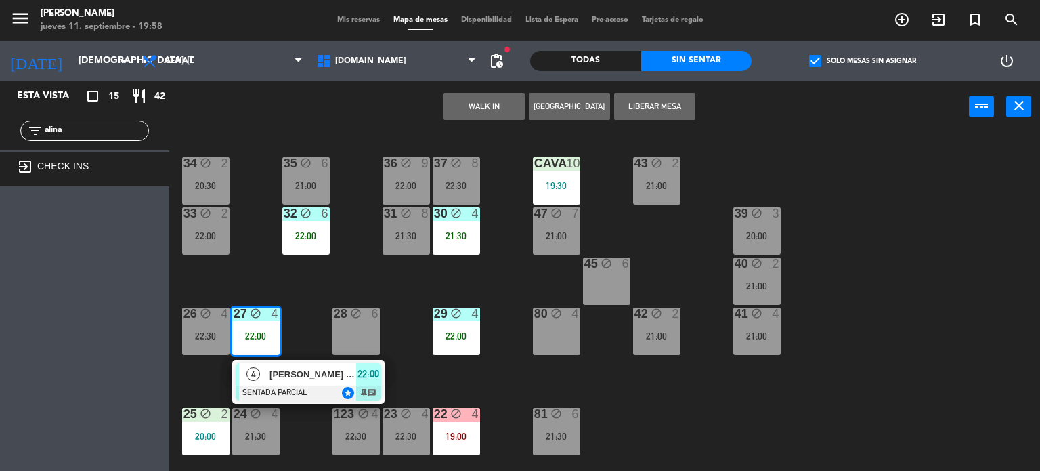
drag, startPoint x: 292, startPoint y: 276, endPoint x: 400, endPoint y: 305, distance: 111.6
click at [301, 277] on div "34 block 2 20:30 35 block 6 21:00 36 block 9 22:00 43 block 2 21:00 37 block 8 …" at bounding box center [609, 302] width 861 height 339
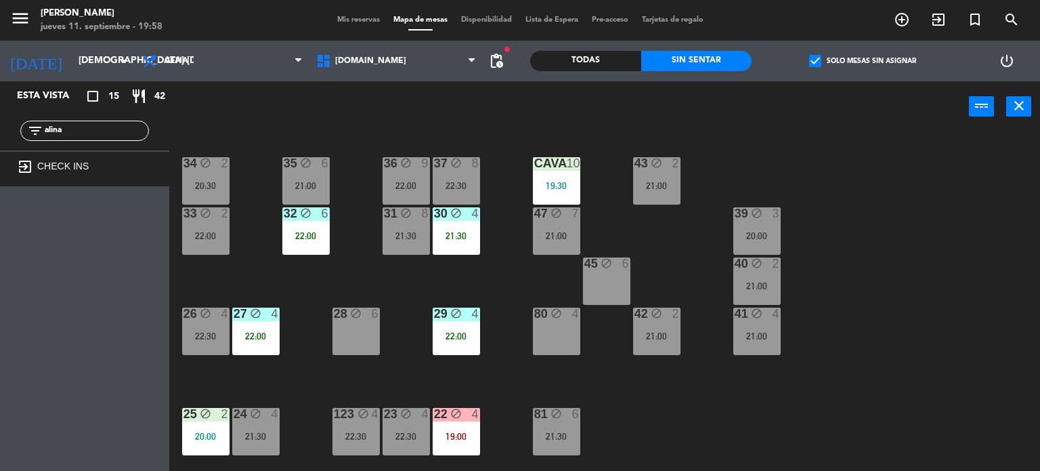
click at [455, 327] on div "29 block 4 22:00" at bounding box center [456, 331] width 47 height 47
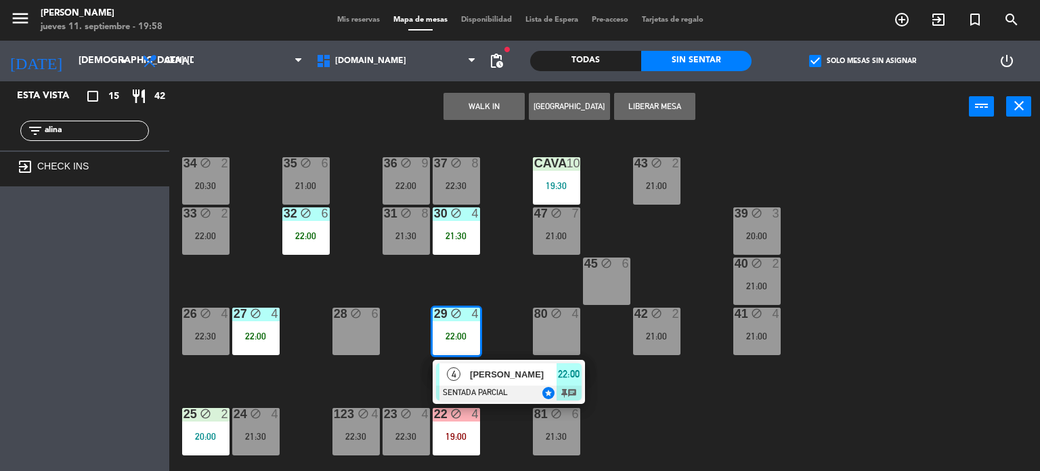
drag, startPoint x: 360, startPoint y: 371, endPoint x: 278, endPoint y: 329, distance: 91.8
click at [356, 371] on div "34 block 2 20:30 35 block 6 21:00 36 block 9 22:00 43 block 2 21:00 37 block 8 …" at bounding box center [609, 302] width 861 height 339
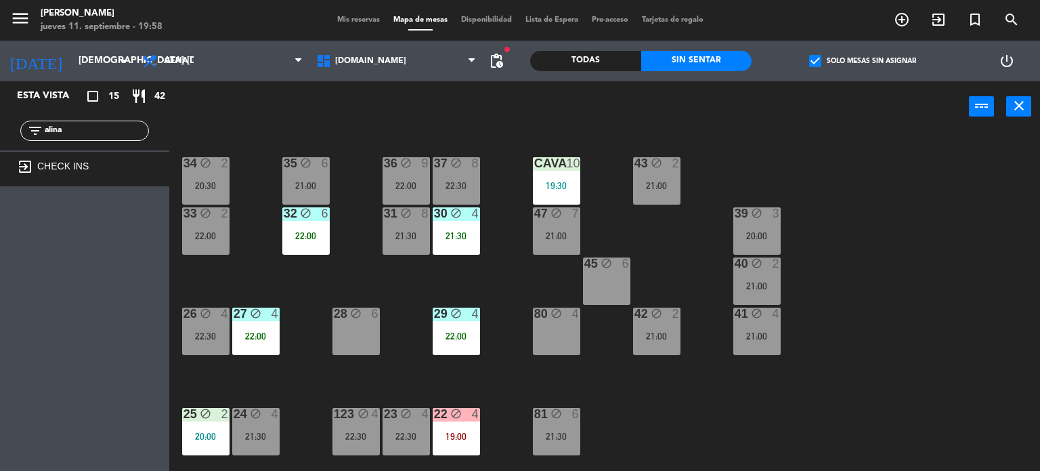
click at [276, 329] on div "27 block 4 22:00" at bounding box center [255, 331] width 47 height 47
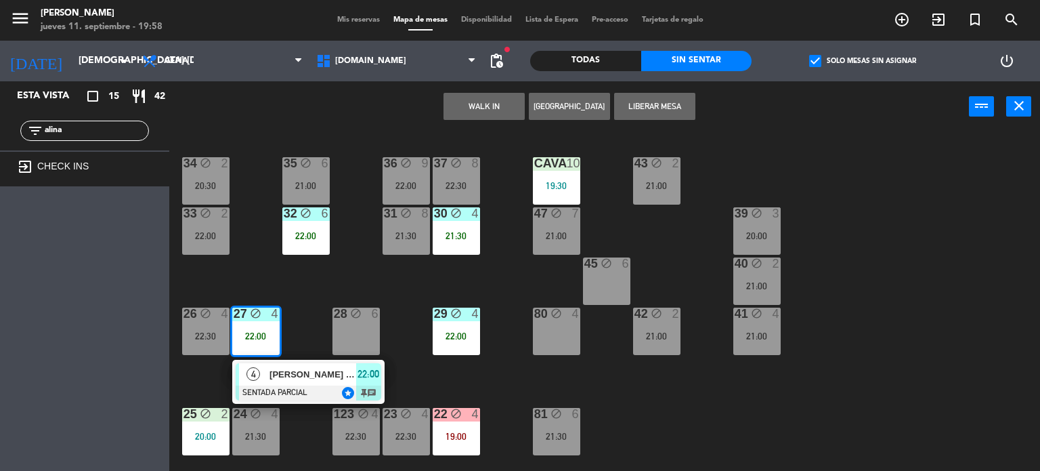
click at [429, 268] on div "34 block 2 20:30 35 block 6 21:00 36 block 9 22:00 43 block 2 21:00 37 block 8 …" at bounding box center [609, 302] width 861 height 339
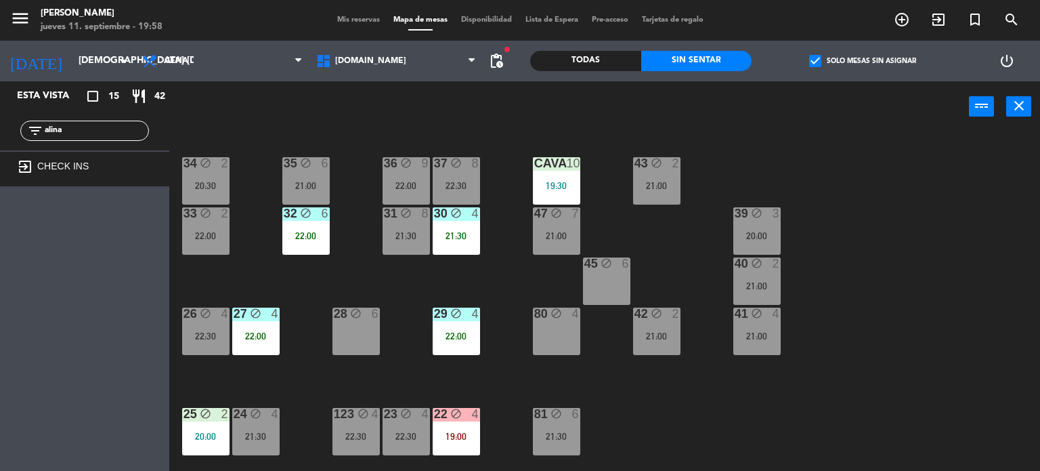
click at [309, 181] on div "21:00" at bounding box center [305, 185] width 47 height 9
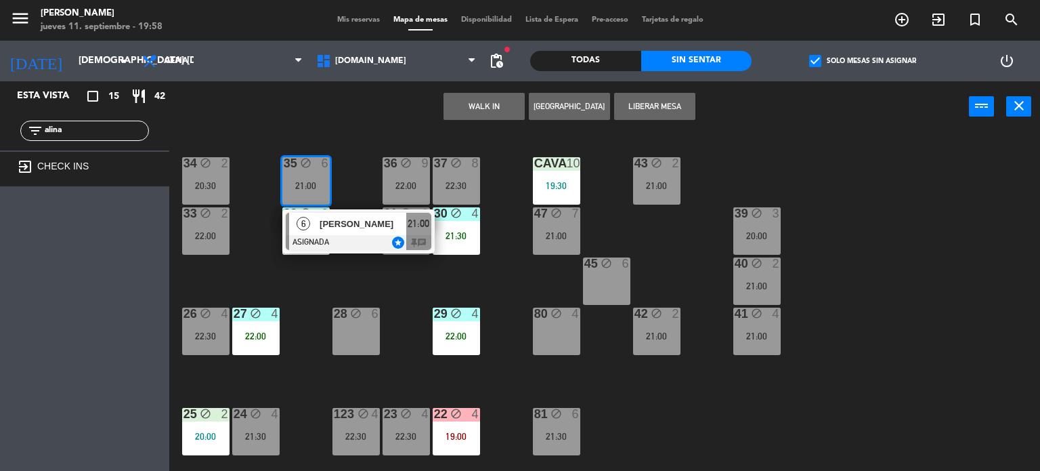
click at [365, 272] on div "34 block 2 20:30 35 block 6 21:00 6 EZEQUIEL GRANDIO ASIGNADA star 21:00 chat 3…" at bounding box center [609, 302] width 861 height 339
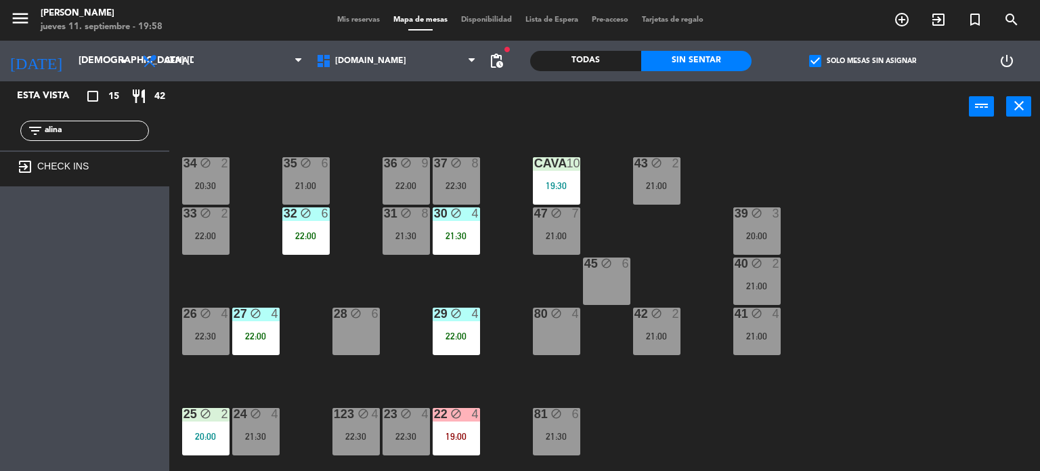
click at [304, 175] on div "35 block 6 21:00" at bounding box center [305, 180] width 47 height 47
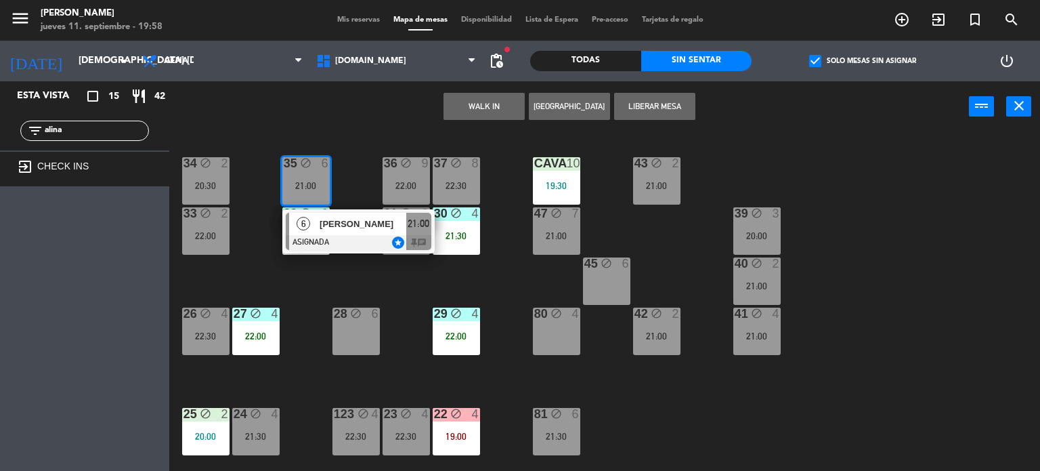
click at [355, 240] on div at bounding box center [359, 242] width 146 height 15
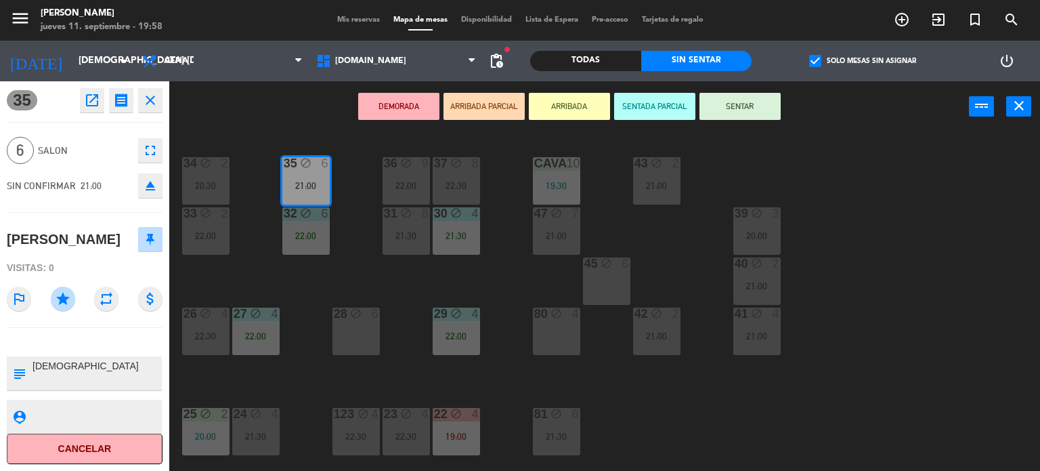
click at [383, 272] on div "34 block 2 20:30 35 block 6 21:00 36 block 9 22:00 43 block 2 21:00 37 block 8 …" at bounding box center [609, 302] width 861 height 339
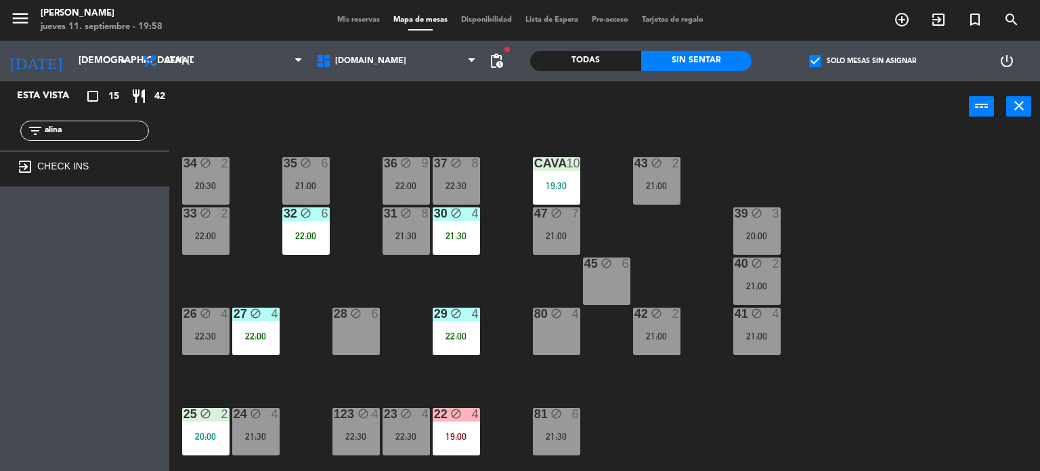
click at [409, 172] on div "36 block 9 22:00" at bounding box center [406, 180] width 47 height 47
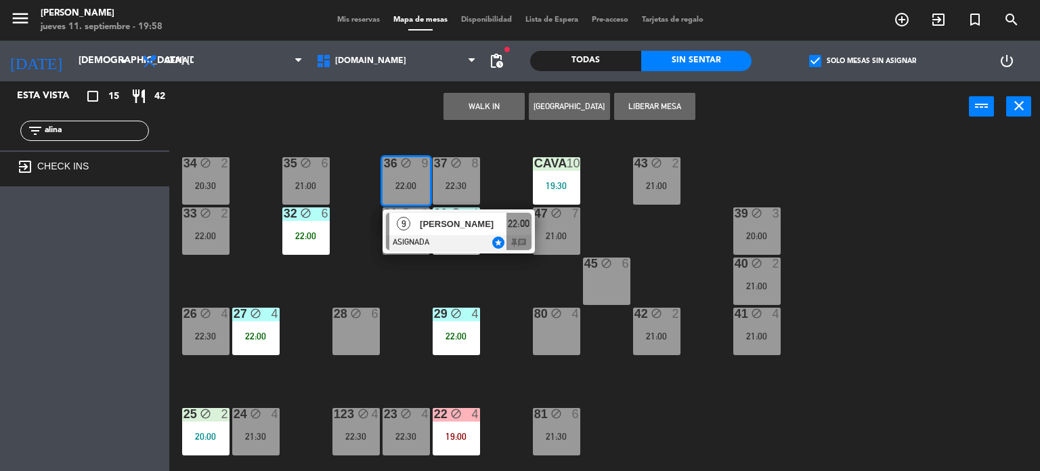
click at [446, 236] on div at bounding box center [459, 242] width 146 height 15
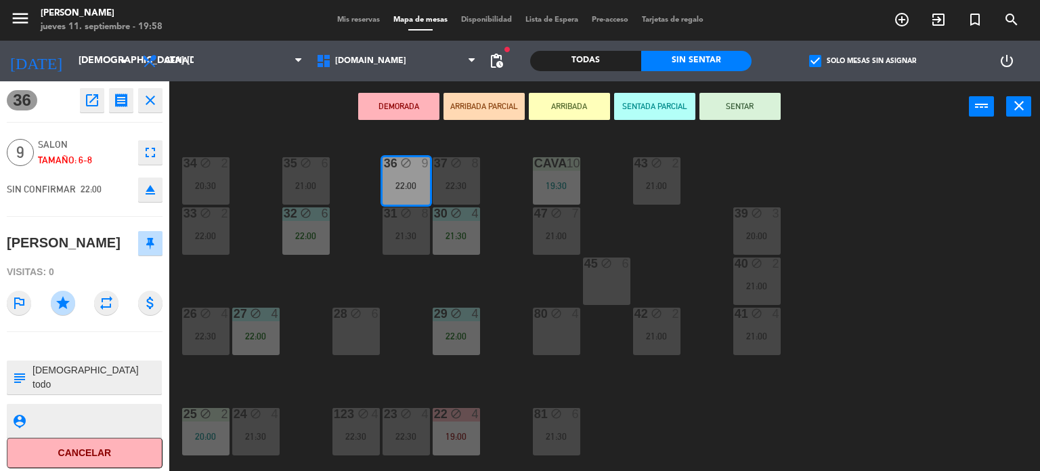
click at [463, 280] on div "34 block 2 20:30 35 block 6 21:00 36 block 9 22:00 43 block 2 21:00 37 block 8 …" at bounding box center [609, 302] width 861 height 339
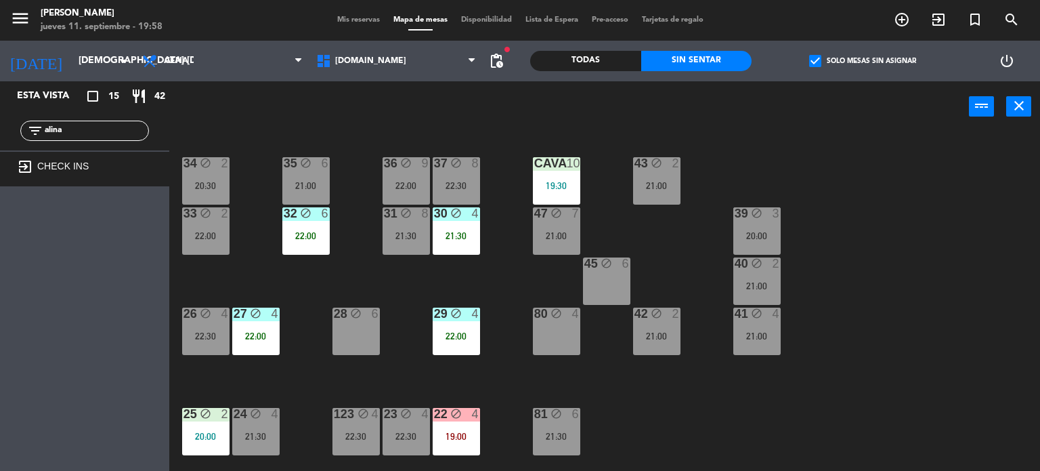
click at [459, 158] on icon "block" at bounding box center [456, 163] width 12 height 12
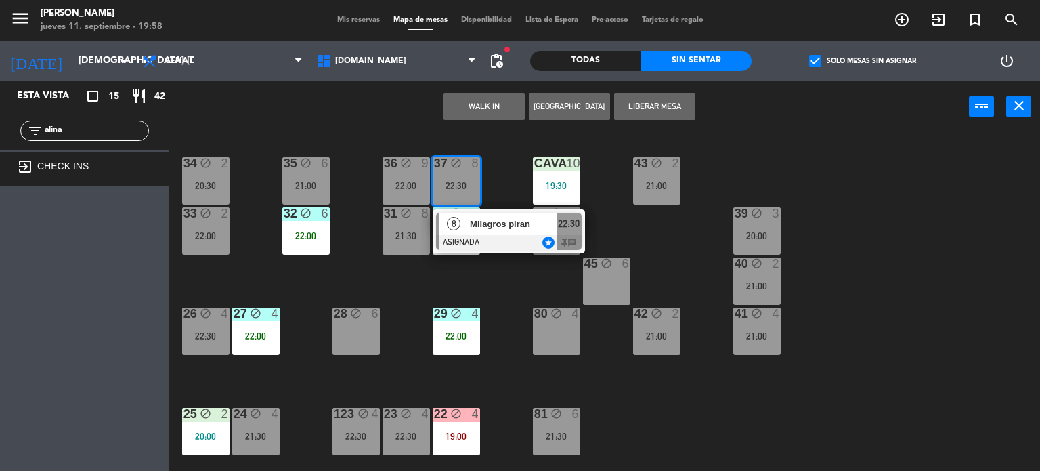
click at [512, 276] on div "34 block 2 20:30 35 block 6 21:00 36 block 9 22:00 43 block 2 21:00 37 block 8 …" at bounding box center [609, 302] width 861 height 339
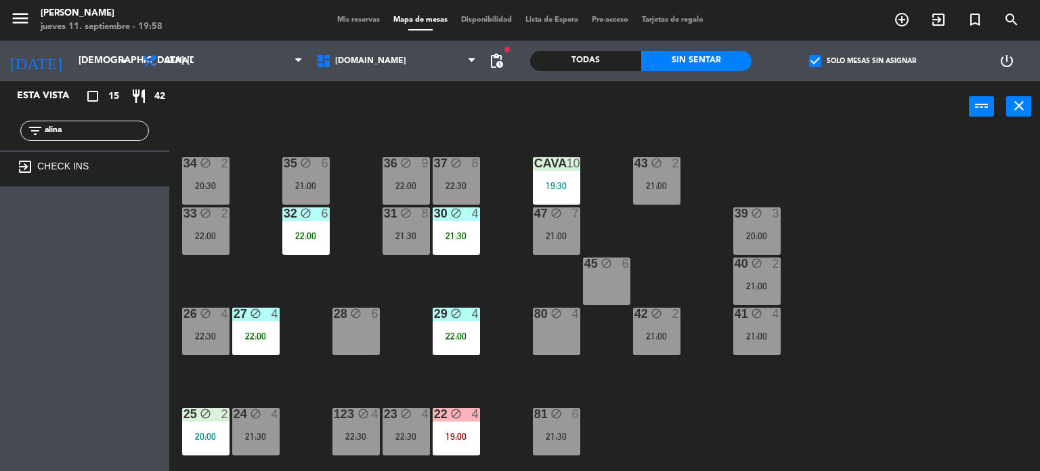
click at [469, 192] on div "37 block 8 22:30" at bounding box center [456, 180] width 47 height 47
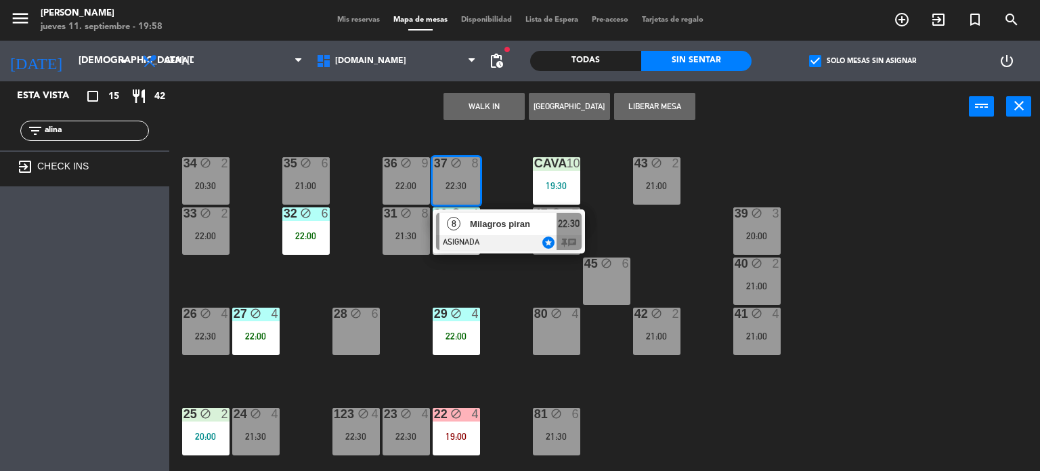
click at [493, 228] on div "8 Milagros piran ASIGNADA star 22:30 chat" at bounding box center [509, 231] width 173 height 44
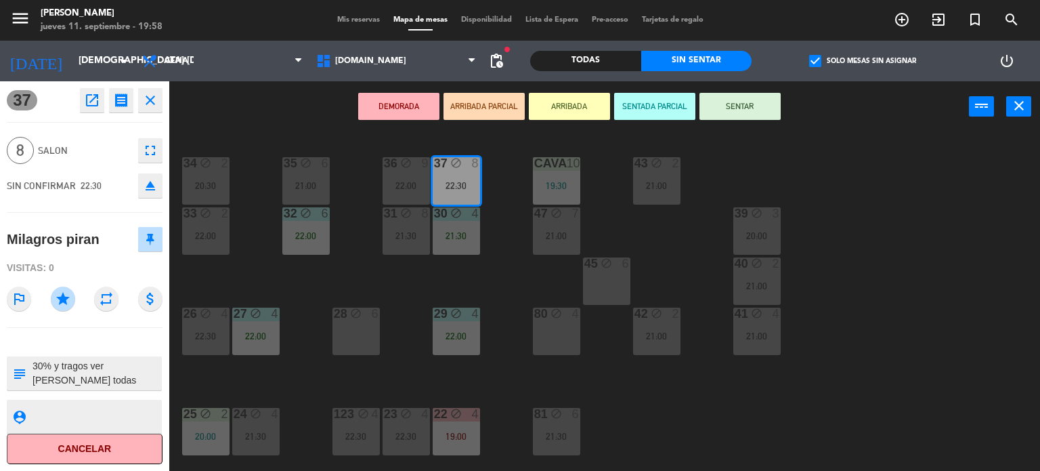
click at [516, 270] on div "34 block 2 20:30 35 block 6 21:00 36 block 9 22:00 43 block 2 21:00 37 block 8 …" at bounding box center [609, 302] width 861 height 339
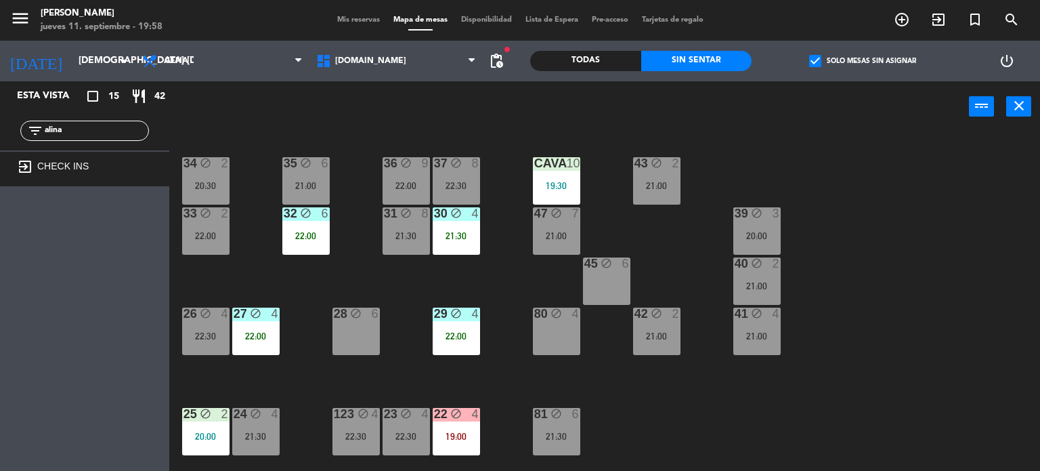
click at [567, 235] on div "21:00" at bounding box center [556, 235] width 47 height 9
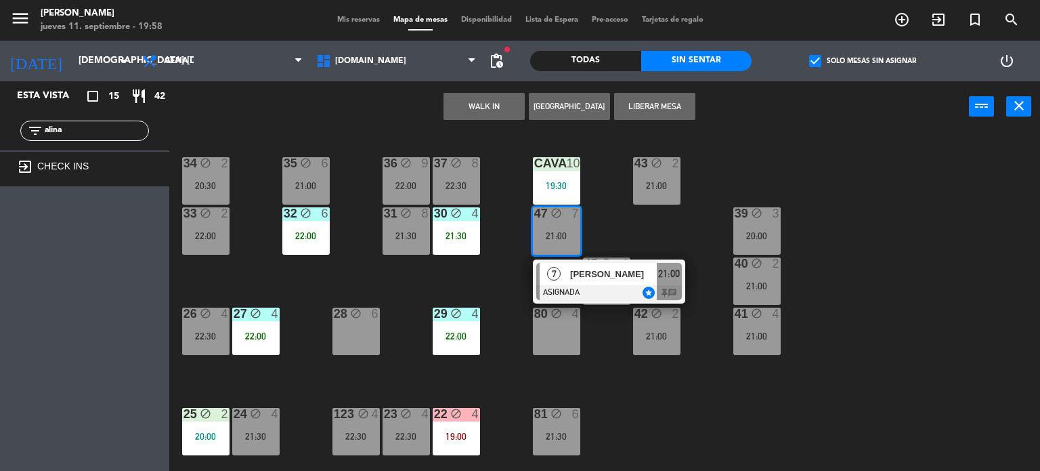
click at [583, 276] on span "[PERSON_NAME]" at bounding box center [613, 274] width 87 height 14
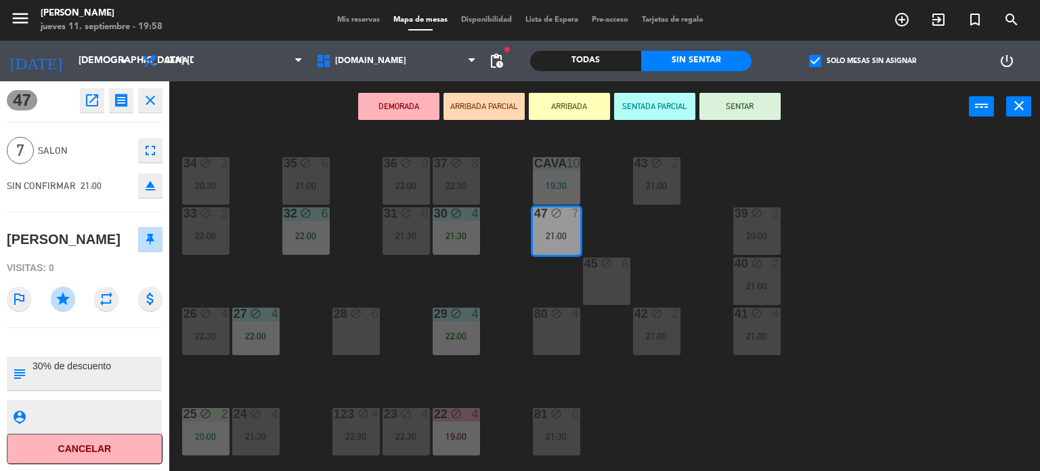
click at [326, 289] on div "34 block 2 20:30 35 block 6 21:00 36 block 9 22:00 43 block 2 21:00 37 block 8 …" at bounding box center [609, 302] width 861 height 339
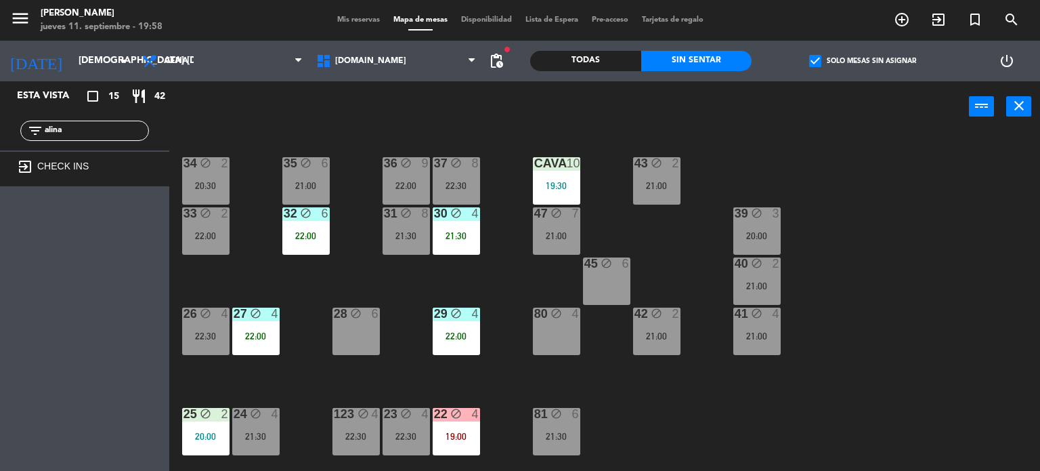
click at [203, 233] on div "22:00" at bounding box center [205, 235] width 47 height 9
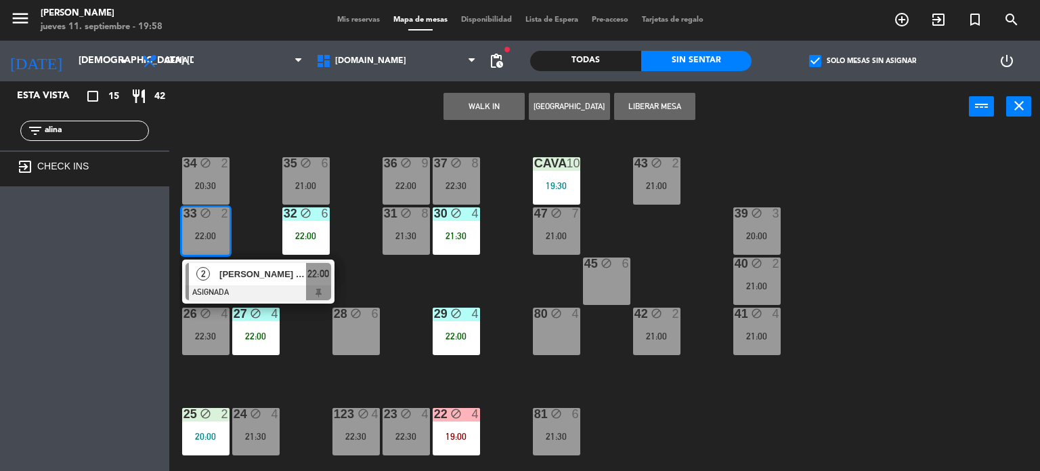
click at [259, 204] on div "34 block 2 20:30 35 block 6 21:00 36 block 9 22:00 43 block 2 21:00 37 block 8 …" at bounding box center [609, 302] width 861 height 339
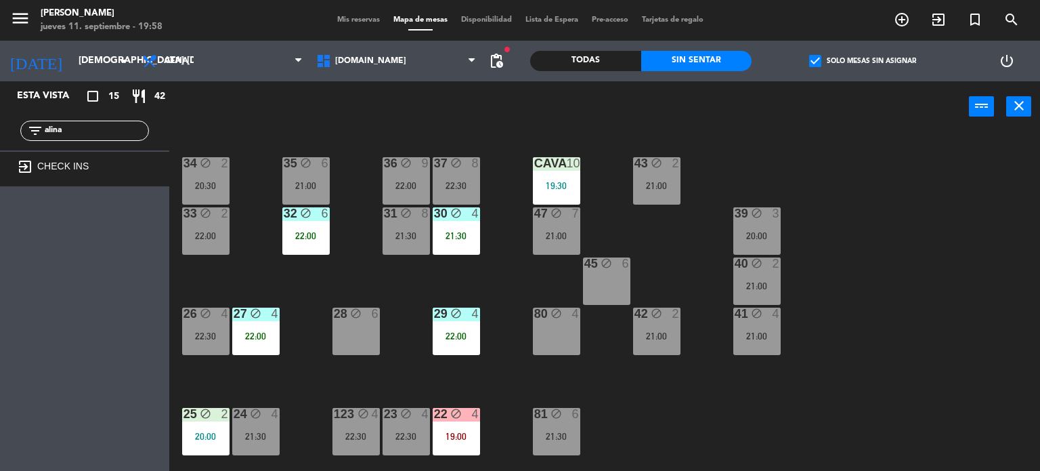
click at [209, 167] on icon "block" at bounding box center [206, 163] width 12 height 12
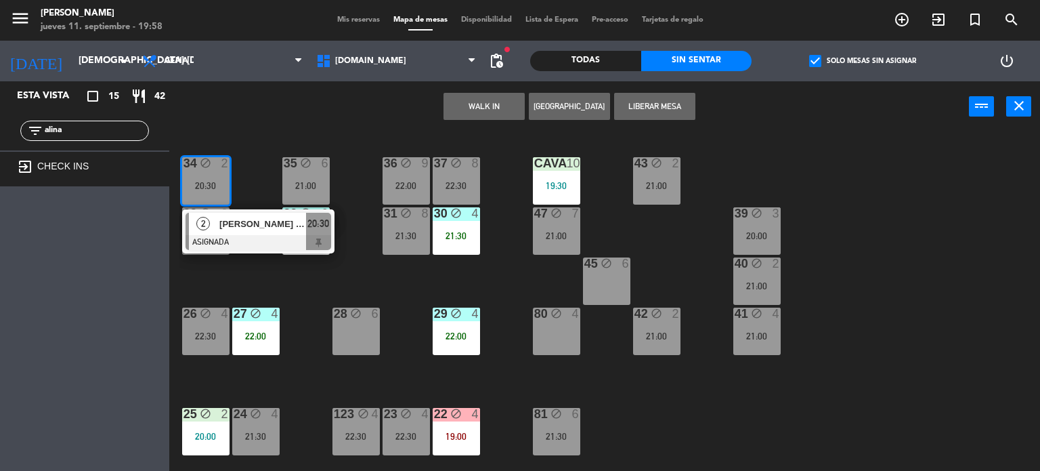
click at [252, 275] on div "34 block 2 20:30 2 Eduardo loto mf ASIGNADA 20:30 35 block 6 21:00 36 block 9 2…" at bounding box center [609, 302] width 861 height 339
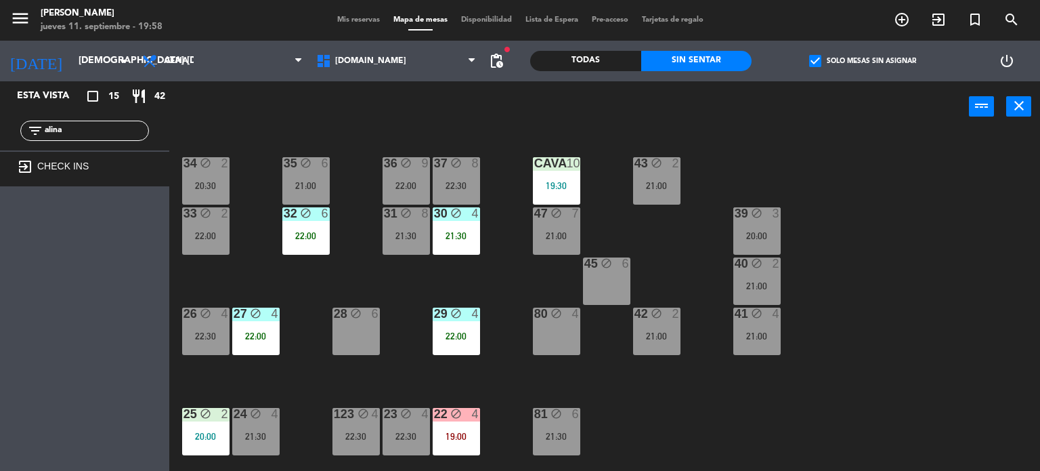
click at [536, 323] on div "80 block 4" at bounding box center [556, 331] width 47 height 47
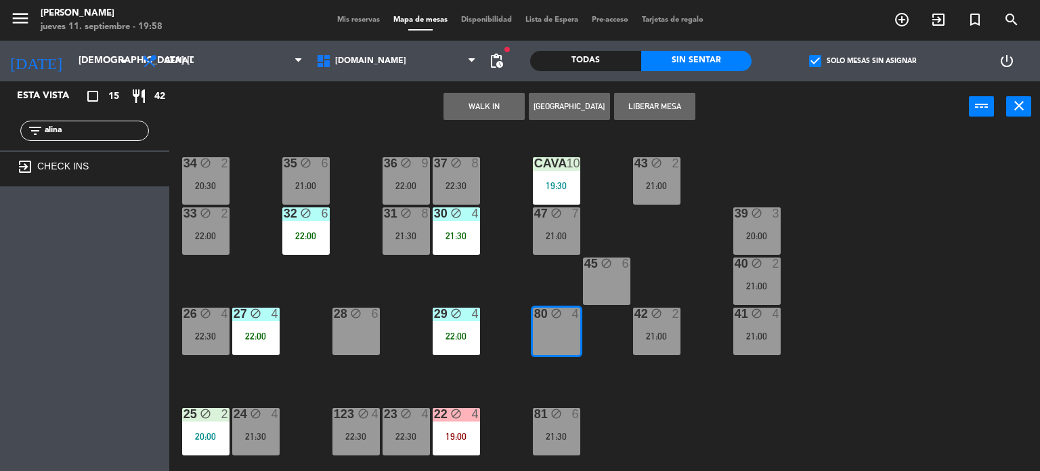
click at [501, 270] on div "34 block 2 20:30 35 block 6 21:00 36 block 9 22:00 43 block 2 21:00 37 block 8 …" at bounding box center [609, 302] width 861 height 339
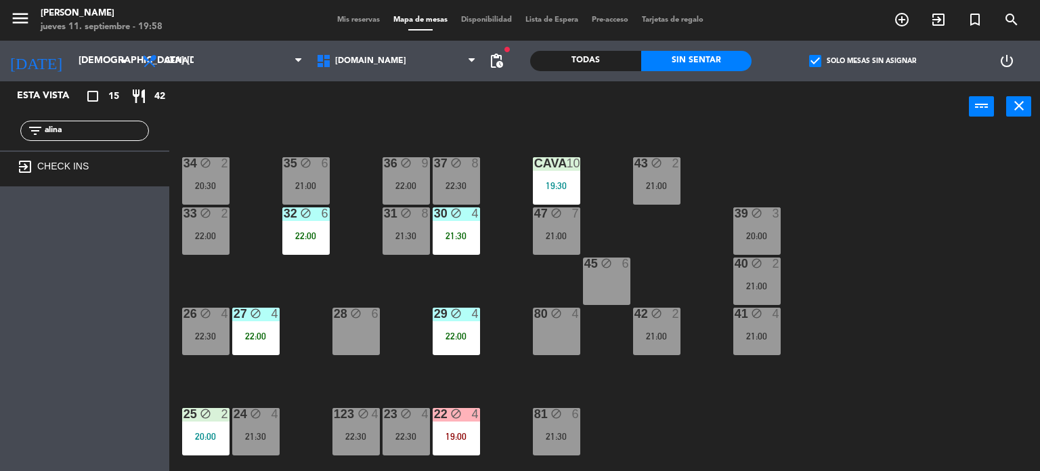
drag, startPoint x: 138, startPoint y: 131, endPoint x: 0, endPoint y: 150, distance: 138.7
click at [0, 150] on div "Esta vista crop_square 15 restaurant 42 filter_list alina exit_to_app CHECK INS" at bounding box center [84, 133] width 169 height 105
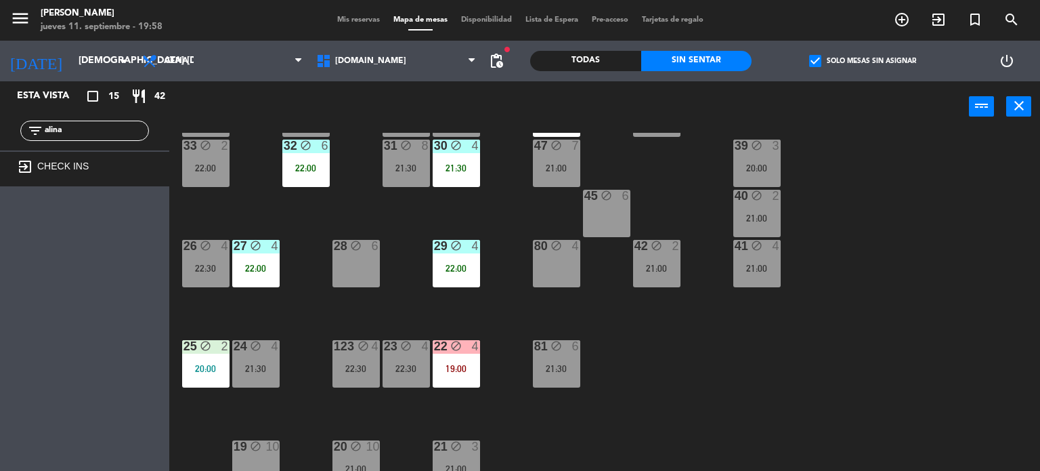
click at [98, 123] on input "alina" at bounding box center [95, 130] width 105 height 15
drag, startPoint x: 100, startPoint y: 123, endPoint x: 0, endPoint y: 128, distance: 99.7
click at [0, 129] on div "filter_list alina" at bounding box center [84, 130] width 169 height 39
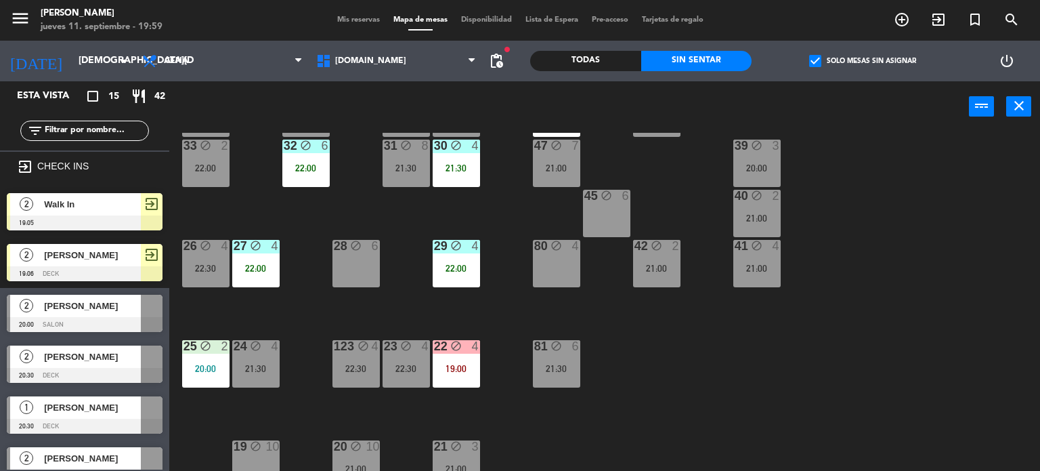
click at [790, 352] on div "34 block 2 20:30 35 block 6 21:00 36 block 9 22:00 43 block 2 21:00 37 block 8 …" at bounding box center [609, 302] width 861 height 339
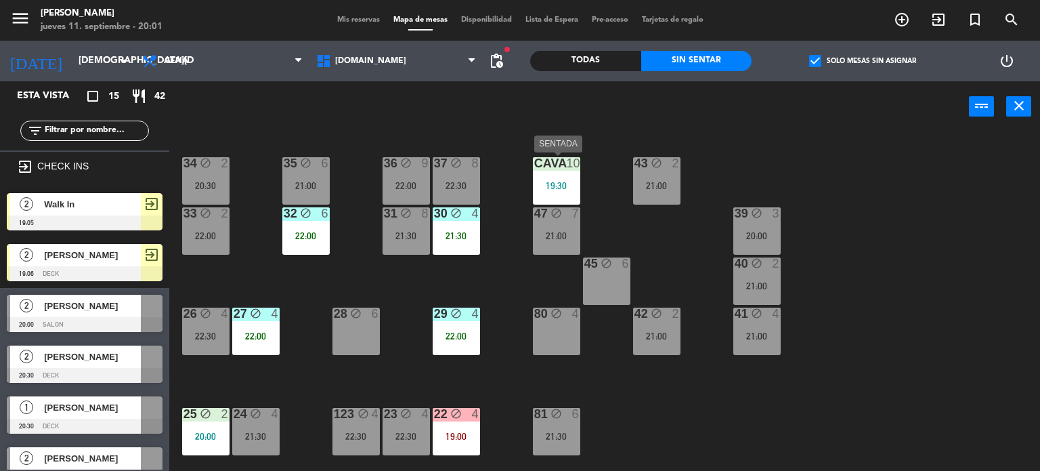
click at [555, 190] on div "CAVA 10 19:30" at bounding box center [556, 180] width 47 height 47
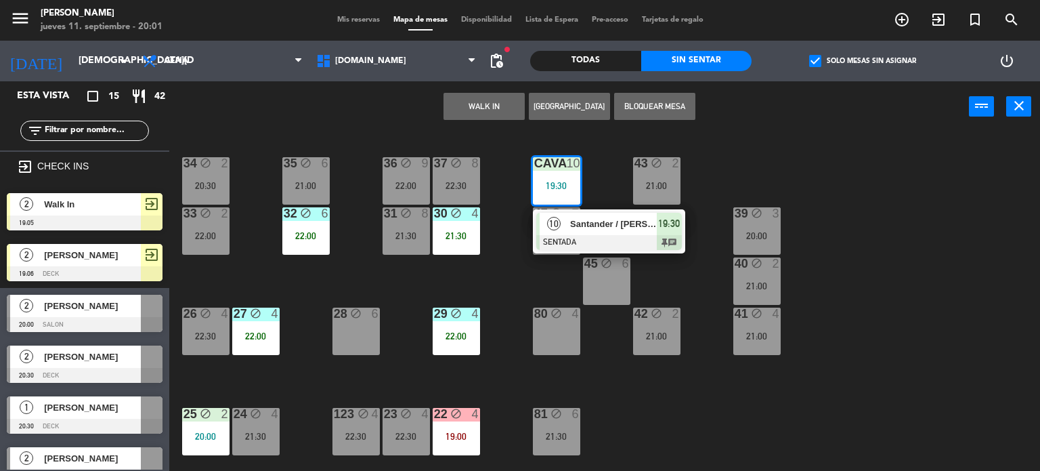
click at [715, 367] on div "34 block 2 20:30 35 block 6 21:00 36 block 9 22:00 43 block 2 21:00 37 block 8 …" at bounding box center [609, 302] width 861 height 339
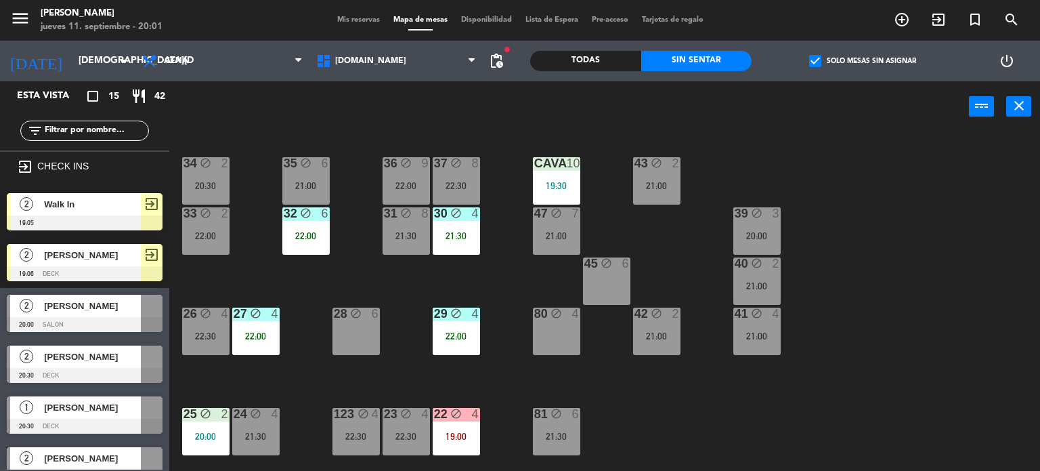
click at [876, 56] on label "check_box Solo mesas sin asignar" at bounding box center [862, 61] width 107 height 12
click at [863, 61] on input "check_box Solo mesas sin asignar" at bounding box center [863, 61] width 0 height 0
click at [631, 52] on div "Todas" at bounding box center [585, 61] width 111 height 20
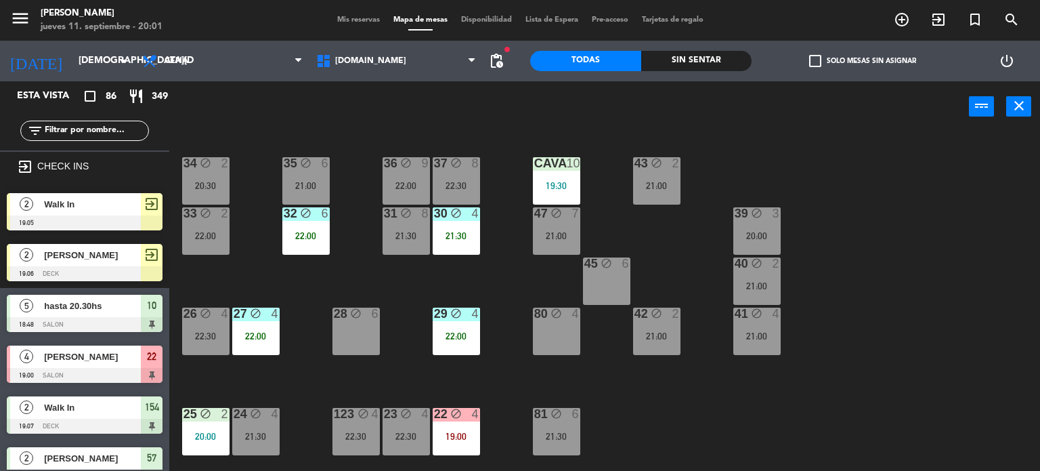
click at [75, 133] on input "text" at bounding box center [95, 130] width 105 height 15
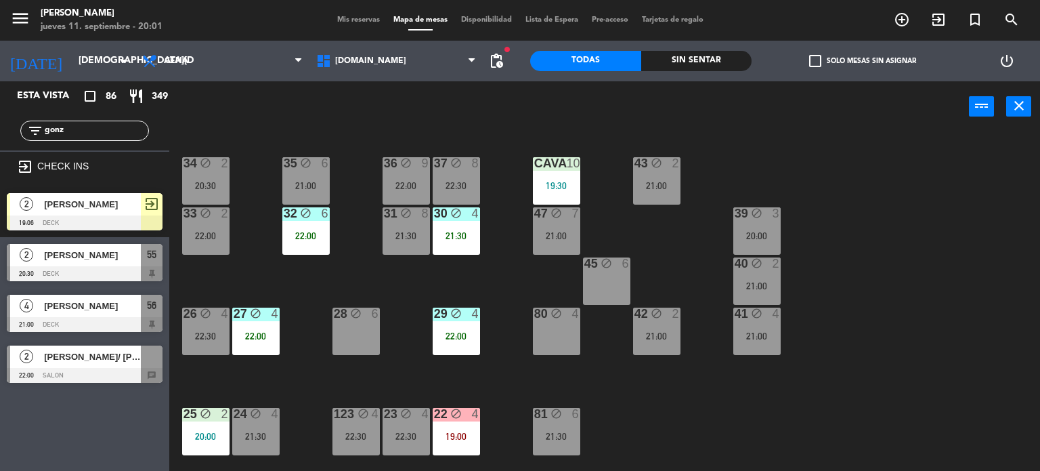
type input "gonz"
click at [63, 408] on div "Esta vista crop_square 86 restaurant 349 filter_list gonz exit_to_app CHECK INS…" at bounding box center [84, 275] width 169 height 389
drag, startPoint x: 102, startPoint y: 124, endPoint x: 0, endPoint y: 135, distance: 102.2
click at [0, 135] on div "filter_list gonz" at bounding box center [84, 130] width 169 height 39
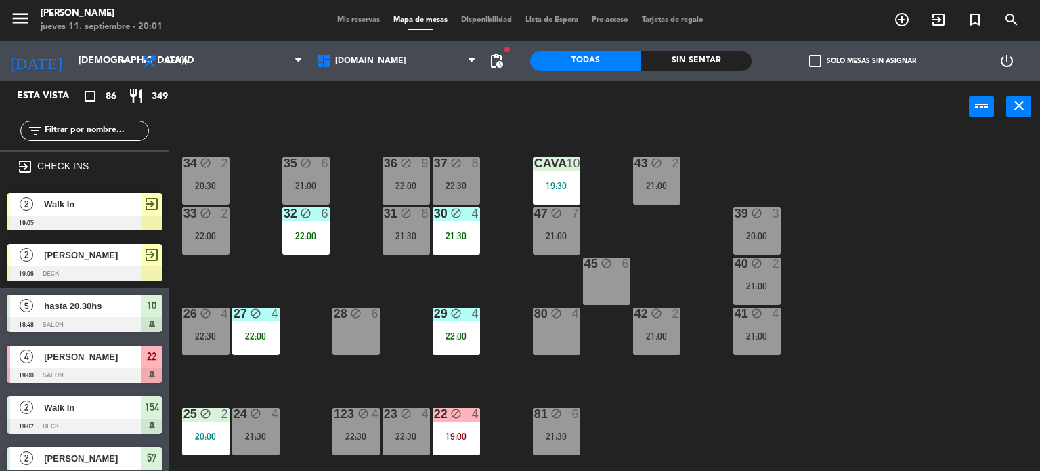
click at [564, 177] on div "CAVA 10 19:30" at bounding box center [556, 180] width 47 height 47
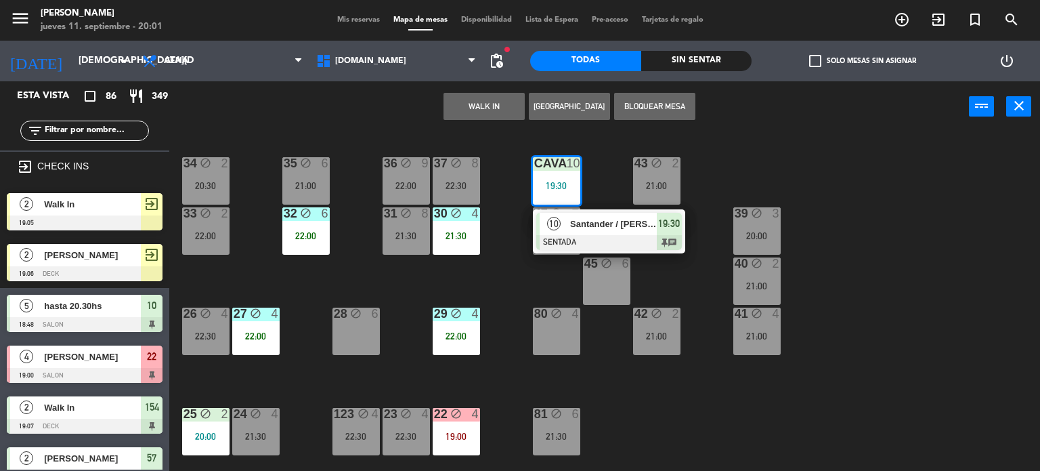
click at [615, 232] on div "Santander / [PERSON_NAME]" at bounding box center [613, 224] width 88 height 22
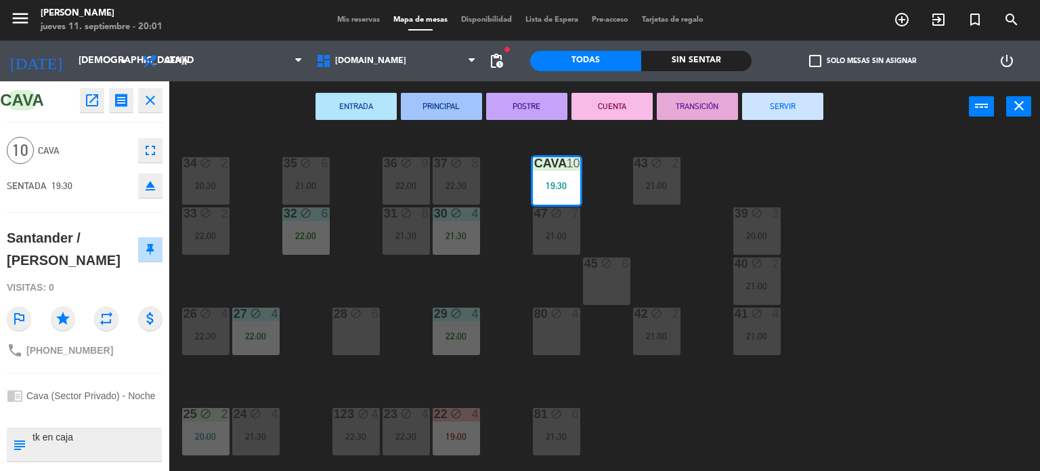
click at [268, 276] on div "34 block 2 20:30 35 block 6 21:00 36 block 9 22:00 43 block 2 21:00 37 block 8 …" at bounding box center [609, 302] width 861 height 339
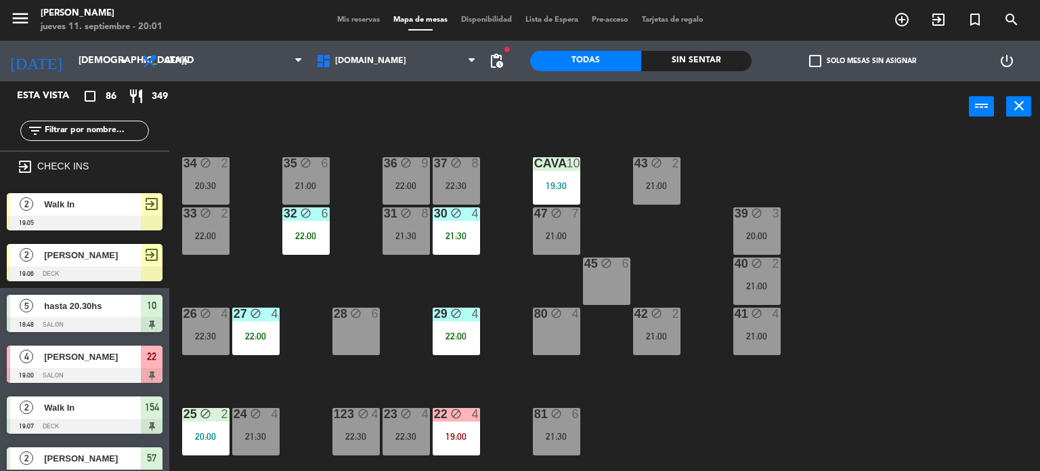
scroll to position [203, 0]
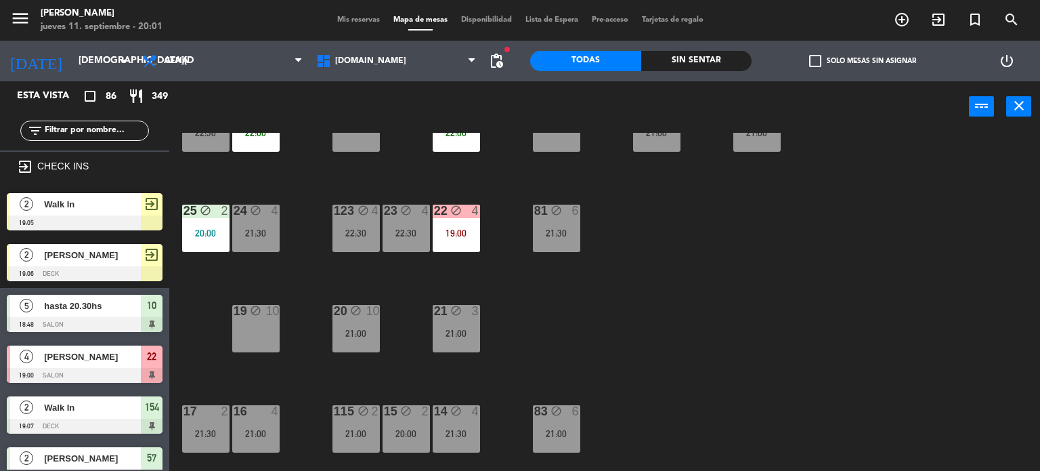
click at [369, 299] on div "34 block 2 20:30 35 block 6 21:00 36 block 9 22:00 43 block 2 21:00 37 block 8 …" at bounding box center [609, 302] width 861 height 339
click at [356, 326] on div "20 block 10 21:00" at bounding box center [356, 328] width 47 height 47
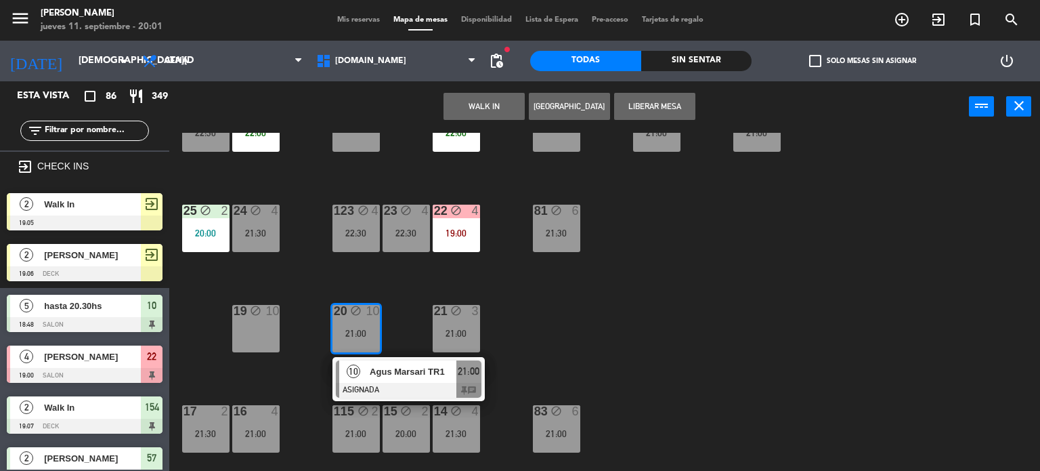
click at [628, 343] on div "34 block 2 20:30 35 block 6 21:00 36 block 9 22:00 43 block 2 21:00 37 block 8 …" at bounding box center [609, 302] width 861 height 339
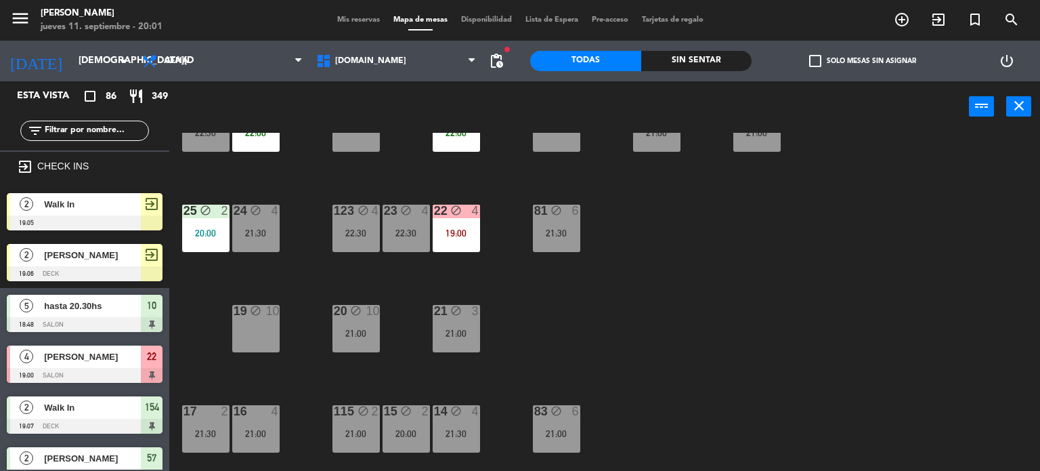
click at [900, 198] on div "34 block 2 20:30 35 block 6 21:00 36 block 9 22:00 43 block 2 21:00 37 block 8 …" at bounding box center [609, 302] width 861 height 339
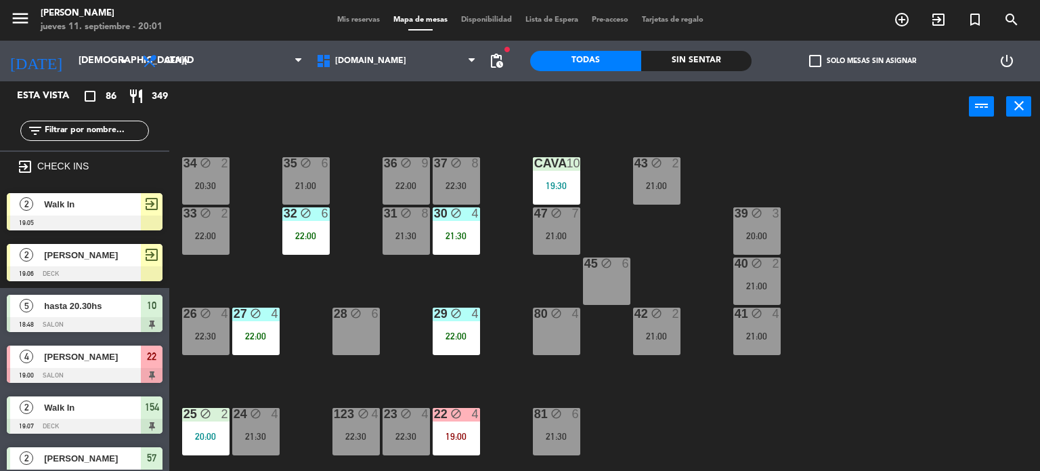
click at [872, 276] on div "34 block 2 20:30 35 block 6 21:00 36 block 9 22:00 43 block 2 21:00 37 block 8 …" at bounding box center [609, 302] width 861 height 339
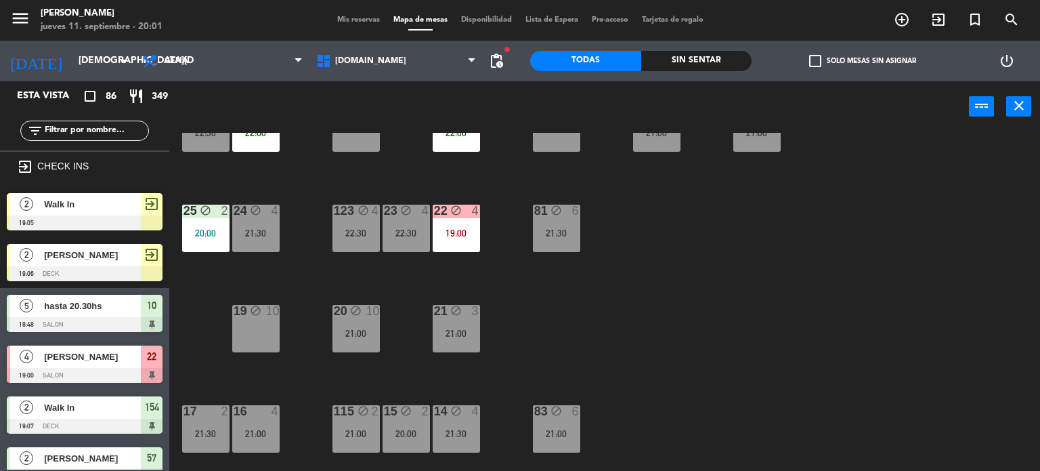
scroll to position [339, 0]
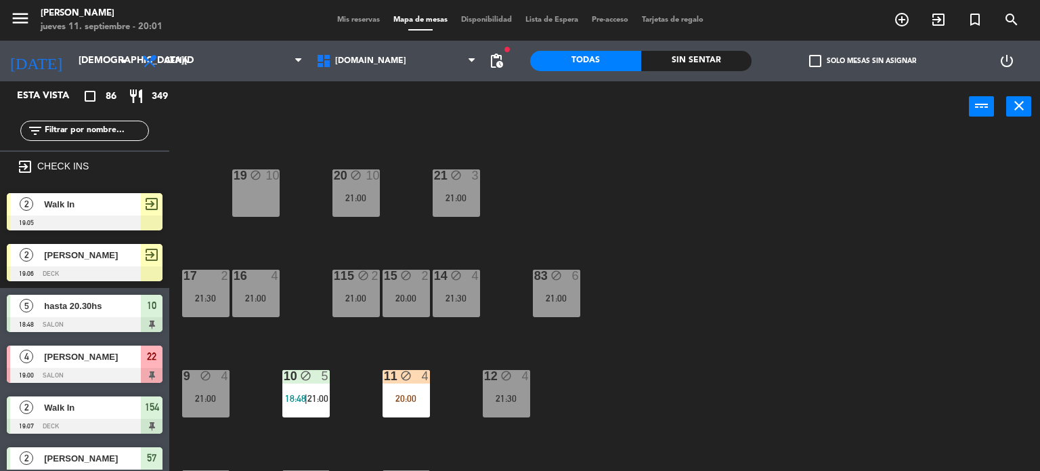
click at [185, 288] on div "17 2 21:30" at bounding box center [205, 293] width 47 height 47
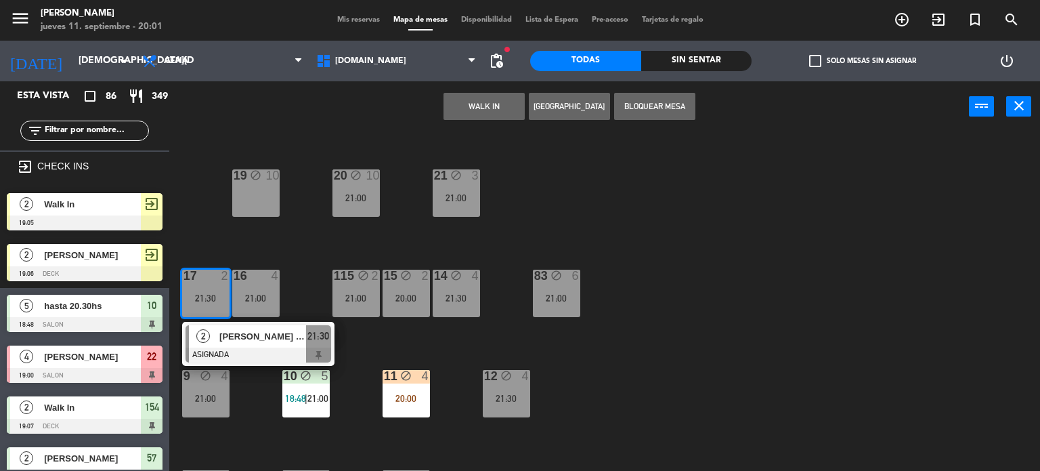
click at [661, 337] on div "34 block 2 20:30 35 block 6 21:00 36 block 9 22:00 43 block 2 21:00 37 block 8 …" at bounding box center [609, 302] width 861 height 339
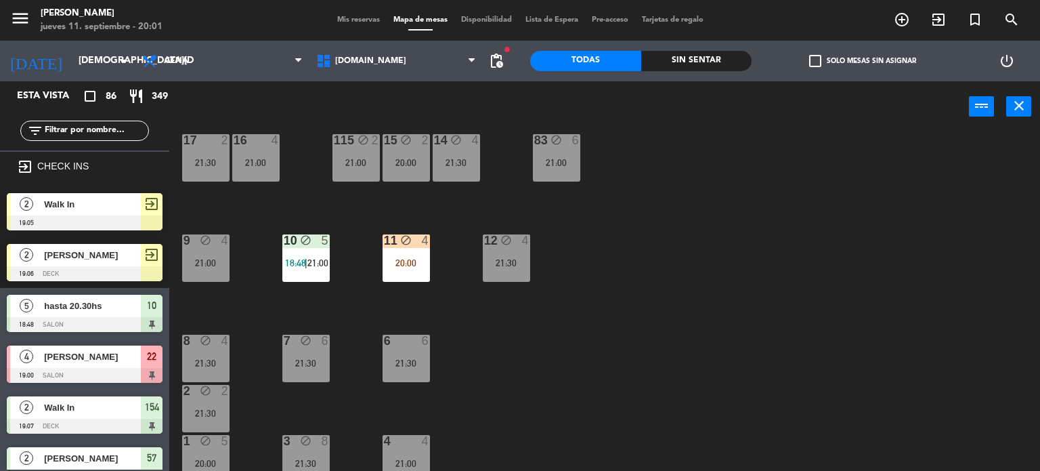
scroll to position [484, 0]
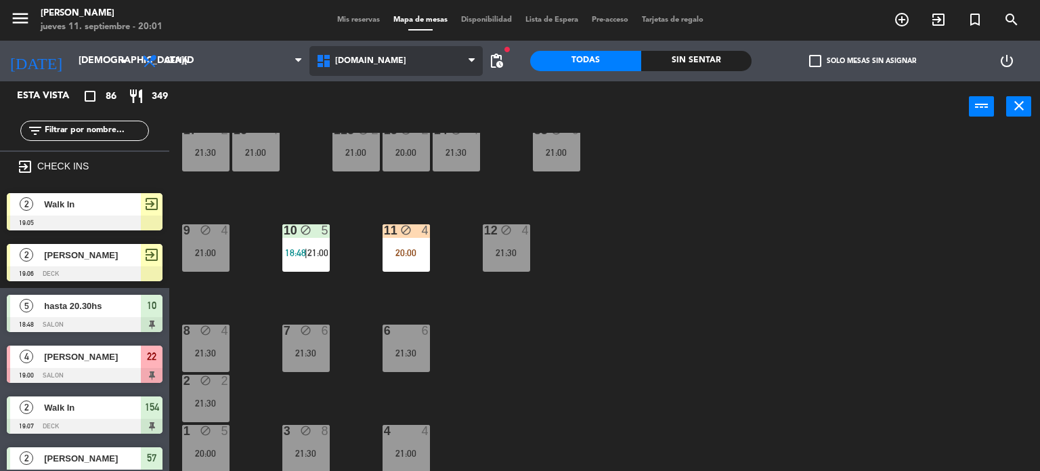
click at [368, 62] on span "[DOMAIN_NAME]" at bounding box center [370, 60] width 71 height 9
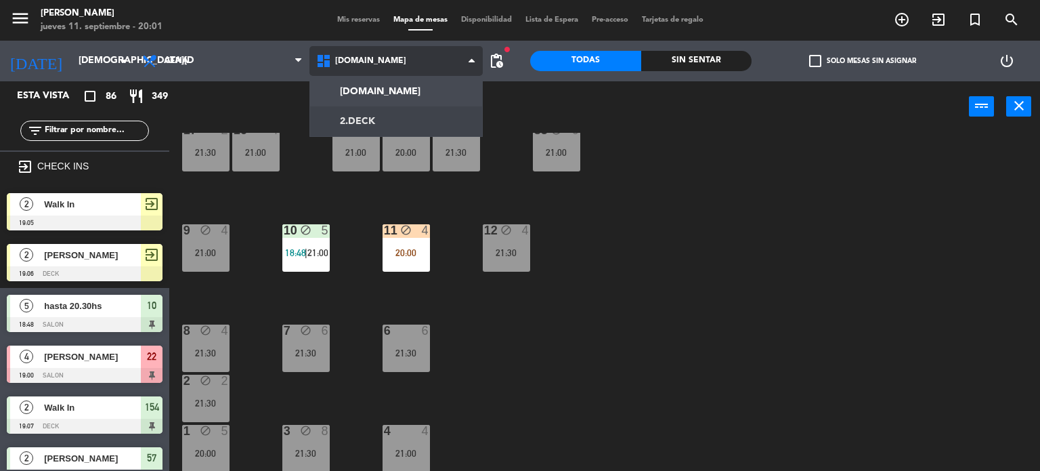
click at [378, 124] on ng-component "menu Gardiner jueves 11. septiembre - 20:01 Mis reservas Mapa de mesas Disponib…" at bounding box center [520, 235] width 1040 height 471
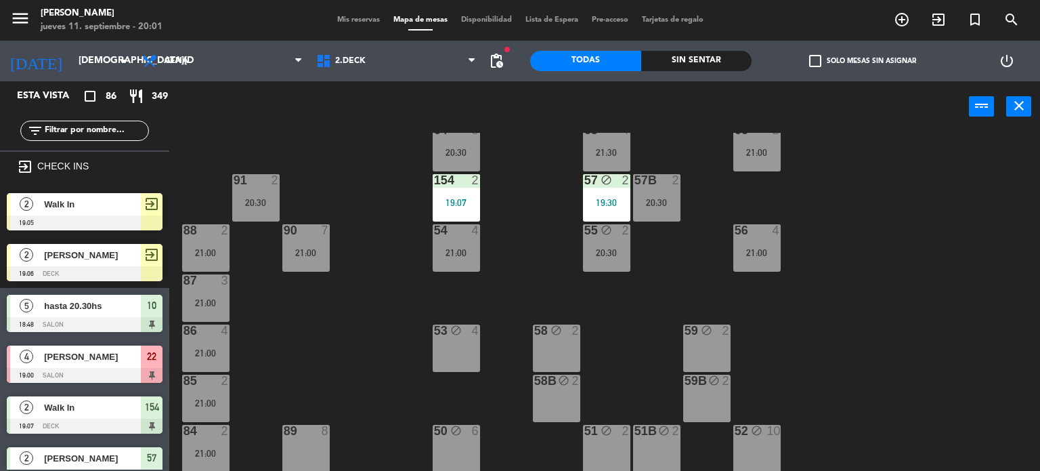
click at [841, 351] on div "71 4 21:00 72 4 21:00 73 block 8 70 6 20:30 74 4 21:00 74B 4 21:00 69 4 20:30 6…" at bounding box center [609, 302] width 861 height 339
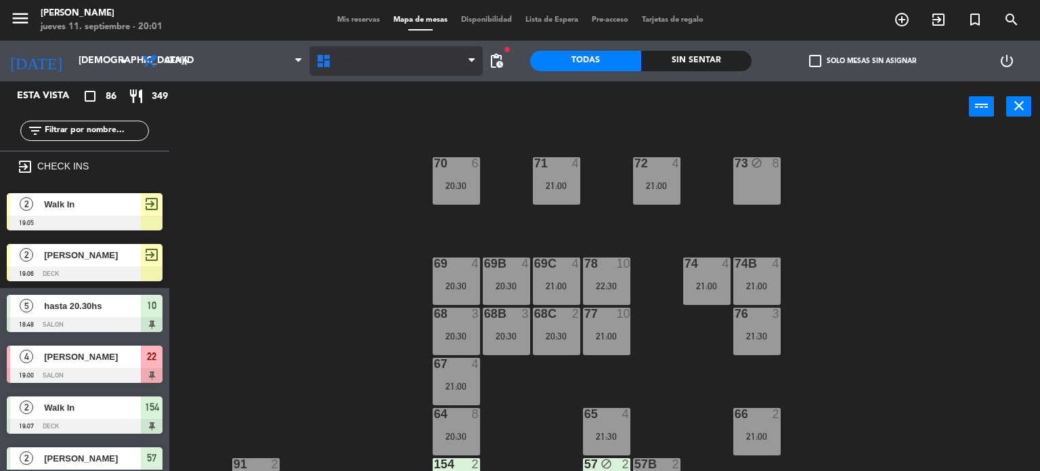
click at [369, 54] on span "2.DECK" at bounding box center [397, 61] width 174 height 30
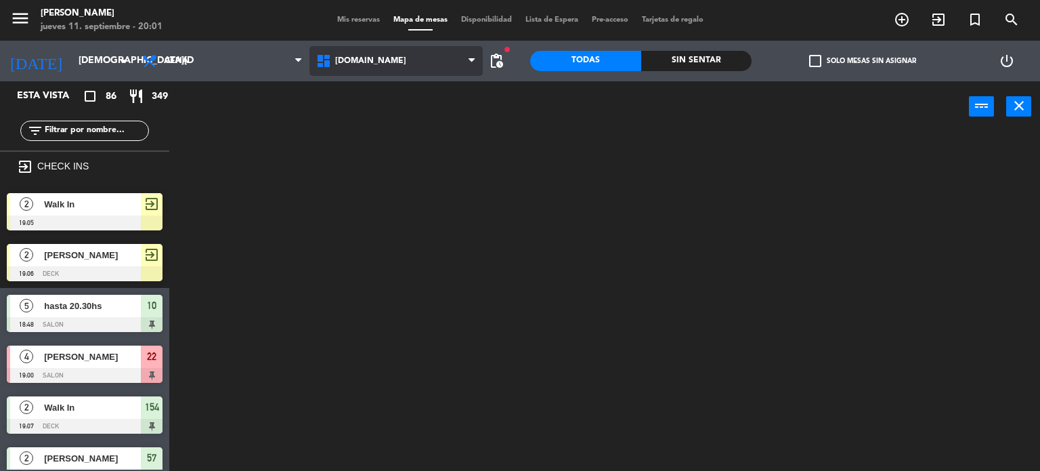
click at [381, 91] on ng-component "menu Gardiner jueves 11. septiembre - 20:01 Mis reservas Mapa de mesas Disponib…" at bounding box center [520, 235] width 1040 height 471
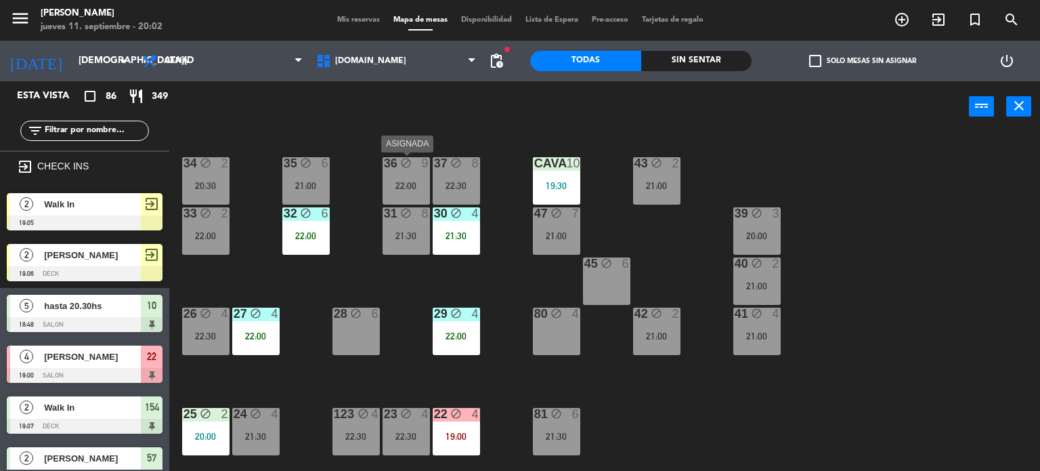
click at [409, 181] on div "22:00" at bounding box center [406, 185] width 47 height 9
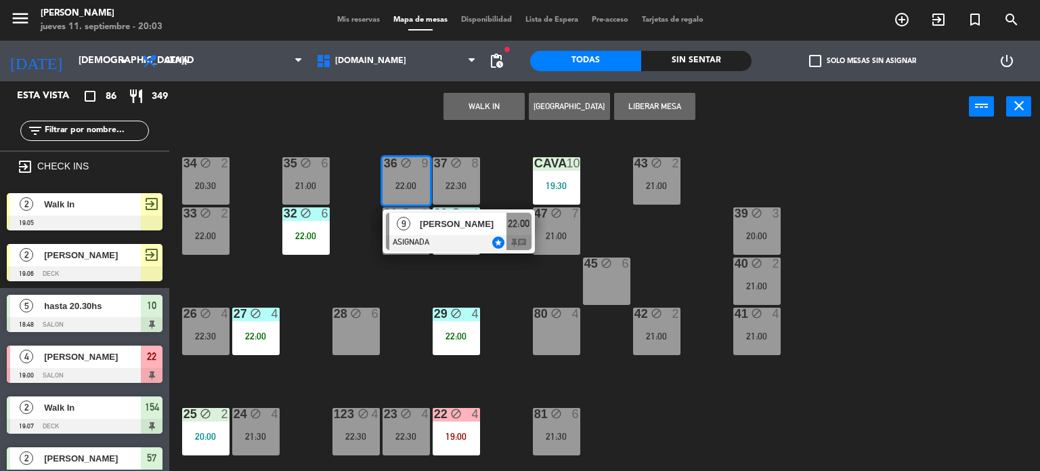
click at [479, 289] on div "34 block 2 20:30 35 block 6 21:00 36 block 9 22:00 9 Iñaki Braun ASIGNADA star …" at bounding box center [609, 302] width 861 height 339
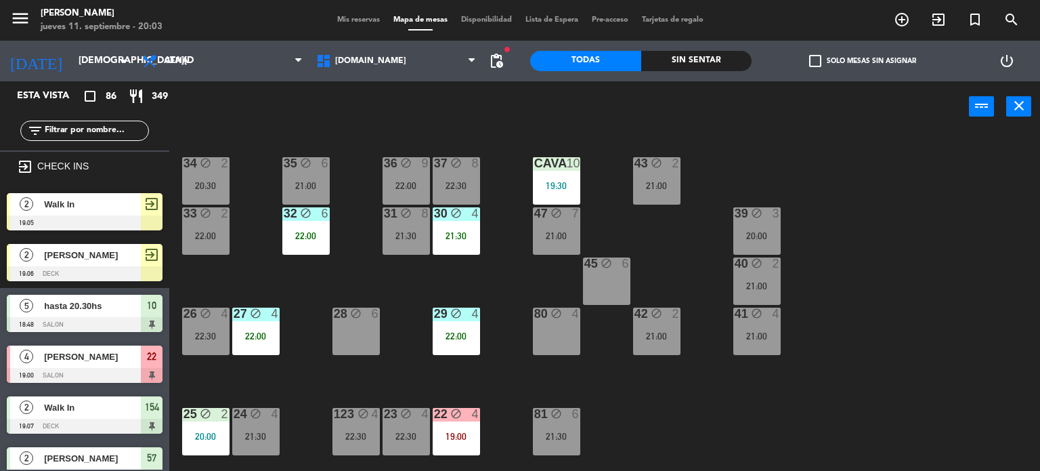
click at [466, 184] on div "22:30" at bounding box center [456, 185] width 47 height 9
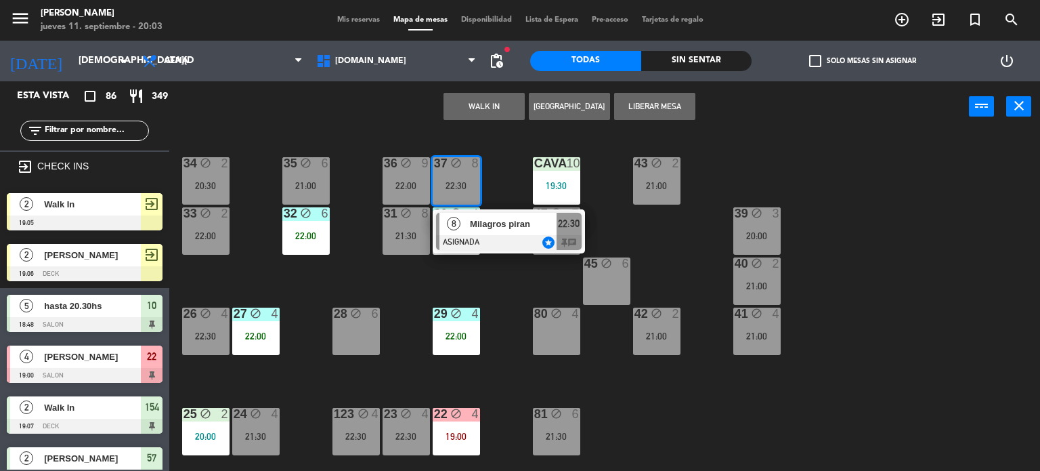
click at [414, 121] on div "WALK IN Crear Reserva Liberar Mesa power_input close" at bounding box center [569, 106] width 800 height 51
click at [345, 287] on div "34 block 2 20:30 35 block 6 21:00 36 block 9 22:00 43 block 2 21:00 37 block 8 …" at bounding box center [609, 302] width 861 height 339
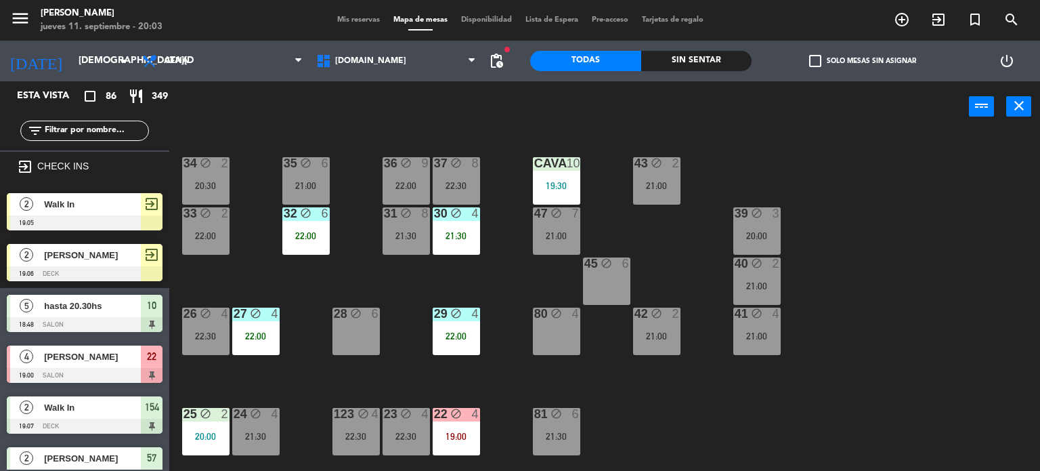
click at [431, 246] on div "34 block 2 20:30 35 block 6 21:00 36 block 9 22:00 43 block 2 21:00 37 block 8 …" at bounding box center [609, 302] width 861 height 339
click at [580, 232] on div "34 block 2 20:30 35 block 6 21:00 36 block 9 22:00 43 block 2 21:00 37 block 8 …" at bounding box center [609, 302] width 861 height 339
click at [439, 285] on div "34 block 2 20:30 35 block 6 21:00 36 block 9 22:00 43 block 2 21:00 37 block 8 …" at bounding box center [609, 302] width 861 height 339
click at [84, 365] on div "[PERSON_NAME]" at bounding box center [92, 356] width 98 height 22
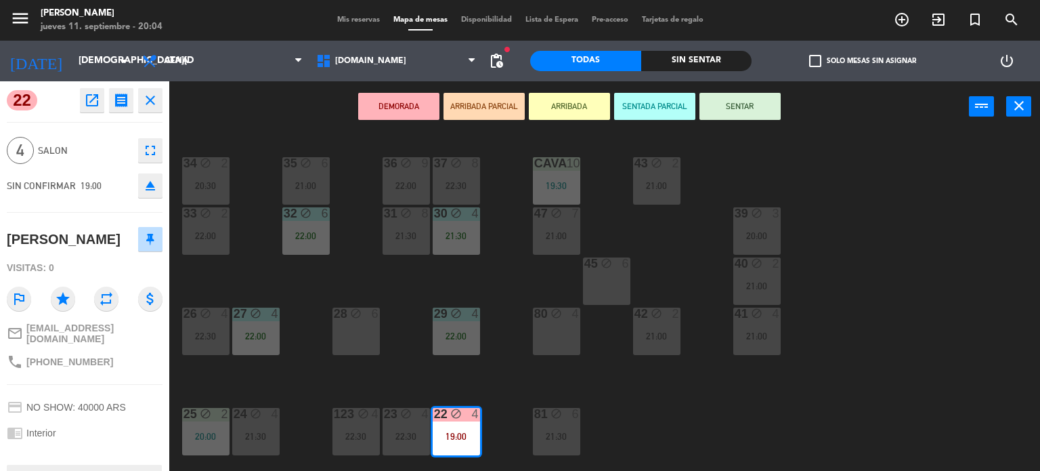
click at [691, 401] on div "34 block 2 20:30 35 block 6 21:00 36 block 9 22:00 43 block 2 21:00 37 block 8 …" at bounding box center [609, 302] width 861 height 339
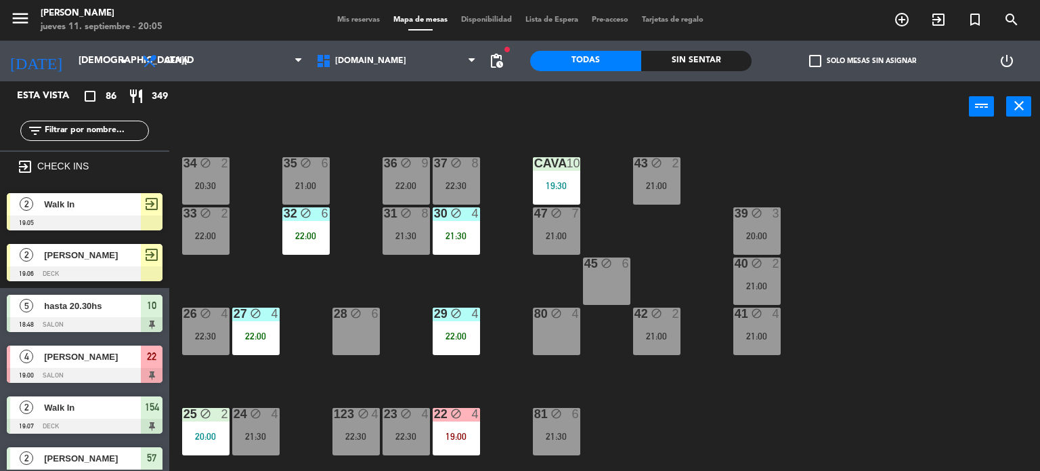
click at [136, 134] on input "text" at bounding box center [95, 130] width 105 height 15
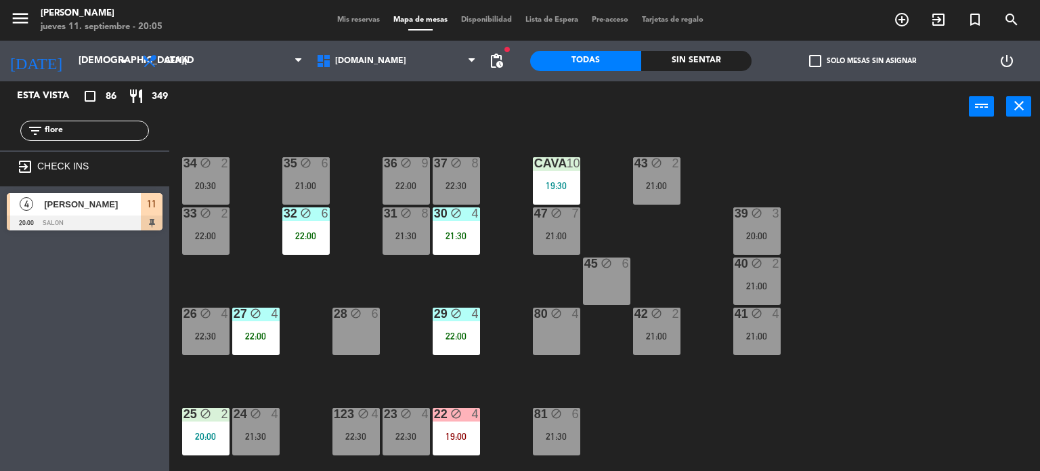
type input "flore"
click at [33, 216] on div "4 Florencia De Reatti 20:00 SALON 11" at bounding box center [84, 211] width 169 height 51
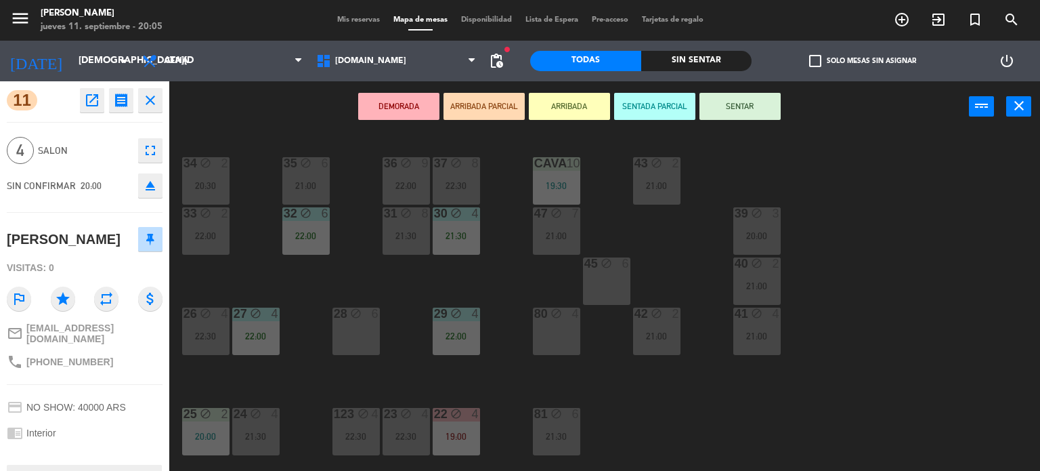
click at [490, 111] on button "ARRIBADA PARCIAL" at bounding box center [484, 106] width 81 height 27
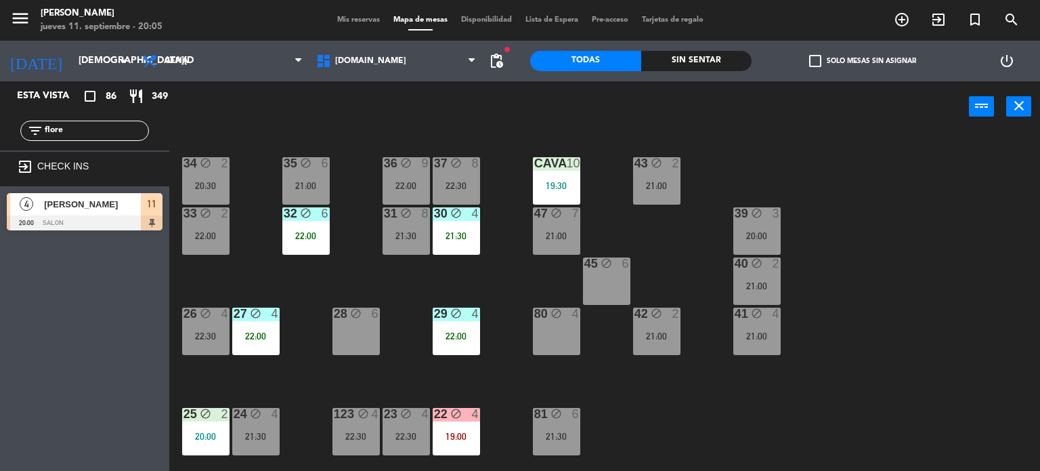
click at [65, 208] on span "[PERSON_NAME]" at bounding box center [92, 204] width 97 height 14
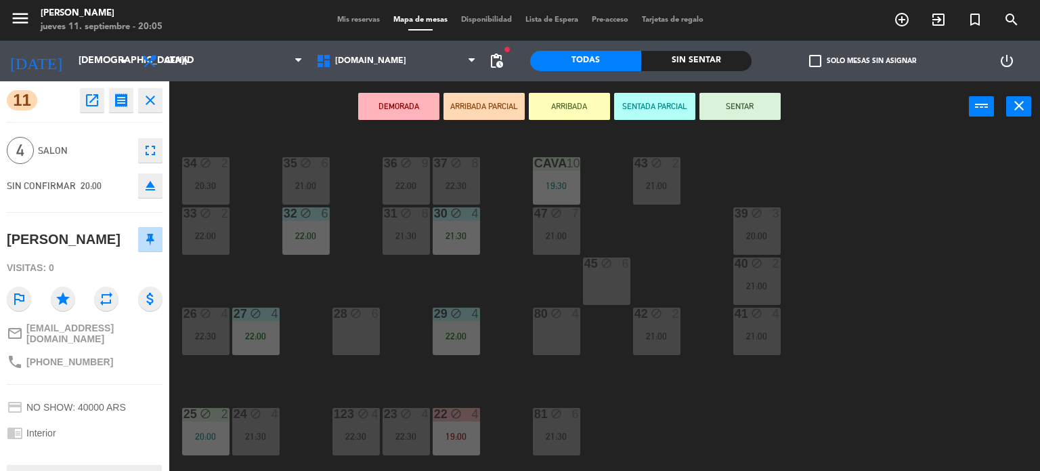
scroll to position [102, 0]
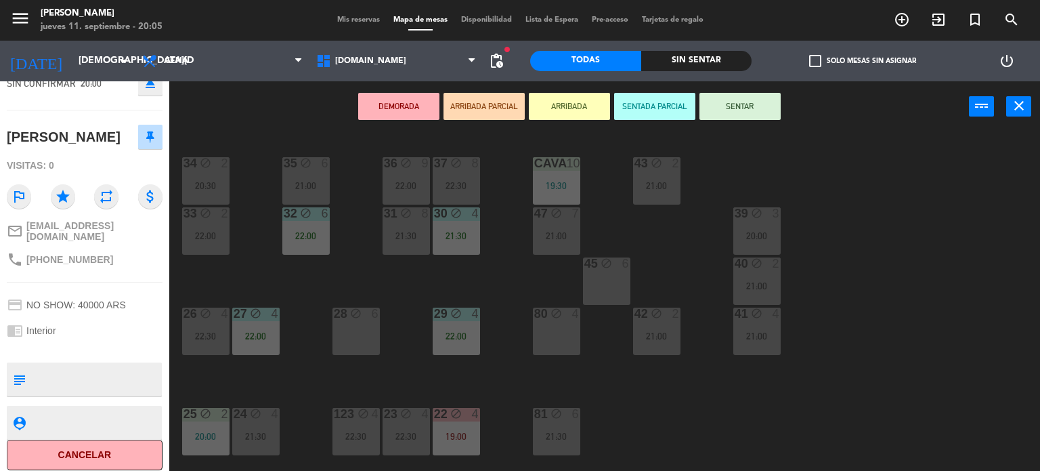
click at [490, 106] on button "ARRIBADA PARCIAL" at bounding box center [484, 106] width 81 height 27
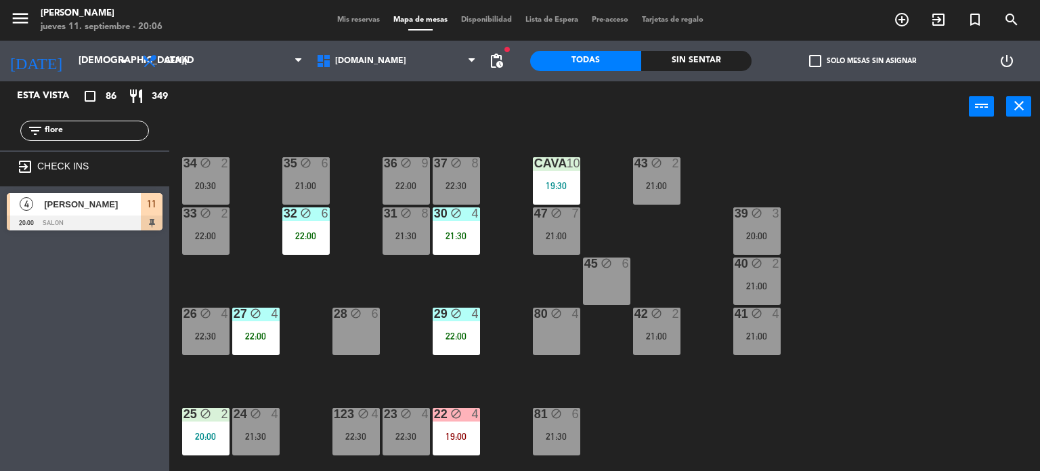
click at [124, 131] on input "flore" at bounding box center [95, 130] width 105 height 15
type input "f"
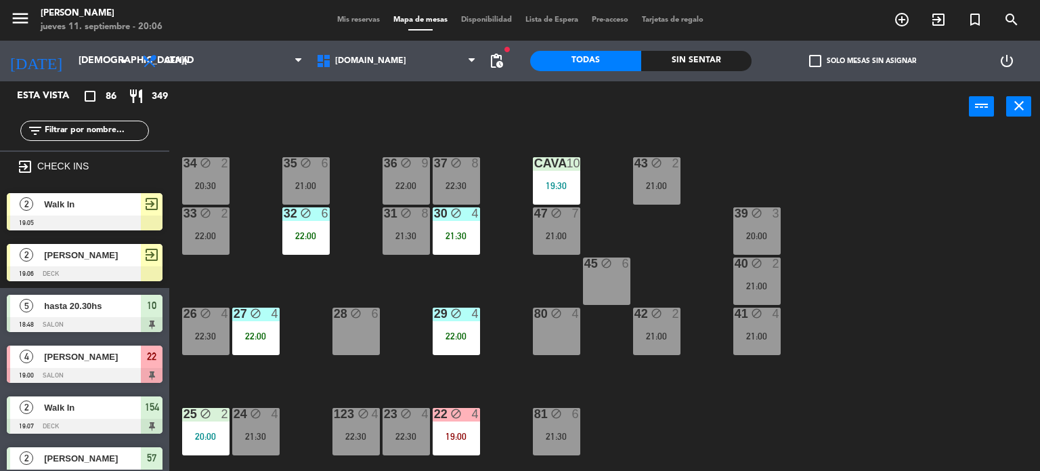
click at [130, 127] on input "text" at bounding box center [95, 130] width 105 height 15
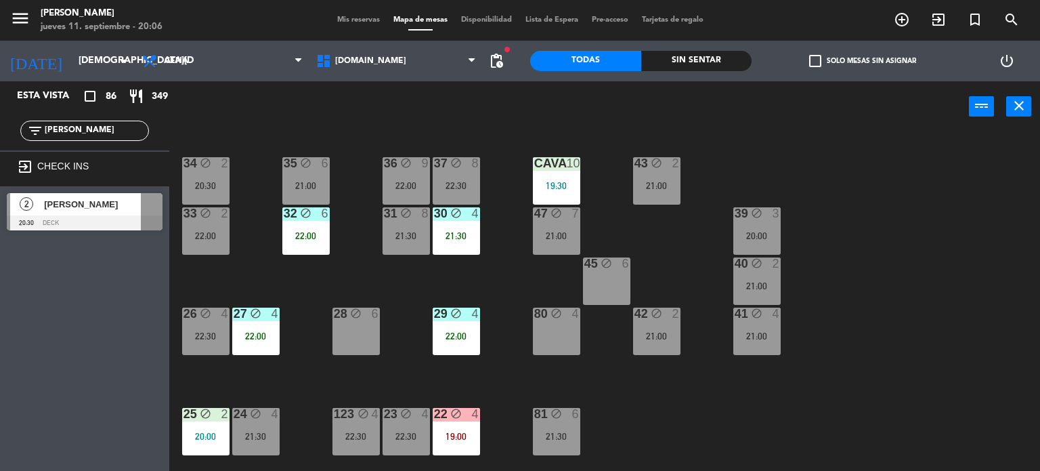
type input "alex"
click at [41, 212] on div "2 Alex Lin 20:30 DECK" at bounding box center [84, 211] width 169 height 51
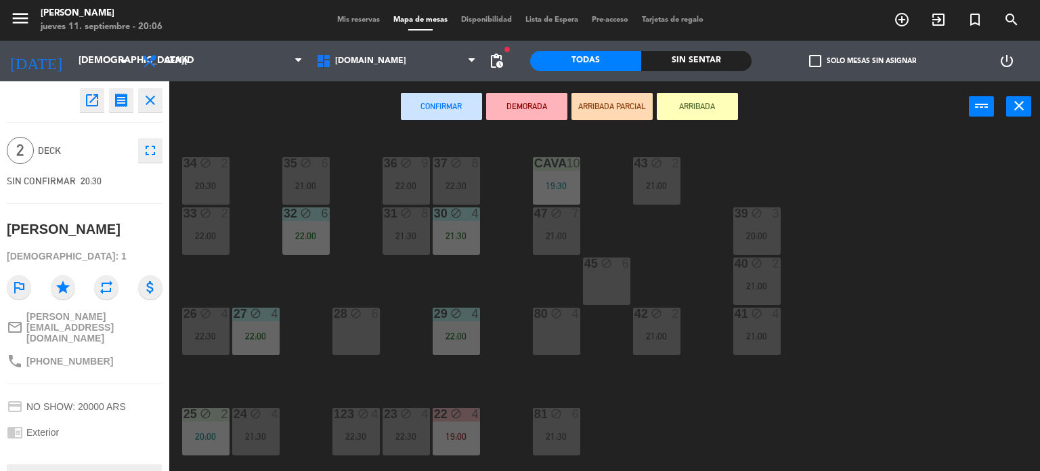
click at [629, 104] on button "ARRIBADA PARCIAL" at bounding box center [612, 106] width 81 height 27
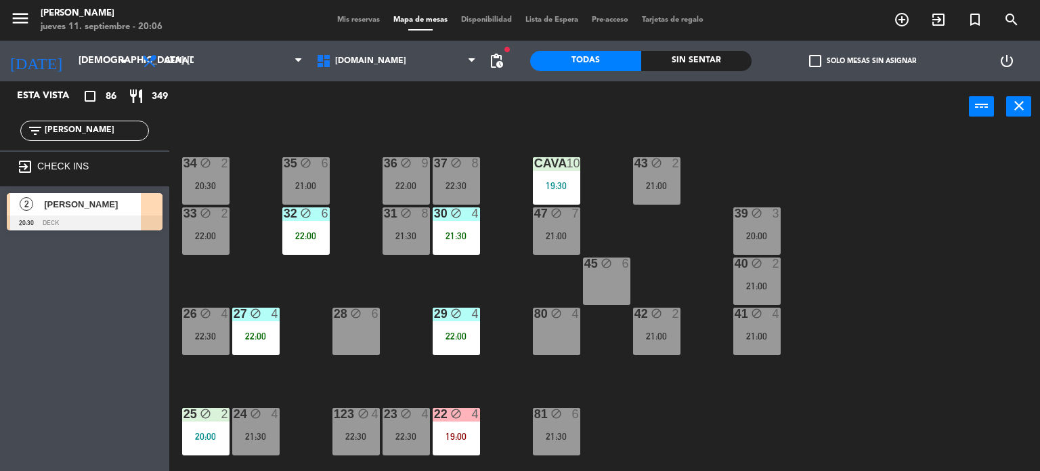
click at [81, 202] on span "[PERSON_NAME]" at bounding box center [92, 204] width 97 height 14
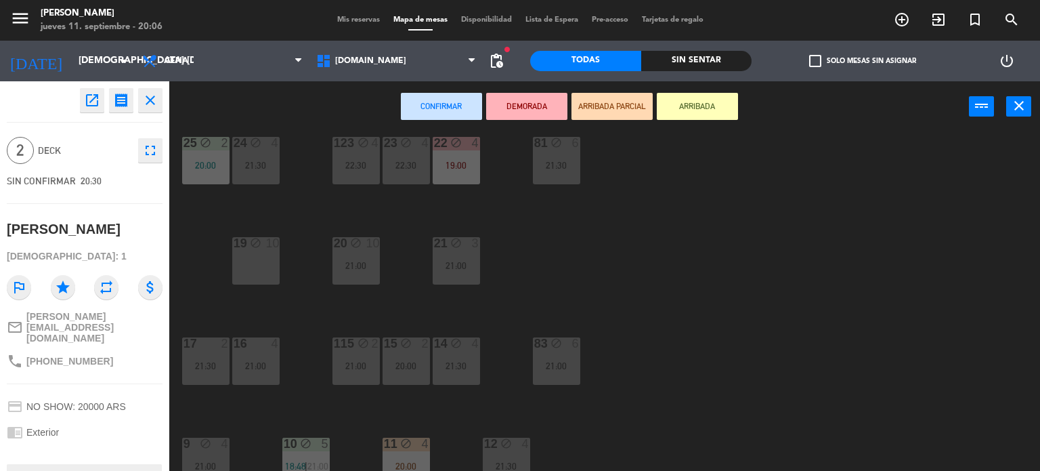
scroll to position [474, 0]
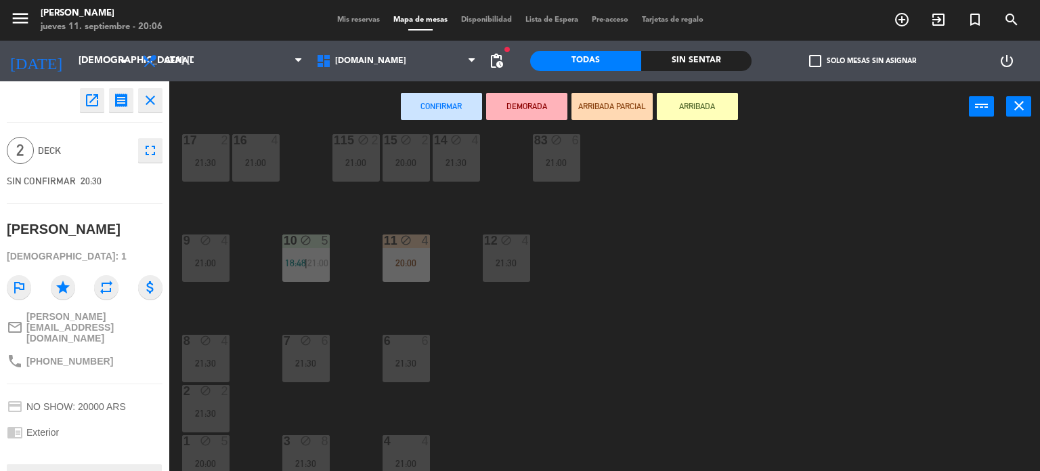
click at [719, 297] on div "34 block 2 20:30 35 block 6 21:00 36 block 9 22:00 43 block 2 21:00 37 block 8 …" at bounding box center [609, 302] width 861 height 339
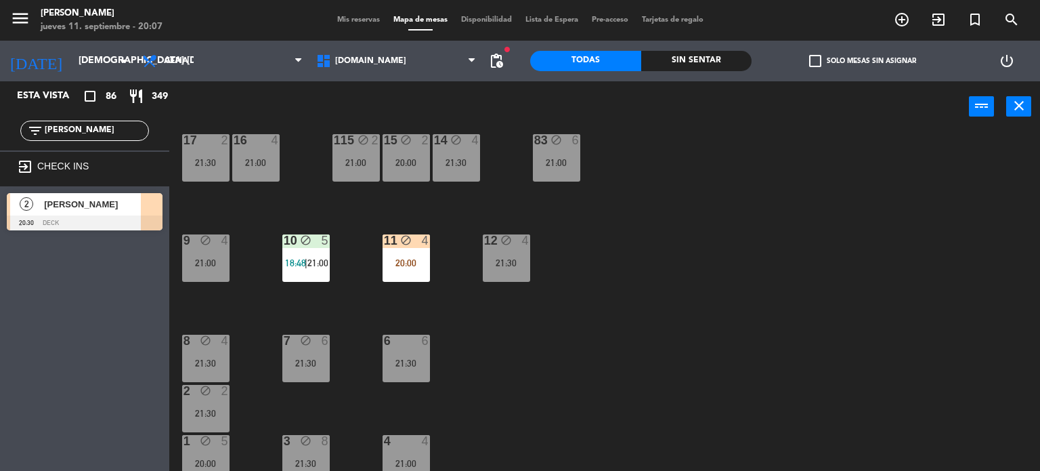
click at [112, 130] on input "alex" at bounding box center [95, 130] width 105 height 15
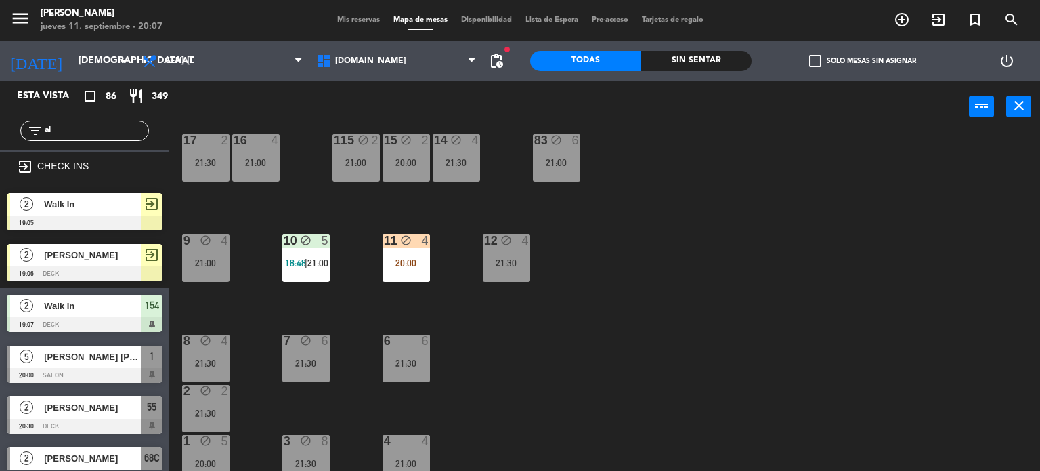
type input "a"
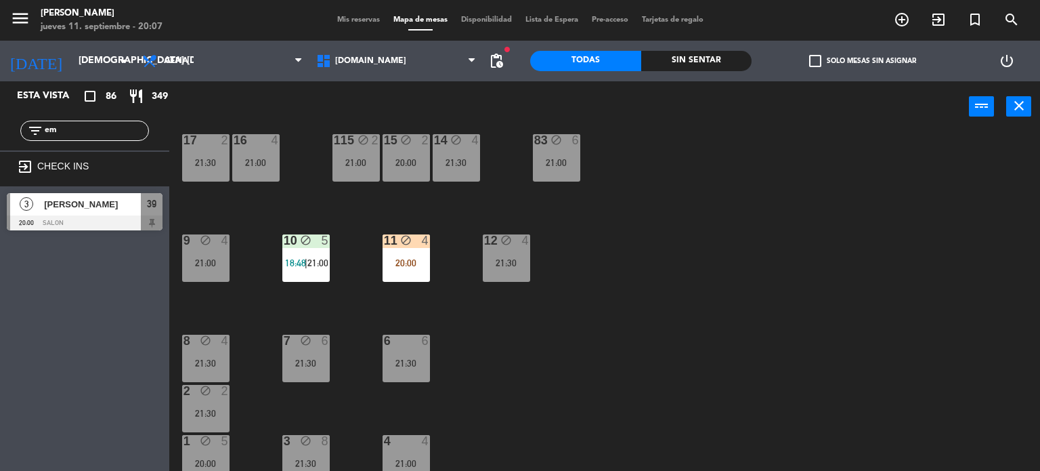
type input "em"
click at [38, 207] on div "3 Emiliano Fita 20:00 SALON 39" at bounding box center [84, 211] width 169 height 51
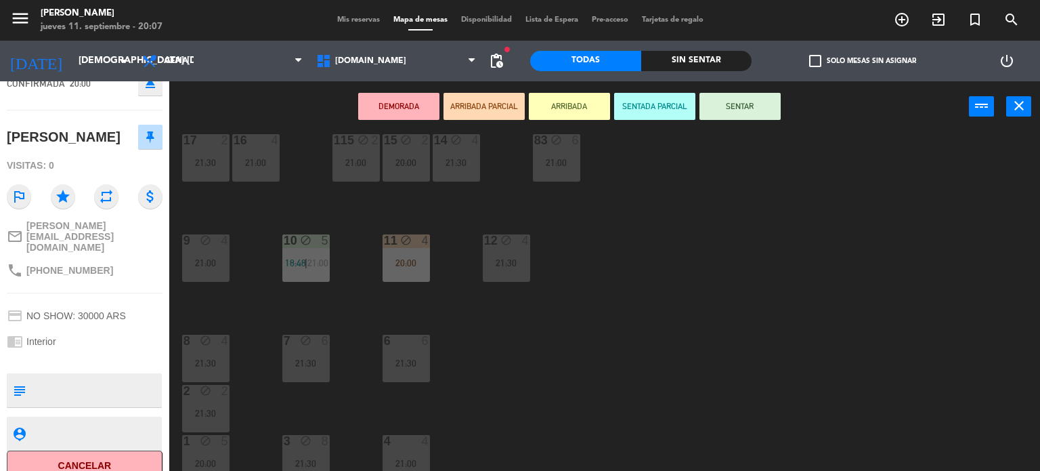
scroll to position [0, 0]
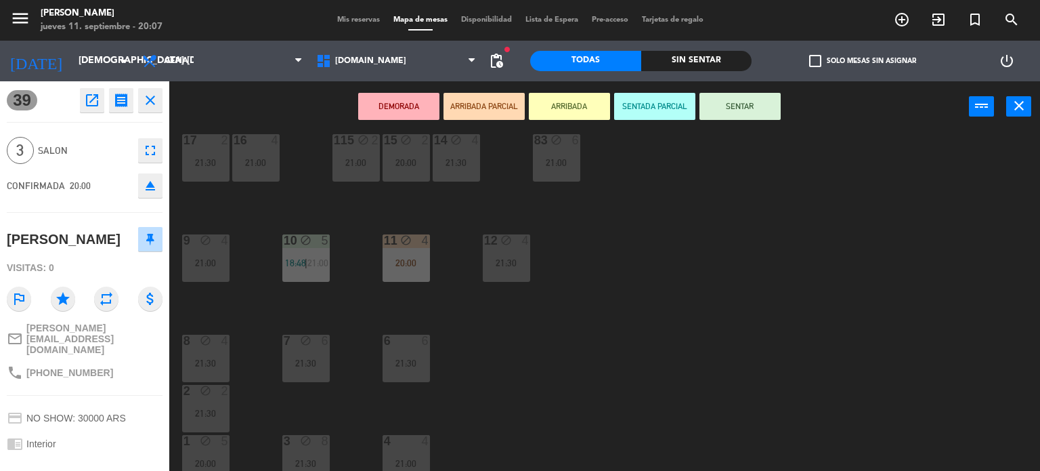
click at [512, 108] on button "ARRIBADA PARCIAL" at bounding box center [484, 106] width 81 height 27
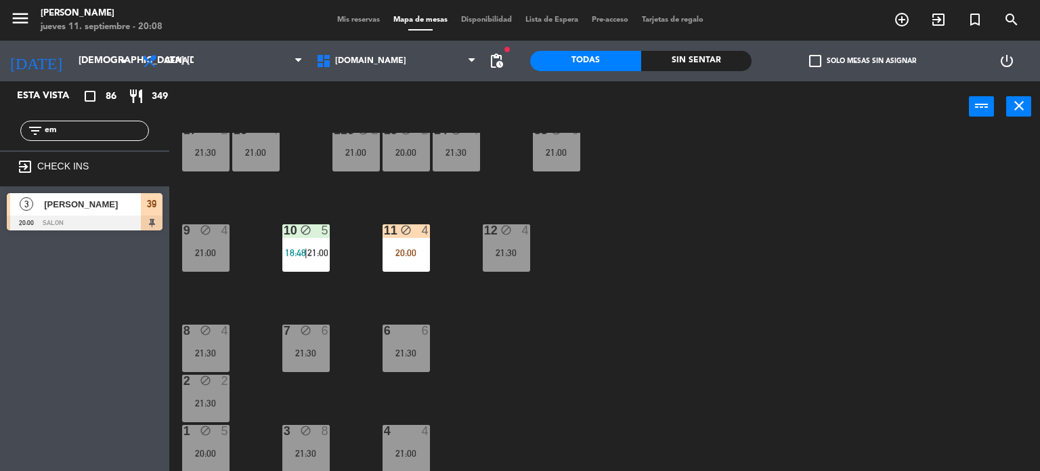
scroll to position [349, 0]
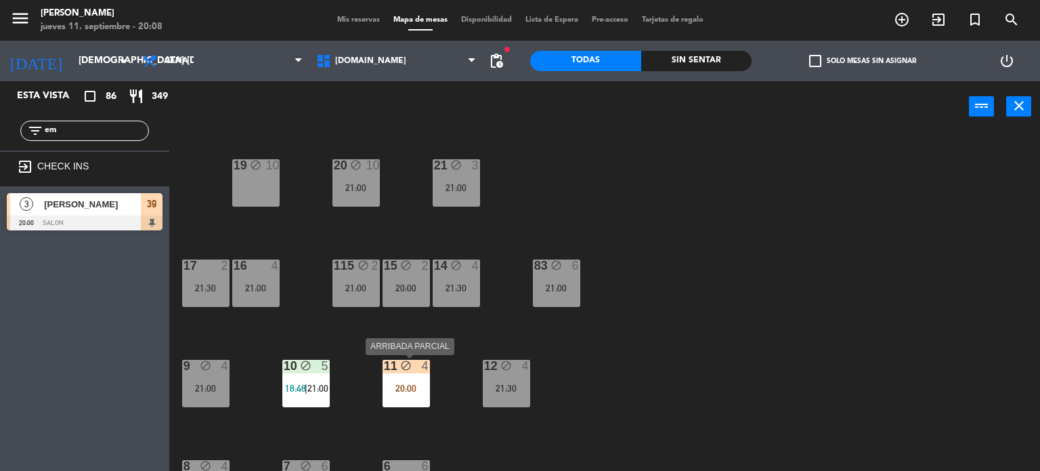
click at [403, 394] on div "11 block 4 20:00" at bounding box center [406, 383] width 47 height 47
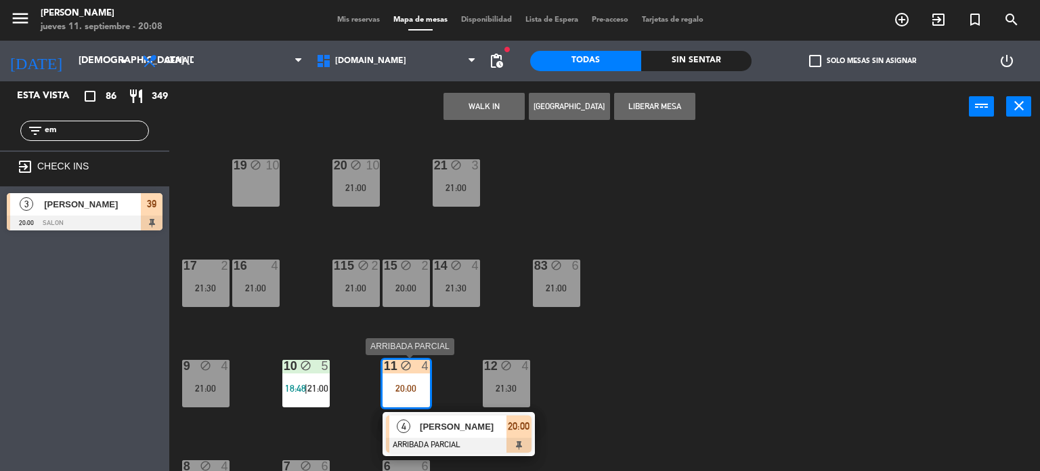
click at [425, 433] on div "[PERSON_NAME]" at bounding box center [463, 426] width 88 height 22
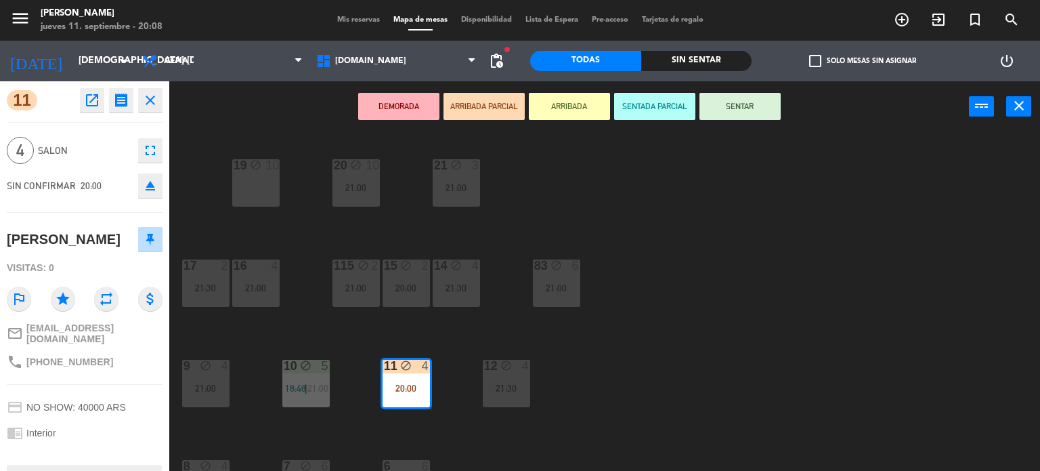
click at [748, 108] on button "SENTAR" at bounding box center [740, 106] width 81 height 27
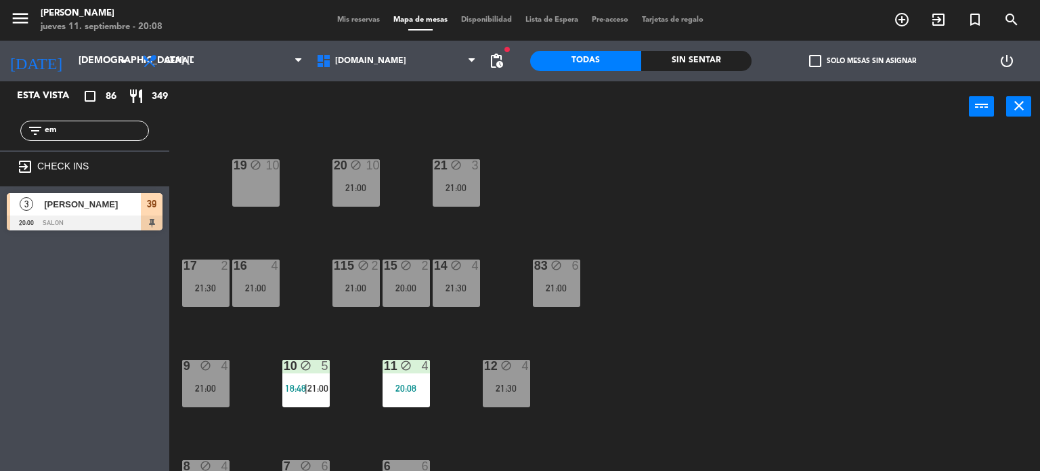
click at [832, 211] on div "34 block 2 20:30 35 block 6 21:00 36 block 9 22:00 43 block 2 21:00 37 block 8 …" at bounding box center [609, 302] width 861 height 339
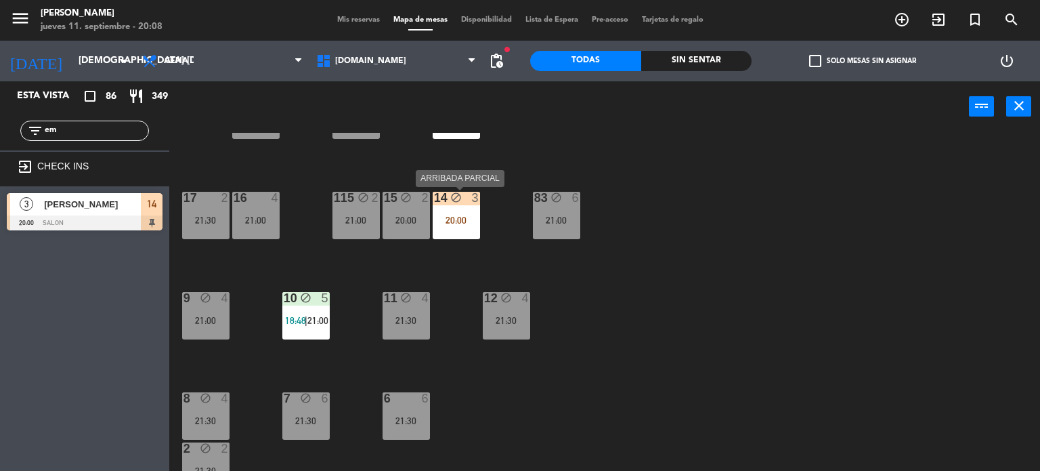
click at [455, 219] on div "20:00" at bounding box center [456, 219] width 47 height 9
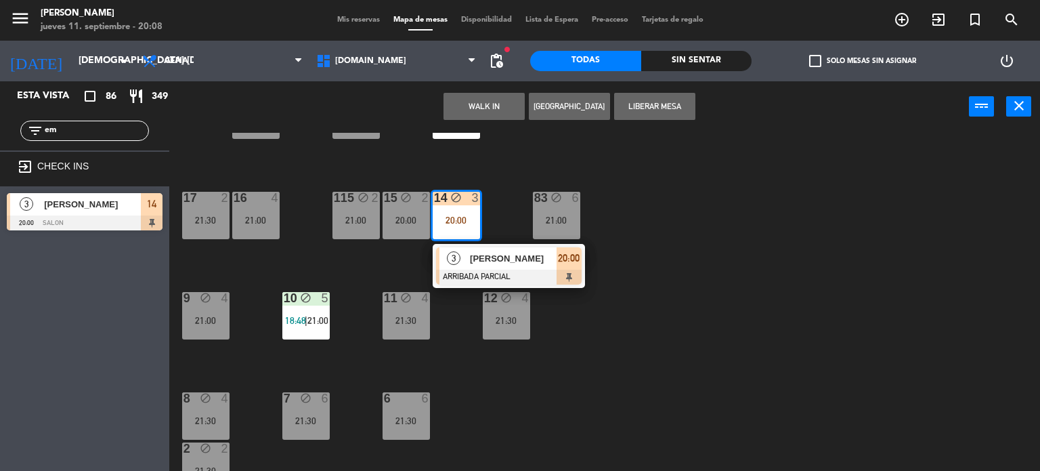
click at [518, 270] on div at bounding box center [509, 277] width 146 height 15
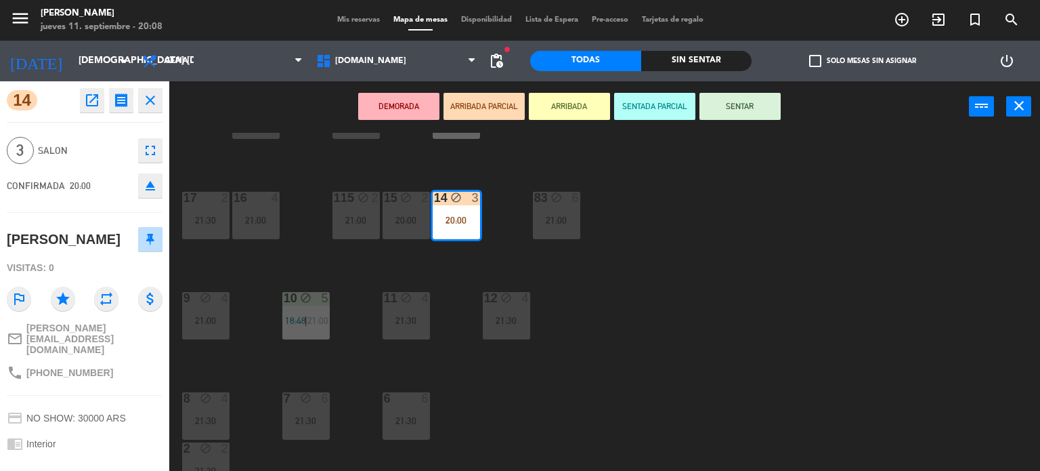
click at [746, 110] on button "SENTAR" at bounding box center [740, 106] width 81 height 27
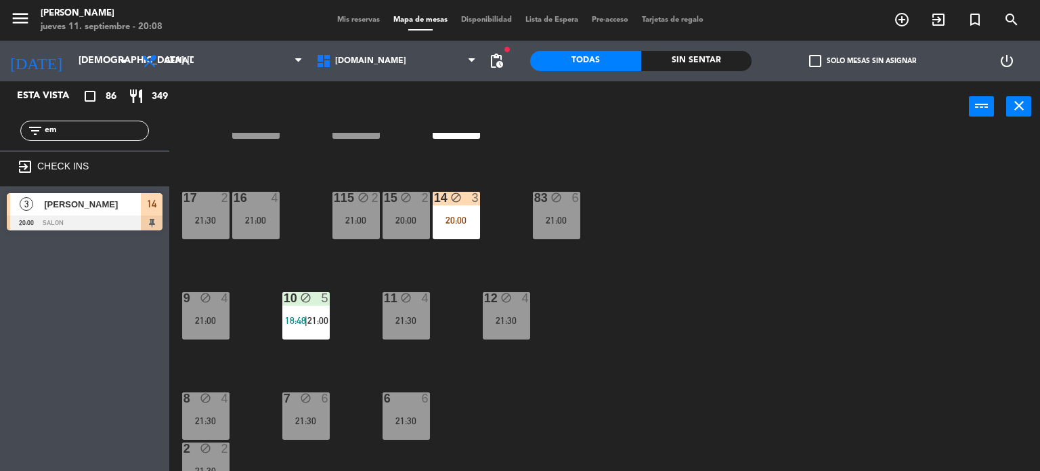
click at [748, 279] on div "34 block 2 20:30 35 block 6 21:00 36 block 9 22:00 43 block 2 21:00 37 block 8 …" at bounding box center [609, 302] width 861 height 339
click at [465, 212] on div "14 block 3 20:00" at bounding box center [456, 215] width 47 height 47
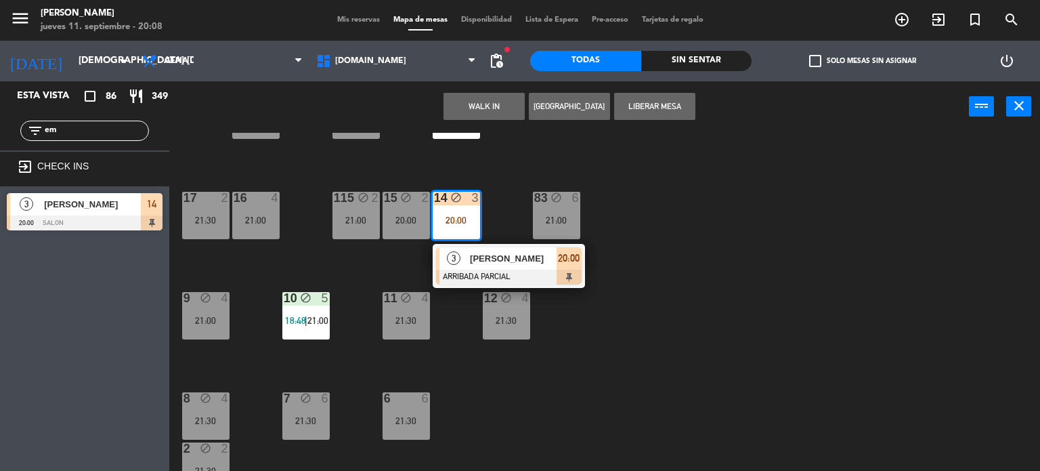
click at [501, 263] on span "[PERSON_NAME]" at bounding box center [513, 258] width 87 height 14
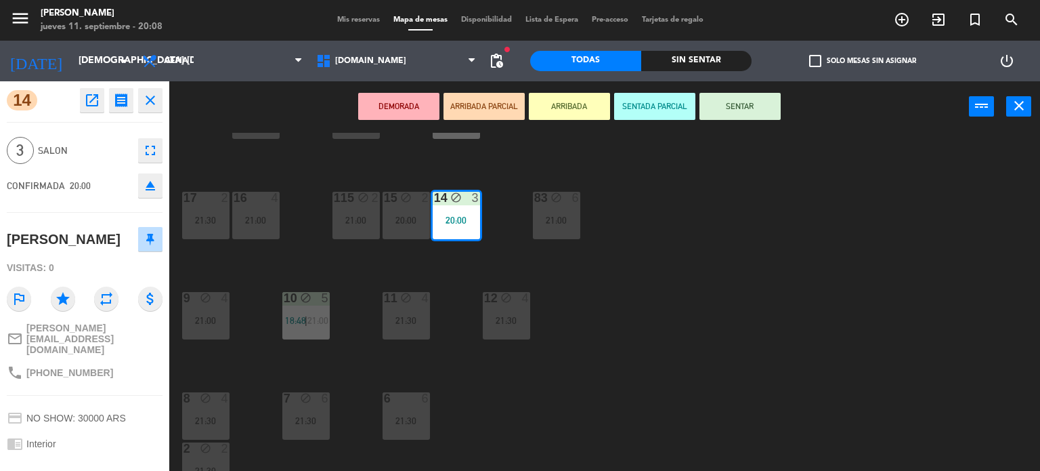
click at [729, 108] on button "SENTAR" at bounding box center [740, 106] width 81 height 27
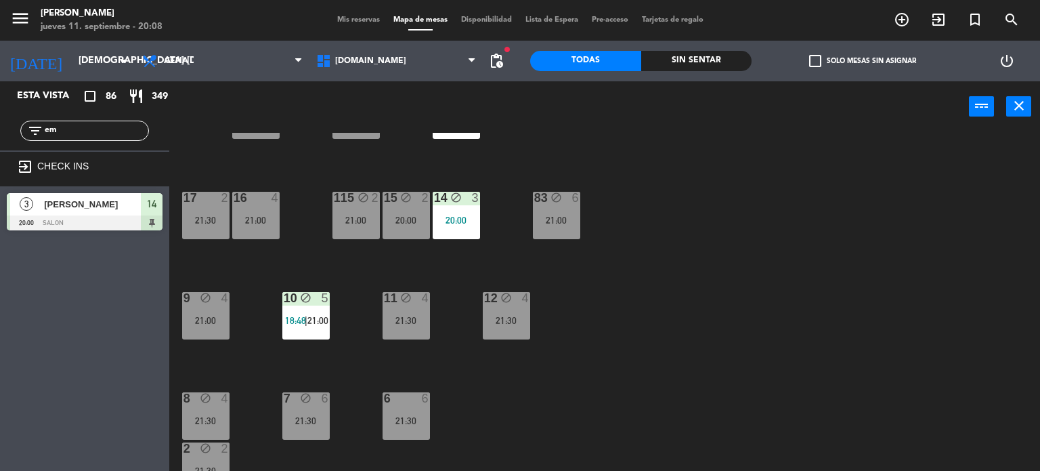
click at [716, 216] on div "34 block 2 20:30 35 block 6 21:00 36 block 9 22:00 43 block 2 21:00 37 block 8 …" at bounding box center [609, 302] width 861 height 339
click at [123, 124] on input "em" at bounding box center [95, 130] width 105 height 15
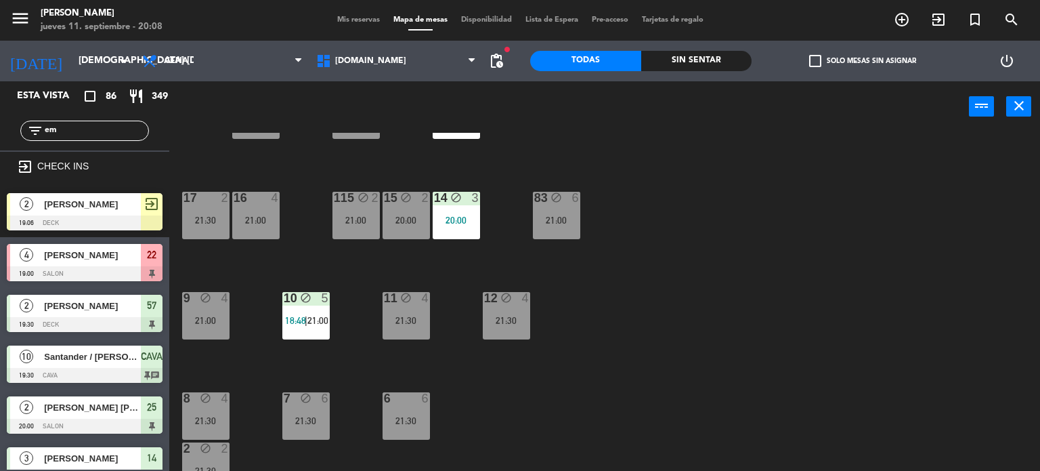
type input "e"
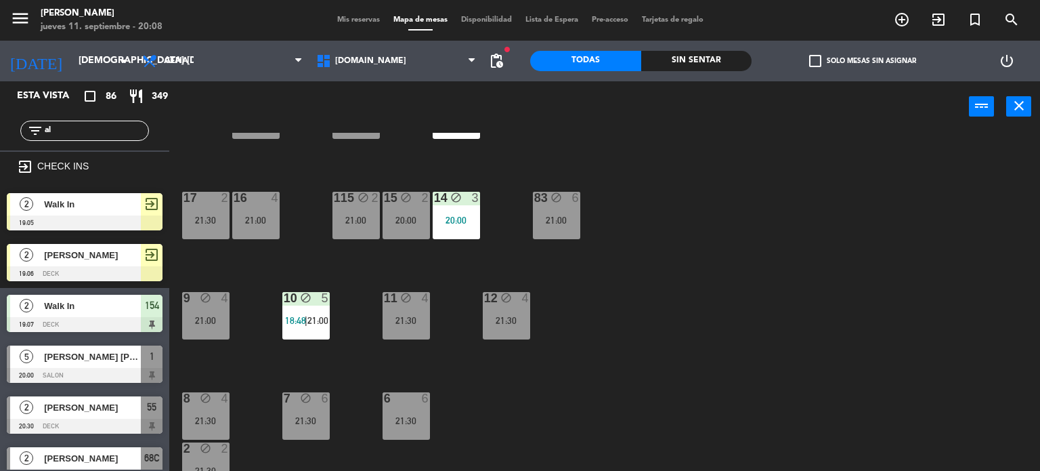
type input "a"
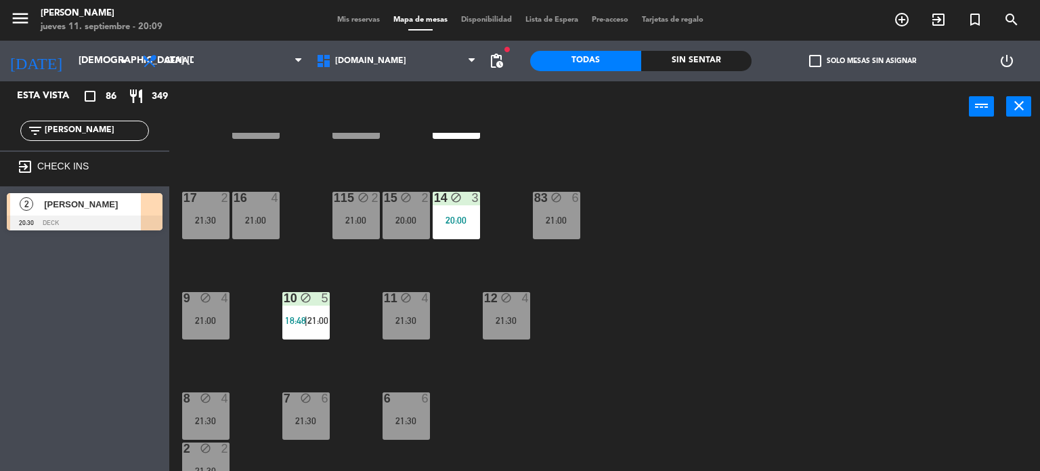
type input "alex"
click at [49, 200] on div "2 Alex Lin 20:30 DECK 2 Alex Lin 20:30 DECK" at bounding box center [84, 213] width 169 height 55
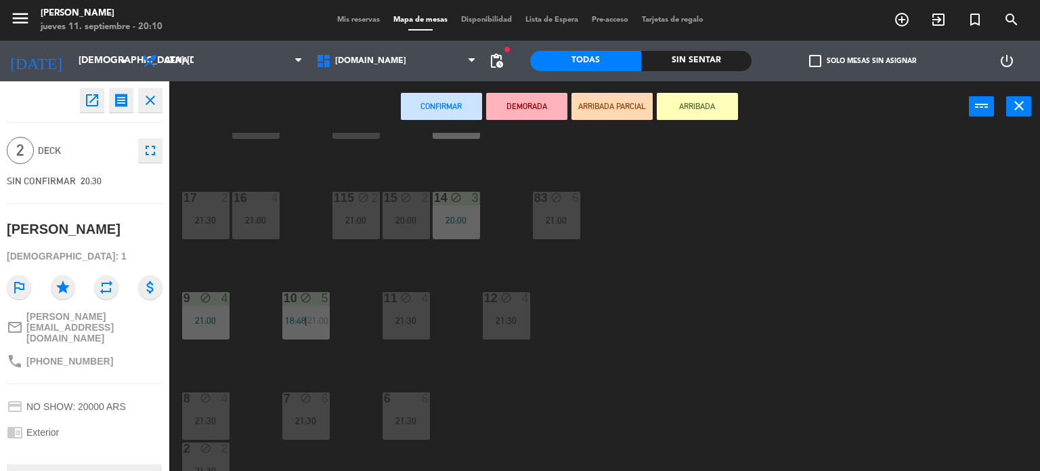
click at [776, 265] on div "34 block 2 20:30 35 block 6 21:00 36 block 9 22:00 43 block 2 21:00 37 block 8 …" at bounding box center [609, 302] width 861 height 339
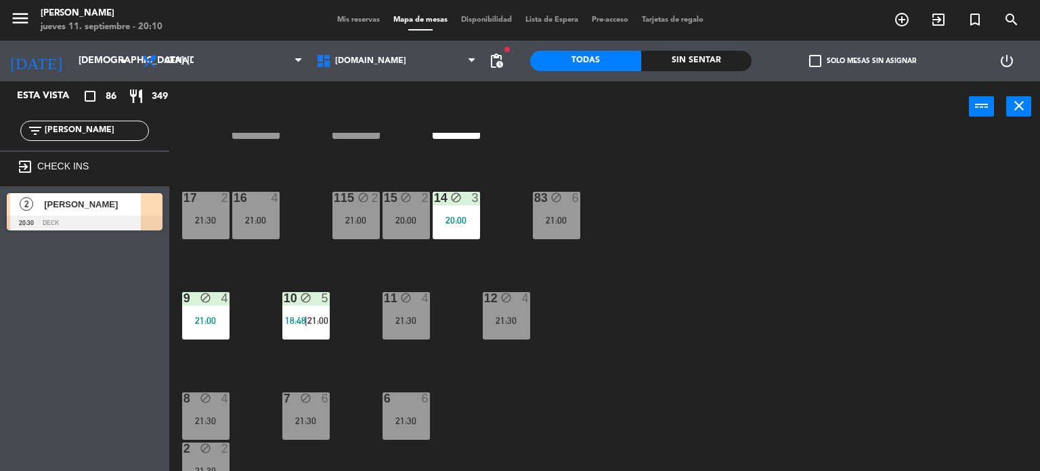
click at [66, 125] on input "alex" at bounding box center [95, 130] width 105 height 15
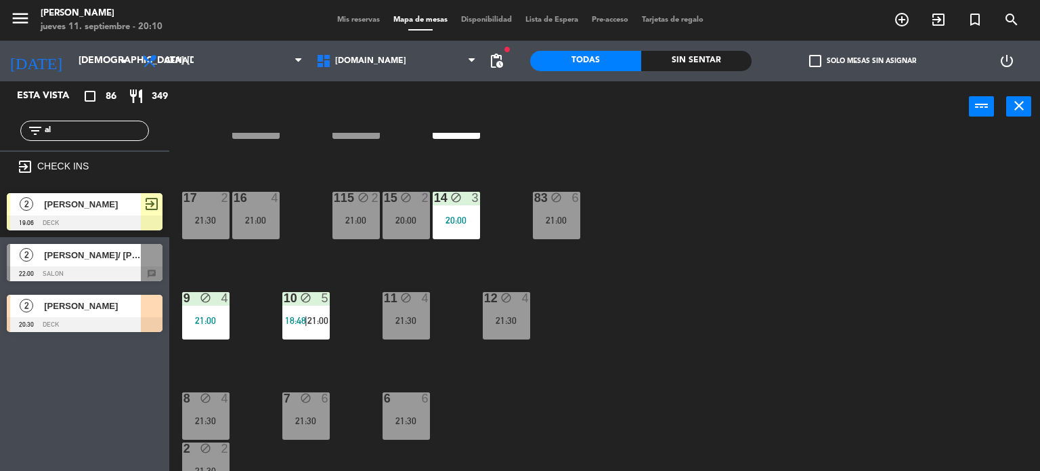
type input "a"
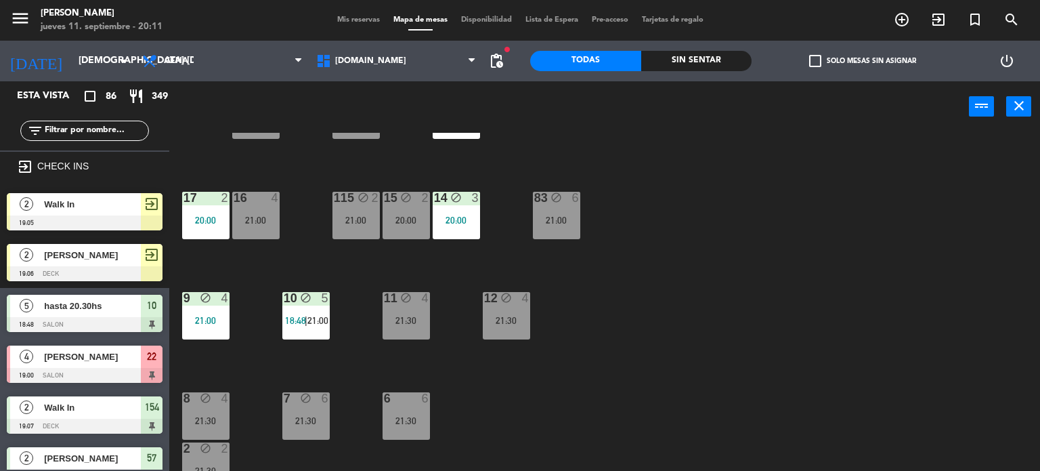
scroll to position [484, 0]
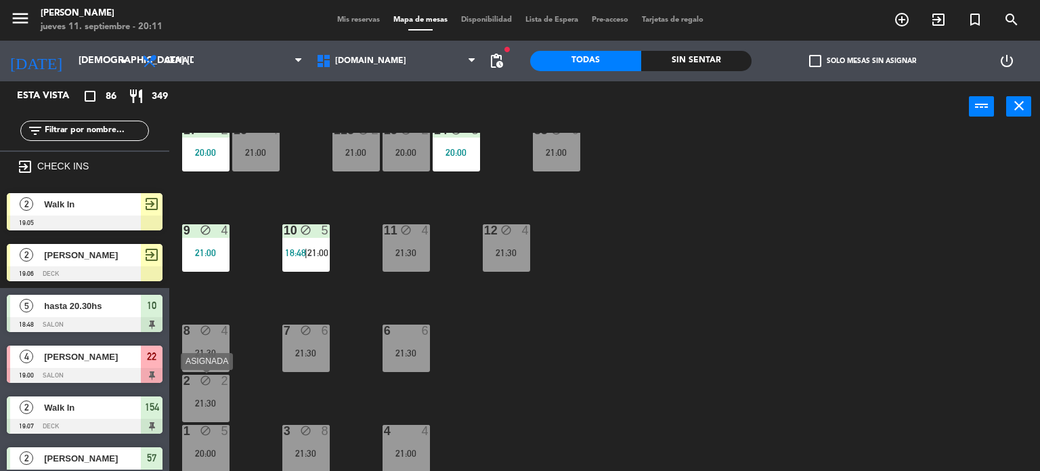
click at [192, 394] on div "2 block 2 21:30" at bounding box center [205, 398] width 47 height 47
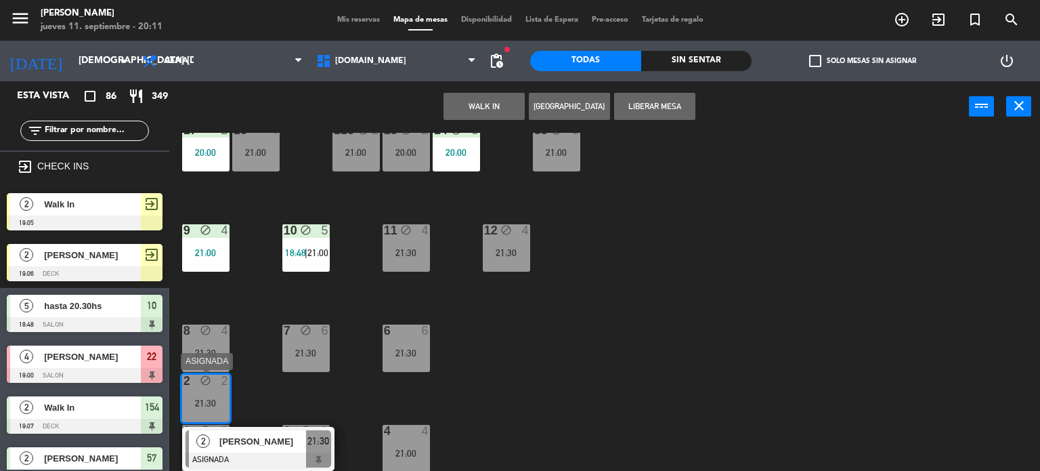
click at [276, 455] on div at bounding box center [259, 459] width 146 height 15
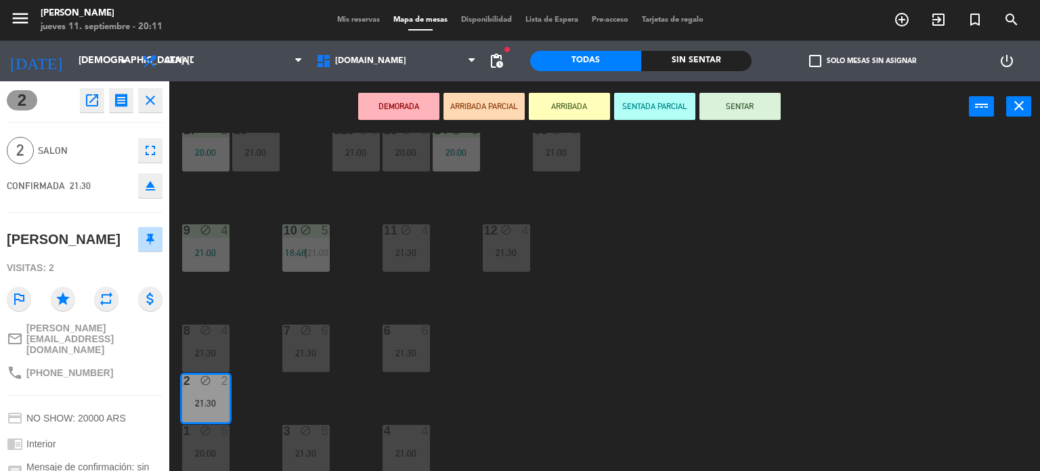
click at [152, 188] on icon "eject" at bounding box center [150, 185] width 16 height 16
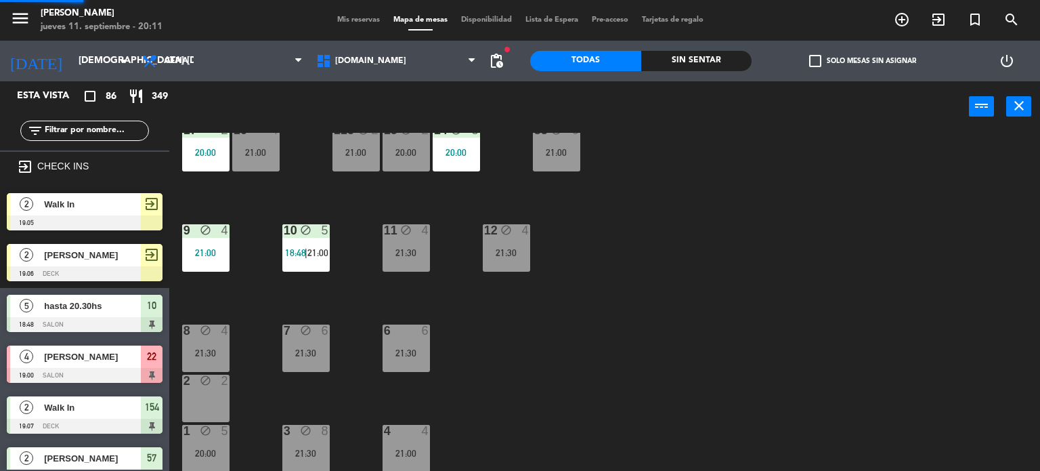
scroll to position [379, 0]
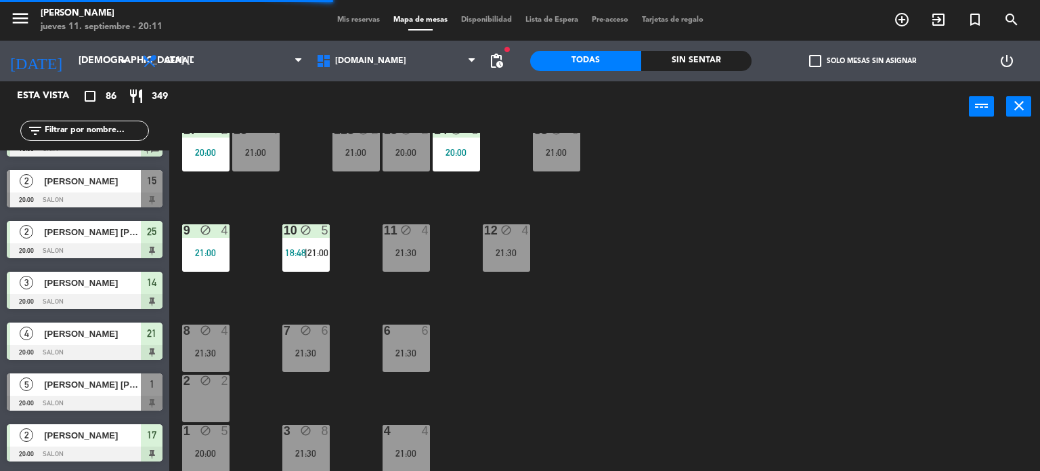
click at [191, 404] on div "2 block 2" at bounding box center [205, 398] width 47 height 47
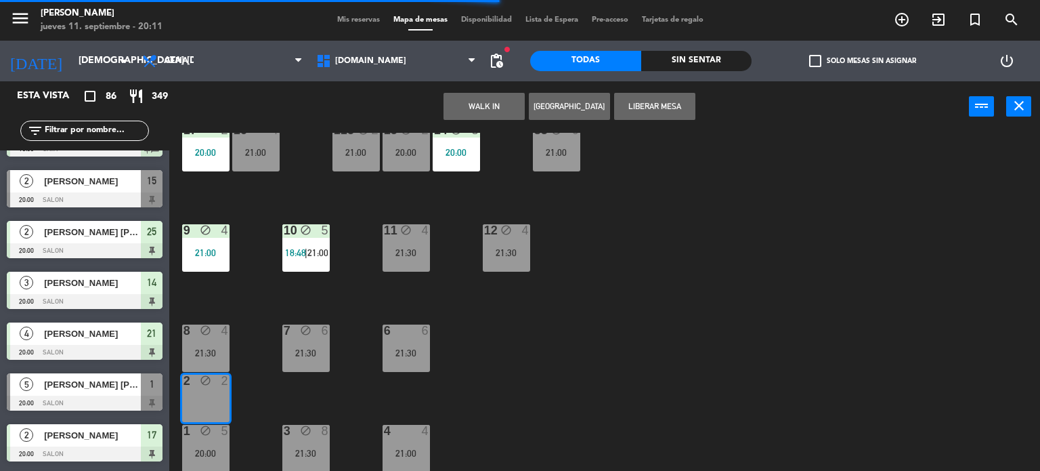
click at [470, 107] on button "WALK IN" at bounding box center [484, 106] width 81 height 27
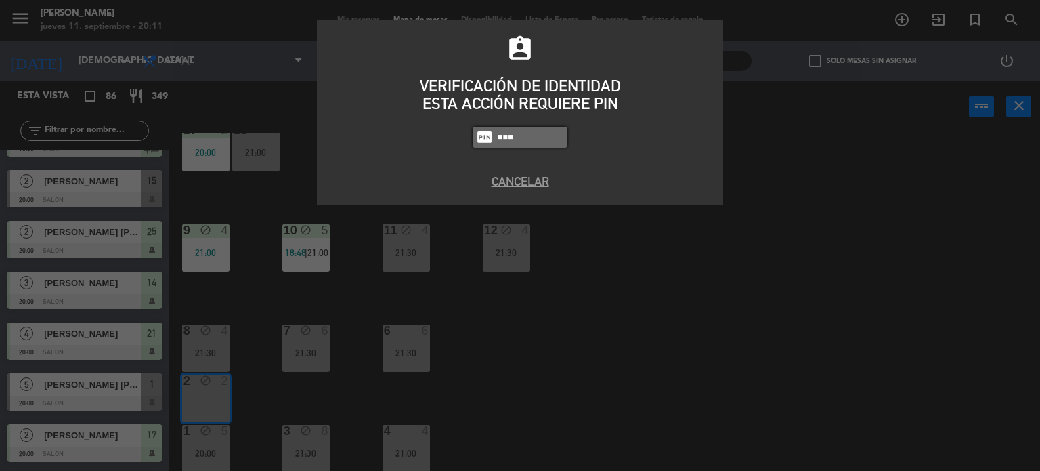
type input "3871"
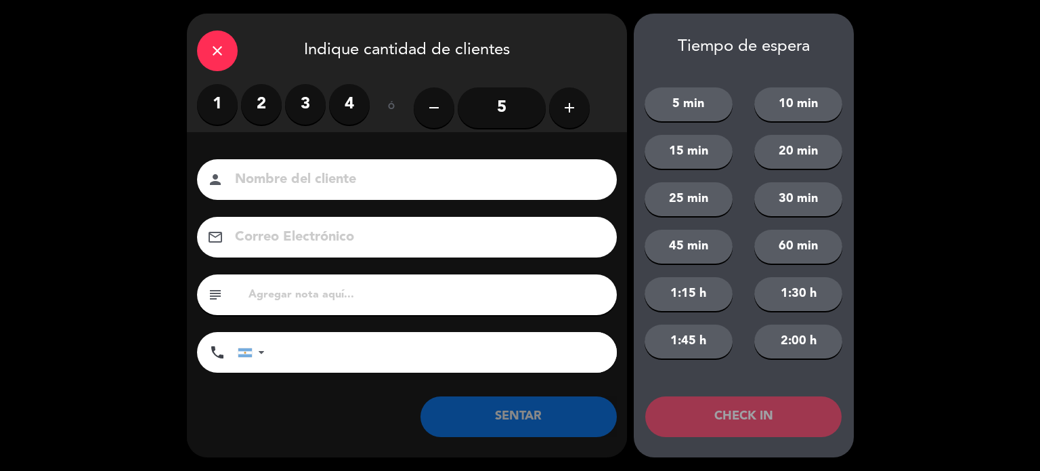
click at [261, 110] on label "2" at bounding box center [261, 104] width 41 height 41
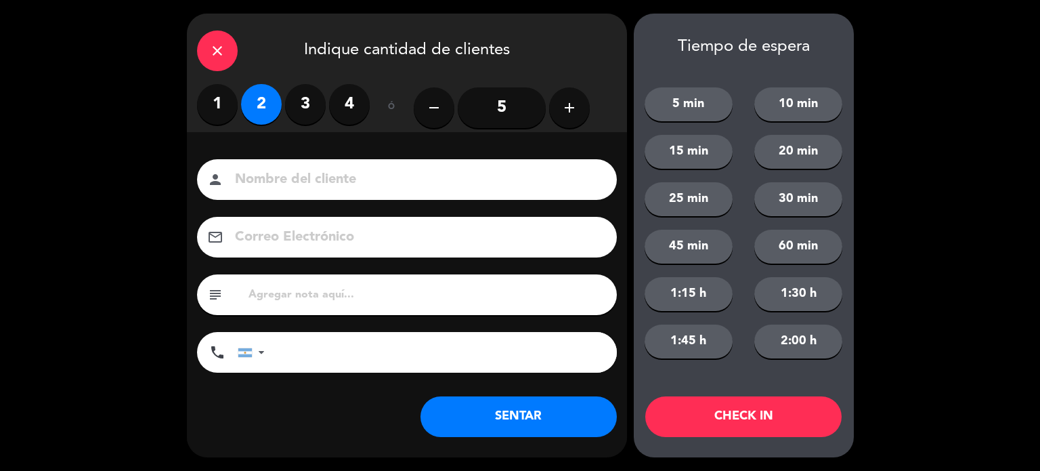
click at [300, 170] on input at bounding box center [417, 180] width 366 height 24
type input "hasta 21.30hs"
click at [534, 428] on button "SENTAR" at bounding box center [519, 416] width 196 height 41
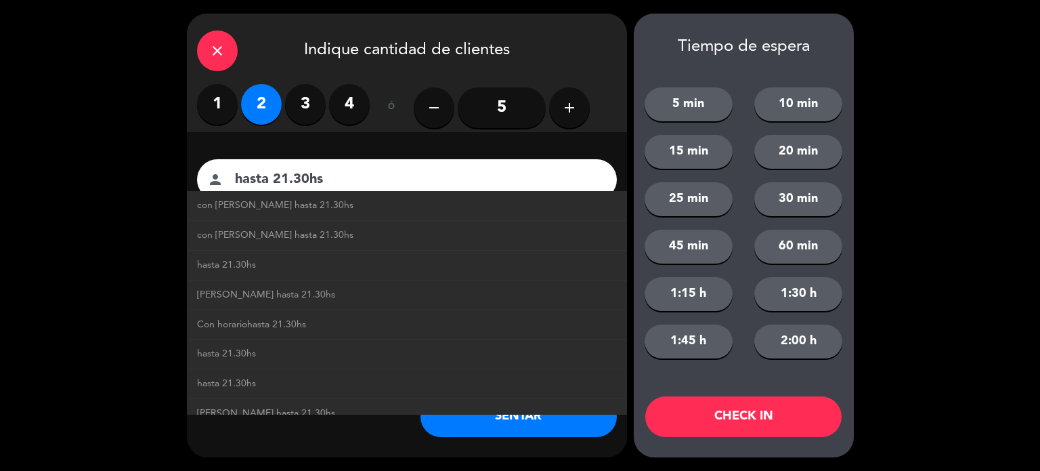
click at [444, 162] on div "person hasta 21.30hs con horario hasta 21.30hs con horario hasta 21.30hs hasta …" at bounding box center [407, 179] width 420 height 41
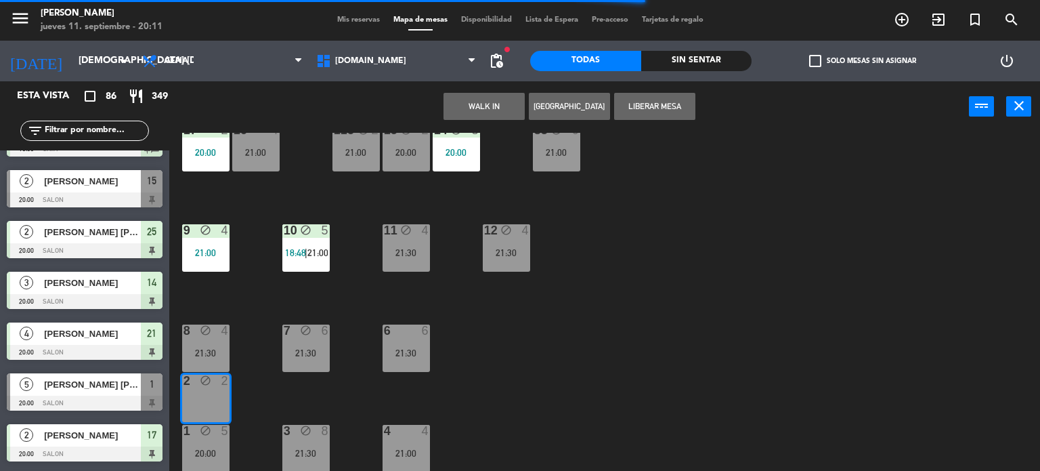
click at [485, 169] on input "hasta 21.30hs" at bounding box center [417, 180] width 366 height 24
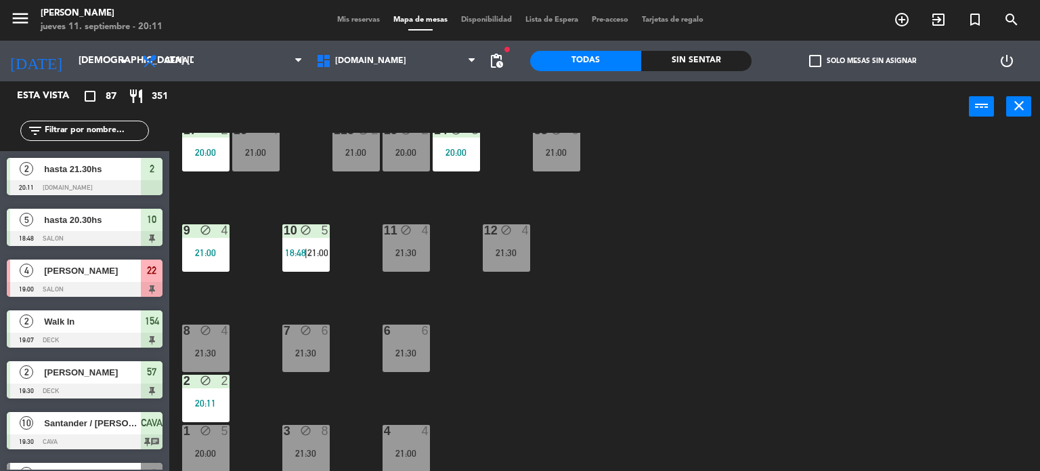
click at [730, 345] on div "34 block 2 20:30 35 block 6 21:00 36 block 9 22:00 43 block 2 21:00 37 block 8 …" at bounding box center [609, 302] width 861 height 339
click at [715, 62] on div "Sin sentar" at bounding box center [696, 61] width 111 height 20
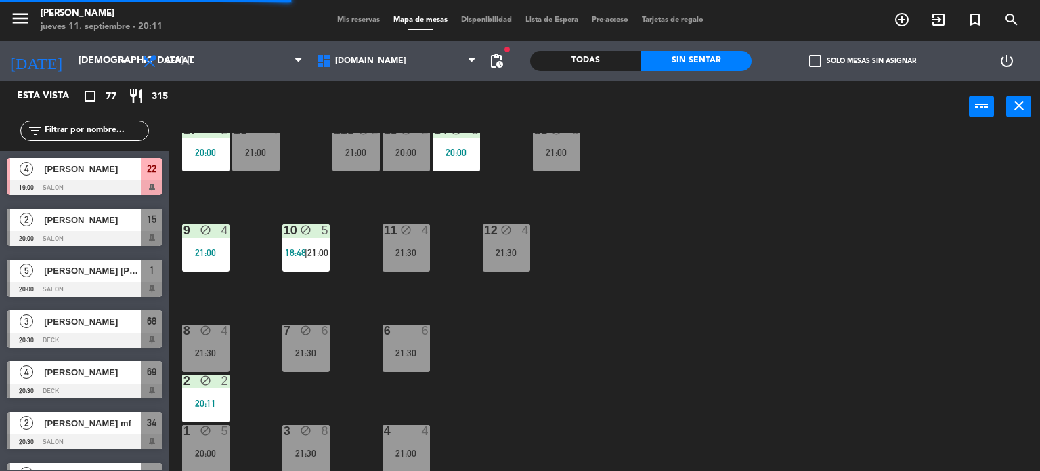
click at [862, 60] on label "check_box_outline_blank Solo mesas sin asignar" at bounding box center [862, 61] width 107 height 12
click at [863, 61] on input "check_box_outline_blank Solo mesas sin asignar" at bounding box center [863, 61] width 0 height 0
click at [700, 341] on div "34 block 2 20:30 35 block 6 21:00 36 block 9 22:00 43 block 2 21:00 37 block 8 …" at bounding box center [609, 302] width 861 height 339
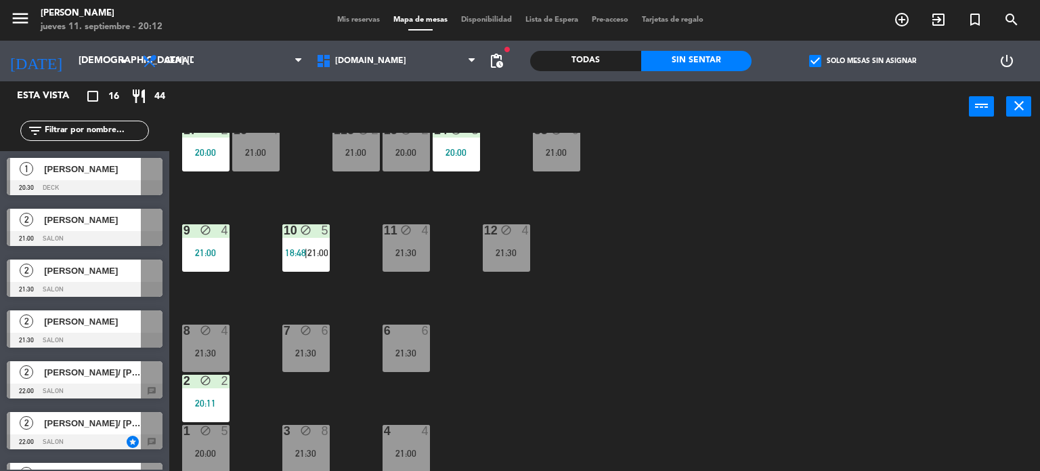
click at [737, 240] on div "34 block 2 20:30 35 block 6 21:00 36 block 9 22:00 43 block 2 21:00 37 block 8 …" at bounding box center [609, 302] width 861 height 339
click at [630, 379] on div "34 block 2 20:30 35 block 6 21:00 36 block 9 22:00 43 block 2 21:00 37 block 8 …" at bounding box center [609, 302] width 861 height 339
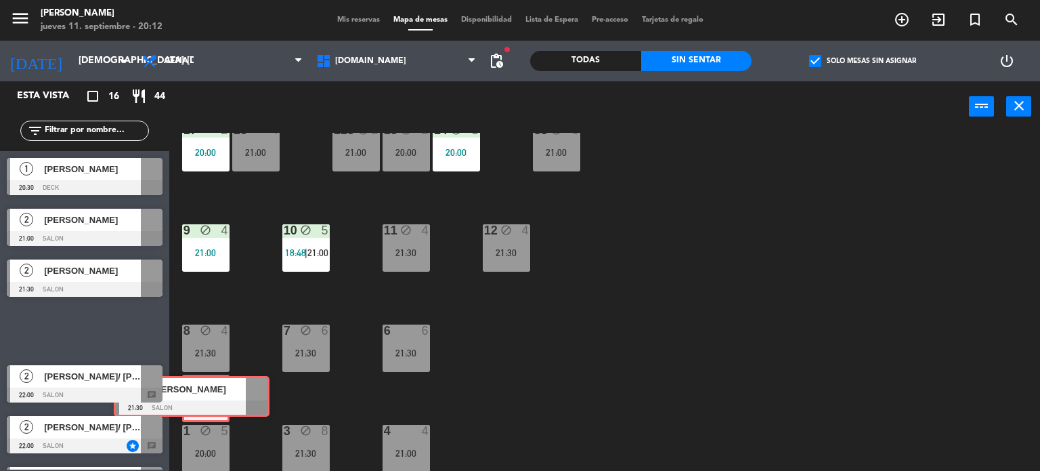
drag, startPoint x: 91, startPoint y: 327, endPoint x: 198, endPoint y: 394, distance: 126.3
click at [198, 394] on div "Esta vista crop_square 16 restaurant 44 filter_list exit_to_app CHECK INS 2 Wal…" at bounding box center [520, 276] width 1040 height 390
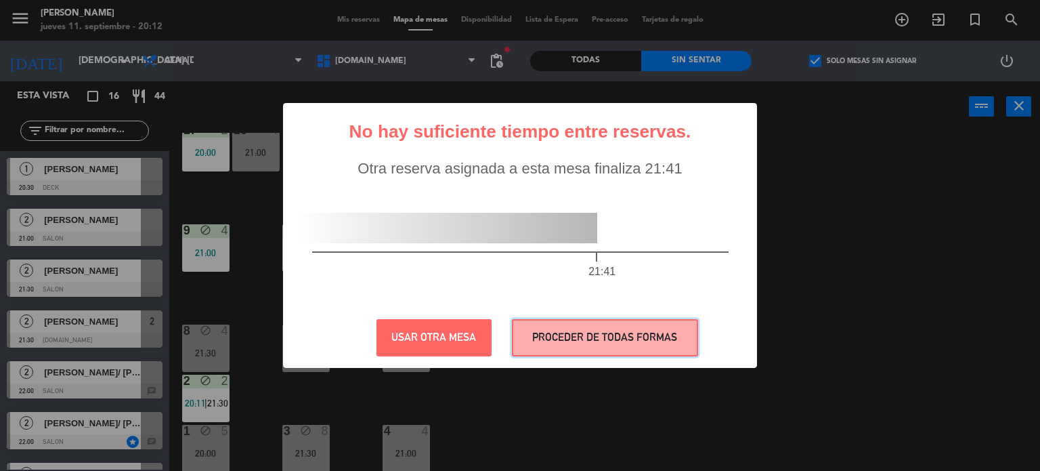
click at [633, 324] on button "PROCEDER DE TODAS FORMAS" at bounding box center [605, 337] width 186 height 37
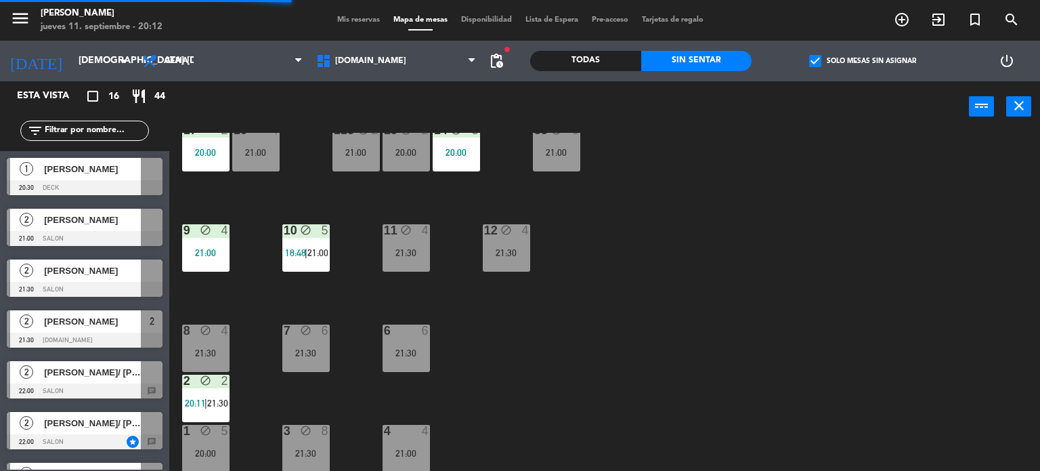
click at [646, 371] on div "34 block 2 20:30 35 block 6 21:00 36 block 9 22:00 43 block 2 21:00 37 block 8 …" at bounding box center [609, 302] width 861 height 339
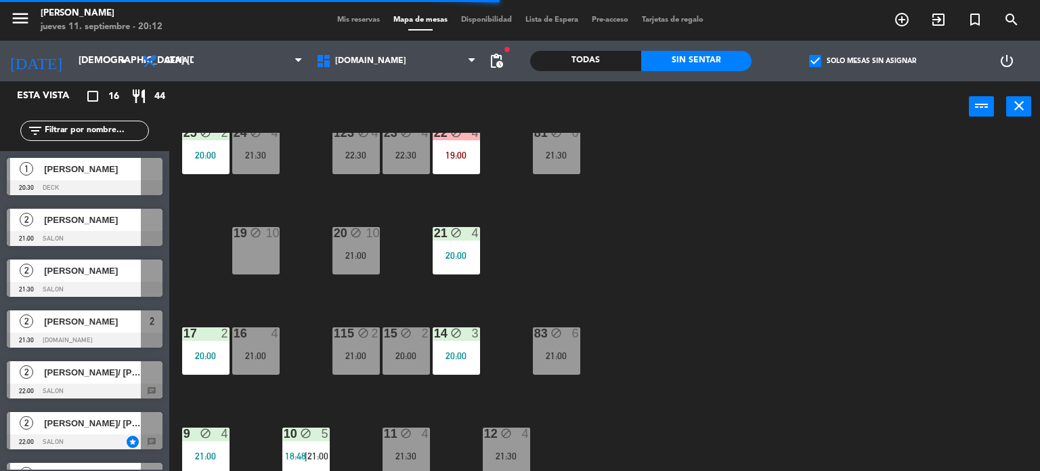
click at [222, 276] on div "34 block 2 20:30 35 block 6 21:00 36 block 9 22:00 43 block 2 21:00 37 block 8 …" at bounding box center [609, 302] width 861 height 339
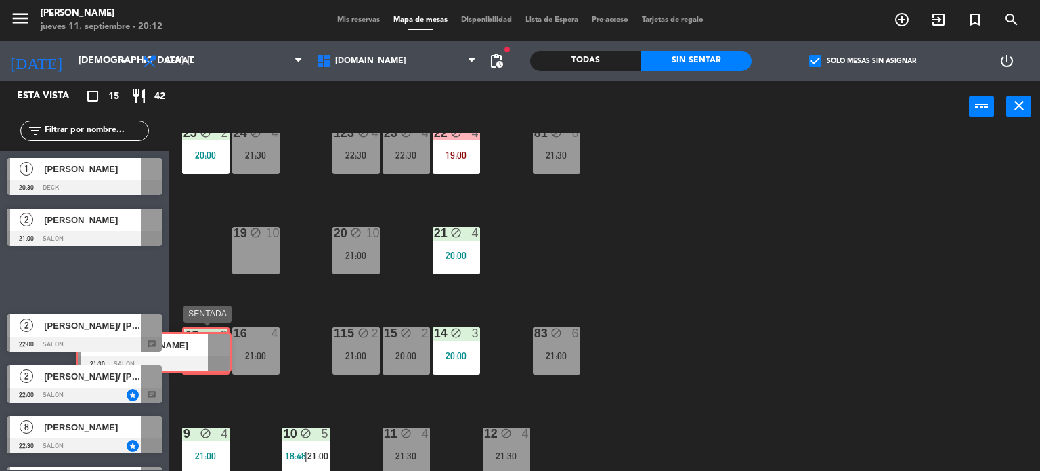
drag, startPoint x: 147, startPoint y: 274, endPoint x: 216, endPoint y: 348, distance: 101.1
click at [216, 348] on div "Esta vista crop_square 15 restaurant 42 filter_list exit_to_app CHECK INS 2 Wal…" at bounding box center [520, 276] width 1040 height 390
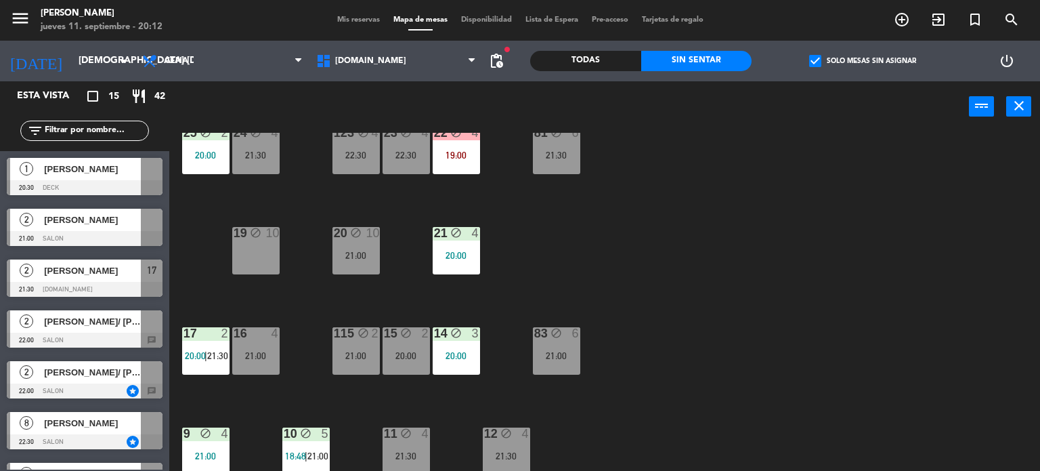
click at [794, 345] on div "34 block 2 20:30 35 block 6 21:00 36 block 9 22:00 43 block 2 21:00 37 block 8 …" at bounding box center [609, 302] width 861 height 339
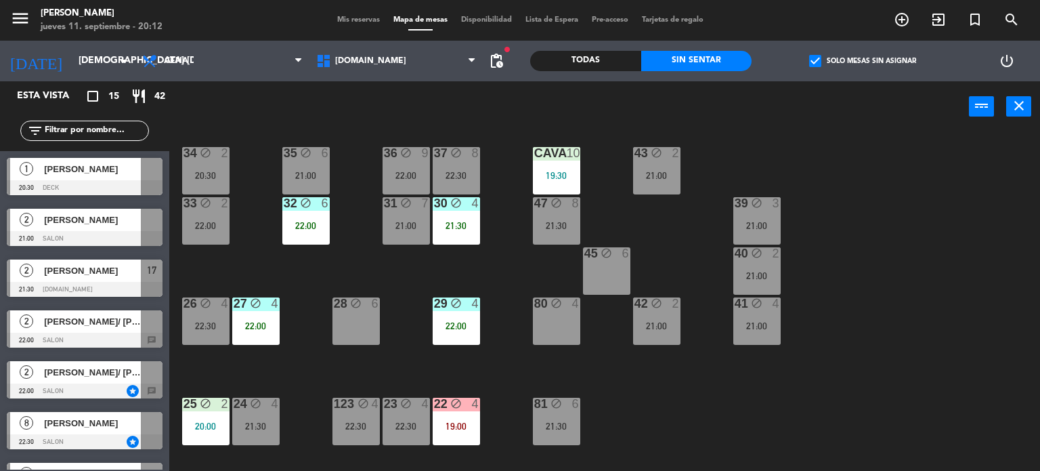
scroll to position [0, 0]
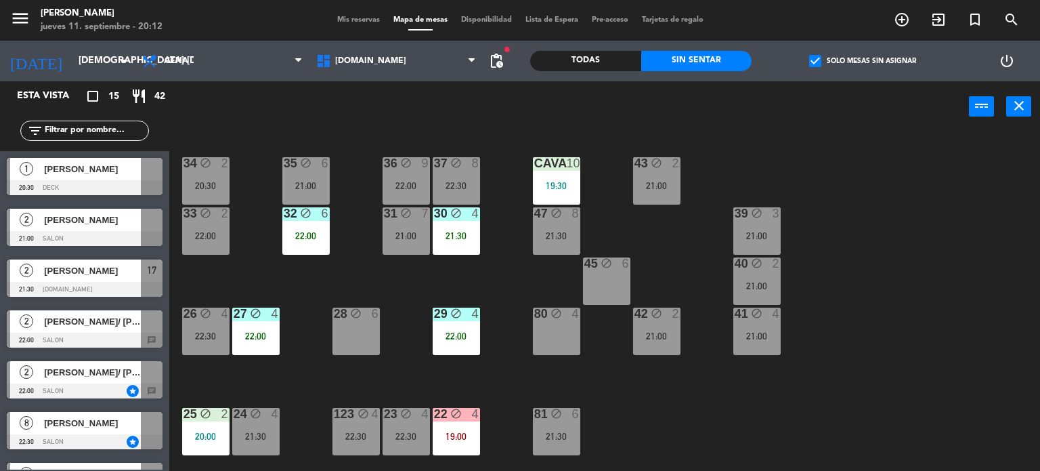
click at [423, 237] on div "21:00" at bounding box center [406, 235] width 47 height 9
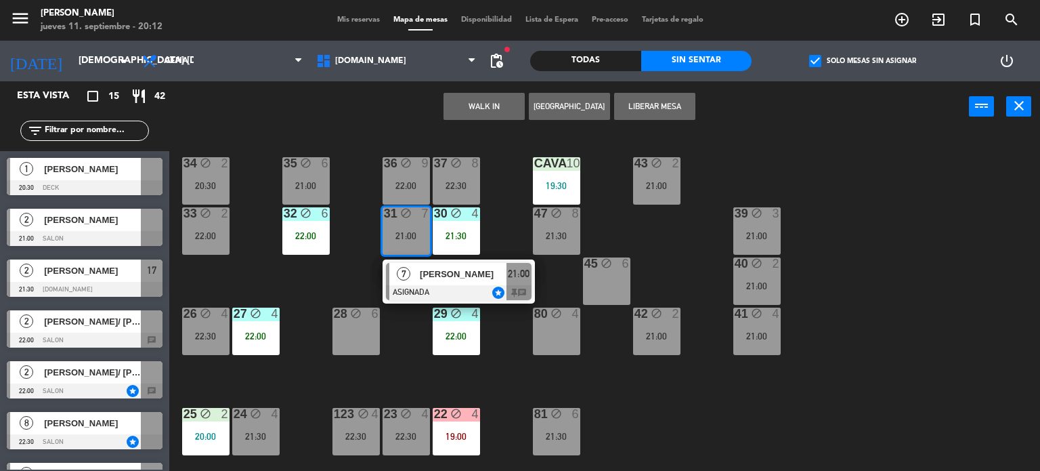
click at [373, 268] on div "7 daniela urzi ASIGNADA star 21:00 chat" at bounding box center [459, 281] width 173 height 44
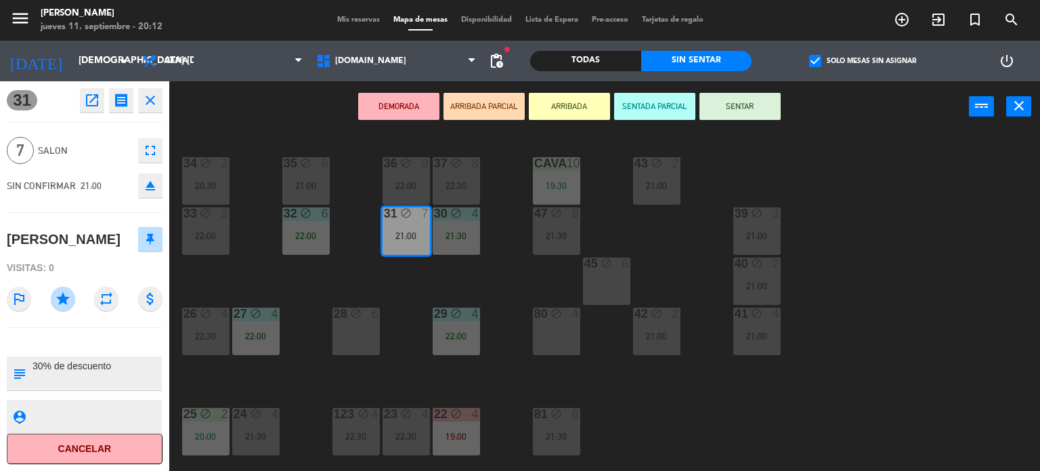
click at [421, 291] on div "34 block 2 20:30 35 block 6 21:00 36 block 9 22:00 43 block 2 21:00 37 block 8 …" at bounding box center [609, 302] width 861 height 339
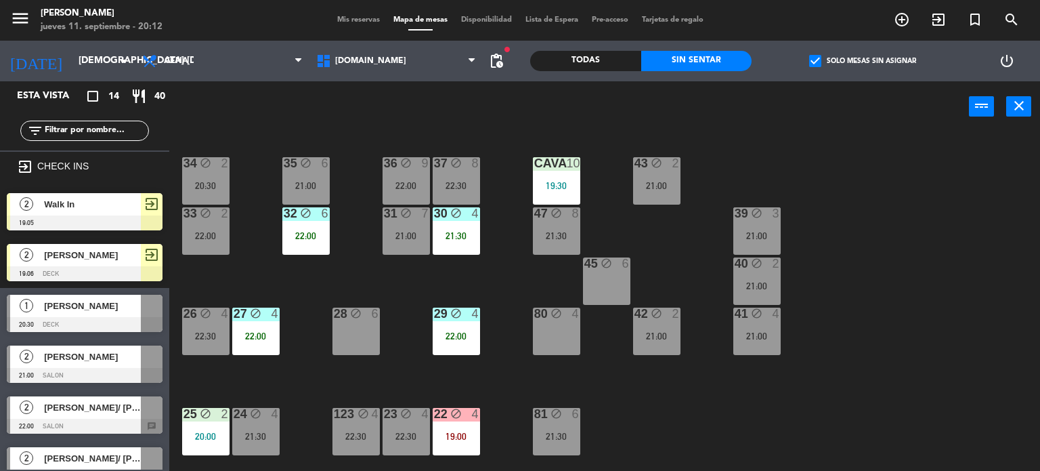
click at [407, 232] on div "21:00" at bounding box center [406, 235] width 47 height 9
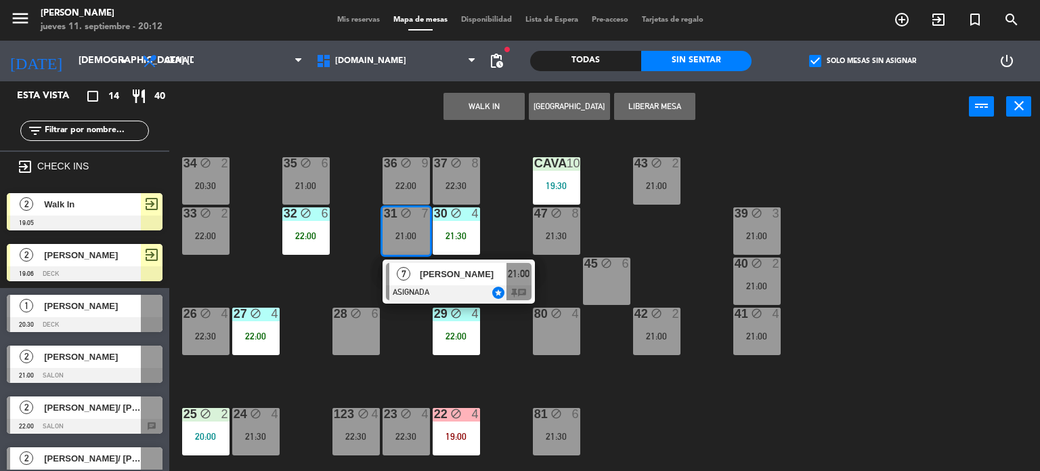
click at [404, 188] on div "22:00" at bounding box center [406, 185] width 47 height 9
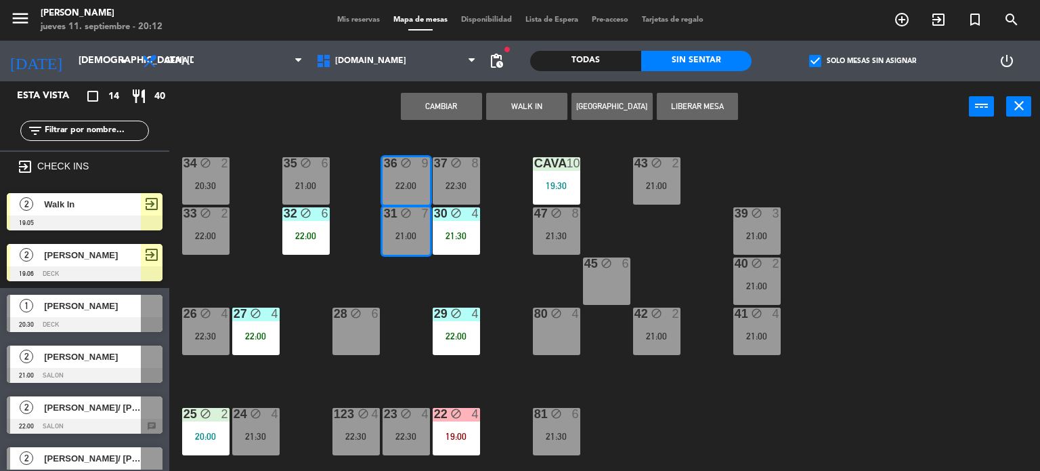
click at [423, 104] on button "Cambiar" at bounding box center [441, 106] width 81 height 27
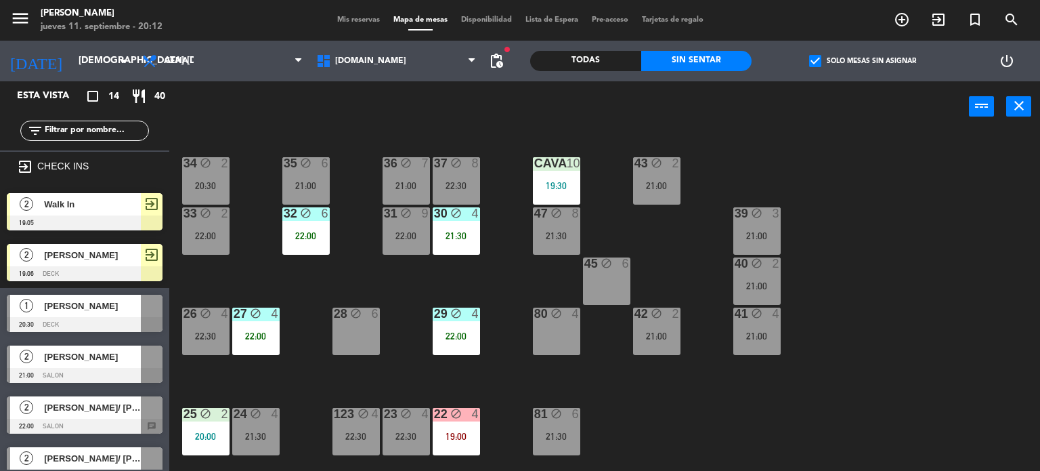
click at [415, 281] on div "34 block 2 20:30 35 block 6 21:00 36 block 7 21:00 43 block 2 21:00 37 block 8 …" at bounding box center [609, 302] width 861 height 339
click at [454, 169] on div "block" at bounding box center [456, 163] width 22 height 13
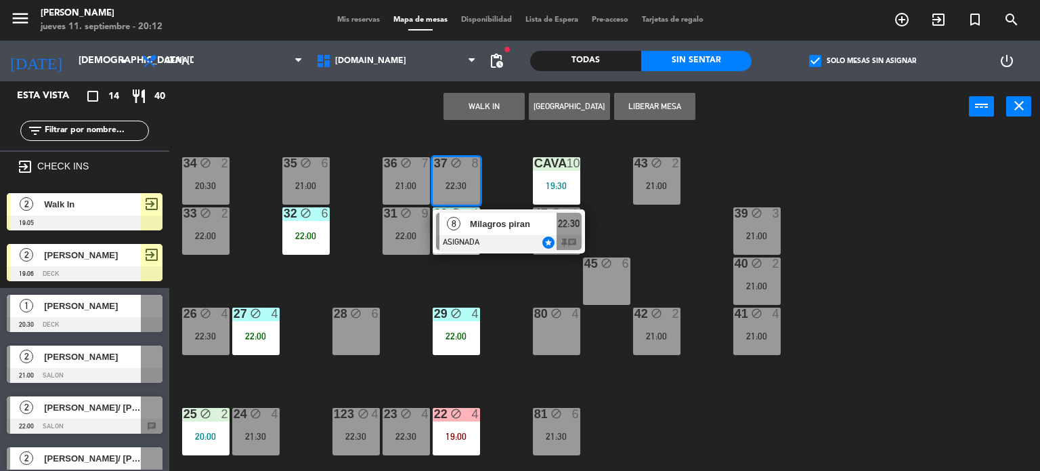
click at [442, 292] on div "34 block 2 20:30 35 block 6 21:00 36 block 7 21:00 43 block 2 21:00 37 block 8 …" at bounding box center [609, 302] width 861 height 339
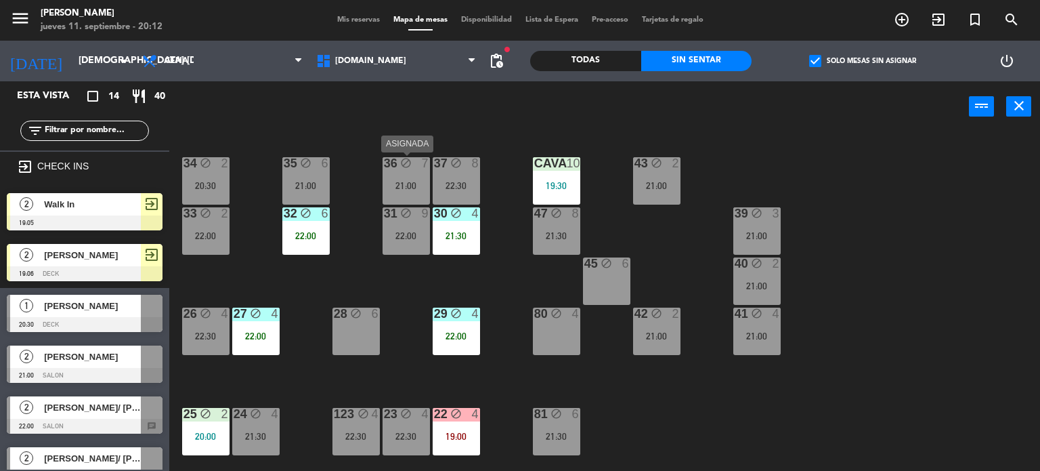
click at [406, 186] on div "21:00" at bounding box center [406, 185] width 47 height 9
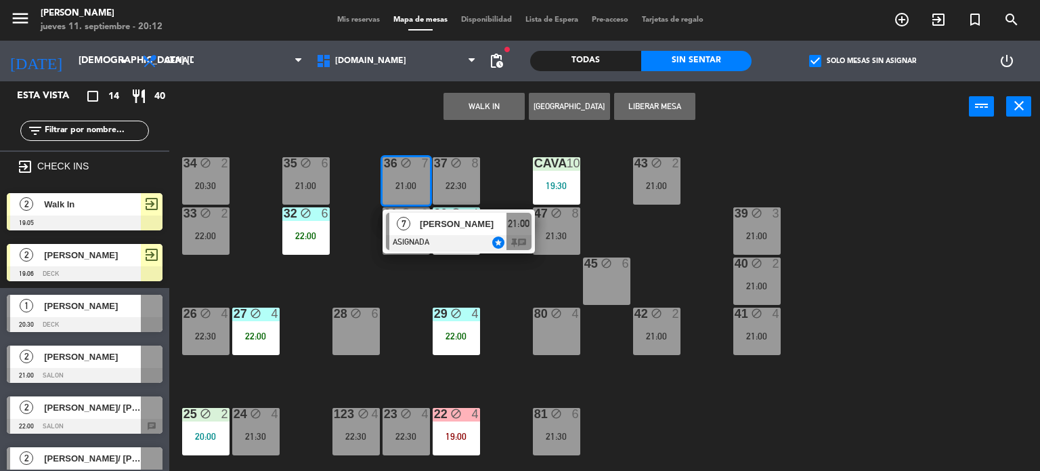
click at [420, 147] on div "34 block 2 20:30 35 block 6 21:00 36 block 7 21:00 7 daniela urzi ASIGNADA star…" at bounding box center [609, 302] width 861 height 339
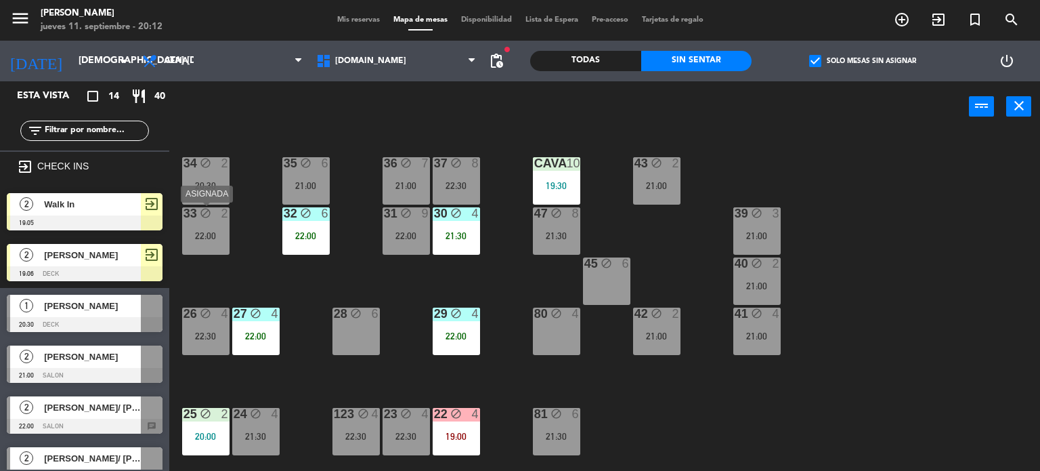
click at [207, 231] on div "22:00" at bounding box center [205, 235] width 47 height 9
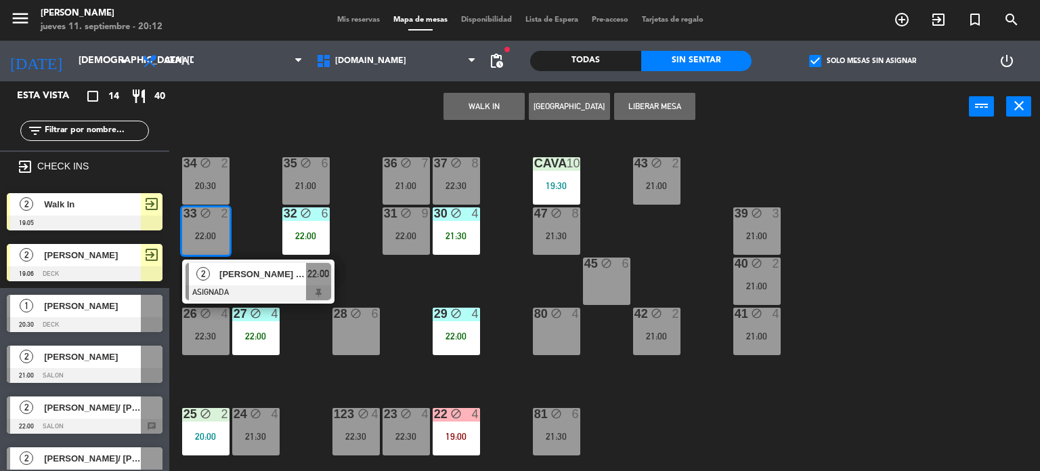
click at [249, 242] on div "34 block 2 20:30 35 block 6 21:00 36 block 7 21:00 43 block 2 21:00 37 block 8 …" at bounding box center [609, 302] width 861 height 339
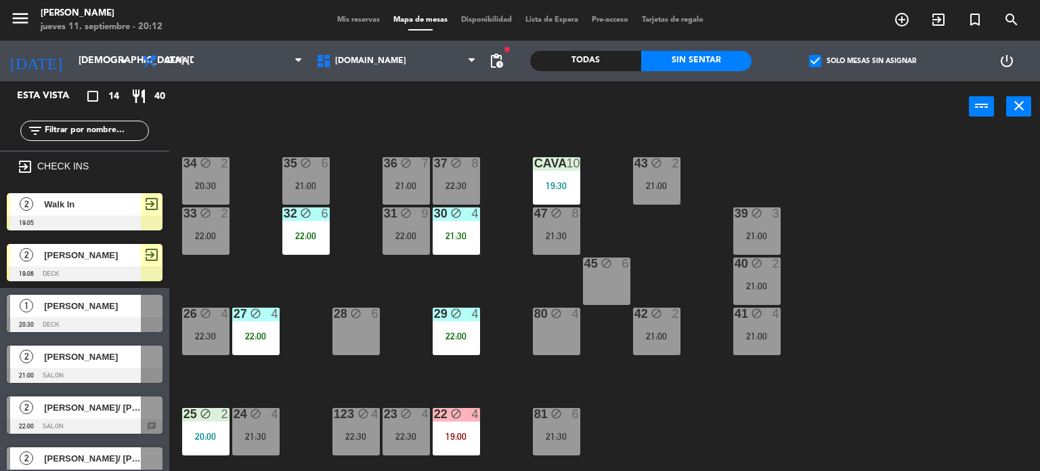
click at [209, 189] on div "20:30" at bounding box center [205, 185] width 47 height 9
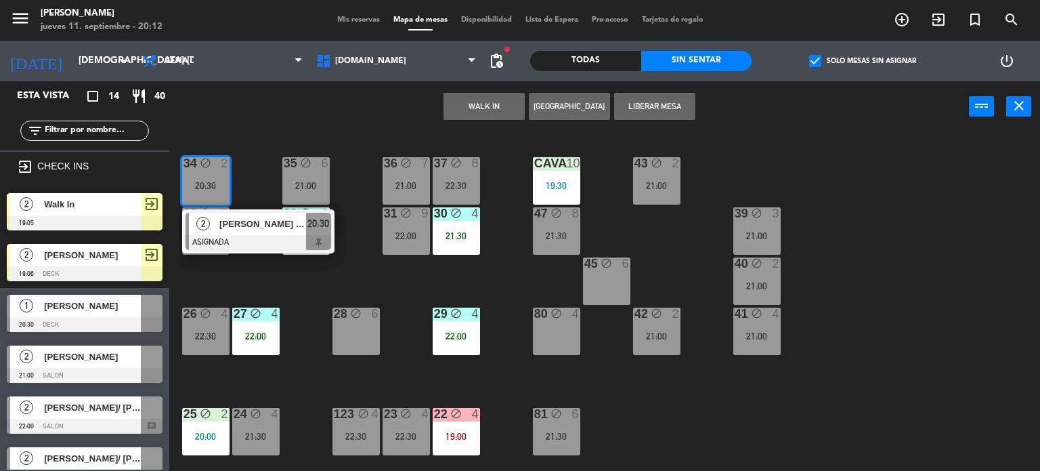
click at [690, 446] on div "34 block 2 20:30 2 Eduardo loto mf ASIGNADA 20:30 35 block 6 21:00 36 block 7 2…" at bounding box center [609, 302] width 861 height 339
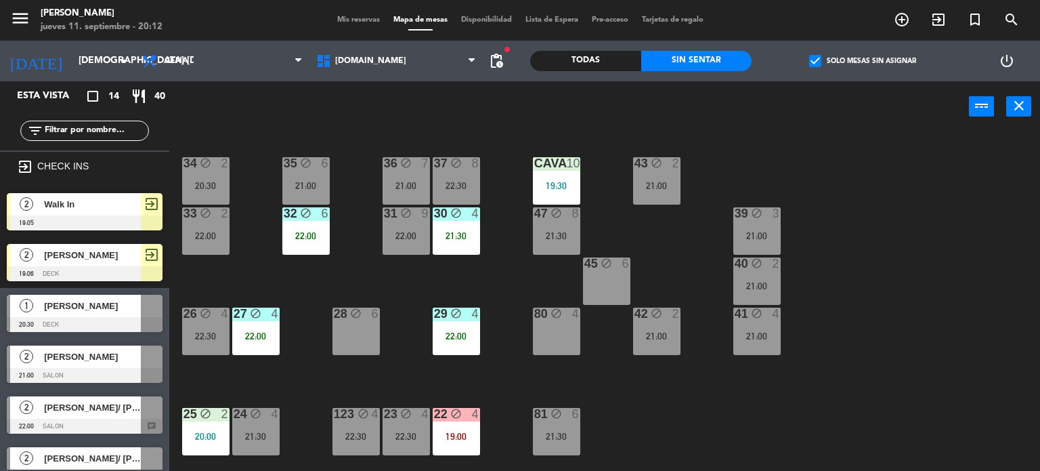
scroll to position [68, 0]
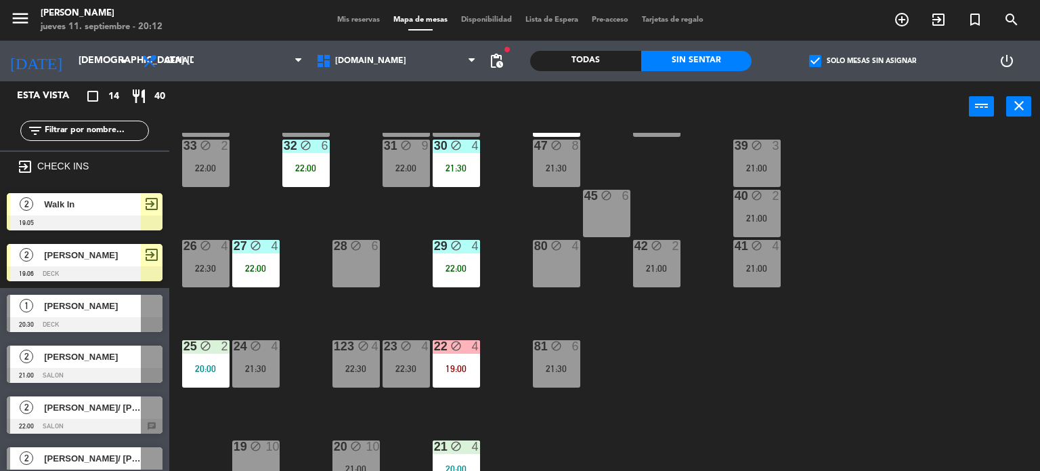
click at [558, 376] on div "81 block 6 21:30" at bounding box center [556, 363] width 47 height 47
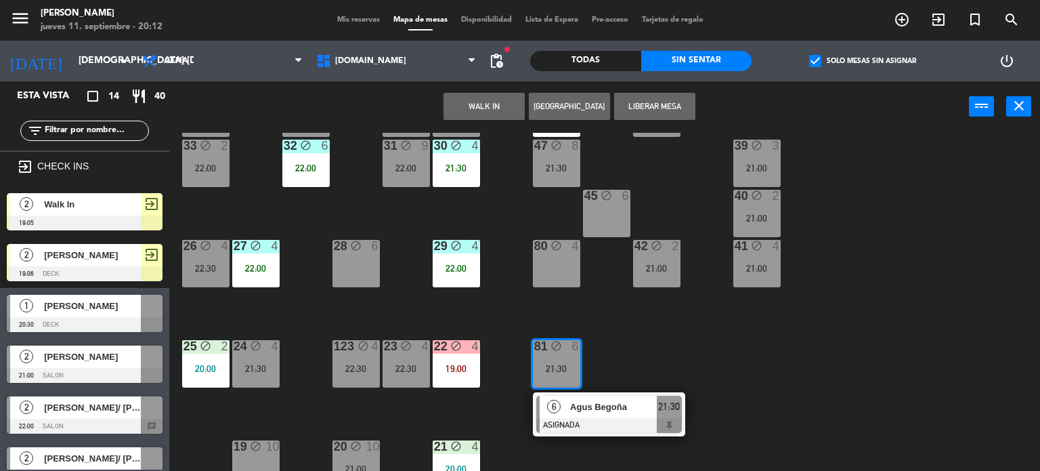
click at [643, 356] on div "34 block 2 20:30 35 block 6 21:00 36 block 7 21:00 43 block 2 21:00 37 block 8 …" at bounding box center [609, 302] width 861 height 339
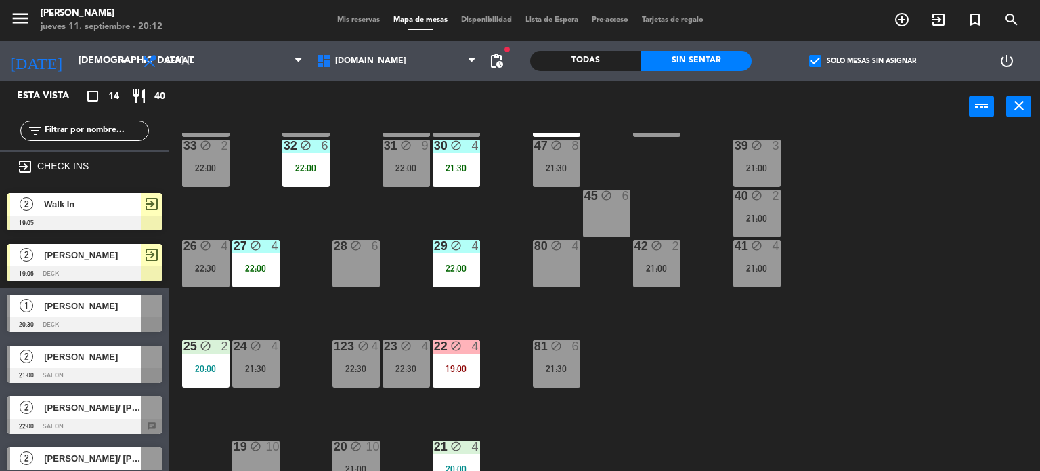
click at [738, 253] on div "41 block 4 21:00" at bounding box center [757, 263] width 47 height 47
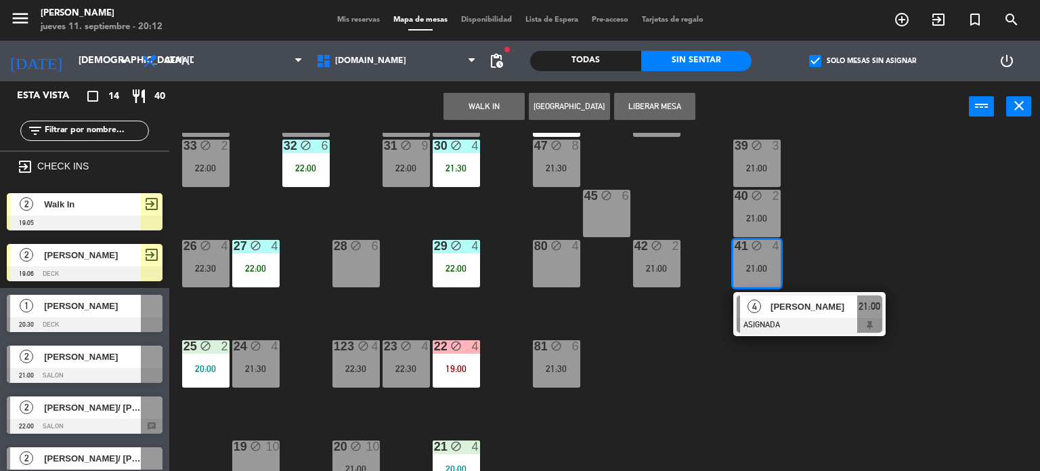
click at [707, 331] on div "34 block 2 20:30 35 block 6 21:00 36 block 7 21:00 43 block 2 21:00 37 block 8 …" at bounding box center [609, 302] width 861 height 339
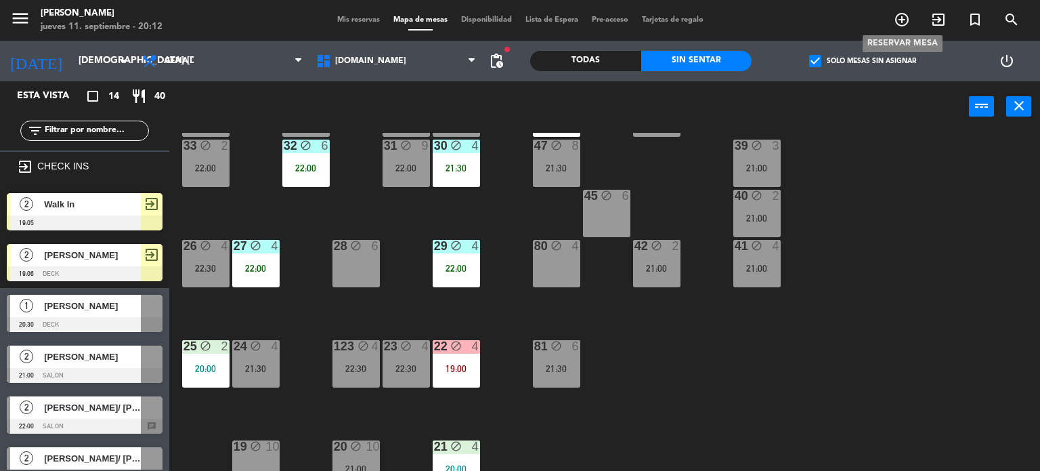
click at [897, 26] on icon "add_circle_outline" at bounding box center [902, 20] width 16 height 16
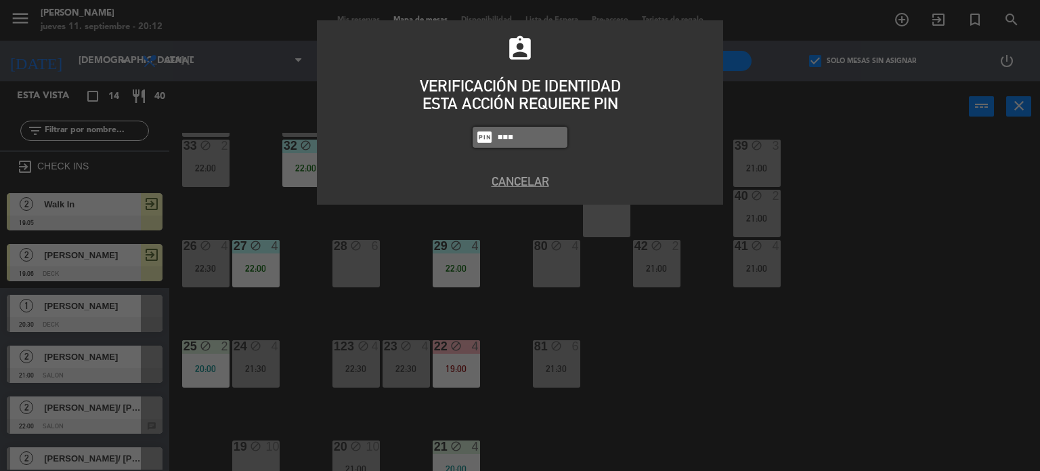
type input "3871"
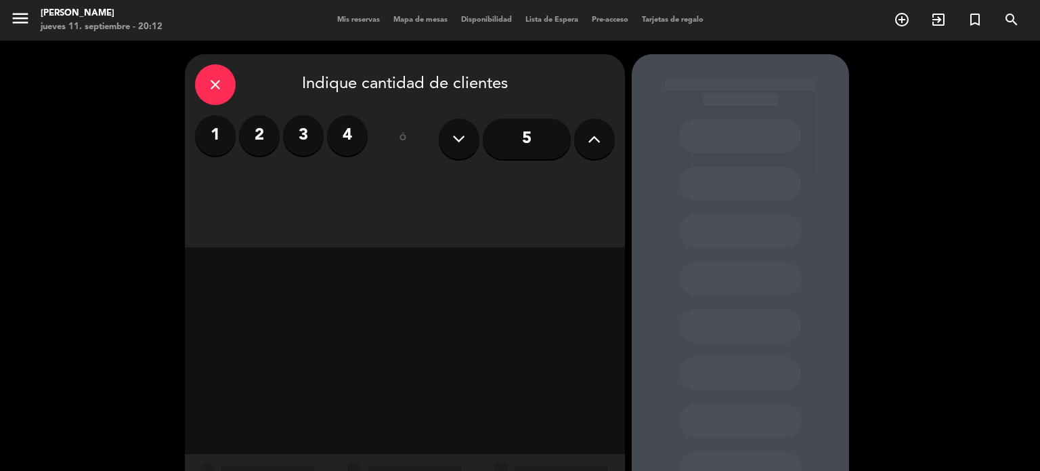
click at [599, 139] on icon at bounding box center [594, 139] width 13 height 20
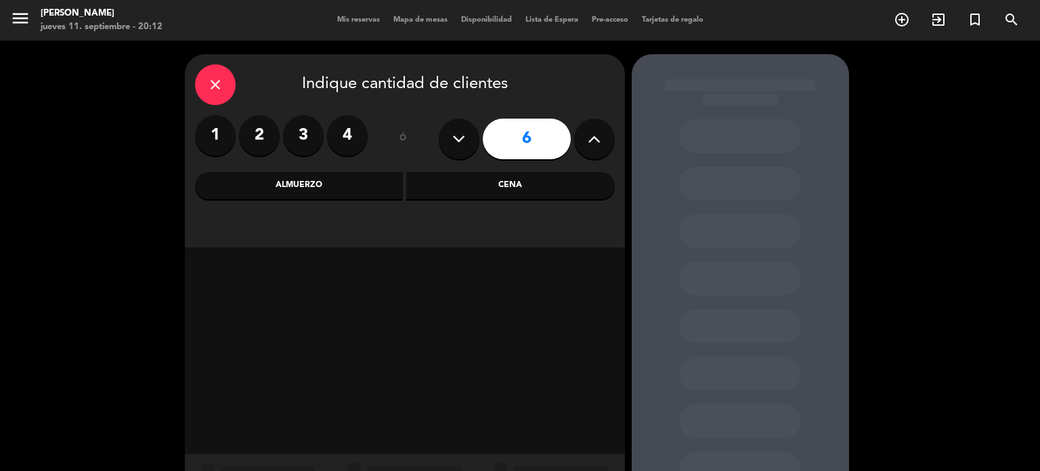
click at [599, 139] on icon at bounding box center [594, 139] width 13 height 20
click at [454, 135] on icon at bounding box center [458, 139] width 13 height 20
type input "6"
click at [328, 201] on div "close Indique cantidad de clientes 1 2 3 4 ó 6 Almuerzo Cena" at bounding box center [405, 150] width 440 height 193
click at [317, 194] on div "Almuerzo" at bounding box center [299, 185] width 209 height 27
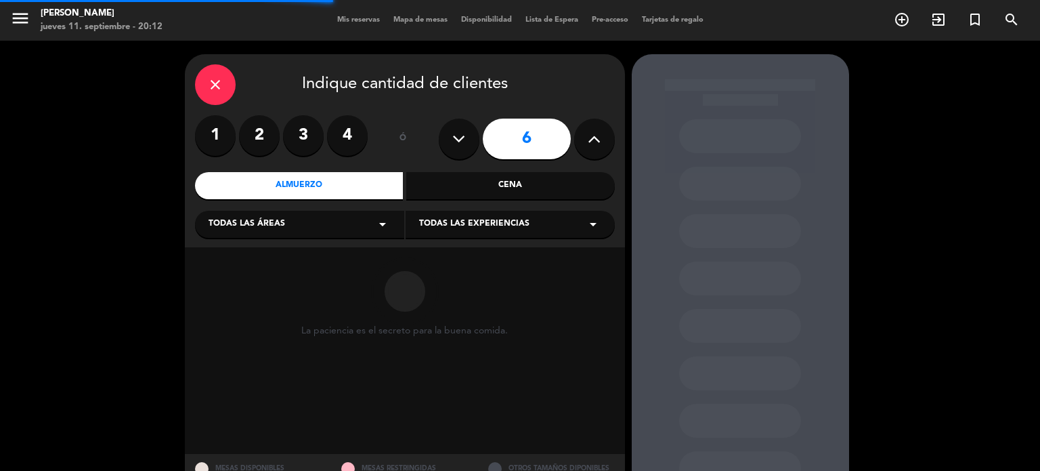
click at [290, 231] on div "Todas las áreas arrow_drop_down" at bounding box center [299, 224] width 209 height 27
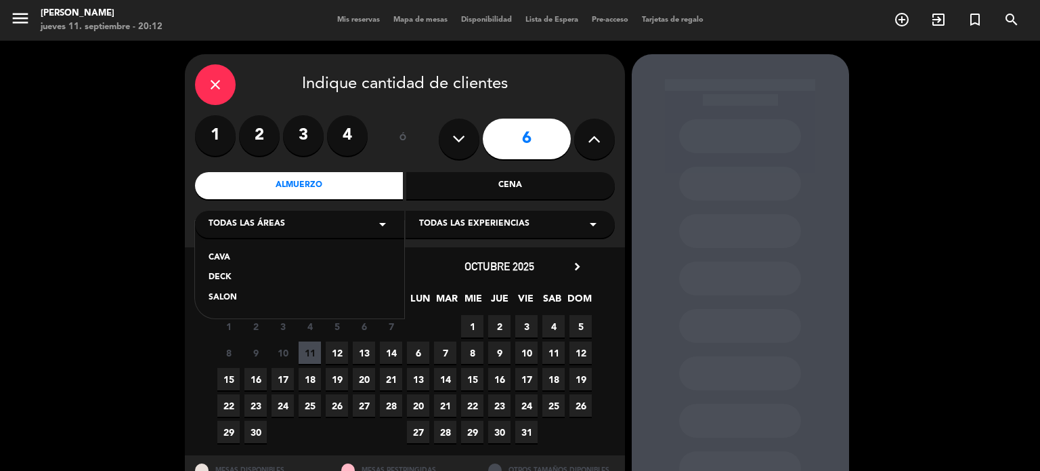
click at [230, 280] on div "DECK" at bounding box center [300, 278] width 182 height 14
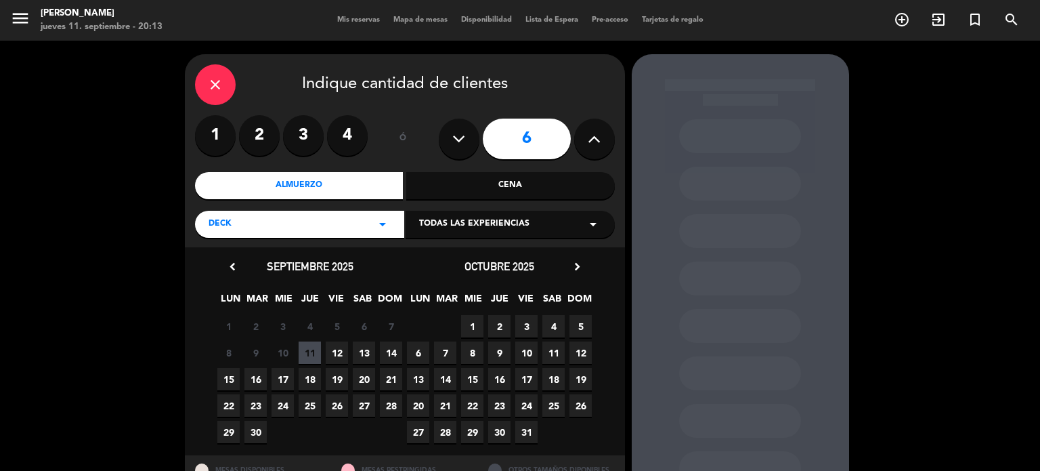
click at [333, 350] on span "12" at bounding box center [337, 352] width 22 height 22
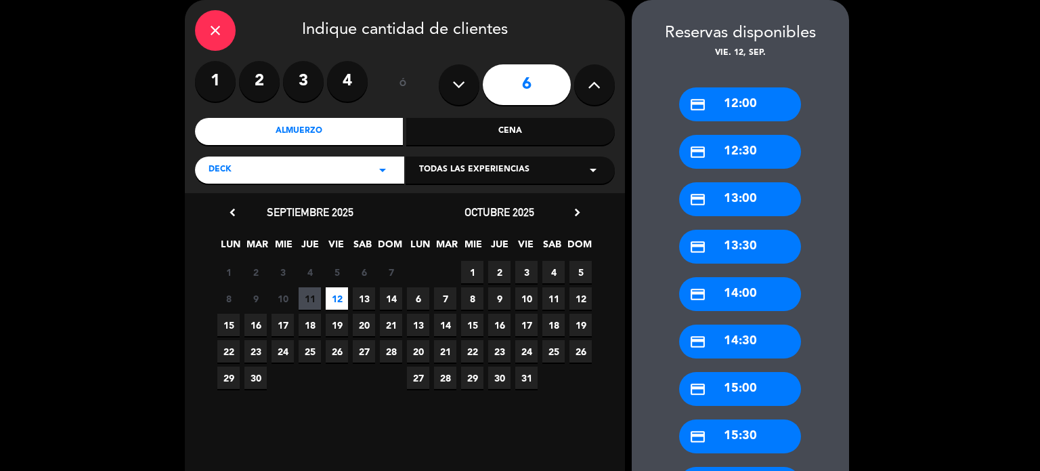
scroll to position [263, 0]
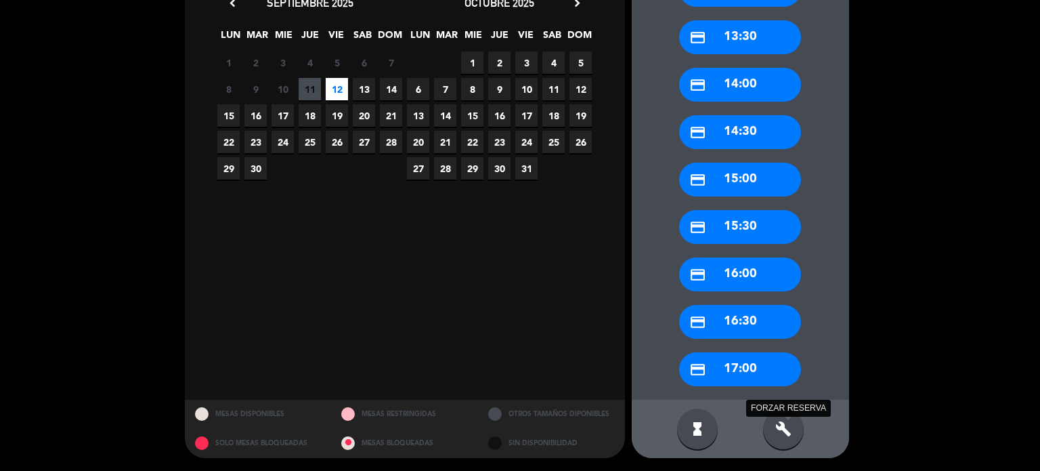
click at [782, 436] on icon "build" at bounding box center [784, 429] width 16 height 16
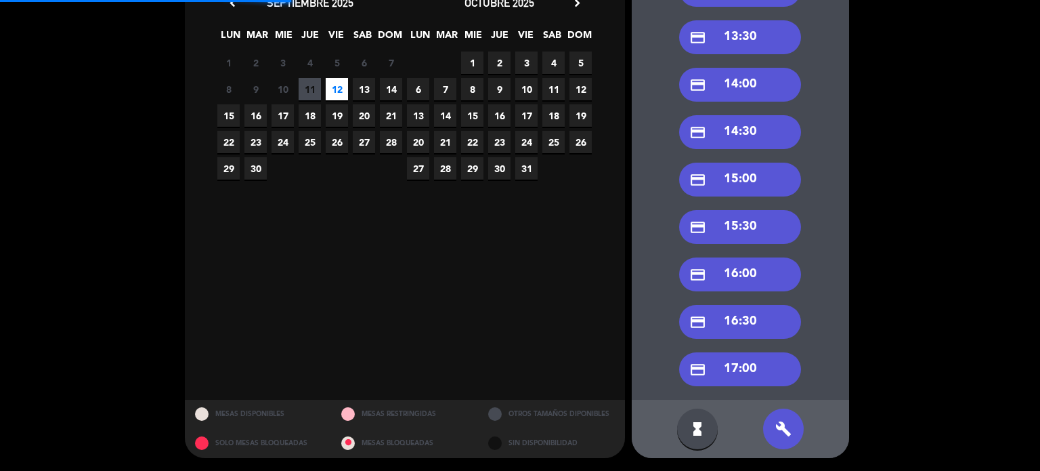
scroll to position [0, 0]
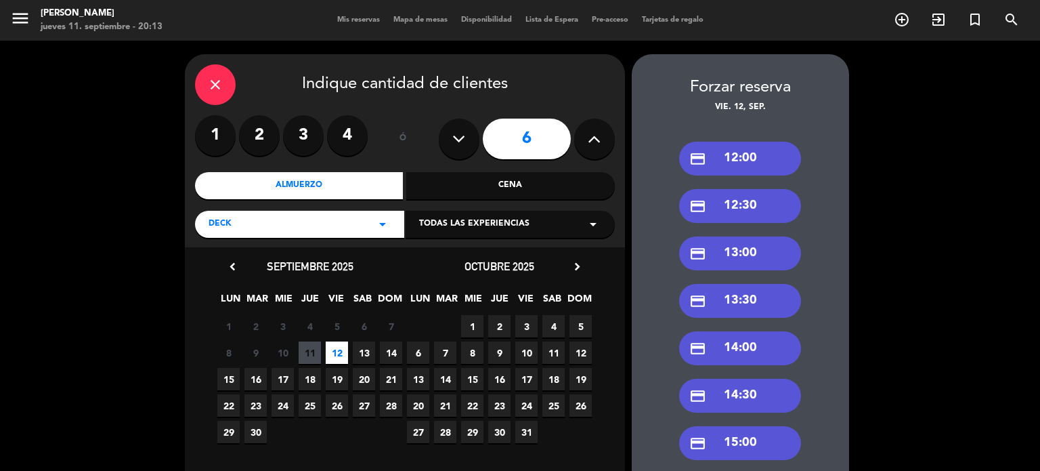
click at [779, 358] on div "credit_card 14:00" at bounding box center [740, 348] width 122 height 34
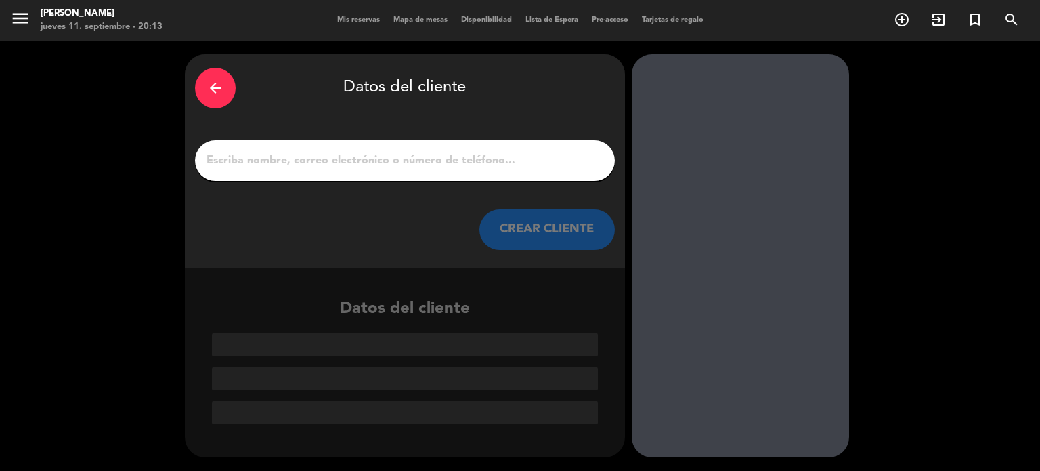
click at [463, 164] on input "1" at bounding box center [405, 160] width 400 height 19
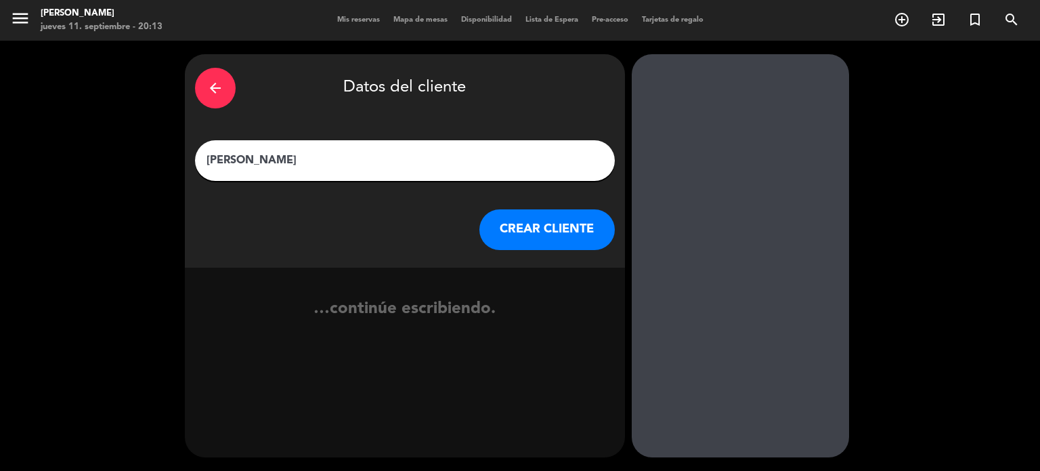
type input "FLOR PARISE"
click at [593, 219] on button "CREAR CLIENTE" at bounding box center [547, 229] width 135 height 41
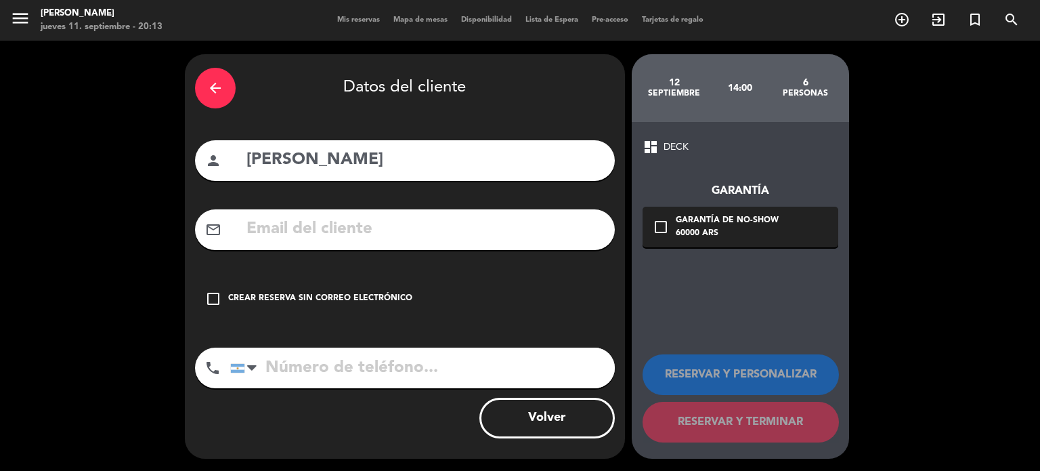
click at [426, 295] on div "check_box_outline_blank Crear reserva sin correo electrónico" at bounding box center [405, 298] width 420 height 41
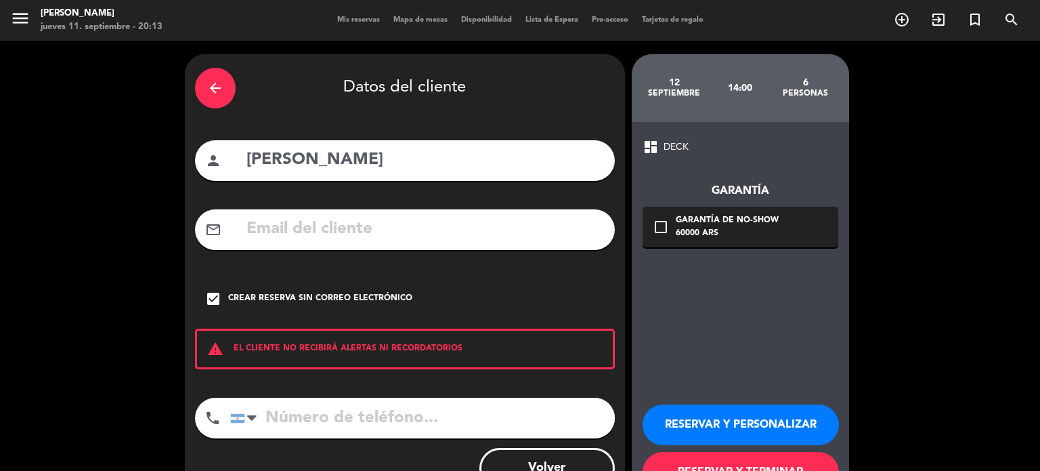
click at [721, 422] on button "RESERVAR Y PERSONALIZAR" at bounding box center [741, 424] width 196 height 41
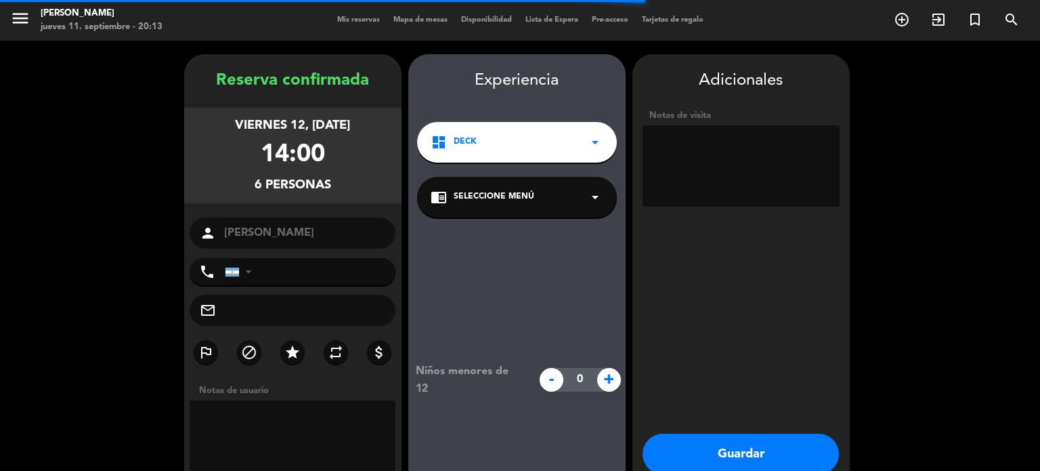
scroll to position [54, 0]
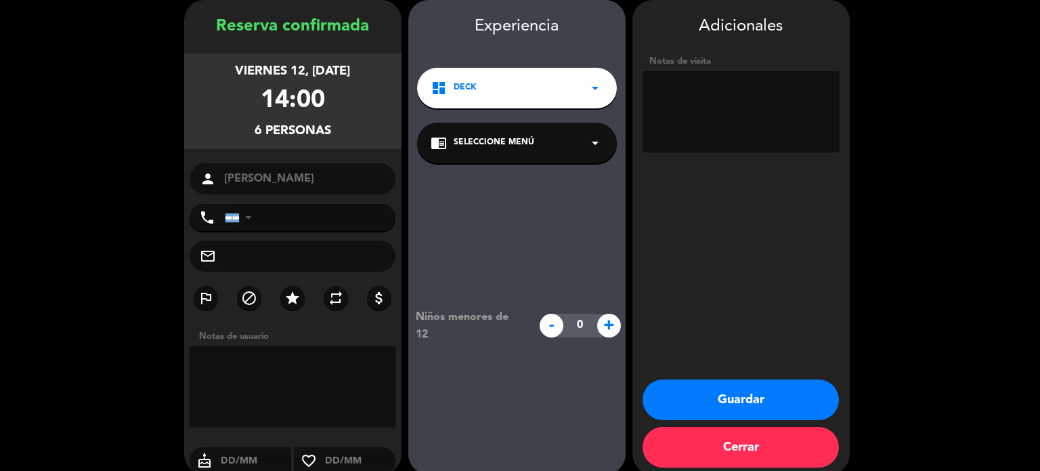
click at [299, 301] on icon "star" at bounding box center [292, 298] width 16 height 16
click at [740, 147] on textarea at bounding box center [741, 111] width 197 height 81
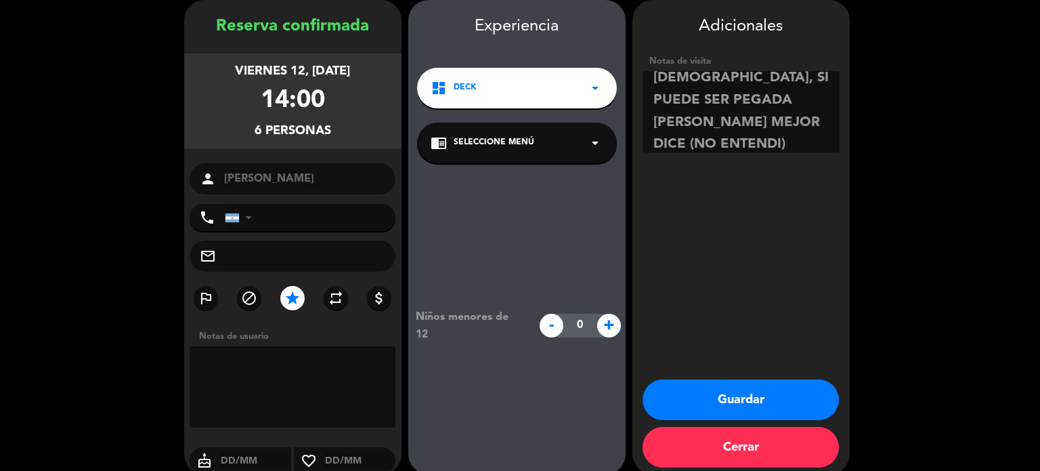
scroll to position [31, 0]
type textarea "PAGAN, SI PUEDE SER PEGADA AL VIDRIO MEJOR DICE (NO ENTENDI) hablaron con pao"
click at [742, 394] on button "Guardar" at bounding box center [741, 399] width 196 height 41
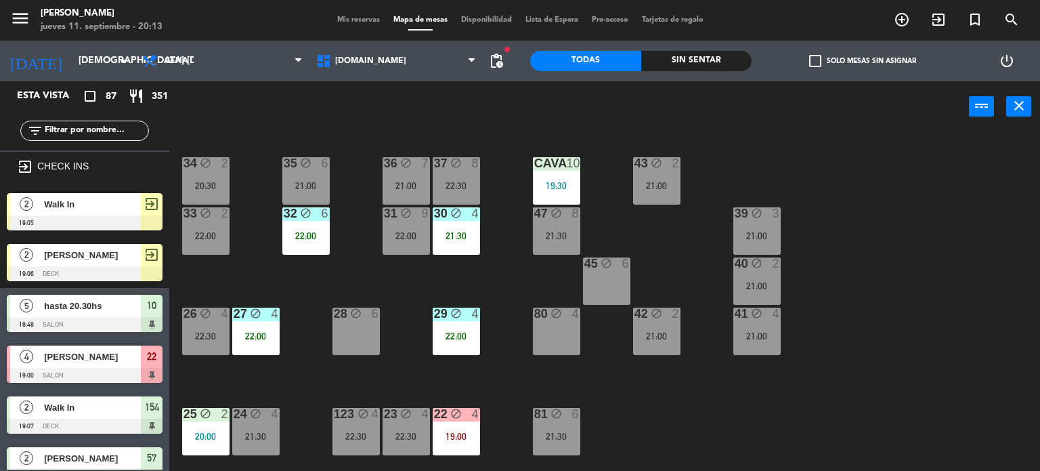
drag, startPoint x: 723, startPoint y: 47, endPoint x: 725, endPoint y: 56, distance: 8.2
click at [723, 52] on div "Todas Sin sentar" at bounding box center [640, 61] width 221 height 41
click at [727, 59] on div "Sin sentar" at bounding box center [696, 61] width 111 height 20
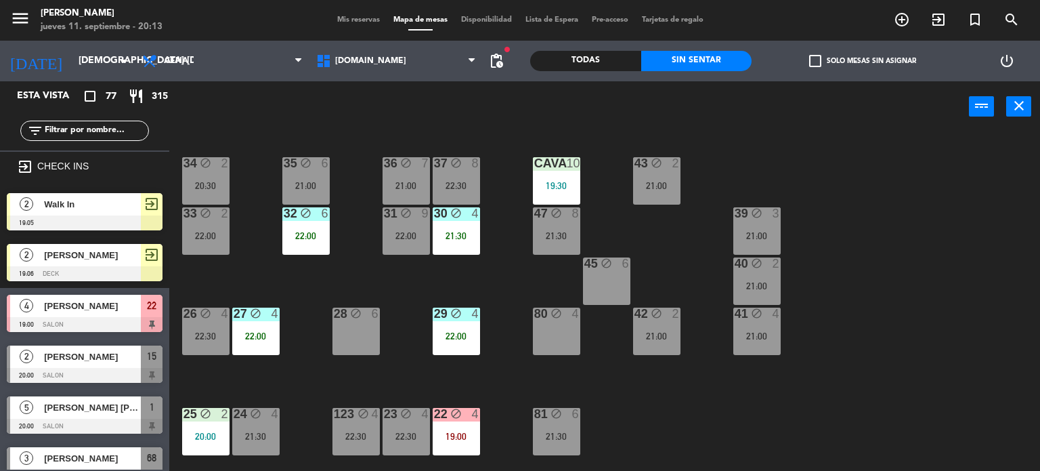
click at [816, 60] on span "check_box_outline_blank" at bounding box center [815, 61] width 12 height 12
click at [863, 61] on input "check_box_outline_blank Solo mesas sin asignar" at bounding box center [863, 61] width 0 height 0
click at [295, 386] on div "34 block 2 20:30 35 block 6 21:00 36 block 7 21:00 43 block 2 21:00 37 block 8 …" at bounding box center [609, 302] width 861 height 339
click at [468, 343] on div "29 block 4 22:00" at bounding box center [456, 331] width 47 height 47
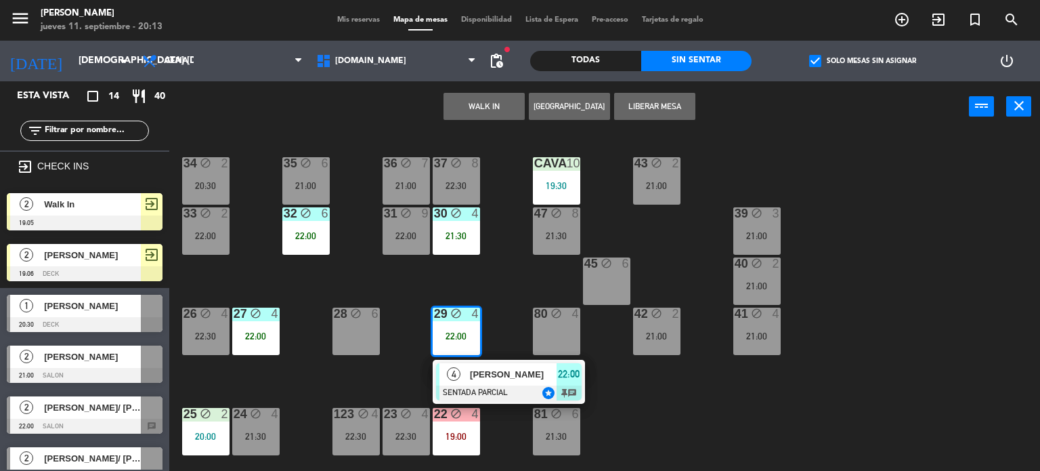
click at [734, 396] on div "34 block 2 20:30 35 block 6 21:00 36 block 7 21:00 43 block 2 21:00 37 block 8 …" at bounding box center [609, 302] width 861 height 339
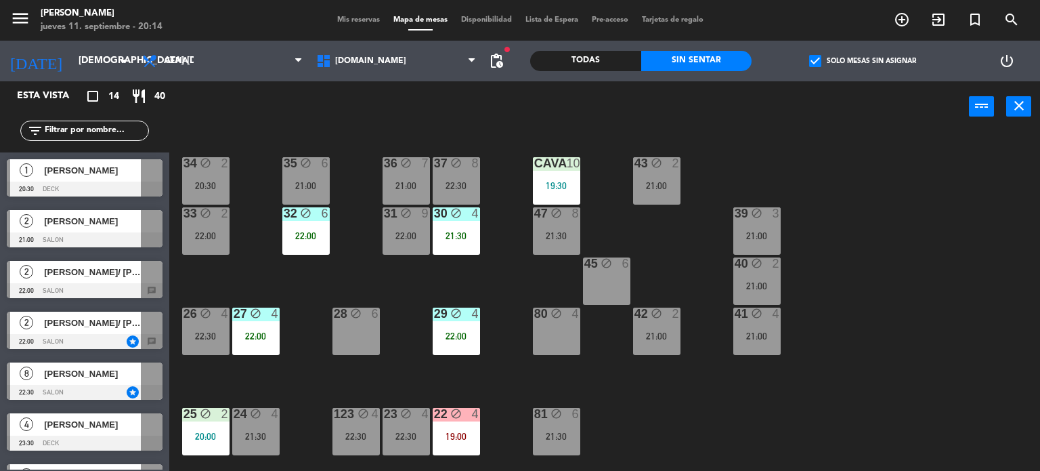
scroll to position [271, 0]
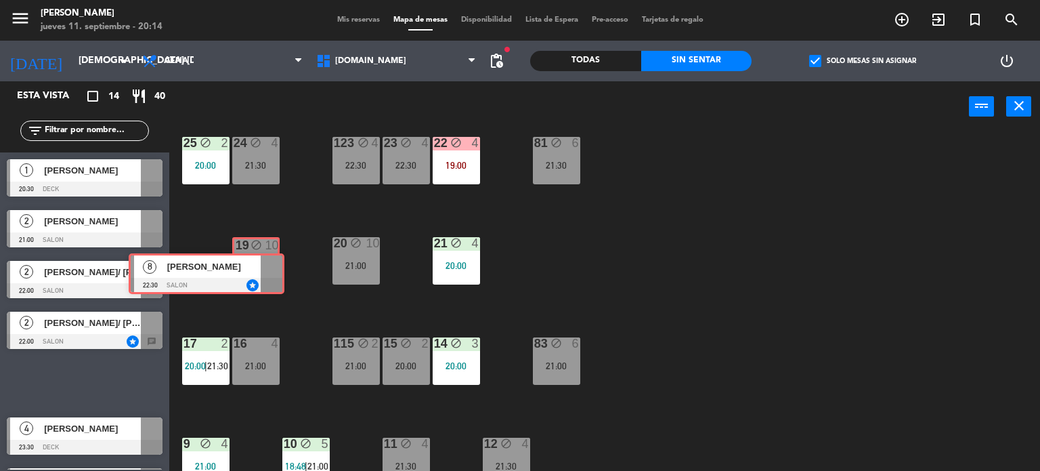
drag, startPoint x: 110, startPoint y: 376, endPoint x: 232, endPoint y: 268, distance: 163.1
click at [232, 268] on div "Esta vista crop_square 14 restaurant 40 filter_list exit_to_app CHECK INS 2 Wal…" at bounding box center [520, 276] width 1040 height 390
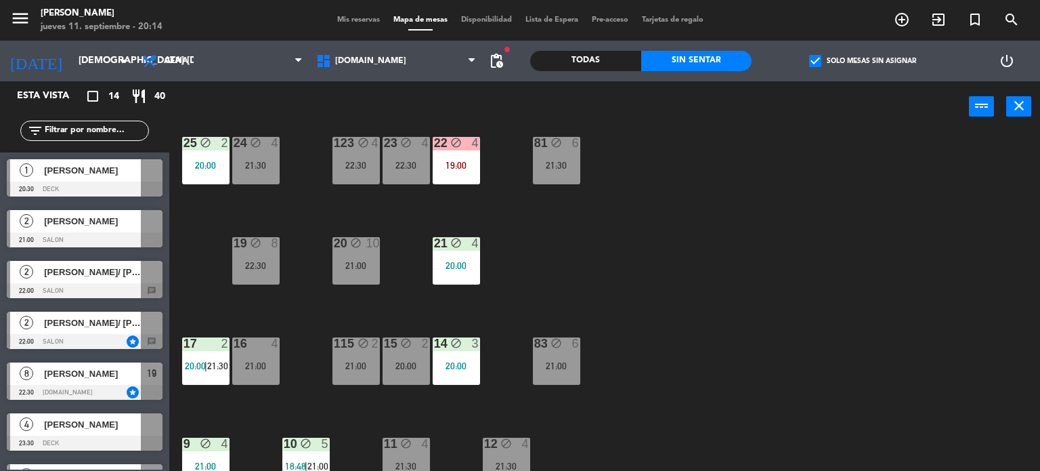
click at [232, 310] on div "34 block 2 20:30 35 block 6 21:00 36 block 7 21:00 43 block 2 21:00 37 block 8 …" at bounding box center [609, 302] width 861 height 339
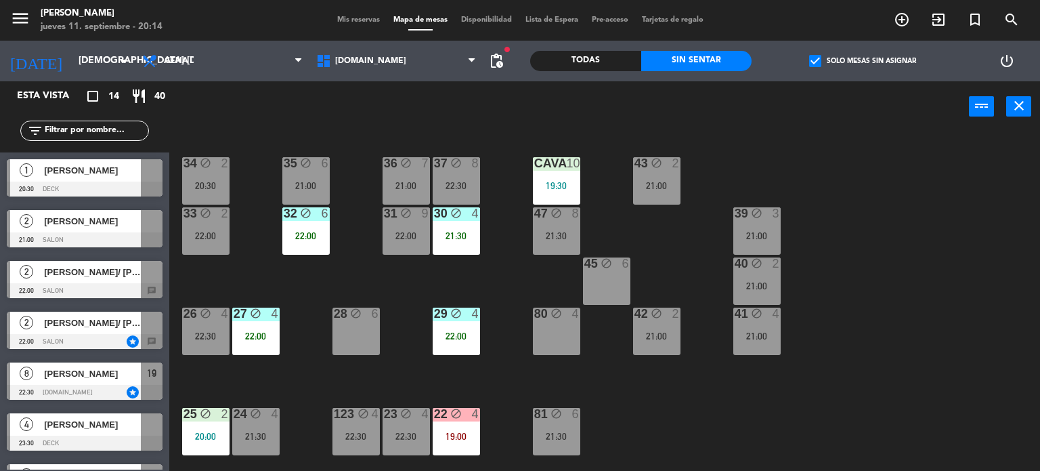
click at [612, 274] on div "45 block 6" at bounding box center [606, 280] width 47 height 47
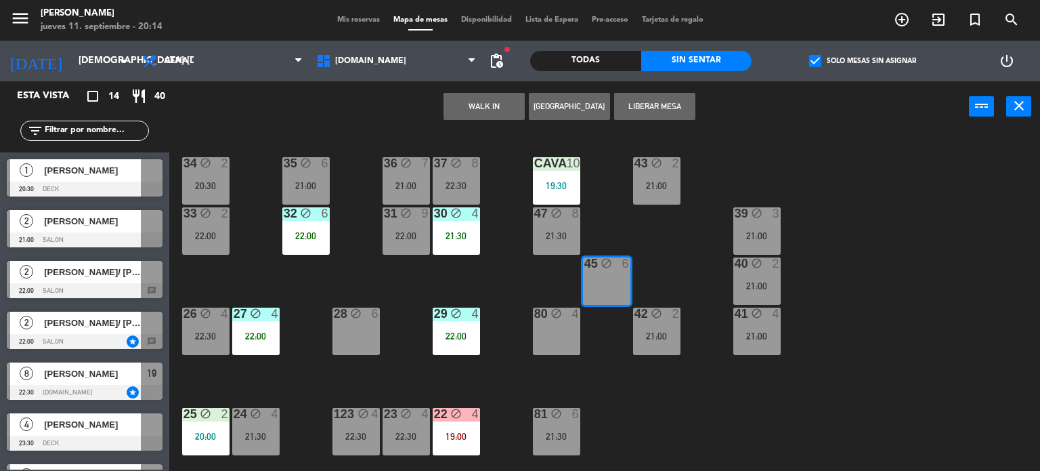
drag, startPoint x: 648, startPoint y: 238, endPoint x: 622, endPoint y: 236, distance: 25.8
click at [642, 238] on div "34 block 2 20:30 35 block 6 21:00 36 block 7 21:00 43 block 2 21:00 37 block 8 …" at bounding box center [609, 302] width 861 height 339
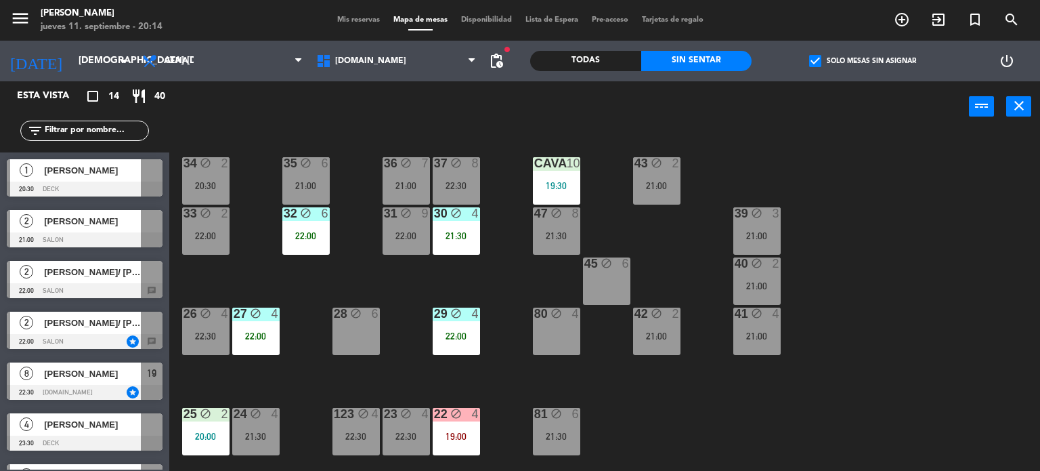
click at [569, 228] on div "47 block 8 21:30" at bounding box center [556, 230] width 47 height 47
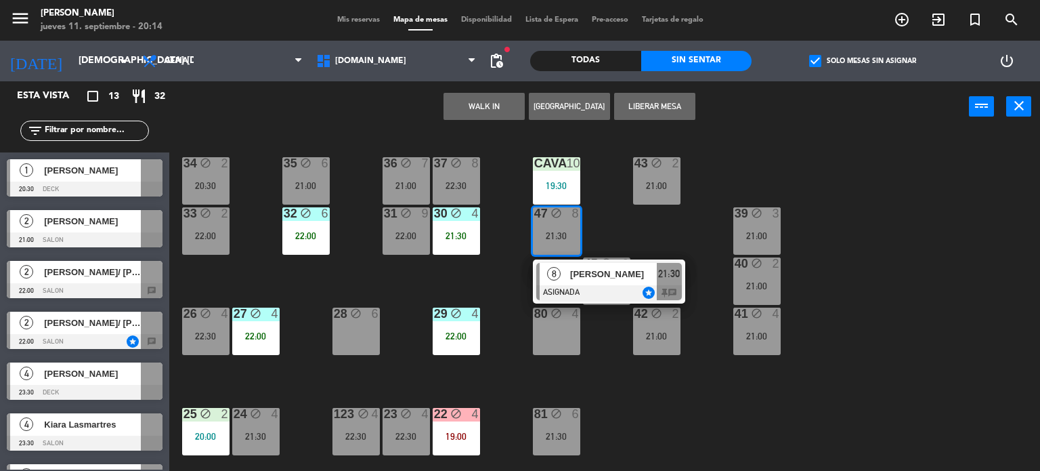
click at [599, 226] on div "34 block 2 20:30 35 block 6 21:00 36 block 7 21:00 43 block 2 21:00 37 block 8 …" at bounding box center [609, 302] width 861 height 339
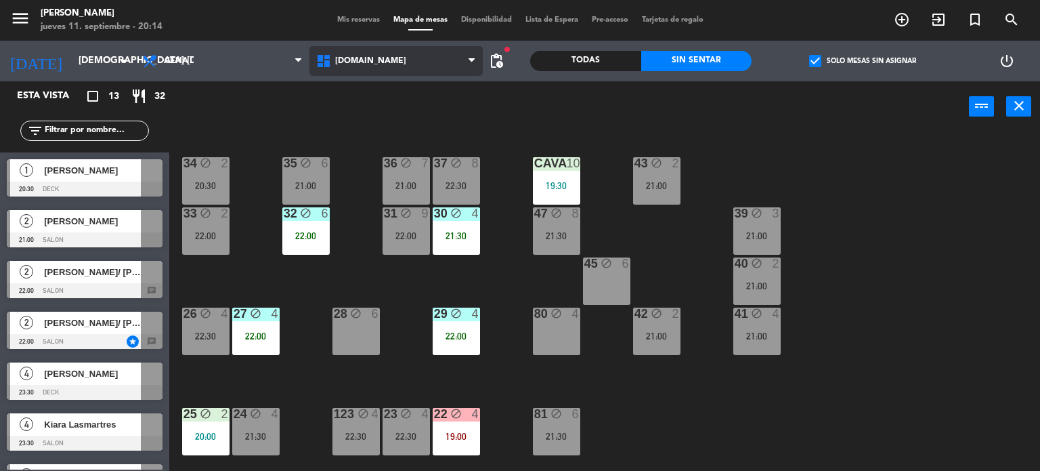
click at [372, 63] on span "[DOMAIN_NAME]" at bounding box center [397, 61] width 174 height 30
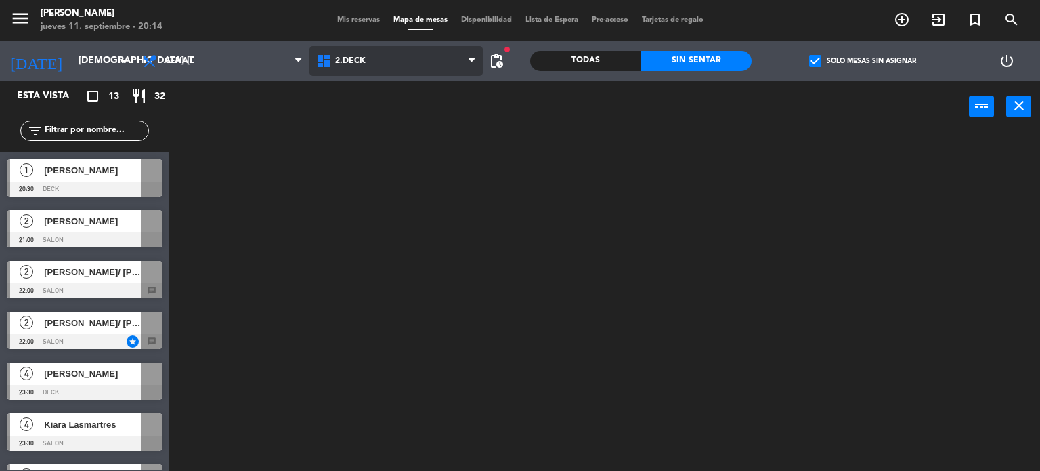
click at [381, 114] on ng-component "menu Gardiner jueves 11. septiembre - 20:14 Mis reservas Mapa de mesas Disponib…" at bounding box center [520, 235] width 1040 height 471
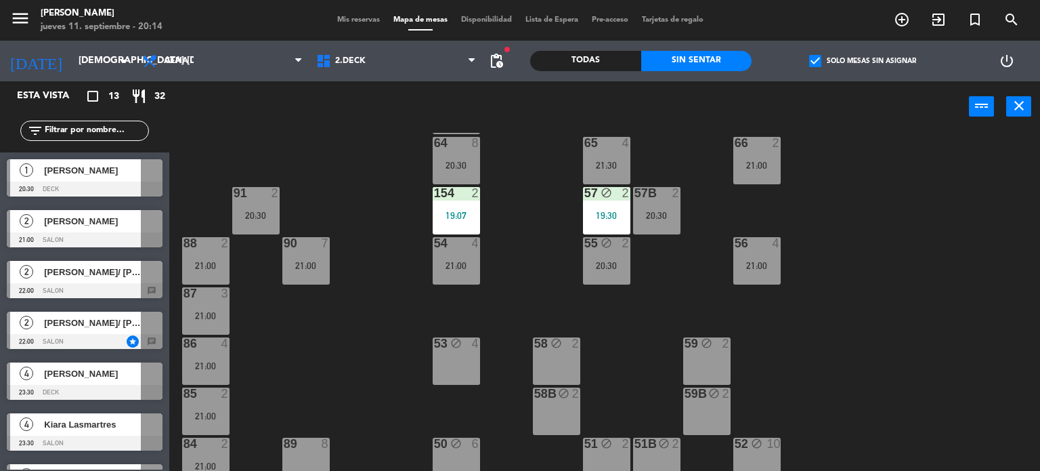
scroll to position [284, 0]
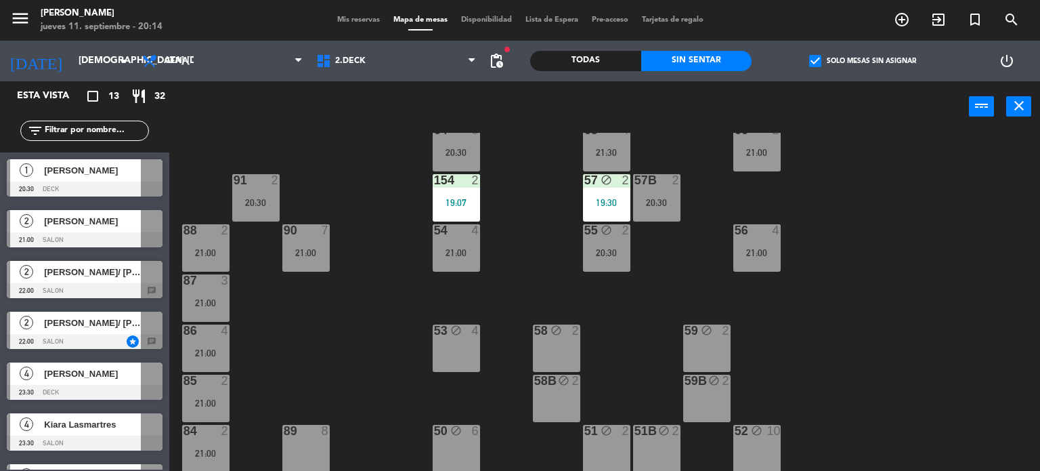
click at [314, 349] on div "71 4 21:00 72 4 21:00 73 block 8 70 6 20:30 74 4 21:00 74B 4 21:00 69 4 20:30 6…" at bounding box center [609, 302] width 861 height 339
click at [913, 207] on div "71 4 21:00 72 4 21:00 73 block 8 70 6 20:30 74 4 21:00 74B 4 21:00 69 4 20:30 6…" at bounding box center [609, 302] width 861 height 339
click at [988, 283] on div "71 4 21:00 72 4 21:00 73 block 8 70 6 20:30 74 4 21:00 74B 4 21:00 69 4 20:30 6…" at bounding box center [609, 302] width 861 height 339
click at [849, 60] on label "check_box Solo mesas sin asignar" at bounding box center [862, 61] width 107 height 12
click at [863, 61] on input "check_box Solo mesas sin asignar" at bounding box center [863, 61] width 0 height 0
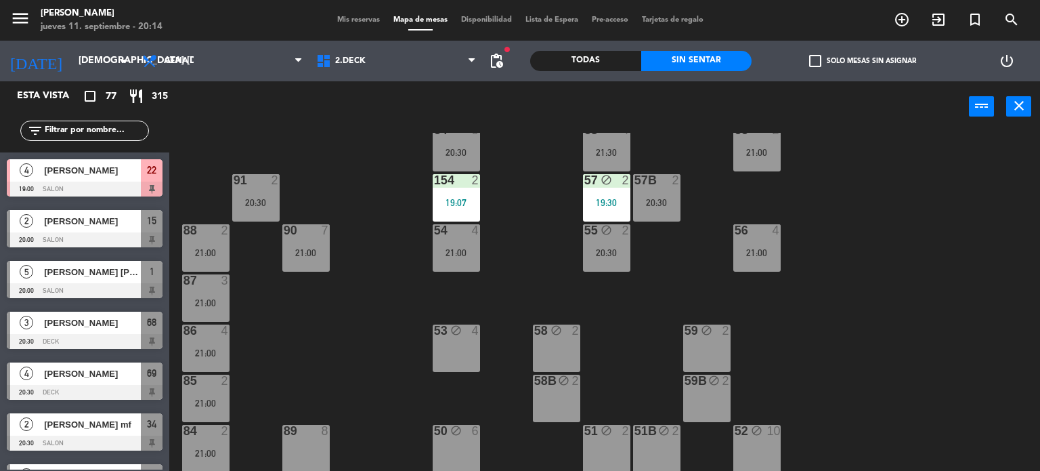
click at [115, 127] on input "text" at bounding box center [95, 130] width 105 height 15
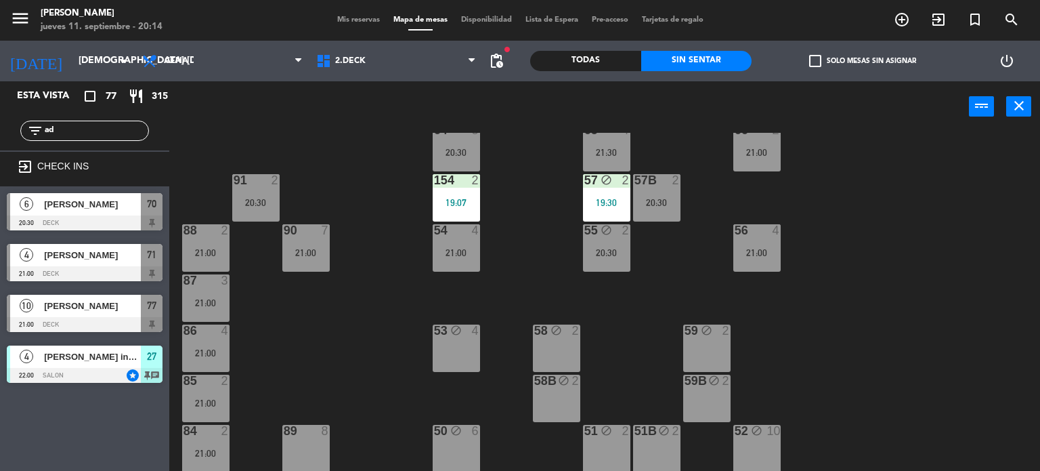
scroll to position [0, 0]
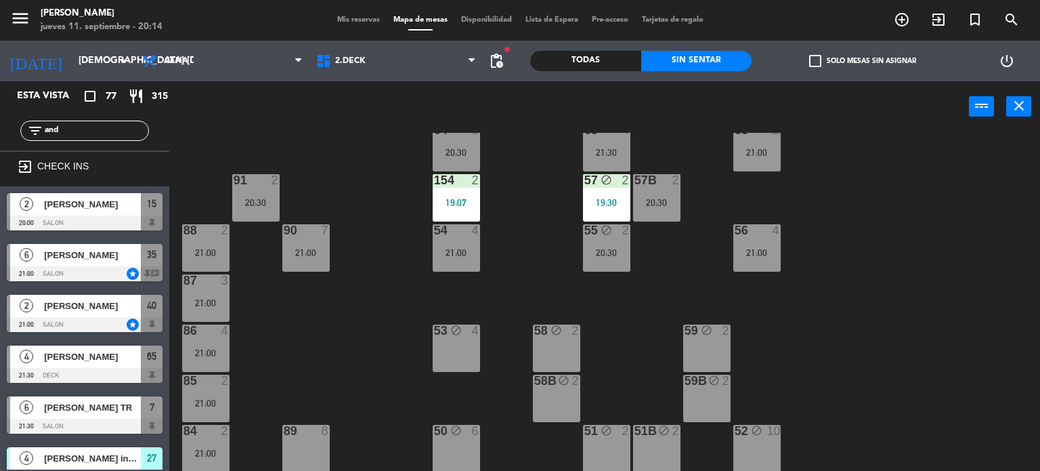
type input "and"
click at [310, 307] on div "71 4 21:00 72 4 21:00 73 block 8 70 6 20:30 74 4 21:00 74B 4 21:00 69 4 20:30 6…" at bounding box center [609, 302] width 861 height 339
click at [124, 224] on div at bounding box center [85, 222] width 156 height 15
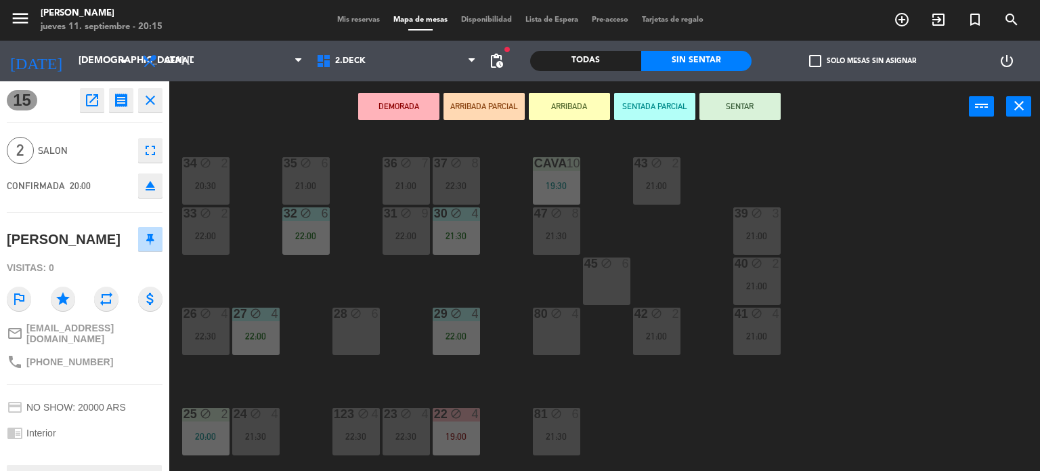
click at [516, 107] on button "ARRIBADA PARCIAL" at bounding box center [484, 106] width 81 height 27
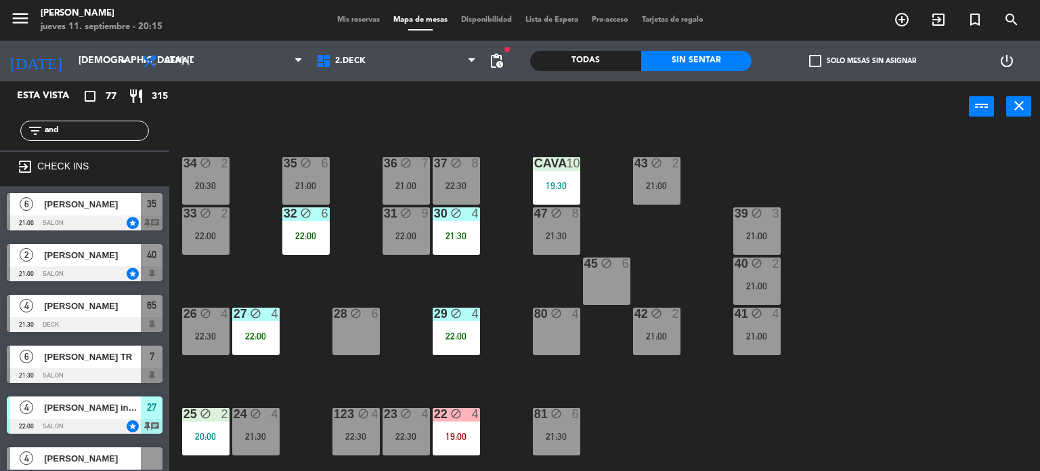
click at [698, 398] on div "34 block 2 20:30 35 block 6 21:00 36 block 7 21:00 43 block 2 21:00 37 block 8 …" at bounding box center [609, 302] width 861 height 339
click at [216, 173] on div "34 block 2 20:30" at bounding box center [205, 180] width 47 height 47
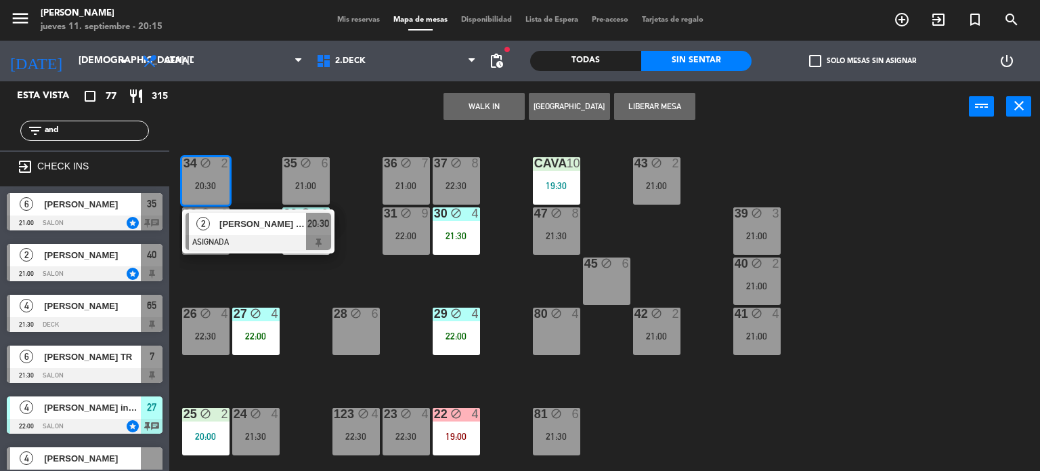
click at [248, 228] on span "[PERSON_NAME] mf" at bounding box center [262, 224] width 87 height 14
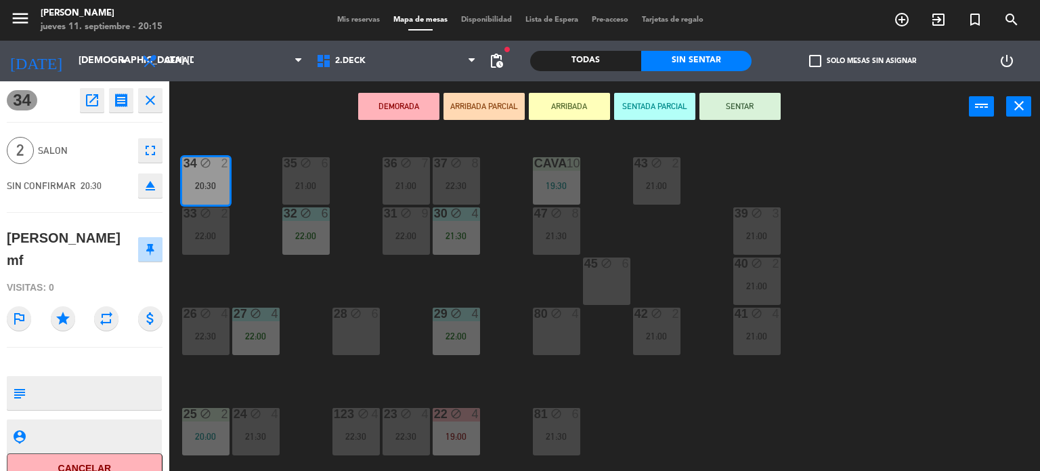
click at [154, 190] on icon "eject" at bounding box center [150, 185] width 16 height 16
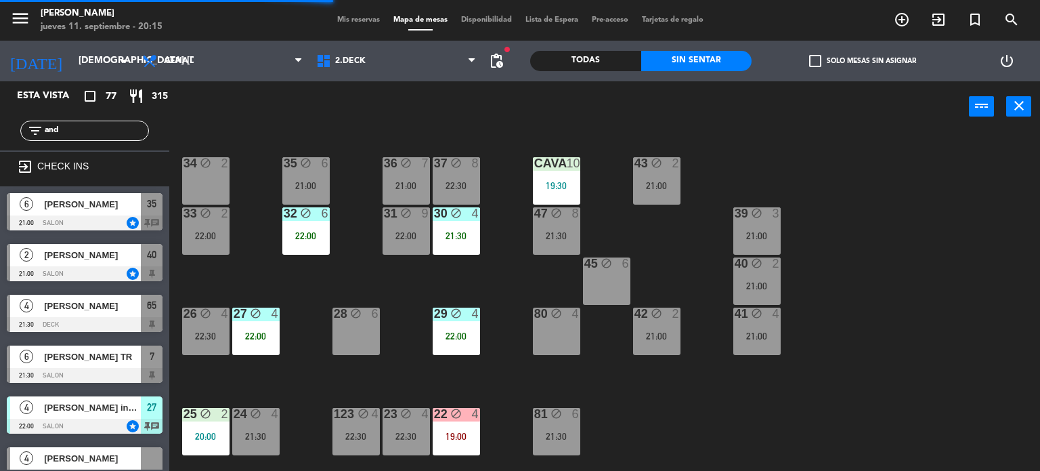
click at [76, 133] on input "and" at bounding box center [95, 130] width 105 height 15
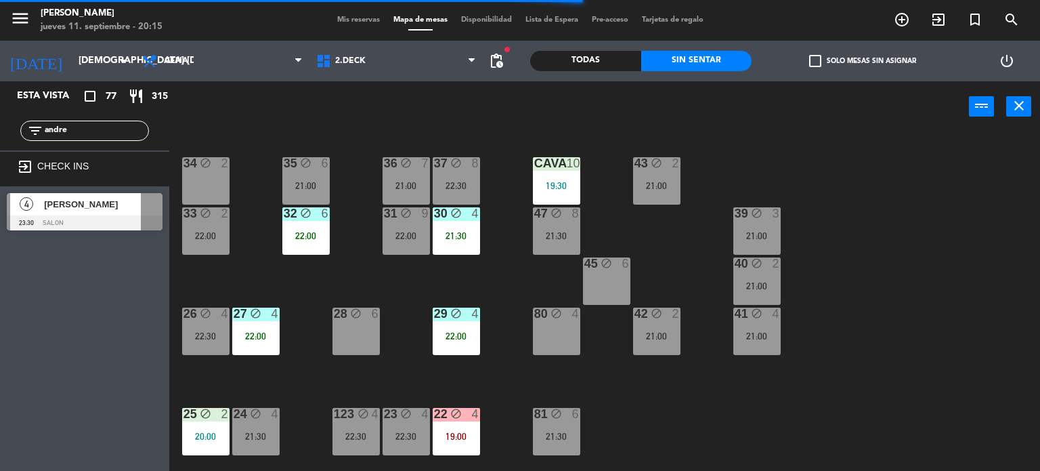
click at [278, 284] on div "34 block 2 35 block 6 21:00 36 block 7 21:00 43 block 2 21:00 37 block 8 22:30 …" at bounding box center [609, 302] width 861 height 339
click at [599, 58] on div "Todas" at bounding box center [585, 61] width 111 height 20
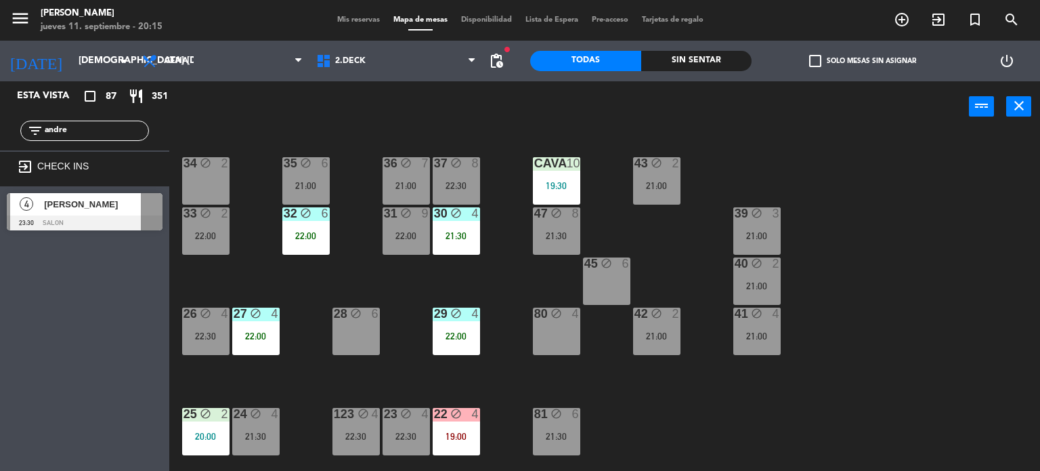
drag, startPoint x: 78, startPoint y: 129, endPoint x: 0, endPoint y: 129, distance: 77.9
click at [0, 129] on div "filter_list andre" at bounding box center [84, 130] width 169 height 39
type input "cast"
drag, startPoint x: 337, startPoint y: 121, endPoint x: 299, endPoint y: 140, distance: 42.1
click at [337, 121] on div "power_input close" at bounding box center [569, 106] width 800 height 51
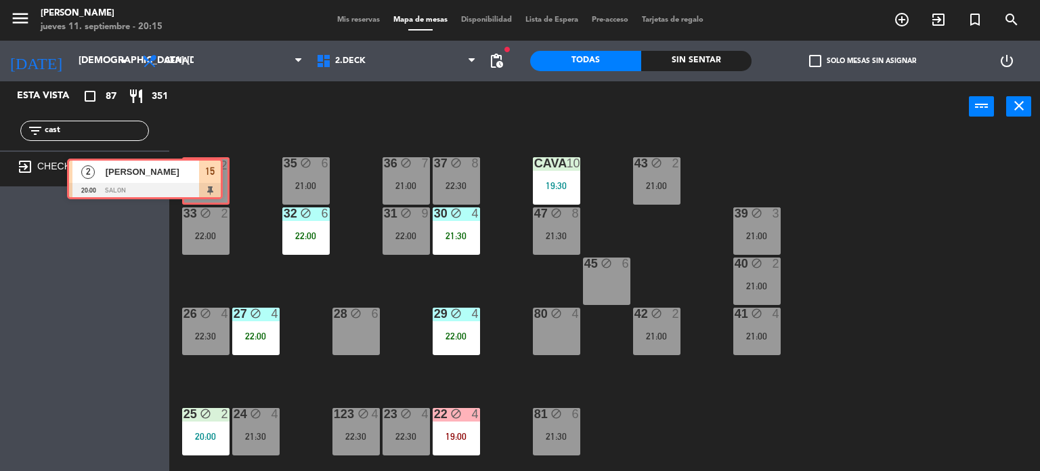
drag, startPoint x: 146, startPoint y: 203, endPoint x: 207, endPoint y: 169, distance: 69.1
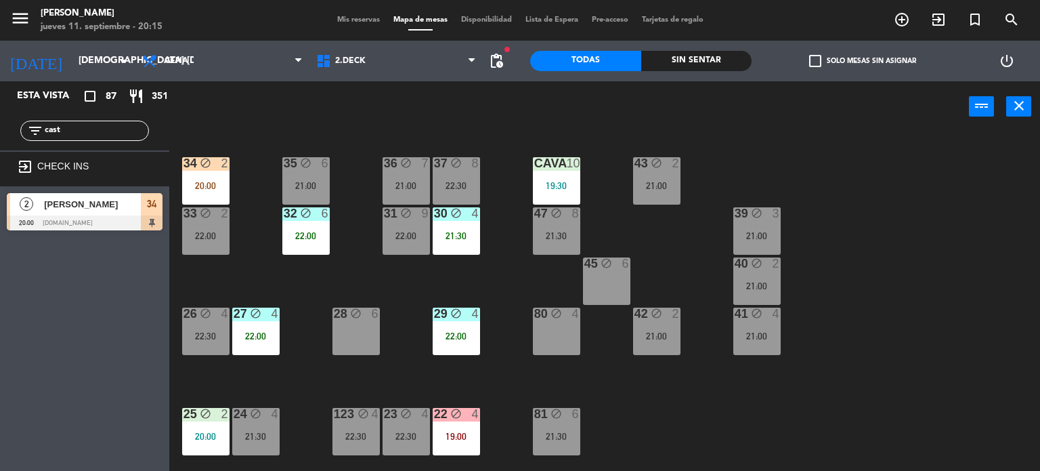
click at [207, 169] on div "block" at bounding box center [205, 163] width 22 height 13
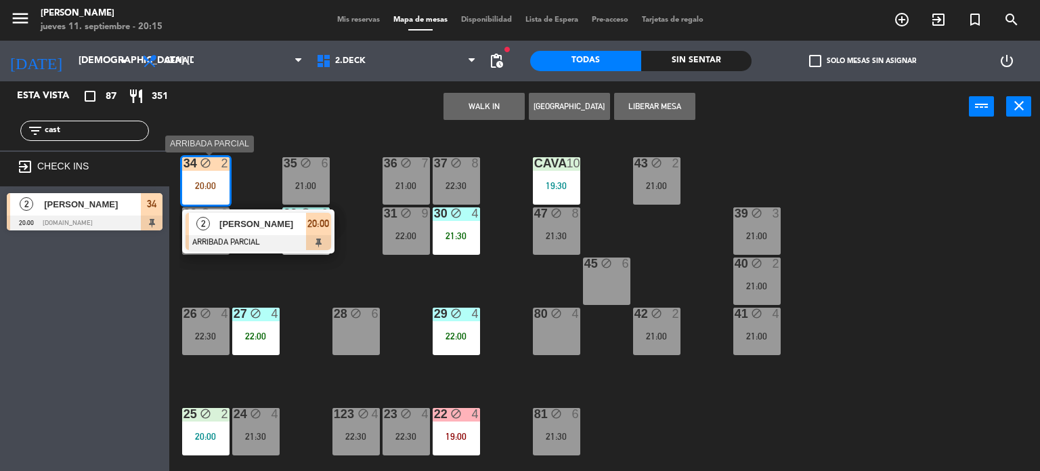
click at [215, 226] on div "2" at bounding box center [203, 224] width 29 height 22
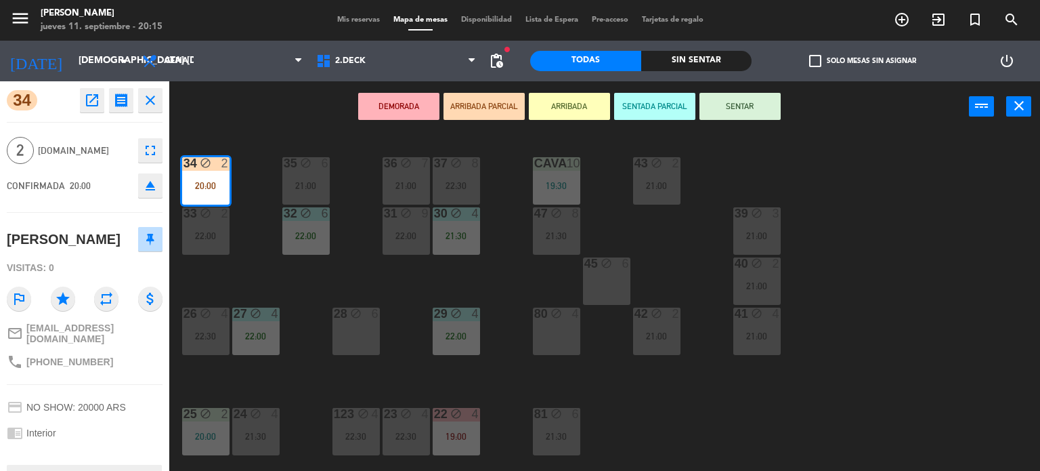
click at [727, 107] on button "SENTAR" at bounding box center [740, 106] width 81 height 27
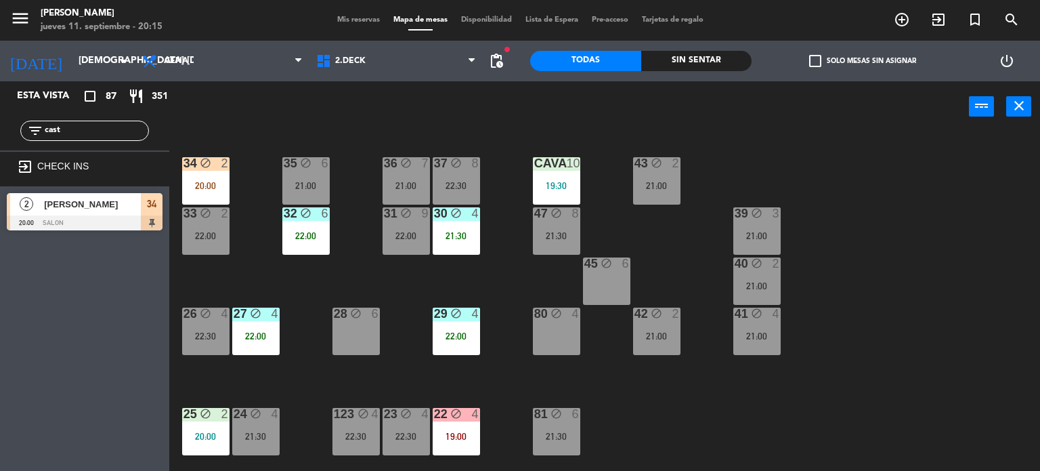
drag, startPoint x: 73, startPoint y: 134, endPoint x: 0, endPoint y: 125, distance: 73.8
click at [0, 125] on div "filter_list cast" at bounding box center [84, 130] width 169 height 39
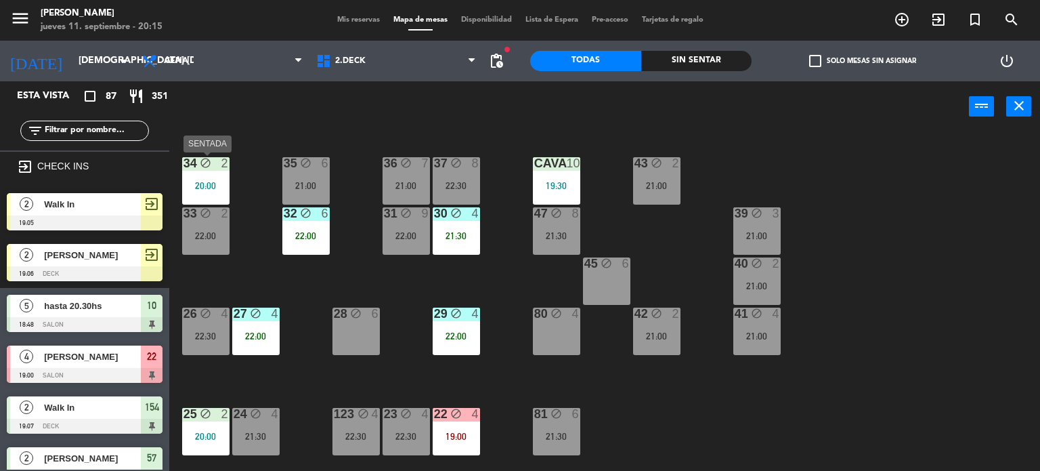
click at [205, 177] on div "34 block 2 20:00" at bounding box center [205, 180] width 47 height 47
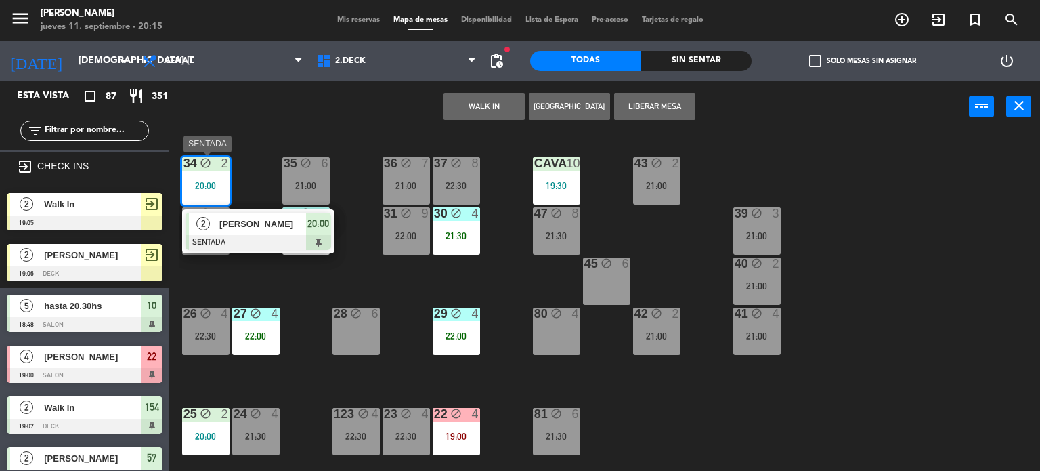
click at [243, 231] on div "[PERSON_NAME]" at bounding box center [262, 224] width 88 height 22
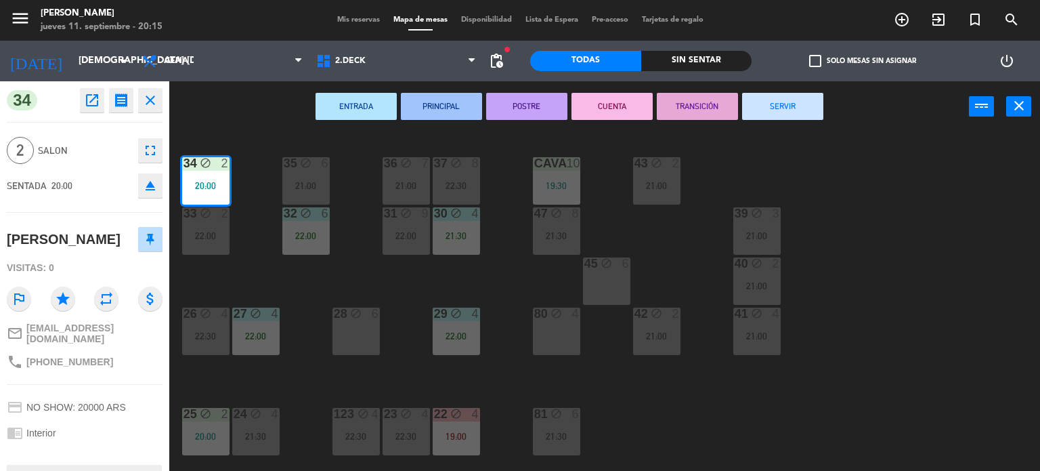
click at [108, 301] on icon "repeat" at bounding box center [106, 299] width 24 height 24
click at [219, 266] on div "34 block 2 20:00 35 block 6 21:00 36 block 7 21:00 43 block 2 21:00 37 block 8 …" at bounding box center [609, 302] width 861 height 339
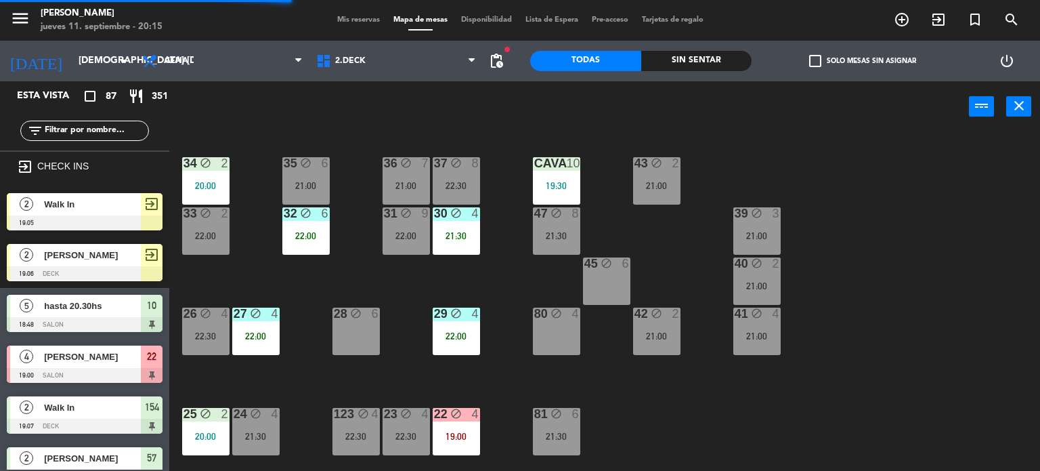
click at [200, 239] on div "22:00" at bounding box center [205, 235] width 47 height 9
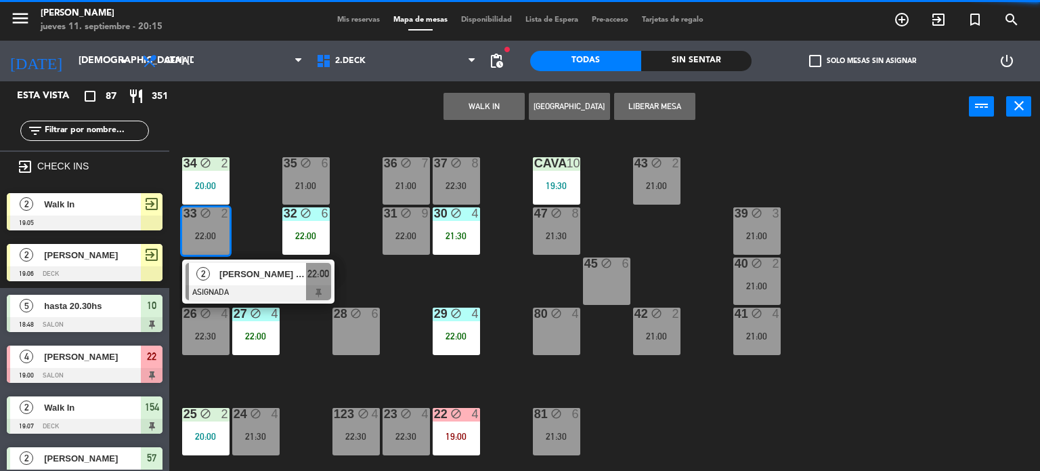
click at [262, 232] on div "34 block 2 20:00 35 block 6 21:00 36 block 7 21:00 43 block 2 21:00 37 block 8 …" at bounding box center [609, 302] width 861 height 339
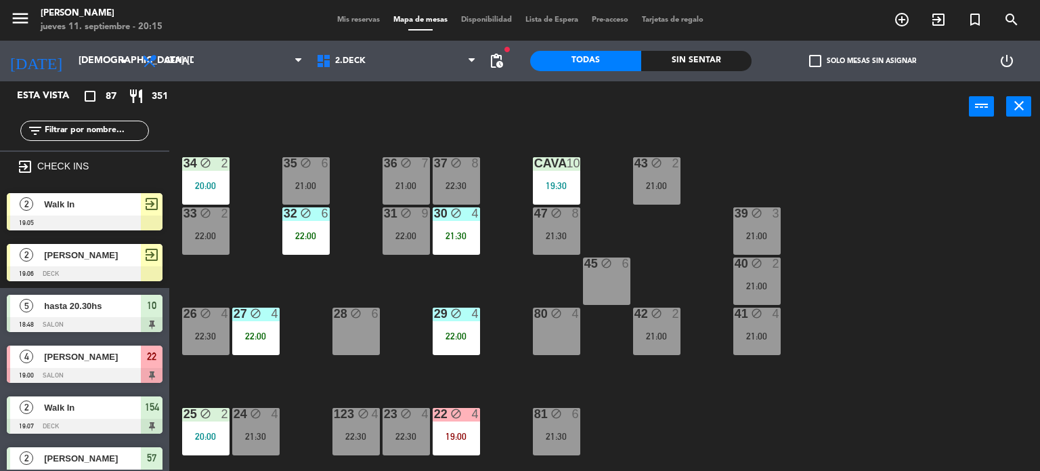
click at [200, 319] on div "block" at bounding box center [205, 314] width 22 height 13
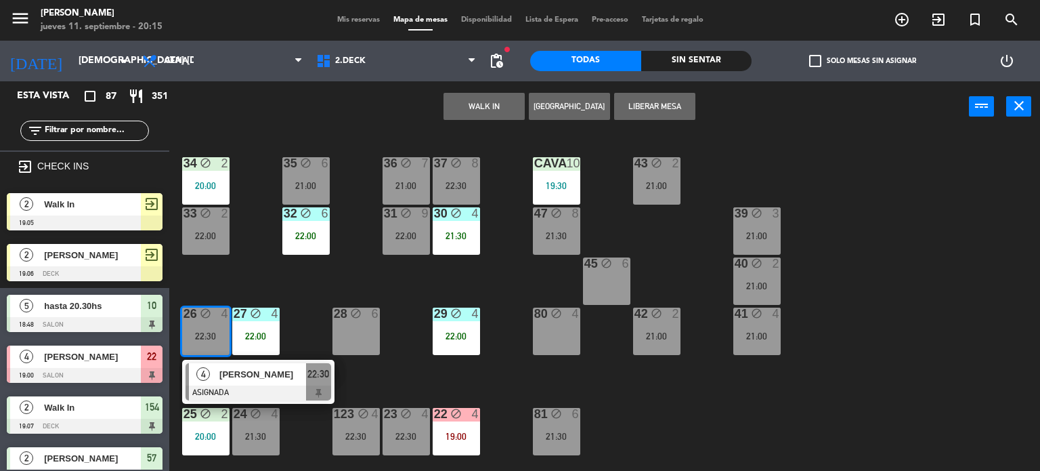
click at [247, 280] on div "34 block 2 20:00 35 block 6 21:00 36 block 7 21:00 43 block 2 21:00 37 block 8 …" at bounding box center [609, 302] width 861 height 339
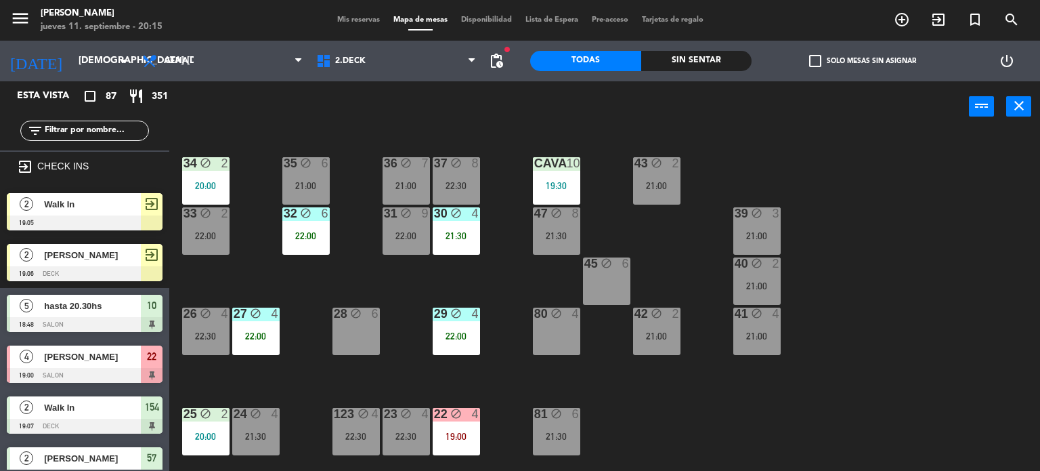
click at [337, 209] on div "6" at bounding box center [329, 213] width 22 height 13
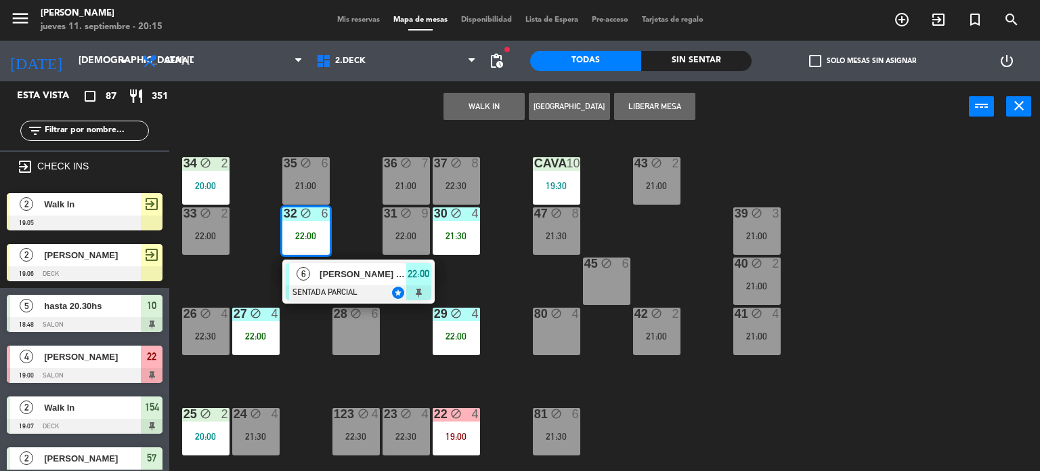
click at [369, 217] on div "34 block 2 20:00 35 block 6 21:00 36 block 7 21:00 43 block 2 21:00 37 block 8 …" at bounding box center [609, 302] width 861 height 339
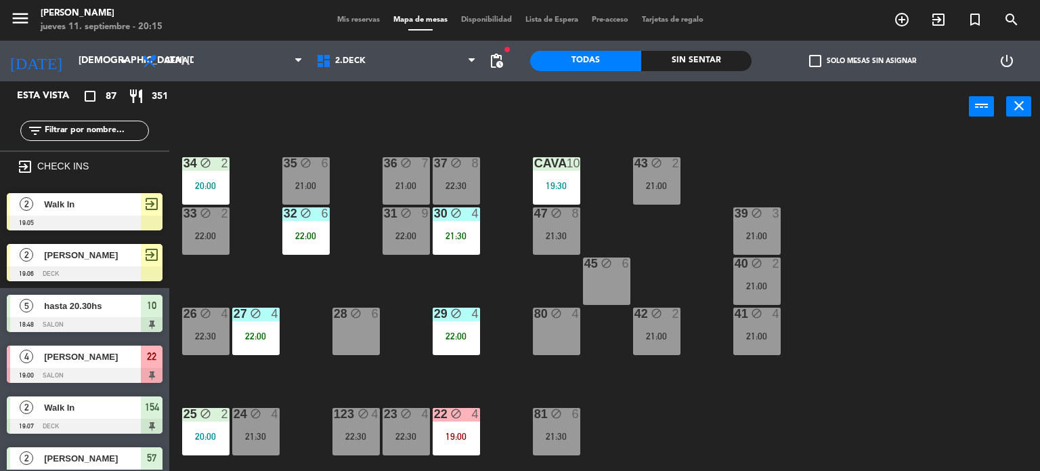
click at [322, 180] on div "21:00" at bounding box center [305, 185] width 47 height 10
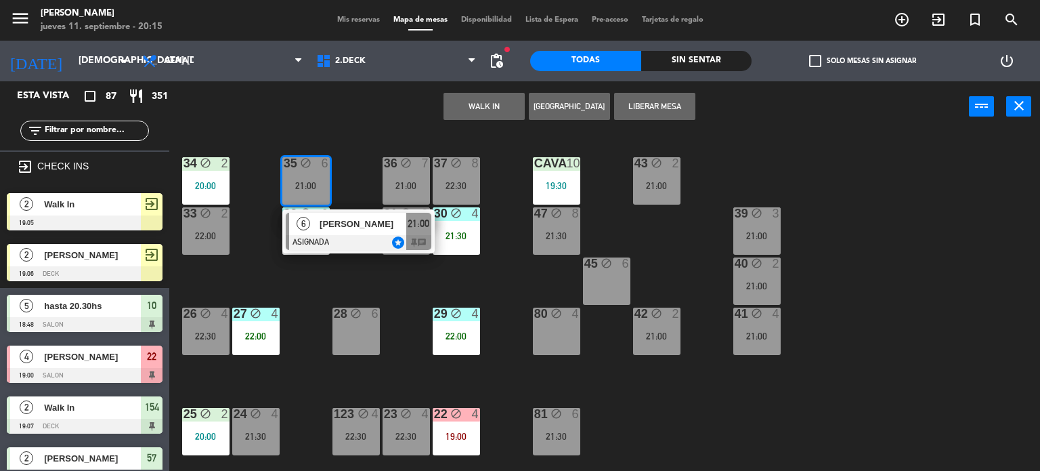
click at [355, 280] on div "34 block 2 20:00 35 block 6 21:00 6 EZEQUIEL GRANDIO ASIGNADA star 21:00 chat 3…" at bounding box center [609, 302] width 861 height 339
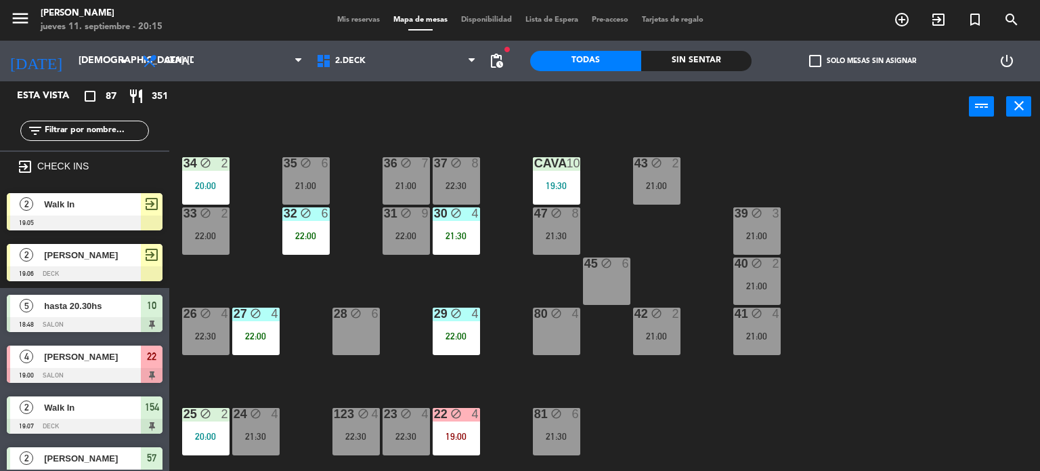
click at [426, 236] on div "22:00" at bounding box center [406, 235] width 47 height 9
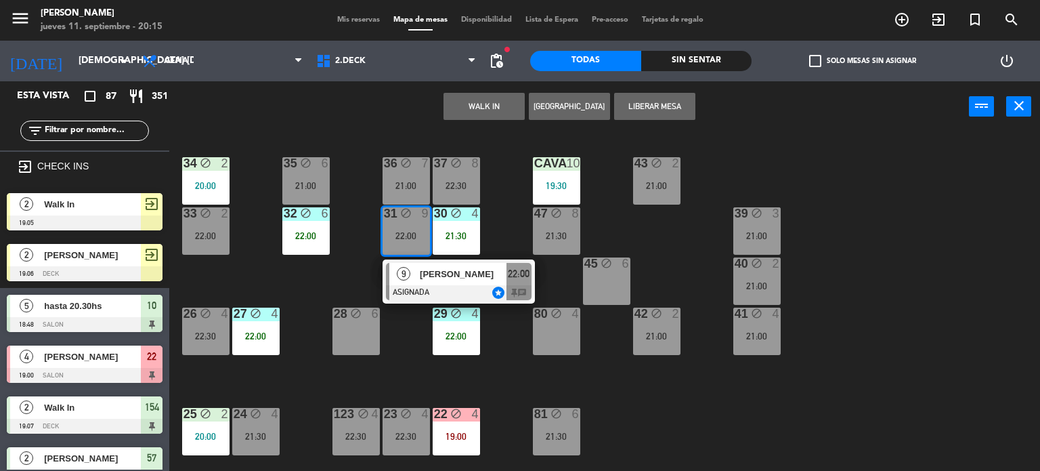
click at [344, 283] on div "34 block 2 20:00 35 block 6 21:00 36 block 7 21:00 43 block 2 21:00 37 block 8 …" at bounding box center [609, 302] width 861 height 339
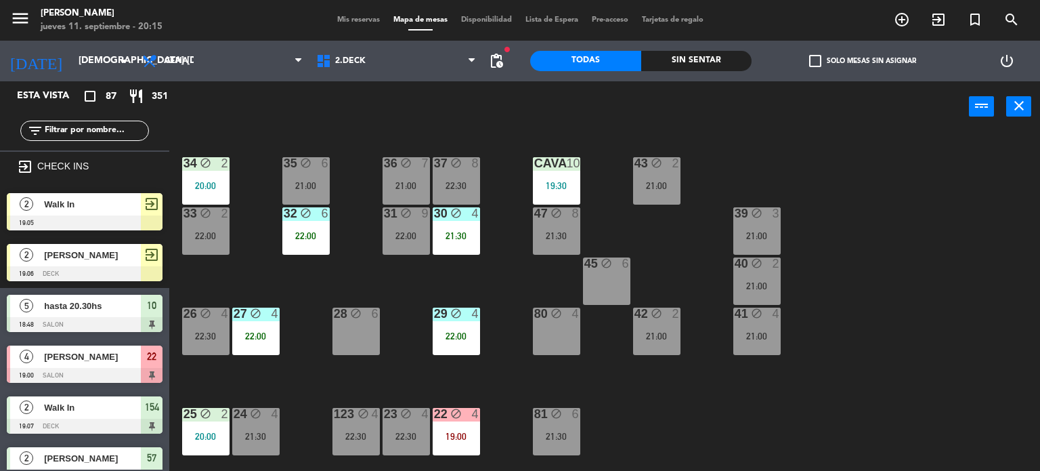
click at [408, 165] on icon "block" at bounding box center [406, 163] width 12 height 12
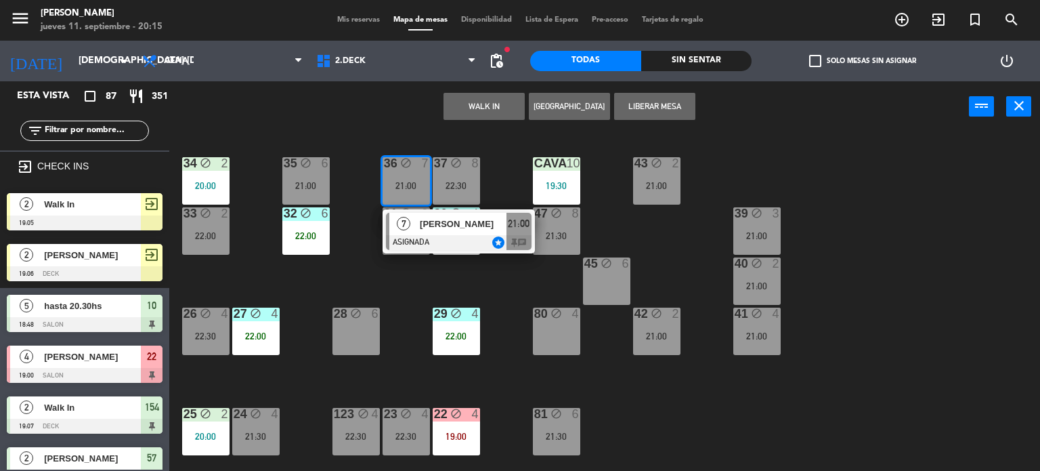
click at [424, 264] on div "34 block 2 20:00 35 block 6 21:00 36 block 7 21:00 7 daniela urzi ASIGNADA star…" at bounding box center [609, 302] width 861 height 339
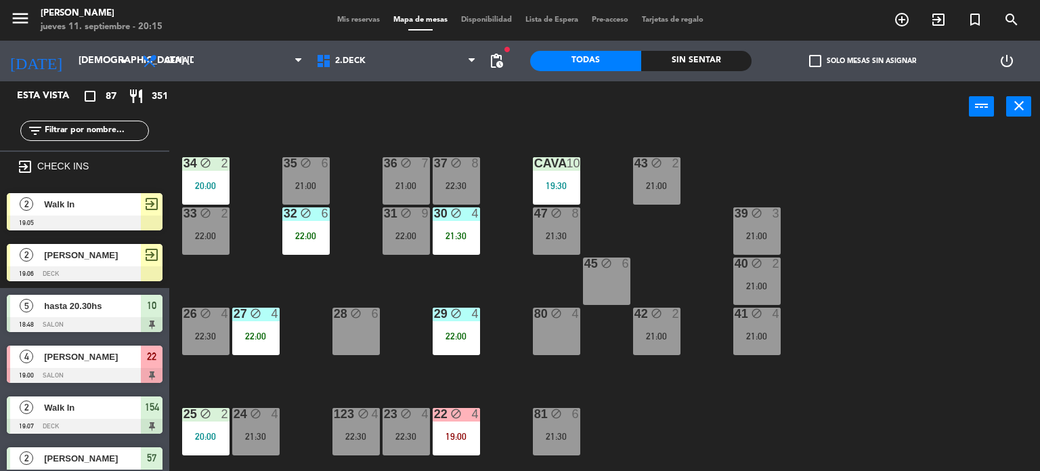
click at [481, 171] on div "34 block 2 20:00 35 block 6 21:00 36 block 7 21:00 43 block 2 21:00 37 block 8 …" at bounding box center [609, 302] width 861 height 339
click at [458, 181] on div "22:30" at bounding box center [456, 185] width 47 height 9
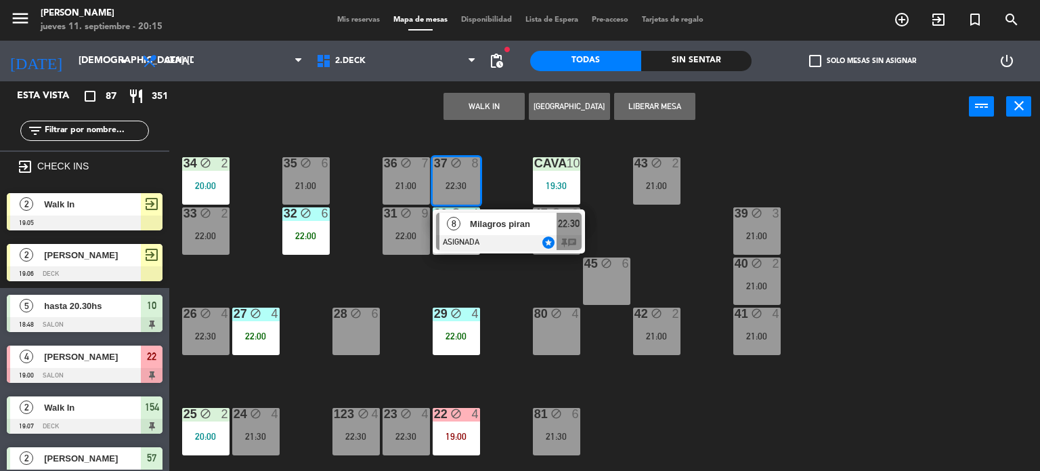
click at [534, 303] on div "34 block 2 20:00 35 block 6 21:00 36 block 7 21:00 43 block 2 21:00 37 block 8 …" at bounding box center [609, 302] width 861 height 339
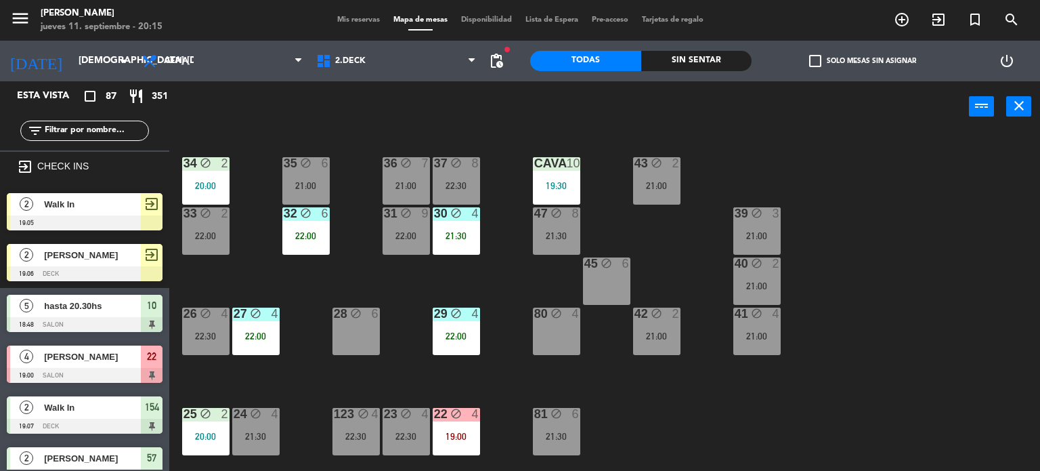
click at [556, 238] on div "21:30" at bounding box center [556, 235] width 47 height 9
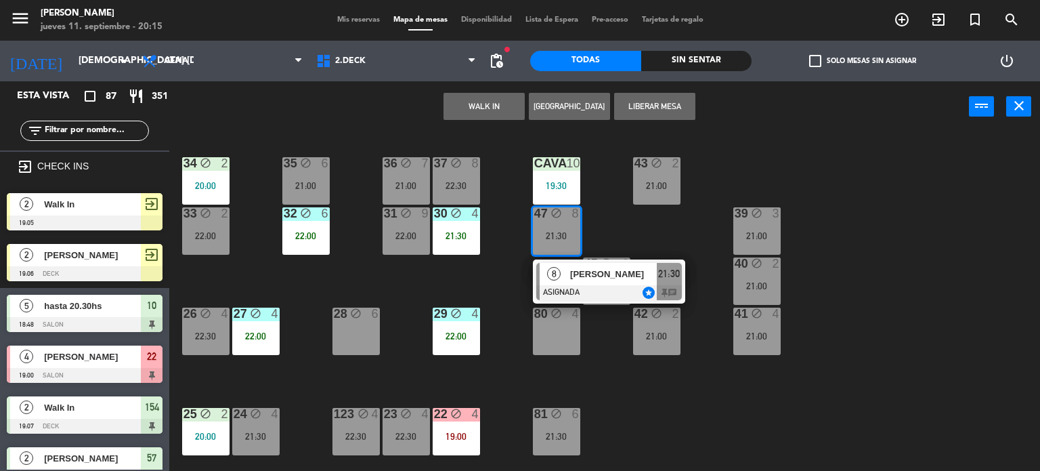
click at [494, 273] on div "34 block 2 20:00 35 block 6 21:00 36 block 7 21:00 43 block 2 21:00 37 block 8 …" at bounding box center [609, 302] width 861 height 339
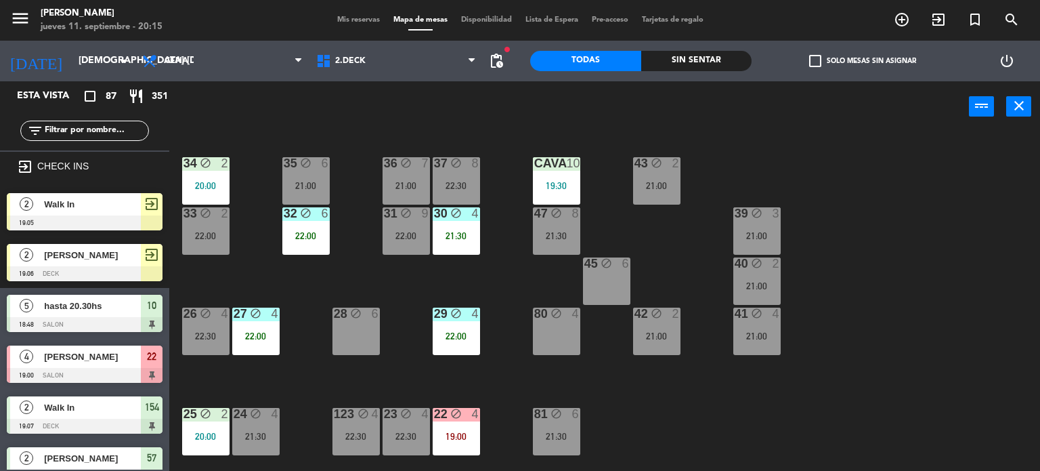
click at [580, 341] on div "80 block 4" at bounding box center [556, 331] width 47 height 47
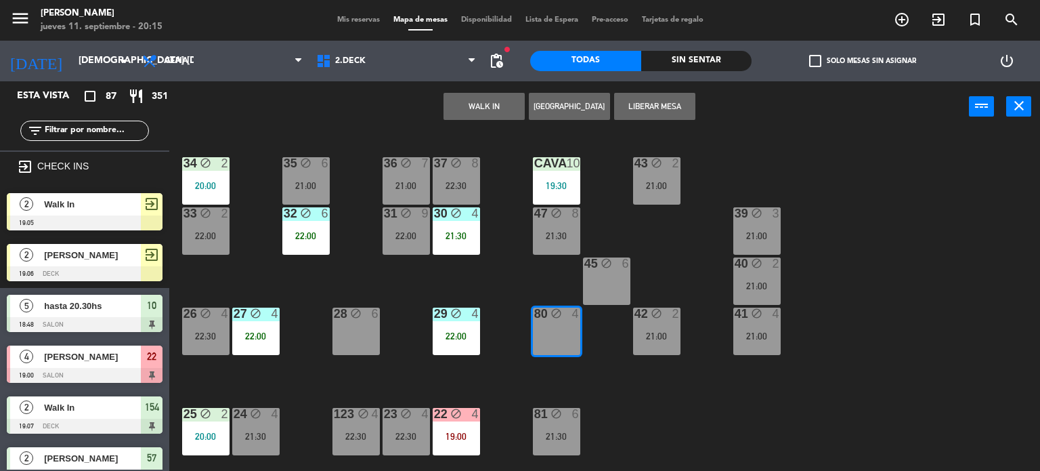
click at [702, 397] on div "34 block 2 20:00 35 block 6 21:00 36 block 7 21:00 43 block 2 21:00 37 block 8 …" at bounding box center [609, 302] width 861 height 339
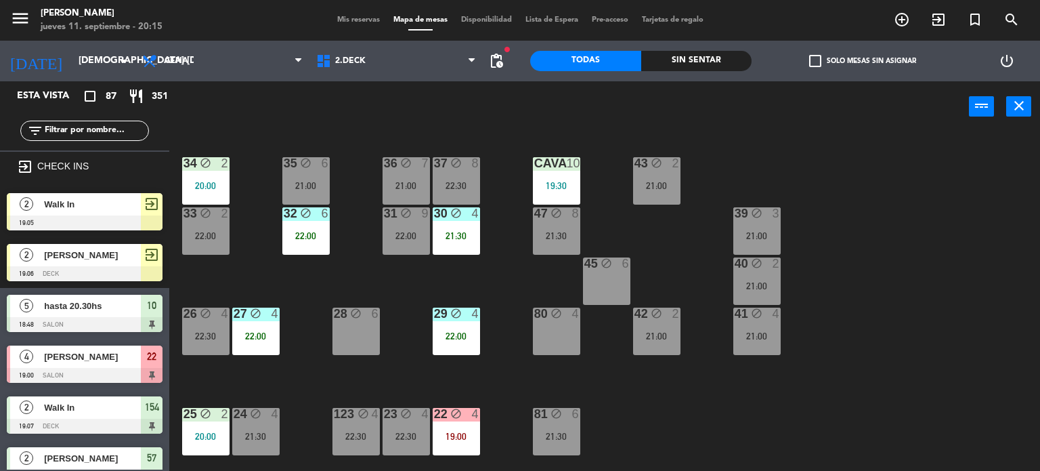
click at [715, 54] on div "Sin sentar" at bounding box center [696, 61] width 111 height 20
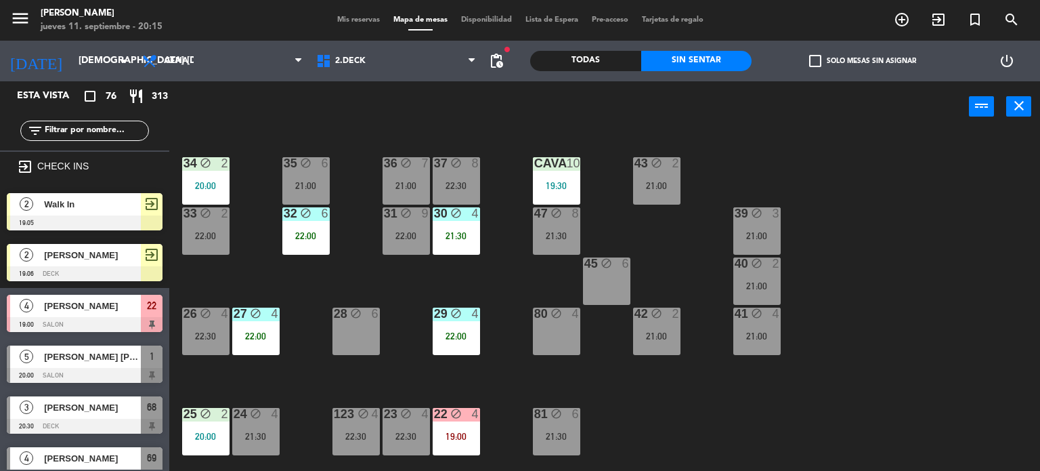
click at [817, 61] on span "check_box_outline_blank" at bounding box center [815, 61] width 12 height 12
click at [863, 61] on input "check_box_outline_blank Solo mesas sin asignar" at bounding box center [863, 61] width 0 height 0
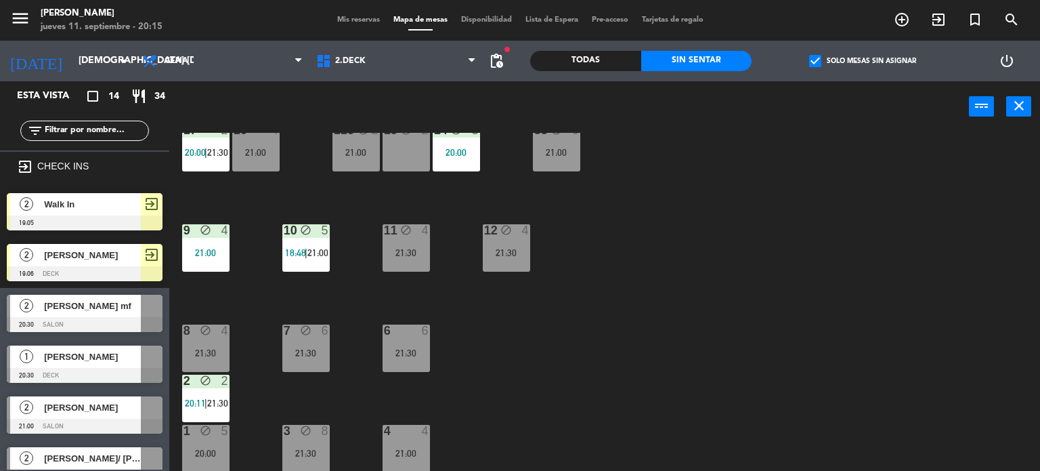
click at [652, 326] on div "34 block 2 20:00 35 block 6 21:00 36 block 7 21:00 43 block 2 21:00 37 block 8 …" at bounding box center [609, 302] width 861 height 339
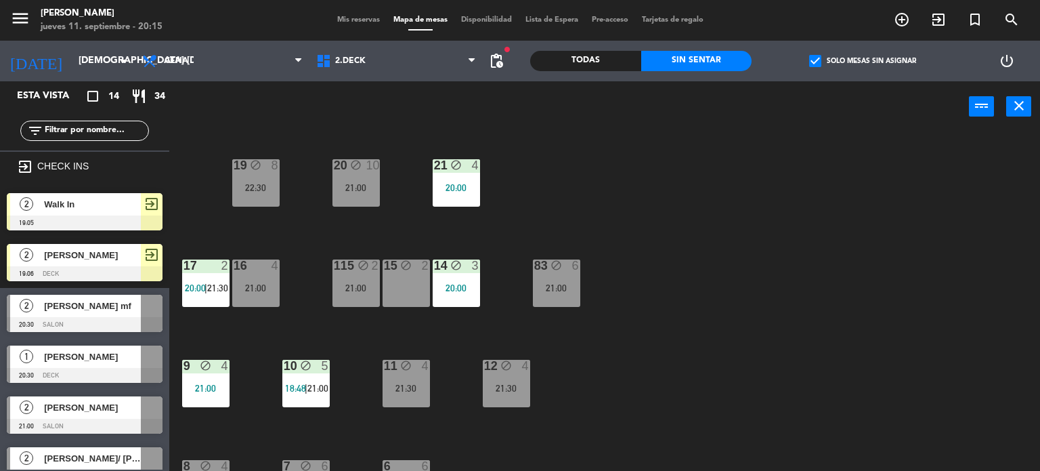
click at [366, 301] on div "115 block 2 21:00" at bounding box center [356, 282] width 47 height 47
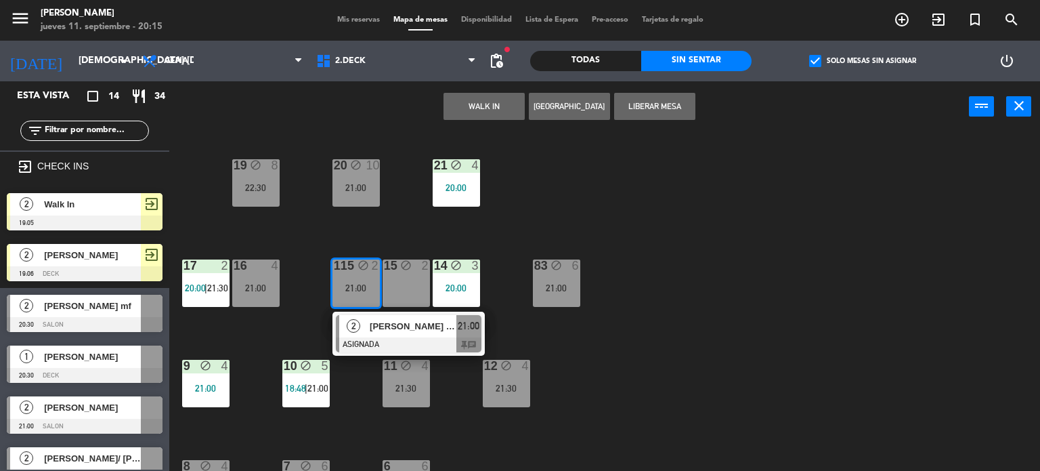
scroll to position [213, 0]
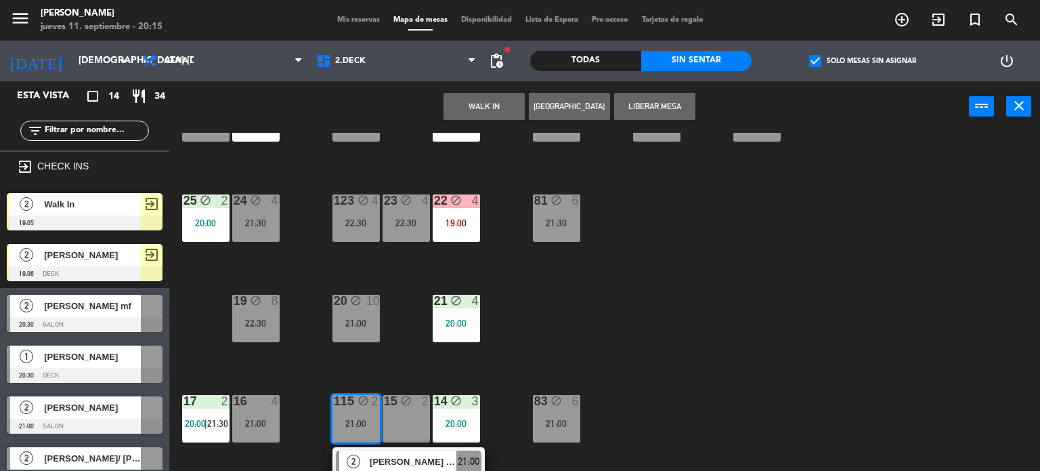
click at [749, 341] on div "34 block 2 20:00 35 block 6 21:00 36 block 7 21:00 43 block 2 21:00 37 block 8 …" at bounding box center [609, 302] width 861 height 339
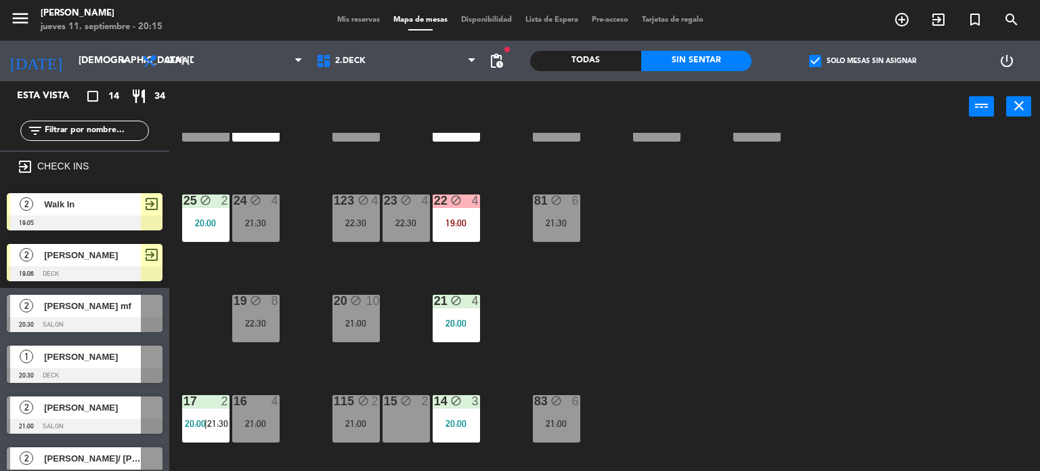
scroll to position [0, 0]
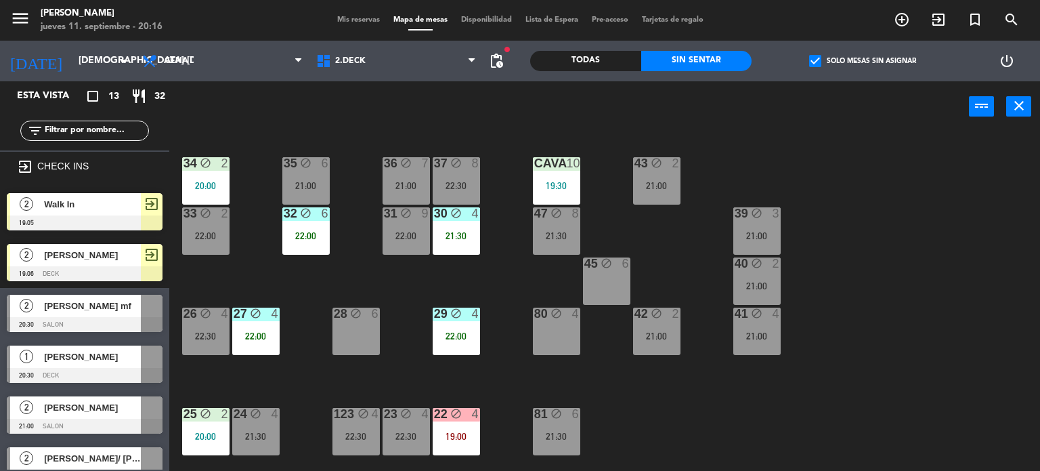
click at [348, 187] on div "34 block 2 20:00 35 block 6 21:00 36 block 7 21:00 43 block 2 21:00 37 block 8 …" at bounding box center [609, 302] width 861 height 339
click at [320, 231] on div "22:00" at bounding box center [305, 235] width 47 height 9
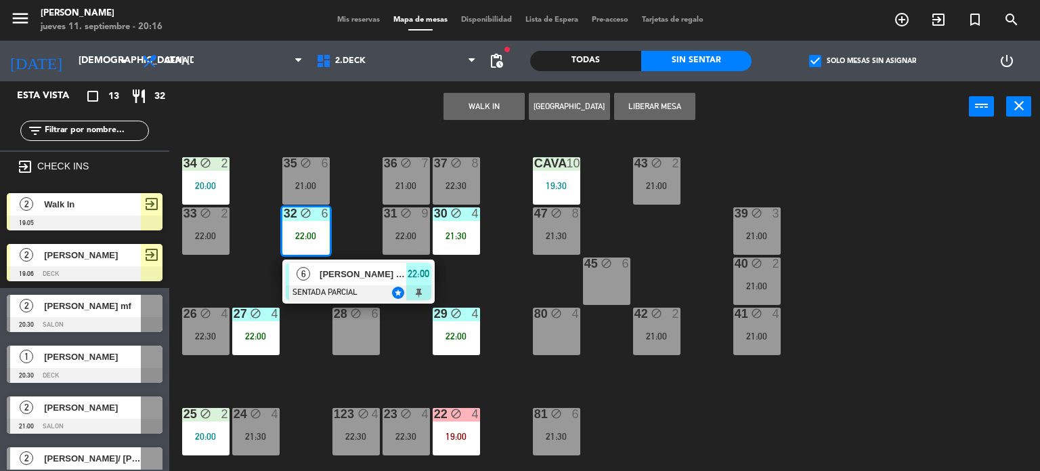
click at [385, 224] on div "31 block 9 22:00" at bounding box center [406, 230] width 47 height 47
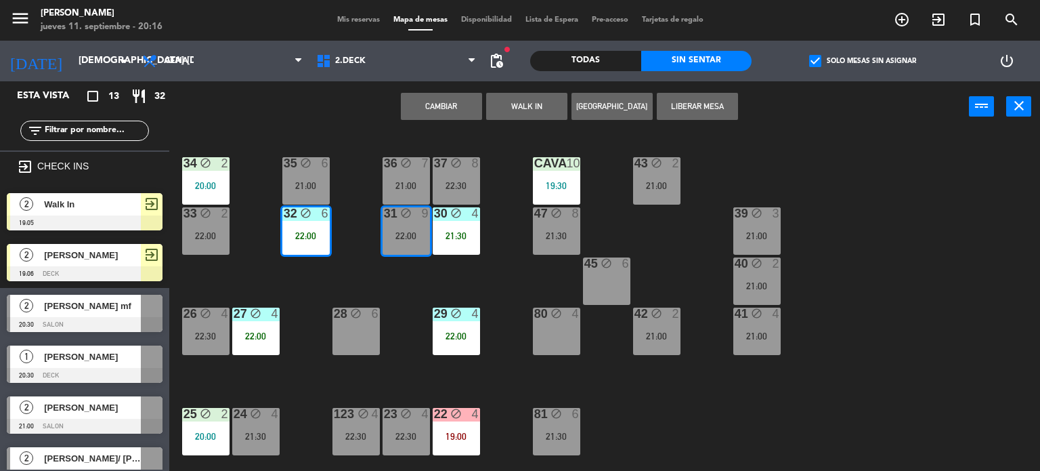
click at [341, 171] on div "34 block 2 20:00 35 block 6 21:00 36 block 7 21:00 43 block 2 21:00 37 block 8 …" at bounding box center [609, 302] width 861 height 339
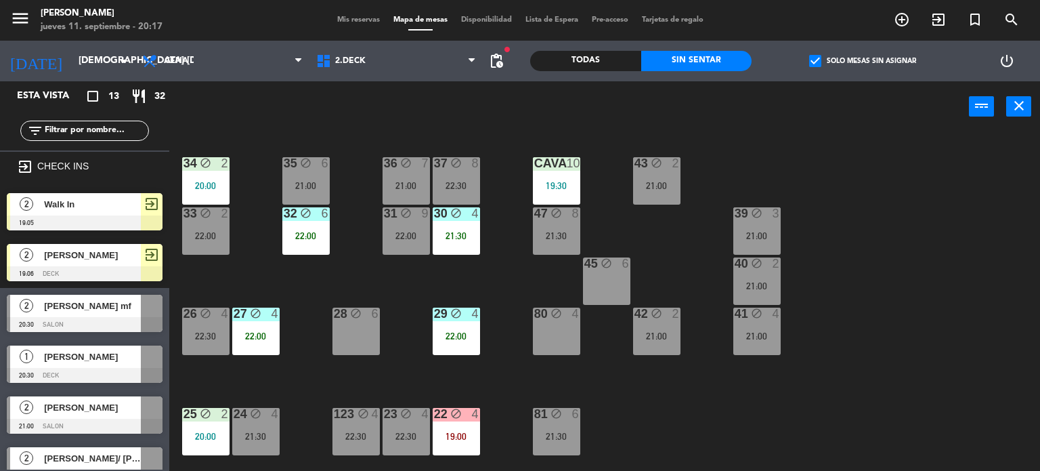
drag, startPoint x: 347, startPoint y: 211, endPoint x: 320, endPoint y: 184, distance: 37.8
click at [344, 207] on div "34 block 2 20:00 35 block 6 21:00 36 block 7 21:00 43 block 2 21:00 37 block 8 …" at bounding box center [609, 302] width 861 height 339
click at [320, 184] on div "21:00" at bounding box center [305, 185] width 47 height 9
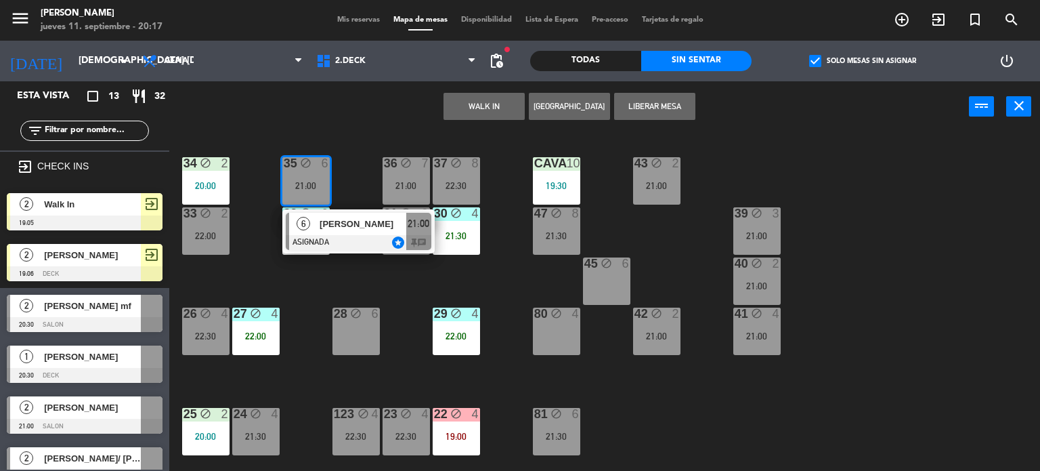
click at [367, 268] on div "34 block 2 20:00 35 block 6 21:00 6 EZEQUIEL GRANDIO ASIGNADA star 21:00 chat 3…" at bounding box center [609, 302] width 861 height 339
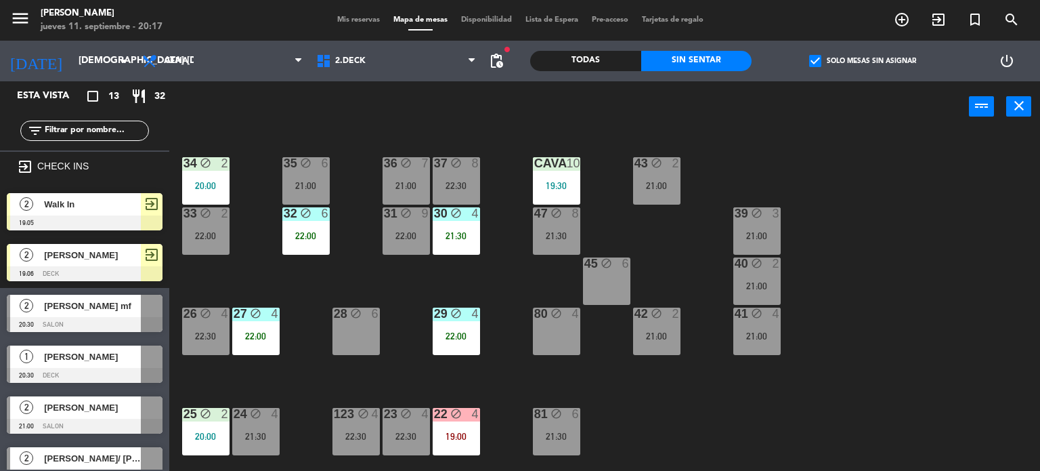
click at [385, 211] on div "31" at bounding box center [384, 213] width 1 height 12
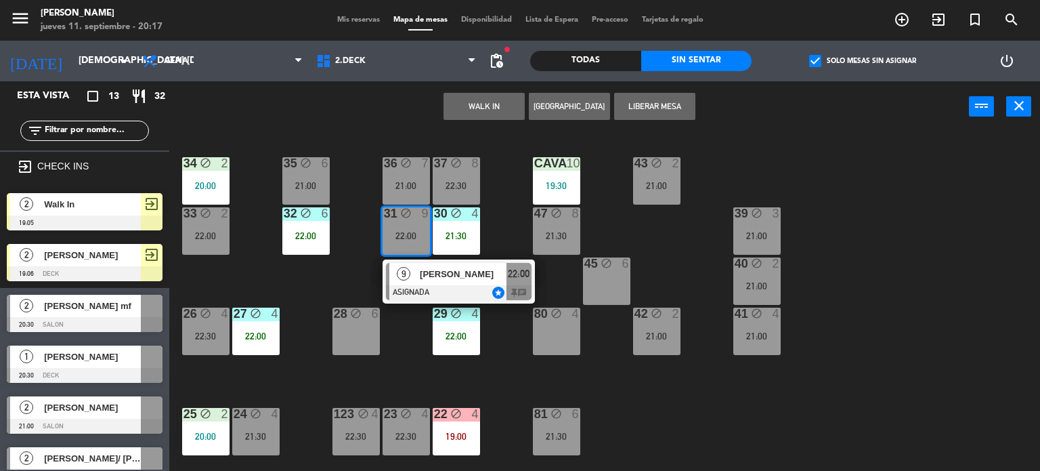
click at [341, 253] on div "34 block 2 20:00 35 block 6 21:00 36 block 7 21:00 43 block 2 21:00 37 block 8 …" at bounding box center [609, 302] width 861 height 339
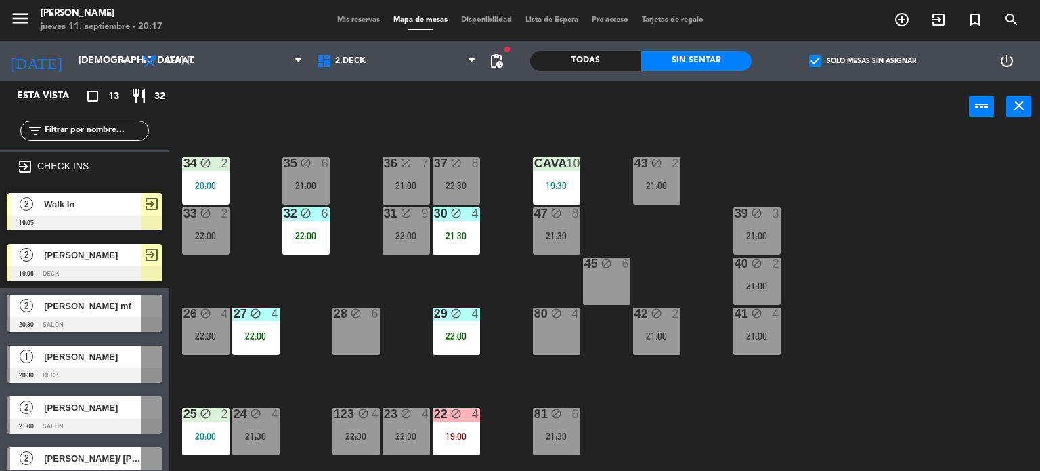
click at [364, 174] on div "34 block 2 20:00 35 block 6 21:00 36 block 7 21:00 43 block 2 21:00 37 block 8 …" at bounding box center [609, 302] width 861 height 339
click at [417, 184] on div "21:00" at bounding box center [406, 185] width 47 height 9
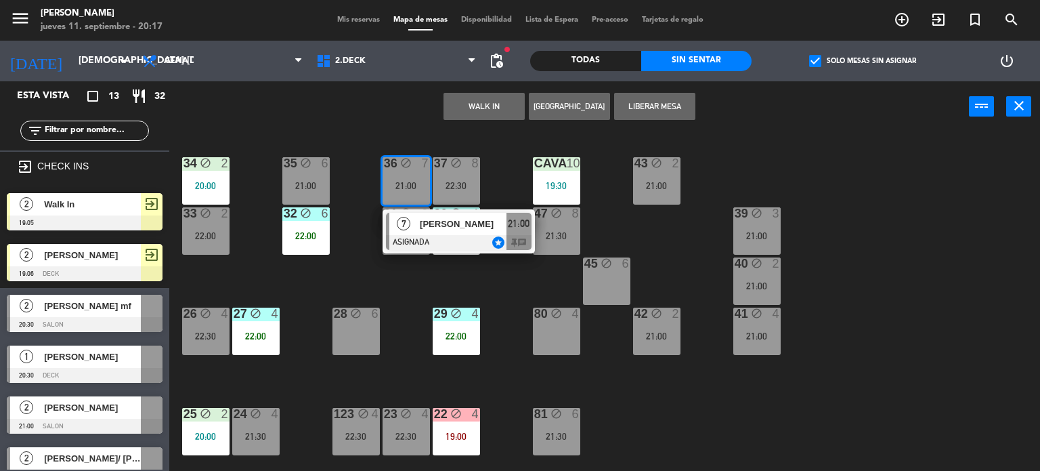
click at [397, 276] on div "34 block 2 20:00 35 block 6 21:00 36 block 7 21:00 7 daniela urzi ASIGNADA star…" at bounding box center [609, 302] width 861 height 339
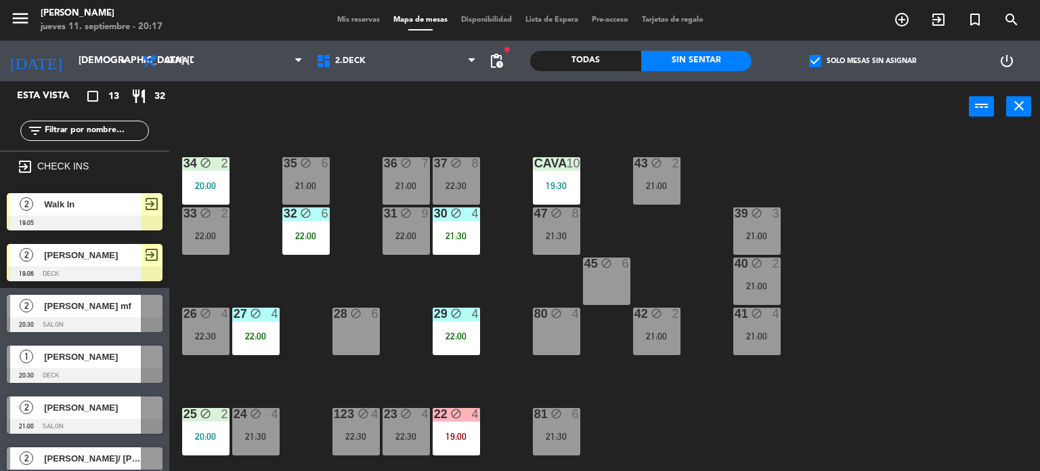
click at [663, 390] on div "34 block 2 20:00 35 block 6 21:00 36 block 7 21:00 43 block 2 21:00 37 block 8 …" at bounding box center [609, 302] width 861 height 339
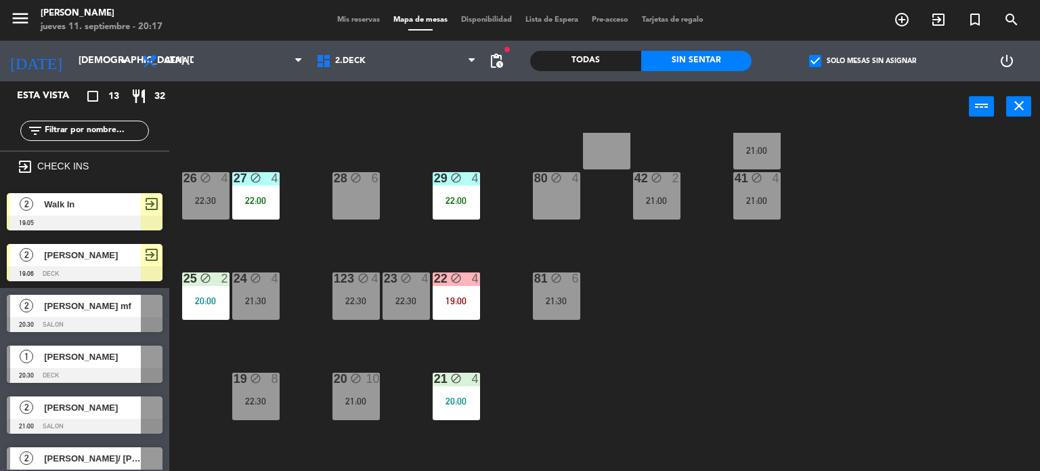
click at [561, 296] on div "21:30" at bounding box center [556, 300] width 47 height 9
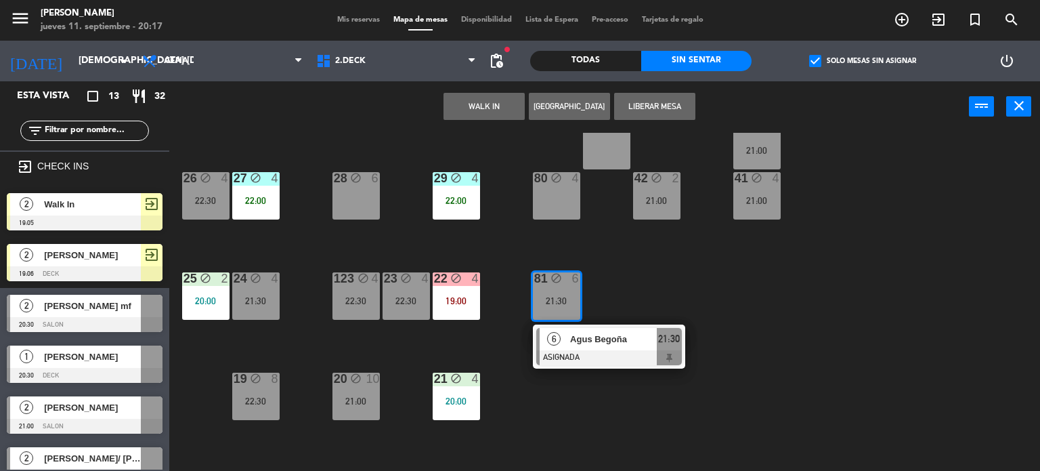
click at [721, 333] on div "34 block 2 20:00 35 block 6 21:00 36 block 7 21:00 43 block 2 21:00 37 block 8 …" at bounding box center [609, 302] width 861 height 339
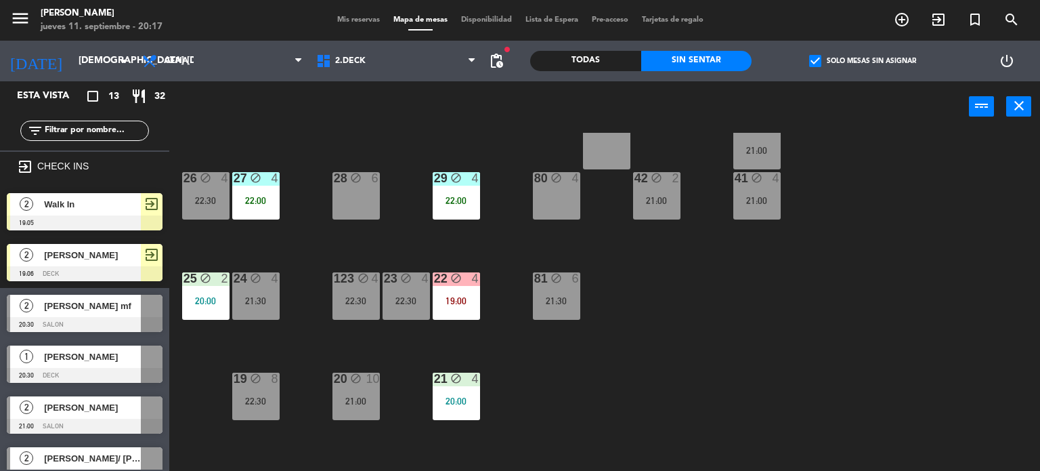
scroll to position [339, 0]
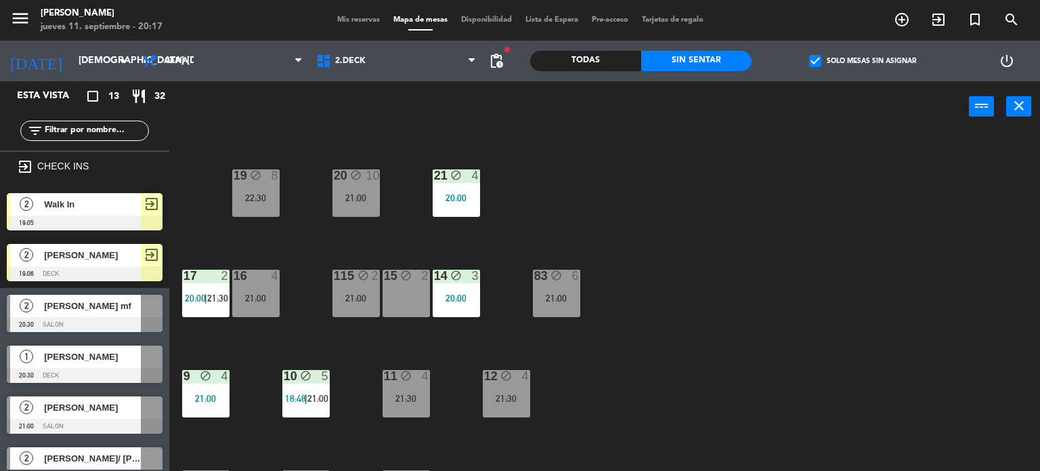
click at [574, 299] on div "21:00" at bounding box center [556, 297] width 47 height 9
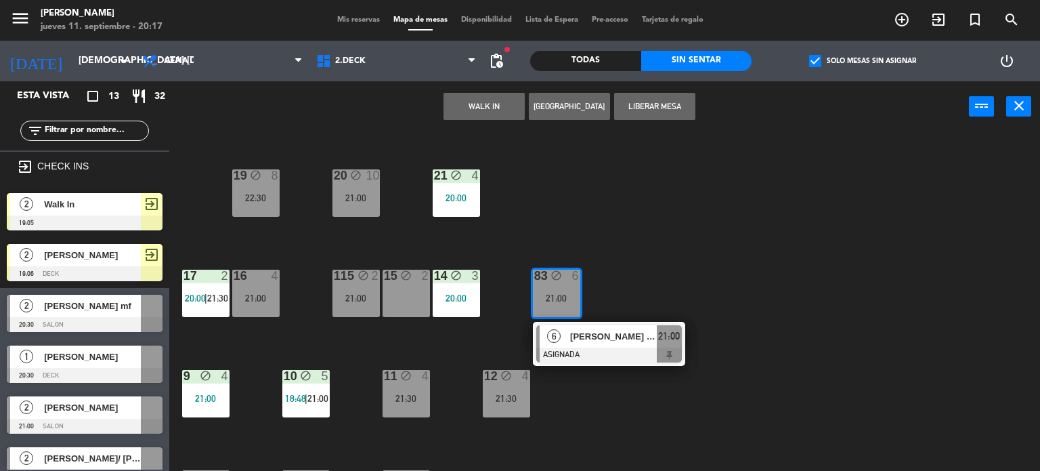
click at [699, 291] on div "34 block 2 20:00 35 block 6 21:00 36 block 7 21:00 43 block 2 21:00 37 block 8 …" at bounding box center [609, 302] width 861 height 339
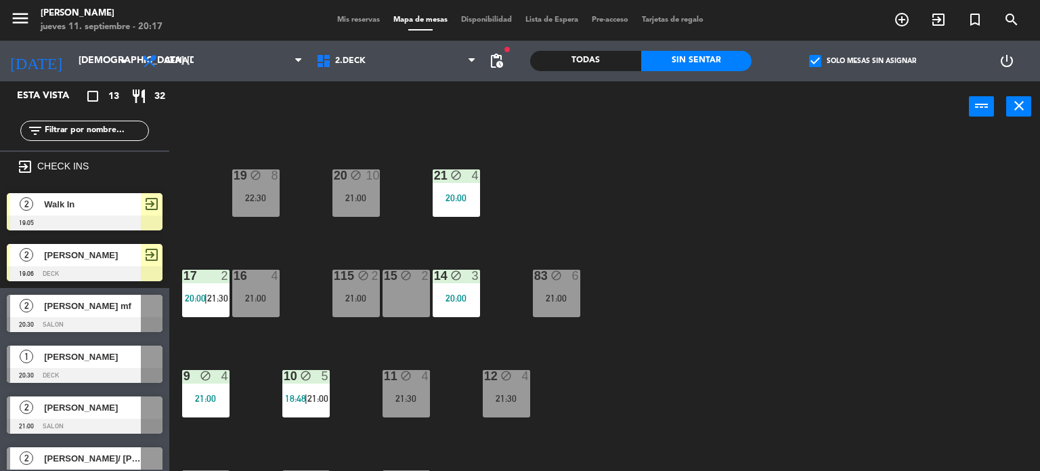
click at [572, 311] on div "83 block 6 21:00" at bounding box center [556, 293] width 47 height 47
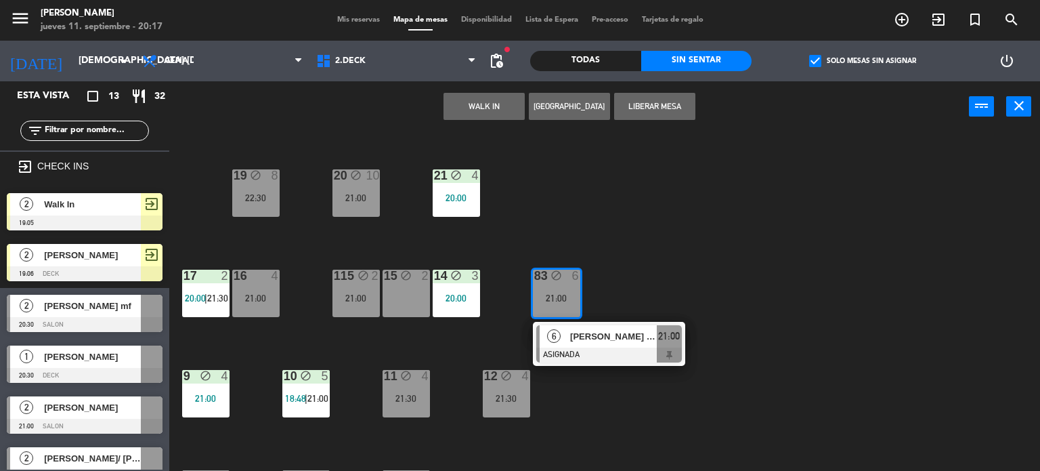
scroll to position [203, 0]
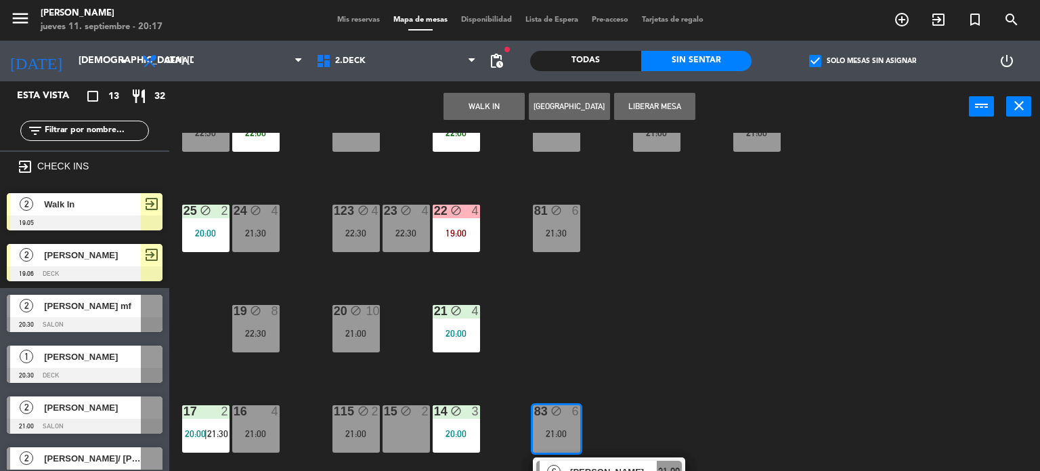
click at [553, 235] on div "21:30" at bounding box center [556, 232] width 47 height 9
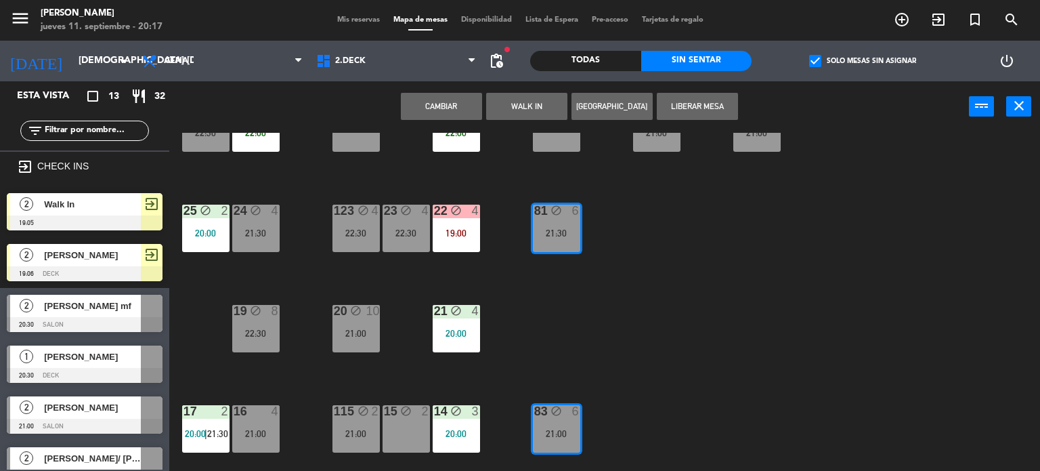
click at [452, 97] on button "Cambiar" at bounding box center [441, 106] width 81 height 27
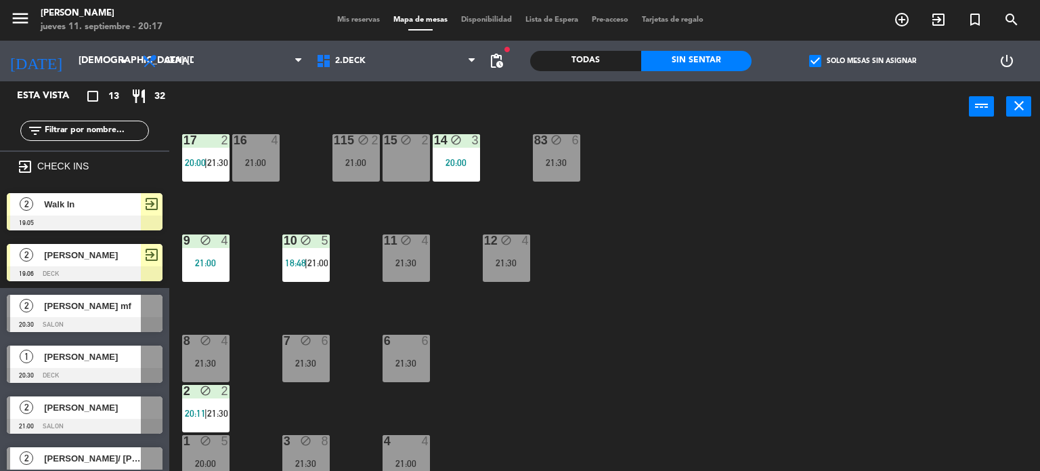
scroll to position [484, 0]
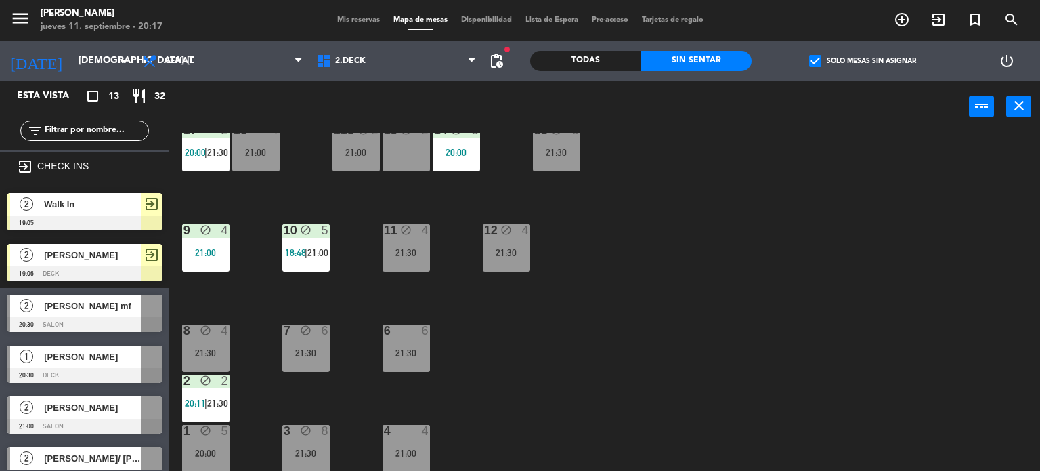
click at [469, 258] on div "34 block 2 20:00 35 block 6 21:00 36 block 7 21:00 43 block 2 21:00 37 block 8 …" at bounding box center [609, 302] width 861 height 339
click at [501, 254] on div "21:30" at bounding box center [506, 252] width 47 height 9
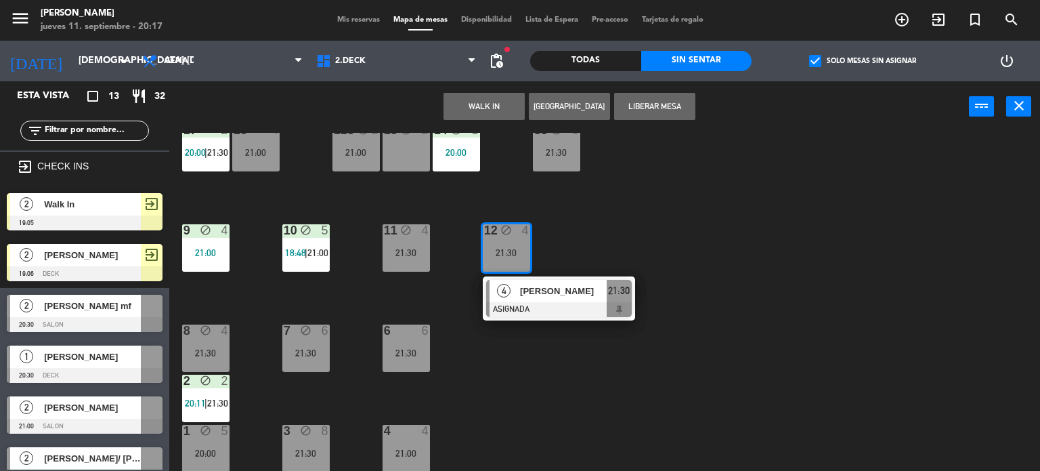
click at [657, 295] on div "34 block 2 20:00 35 block 6 21:00 36 block 7 21:00 43 block 2 21:00 37 block 8 …" at bounding box center [609, 302] width 861 height 339
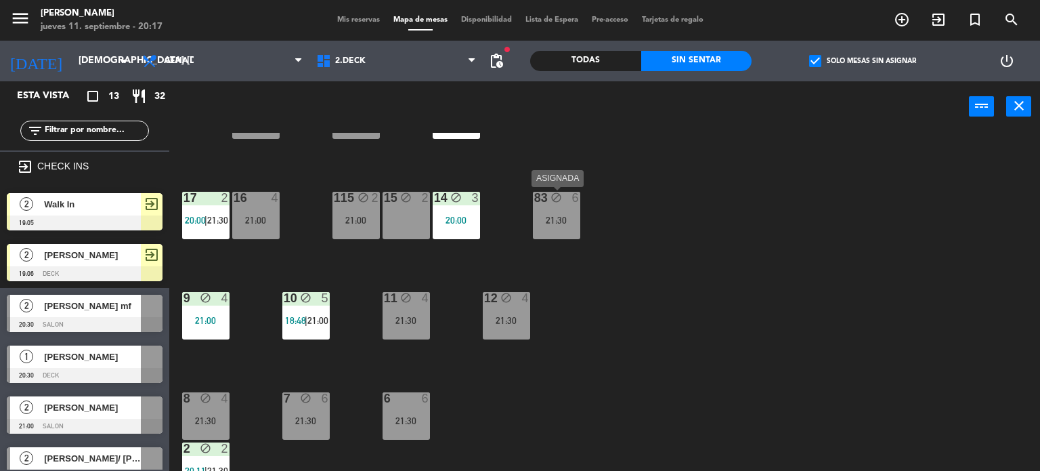
click at [549, 205] on div "83 block 6 21:30" at bounding box center [556, 215] width 47 height 47
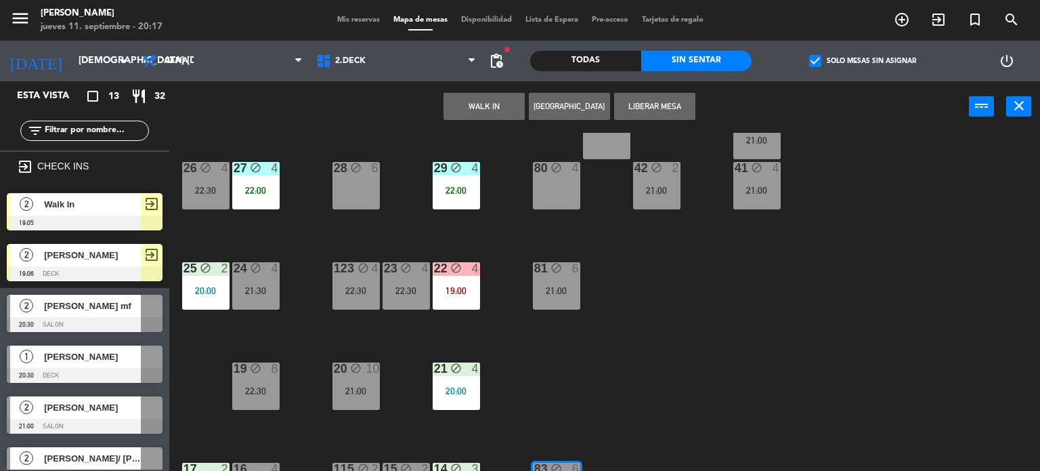
scroll to position [78, 0]
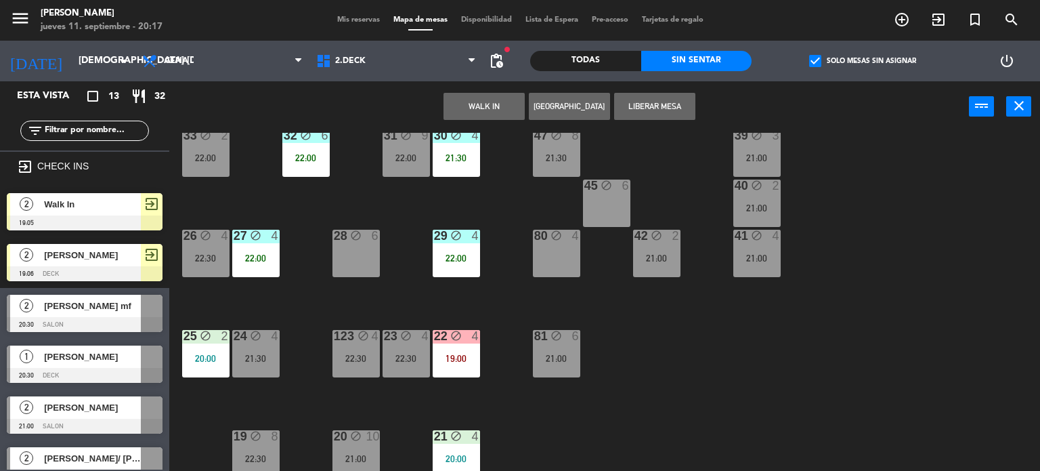
click at [624, 316] on div "34 block 2 20:00 35 block 6 21:00 36 block 7 21:00 43 block 2 21:00 37 block 8 …" at bounding box center [609, 302] width 861 height 339
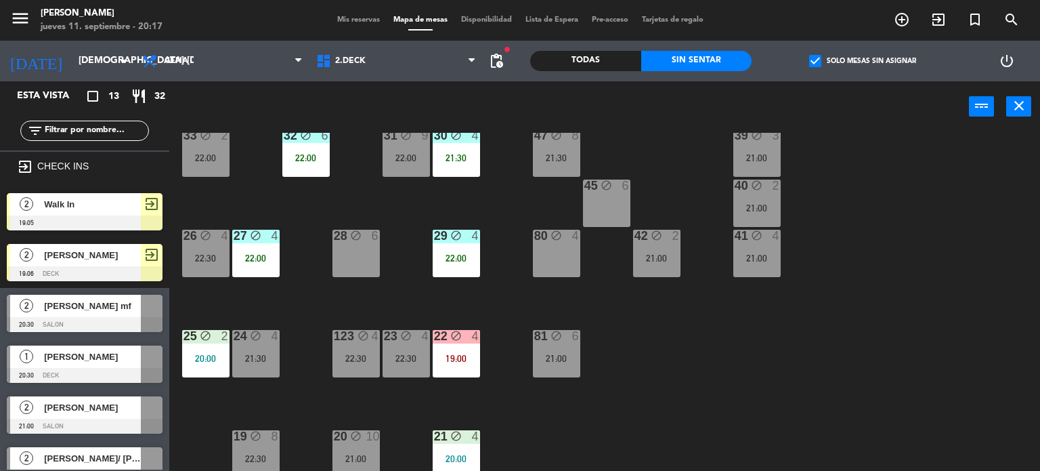
click at [570, 341] on div "6" at bounding box center [579, 336] width 22 height 13
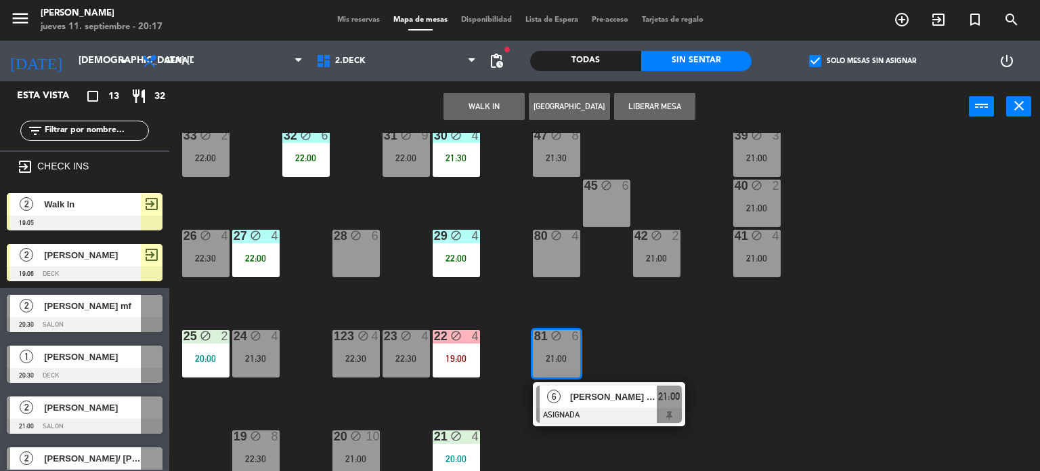
click at [585, 188] on div "45" at bounding box center [585, 185] width 1 height 12
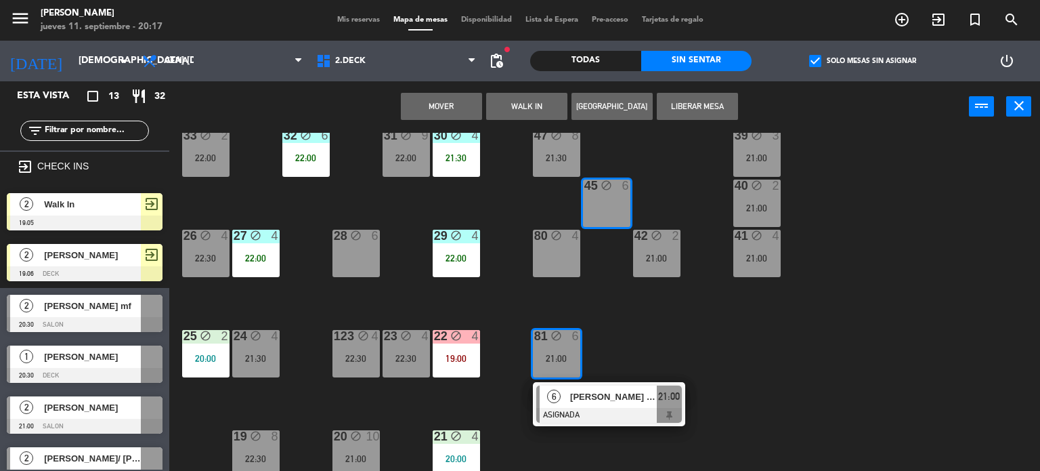
click at [457, 118] on button "Mover" at bounding box center [441, 106] width 81 height 27
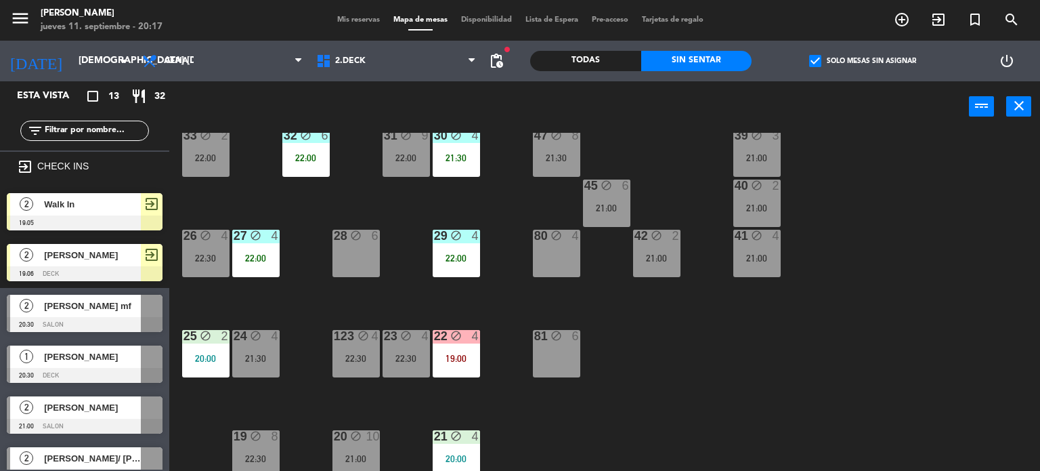
click at [523, 204] on div "34 block 2 20:00 35 block 6 21:00 36 block 7 21:00 43 block 2 21:00 37 block 8 …" at bounding box center [609, 302] width 861 height 339
click at [570, 283] on div "34 block 2 20:00 35 block 6 21:00 36 block 7 21:00 43 block 2 21:00 37 block 8 …" at bounding box center [609, 302] width 861 height 339
click at [679, 340] on div "34 block 2 20:00 35 block 6 21:00 36 block 7 21:00 43 block 2 21:00 37 block 8 …" at bounding box center [609, 302] width 861 height 339
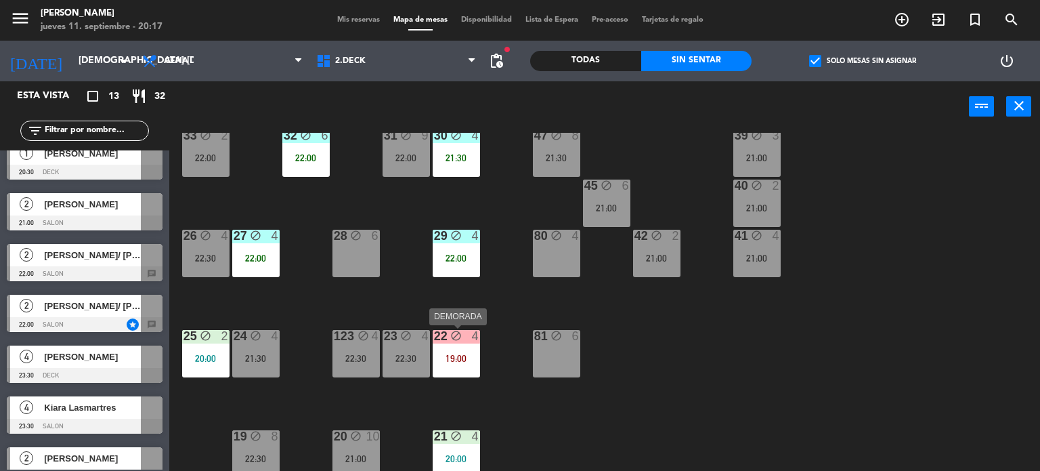
click at [472, 347] on div "22 block 4 19:00" at bounding box center [456, 353] width 47 height 47
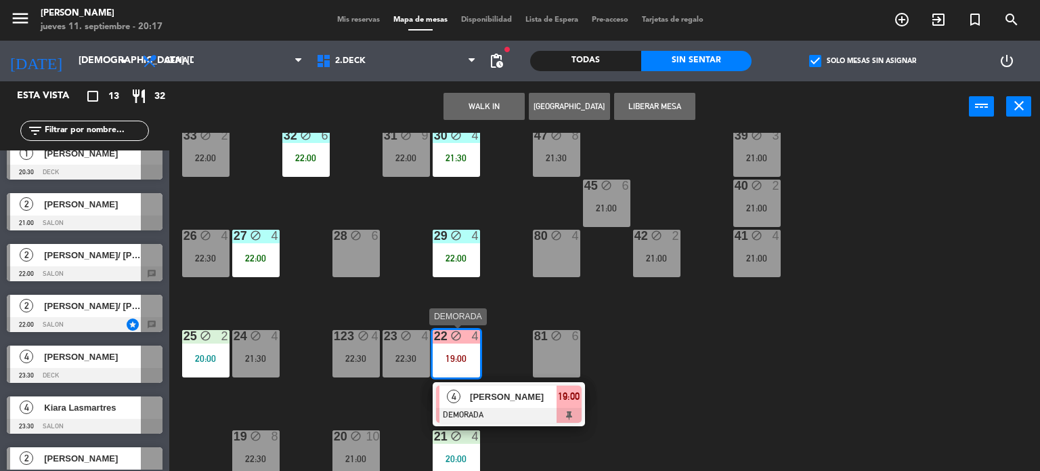
click at [521, 393] on span "[PERSON_NAME]" at bounding box center [513, 396] width 87 height 14
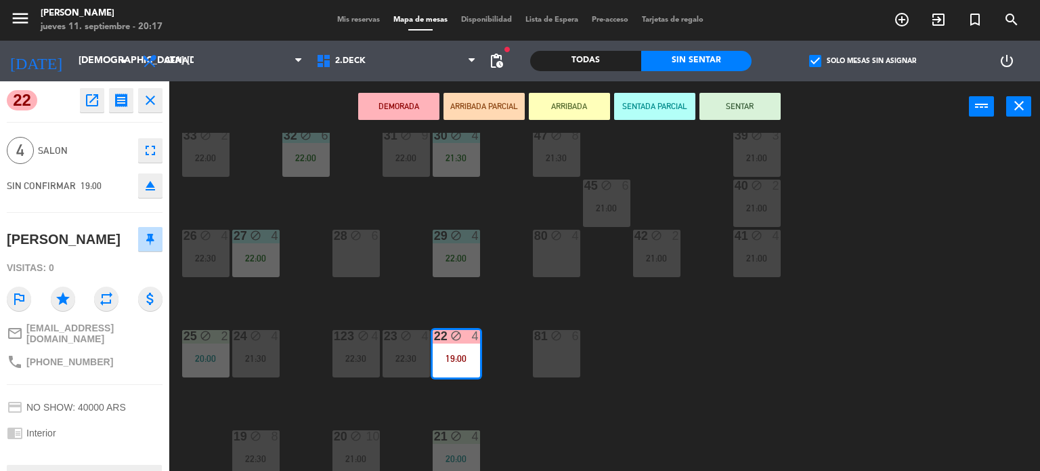
click at [156, 192] on icon "eject" at bounding box center [150, 185] width 16 height 16
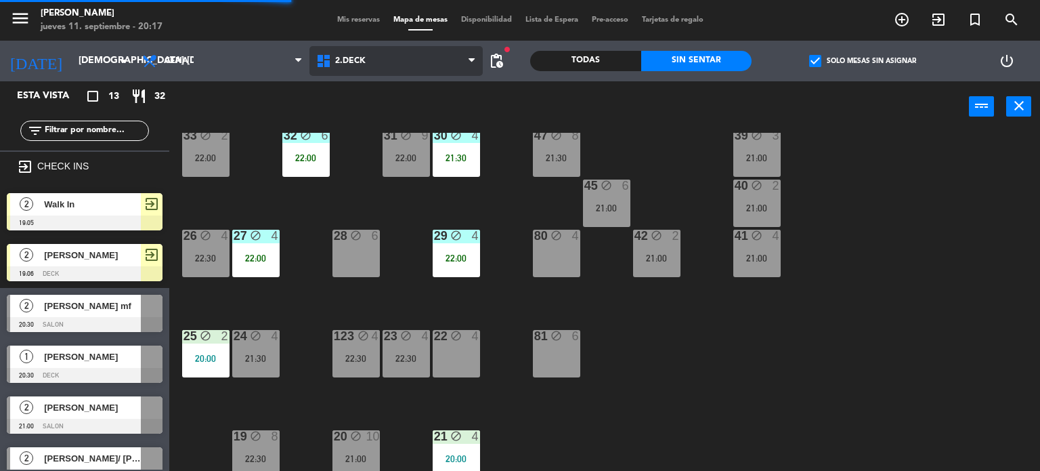
click at [373, 68] on span "2.DECK" at bounding box center [397, 61] width 174 height 30
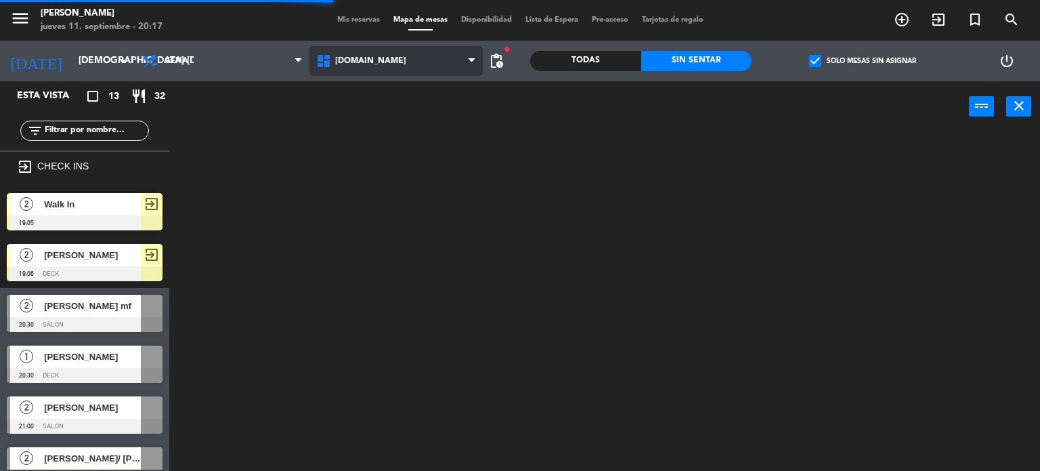
click at [376, 89] on ng-component "menu Gardiner jueves 11. septiembre - 20:17 Mis reservas Mapa de mesas Disponib…" at bounding box center [520, 235] width 1040 height 471
click at [377, 64] on span "[DOMAIN_NAME]" at bounding box center [397, 61] width 174 height 30
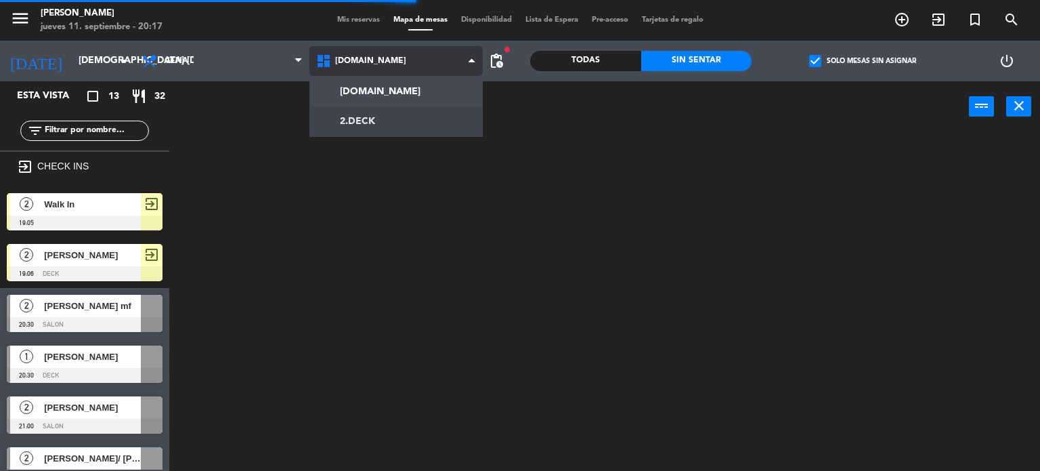
click at [382, 117] on ng-component "menu Gardiner jueves 11. septiembre - 20:17 Mis reservas Mapa de mesas Disponib…" at bounding box center [520, 235] width 1040 height 471
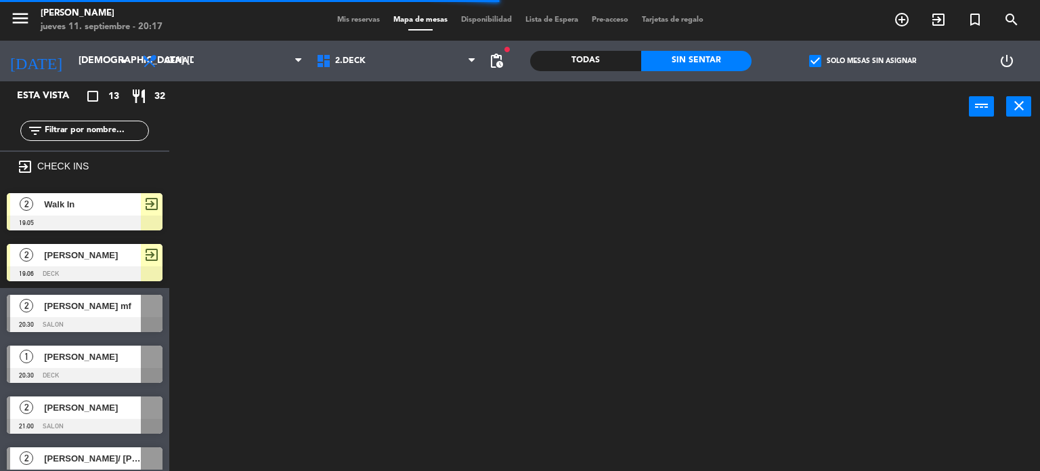
click at [98, 128] on input "text" at bounding box center [95, 130] width 105 height 15
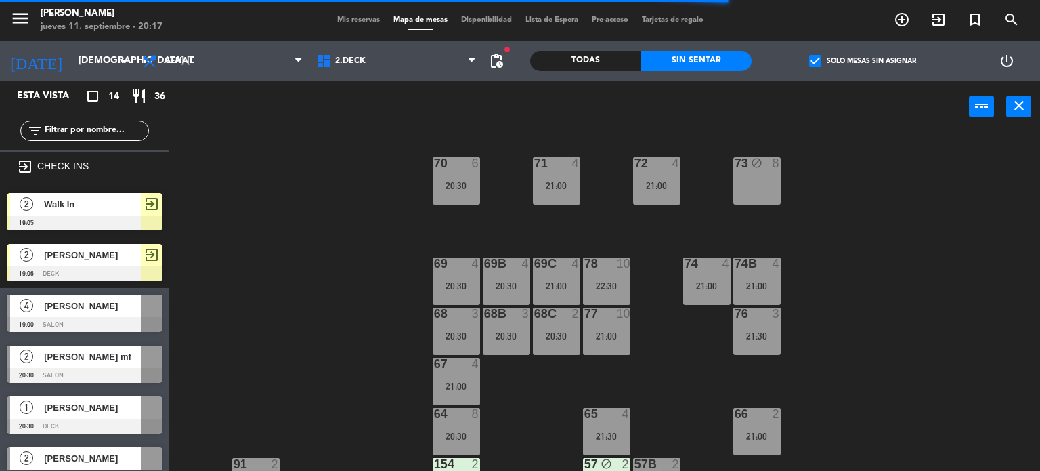
click at [929, 289] on div "71 4 21:00 72 4 21:00 73 block 8 70 6 20:30 74 4 21:00 74B 4 21:00 69 4 20:30 6…" at bounding box center [609, 302] width 861 height 339
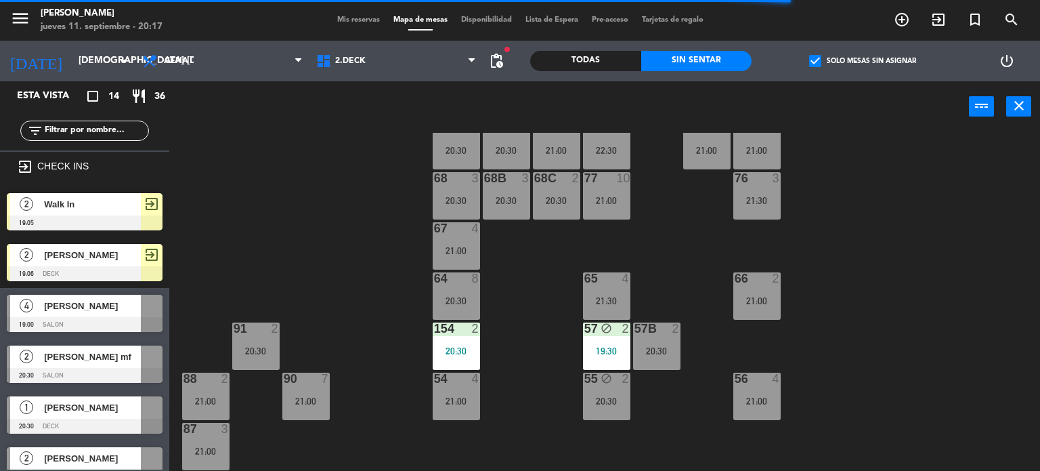
click at [473, 253] on div "71 4 21:00 72 4 21:00 73 block 8 70 6 20:30 74 4 21:00 74B 4 21:00 69 4 20:30 6…" at bounding box center [609, 302] width 861 height 339
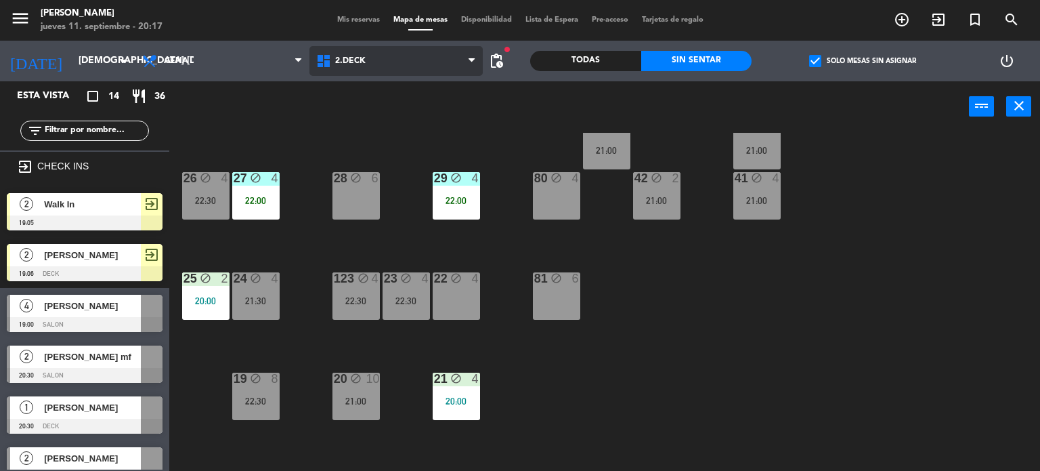
click at [398, 62] on span "2.DECK" at bounding box center [397, 61] width 174 height 30
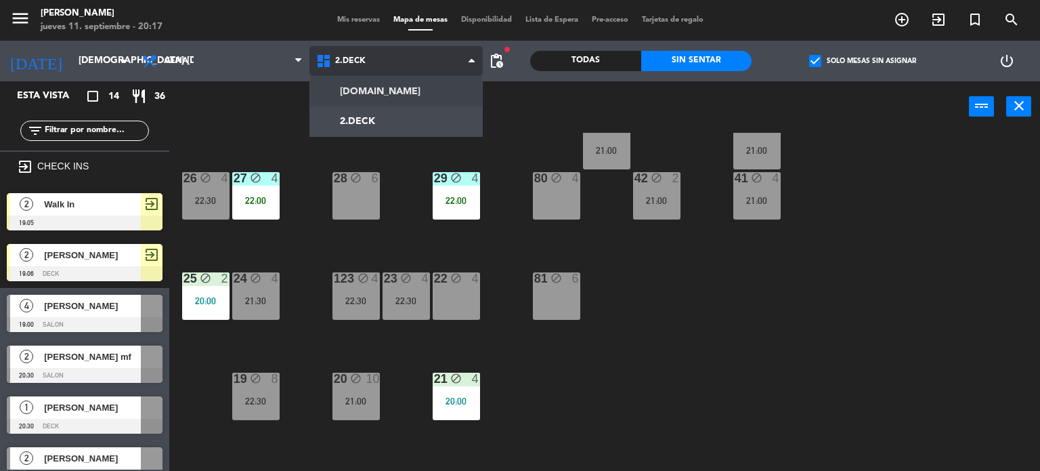
click at [401, 93] on ng-component "menu Gardiner jueves 11. septiembre - 20:17 Mis reservas Mapa de mesas Disponib…" at bounding box center [520, 235] width 1040 height 471
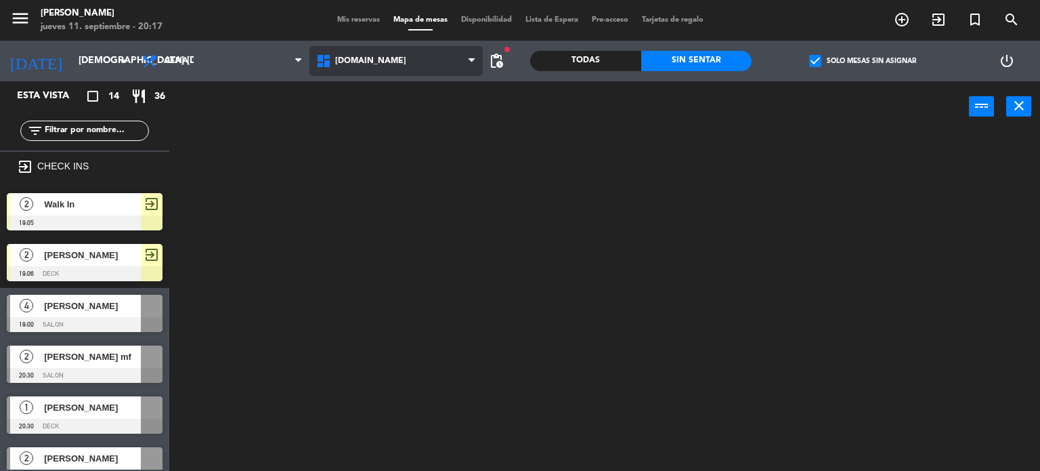
click at [383, 66] on span "[DOMAIN_NAME]" at bounding box center [397, 61] width 174 height 30
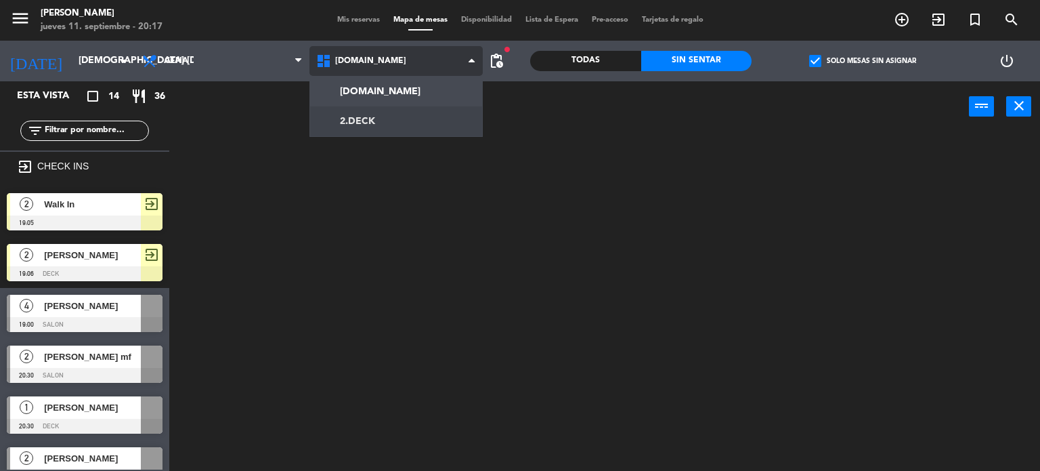
click at [378, 117] on ng-component "menu Gardiner jueves 11. septiembre - 20:17 Mis reservas Mapa de mesas Disponib…" at bounding box center [520, 235] width 1040 height 471
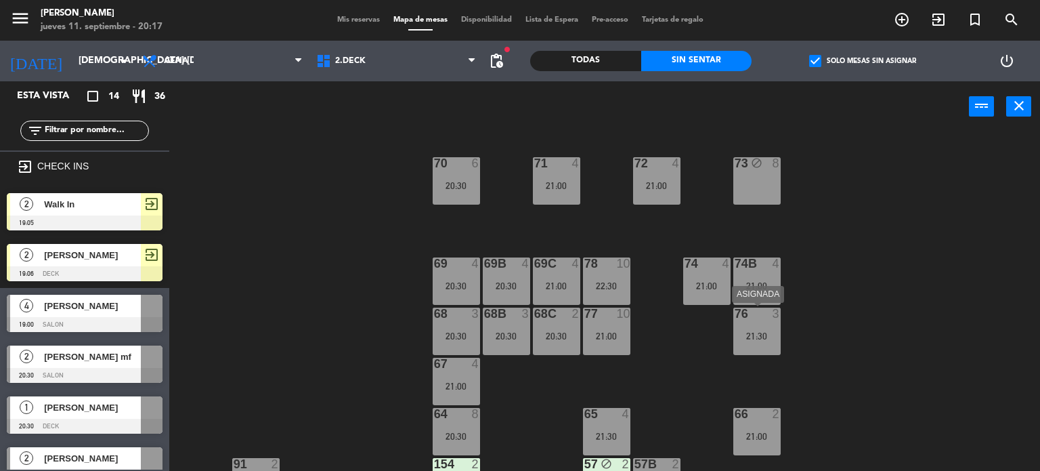
scroll to position [203, 0]
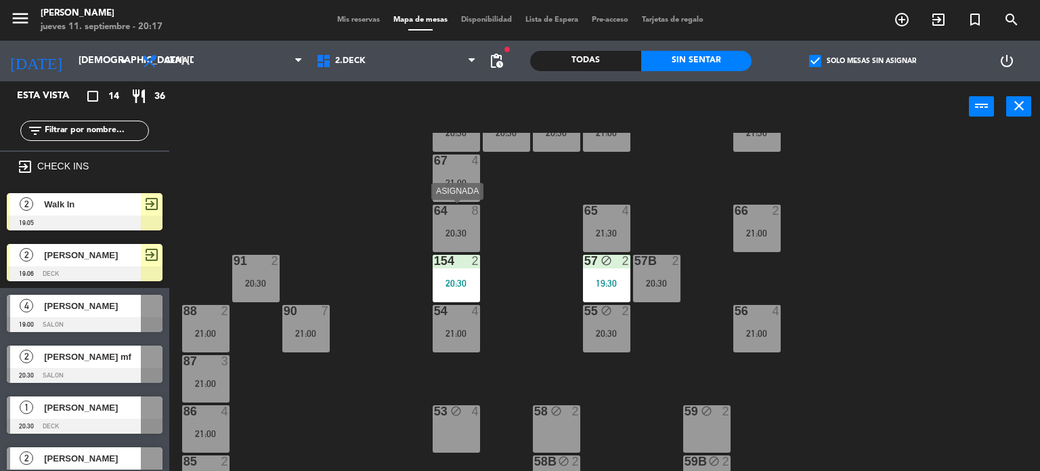
click at [459, 215] on div at bounding box center [456, 211] width 22 height 12
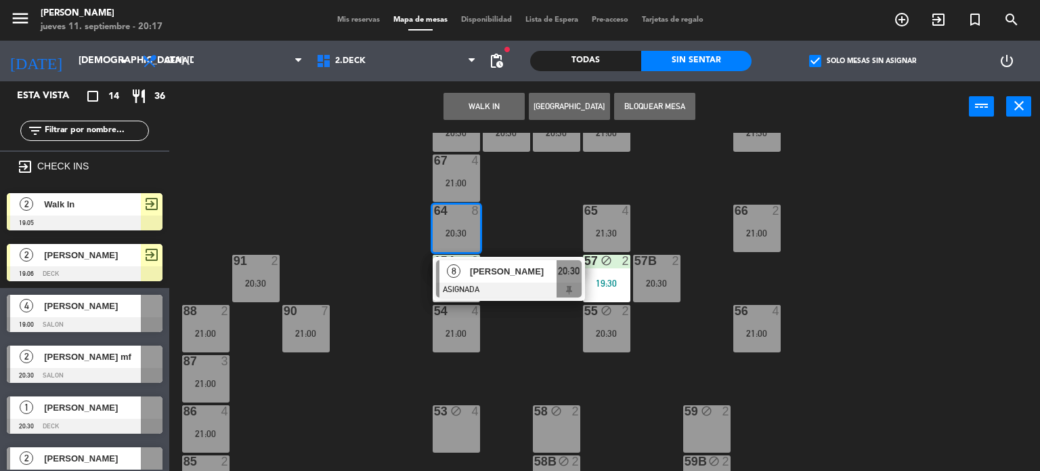
click at [564, 232] on div "71 4 21:00 72 4 21:00 73 block 8 70 6 20:30 74 4 21:00 74B 4 21:00 69 4 20:30 6…" at bounding box center [609, 302] width 861 height 339
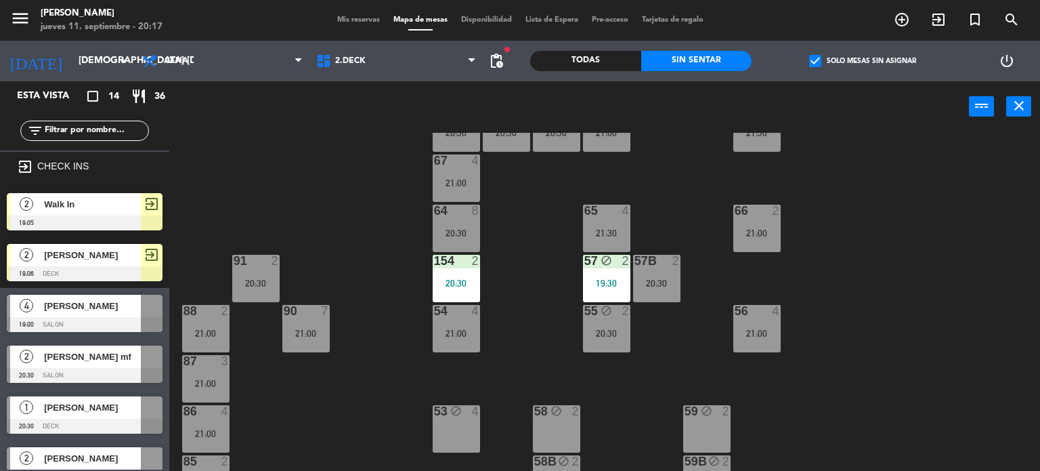
click at [603, 224] on div "65 4 21:30" at bounding box center [606, 228] width 47 height 47
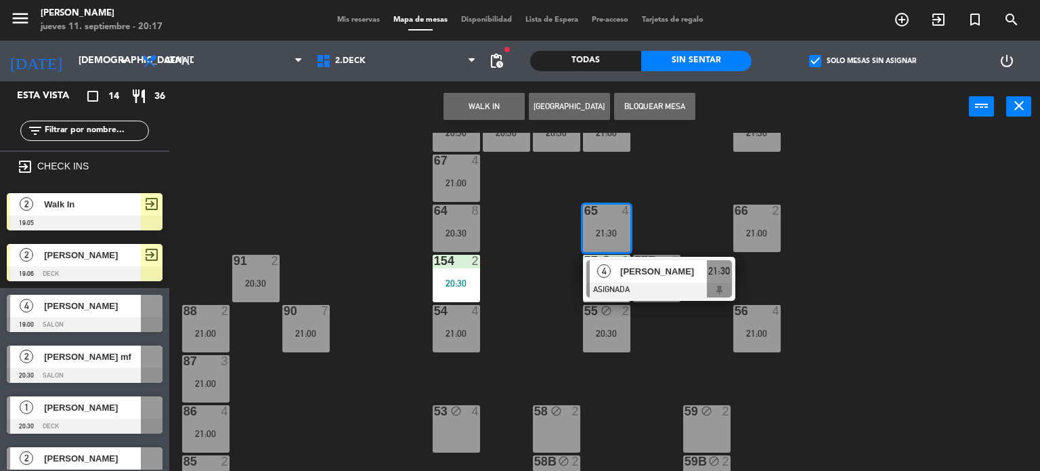
scroll to position [0, 0]
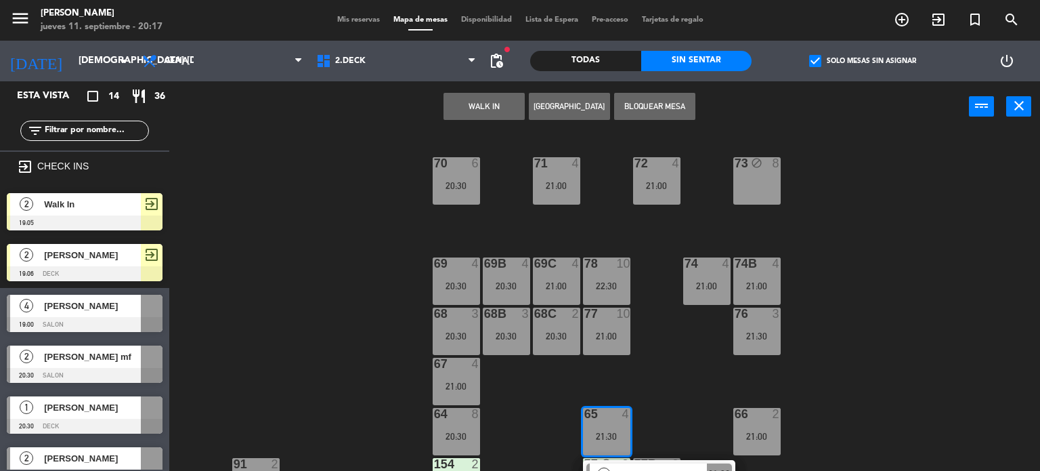
click at [755, 178] on div "73 block 8" at bounding box center [757, 180] width 47 height 47
click at [487, 113] on button "Mover" at bounding box center [484, 106] width 81 height 27
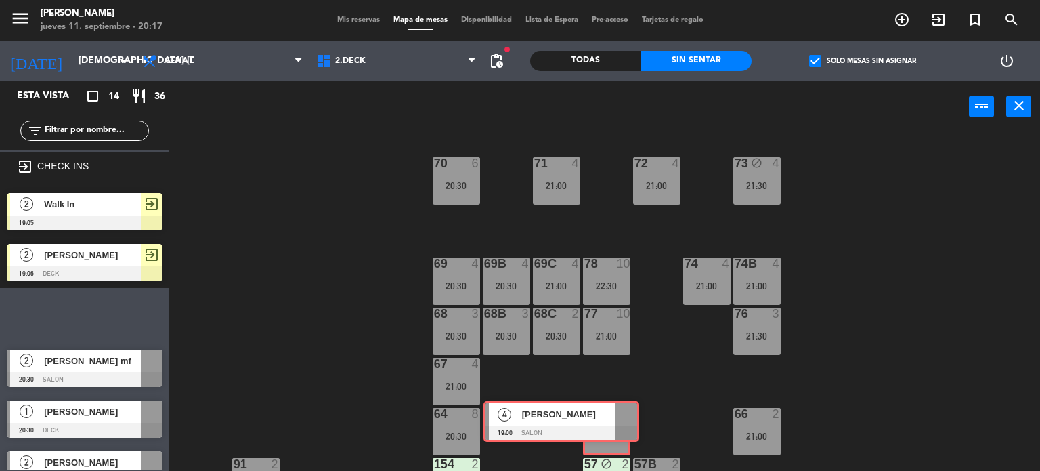
drag, startPoint x: 134, startPoint y: 307, endPoint x: 611, endPoint y: 414, distance: 488.7
click at [611, 414] on div "Esta vista crop_square 14 restaurant 36 filter_list exit_to_app CHECK INS 2 Wal…" at bounding box center [520, 276] width 1040 height 390
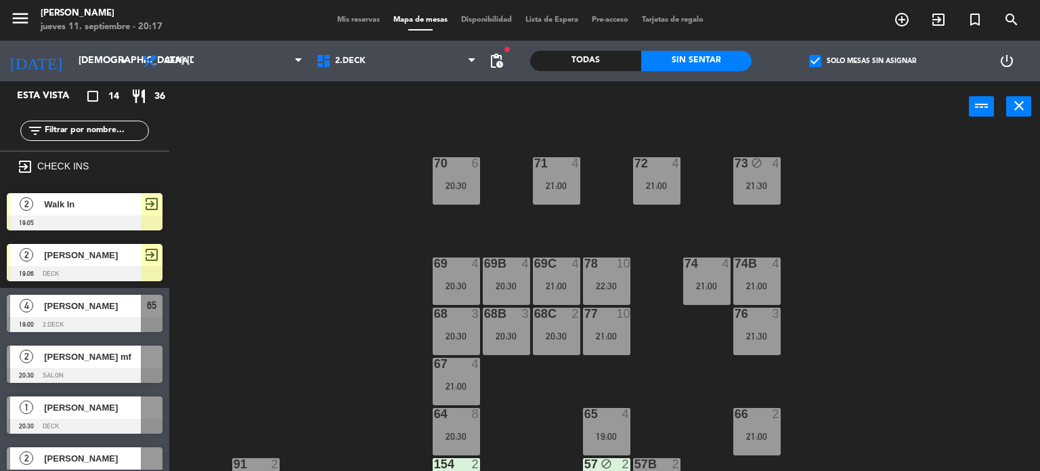
click at [612, 422] on div "65 4 19:00" at bounding box center [606, 431] width 47 height 47
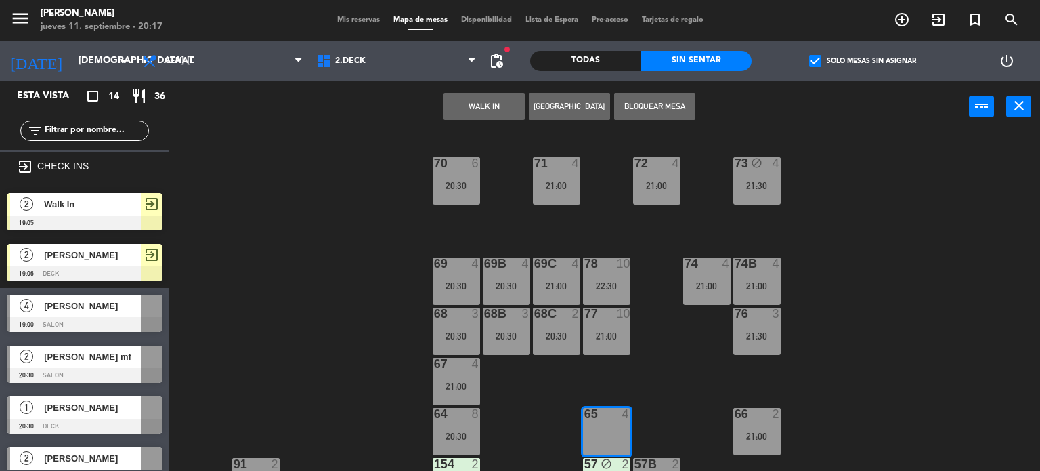
click at [657, 385] on div "71 4 21:00 72 4 21:00 73 block 4 21:30 70 6 20:30 74 4 21:00 74B 4 21:00 69 4 2…" at bounding box center [609, 302] width 861 height 339
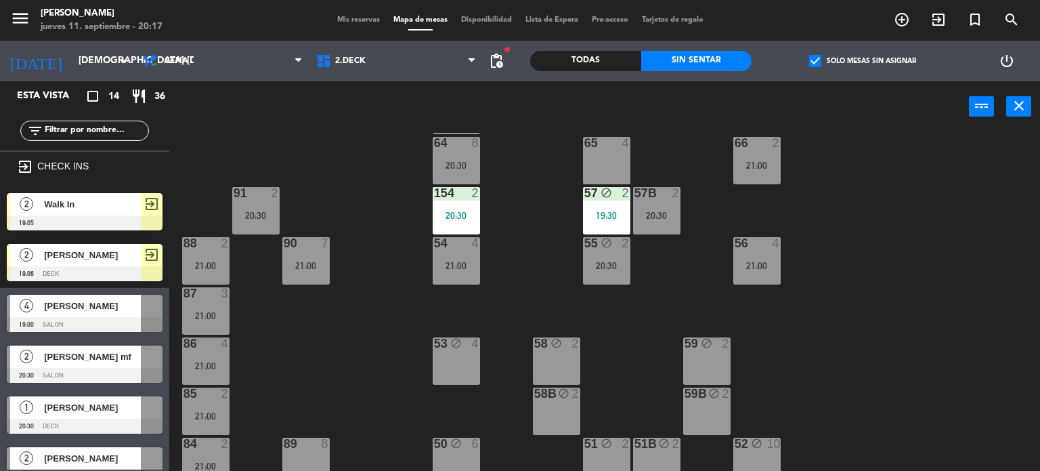
scroll to position [284, 0]
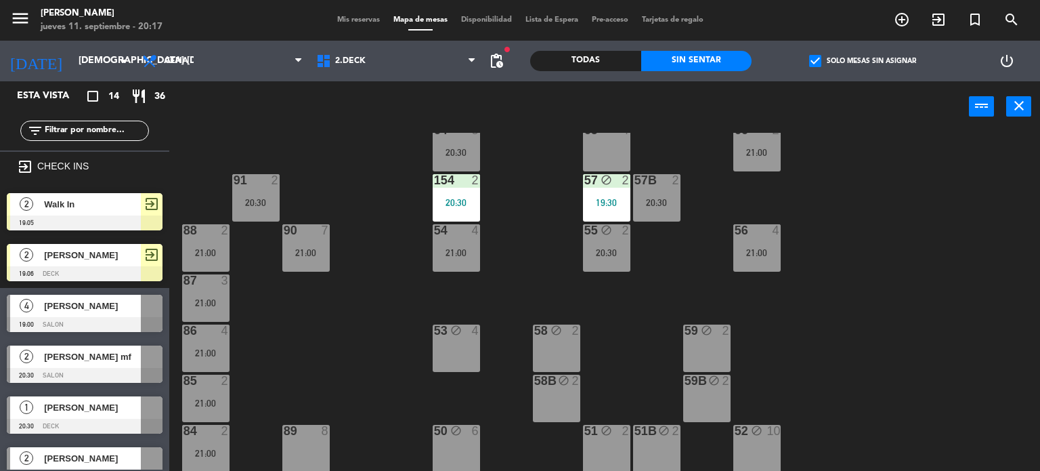
click at [618, 189] on div "57 block 2 19:30" at bounding box center [606, 197] width 47 height 47
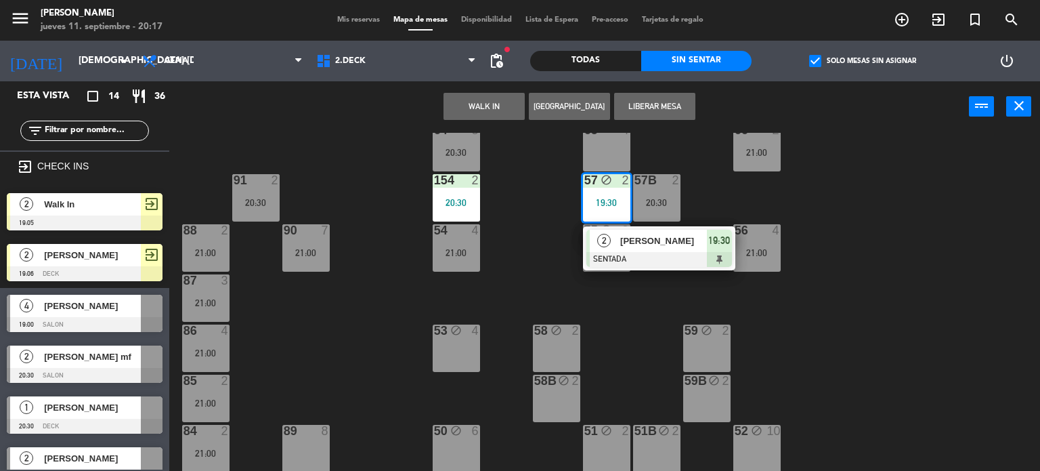
click at [561, 273] on div "71 4 21:00 72 4 21:00 73 block 4 21:30 70 6 20:30 74 4 21:00 74B 4 21:00 69 4 2…" at bounding box center [609, 302] width 861 height 339
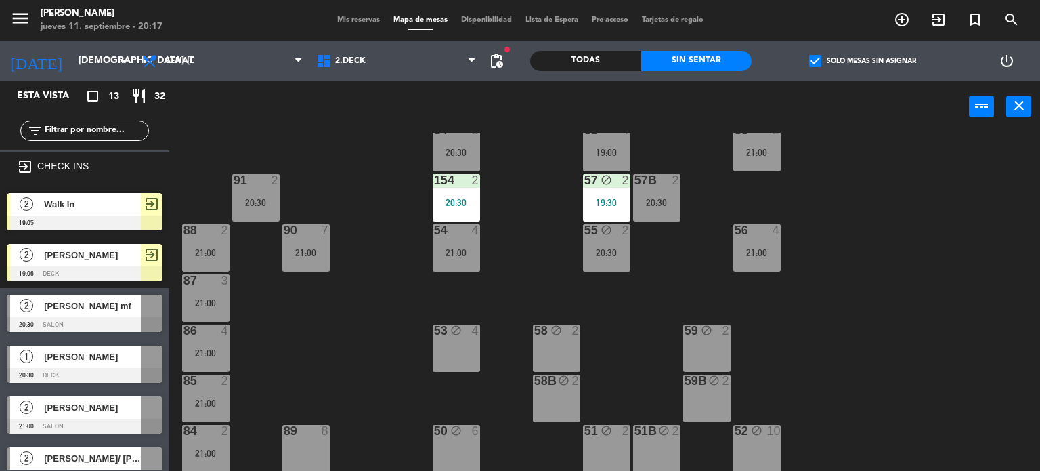
click at [494, 211] on div "71 4 21:00 72 4 21:00 73 block 4 21:30 70 6 20:30 74 4 21:00 74B 4 21:00 69 4 2…" at bounding box center [609, 302] width 861 height 339
click at [473, 200] on div "20:30" at bounding box center [456, 202] width 47 height 9
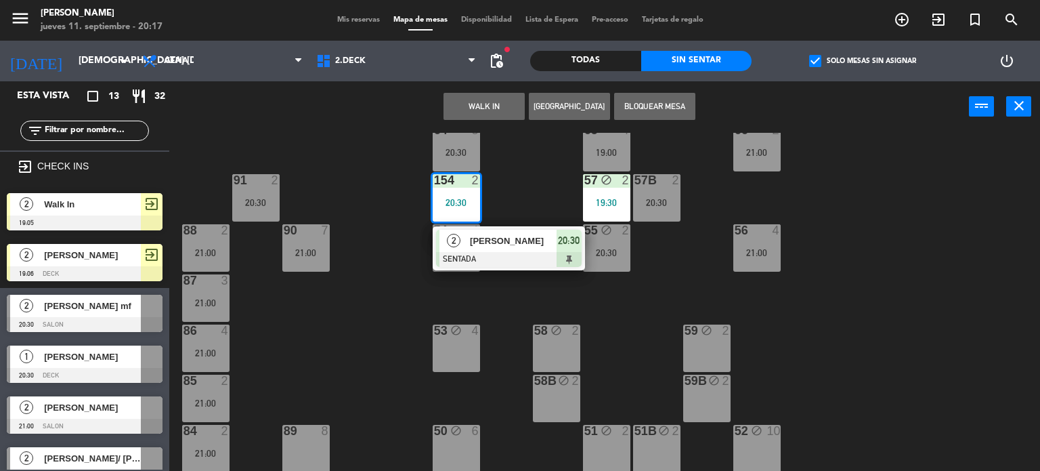
click at [520, 201] on div "71 4 21:00 72 4 21:00 73 block 4 21:30 70 6 20:30 74 4 21:00 74B 4 21:00 69 4 2…" at bounding box center [609, 302] width 861 height 339
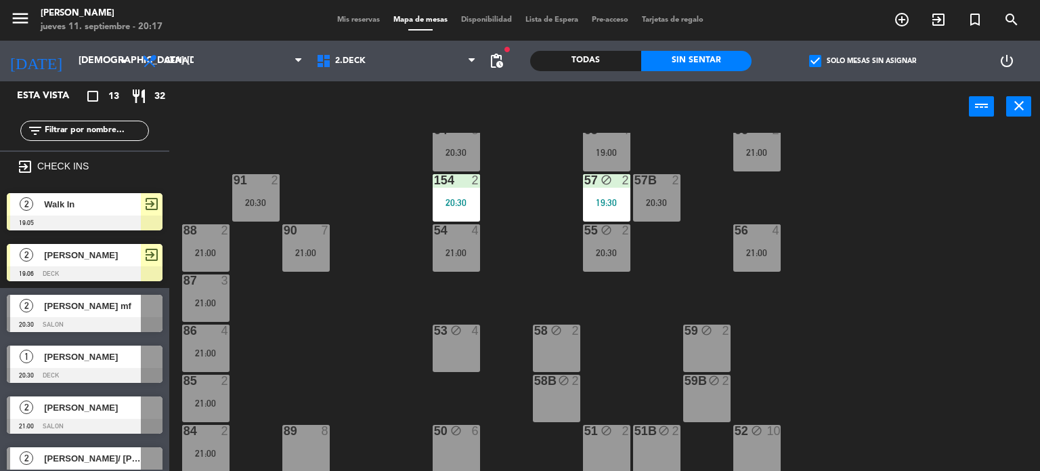
scroll to position [148, 0]
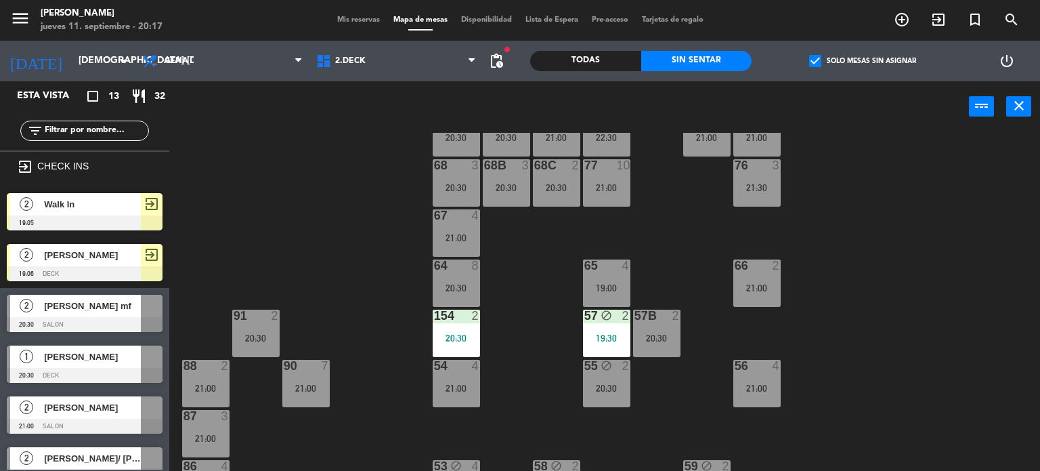
click at [614, 262] on div at bounding box center [606, 265] width 22 height 12
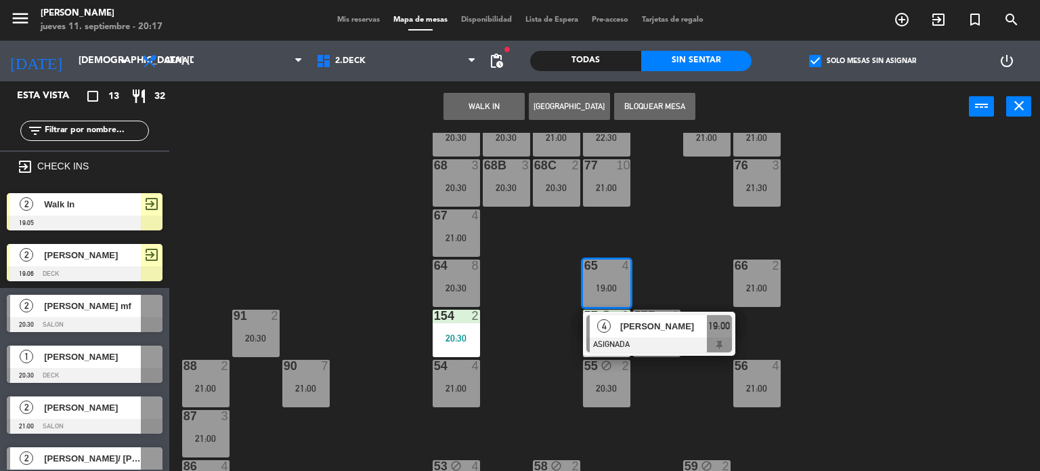
click at [642, 324] on span "[PERSON_NAME]" at bounding box center [663, 326] width 87 height 14
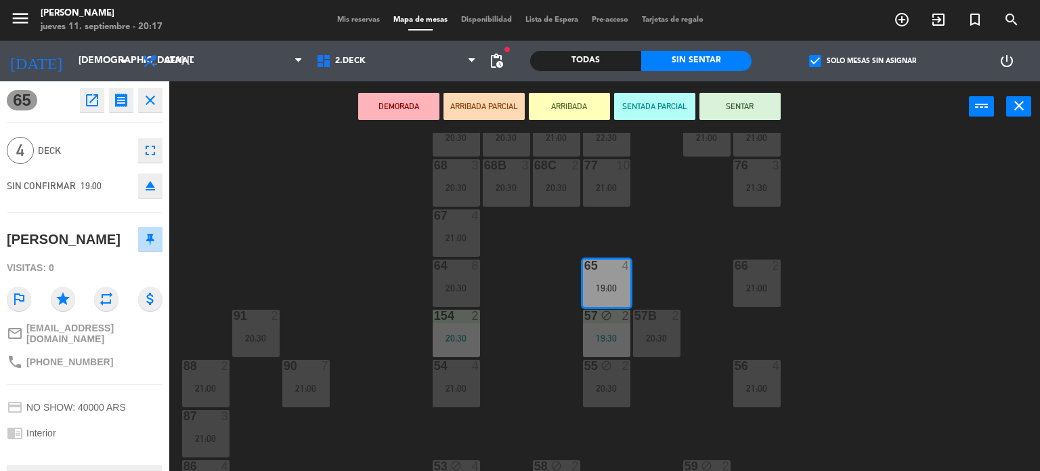
click at [729, 107] on button "SENTAR" at bounding box center [740, 106] width 81 height 27
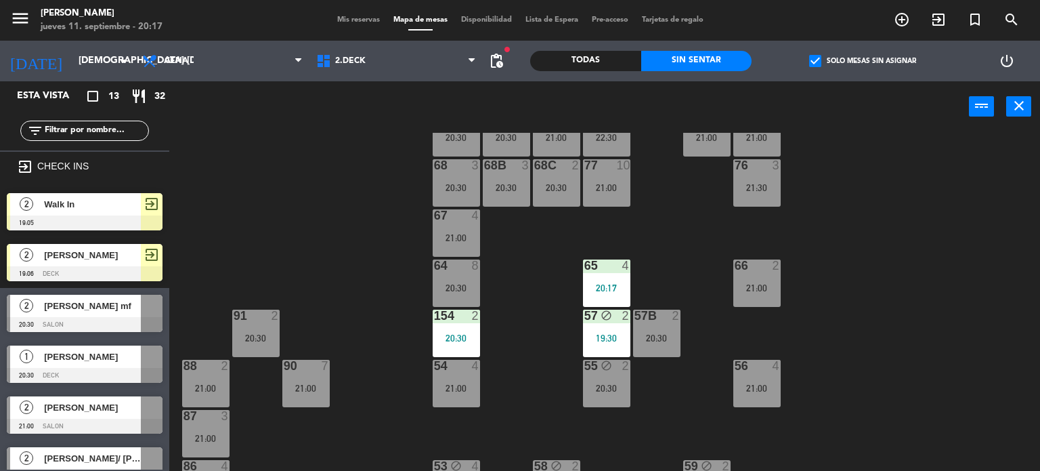
click at [531, 335] on div "71 4 21:00 72 4 21:00 73 block 4 21:30 70 6 20:30 74 4 21:00 74B 4 21:00 69 4 2…" at bounding box center [609, 302] width 861 height 339
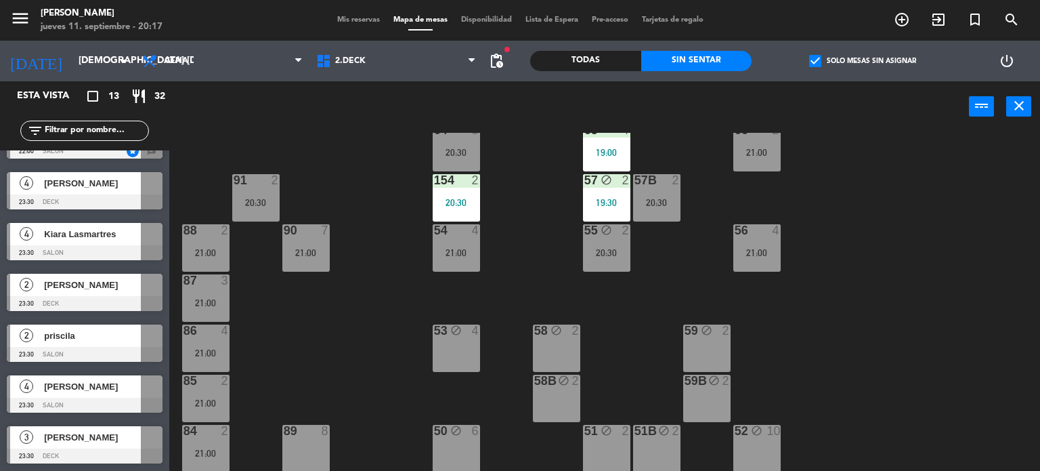
scroll to position [0, 0]
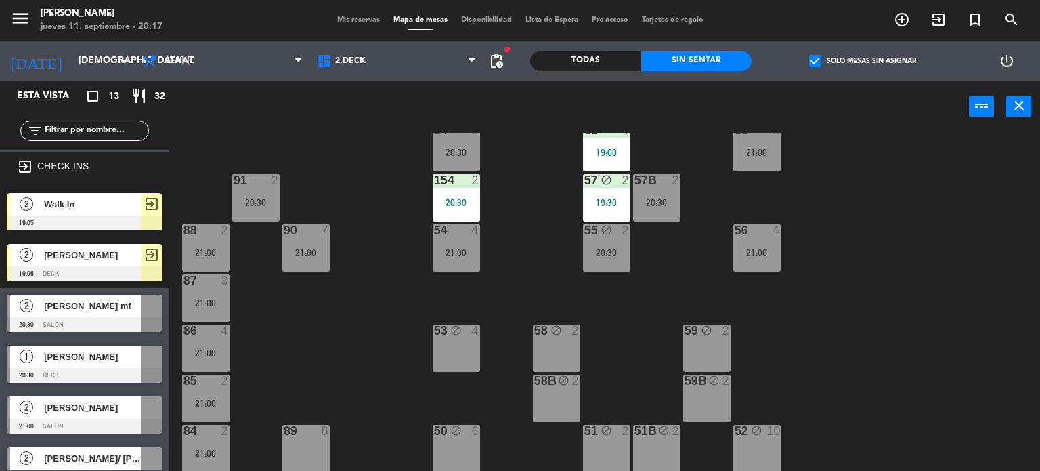
click at [350, 362] on div "71 4 21:00 72 4 21:00 73 block 4 21:30 70 6 20:30 74 4 21:00 74B 4 21:00 69 4 2…" at bounding box center [609, 302] width 861 height 339
click at [132, 276] on div at bounding box center [85, 273] width 156 height 15
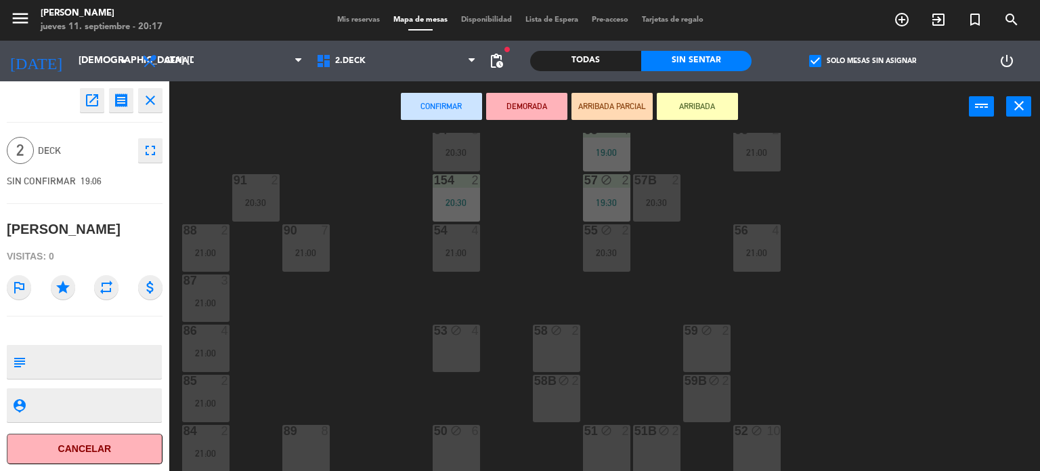
click at [316, 335] on div "71 4 21:00 72 4 21:00 73 block 4 21:30 70 6 20:30 74 4 21:00 74B 4 21:00 69 4 2…" at bounding box center [609, 302] width 861 height 339
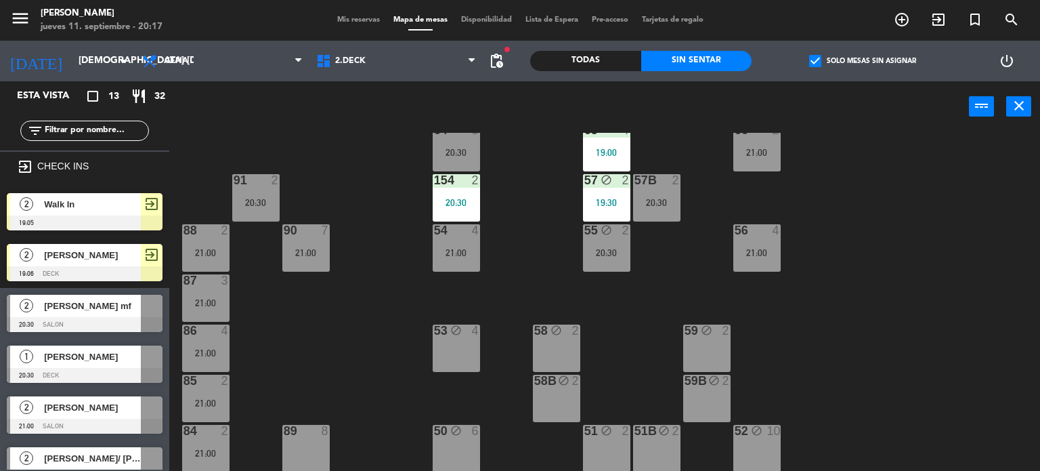
click at [826, 52] on div "check_box Solo mesas sin asignar" at bounding box center [862, 61] width 221 height 41
click at [820, 55] on span "check_box" at bounding box center [815, 61] width 12 height 12
click at [863, 61] on input "check_box Solo mesas sin asignar" at bounding box center [863, 61] width 0 height 0
click at [387, 75] on span "2.DECK" at bounding box center [397, 61] width 174 height 30
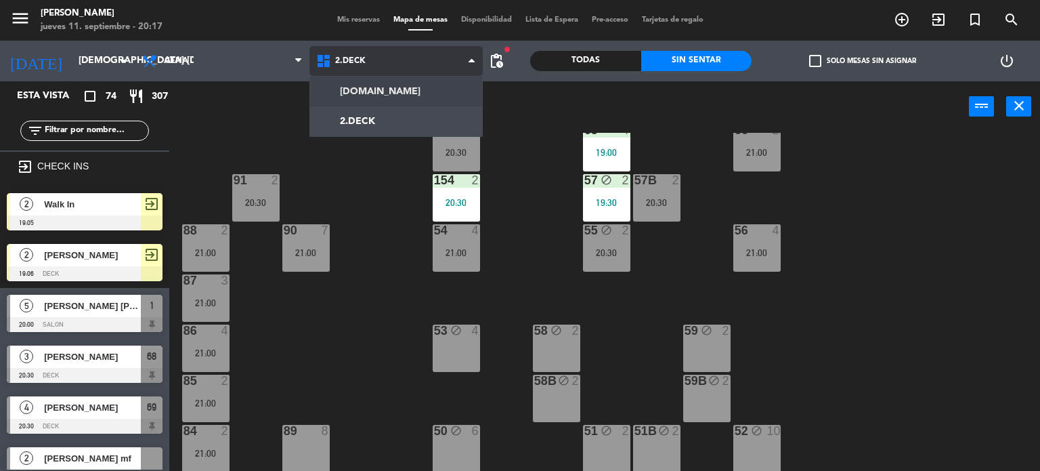
click at [424, 83] on ng-component "menu Gardiner jueves 11. septiembre - 20:17 Mis reservas Mapa de mesas Disponib…" at bounding box center [520, 235] width 1040 height 471
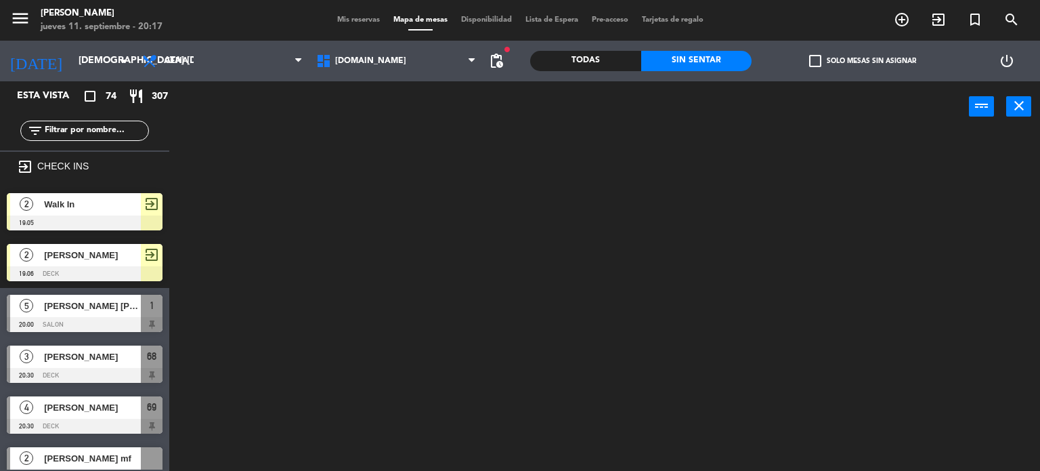
click at [557, 58] on div "Todas" at bounding box center [585, 61] width 111 height 20
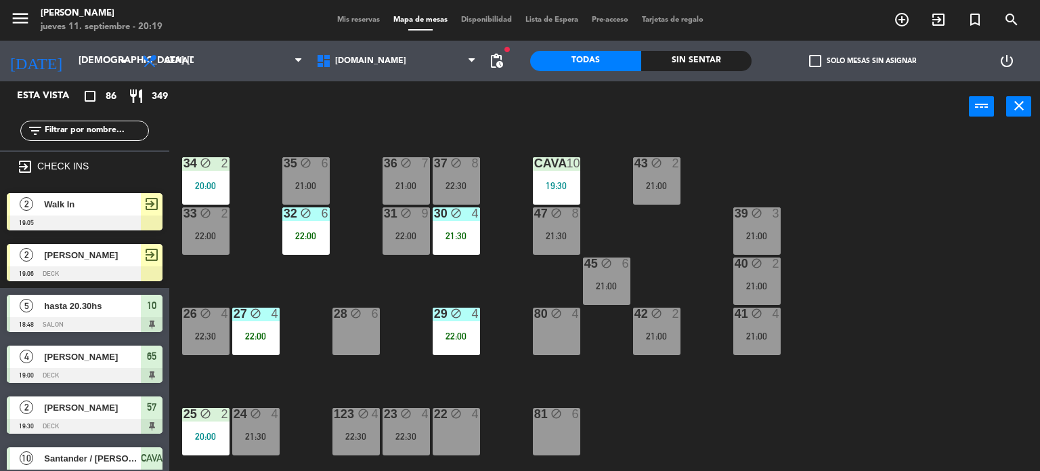
click at [732, 61] on div "Sin sentar" at bounding box center [696, 61] width 111 height 20
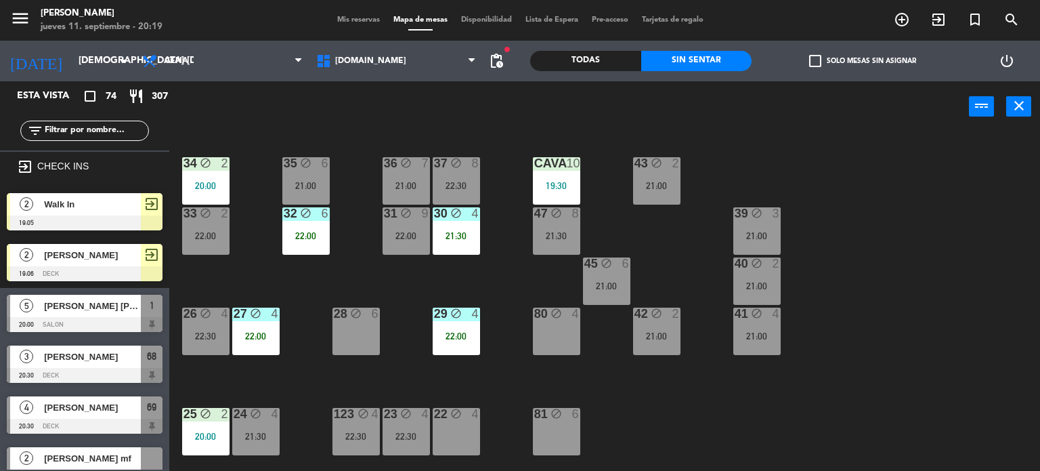
click at [88, 138] on div "filter_list" at bounding box center [84, 131] width 129 height 20
click at [597, 54] on div "Todas" at bounding box center [585, 61] width 111 height 20
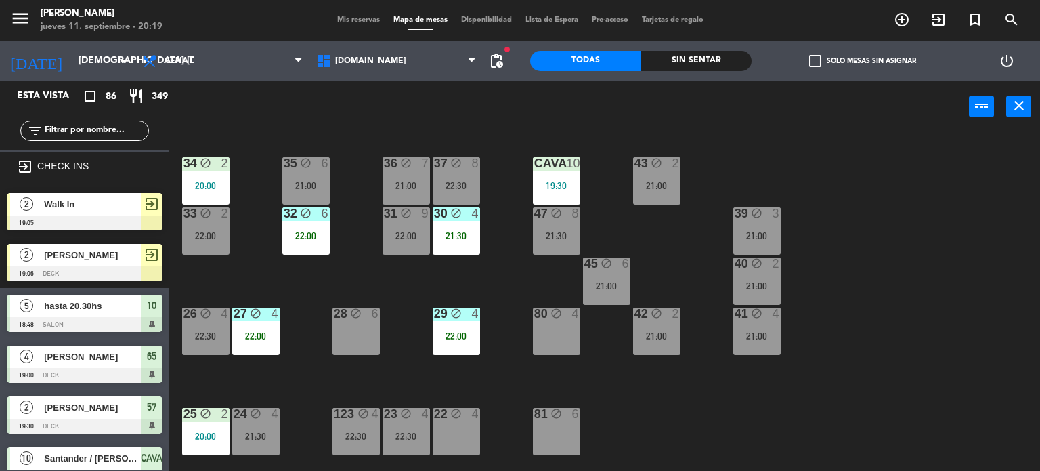
click at [126, 125] on input "text" at bounding box center [95, 130] width 105 height 15
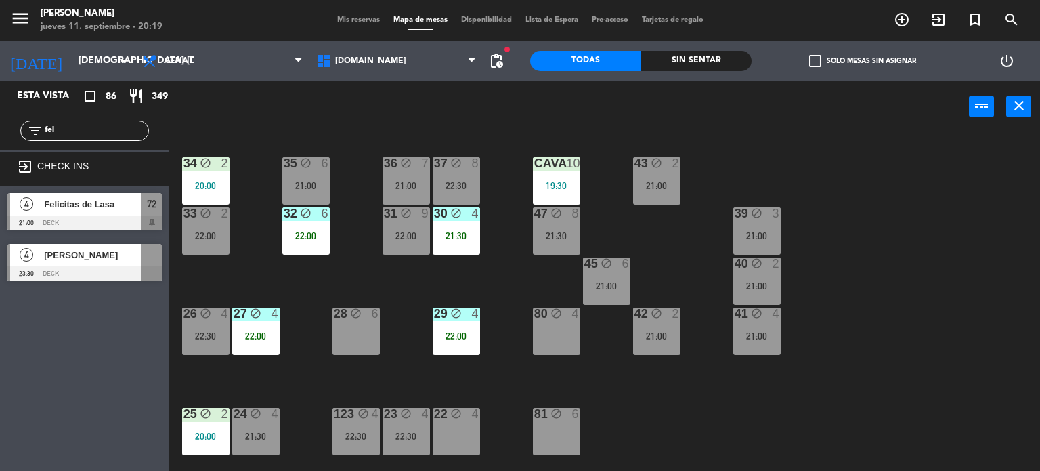
type input "fel"
click at [125, 387] on div "Esta vista crop_square 86 restaurant 349 filter_list fel exit_to_app CHECK INS …" at bounding box center [84, 275] width 169 height 389
click at [352, 67] on span "[DOMAIN_NAME]" at bounding box center [397, 61] width 174 height 30
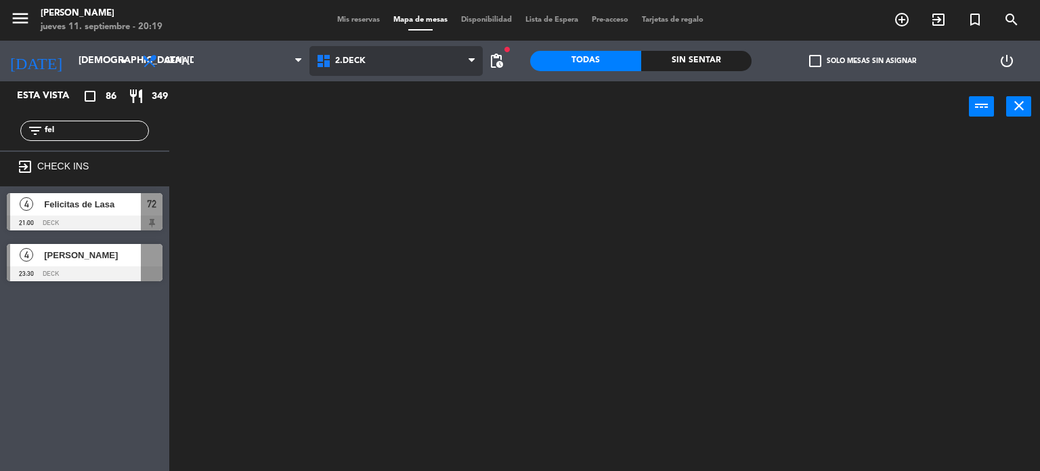
click at [375, 123] on ng-component "menu Gardiner jueves 11. septiembre - 20:19 Mis reservas Mapa de mesas Disponib…" at bounding box center [520, 235] width 1040 height 471
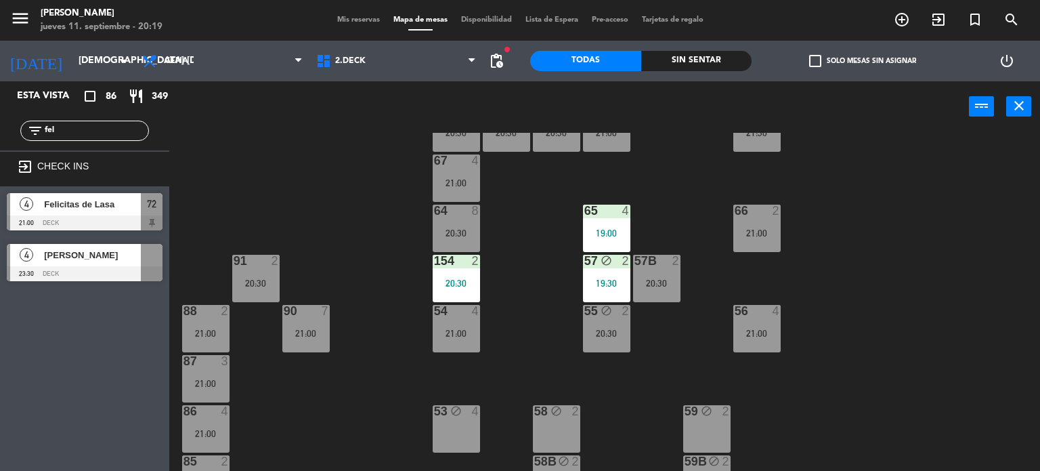
scroll to position [284, 0]
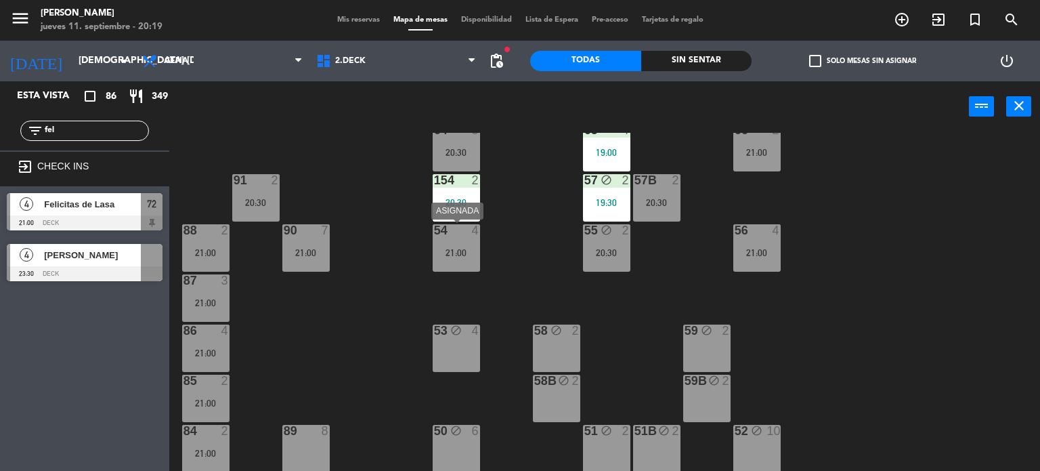
click at [456, 244] on div "54 4 21:00" at bounding box center [456, 247] width 47 height 47
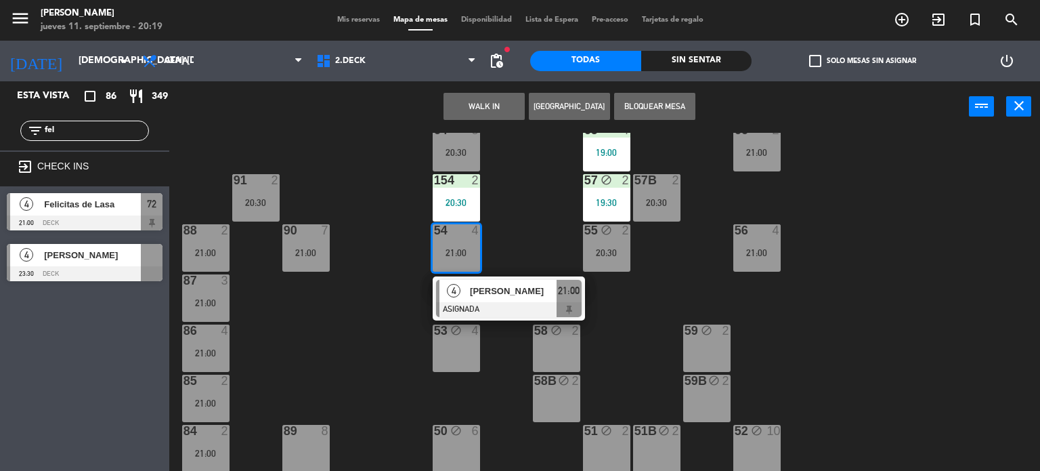
click at [514, 253] on div "71 4 21:00 72 4 21:00 73 block 4 21:30 70 6 20:30 74 4 21:00 74B 4 21:00 69 4 2…" at bounding box center [609, 302] width 861 height 339
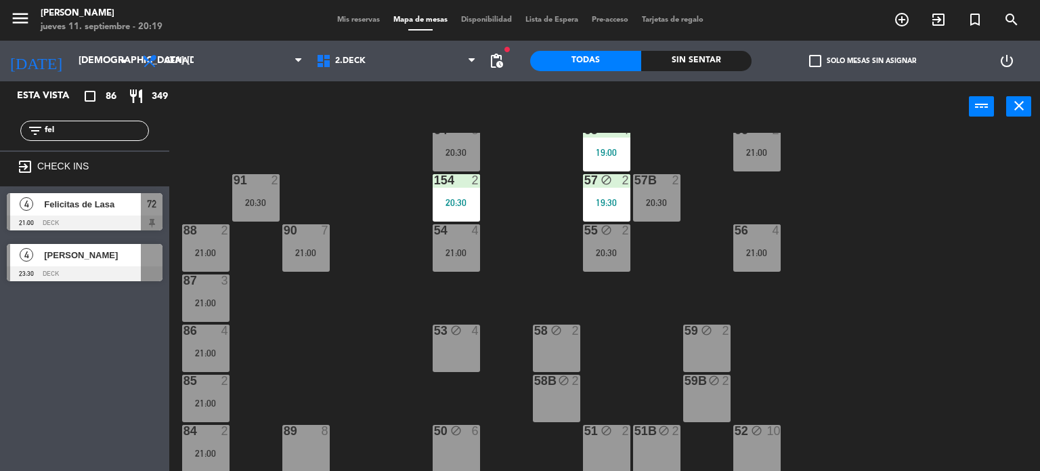
click at [145, 200] on div "72" at bounding box center [152, 204] width 22 height 22
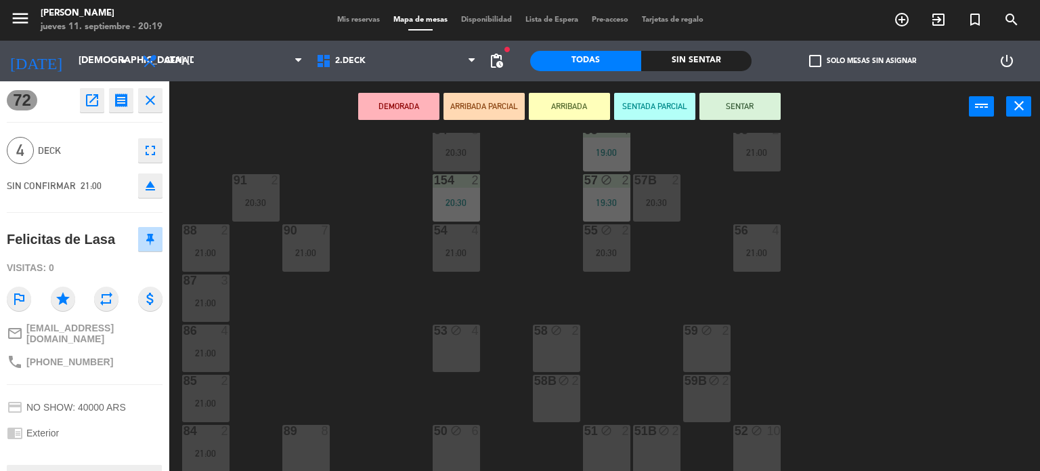
click at [466, 249] on div "21:00" at bounding box center [456, 252] width 47 height 9
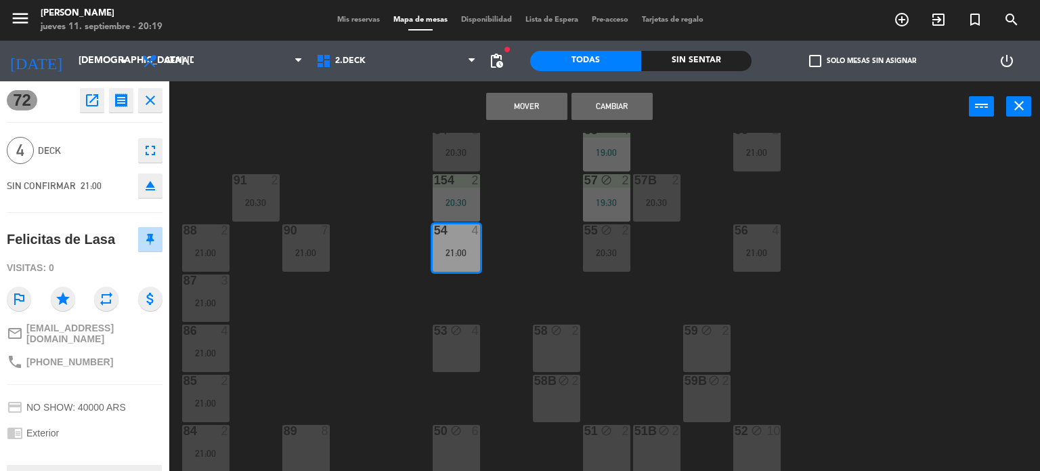
click at [606, 114] on button "Cambiar" at bounding box center [612, 106] width 81 height 27
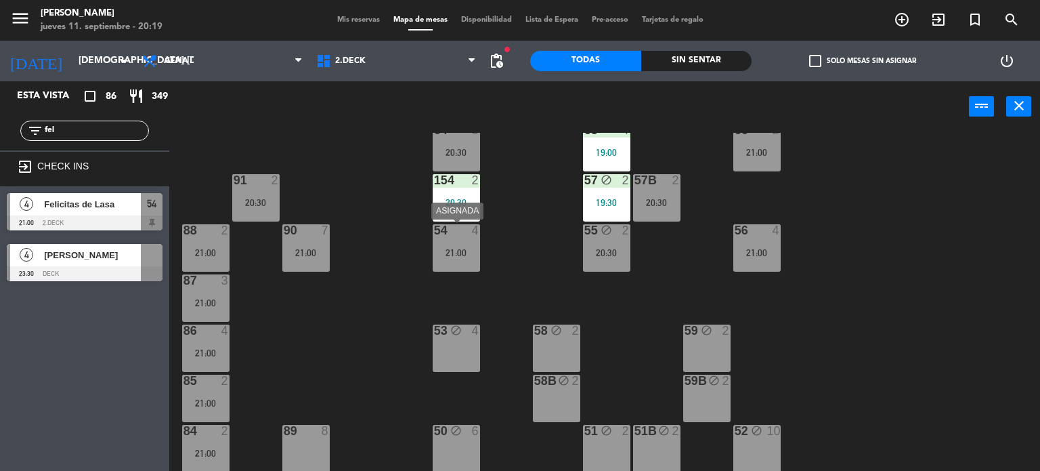
click at [477, 252] on div "21:00" at bounding box center [456, 252] width 47 height 9
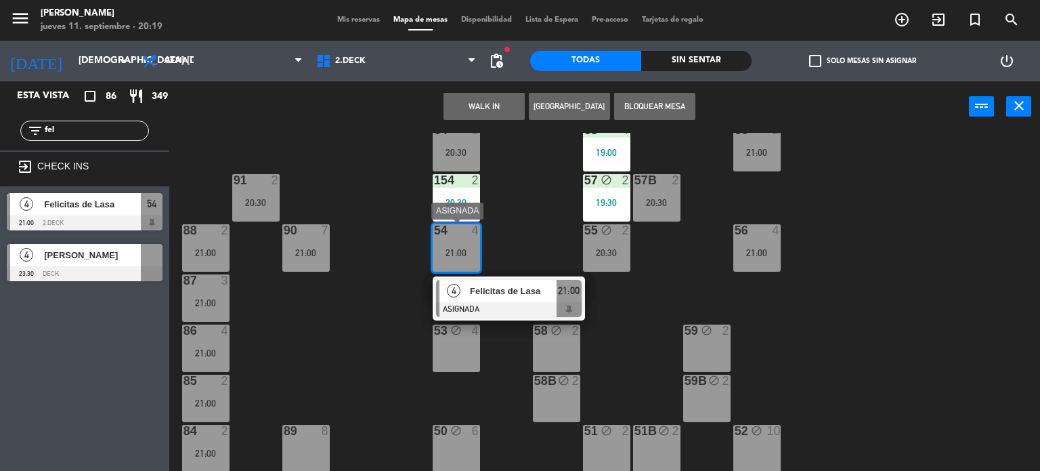
click at [504, 295] on span "Felicitas de Lasa" at bounding box center [513, 291] width 87 height 14
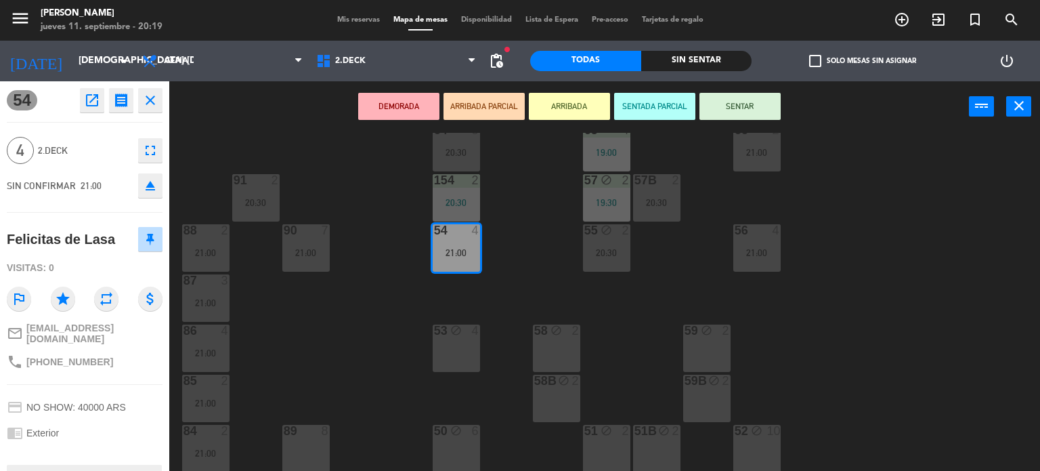
click at [490, 108] on button "ARRIBADA PARCIAL" at bounding box center [484, 106] width 81 height 27
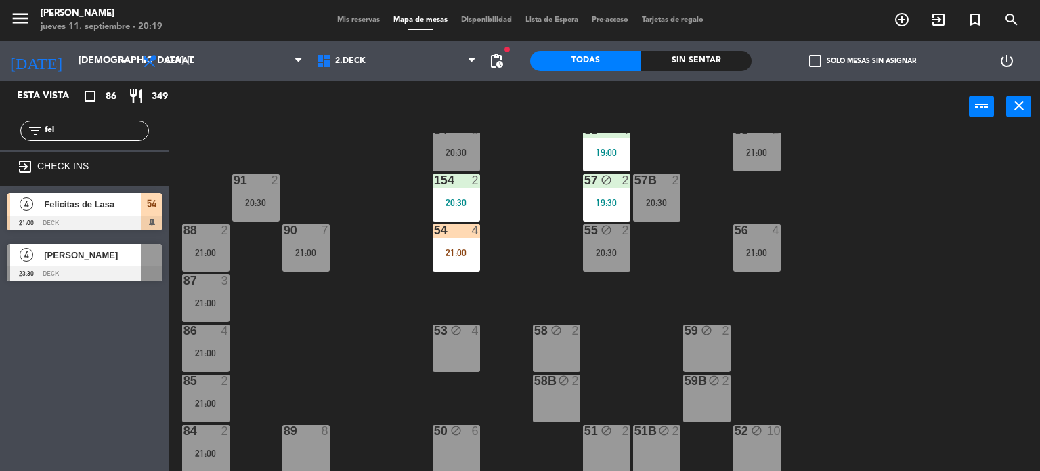
click at [801, 251] on div "71 4 21:00 72 4 21:00 73 block 4 21:30 70 6 20:30 74 4 21:00 74B 4 21:00 69 4 2…" at bounding box center [609, 302] width 861 height 339
click at [756, 251] on div "21:00" at bounding box center [757, 252] width 47 height 9
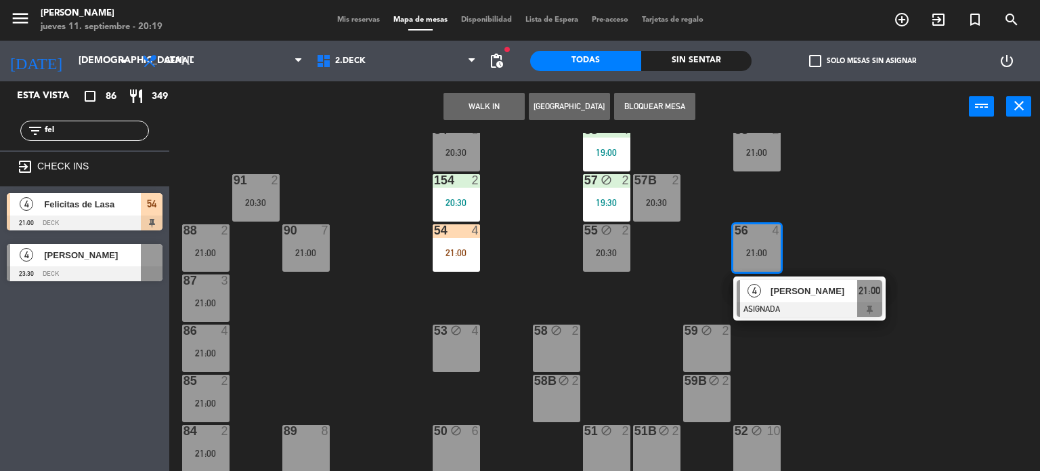
click at [805, 235] on div "71 4 21:00 72 4 21:00 73 block 4 21:30 70 6 20:30 74 4 21:00 74B 4 21:00 69 4 2…" at bounding box center [609, 302] width 861 height 339
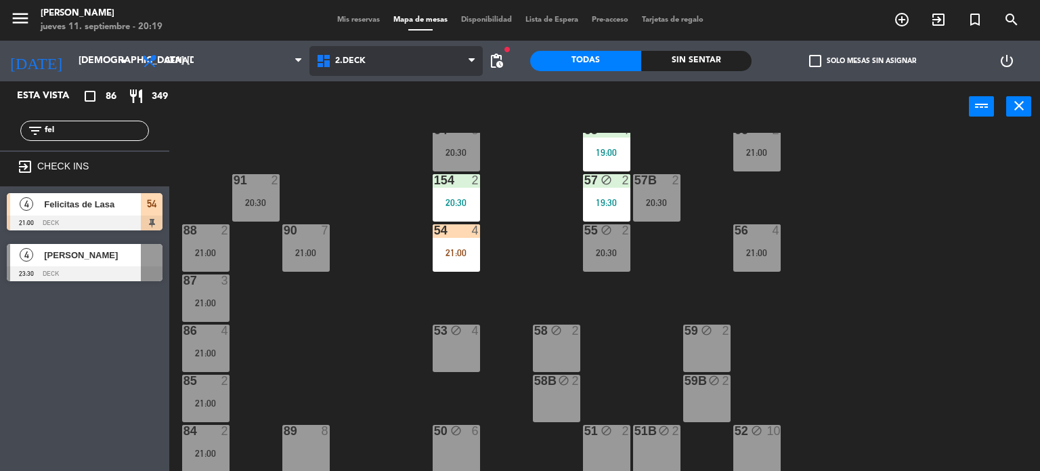
click at [402, 64] on span "2.DECK" at bounding box center [397, 61] width 174 height 30
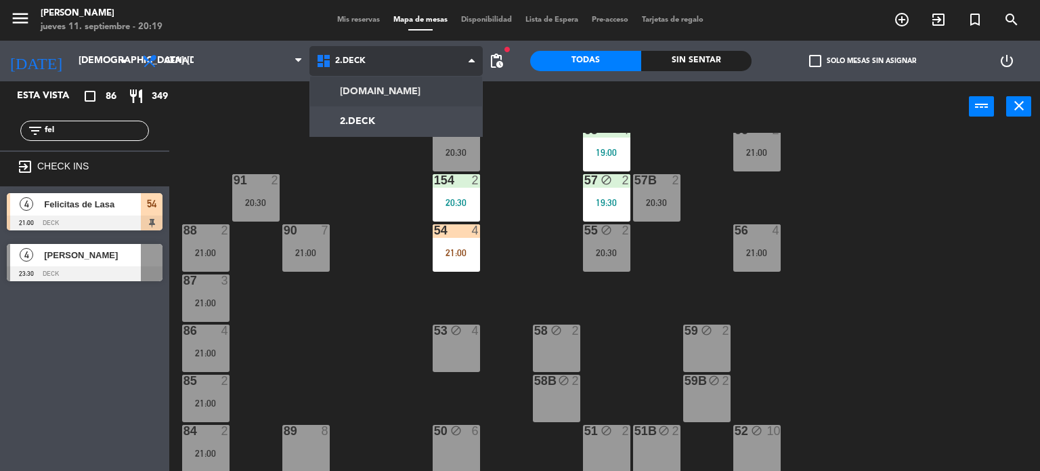
scroll to position [0, 0]
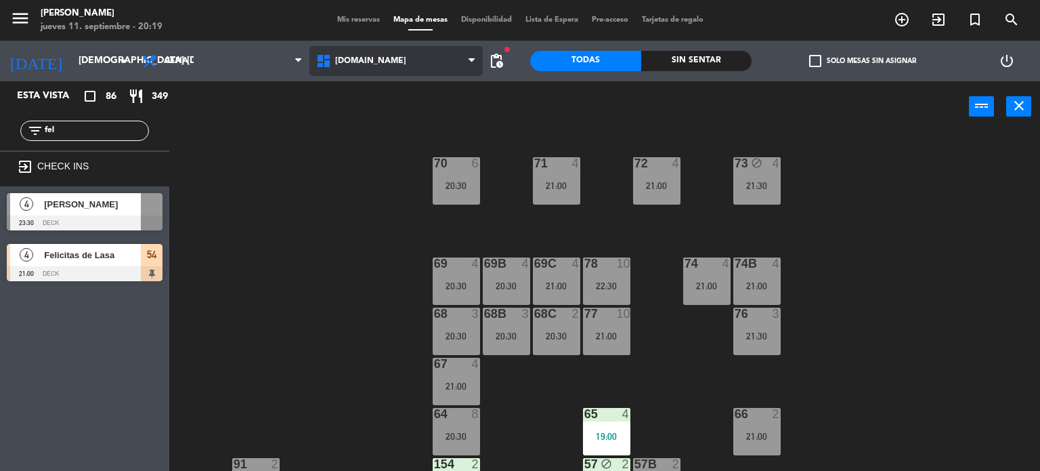
click at [417, 101] on ng-component "menu Gardiner jueves 11. septiembre - 20:19 Mis reservas Mapa de mesas Disponib…" at bounding box center [520, 235] width 1040 height 471
click at [423, 77] on div "1.SALON 2.DECK 1.SALON 1.SALON 2.DECK" at bounding box center [397, 61] width 174 height 41
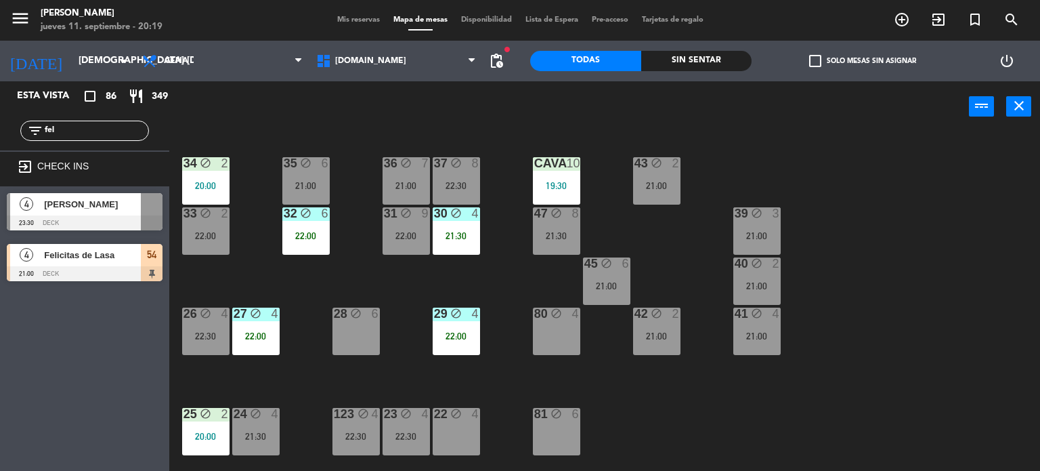
click at [373, 43] on div "1.SALON 2.DECK 1.SALON 1.SALON 2.DECK" at bounding box center [397, 61] width 174 height 41
click at [387, 72] on span "[DOMAIN_NAME]" at bounding box center [397, 61] width 174 height 30
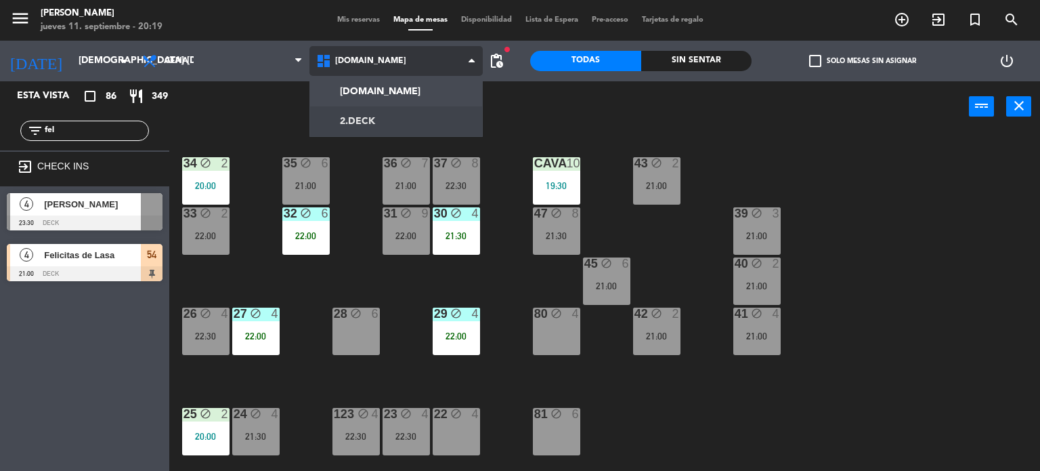
click at [419, 133] on ng-component "menu Gardiner jueves 11. septiembre - 20:19 Mis reservas Mapa de mesas Disponib…" at bounding box center [520, 235] width 1040 height 471
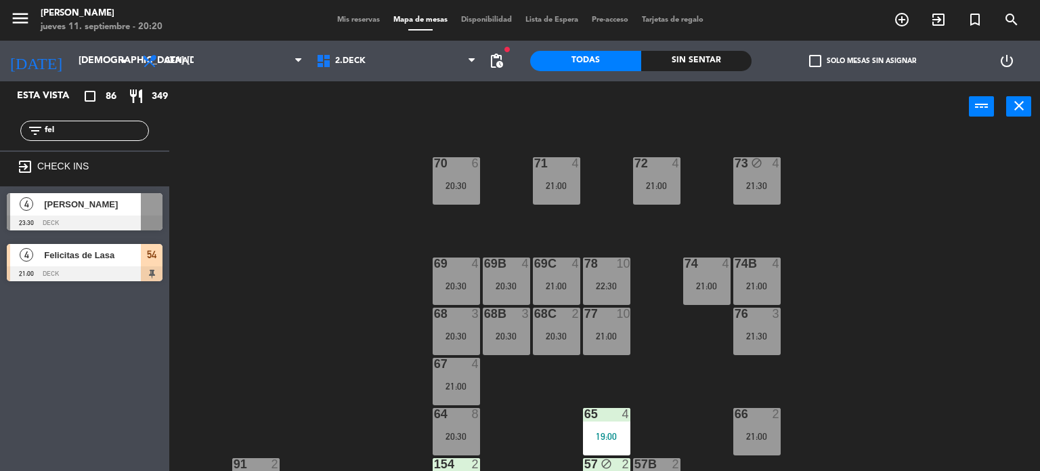
drag, startPoint x: 94, startPoint y: 135, endPoint x: 0, endPoint y: 139, distance: 94.2
click at [0, 139] on div "filter_list fel" at bounding box center [84, 130] width 169 height 39
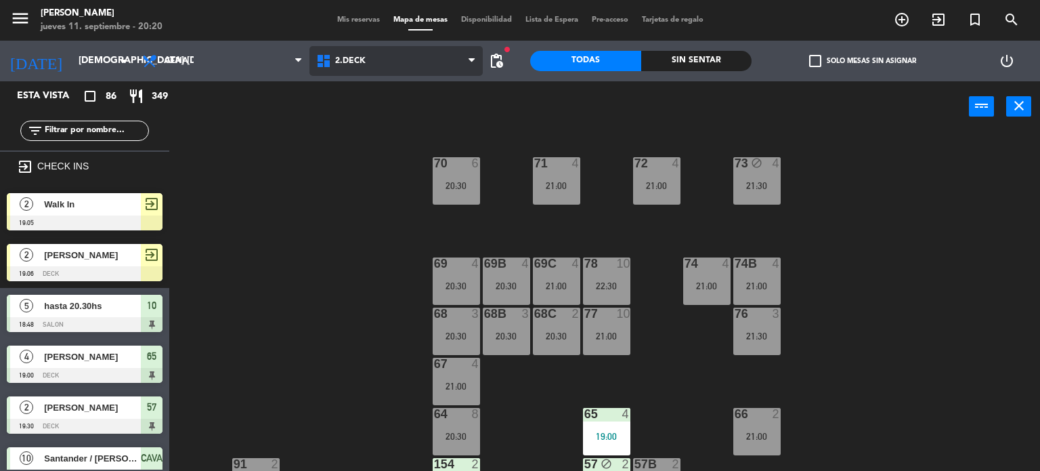
click at [360, 72] on span "2.DECK" at bounding box center [397, 61] width 174 height 30
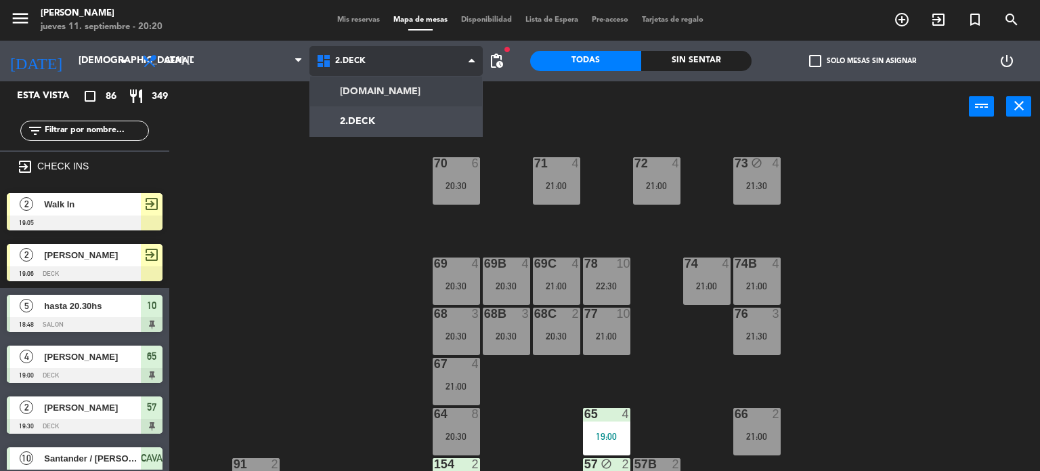
click at [385, 91] on ng-component "menu Gardiner jueves 11. septiembre - 20:20 Mis reservas Mapa de mesas Disponib…" at bounding box center [520, 235] width 1040 height 471
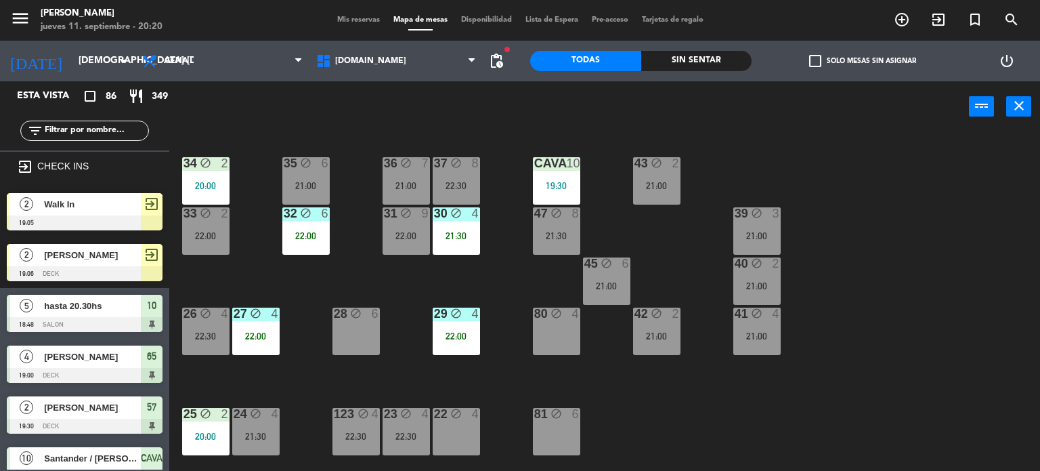
click at [102, 135] on input "text" at bounding box center [95, 130] width 105 height 15
click at [708, 87] on div "power_input close" at bounding box center [569, 106] width 800 height 51
click at [133, 132] on input "text" at bounding box center [95, 130] width 105 height 15
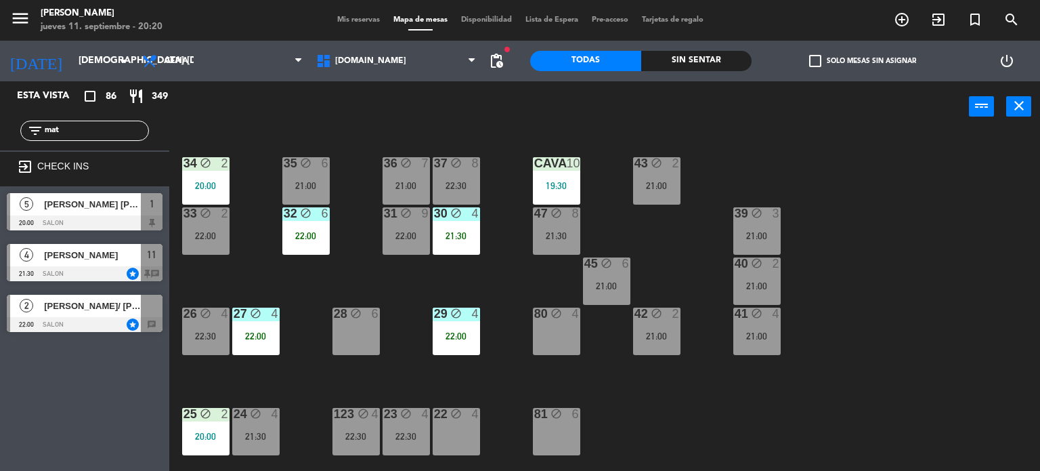
type input "mat"
click at [42, 427] on div "Esta vista crop_square 86 restaurant 349 filter_list mat exit_to_app CHECK INS …" at bounding box center [84, 275] width 169 height 389
click at [98, 216] on div at bounding box center [85, 222] width 156 height 15
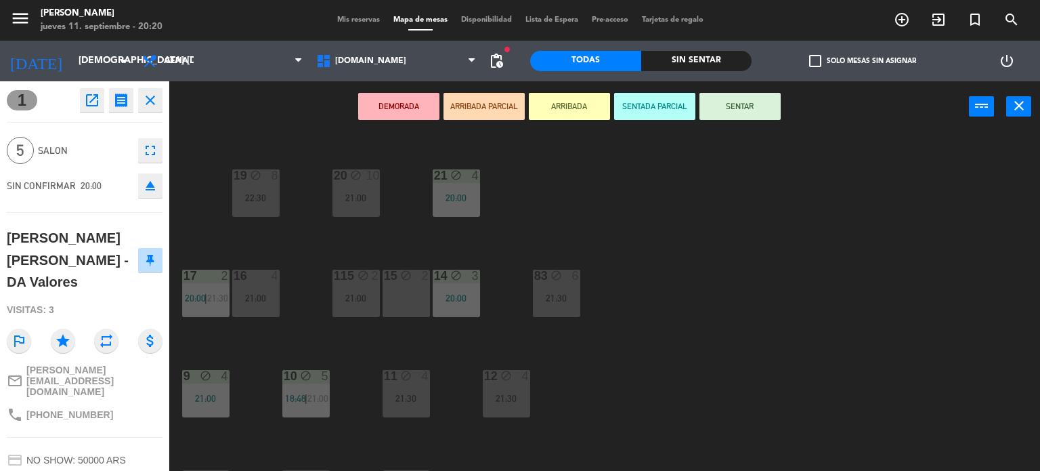
scroll to position [484, 0]
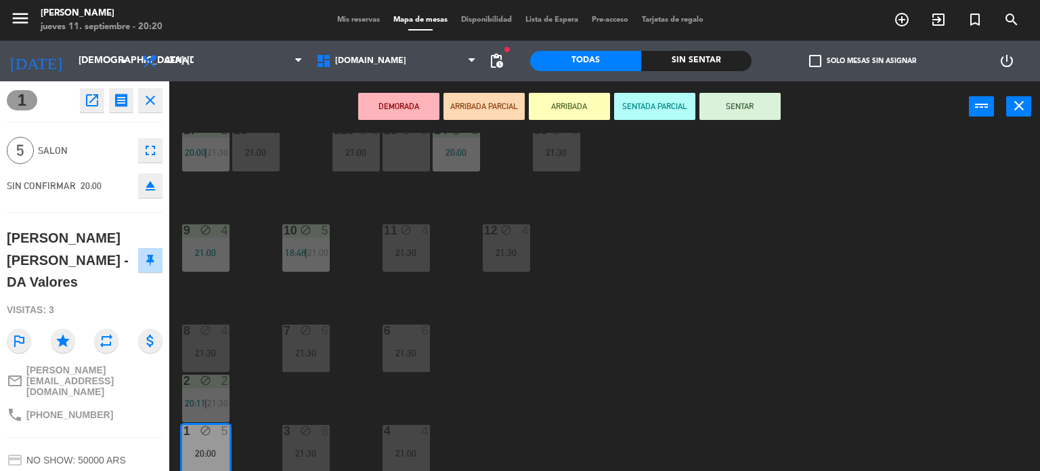
drag, startPoint x: 534, startPoint y: 368, endPoint x: 413, endPoint y: 388, distance: 123.6
click at [534, 368] on div "34 block 2 20:00 35 block 6 21:00 36 block 7 21:00 43 block 2 21:00 37 block 8 …" at bounding box center [609, 302] width 861 height 339
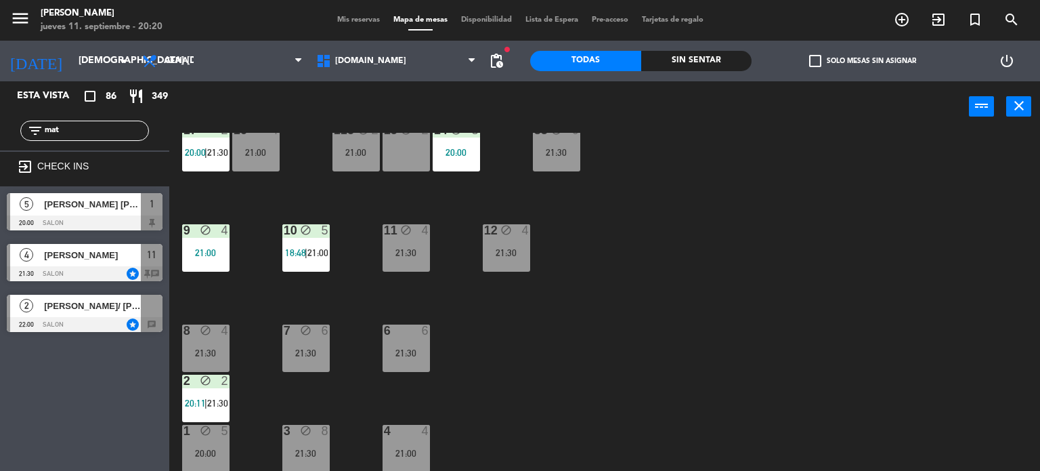
click at [494, 257] on div "12 block 4 21:30" at bounding box center [506, 247] width 47 height 47
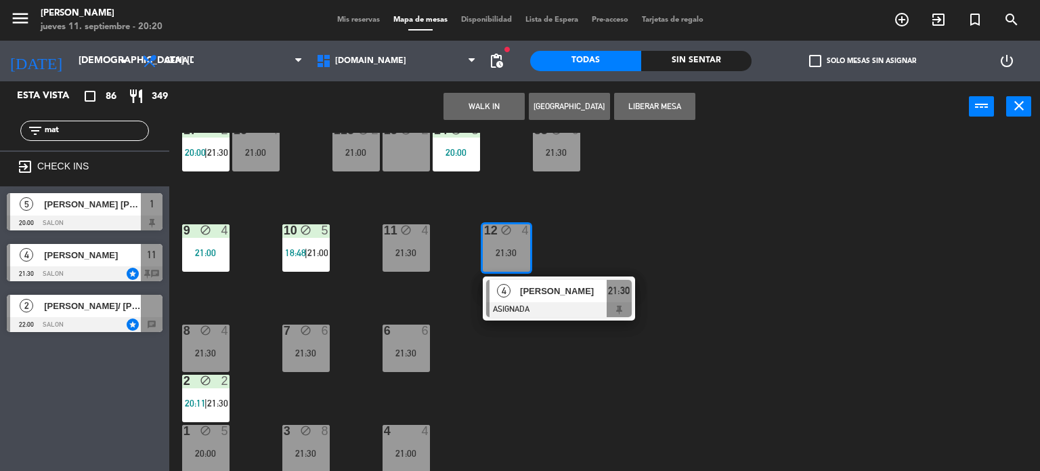
click at [577, 380] on div "34 block 2 20:00 35 block 6 21:00 36 block 7 21:00 43 block 2 21:00 37 block 8 …" at bounding box center [609, 302] width 861 height 339
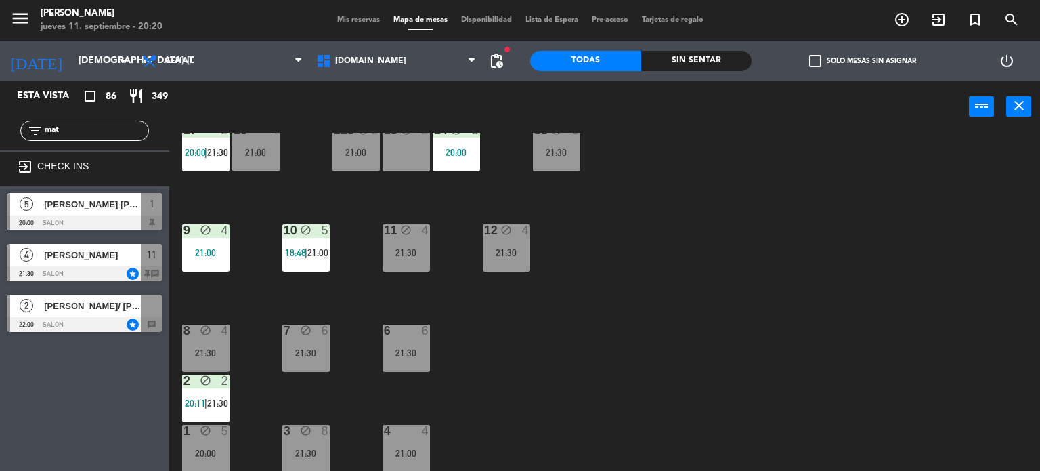
click at [175, 459] on main "34 block 2 20:00 35 block 6 21:00 36 block 7 21:00 43 block 2 21:00 37 block 8 …" at bounding box center [604, 297] width 871 height 349
click at [221, 441] on div "1 block 5 20:00" at bounding box center [205, 448] width 47 height 47
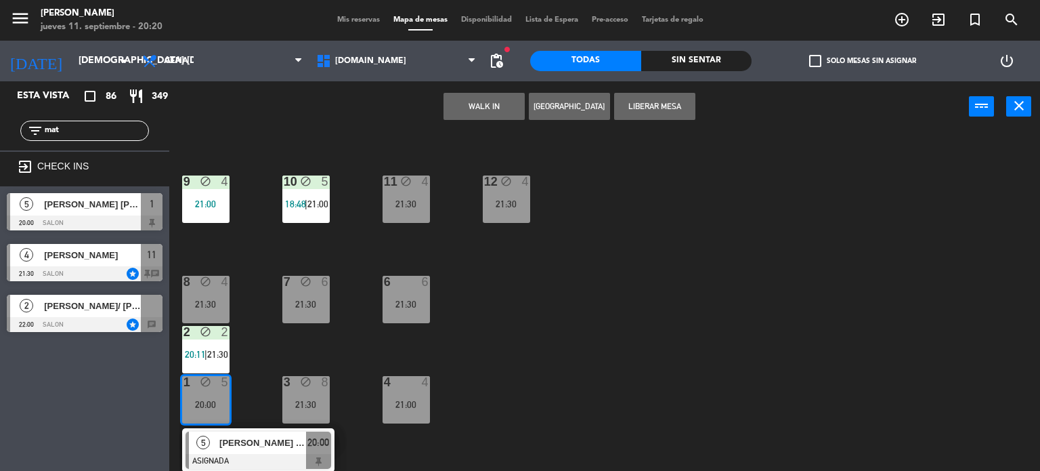
click at [274, 444] on span "[PERSON_NAME] [PERSON_NAME] - DA Valores" at bounding box center [262, 443] width 87 height 14
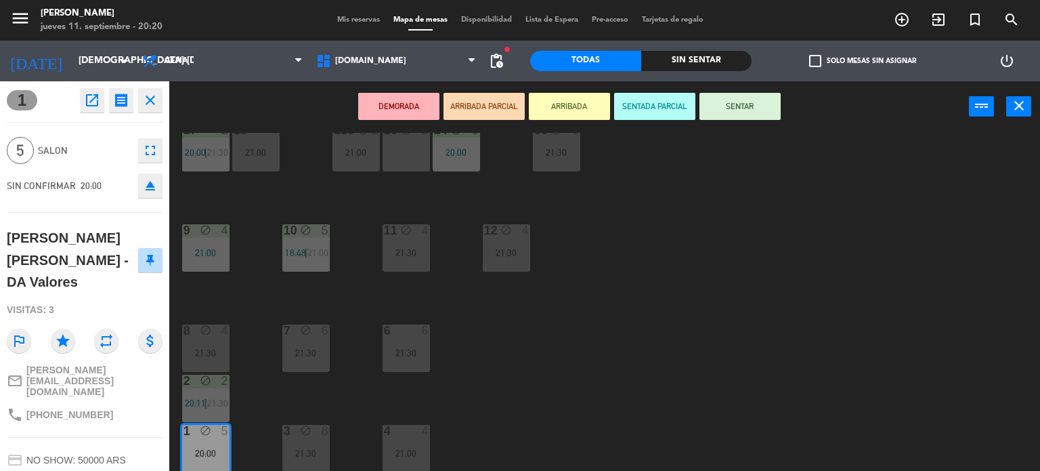
click at [764, 112] on button "SENTAR" at bounding box center [740, 106] width 81 height 27
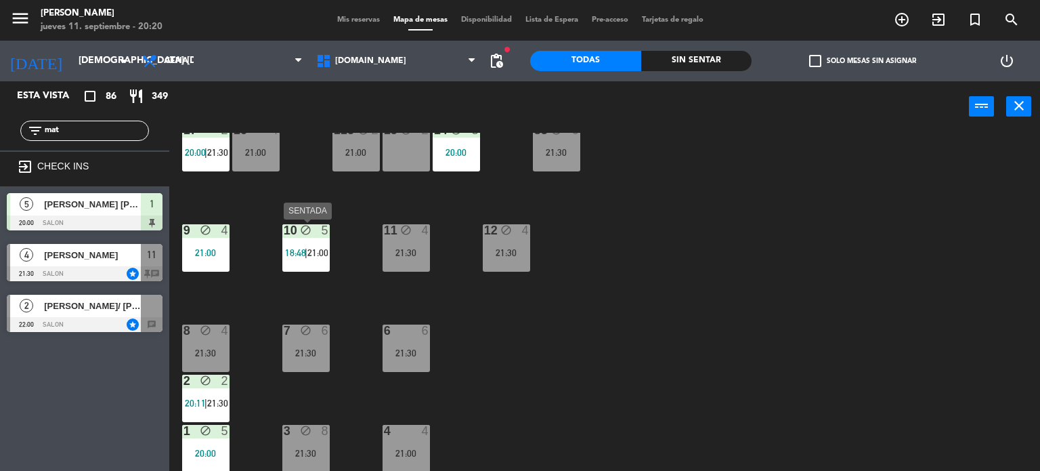
click at [310, 251] on span "21:00" at bounding box center [318, 252] width 21 height 11
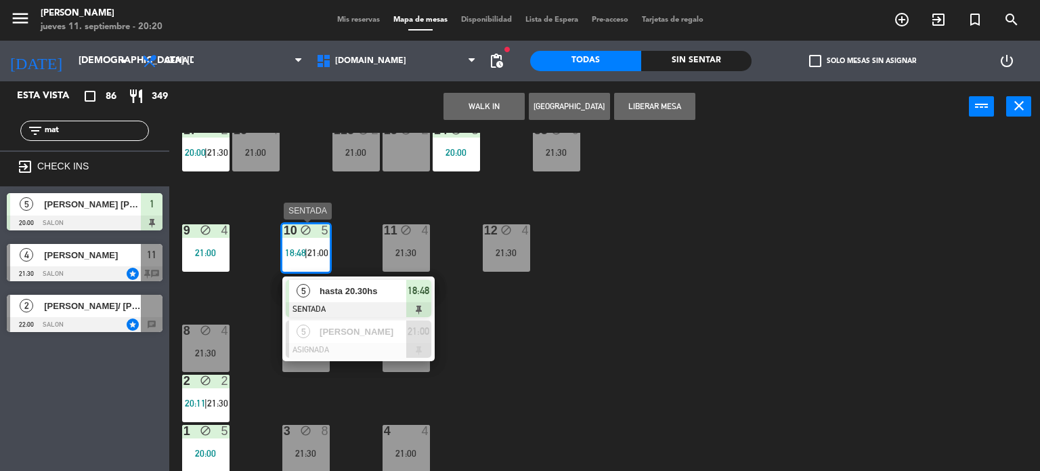
click at [397, 299] on div "hasta 20.30hs" at bounding box center [362, 291] width 88 height 22
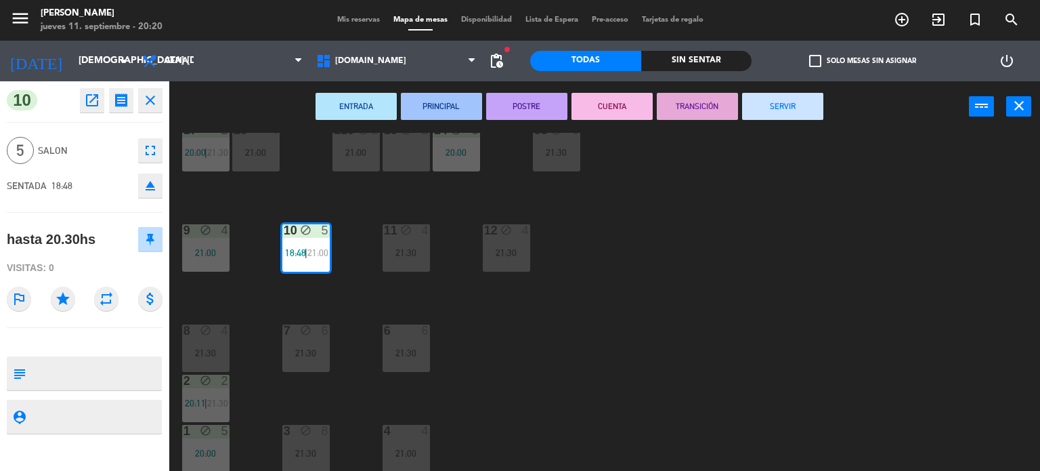
click at [809, 100] on button "SERVIR" at bounding box center [782, 106] width 81 height 27
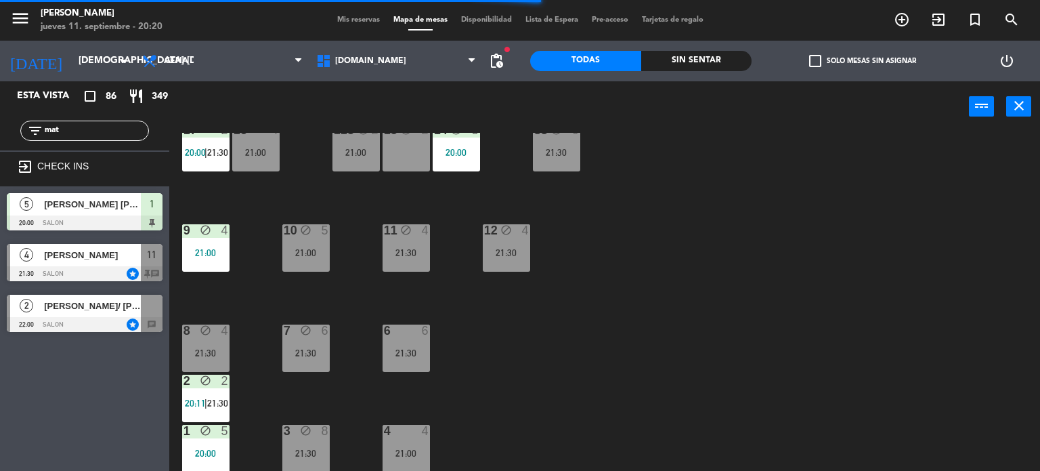
click at [363, 280] on div "34 block 2 20:00 35 block 6 21:00 36 block 7 21:00 43 block 2 21:00 37 block 8 …" at bounding box center [609, 302] width 861 height 339
click at [312, 239] on div "10 block 5 21:00" at bounding box center [305, 247] width 47 height 47
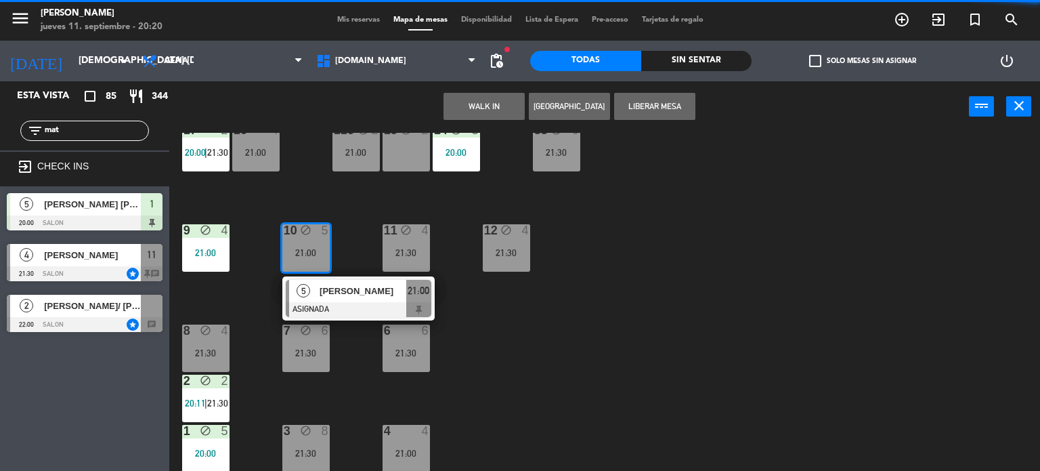
click at [575, 329] on div "34 block 2 20:00 35 block 6 21:00 36 block 7 21:00 43 block 2 21:00 37 block 8 …" at bounding box center [609, 302] width 861 height 339
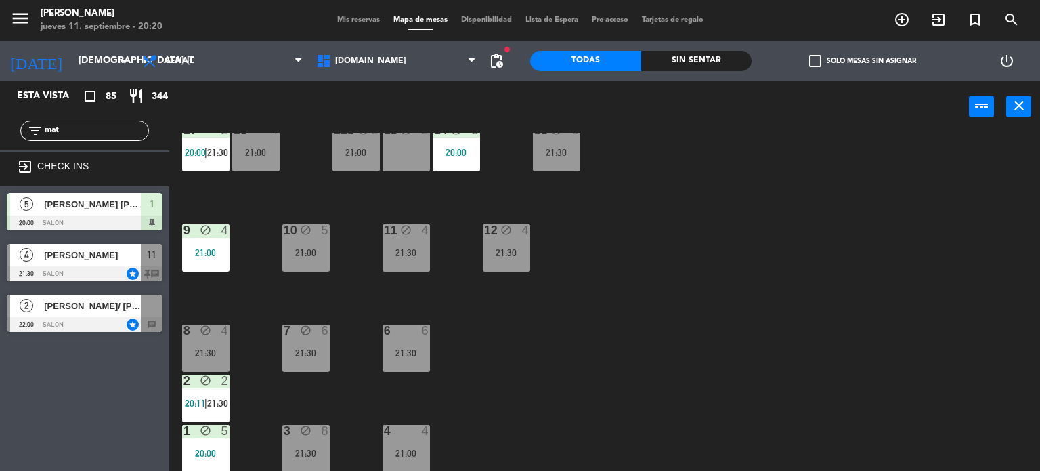
click at [528, 259] on div "12 block 4 21:30" at bounding box center [506, 247] width 47 height 47
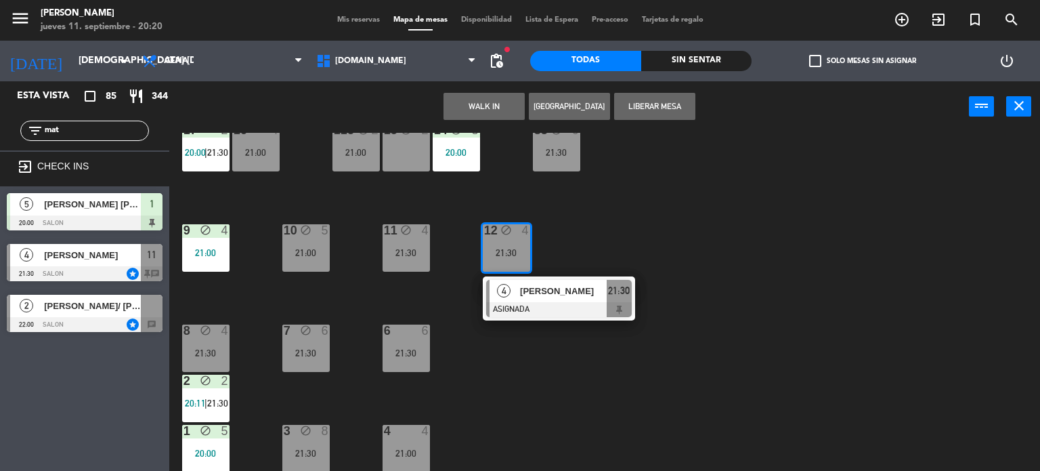
click at [325, 245] on div "10 block 5 21:00" at bounding box center [305, 247] width 47 height 47
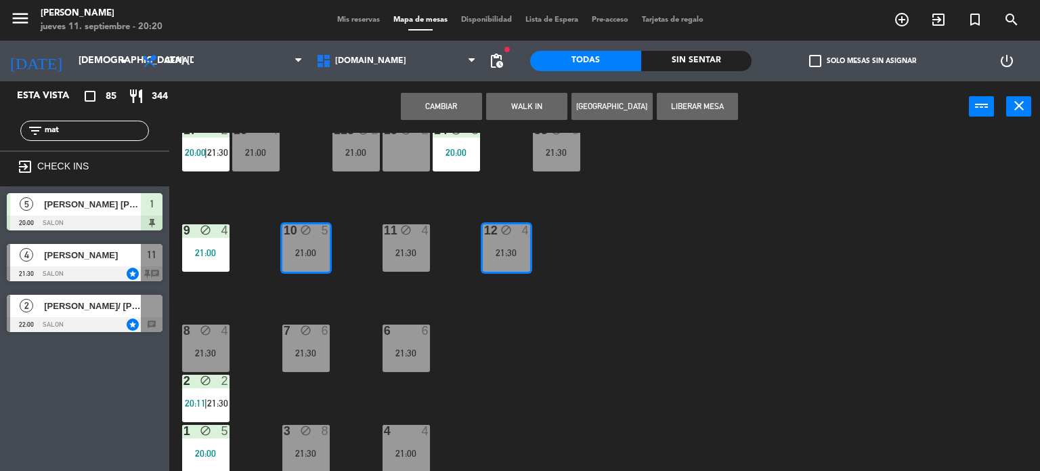
click at [469, 117] on button "Cambiar" at bounding box center [441, 106] width 81 height 27
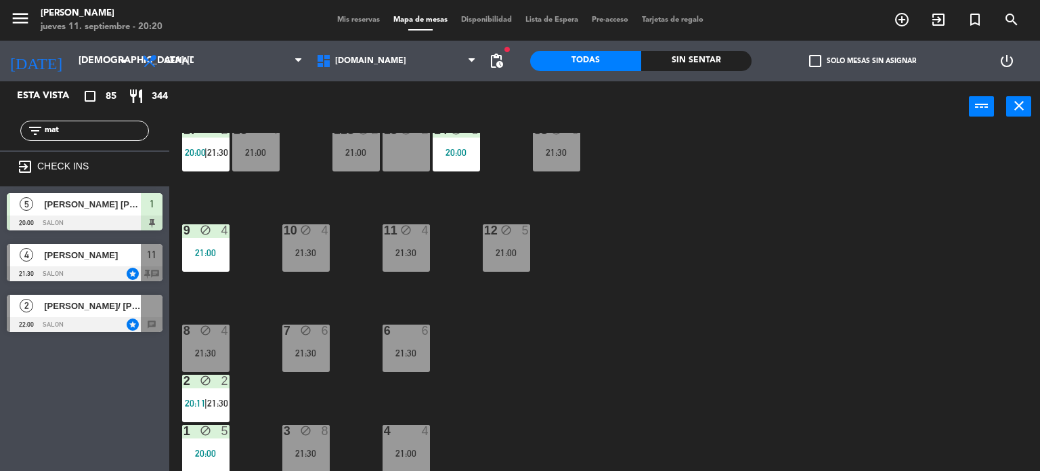
click at [780, 366] on div "34 block 2 20:00 35 block 6 21:00 36 block 7 21:00 43 block 2 21:00 37 block 8 …" at bounding box center [609, 302] width 861 height 339
click at [527, 282] on div "34 block 2 20:00 35 block 6 21:00 36 block 7 21:00 43 block 2 21:00 37 block 8 …" at bounding box center [609, 302] width 861 height 339
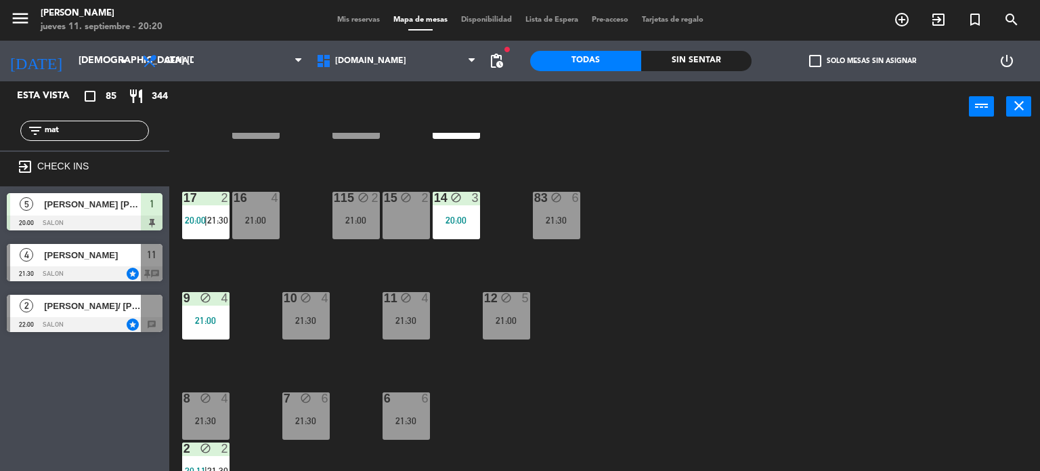
click at [563, 204] on div "block" at bounding box center [556, 198] width 22 height 13
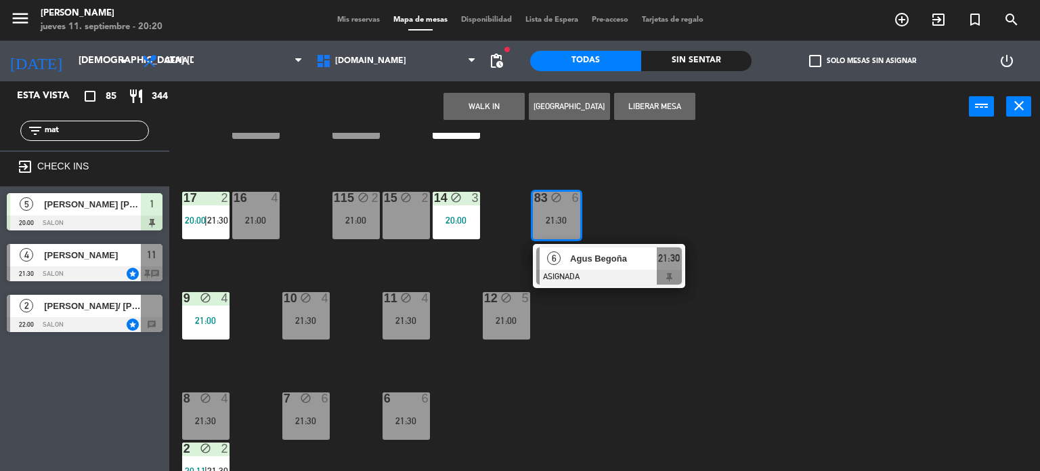
click at [615, 354] on div "34 block 2 20:00 35 block 6 21:00 36 block 7 21:00 43 block 2 21:00 37 block 8 …" at bounding box center [609, 302] width 861 height 339
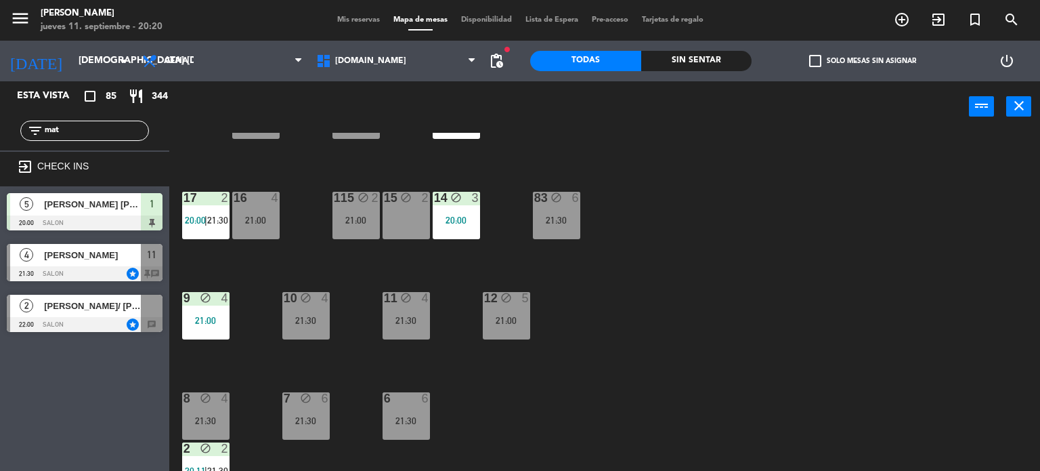
click at [559, 200] on icon "block" at bounding box center [557, 198] width 12 height 12
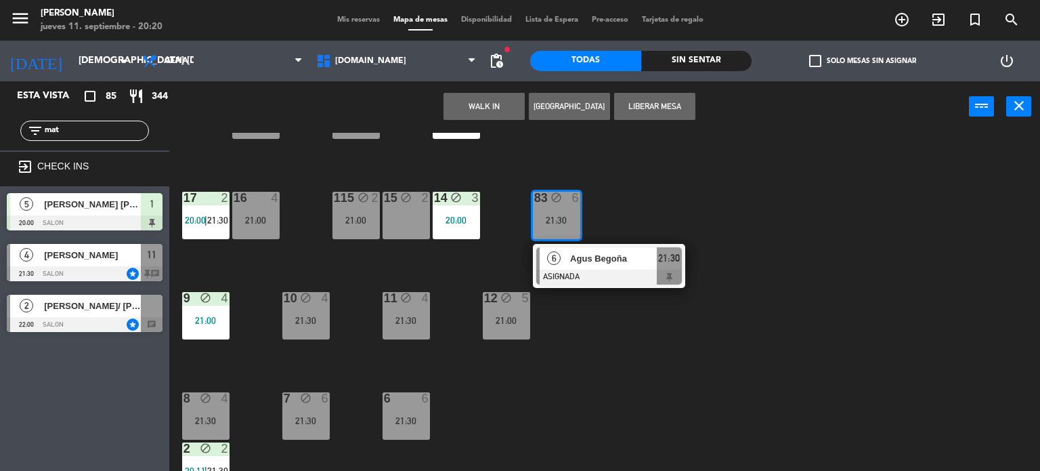
drag, startPoint x: 555, startPoint y: 365, endPoint x: 520, endPoint y: 327, distance: 52.2
click at [547, 354] on div "34 block 2 20:00 35 block 6 21:00 36 block 7 21:00 43 block 2 21:00 37 block 8 …" at bounding box center [609, 302] width 861 height 339
click at [503, 311] on div "12 block 5 21:00" at bounding box center [506, 315] width 47 height 47
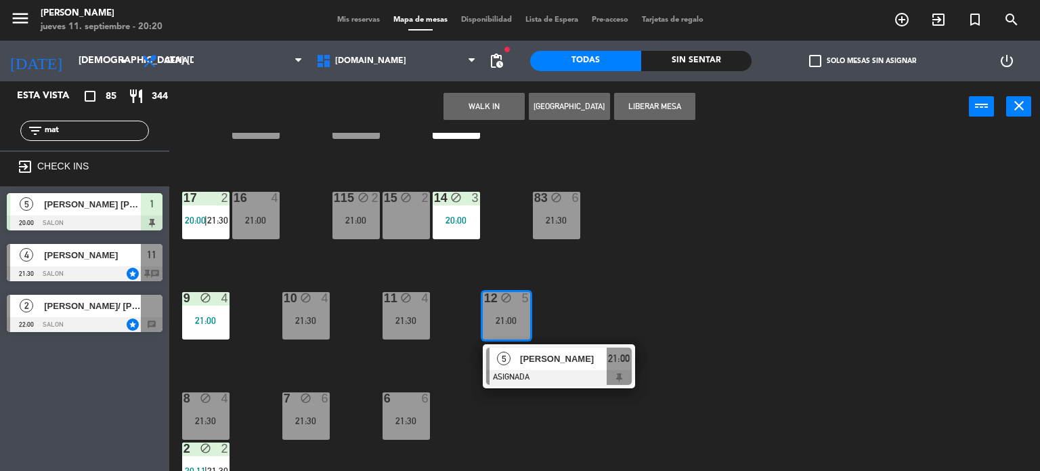
click at [587, 247] on div "34 block 2 20:00 35 block 6 21:00 36 block 7 21:00 43 block 2 21:00 37 block 8 …" at bounding box center [609, 302] width 861 height 339
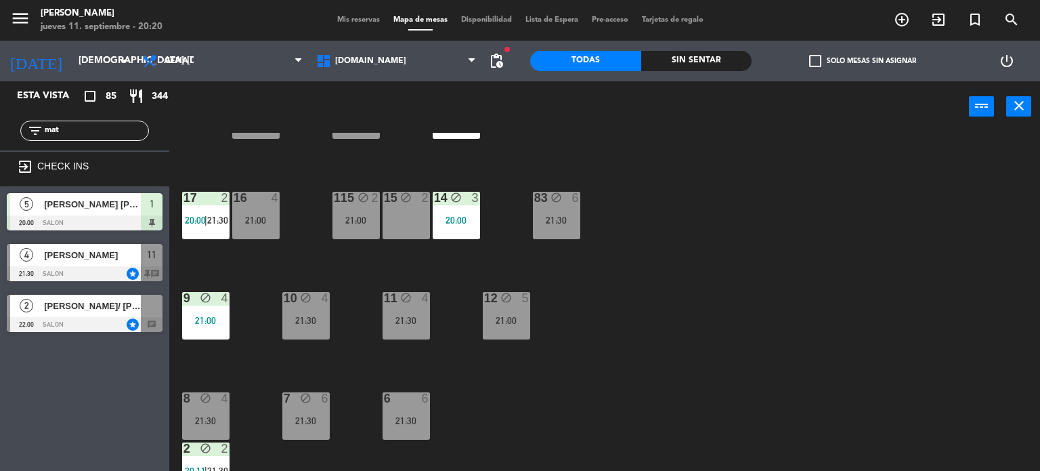
scroll to position [484, 0]
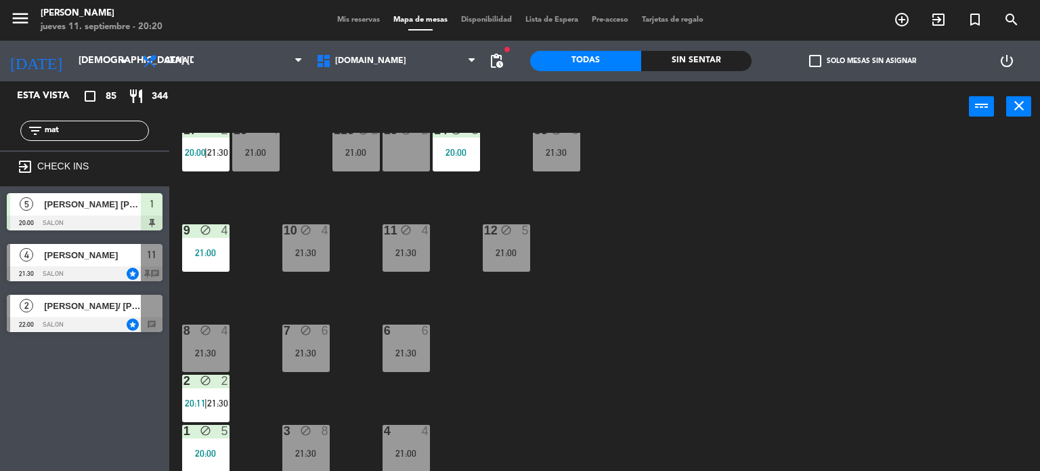
click at [320, 360] on div "7 block 6 21:30" at bounding box center [305, 347] width 47 height 47
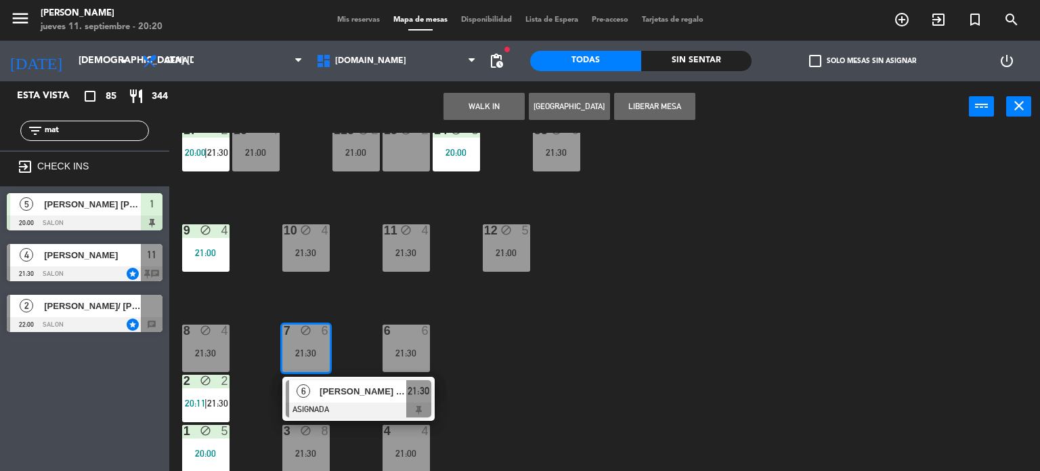
click at [539, 361] on div "34 block 2 20:00 35 block 6 21:00 36 block 7 21:00 43 block 2 21:00 37 block 8 …" at bounding box center [609, 302] width 861 height 339
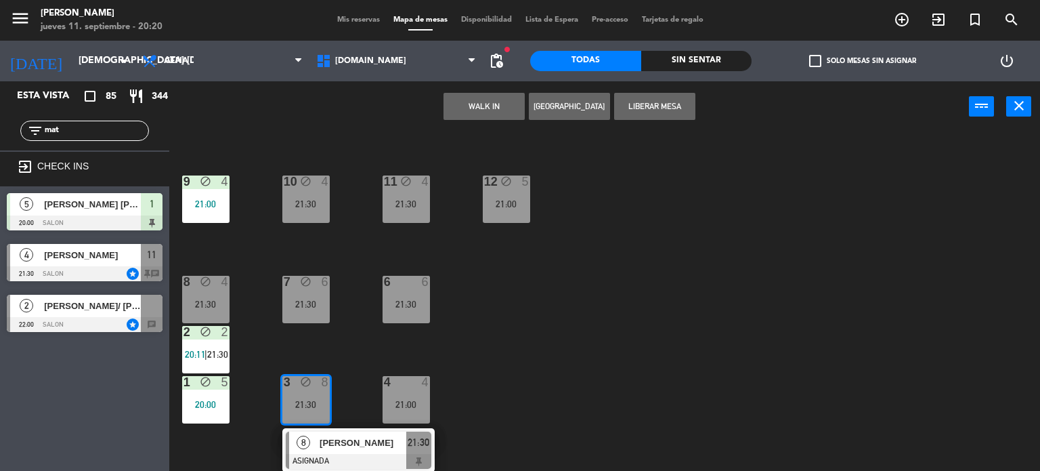
click at [560, 406] on div "34 block 2 20:00 35 block 6 21:00 36 block 7 21:00 43 block 2 21:00 37 block 8 …" at bounding box center [609, 302] width 861 height 339
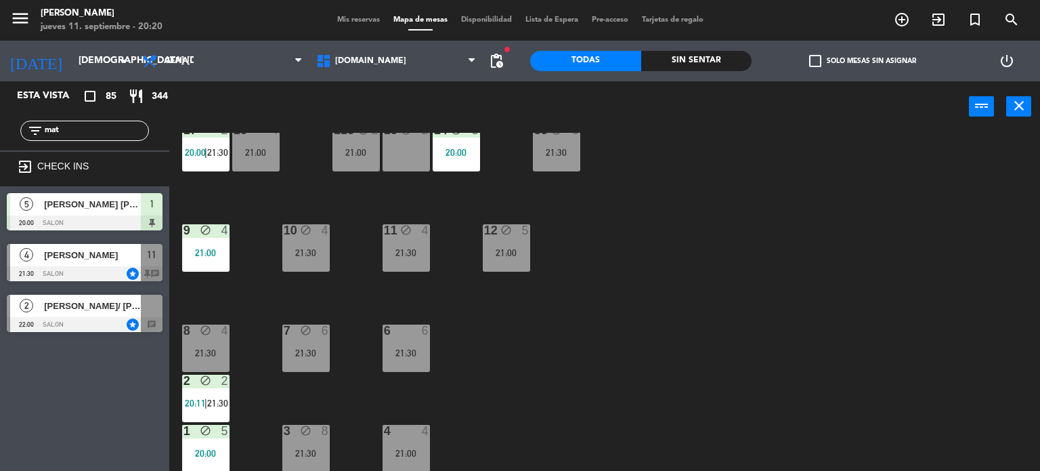
click at [297, 336] on div "block" at bounding box center [306, 330] width 22 height 13
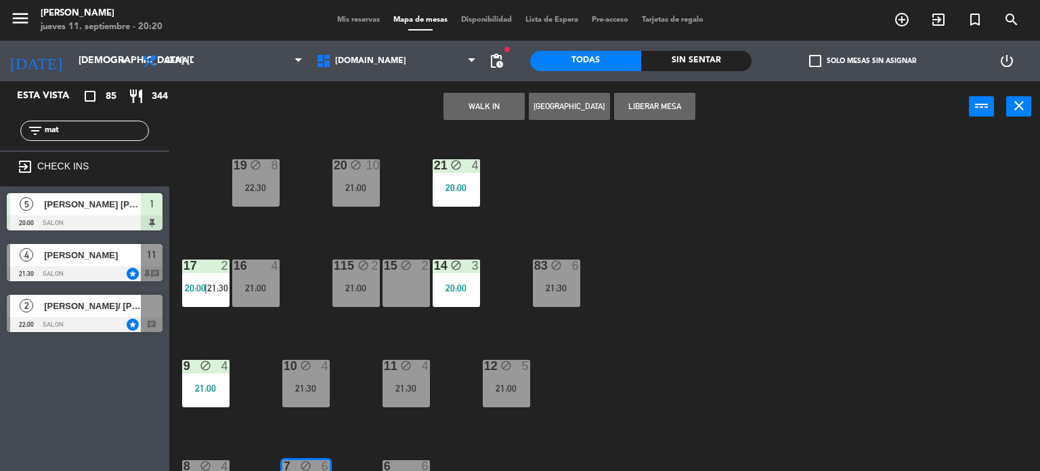
scroll to position [281, 0]
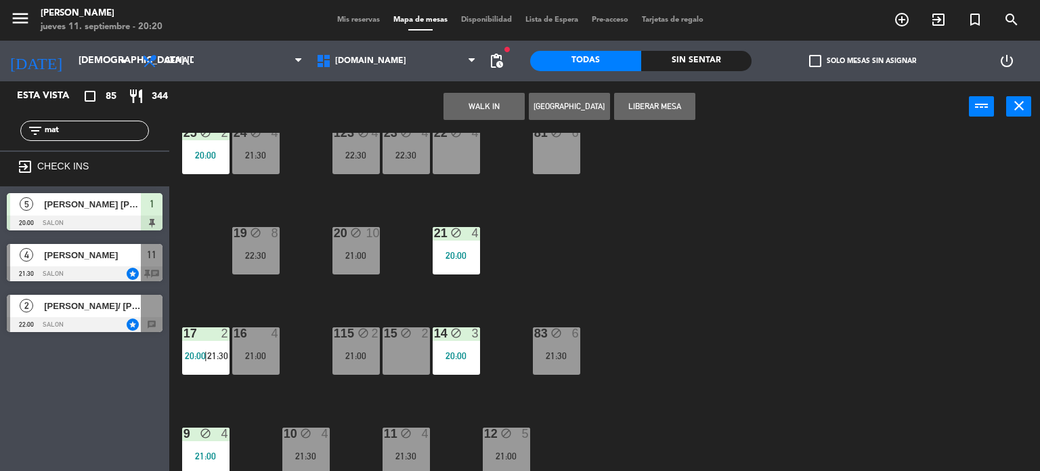
click at [542, 164] on div "81 block 6" at bounding box center [556, 150] width 47 height 47
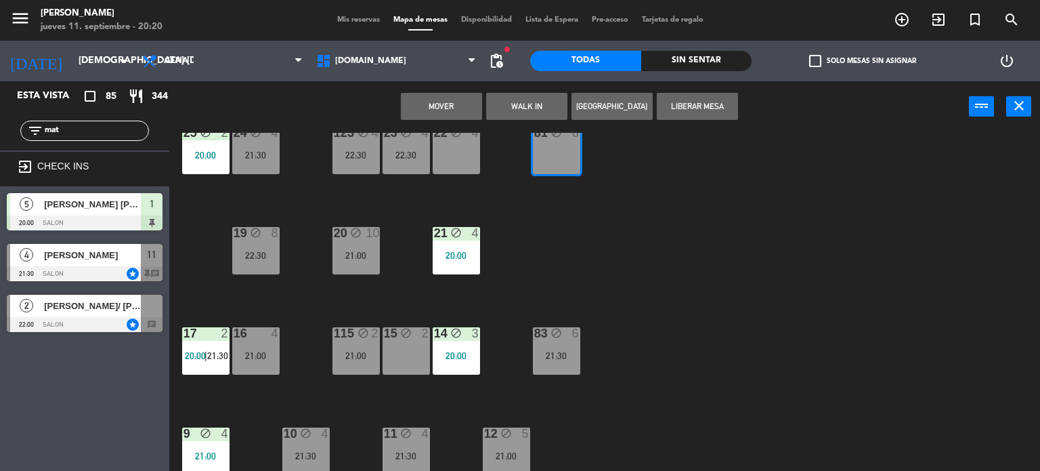
click at [452, 106] on button "Mover" at bounding box center [441, 106] width 81 height 27
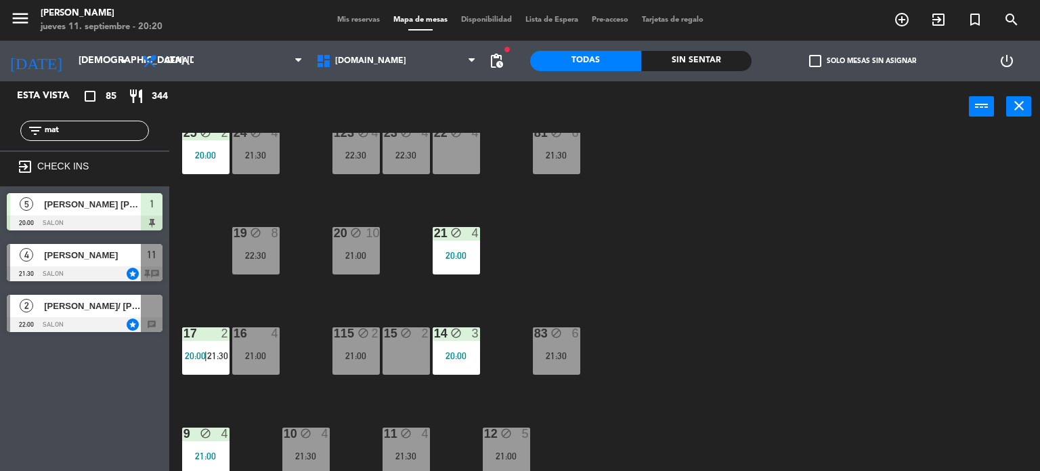
click at [573, 335] on div "6" at bounding box center [576, 333] width 8 height 12
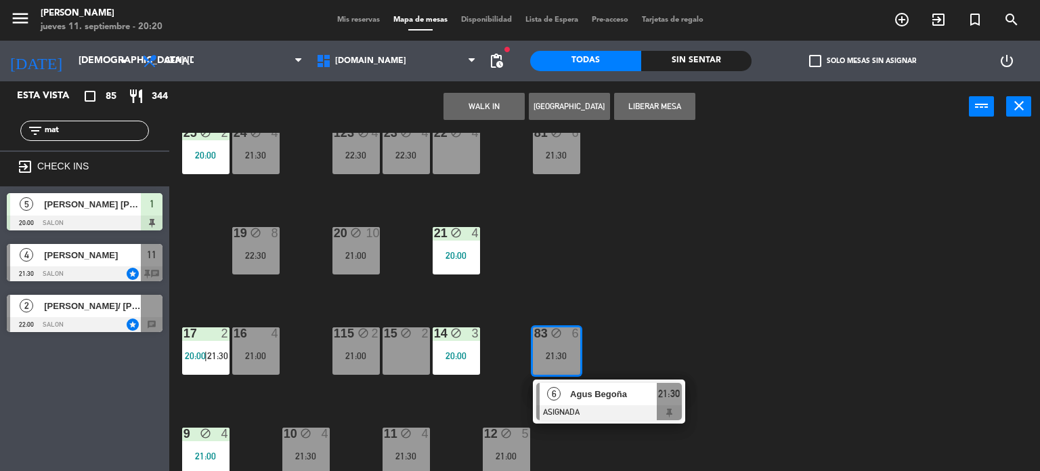
scroll to position [484, 0]
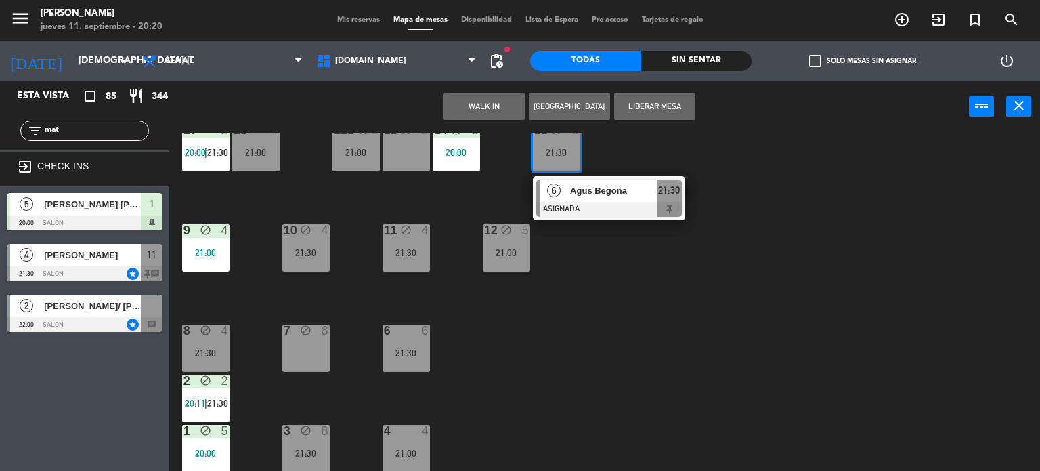
click at [317, 356] on div "7 block 8" at bounding box center [305, 347] width 47 height 47
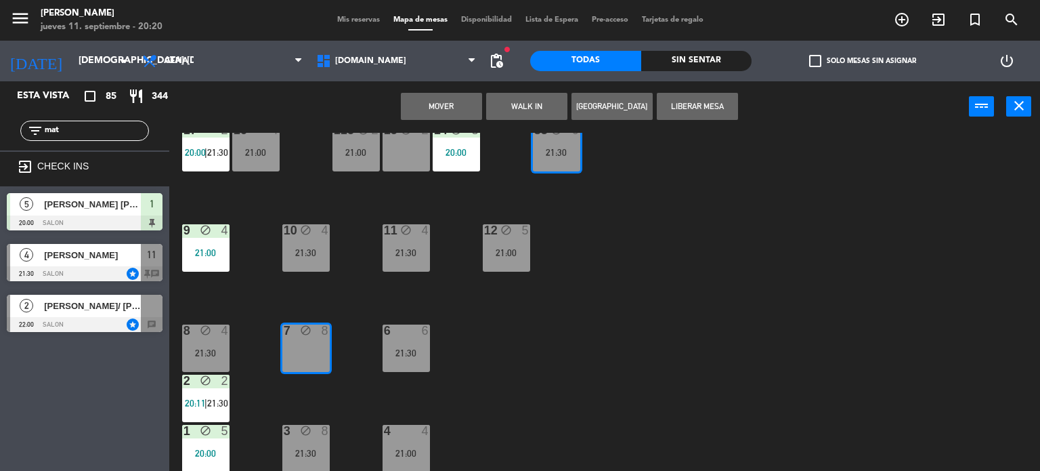
click at [437, 98] on button "Mover" at bounding box center [441, 106] width 81 height 27
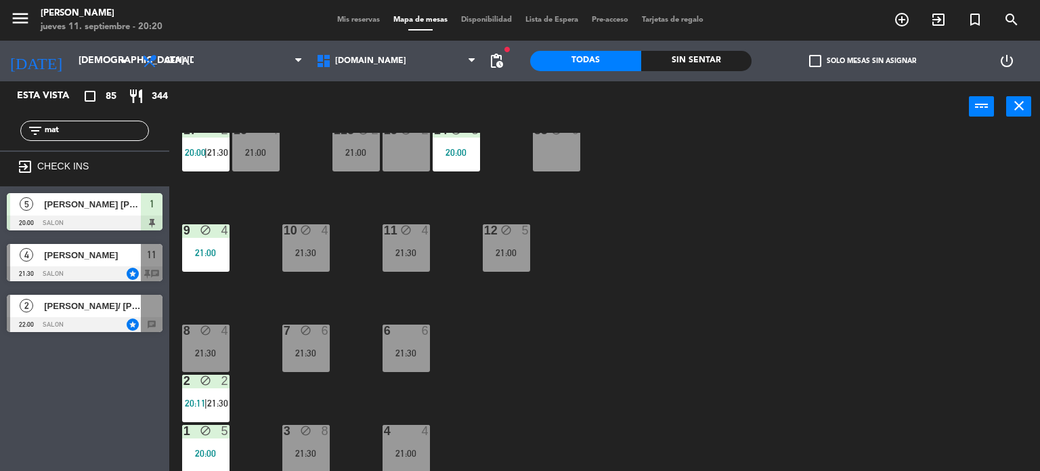
click at [203, 442] on div "1 block 5 20:00" at bounding box center [205, 448] width 47 height 47
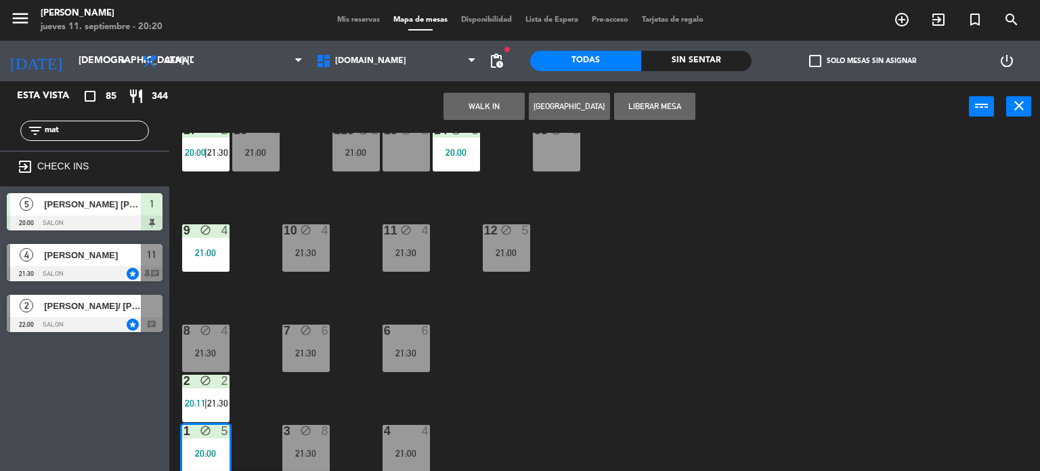
click at [434, 405] on div "34 block 2 20:00 35 block 6 21:00 36 block 7 21:00 43 block 2 21:00 37 block 8 …" at bounding box center [609, 302] width 861 height 339
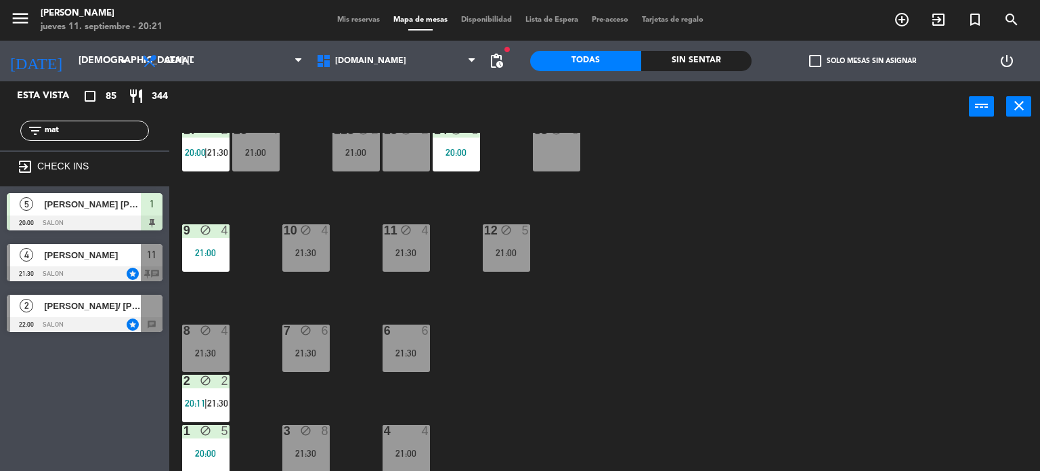
click at [541, 414] on div "34 block 2 20:00 35 block 6 21:00 36 block 7 21:00 43 block 2 21:00 37 block 8 …" at bounding box center [609, 302] width 861 height 339
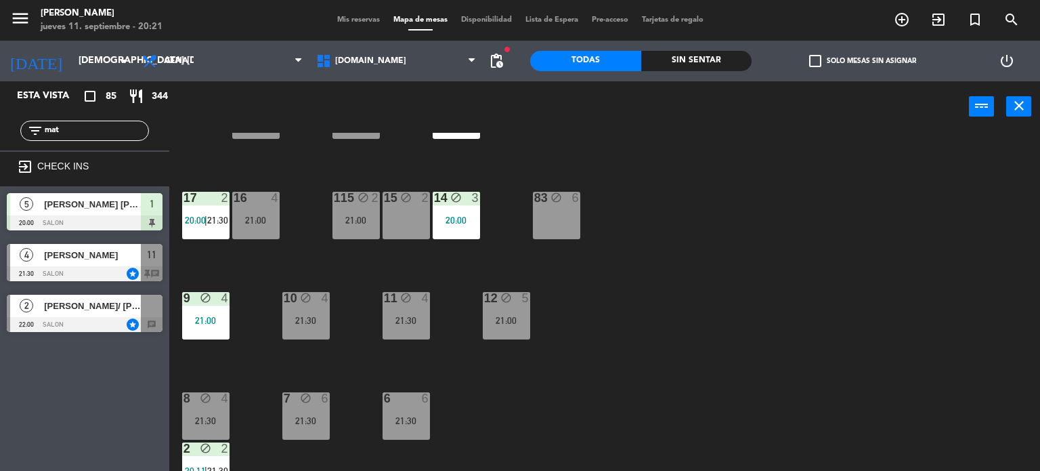
scroll to position [349, 0]
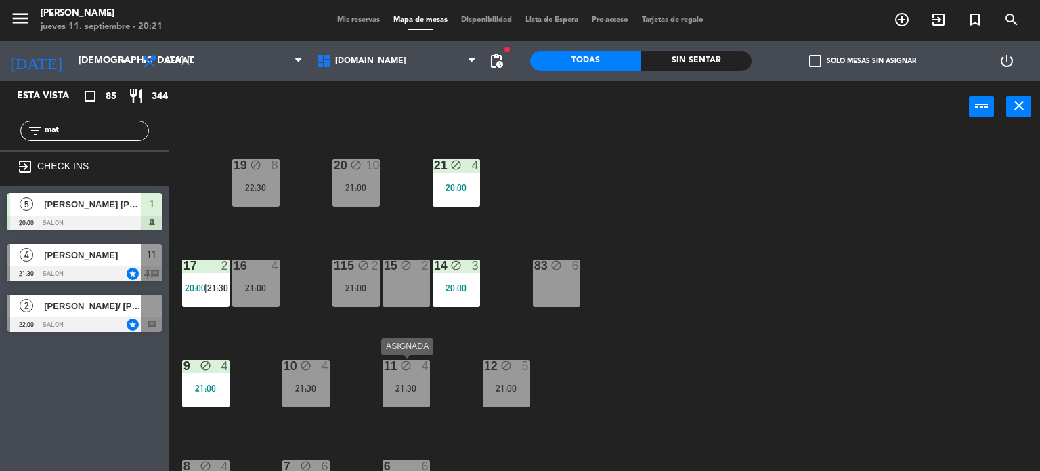
click at [406, 373] on div "11 block 4 21:30" at bounding box center [406, 383] width 47 height 47
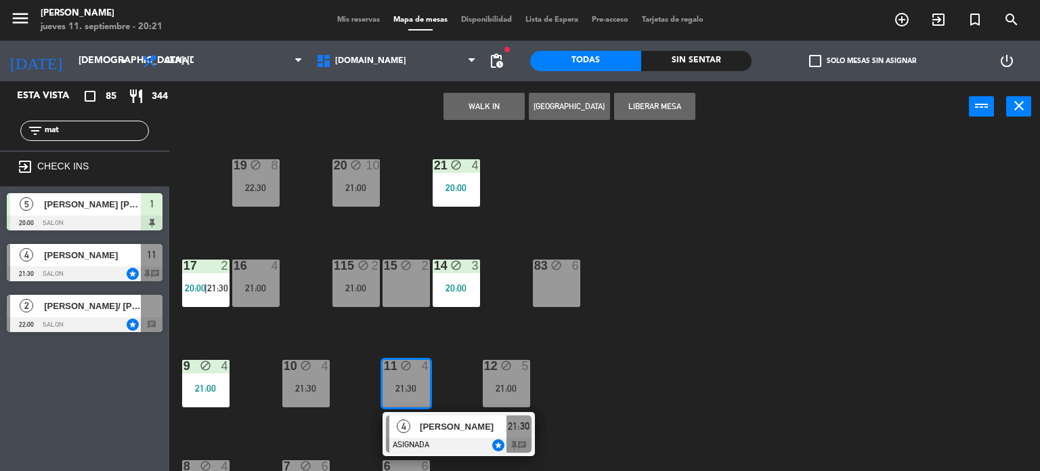
scroll to position [146, 0]
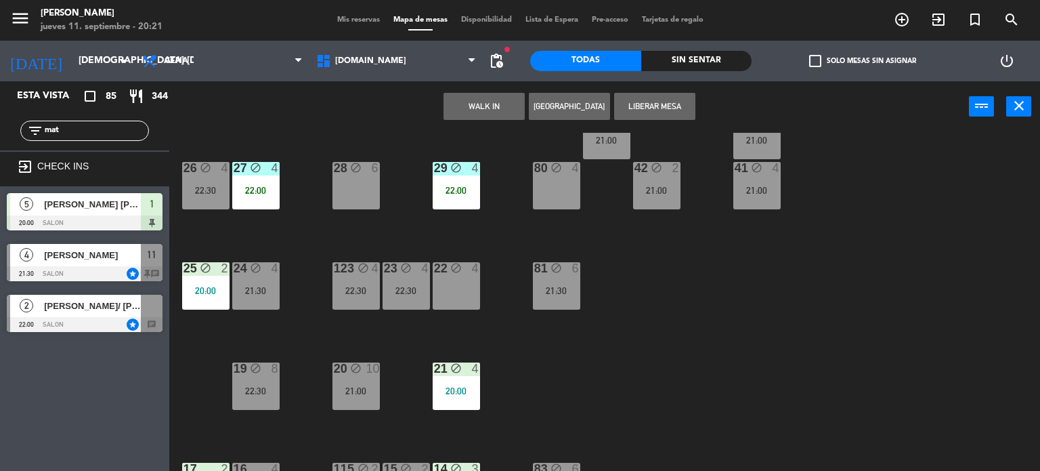
click at [475, 282] on div "22 block 4" at bounding box center [456, 285] width 47 height 47
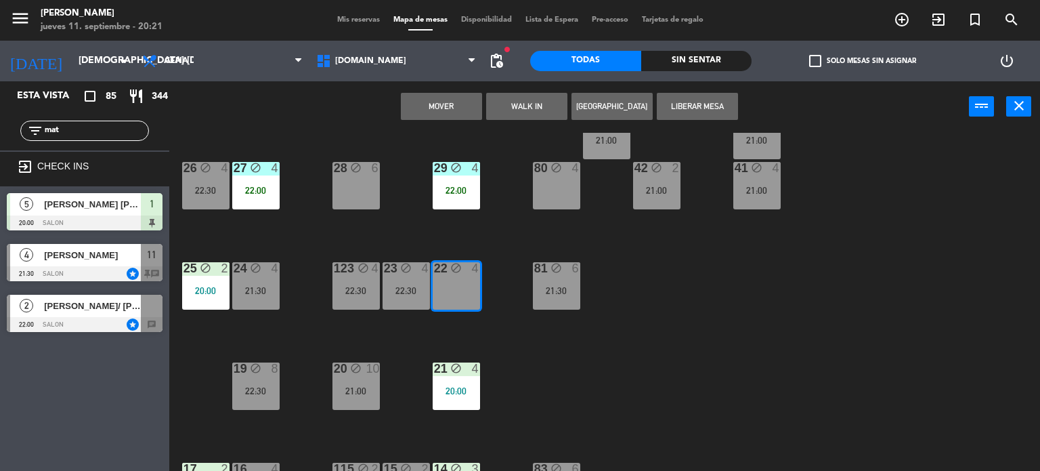
click at [474, 105] on button "Mover" at bounding box center [441, 106] width 81 height 27
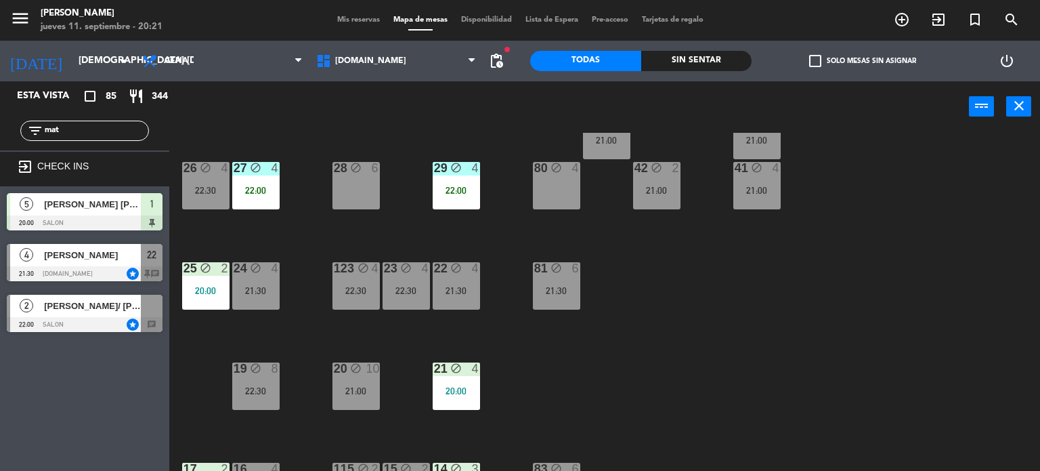
scroll to position [417, 0]
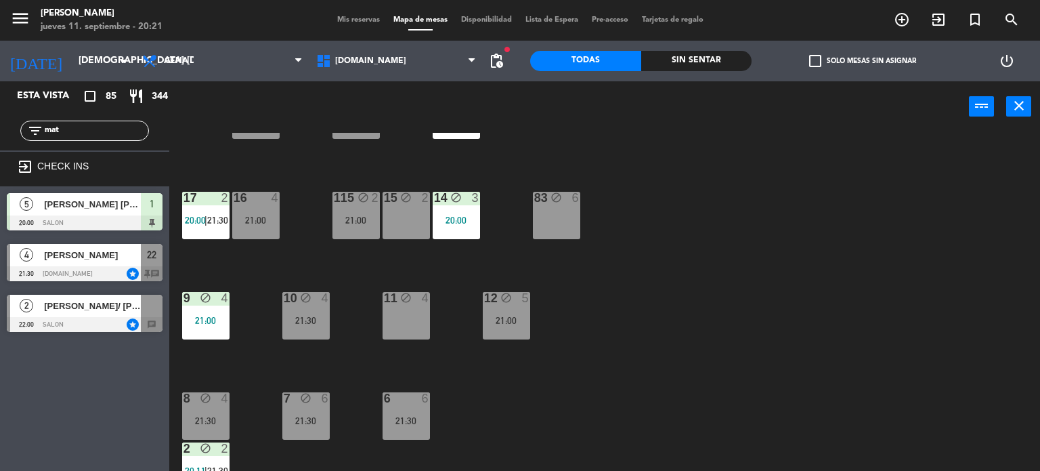
drag, startPoint x: 104, startPoint y: 125, endPoint x: 0, endPoint y: 146, distance: 106.3
click at [0, 146] on div "filter_list mat" at bounding box center [84, 130] width 169 height 39
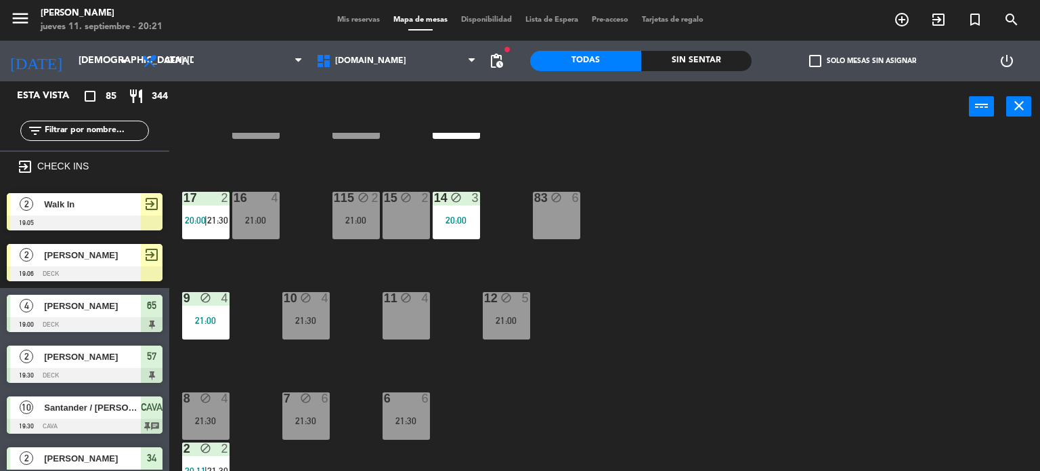
click at [714, 63] on div "Sin sentar" at bounding box center [696, 61] width 111 height 20
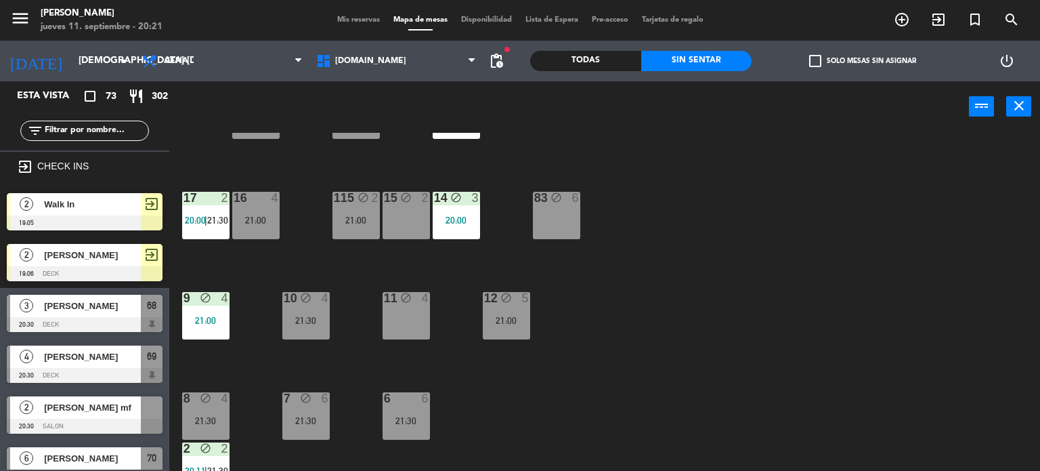
click at [850, 63] on label "check_box_outline_blank Solo mesas sin asignar" at bounding box center [862, 61] width 107 height 12
click at [863, 61] on input "check_box_outline_blank Solo mesas sin asignar" at bounding box center [863, 61] width 0 height 0
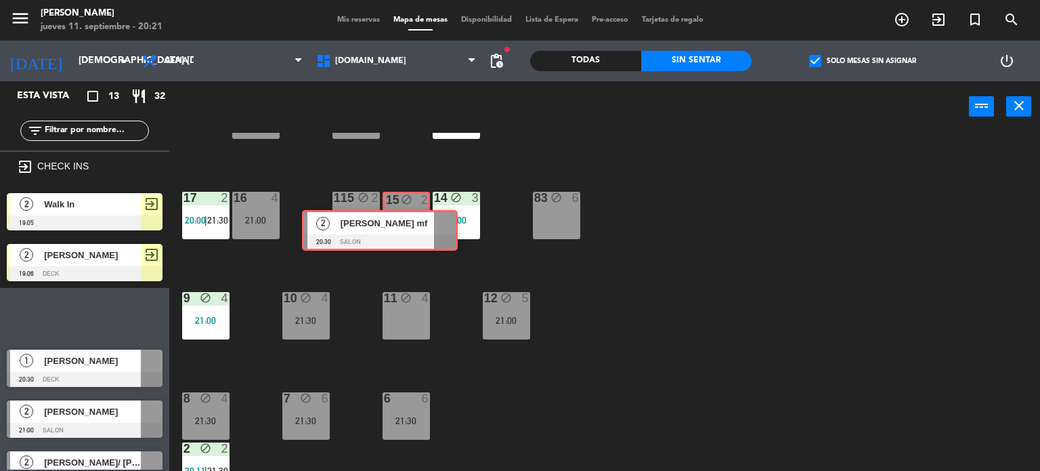
drag, startPoint x: 94, startPoint y: 313, endPoint x: 389, endPoint y: 230, distance: 306.9
click at [389, 230] on div "Esta vista crop_square 13 restaurant 32 filter_list exit_to_app CHECK INS 2 Wal…" at bounding box center [520, 276] width 1040 height 390
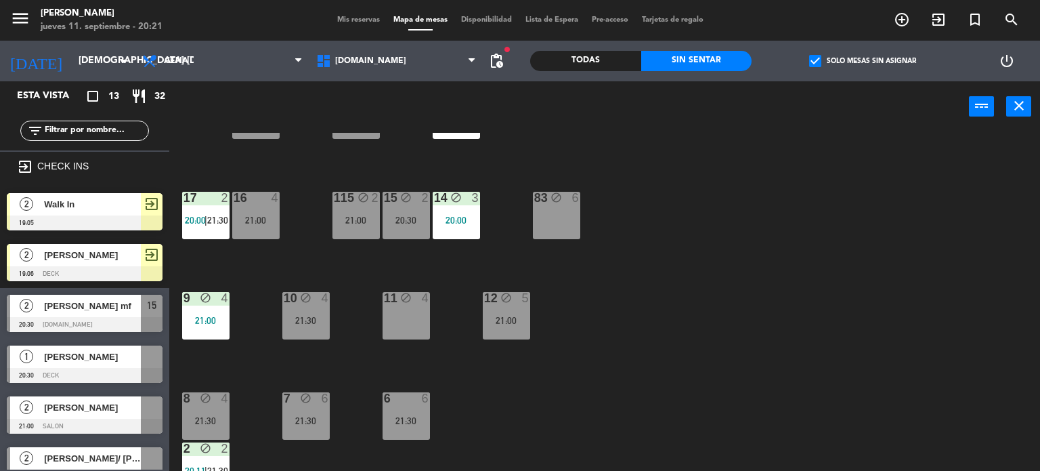
click at [821, 66] on span "check_box" at bounding box center [815, 61] width 12 height 12
click at [863, 61] on input "check_box Solo mesas sin asignar" at bounding box center [863, 61] width 0 height 0
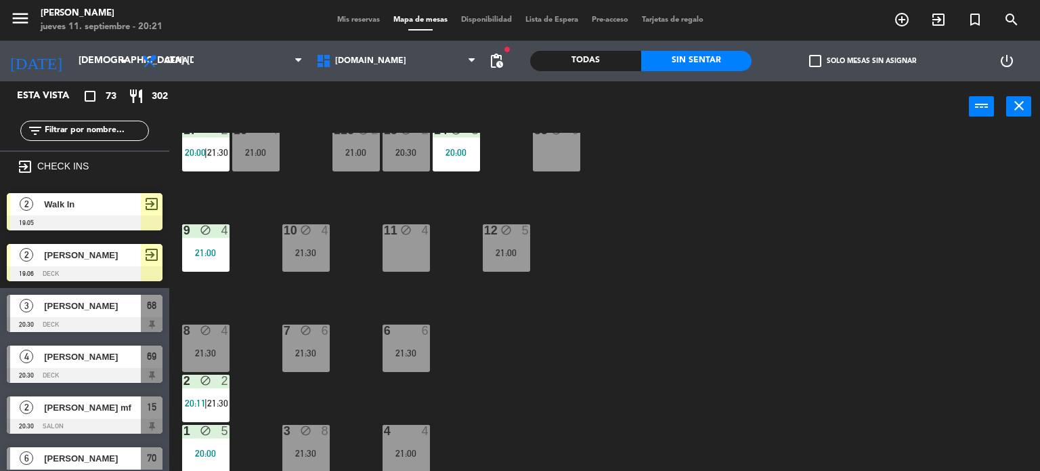
click at [573, 389] on div "34 block 2 20:00 35 block 6 21:00 36 block 7 21:00 43 block 2 21:00 37 block 8 …" at bounding box center [609, 302] width 861 height 339
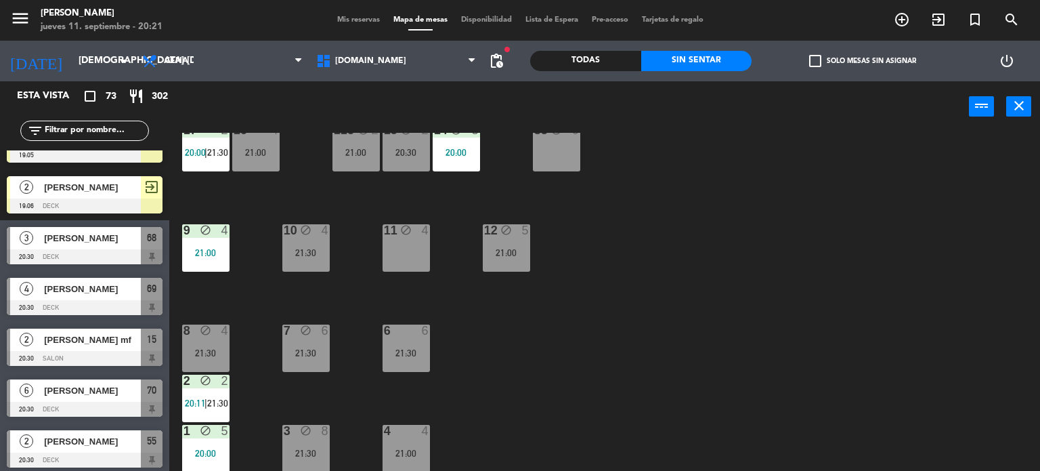
click at [859, 51] on div "check_box_outline_blank Solo mesas sin asignar" at bounding box center [862, 61] width 221 height 41
click at [844, 62] on label "check_box_outline_blank Solo mesas sin asignar" at bounding box center [862, 61] width 107 height 12
click at [863, 61] on input "check_box_outline_blank Solo mesas sin asignar" at bounding box center [863, 61] width 0 height 0
click at [408, 329] on div at bounding box center [406, 330] width 22 height 12
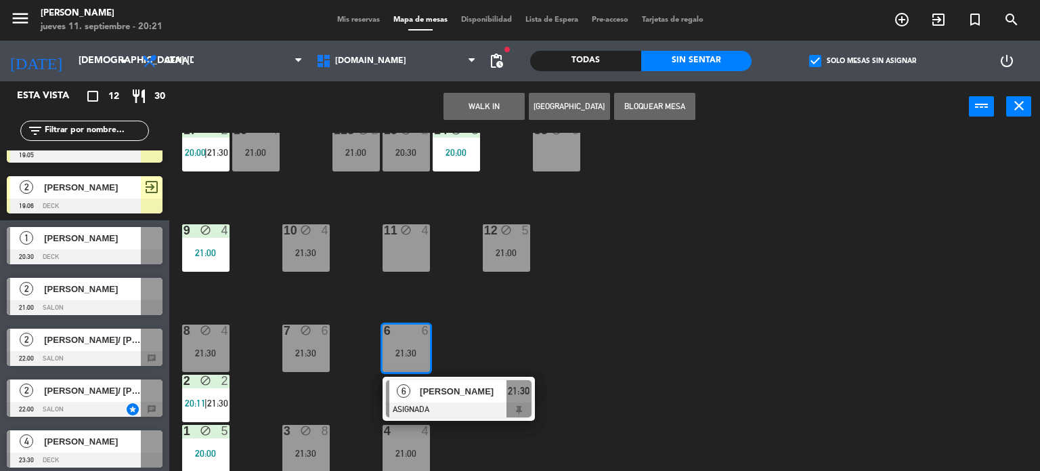
click at [507, 337] on div "34 block 2 20:00 35 block 6 21:00 36 block 7 21:00 43 block 2 21:00 37 block 8 …" at bounding box center [609, 302] width 861 height 339
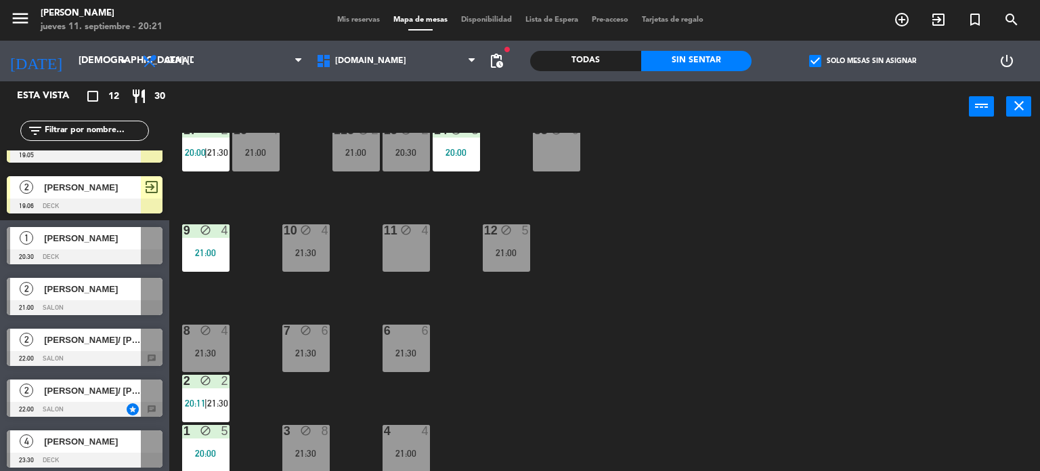
scroll to position [349, 0]
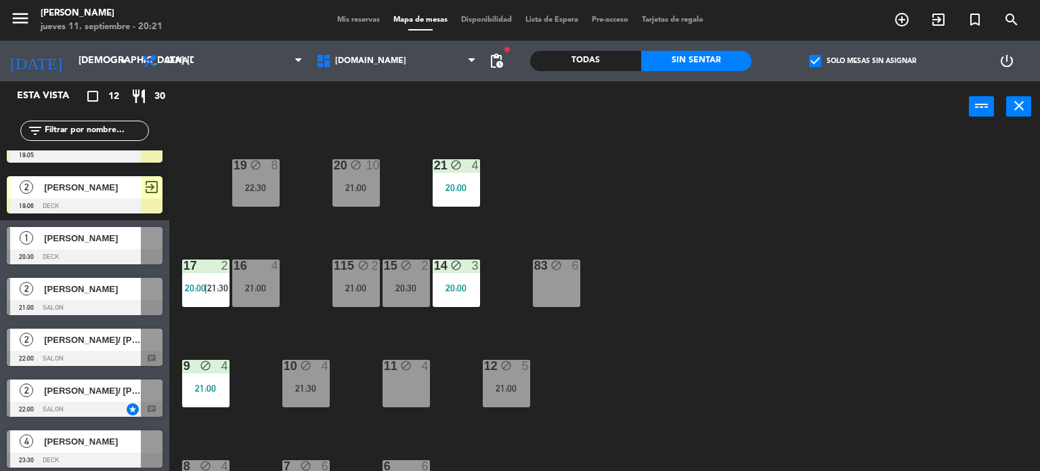
click at [412, 278] on div "15 block 2 20:30" at bounding box center [406, 282] width 47 height 47
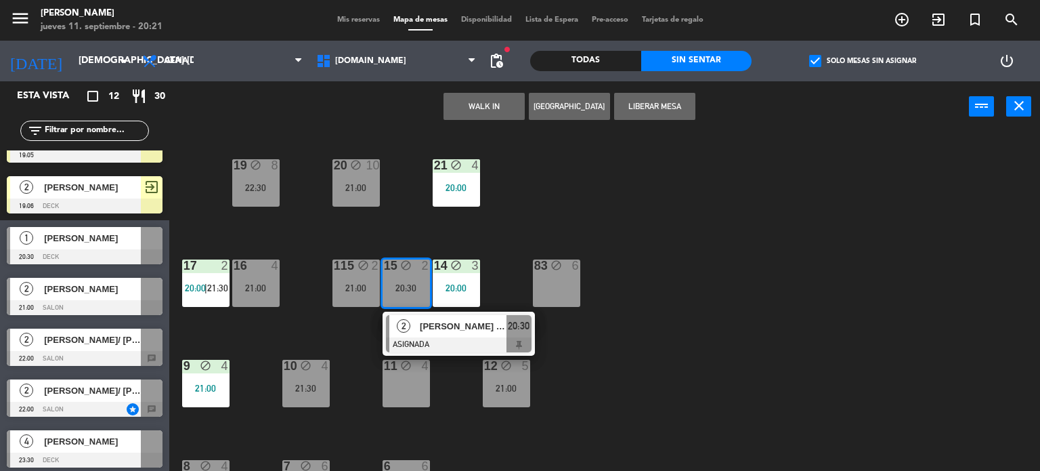
click at [564, 251] on div "34 block 2 20:00 35 block 6 21:00 36 block 7 21:00 43 block 2 21:00 37 block 8 …" at bounding box center [609, 302] width 861 height 339
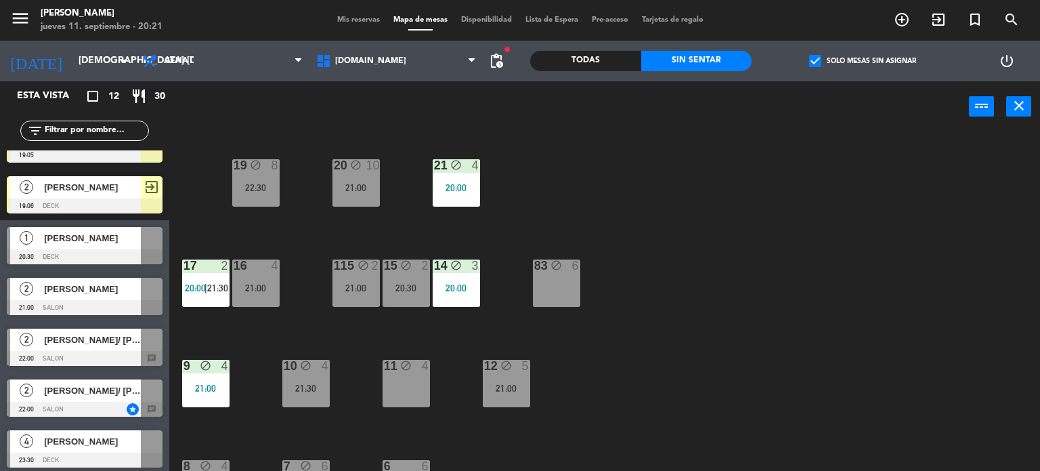
scroll to position [484, 0]
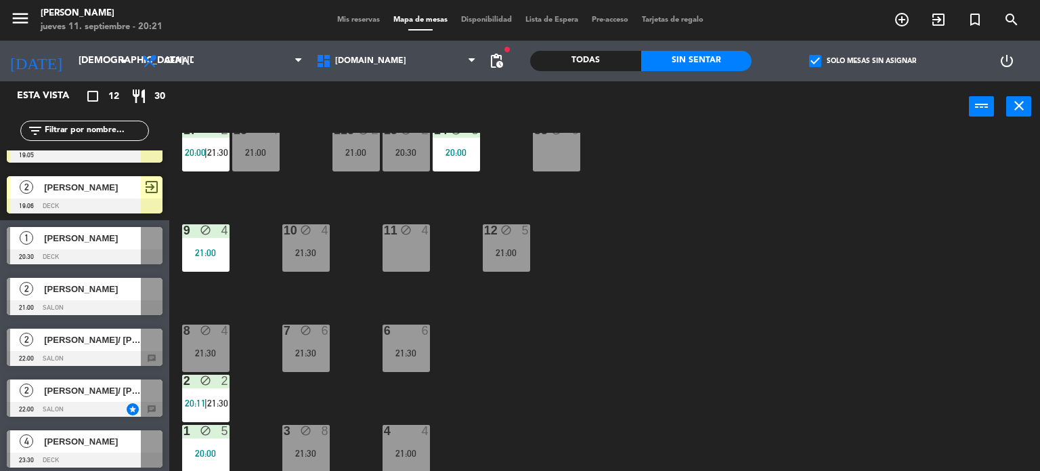
click at [300, 248] on div "21:30" at bounding box center [305, 252] width 47 height 9
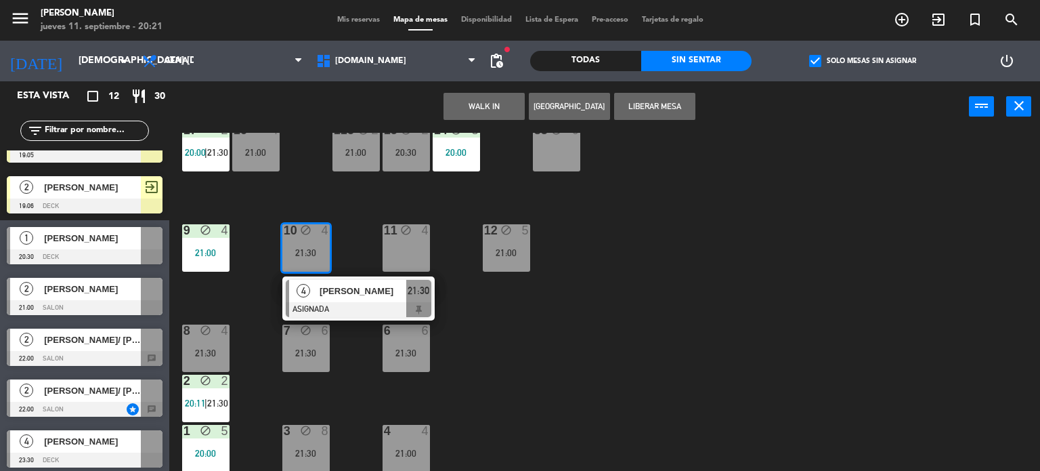
click at [408, 247] on div "11 block 4" at bounding box center [406, 247] width 47 height 47
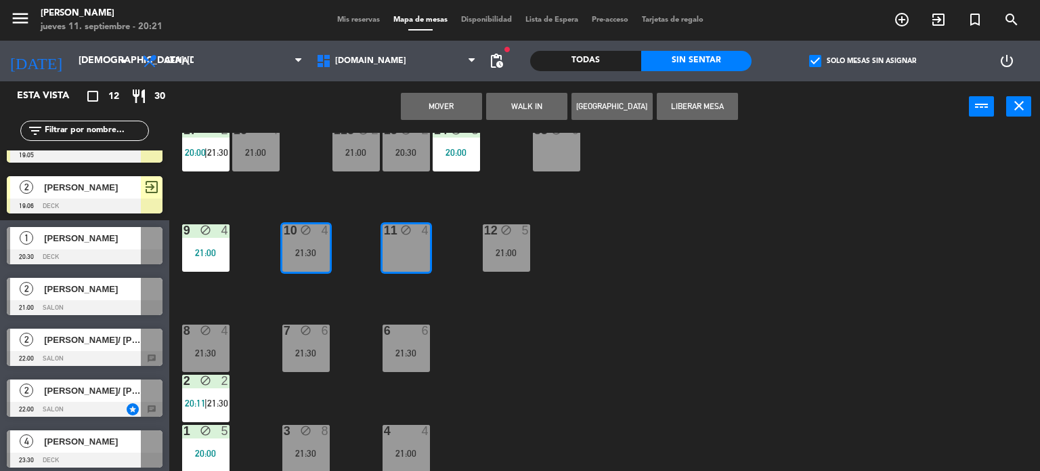
click at [424, 102] on button "Mover" at bounding box center [441, 106] width 81 height 27
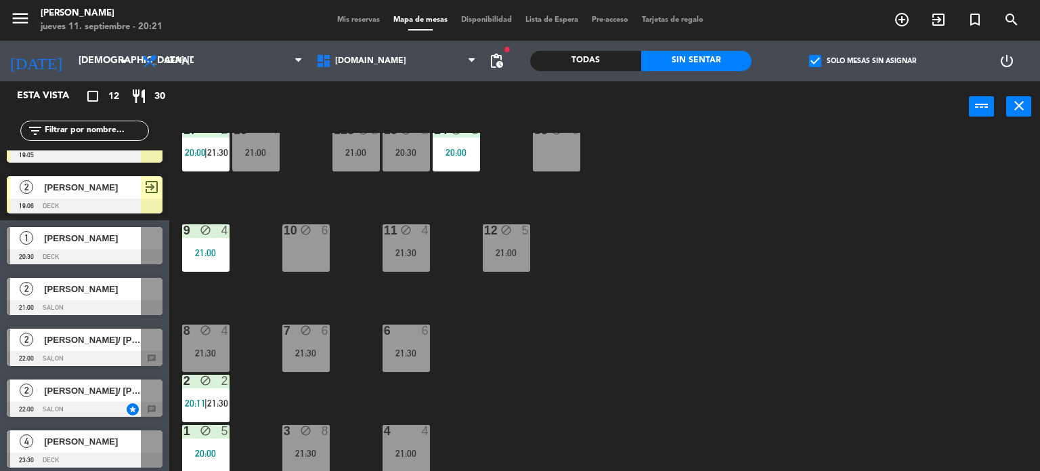
click at [507, 333] on div "34 block 2 20:00 35 block 6 21:00 36 block 7 21:00 43 block 2 21:00 37 block 8 …" at bounding box center [609, 302] width 861 height 339
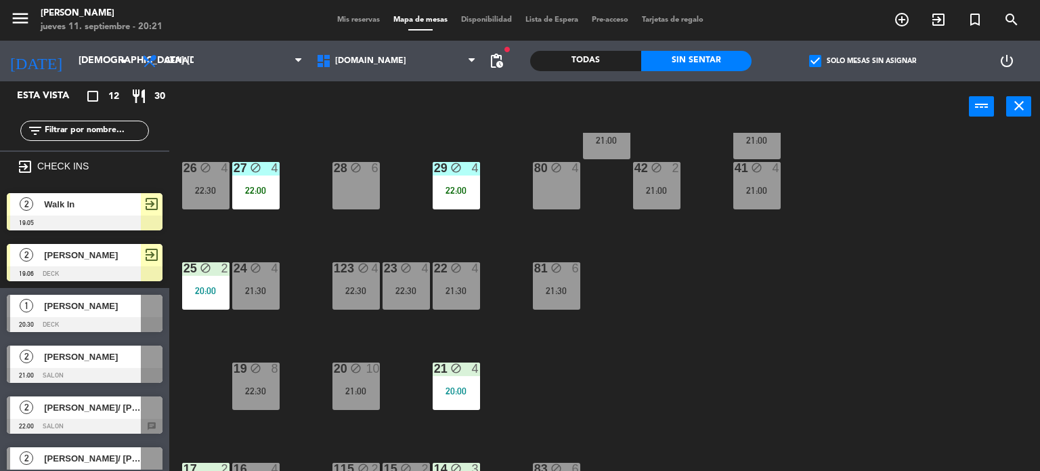
scroll to position [0, 0]
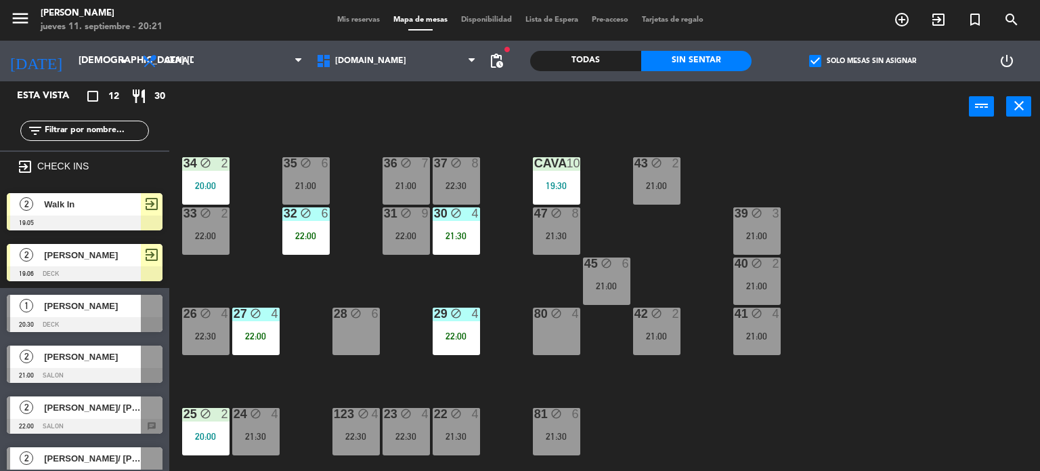
click at [603, 218] on div "34 block 2 20:00 35 block 6 21:00 36 block 7 21:00 43 block 2 21:00 37 block 8 …" at bounding box center [609, 302] width 861 height 339
click at [607, 282] on div "21:00" at bounding box center [606, 285] width 47 height 9
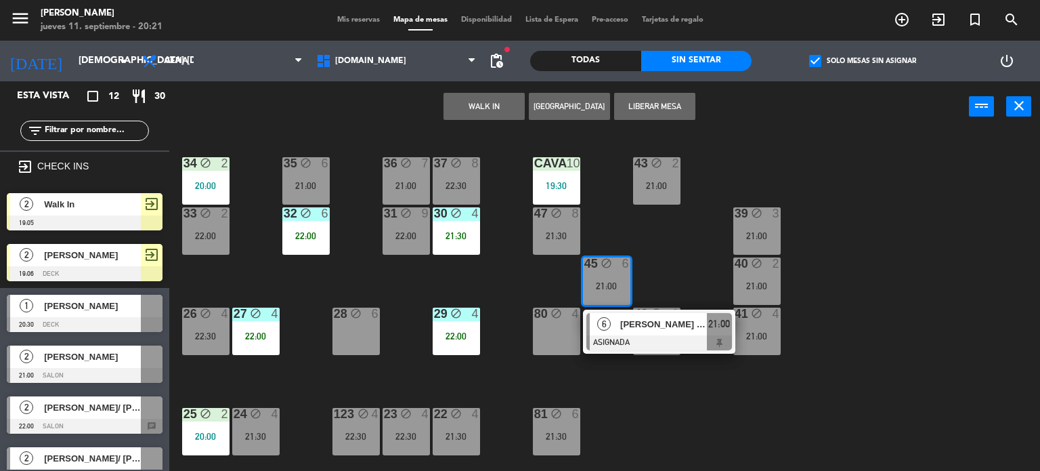
click at [680, 254] on div "34 block 2 20:00 35 block 6 21:00 36 block 7 21:00 43 block 2 21:00 37 block 8 …" at bounding box center [609, 302] width 861 height 339
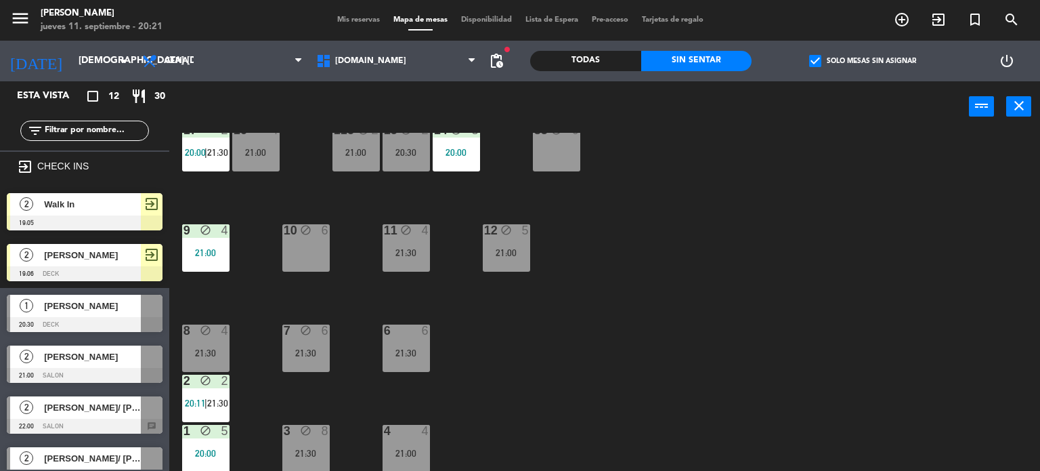
scroll to position [350, 0]
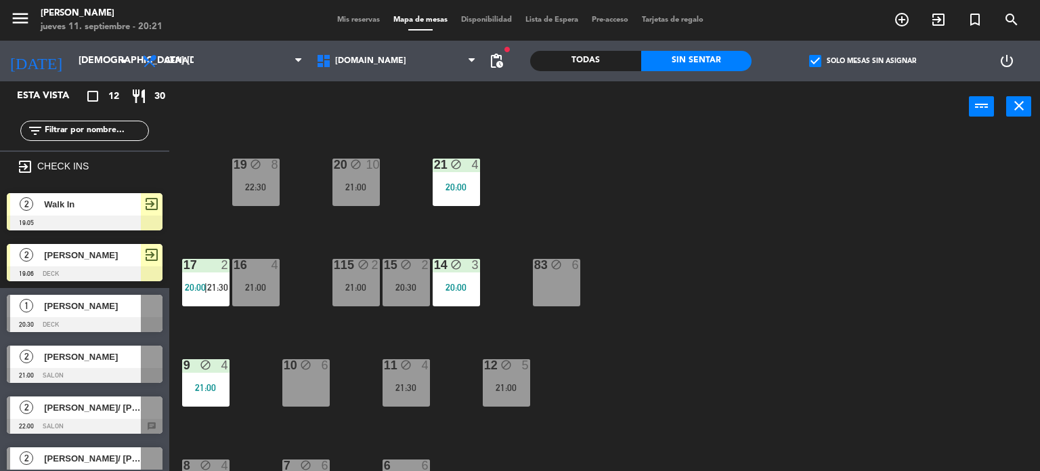
click at [197, 272] on div "17 2 20:00 | 21:30" at bounding box center [205, 282] width 47 height 47
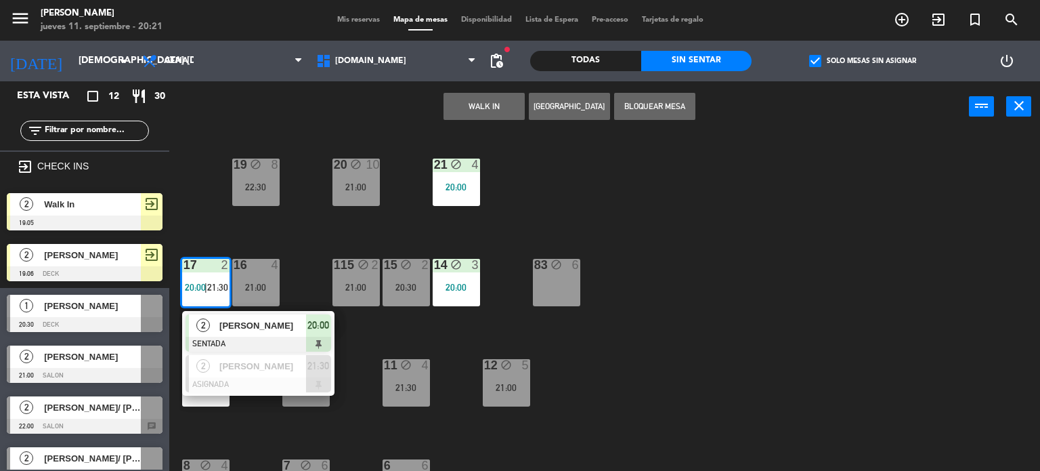
click at [626, 361] on div "34 block 2 20:00 35 block 6 21:00 36 block 7 21:00 43 block 2 21:00 37 block 8 …" at bounding box center [609, 302] width 861 height 339
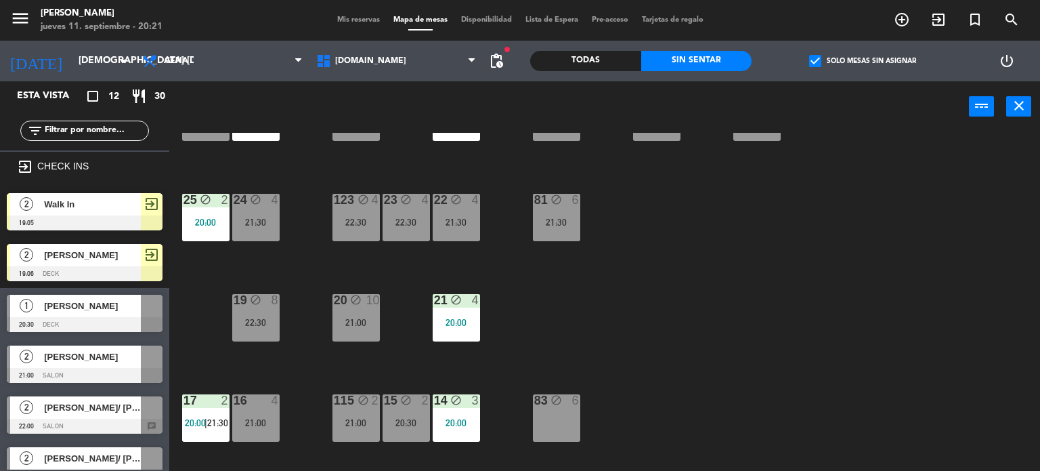
scroll to position [146, 0]
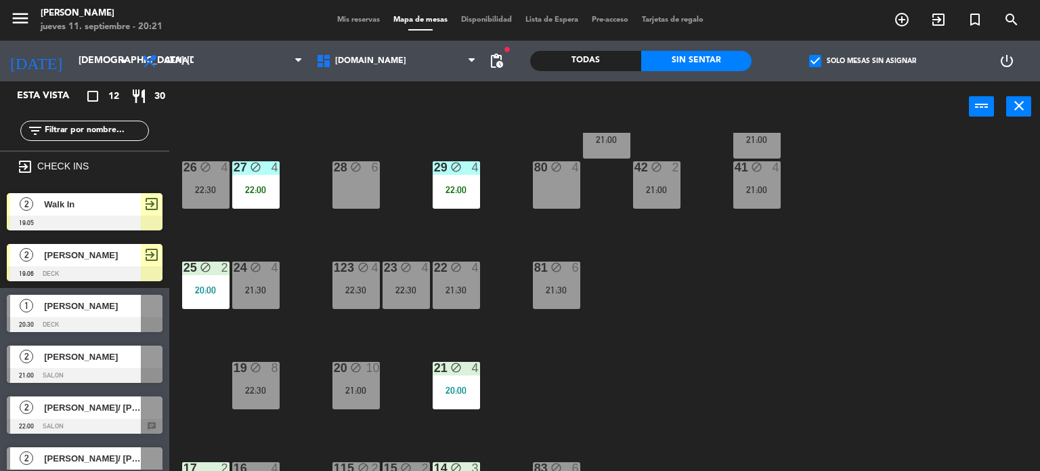
click at [396, 295] on div "23 block 4 22:30" at bounding box center [406, 284] width 47 height 47
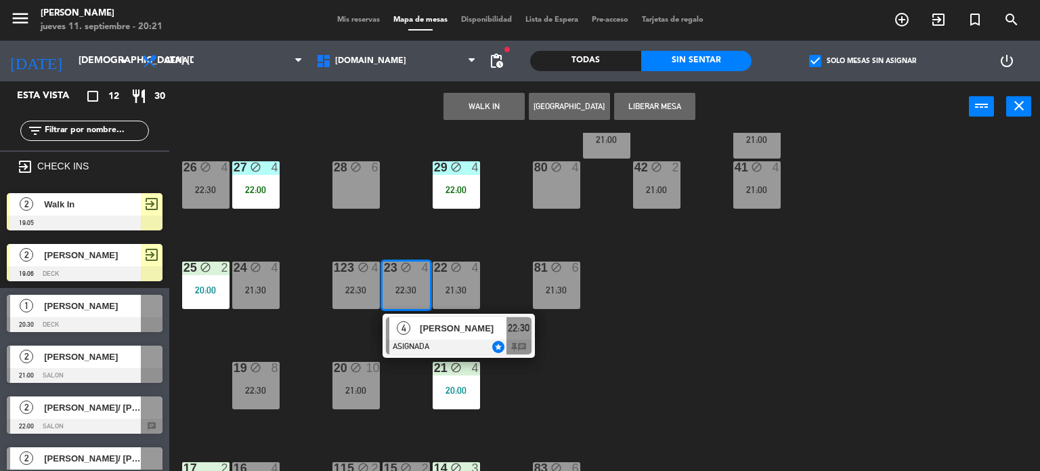
click at [464, 335] on div "[PERSON_NAME]" at bounding box center [463, 328] width 88 height 22
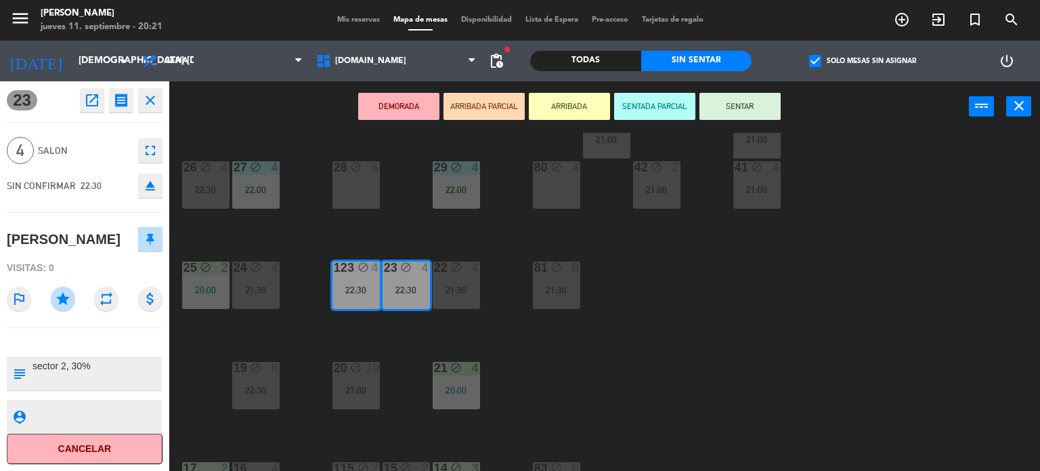
click at [546, 335] on div "34 block 2 20:00 35 block 6 21:00 36 block 7 21:00 43 block 2 21:00 37 block 8 …" at bounding box center [609, 302] width 861 height 339
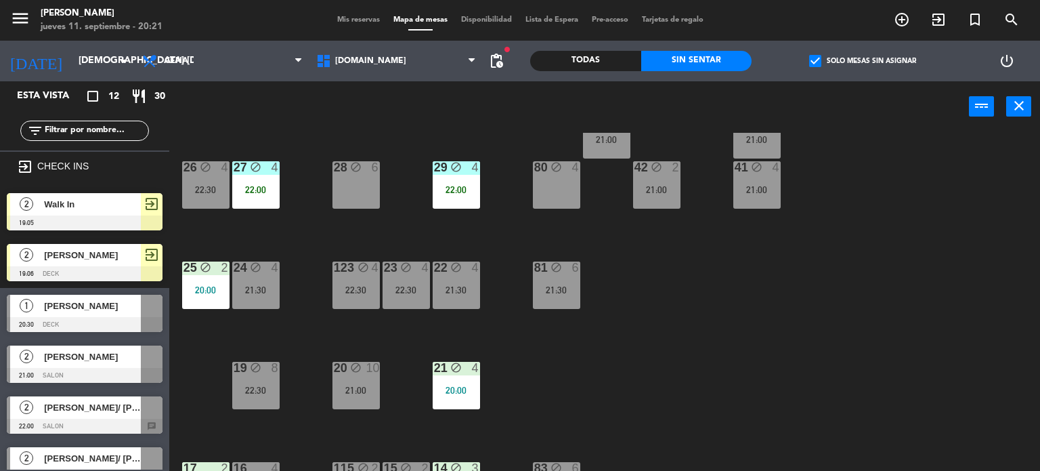
click at [450, 282] on div "22 block 4 21:30" at bounding box center [456, 284] width 47 height 47
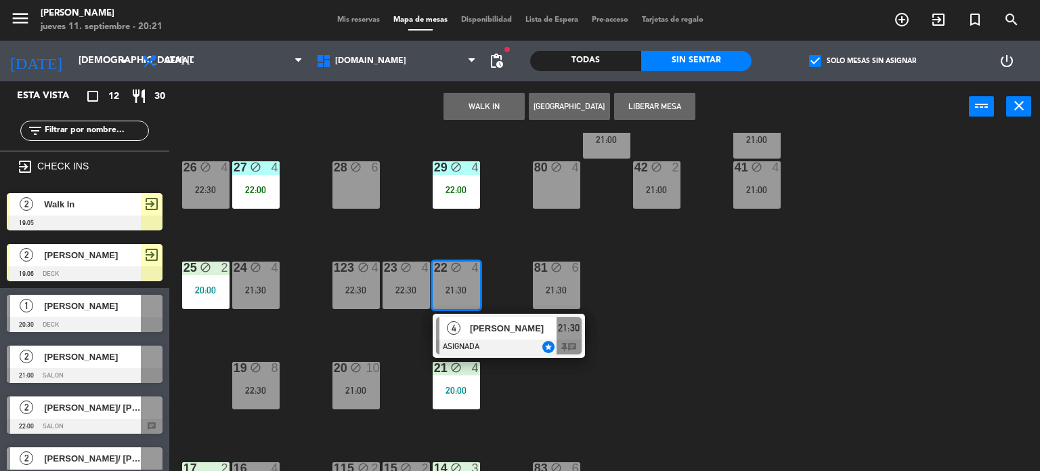
click at [692, 297] on div "34 block 2 20:00 35 block 6 21:00 36 block 7 21:00 43 block 2 21:00 37 block 8 …" at bounding box center [609, 302] width 861 height 339
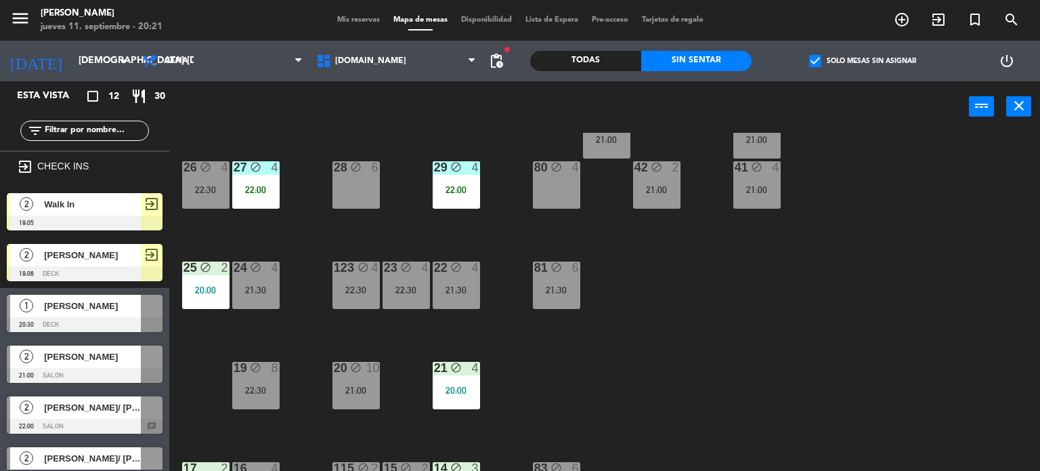
click at [236, 297] on div "24 block 4 21:30" at bounding box center [255, 284] width 47 height 47
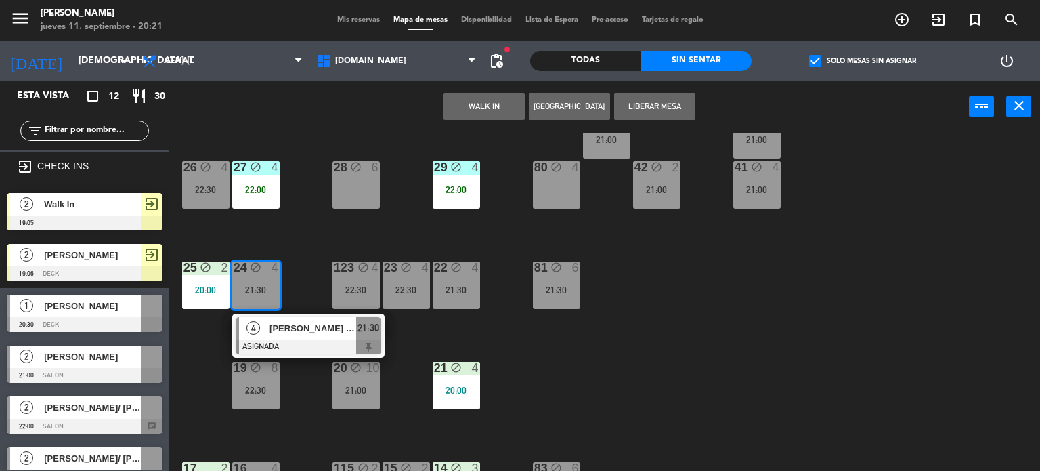
click at [310, 265] on div "34 block 2 20:00 35 block 6 21:00 36 block 7 21:00 43 block 2 21:00 37 block 8 …" at bounding box center [609, 302] width 861 height 339
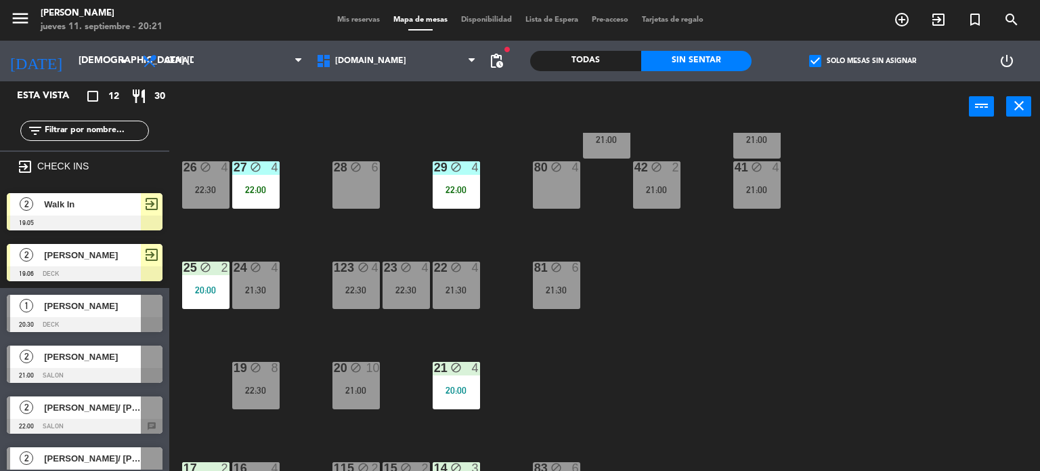
click at [268, 276] on div "24 block 4 21:30" at bounding box center [255, 284] width 47 height 47
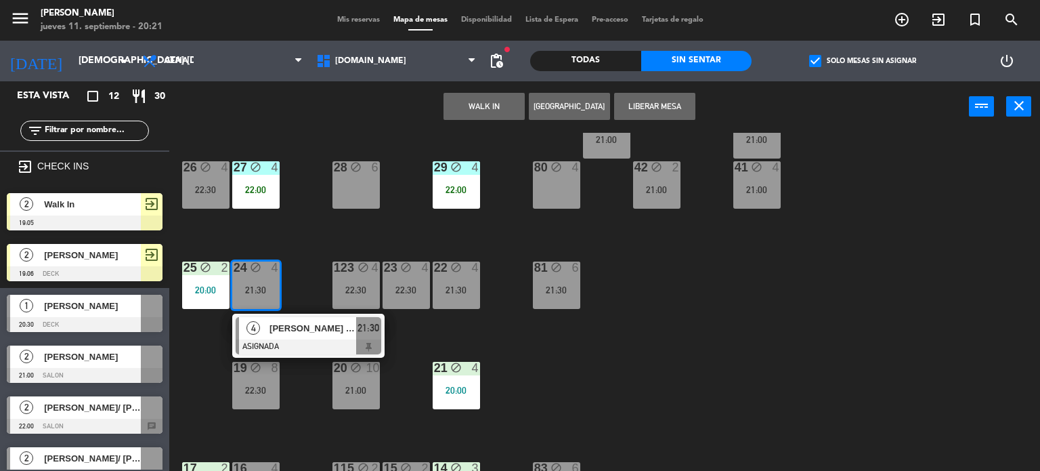
scroll to position [282, 0]
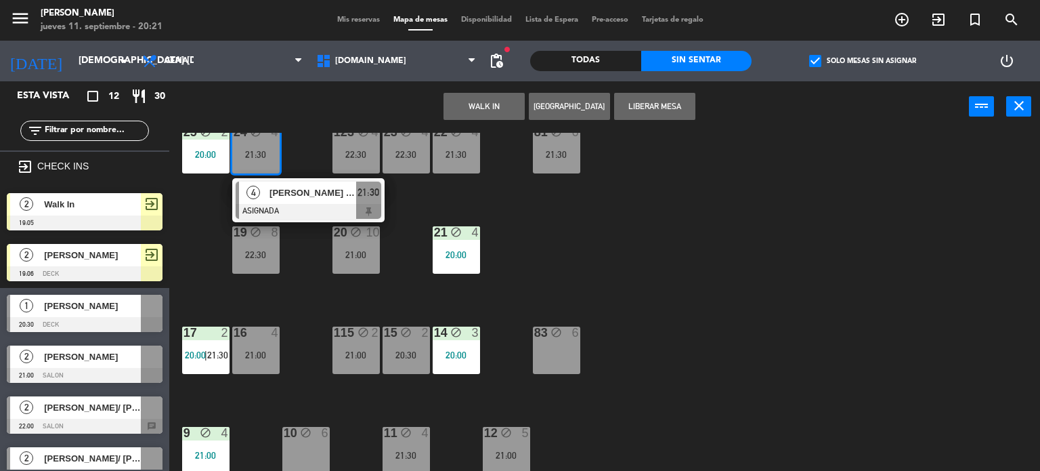
click at [645, 279] on div "34 block 2 20:00 35 block 6 21:00 36 block 7 21:00 43 block 2 21:00 37 block 8 …" at bounding box center [609, 302] width 861 height 339
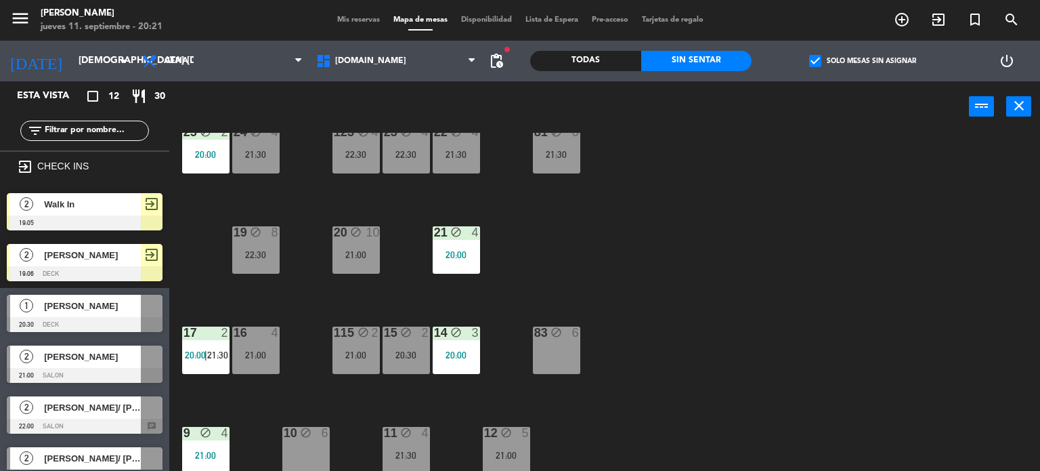
scroll to position [0, 0]
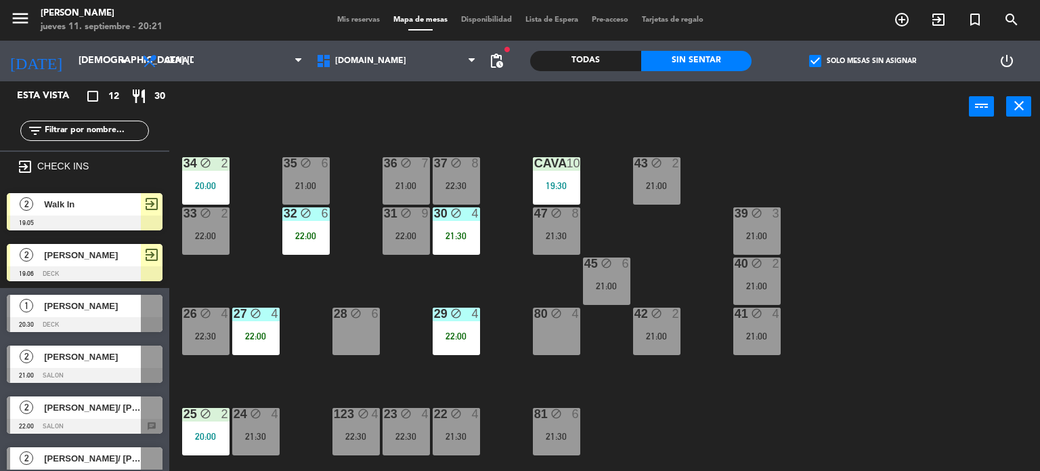
click at [515, 213] on div "34 block 2 20:00 35 block 6 21:00 36 block 7 21:00 43 block 2 21:00 37 block 8 …" at bounding box center [609, 302] width 861 height 339
click at [561, 234] on div "21:30" at bounding box center [556, 235] width 47 height 9
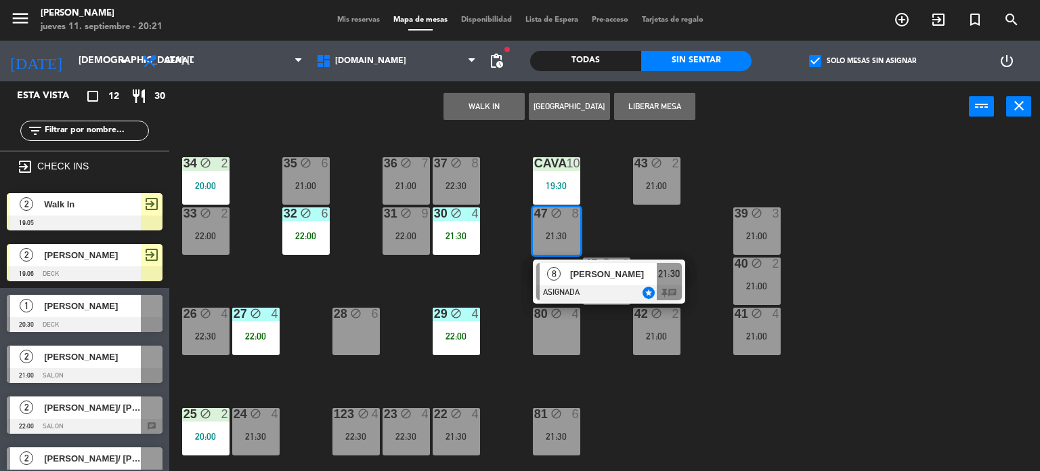
click at [538, 278] on div at bounding box center [537, 281] width 3 height 37
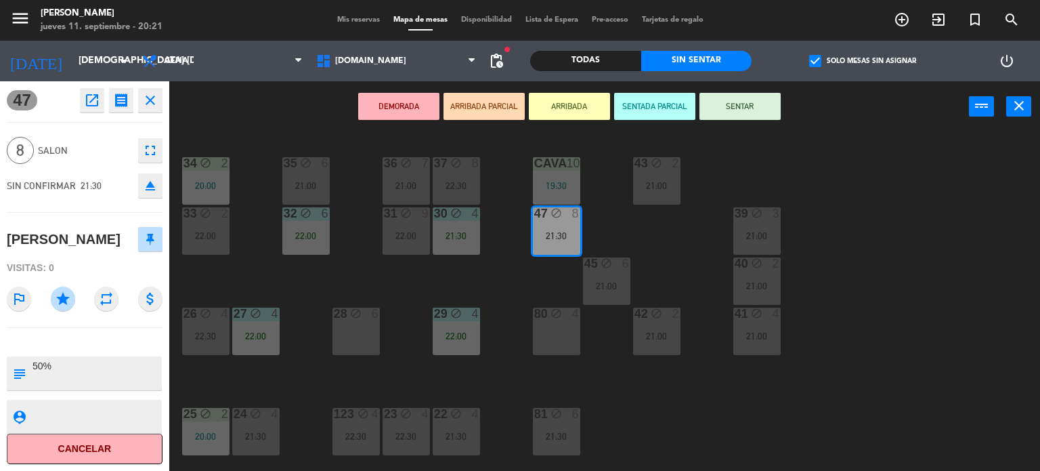
click at [736, 264] on div "40" at bounding box center [735, 263] width 1 height 12
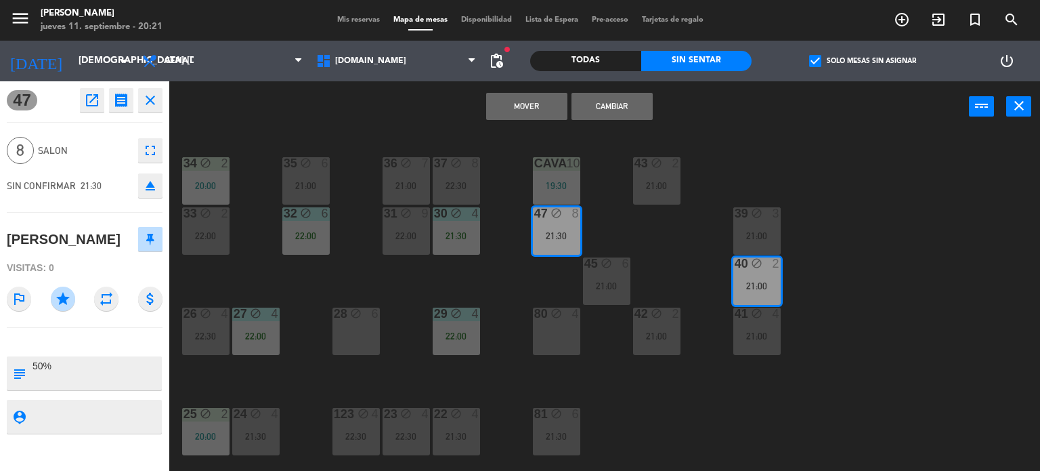
click at [869, 251] on div "34 block 2 20:00 35 block 6 21:00 36 block 7 21:00 43 block 2 21:00 37 block 8 …" at bounding box center [609, 302] width 861 height 339
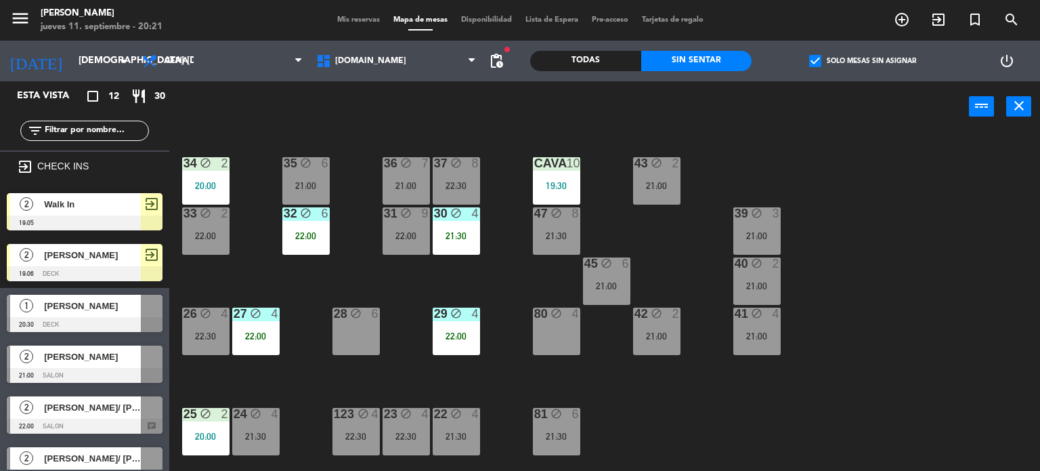
click at [780, 316] on div "4" at bounding box center [777, 314] width 8 height 12
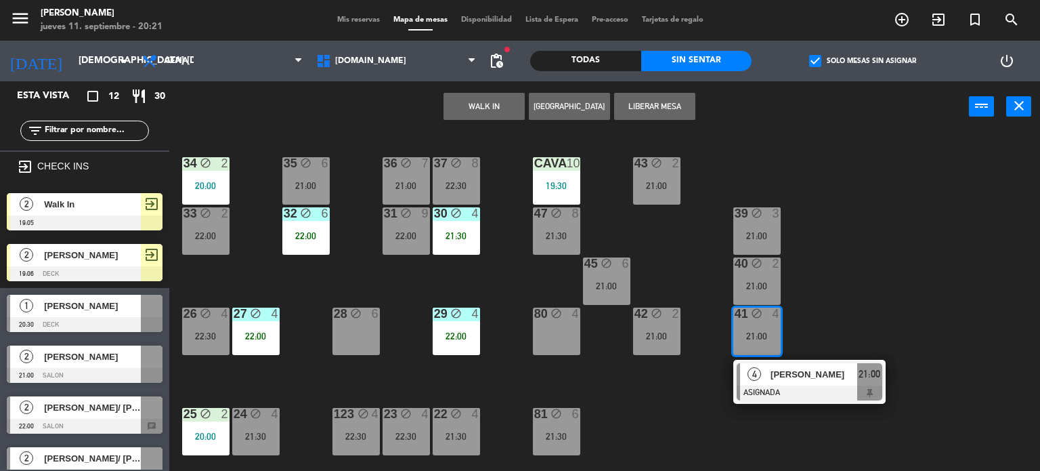
click at [885, 282] on div "34 block 2 20:00 35 block 6 21:00 36 block 7 21:00 43 block 2 21:00 37 block 8 …" at bounding box center [609, 302] width 861 height 339
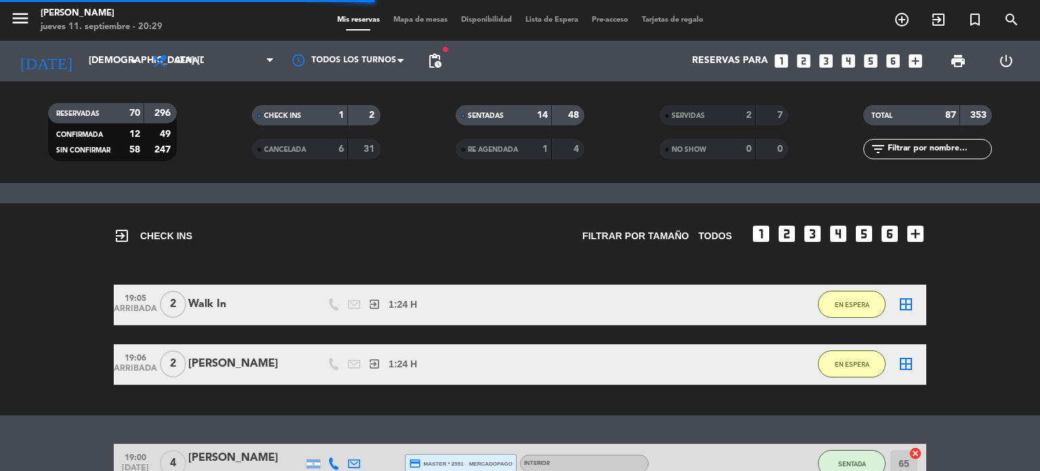
click at [416, 21] on span "Mapa de mesas" at bounding box center [421, 19] width 68 height 7
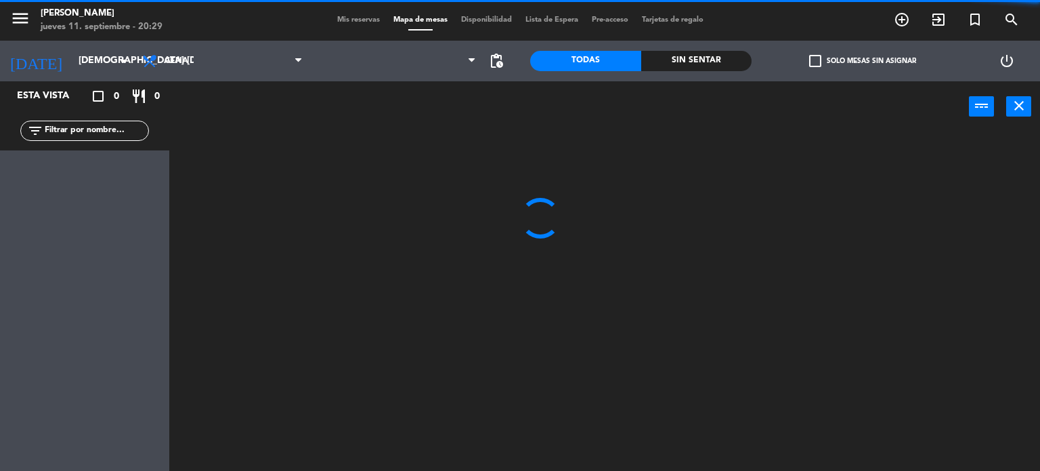
click at [109, 132] on input "text" at bounding box center [95, 130] width 105 height 15
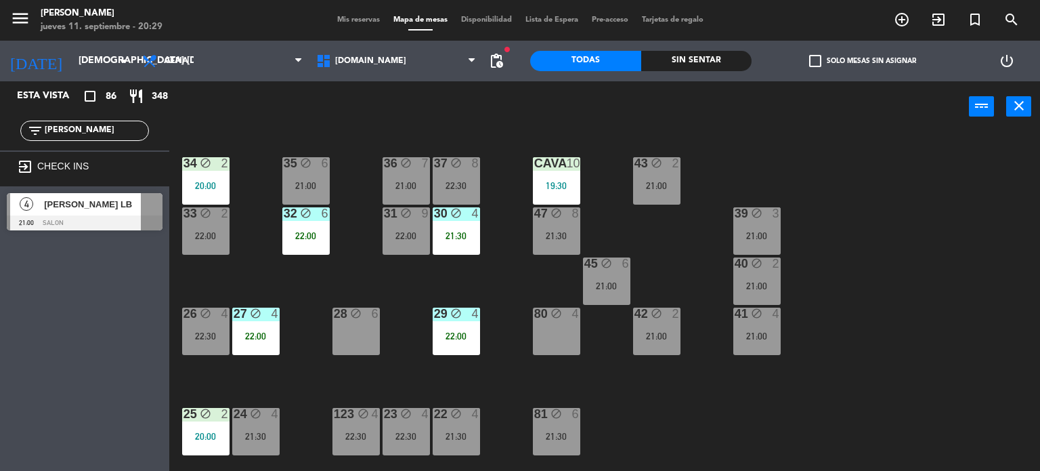
type input "CASIANO"
click at [109, 205] on span "casiano highton LB" at bounding box center [92, 204] width 97 height 14
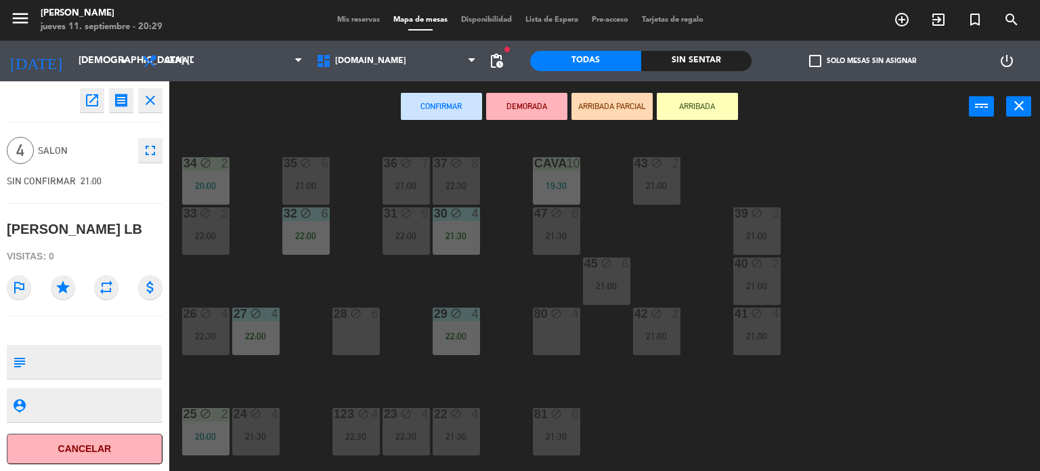
click at [636, 362] on div "34 block 2 20:00 35 block 6 21:00 36 block 7 21:00 43 block 2 21:00 37 block 8 …" at bounding box center [609, 302] width 861 height 339
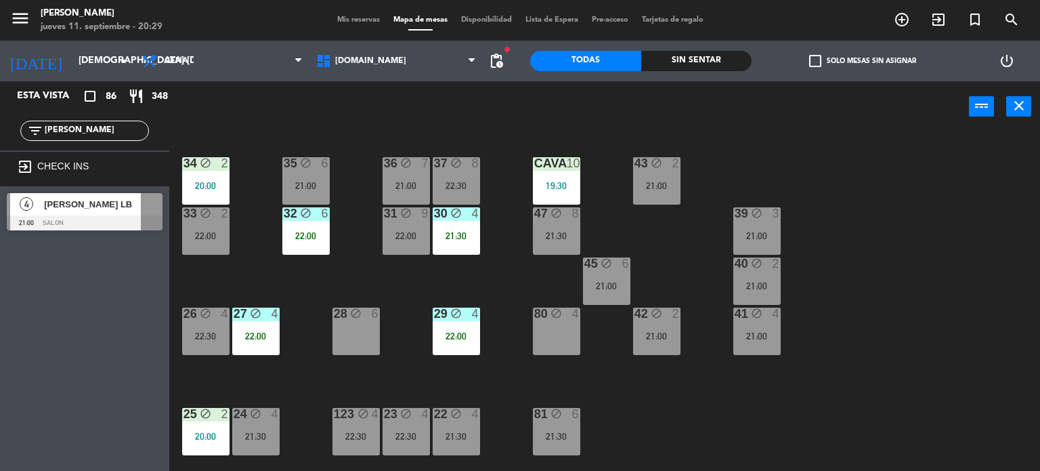
drag, startPoint x: 109, startPoint y: 133, endPoint x: 0, endPoint y: 140, distance: 109.3
click at [0, 140] on div "filter_list CASIANO" at bounding box center [84, 130] width 169 height 39
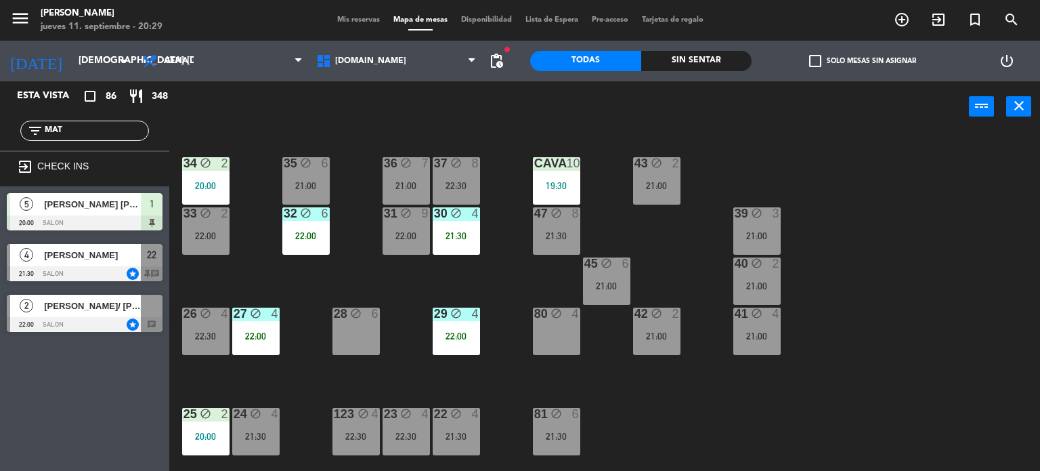
type input "MAT"
click at [173, 443] on main "34 block 2 20:00 35 block 6 21:00 36 block 7 21:00 43 block 2 21:00 37 block 8 …" at bounding box center [604, 297] width 871 height 349
click at [335, 311] on div "28" at bounding box center [334, 314] width 1 height 12
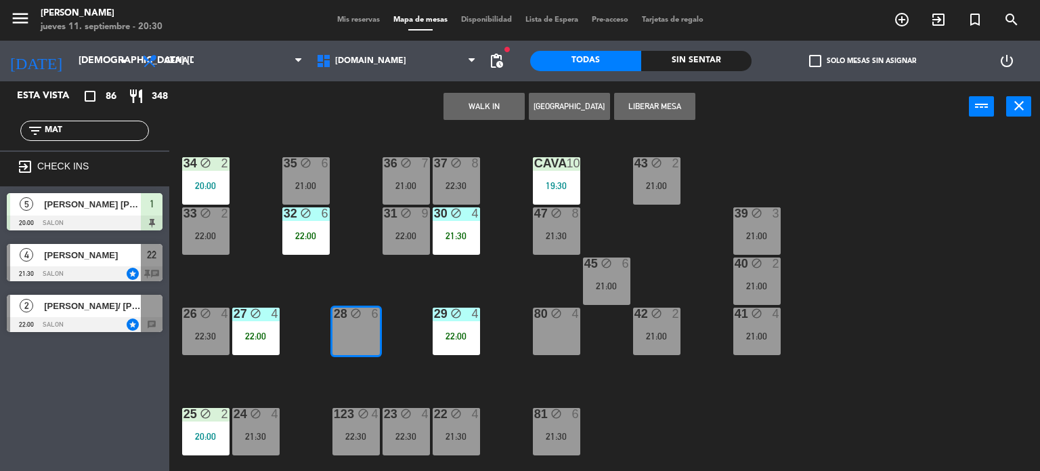
drag, startPoint x: 0, startPoint y: 139, endPoint x: 0, endPoint y: 151, distance: 12.2
click at [0, 142] on div "filter_list MAT" at bounding box center [84, 130] width 169 height 39
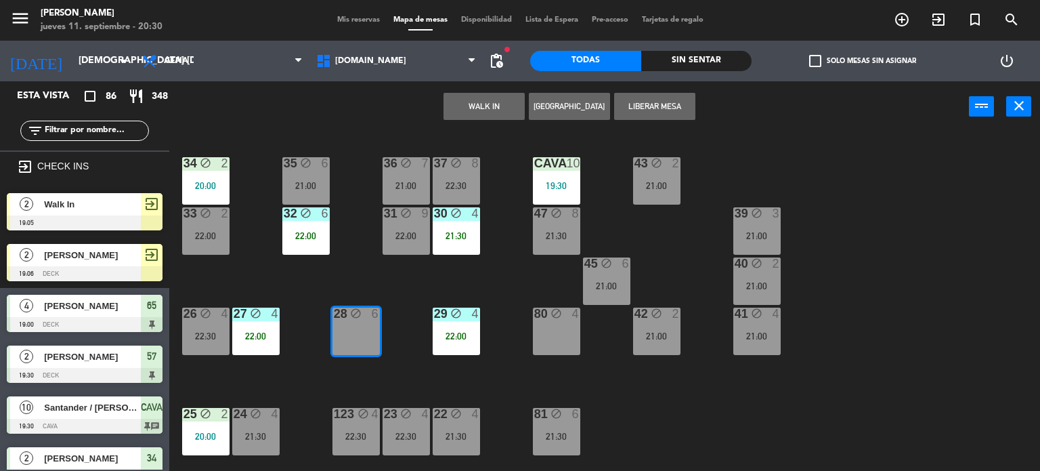
click at [713, 64] on div "Sin sentar" at bounding box center [696, 61] width 111 height 20
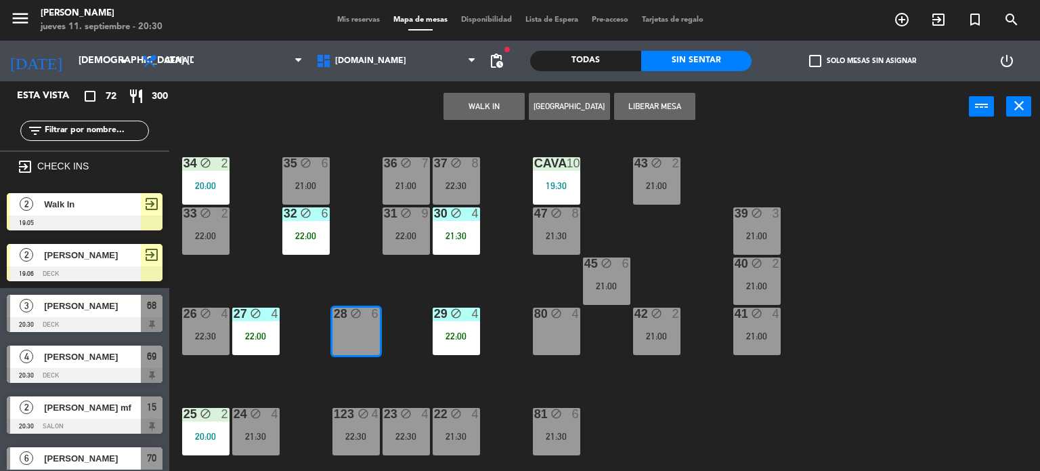
click at [834, 64] on label "check_box_outline_blank Solo mesas sin asignar" at bounding box center [862, 61] width 107 height 12
click at [863, 61] on input "check_box_outline_blank Solo mesas sin asignar" at bounding box center [863, 61] width 0 height 0
click at [320, 362] on div "34 block 2 20:00 35 block 6 21:00 36 block 7 21:00 43 block 2 21:00 37 block 8 …" at bounding box center [609, 302] width 861 height 339
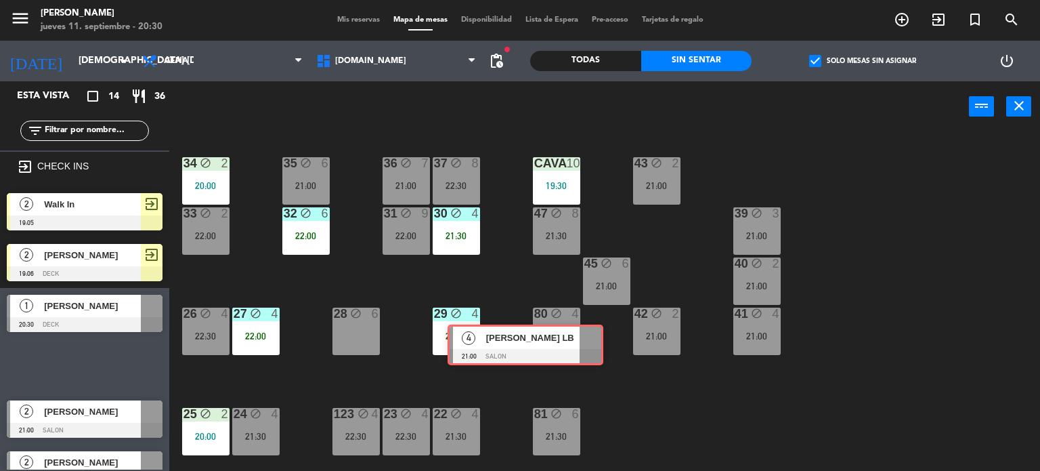
drag, startPoint x: 140, startPoint y: 358, endPoint x: 580, endPoint y: 338, distance: 441.4
click at [580, 338] on div "Esta vista crop_square 14 restaurant 36 filter_list exit_to_app CHECK INS 2 Wal…" at bounding box center [520, 276] width 1040 height 390
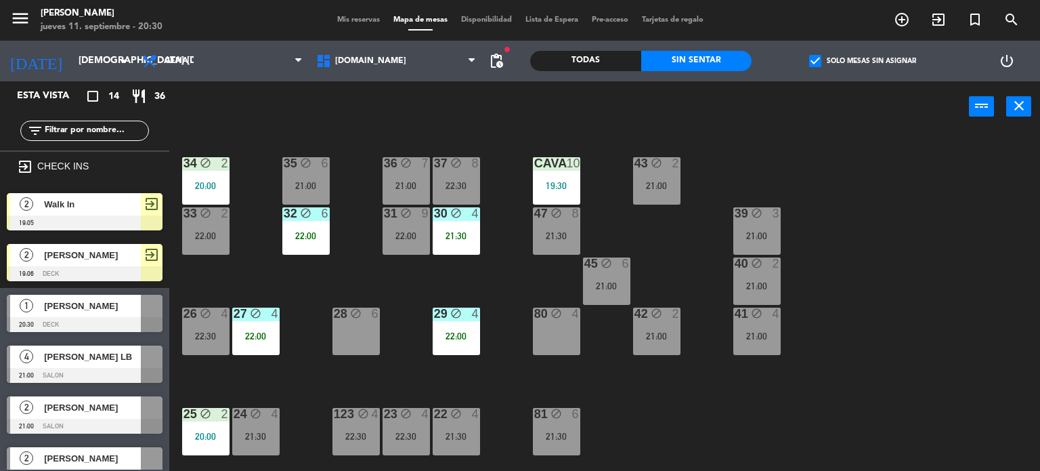
scroll to position [203, 0]
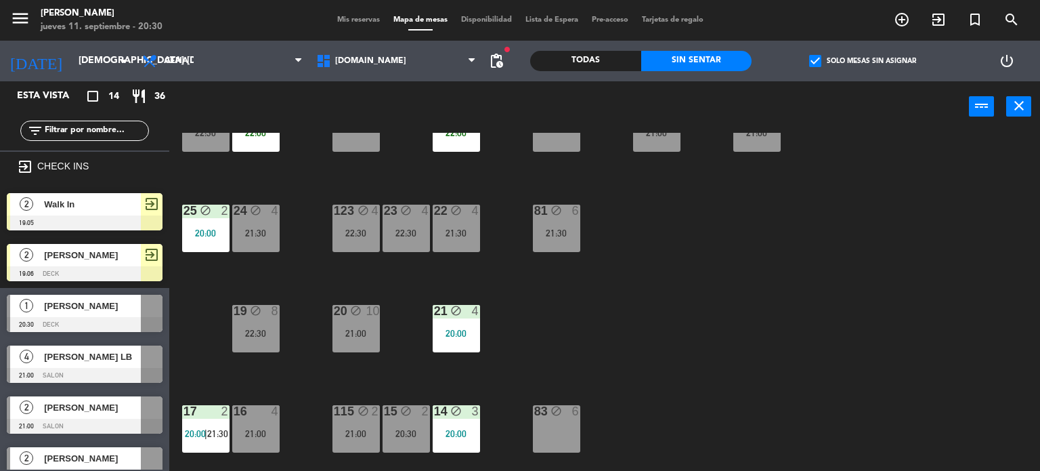
drag, startPoint x: 604, startPoint y: 389, endPoint x: 111, endPoint y: 289, distance: 503.3
click at [604, 389] on div "34 block 2 20:00 35 block 6 21:00 36 block 7 21:00 43 block 2 21:00 37 block 8 …" at bounding box center [609, 302] width 861 height 339
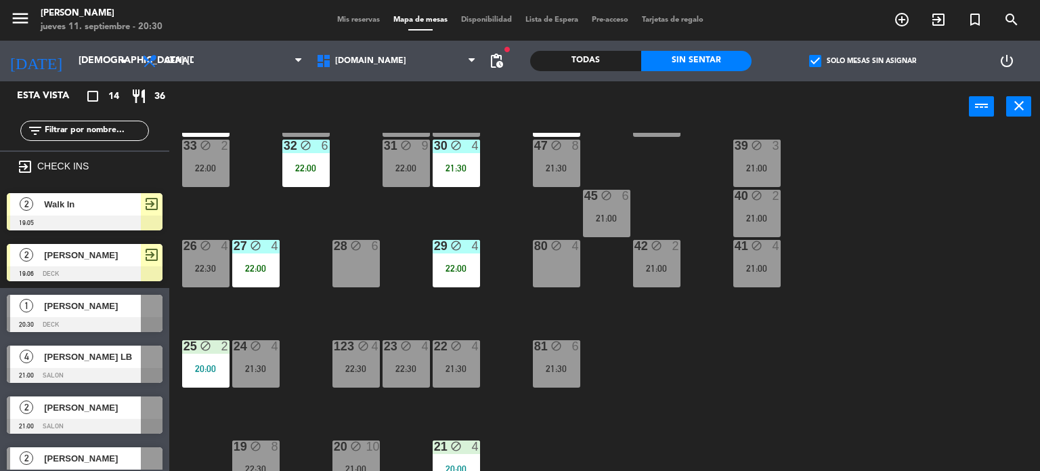
click at [565, 366] on div "21:30" at bounding box center [556, 368] width 47 height 9
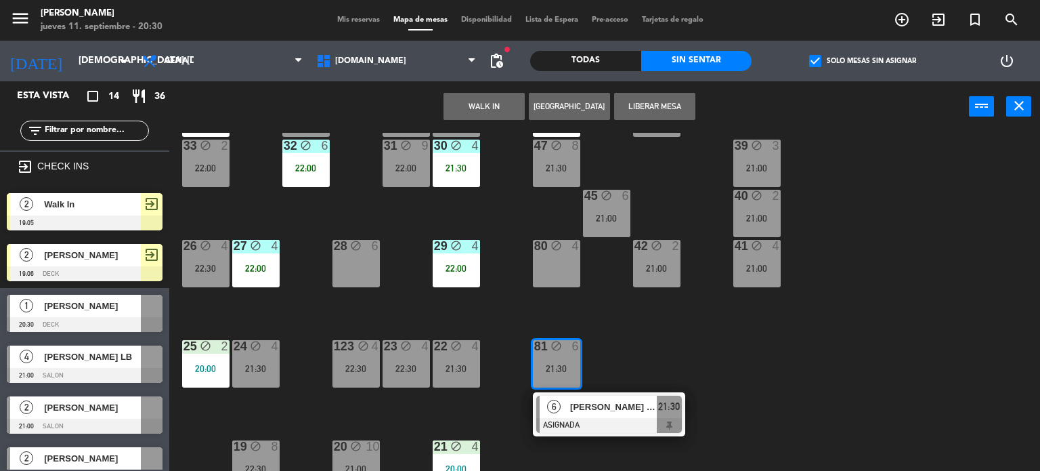
click at [614, 203] on div "45 block 6 21:00" at bounding box center [606, 213] width 47 height 47
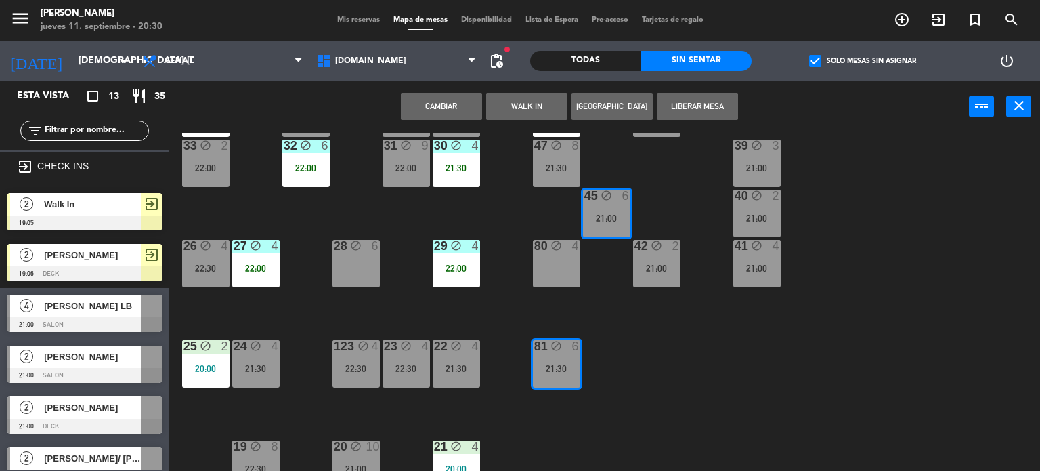
click at [431, 97] on button "Cambiar" at bounding box center [441, 106] width 81 height 27
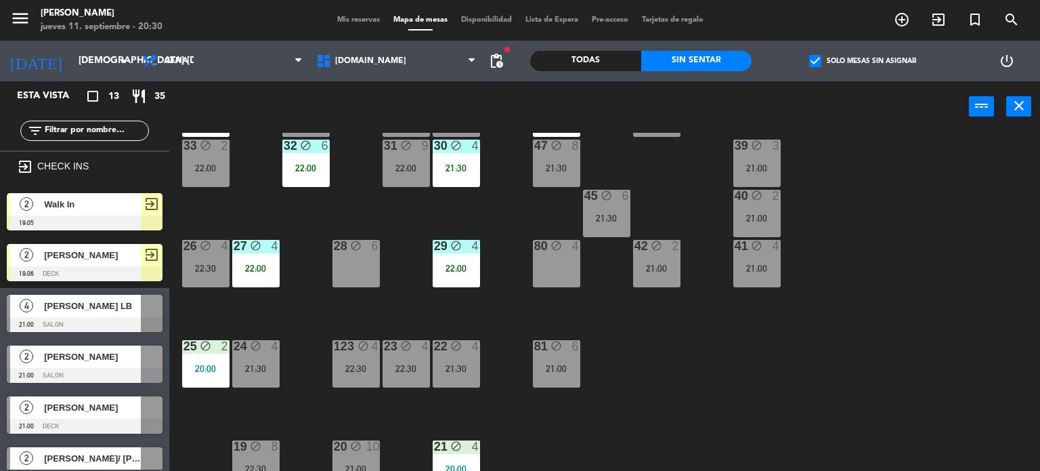
click at [628, 384] on div "34 block 2 20:00 35 block 6 21:00 36 block 7 21:00 43 block 2 21:00 37 block 8 …" at bounding box center [609, 302] width 861 height 339
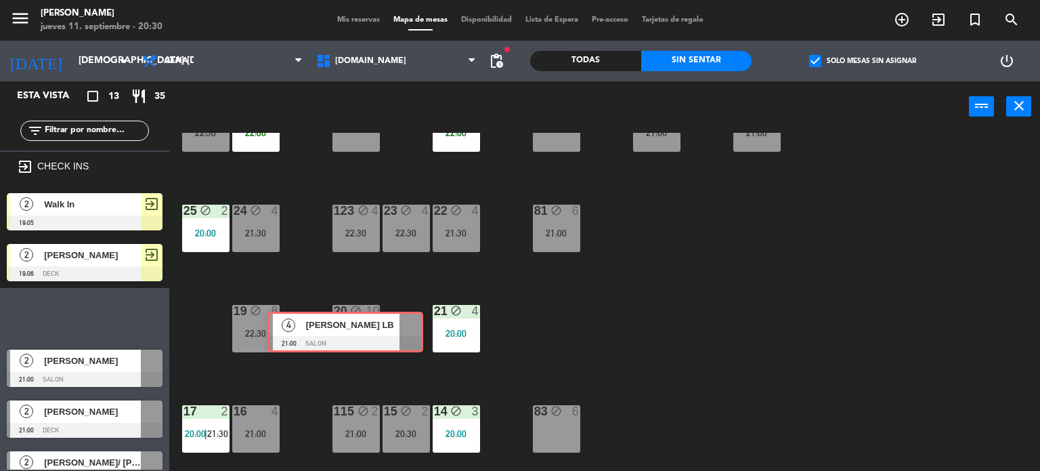
scroll to position [0, 0]
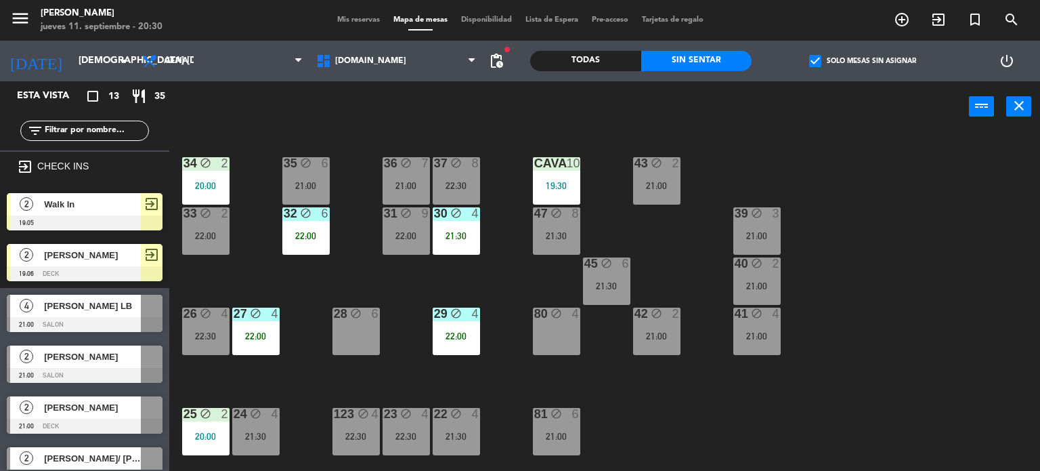
drag, startPoint x: 140, startPoint y: 310, endPoint x: 834, endPoint y: 427, distance: 704.7
click at [597, 288] on div "21:30" at bounding box center [606, 285] width 47 height 9
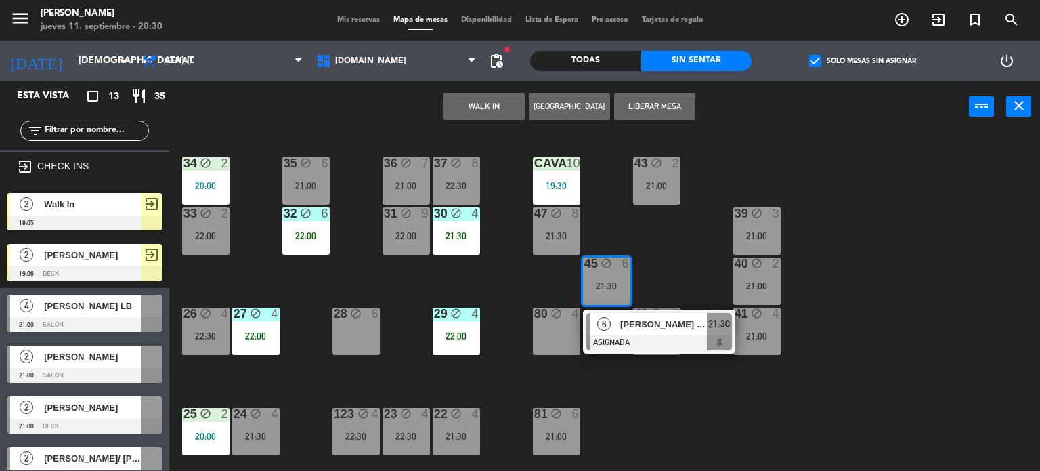
click at [661, 401] on div "34 block 2 20:00 35 block 6 21:00 36 block 7 21:00 43 block 2 21:00 37 block 8 …" at bounding box center [609, 302] width 861 height 339
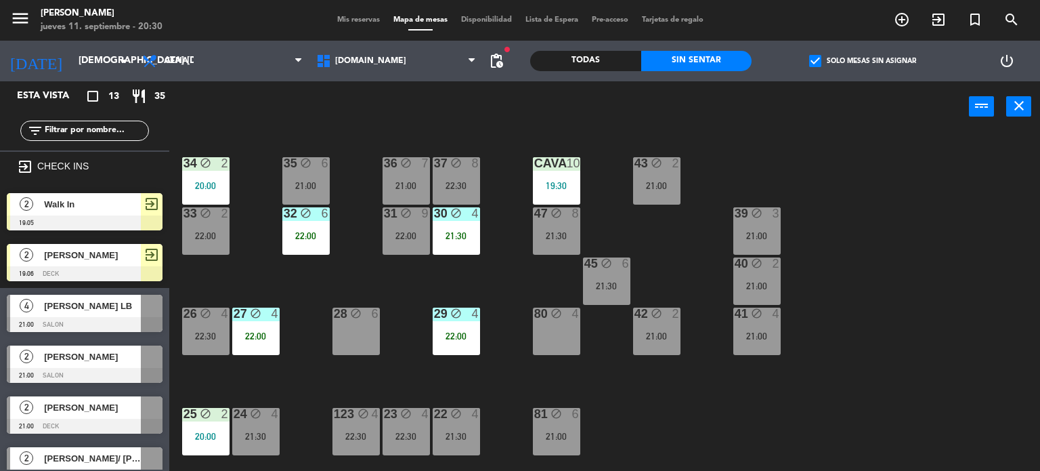
scroll to position [203, 0]
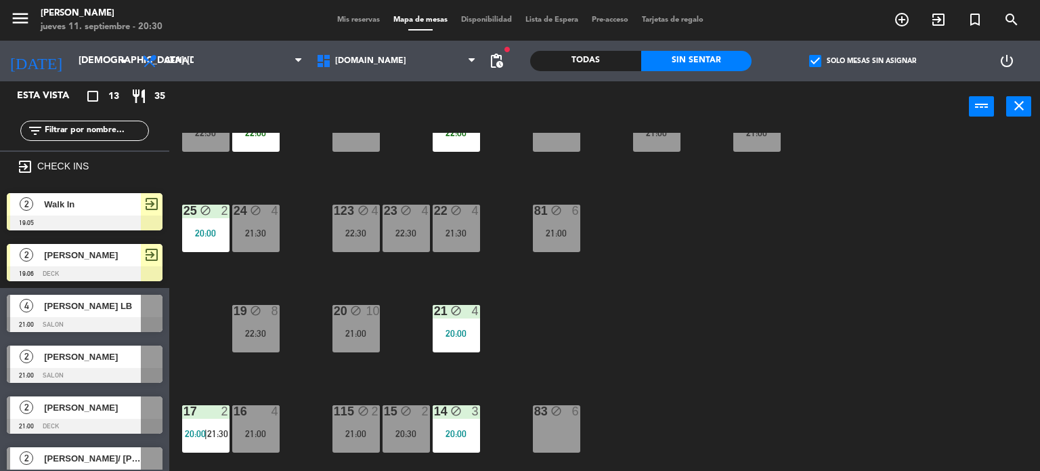
click at [603, 218] on div "34 block 2 20:00 35 block 6 21:00 36 block 7 21:00 43 block 2 21:00 37 block 8 …" at bounding box center [609, 302] width 861 height 339
click at [576, 223] on div "81 block 6 21:00" at bounding box center [556, 228] width 47 height 47
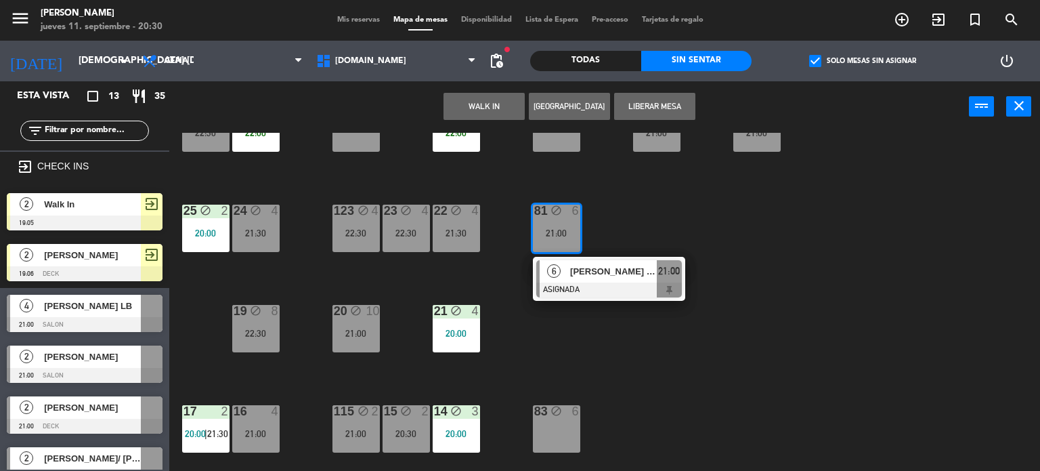
click at [618, 389] on div "34 block 2 20:00 35 block 6 21:00 36 block 7 21:00 43 block 2 21:00 37 block 8 …" at bounding box center [609, 302] width 861 height 339
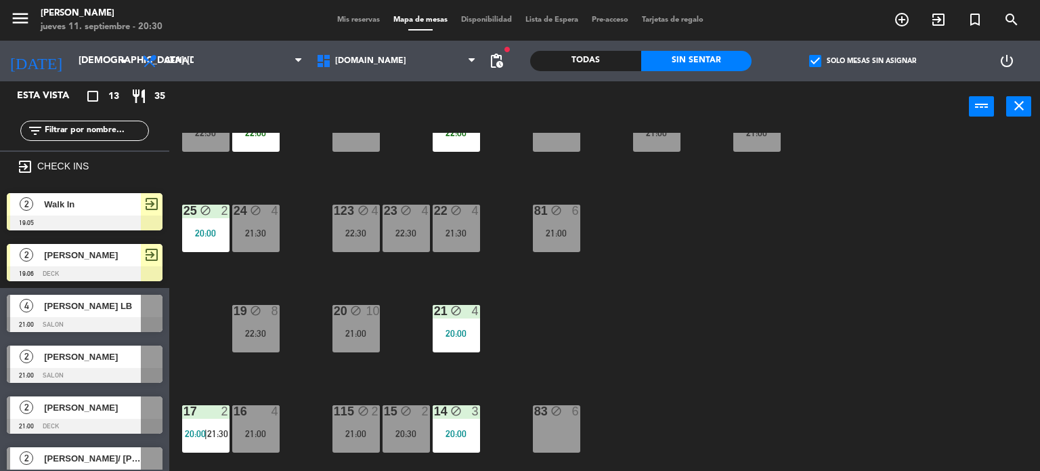
scroll to position [68, 0]
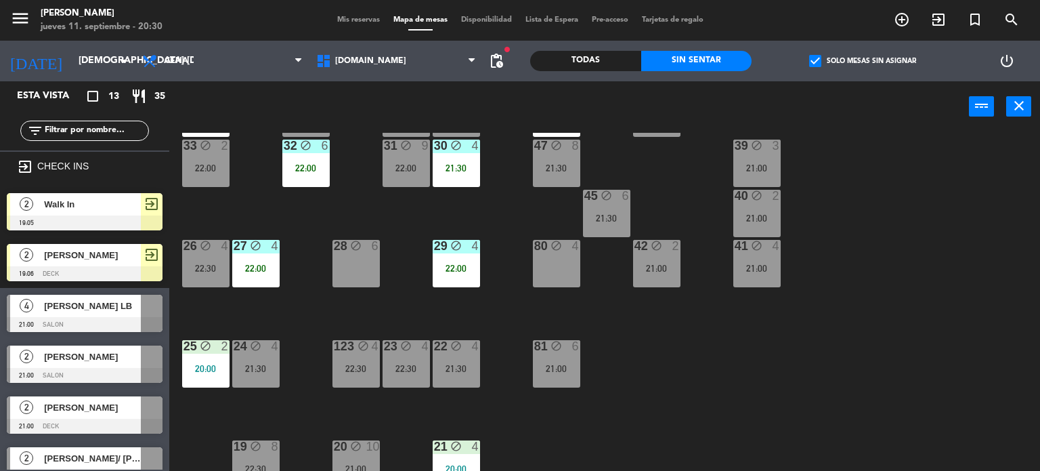
click at [647, 203] on div "34 block 2 20:00 35 block 6 21:00 36 block 7 21:00 43 block 2 21:00 37 block 8 …" at bounding box center [609, 302] width 861 height 339
click at [626, 207] on div "45 block 6 21:30" at bounding box center [606, 213] width 47 height 47
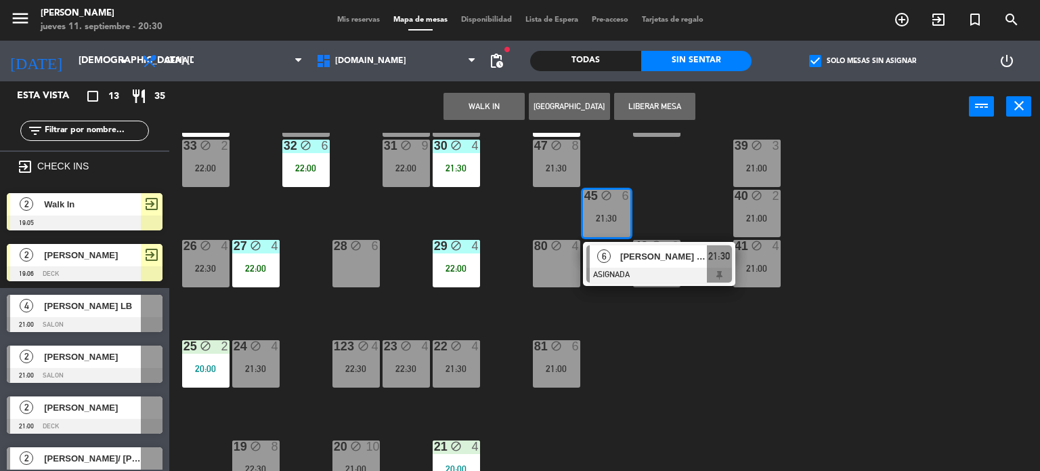
scroll to position [339, 0]
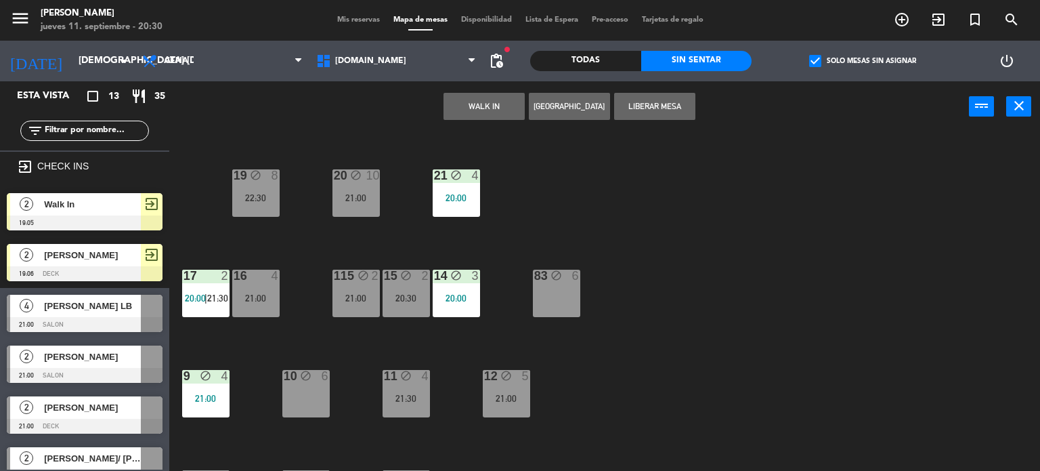
click at [558, 302] on div "83 block 6" at bounding box center [556, 293] width 47 height 47
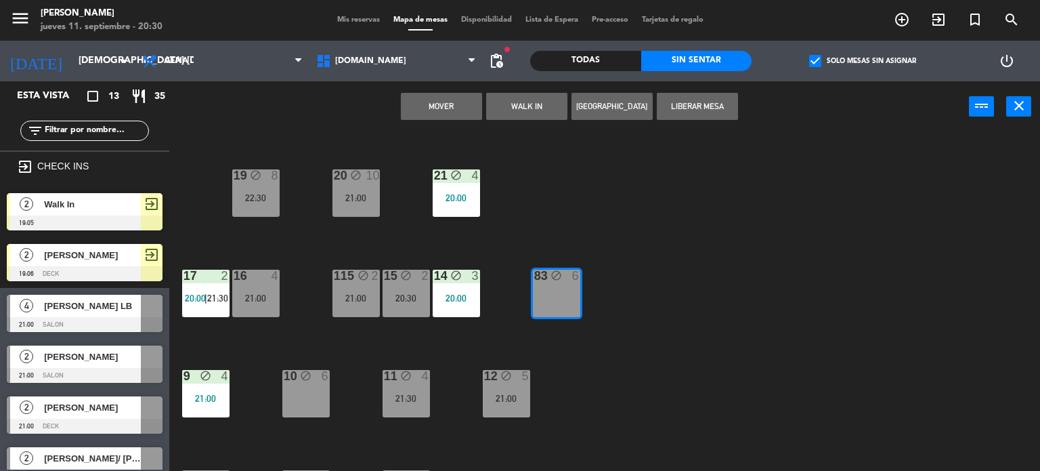
click at [466, 108] on button "Mover" at bounding box center [441, 106] width 81 height 27
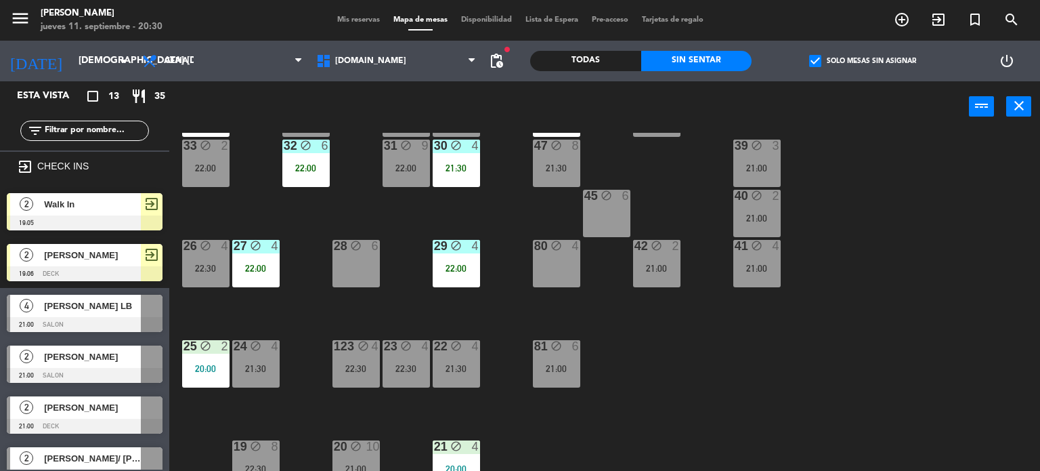
scroll to position [0, 0]
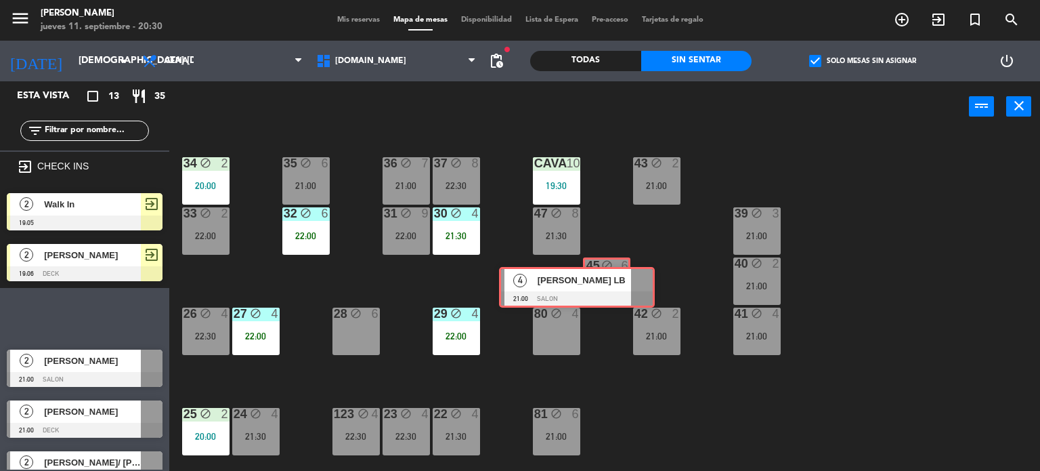
drag, startPoint x: 506, startPoint y: 308, endPoint x: 588, endPoint y: 289, distance: 84.1
click at [588, 289] on div "Esta vista crop_square 13 restaurant 35 filter_list exit_to_app CHECK INS 2 Wal…" at bounding box center [520, 276] width 1040 height 390
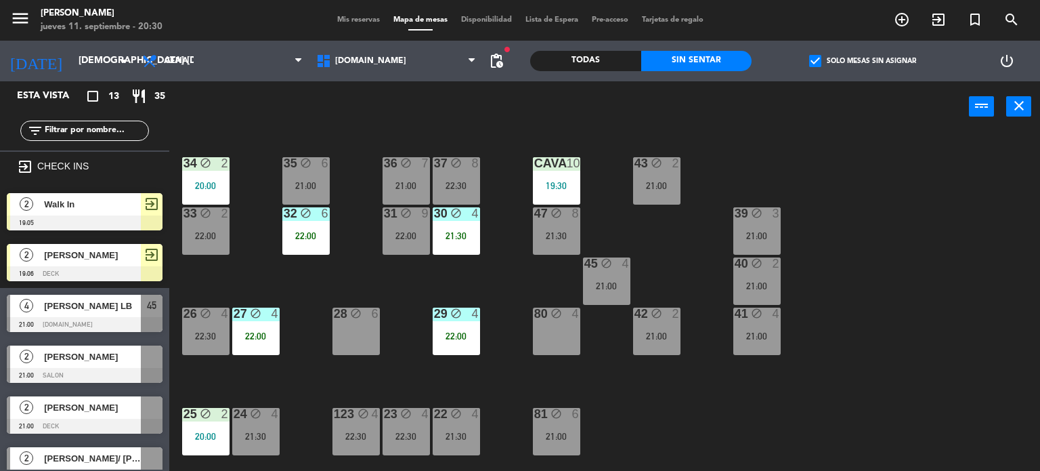
click at [711, 380] on div "34 block 2 20:00 35 block 6 21:00 36 block 7 21:00 43 block 2 21:00 37 block 8 …" at bounding box center [609, 302] width 861 height 339
click at [830, 62] on label "check_box Solo mesas sin asignar" at bounding box center [862, 61] width 107 height 12
click at [863, 61] on input "check_box Solo mesas sin asignar" at bounding box center [863, 61] width 0 height 0
click at [371, 43] on div "1.SALON 2.DECK 1.SALON 1.SALON 2.DECK" at bounding box center [397, 61] width 174 height 41
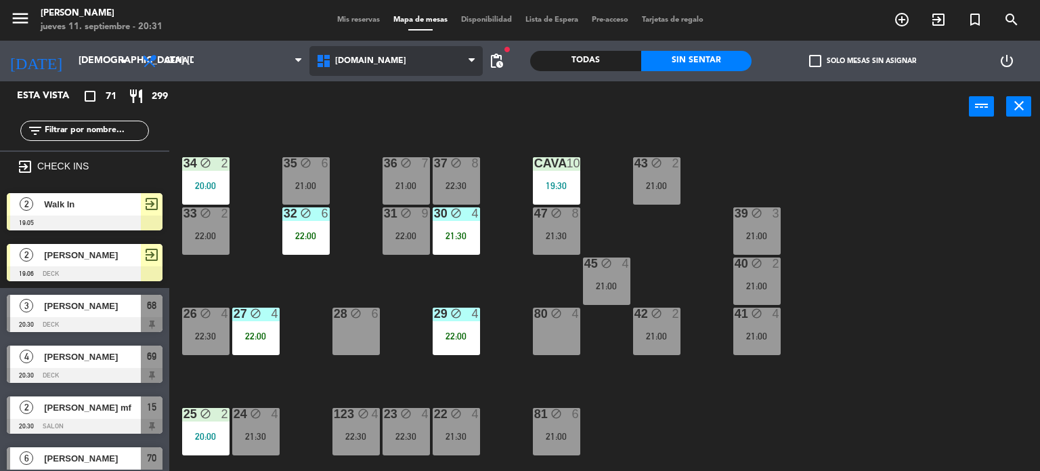
click at [384, 56] on span "[DOMAIN_NAME]" at bounding box center [397, 61] width 174 height 30
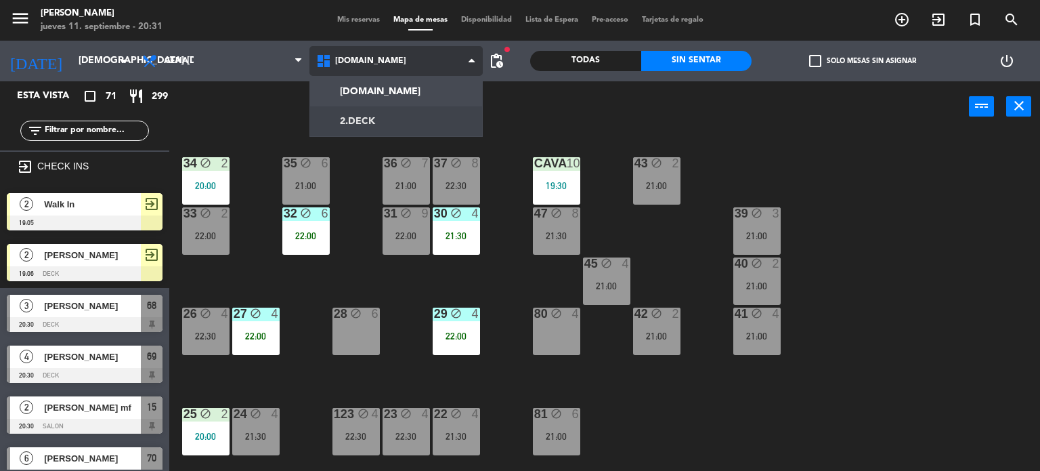
click at [396, 115] on ng-component "menu Gardiner jueves 11. septiembre - 20:31 Mis reservas Mapa de mesas Disponib…" at bounding box center [520, 235] width 1040 height 471
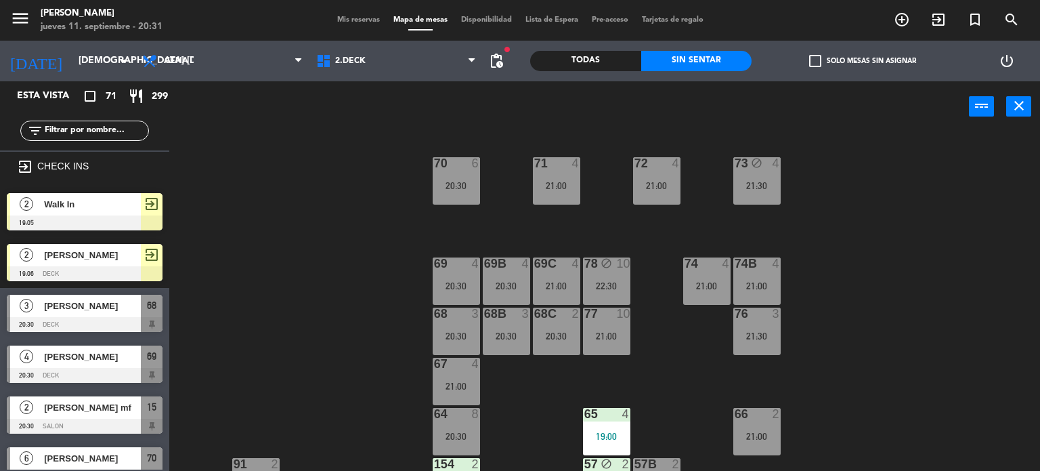
scroll to position [68, 0]
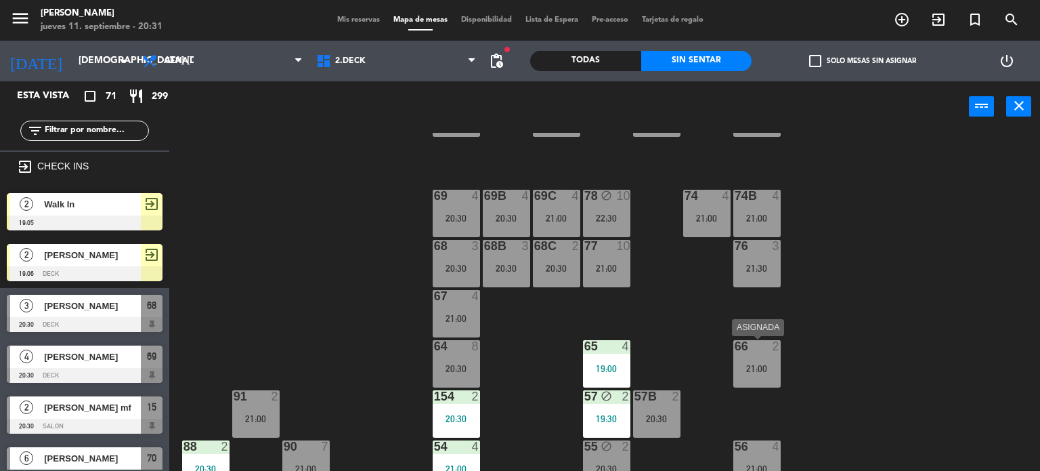
click at [760, 371] on div "21:00" at bounding box center [757, 368] width 47 height 9
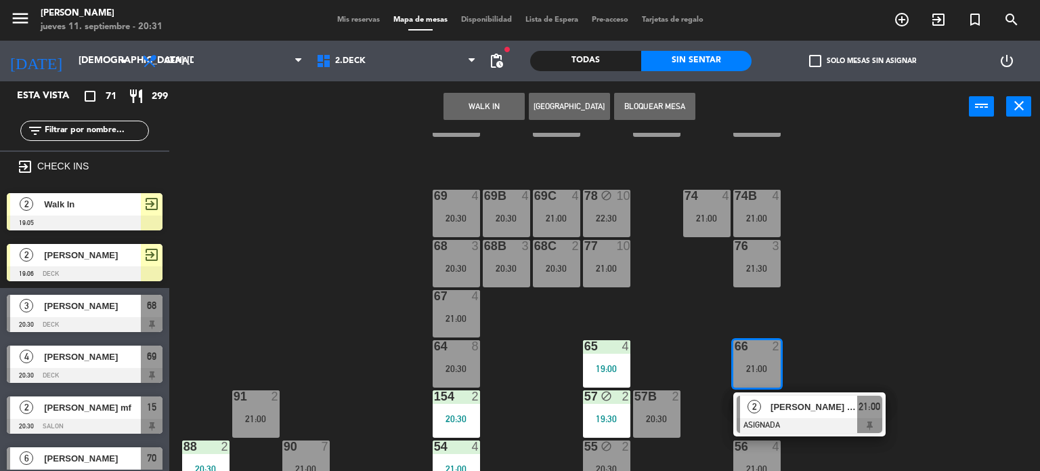
click at [885, 335] on div "71 4 21:00 72 4 21:00 73 block 4 21:30 70 6 20:30 74 4 21:00 74B 4 21:00 69 4 2…" at bounding box center [609, 302] width 861 height 339
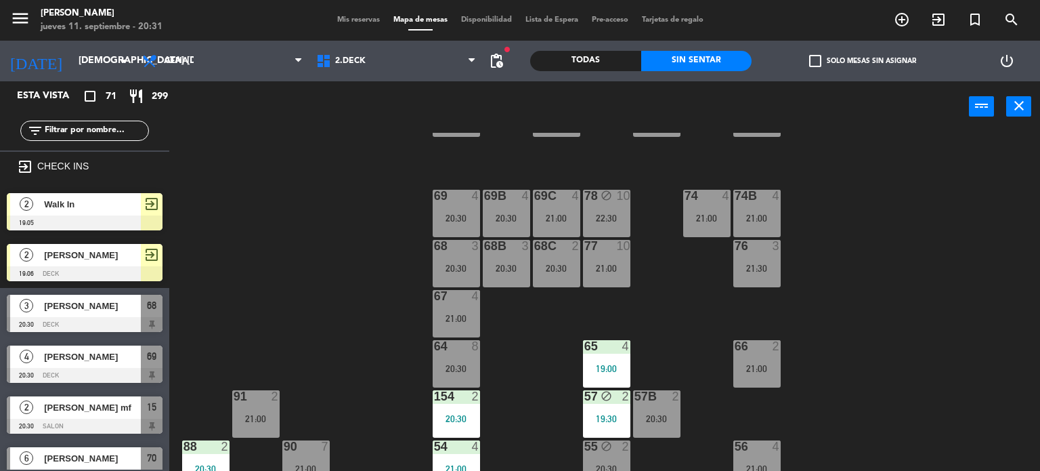
scroll to position [203, 0]
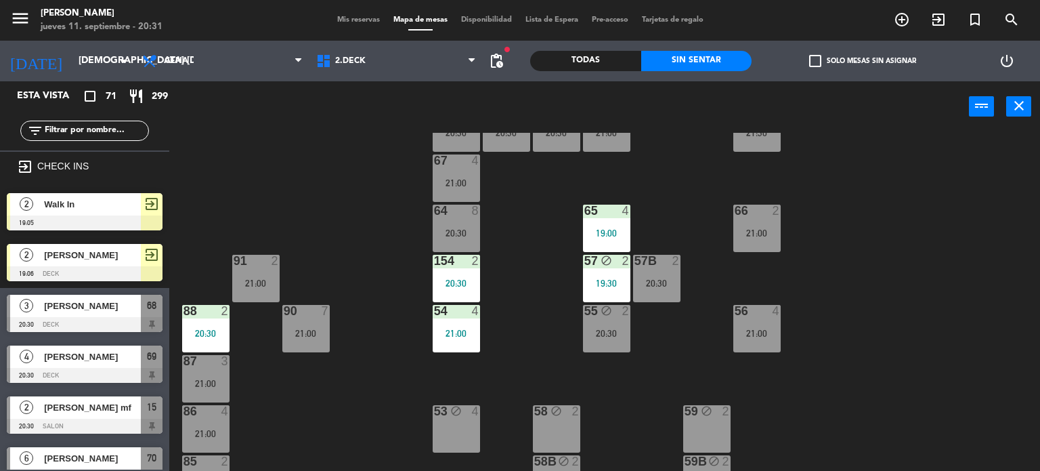
click at [593, 341] on div "55 block 2 20:30" at bounding box center [606, 328] width 47 height 47
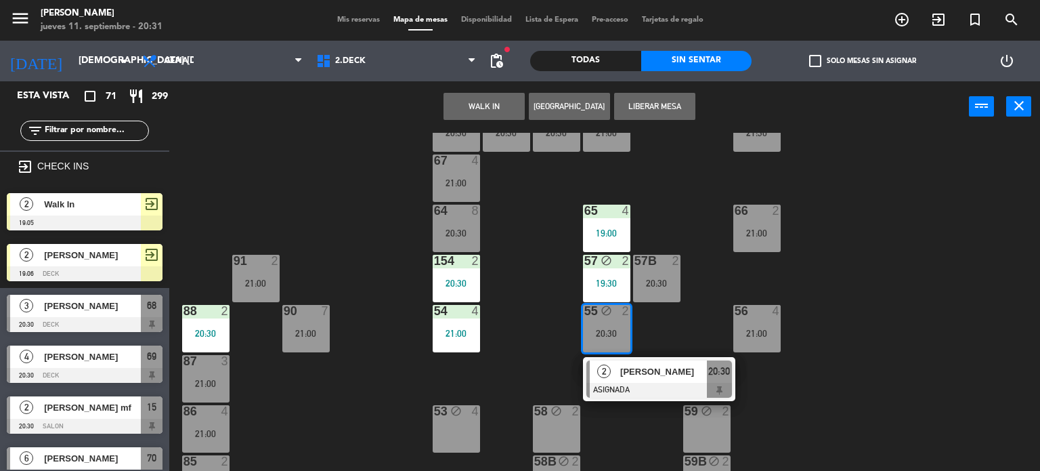
click at [503, 346] on div "71 4 21:00 72 4 21:00 73 block 4 21:30 70 6 20:30 74 4 21:00 74B 4 21:00 69 4 2…" at bounding box center [609, 302] width 861 height 339
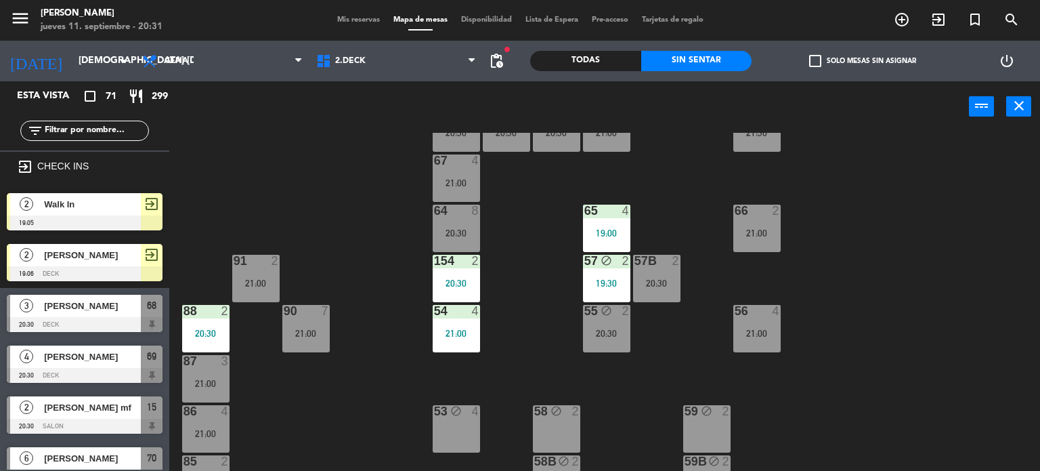
scroll to position [0, 0]
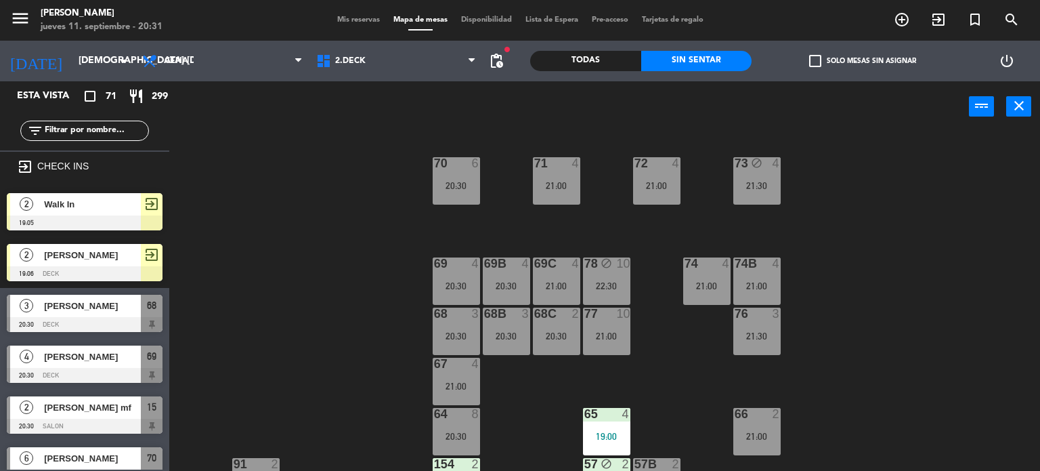
click at [836, 358] on div "71 4 21:00 72 4 21:00 73 block 4 21:30 70 6 20:30 74 4 21:00 74B 4 21:00 69 4 2…" at bounding box center [609, 302] width 861 height 339
click at [572, 372] on div "71 4 21:00 72 4 21:00 73 block 4 21:30 70 6 20:30 74 4 21:00 74B 4 21:00 69 4 2…" at bounding box center [609, 302] width 861 height 339
